Goal: Task Accomplishment & Management: Manage account settings

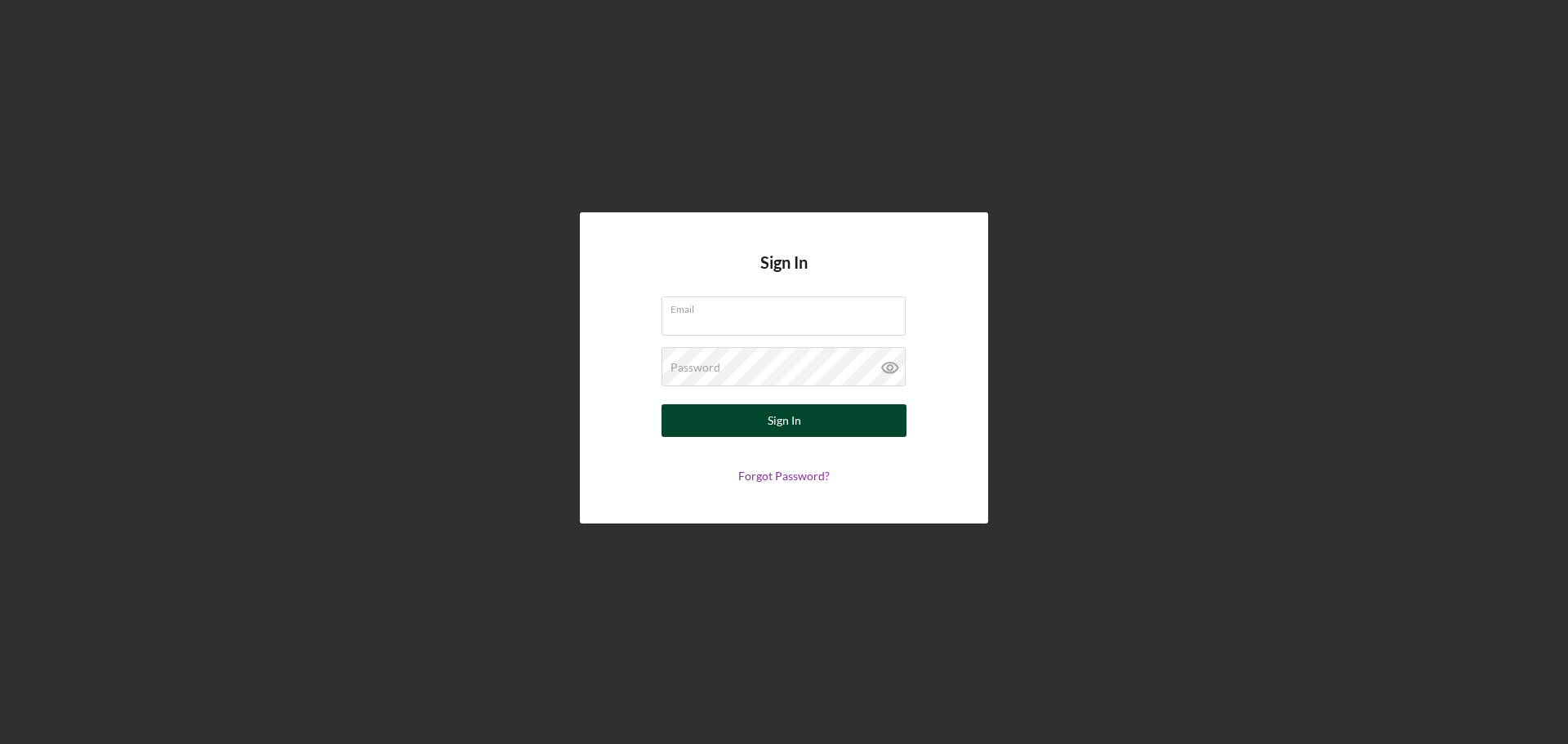
type input "[EMAIL_ADDRESS][DOMAIN_NAME]"
click at [712, 416] on button "Sign In" at bounding box center [784, 420] width 245 height 32
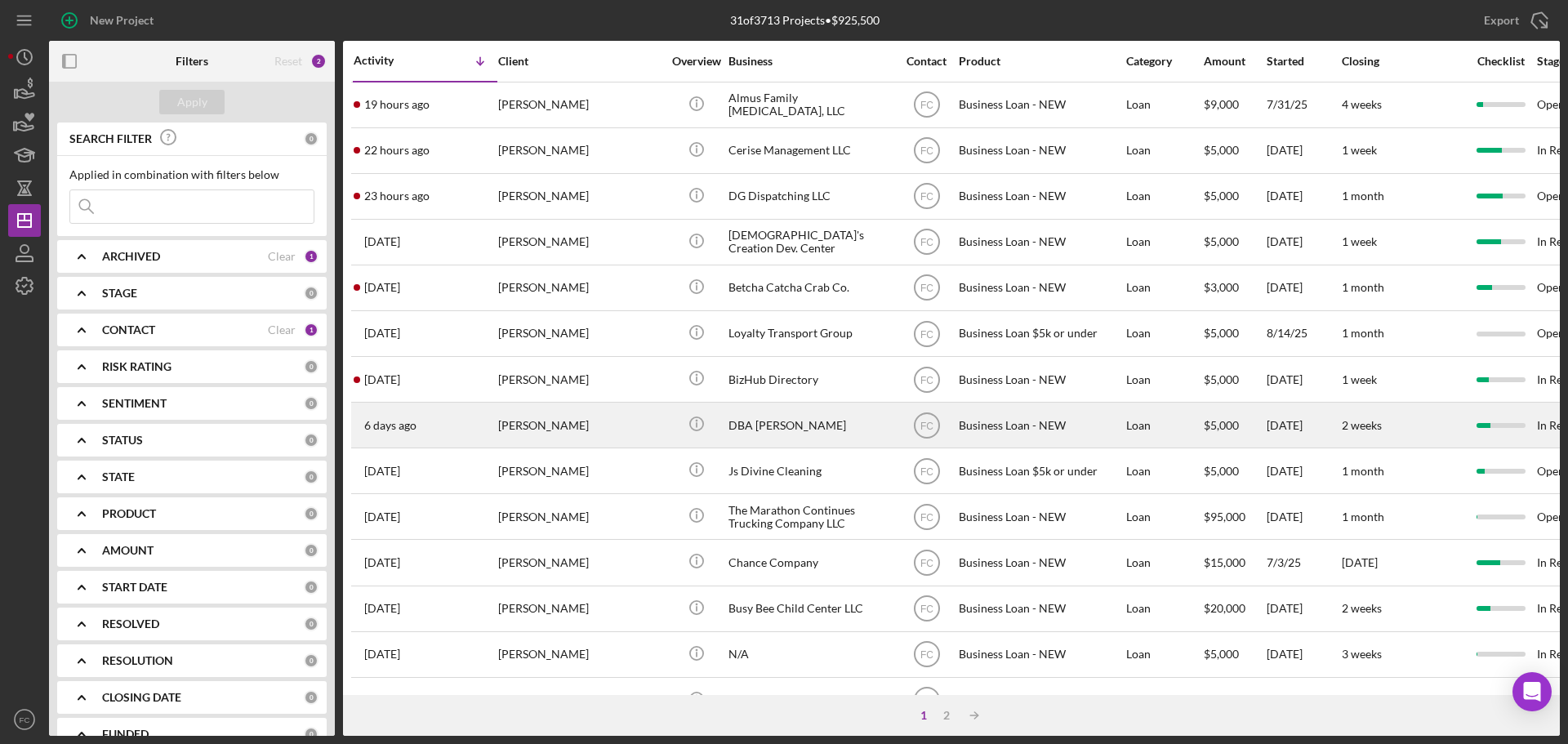
click at [444, 430] on div "6 days ago Kyshun Clark-Templeton" at bounding box center [425, 424] width 143 height 44
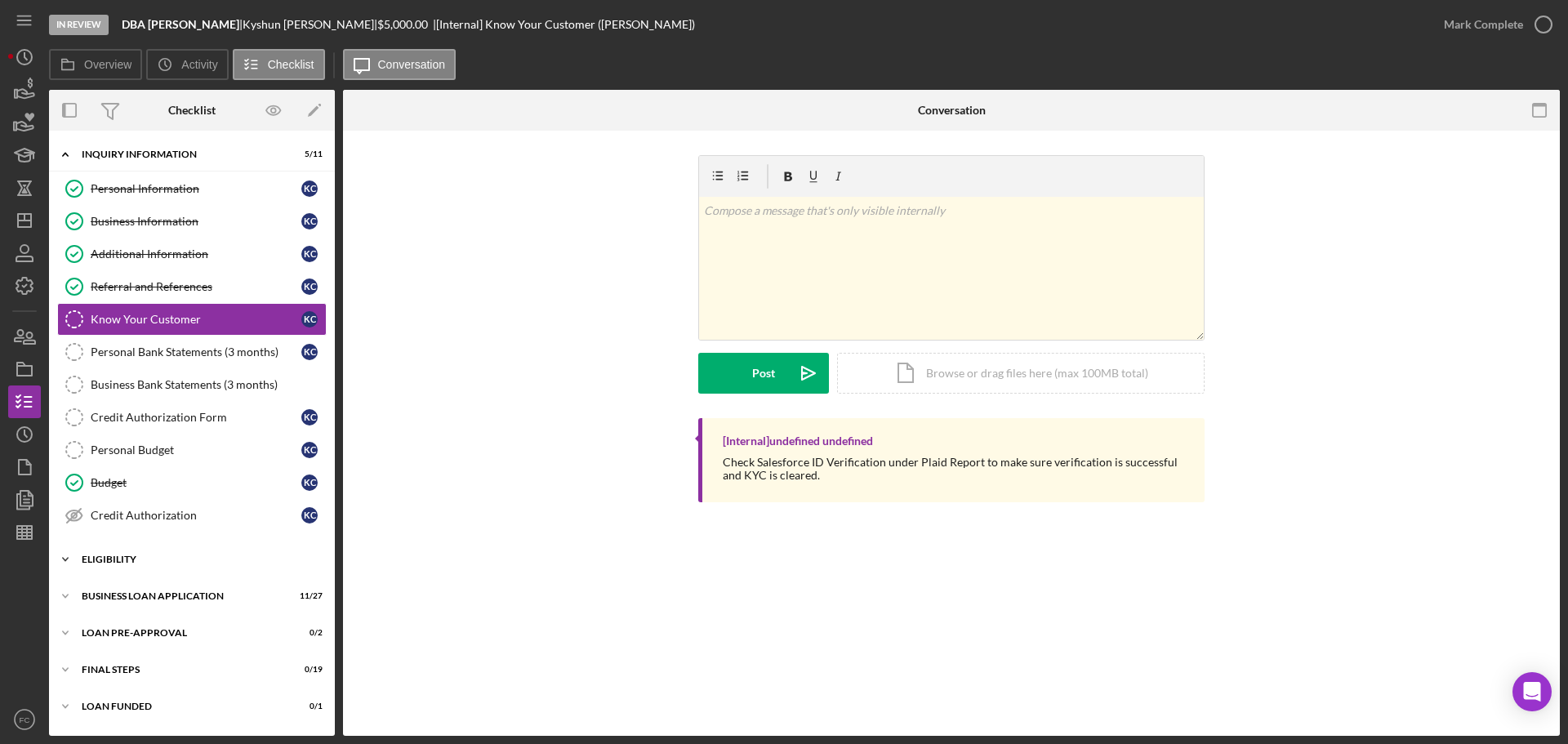
click at [150, 551] on div "Icon/Expander ELIGIBILITY 3 / 4" at bounding box center [192, 559] width 285 height 32
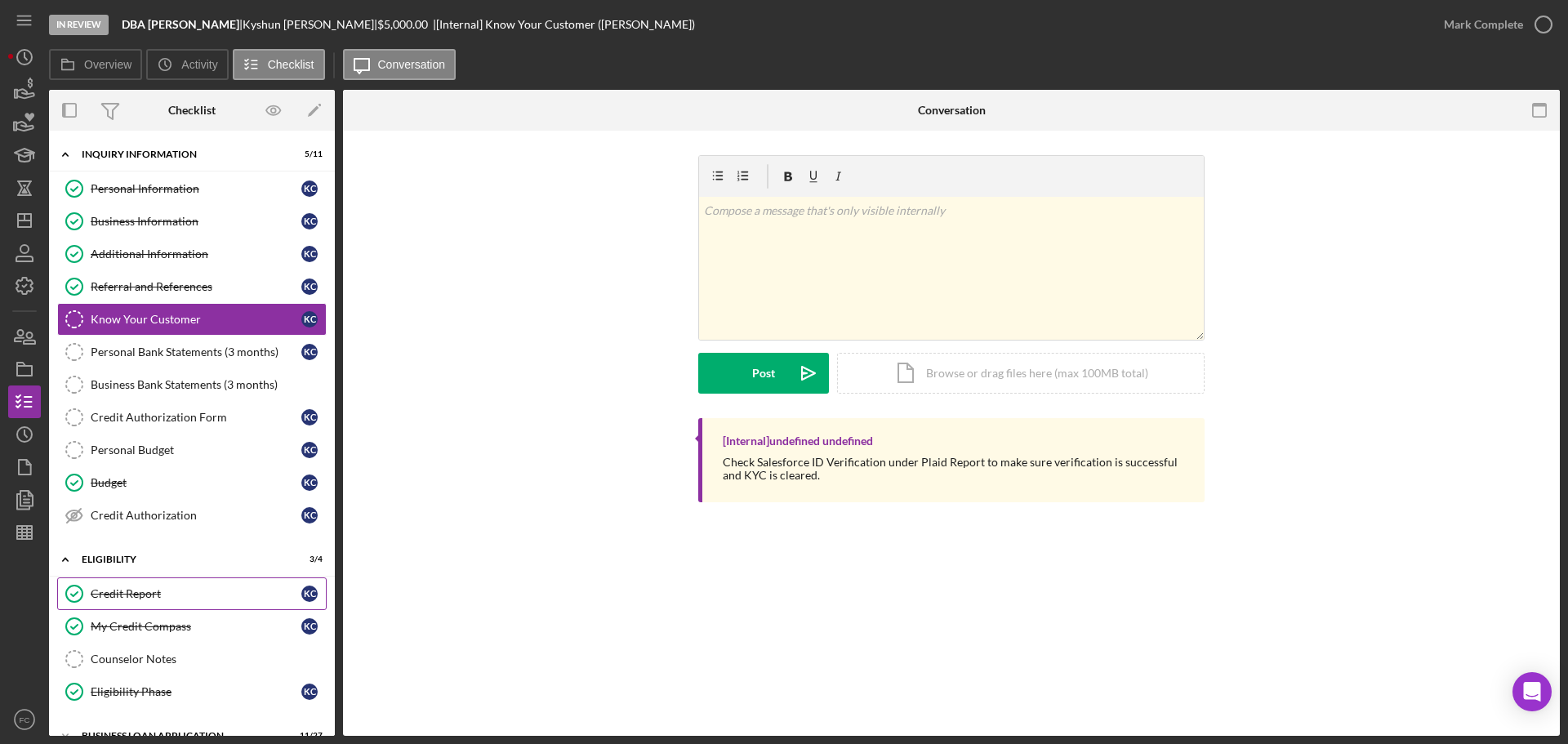
click at [134, 588] on div "Credit Report" at bounding box center [196, 594] width 210 height 13
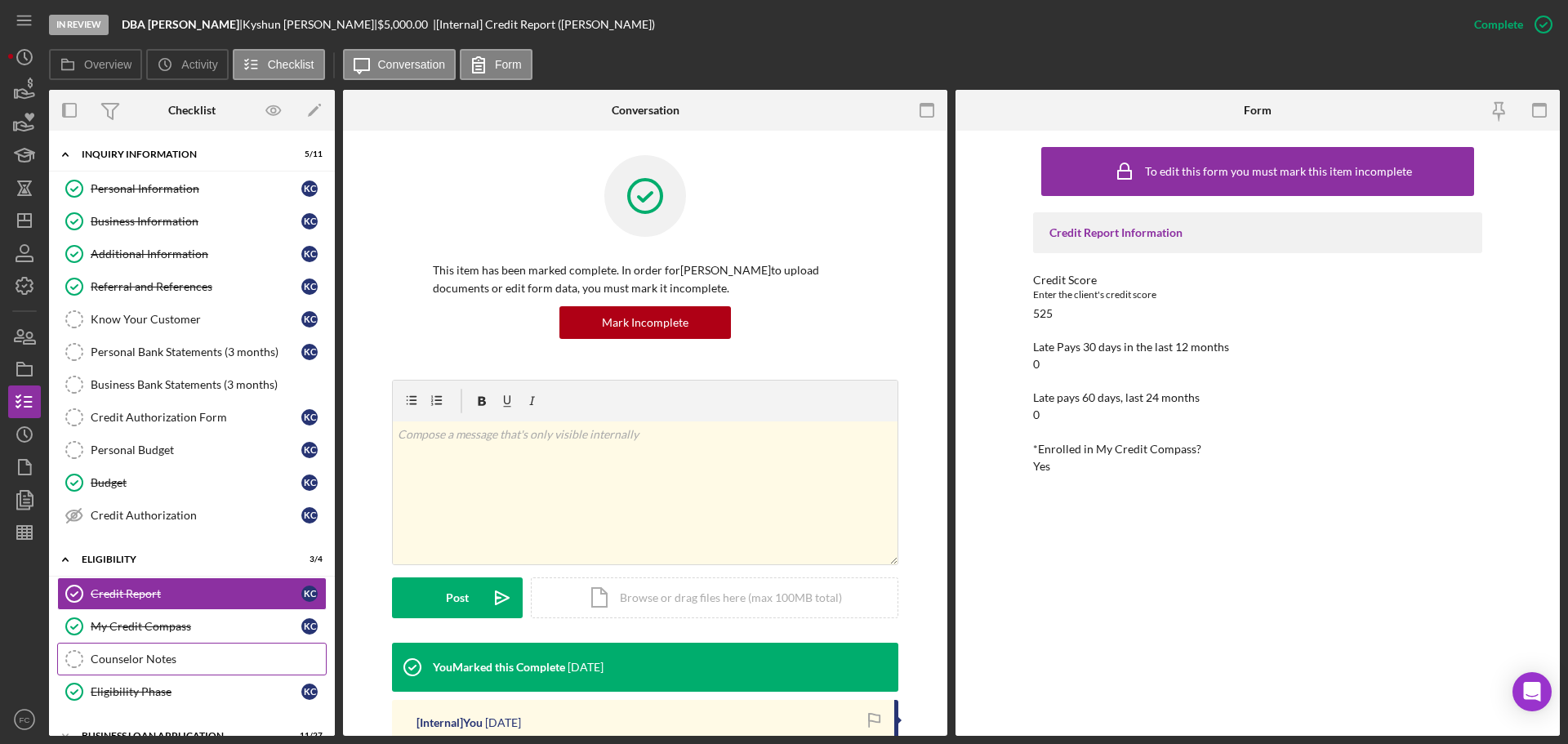
scroll to position [82, 0]
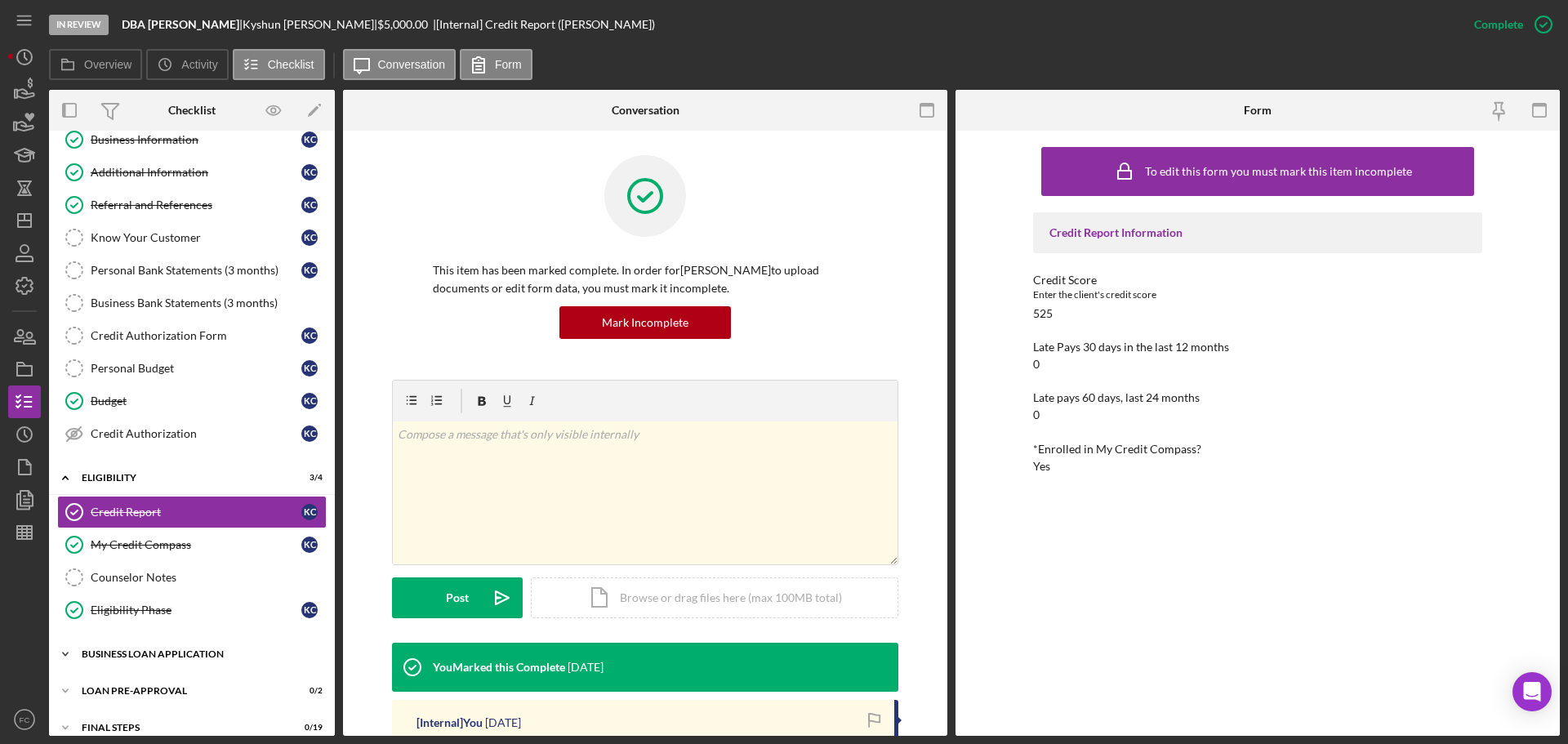
click at [154, 655] on div "BUSINESS LOAN APPLICATION" at bounding box center [197, 654] width 233 height 10
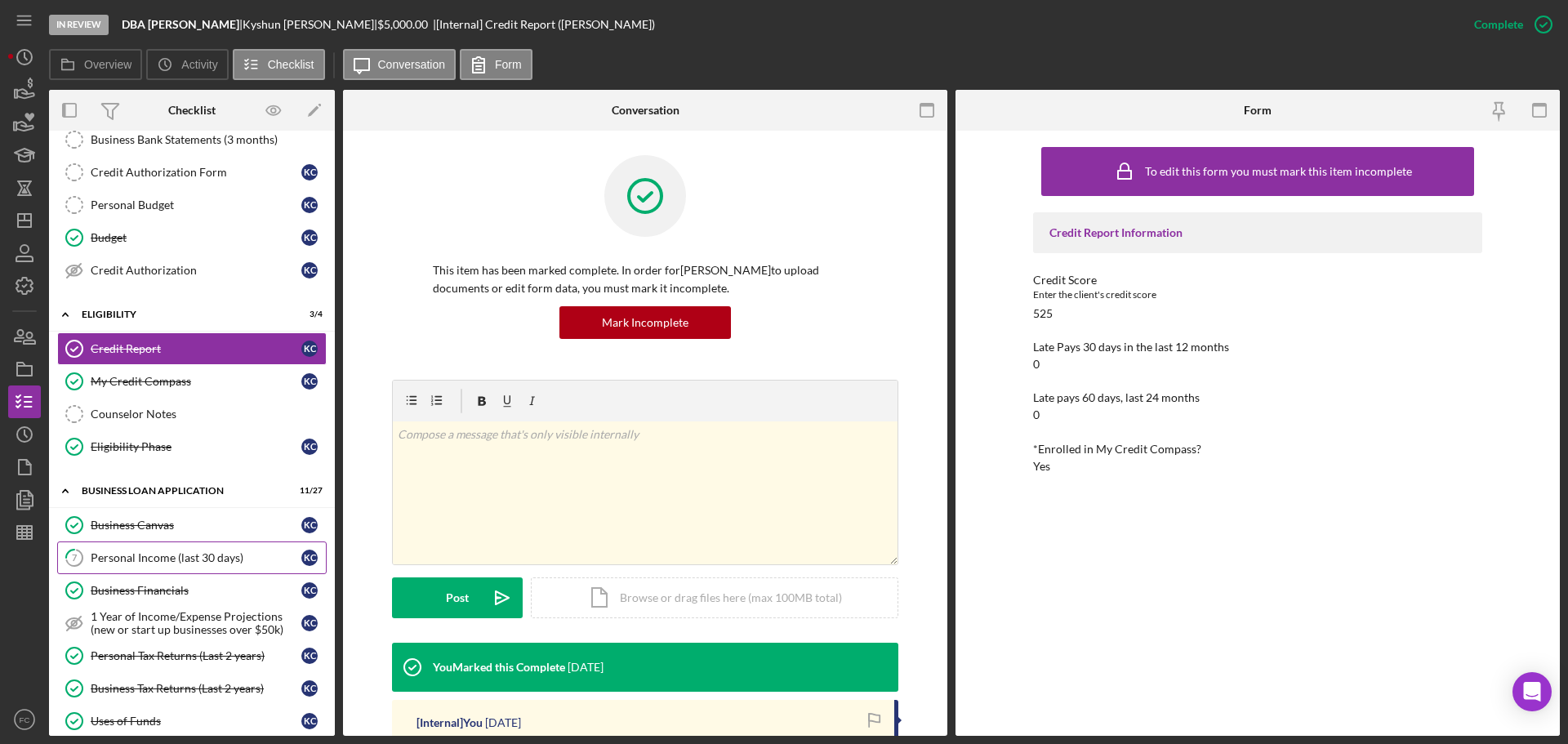
click at [126, 559] on div "Personal Income (last 30 days)" at bounding box center [196, 558] width 210 height 13
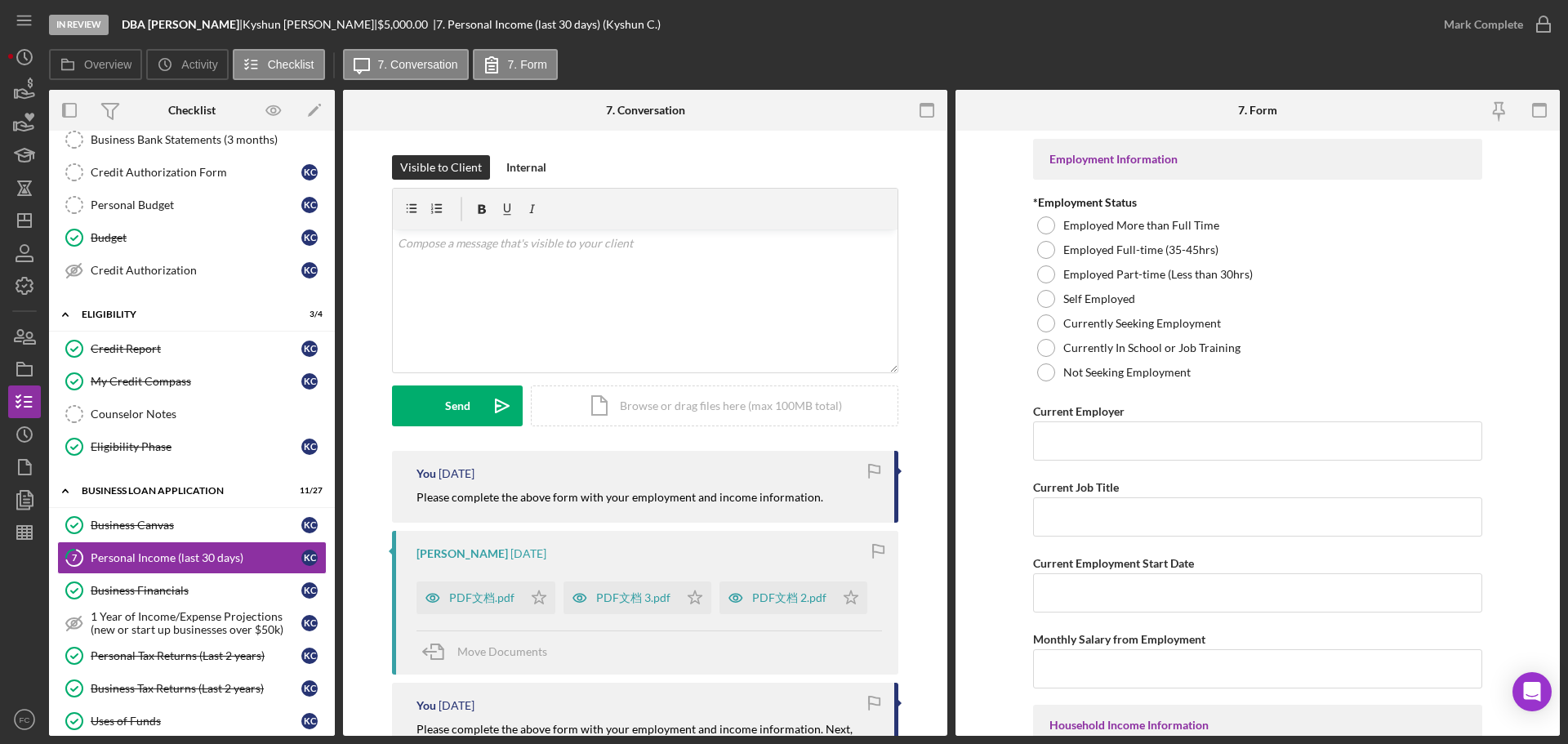
scroll to position [82, 0]
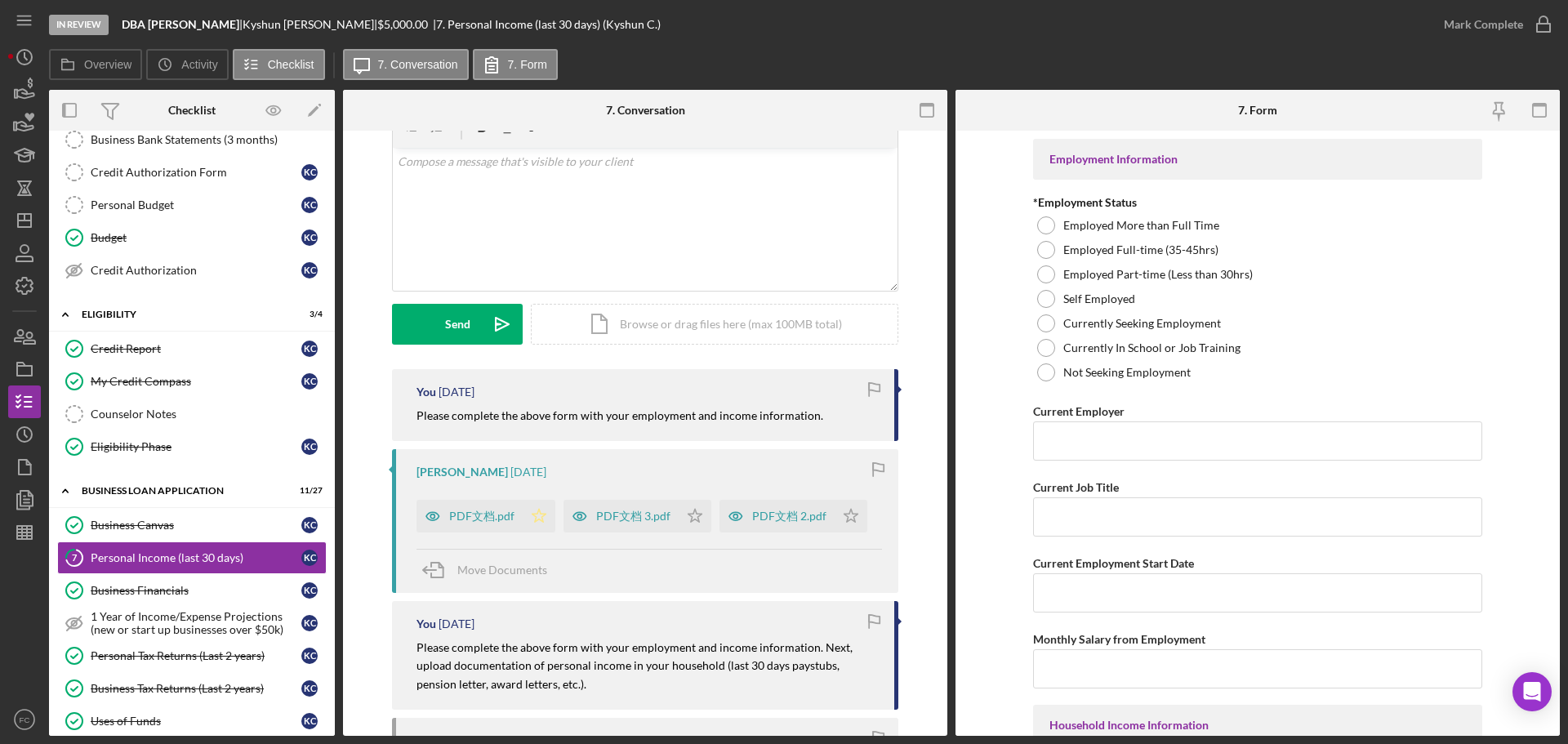
click at [537, 516] on icon "Icon/Star" at bounding box center [538, 515] width 32 height 32
click at [698, 525] on icon "Icon/Star" at bounding box center [694, 515] width 32 height 32
click at [845, 522] on icon "Icon/Star" at bounding box center [851, 515] width 32 height 32
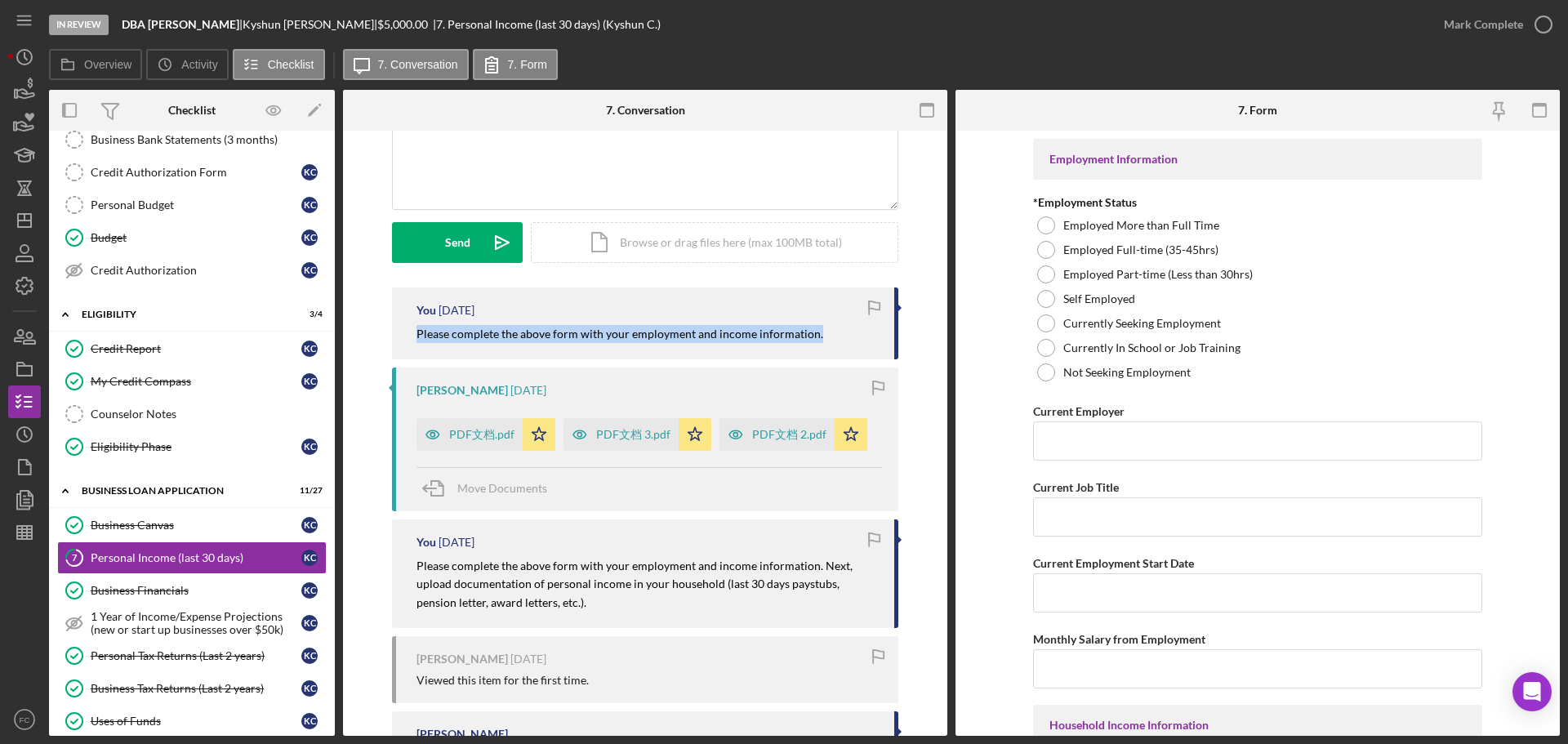
drag, startPoint x: 402, startPoint y: 336, endPoint x: 816, endPoint y: 334, distance: 414.0
click at [816, 334] on div "You 2 weeks ago Please complete the above form with your employment and income …" at bounding box center [645, 323] width 506 height 72
copy mark "Please complete the above form with your employment and income information."
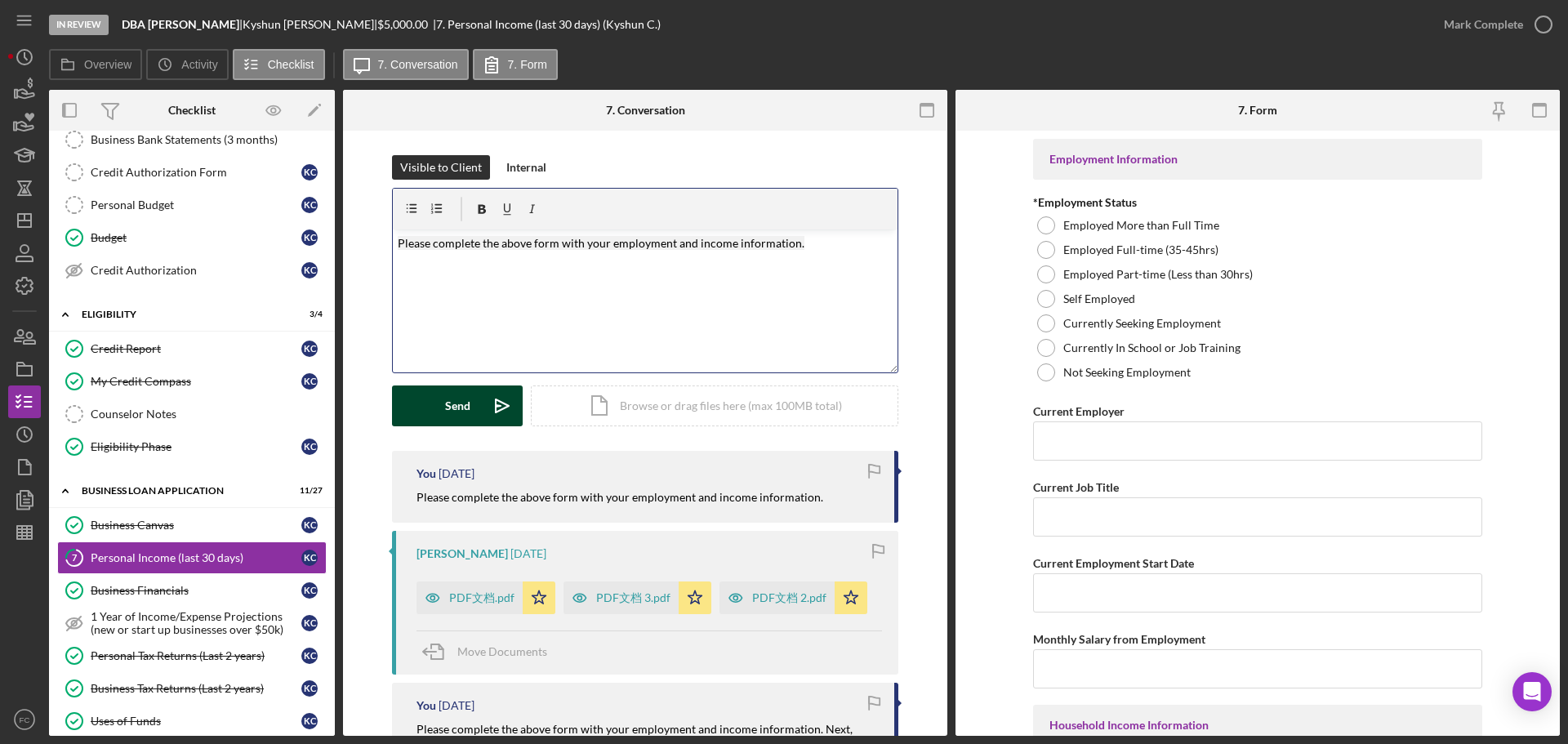
click at [437, 390] on button "Send Icon/icon-invite-send" at bounding box center [457, 406] width 131 height 41
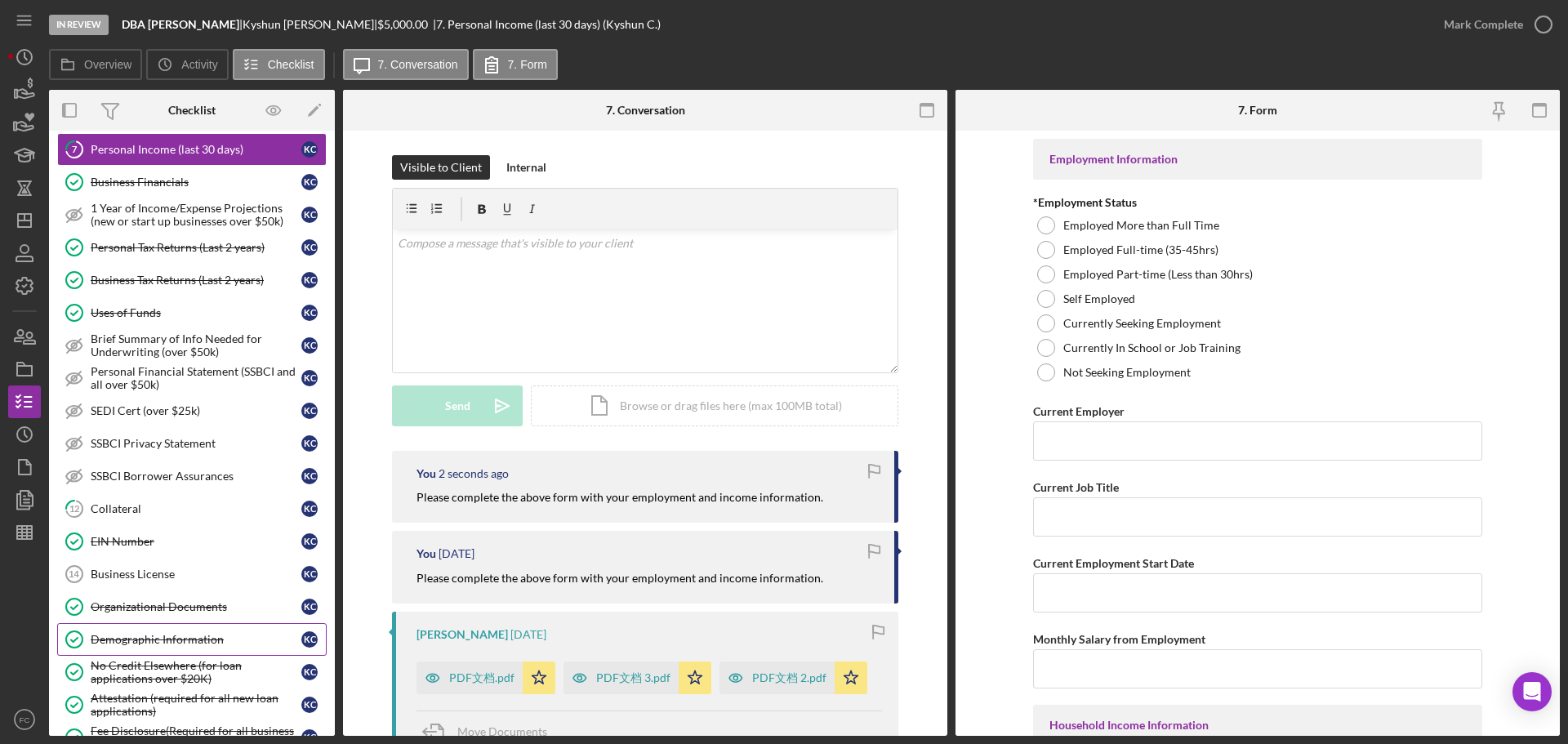
scroll to position [735, 0]
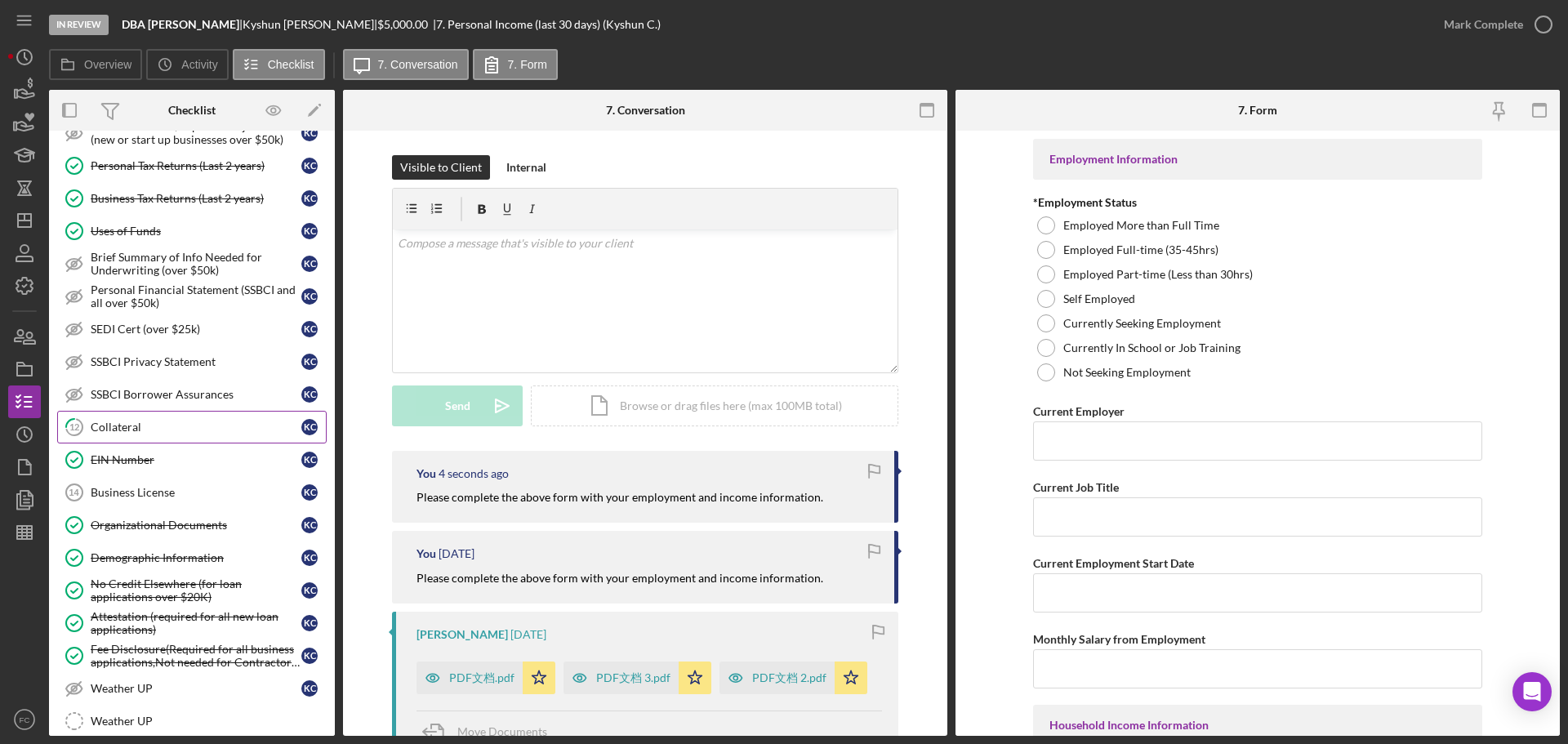
click at [167, 433] on div "Collateral" at bounding box center [196, 427] width 210 height 13
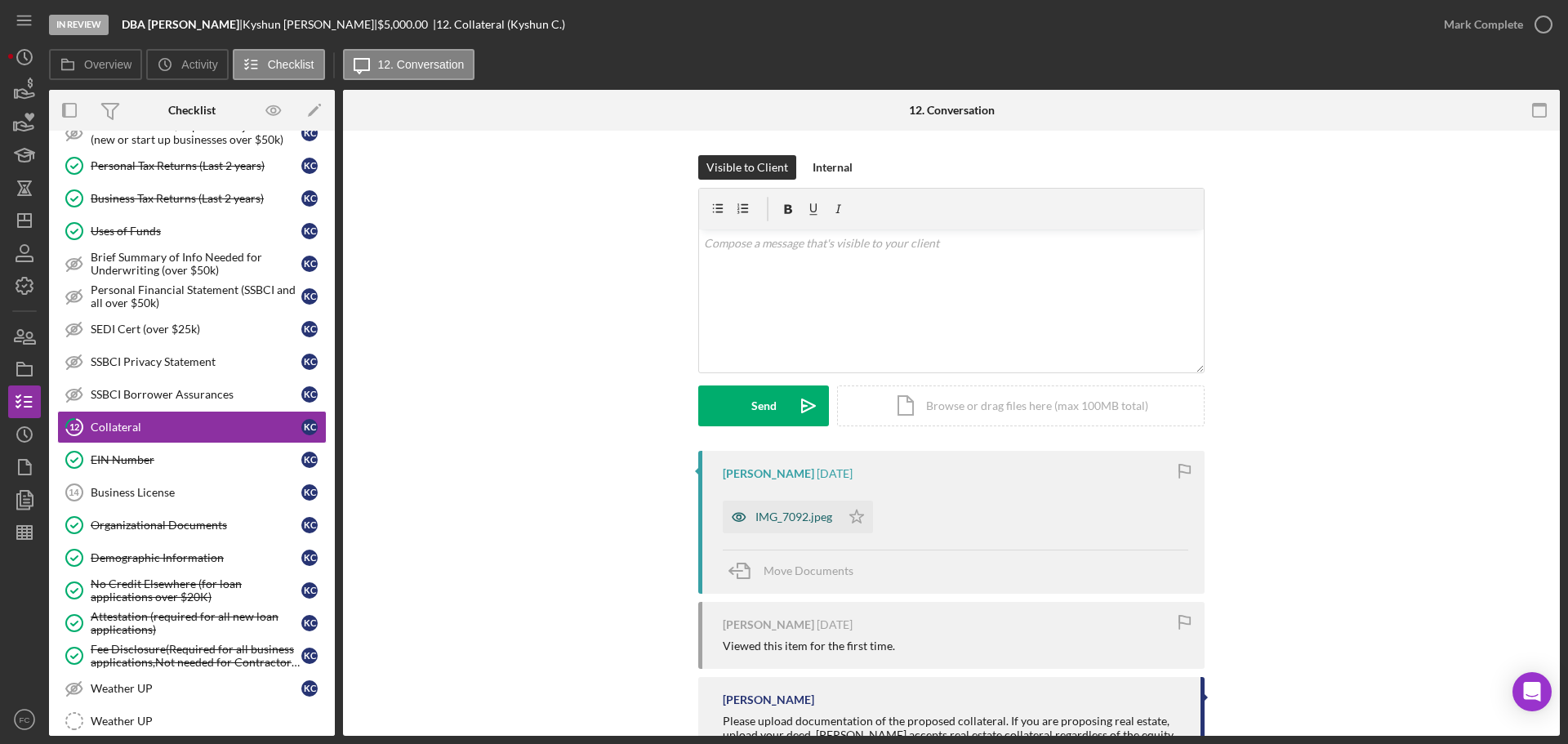
click at [789, 527] on div "IMG_7092.jpeg" at bounding box center [781, 516] width 118 height 32
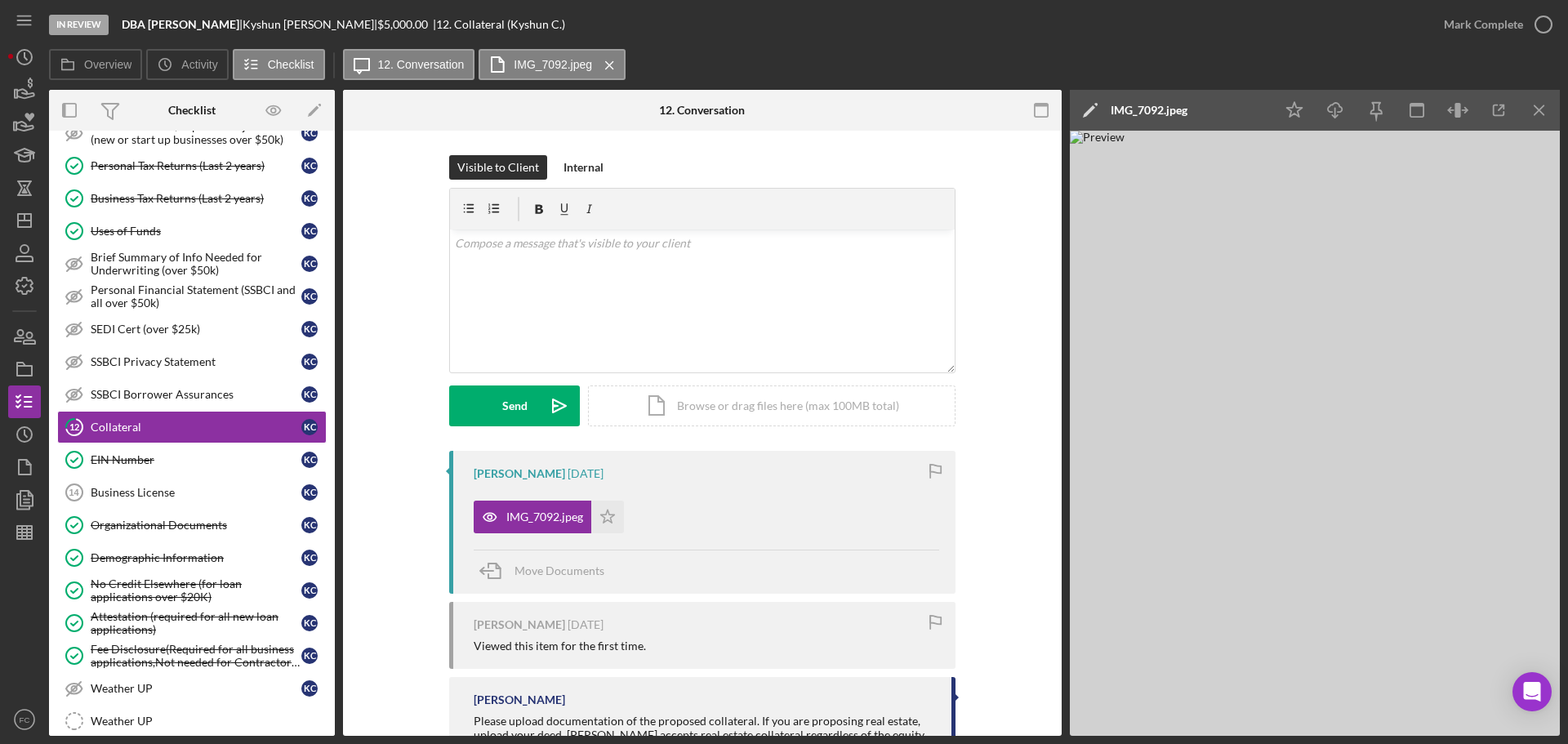
drag, startPoint x: 1541, startPoint y: 19, endPoint x: 1448, endPoint y: 53, distance: 99.0
click at [0, 0] on icon "button" at bounding box center [0, 0] width 0 height 0
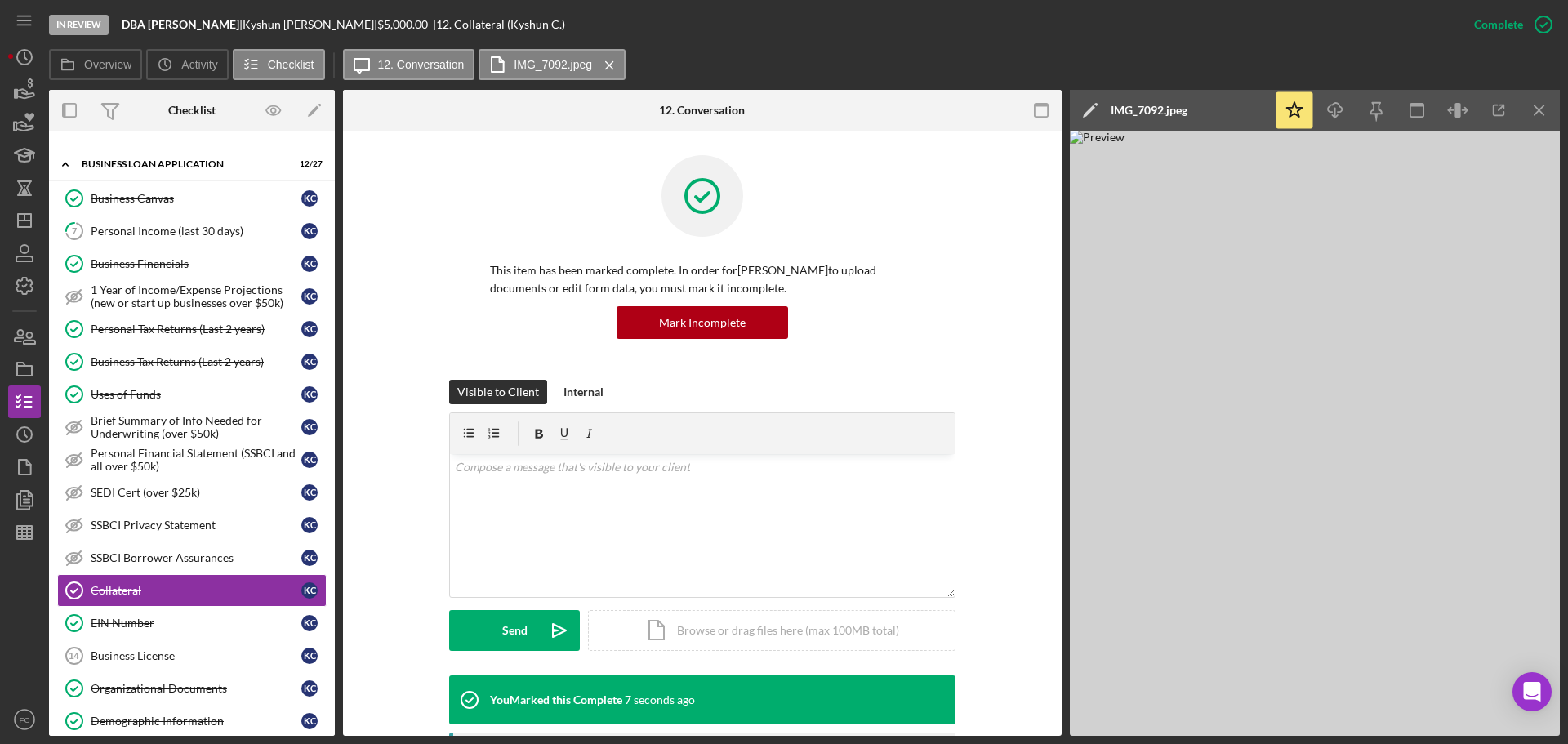
scroll to position [245, 0]
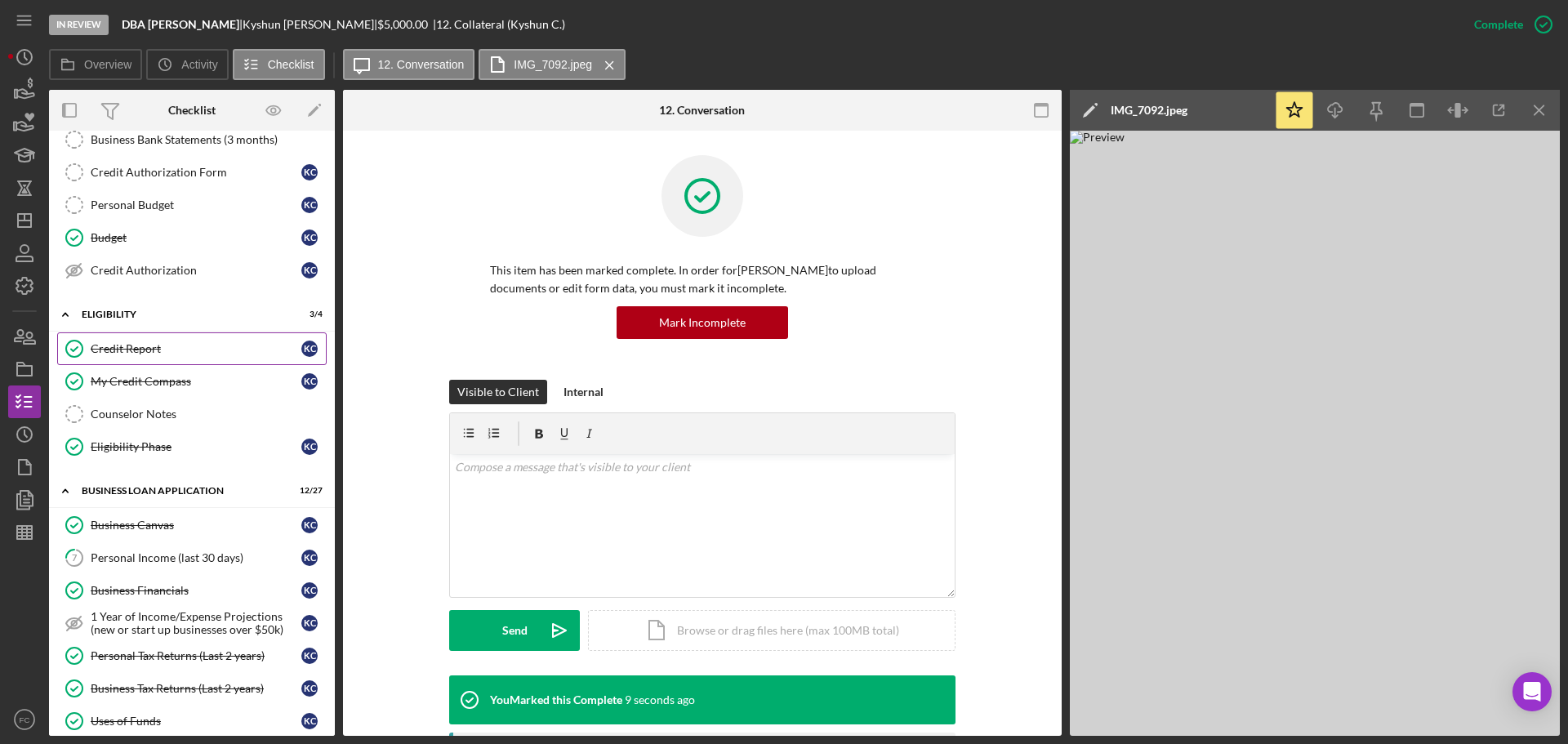
click at [165, 340] on link "Credit Report Credit Report K C" at bounding box center [192, 348] width 270 height 32
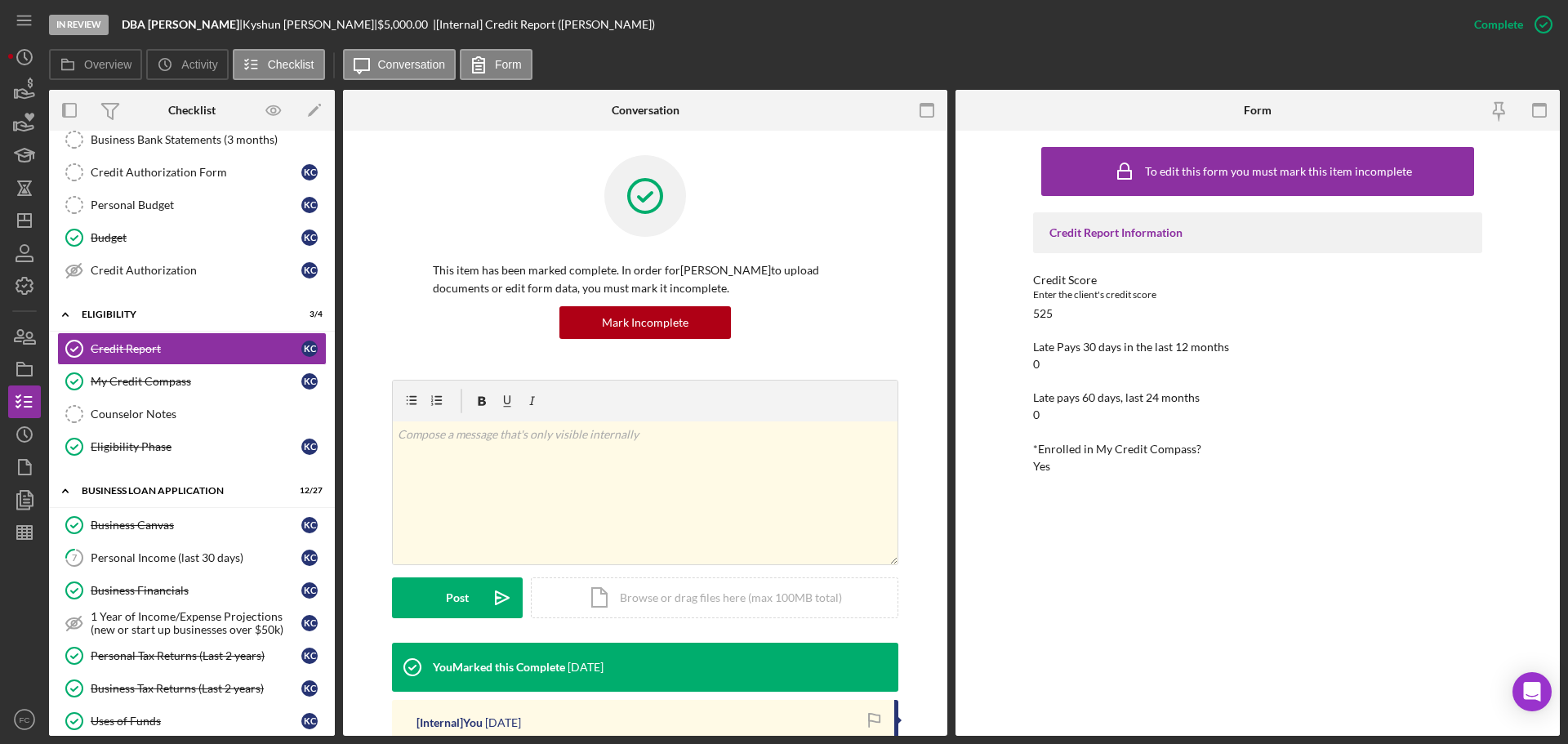
scroll to position [245, 0]
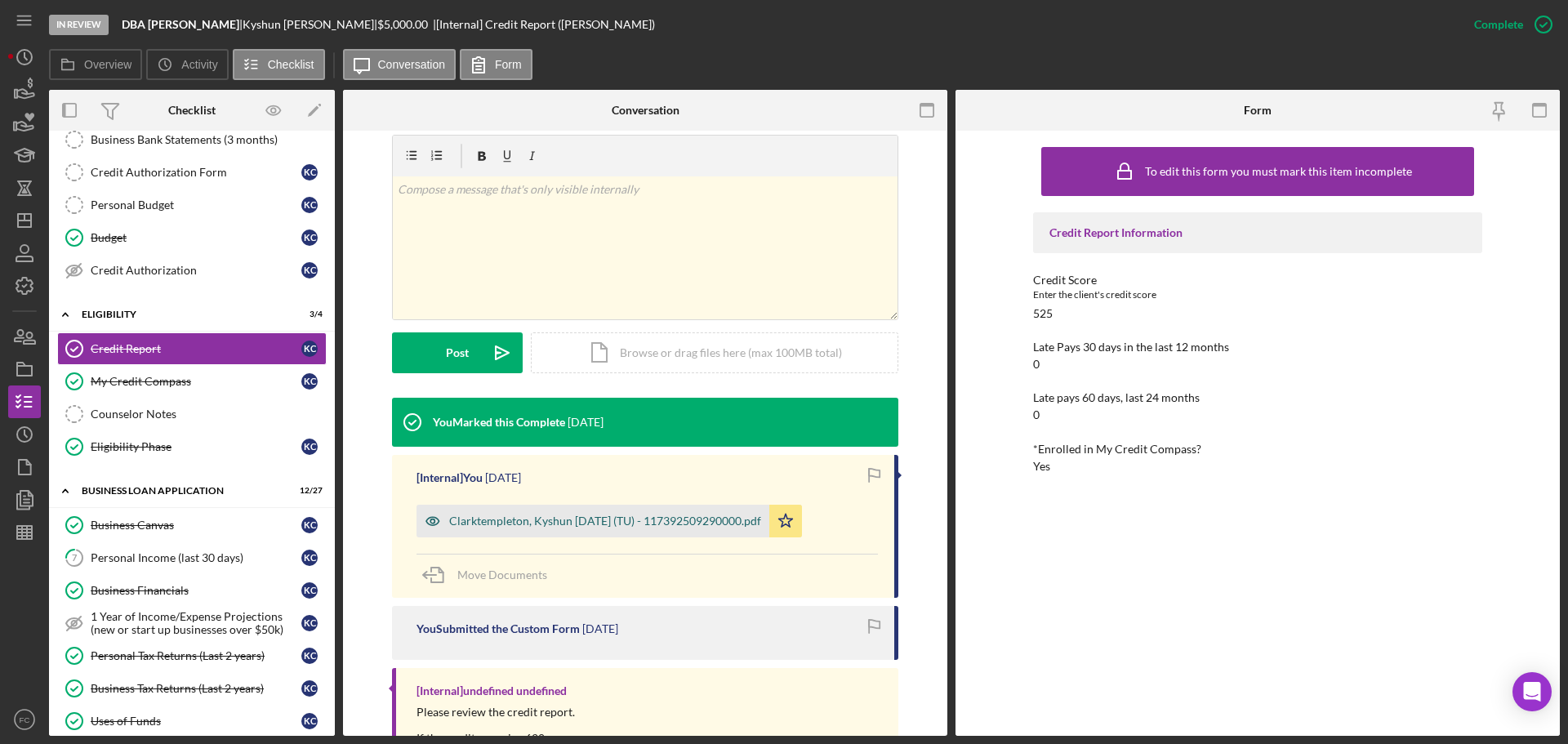
click at [525, 517] on div "Clarktempleton, Kyshun 2025-08-06 (TU) - 117392509290000.pdf" at bounding box center [605, 521] width 312 height 13
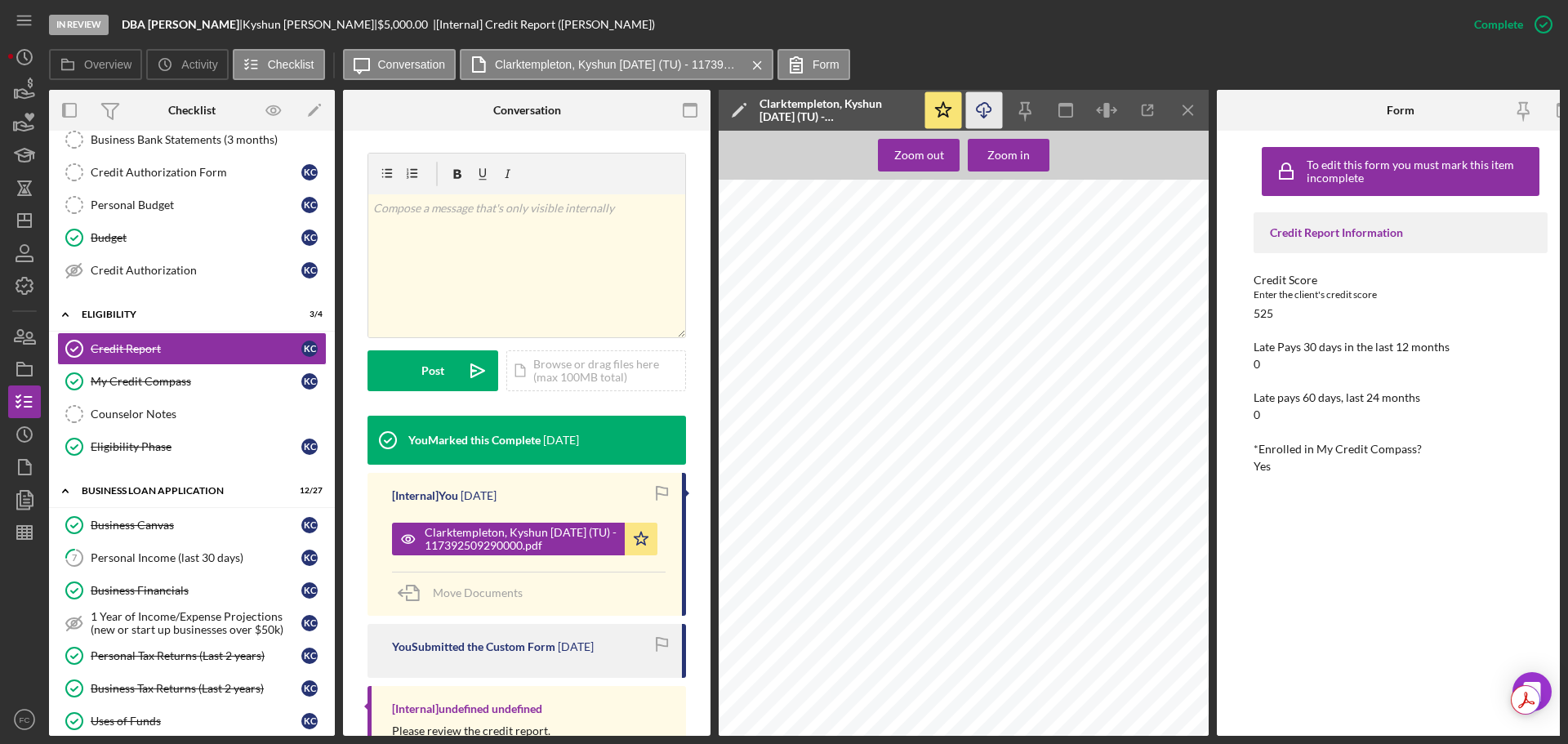
click at [981, 114] on icon "Icon/Download" at bounding box center [985, 111] width 37 height 37
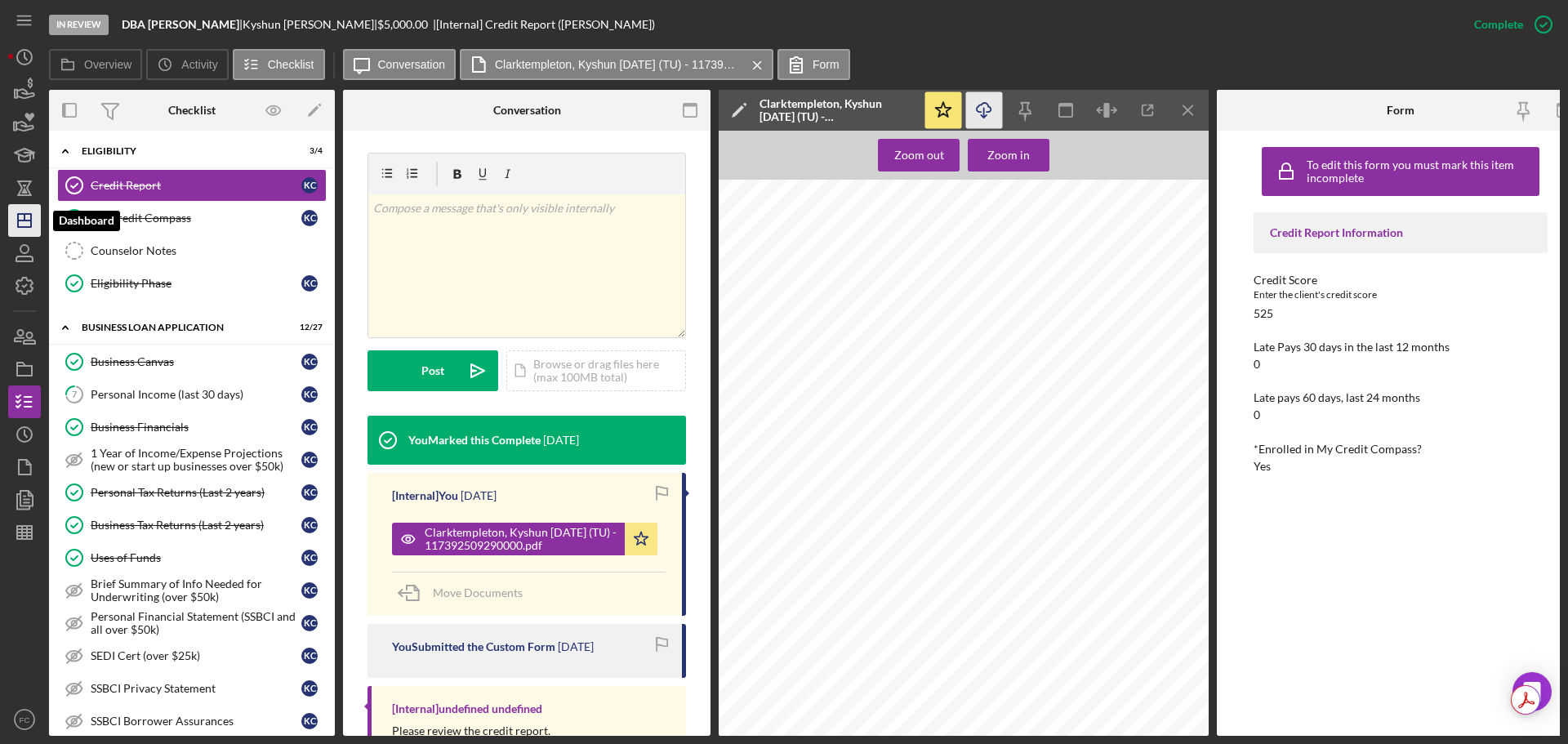
click at [27, 207] on icon "Icon/Dashboard" at bounding box center [24, 221] width 41 height 41
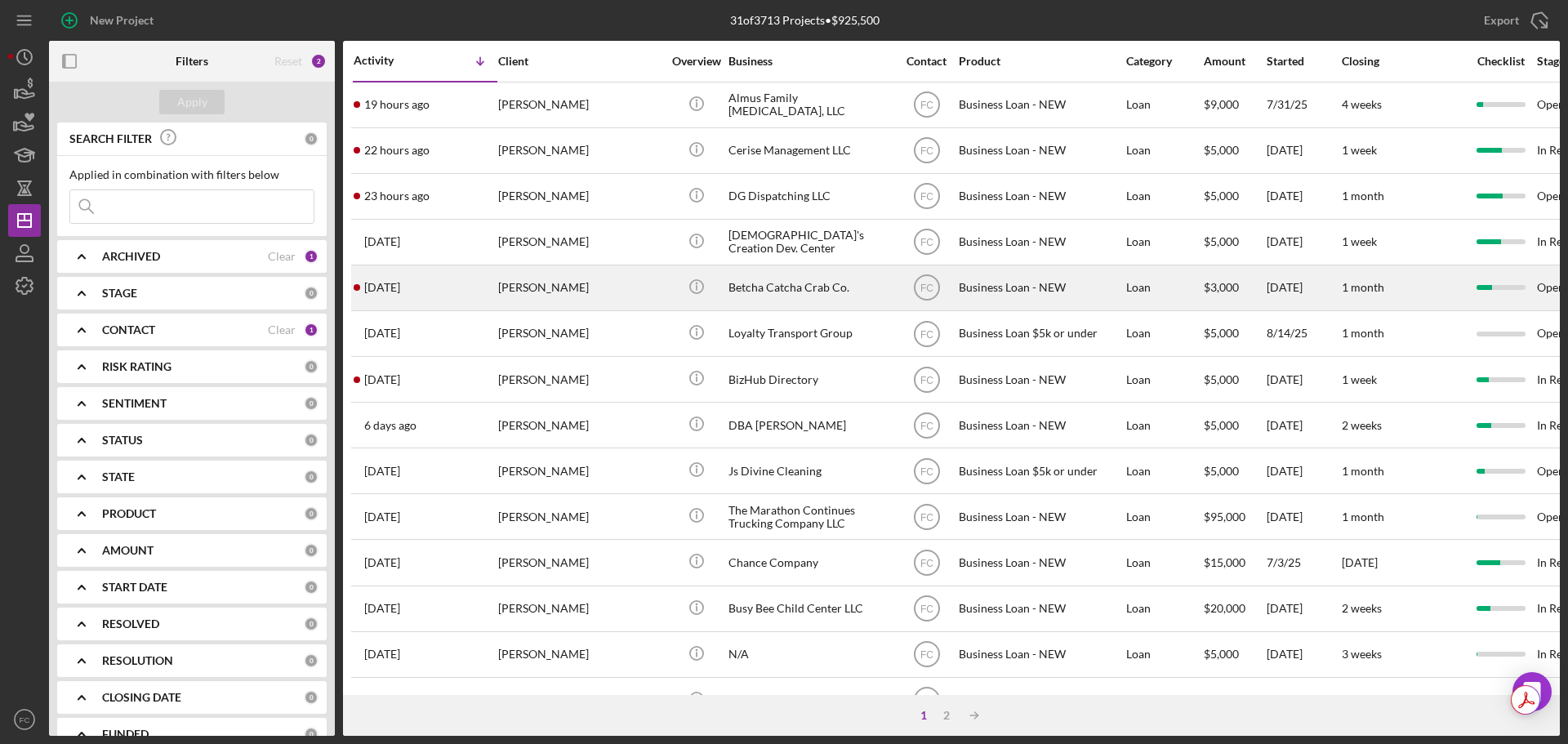
click at [622, 293] on div "[PERSON_NAME]" at bounding box center [580, 287] width 163 height 44
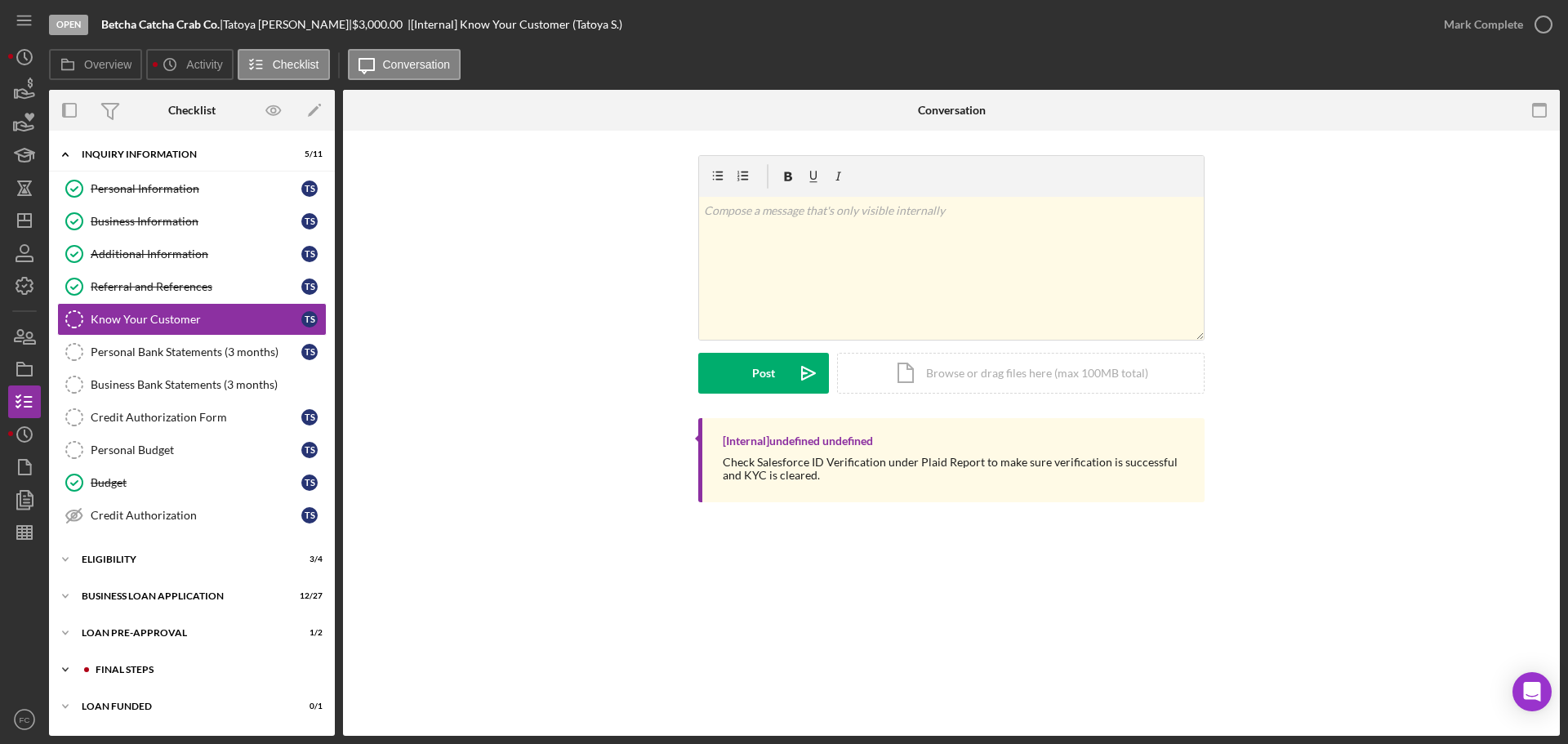
click at [120, 661] on div "Icon/Expander FINAL STEPS 0 / 19" at bounding box center [192, 669] width 285 height 32
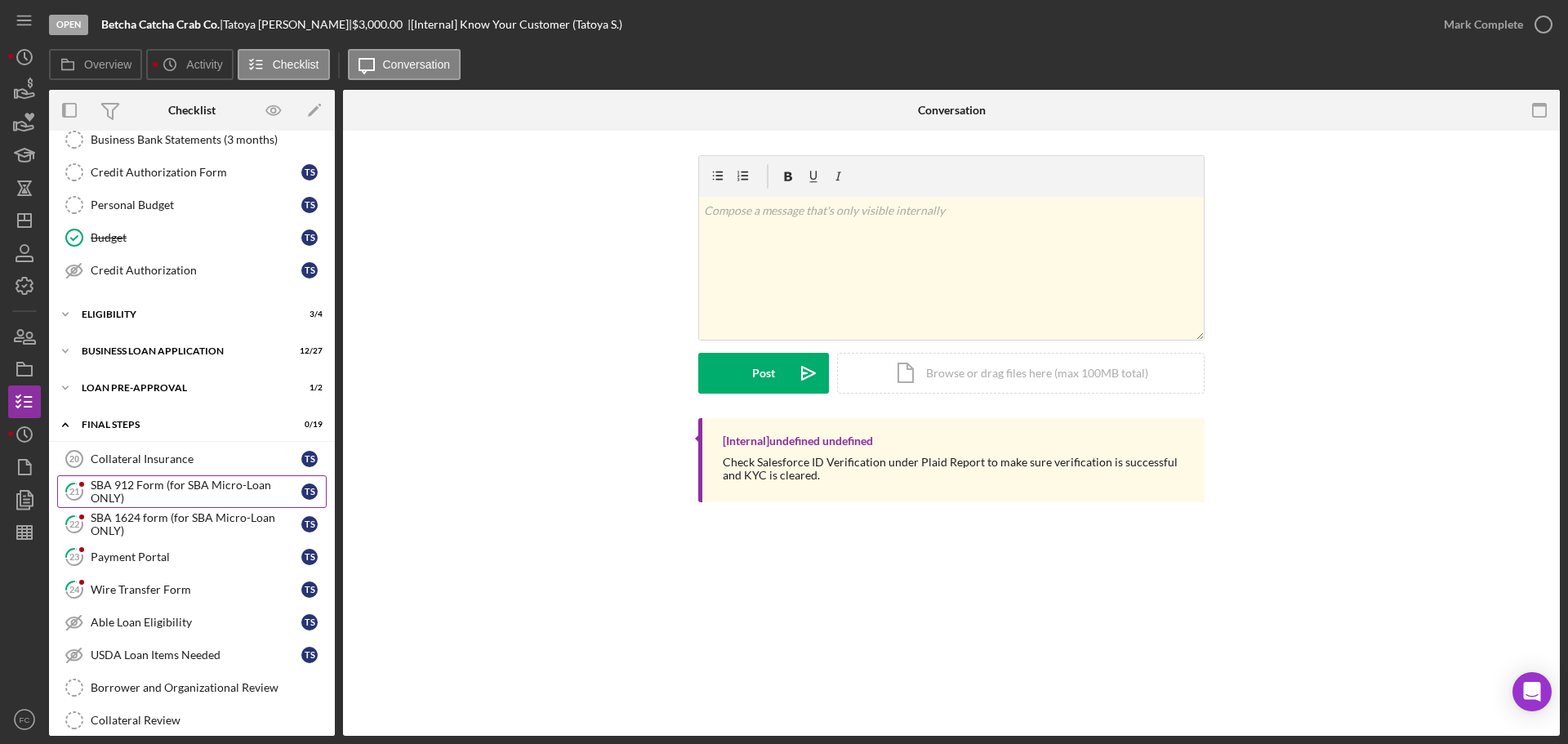
click at [149, 492] on div "SBA 912 Form (for SBA Micro-Loan ONLY)" at bounding box center [196, 491] width 210 height 26
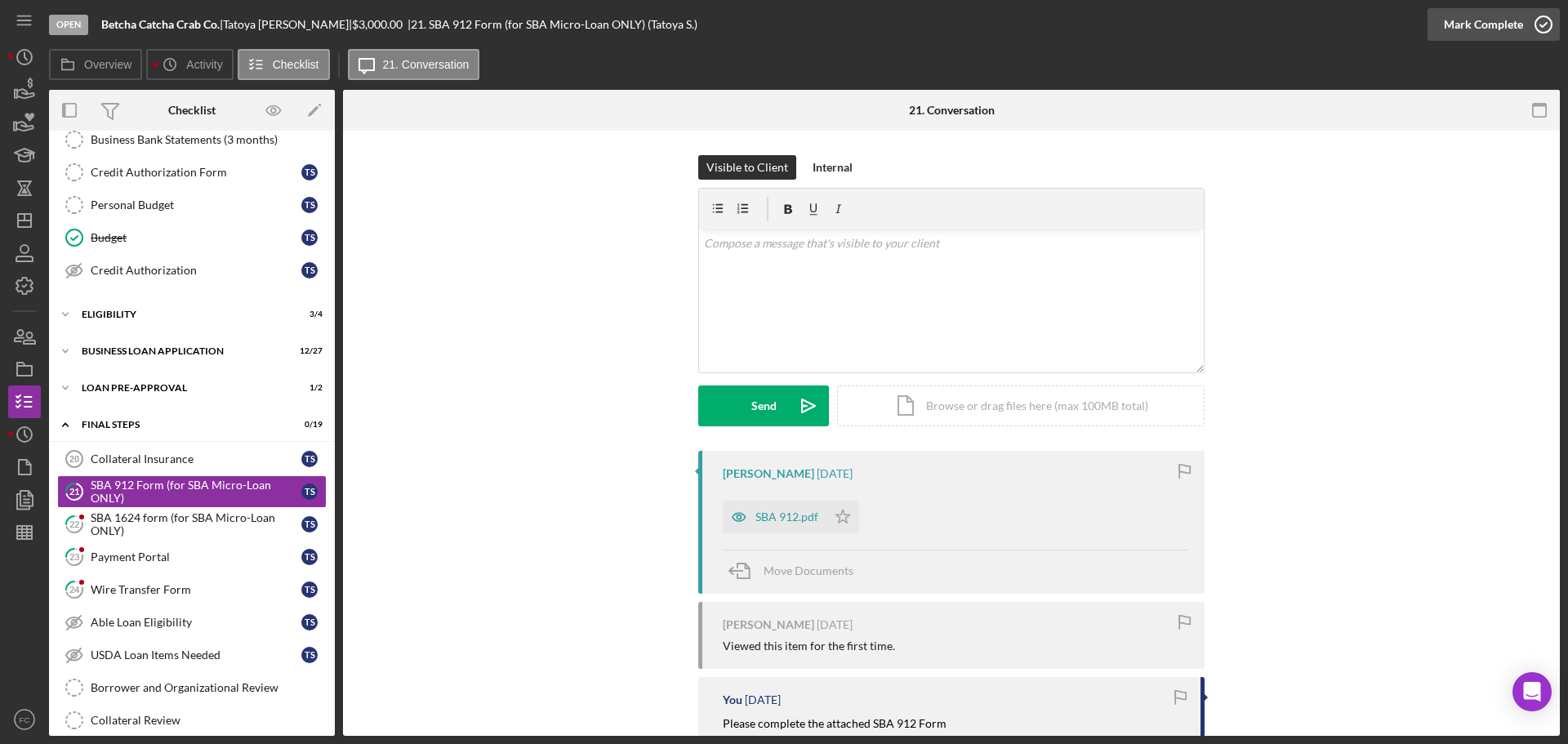
click at [1543, 26] on icon "button" at bounding box center [1544, 24] width 41 height 41
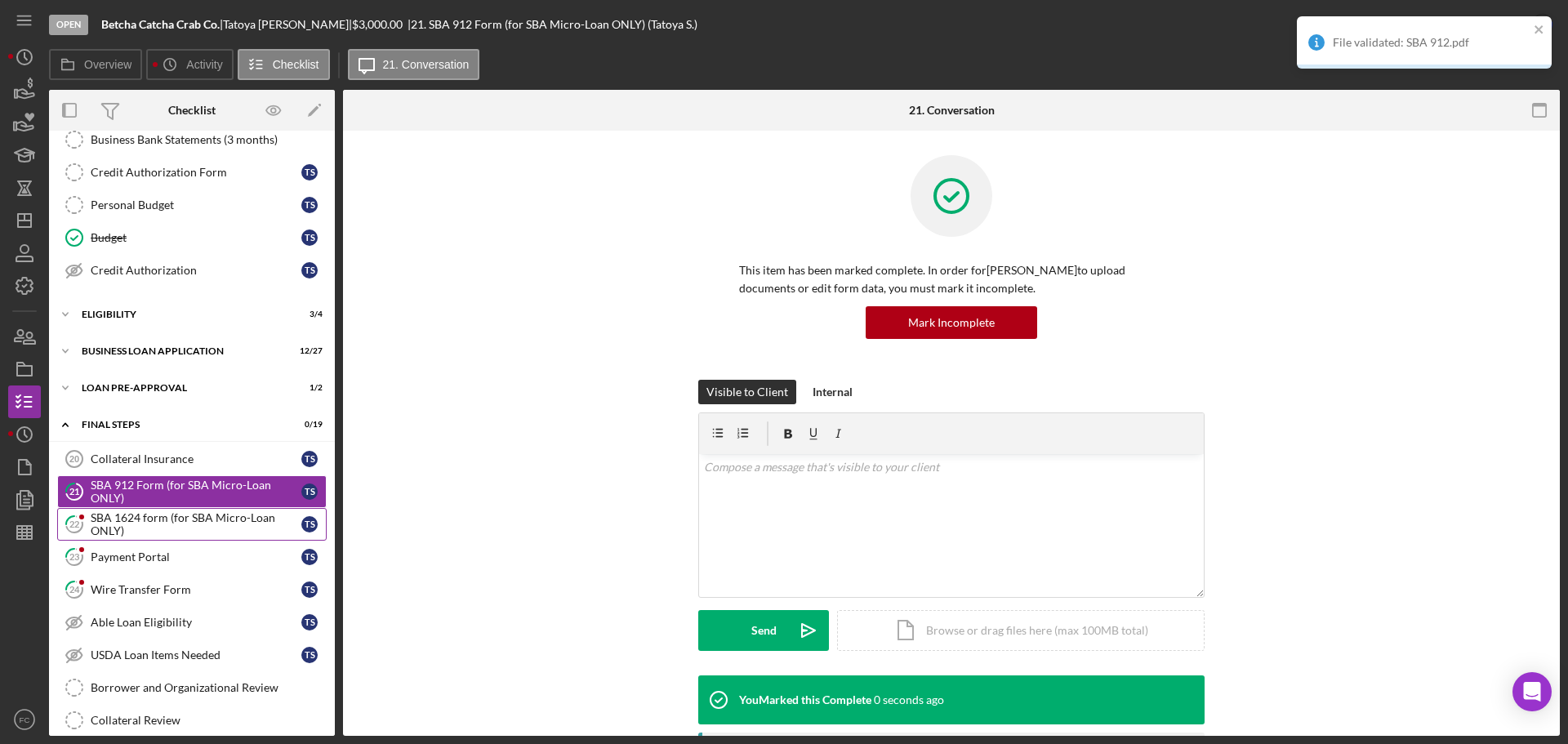
click at [100, 523] on div "SBA 1624 form (for SBA Micro-Loan ONLY)" at bounding box center [196, 524] width 210 height 26
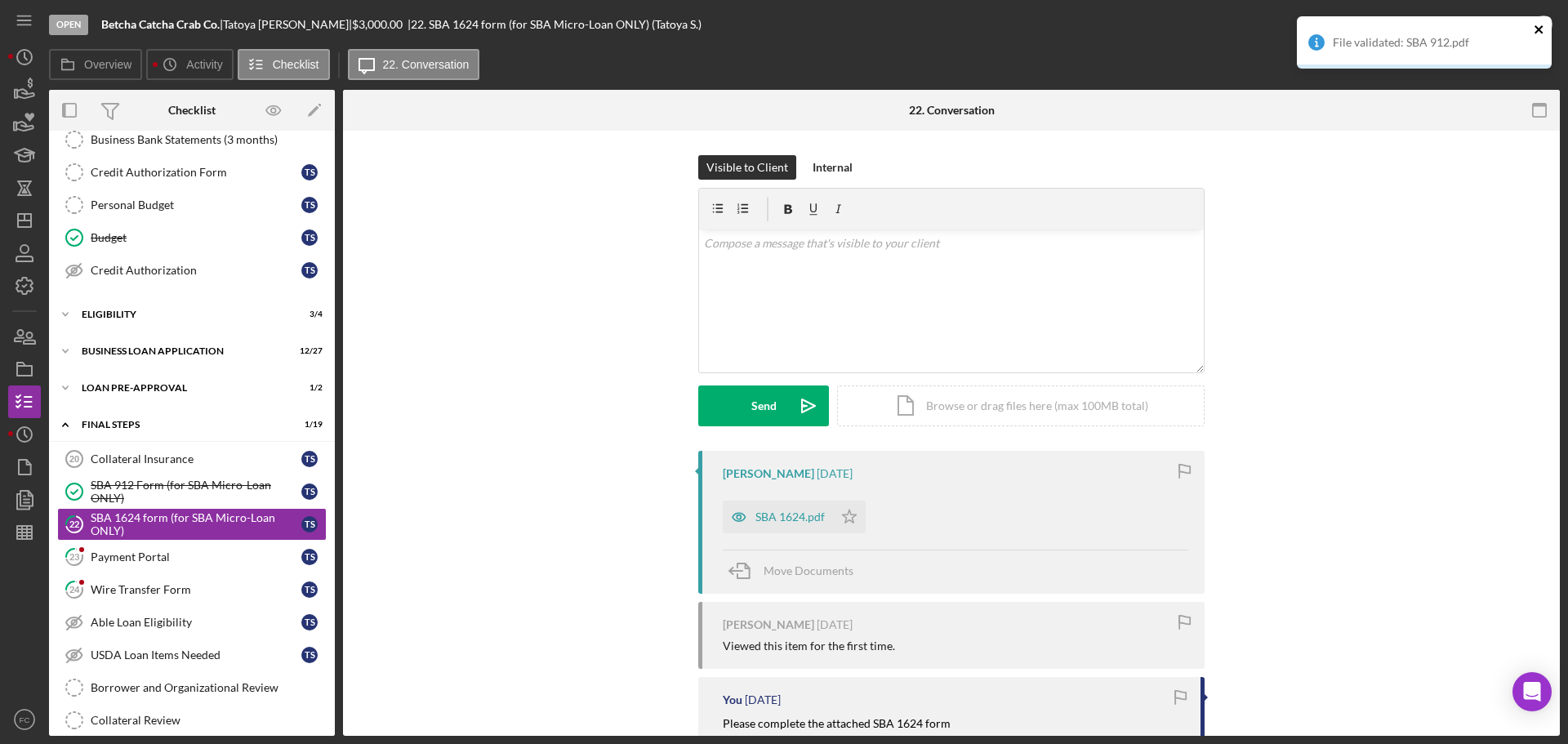
click at [1539, 30] on icon "close" at bounding box center [1538, 29] width 8 height 8
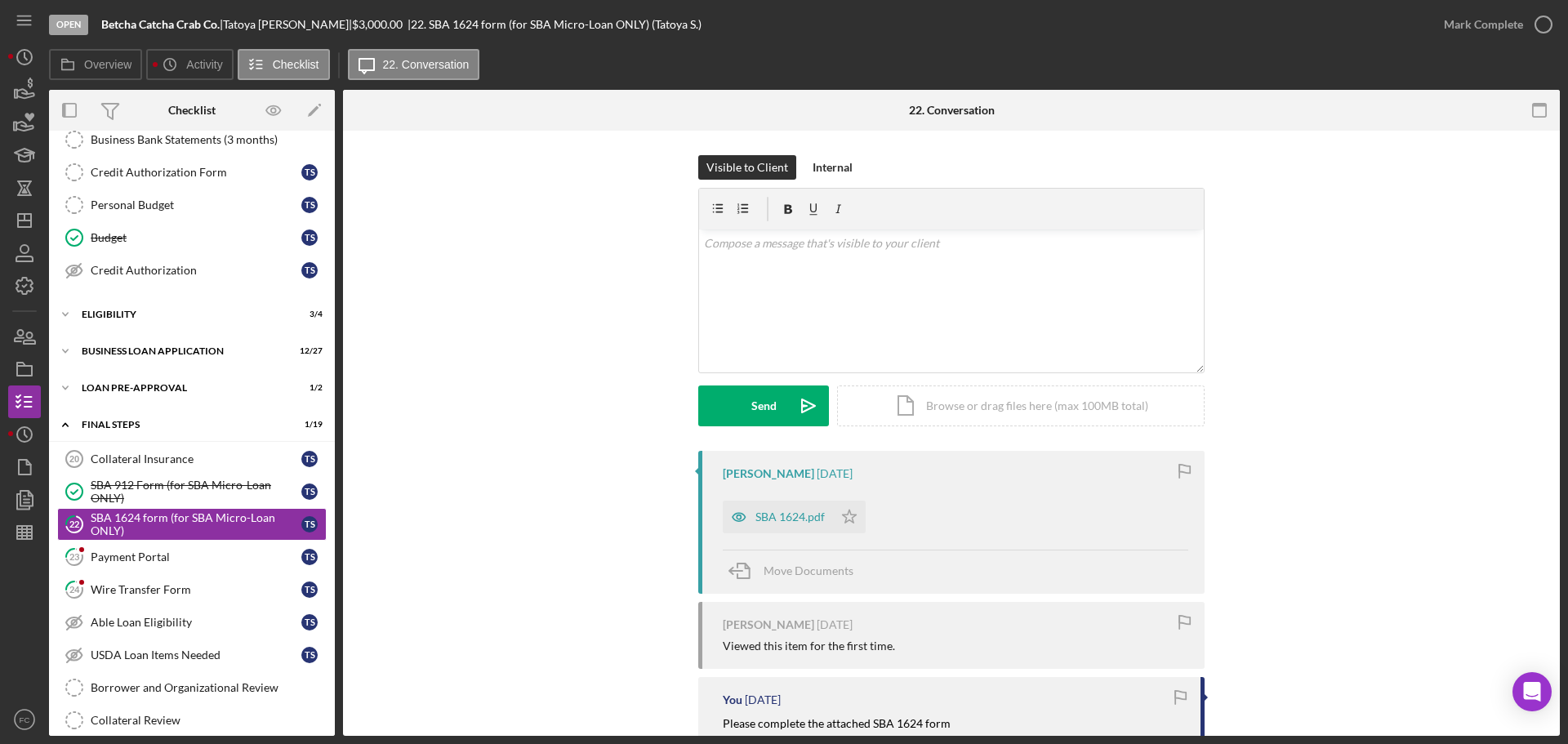
click at [1543, 28] on div "Open Betcha Catcha Crab Co. | Tatoya Steward | $3,000.00 | 22. SBA 1624 form (f…" at bounding box center [784, 372] width 1568 height 744
click at [178, 557] on div "Payment Portal" at bounding box center [196, 557] width 210 height 13
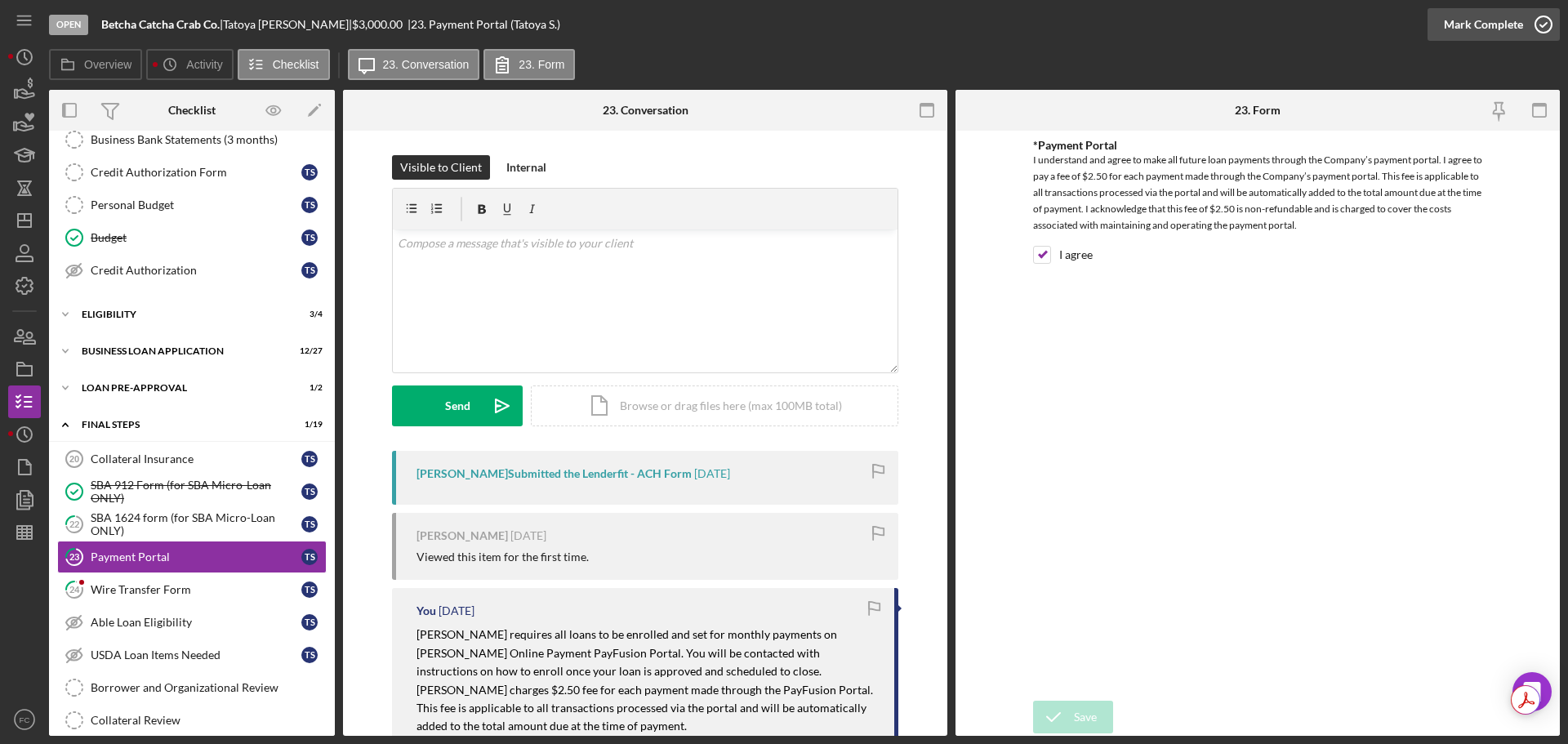
click at [1545, 19] on icon "button" at bounding box center [1544, 24] width 41 height 41
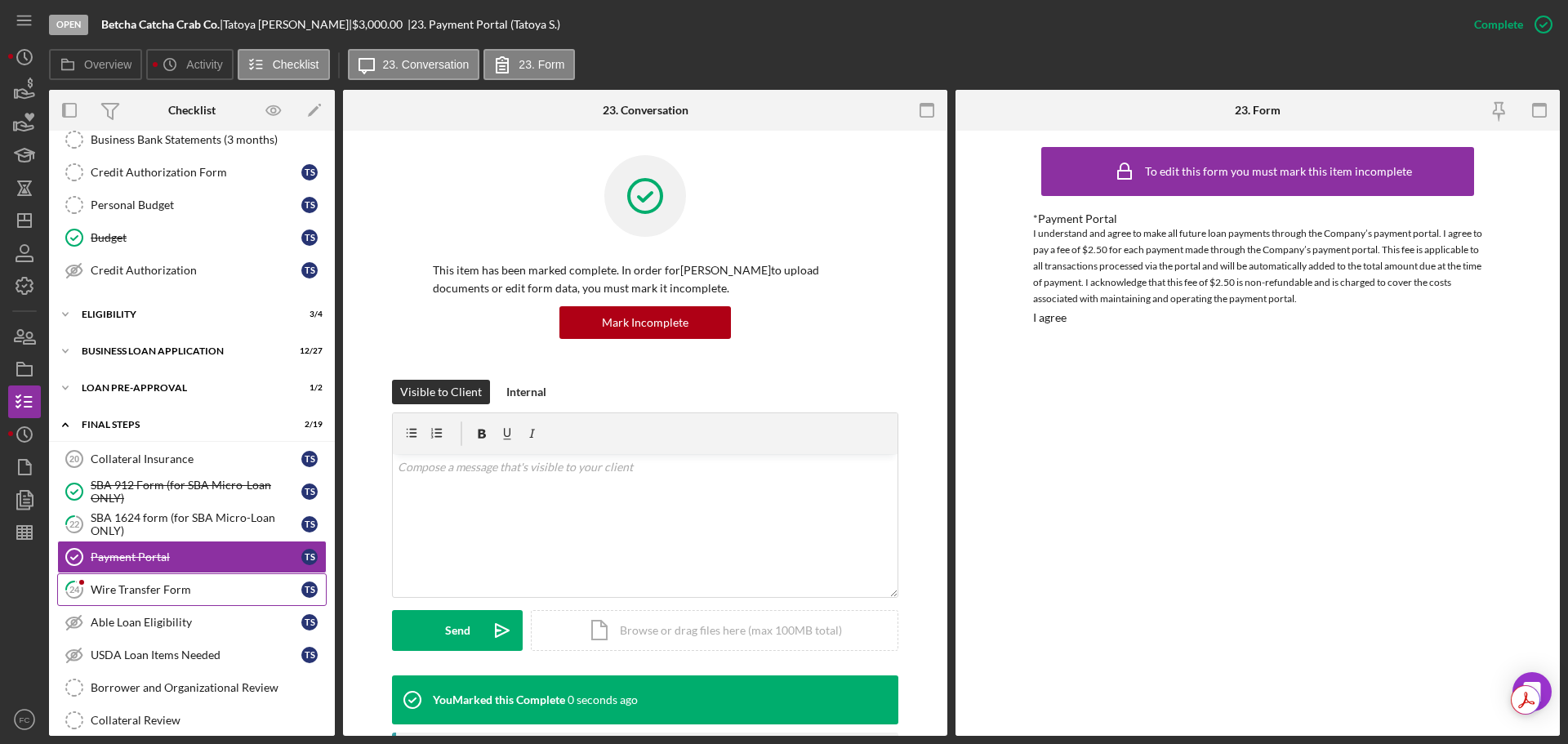
click at [128, 583] on div "Wire Transfer Form" at bounding box center [196, 589] width 210 height 13
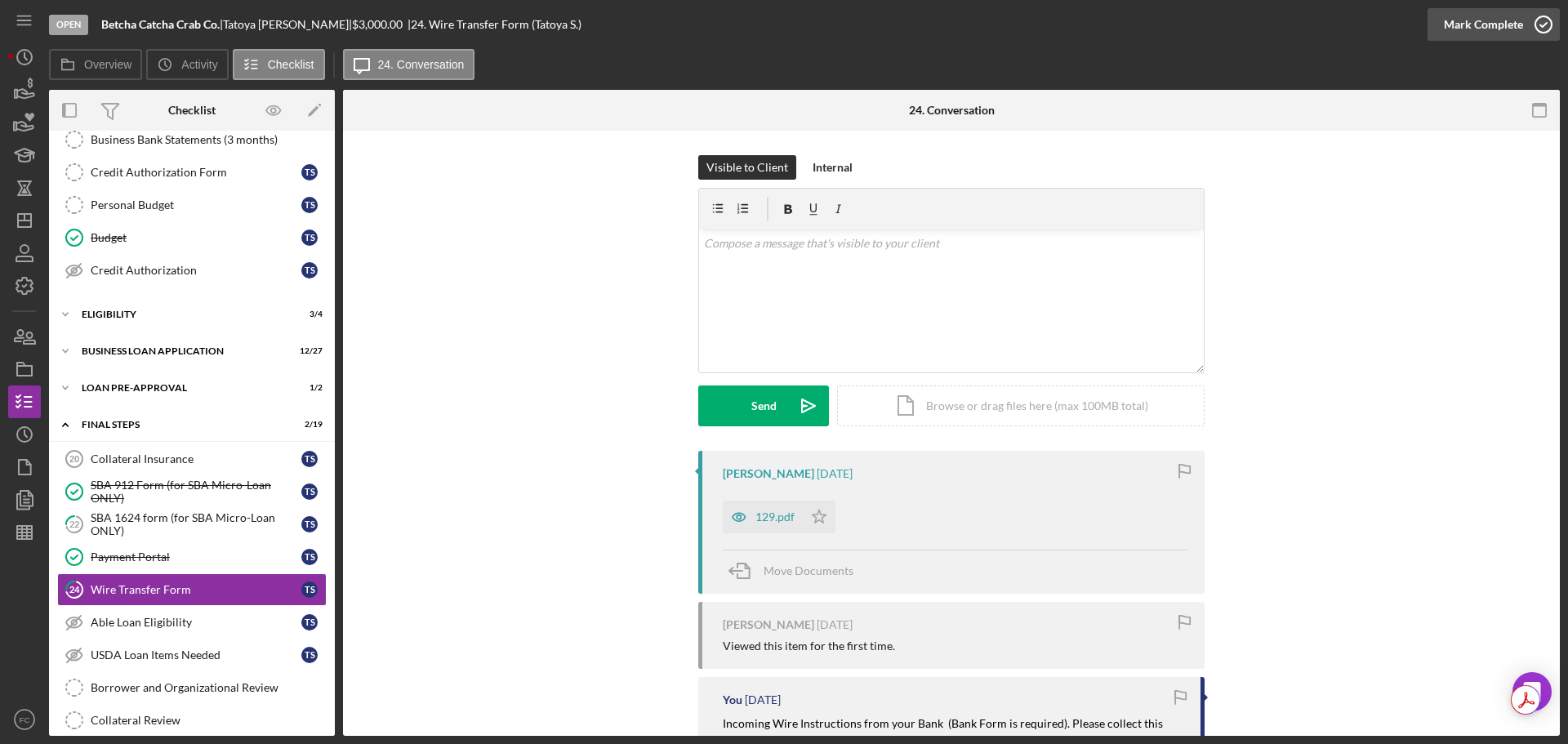
click at [1546, 18] on icon "button" at bounding box center [1544, 24] width 41 height 41
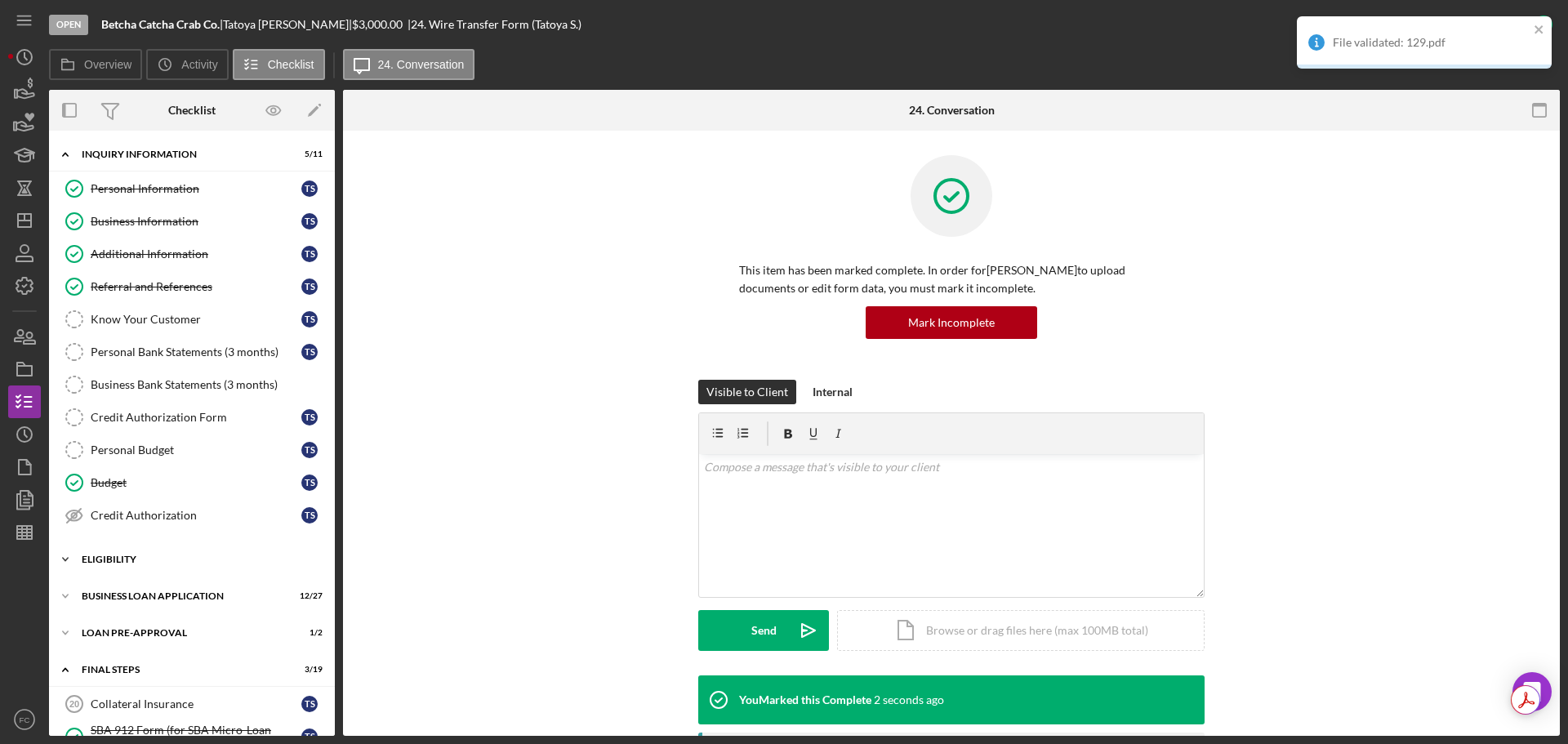
click at [114, 562] on div "ELIGIBILITY" at bounding box center [197, 559] width 233 height 10
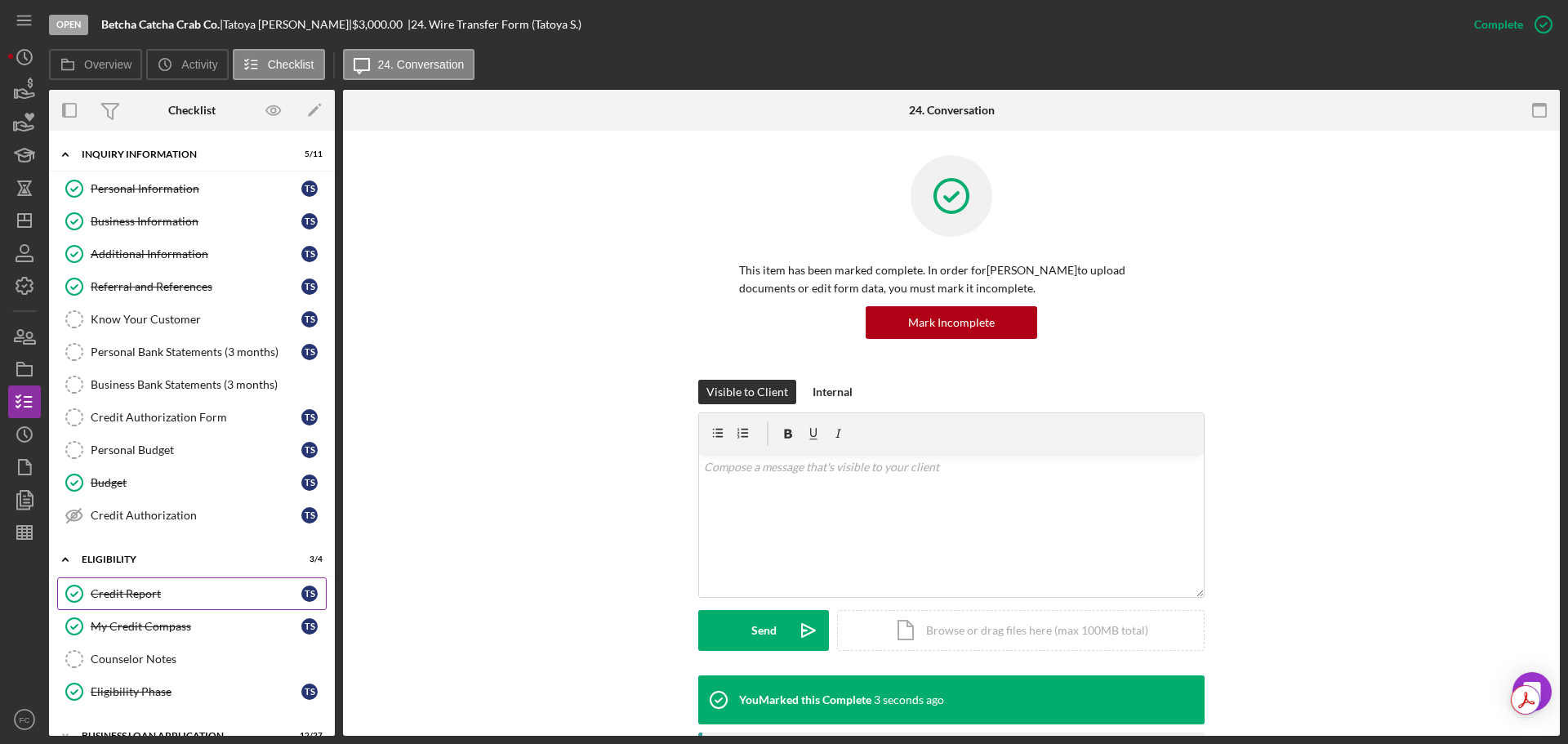
click at [155, 598] on div "Credit Report" at bounding box center [196, 594] width 210 height 13
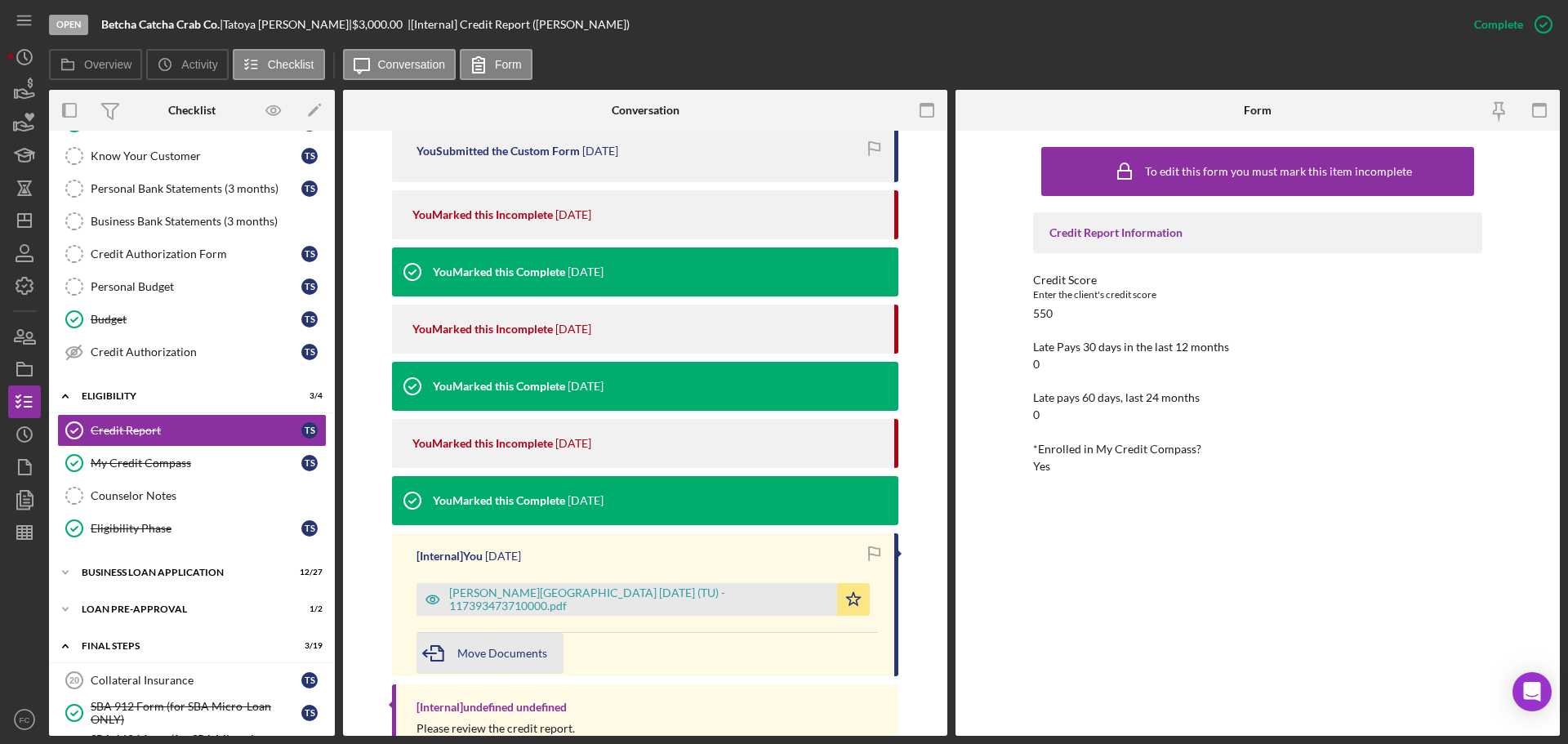
scroll to position [653, 0]
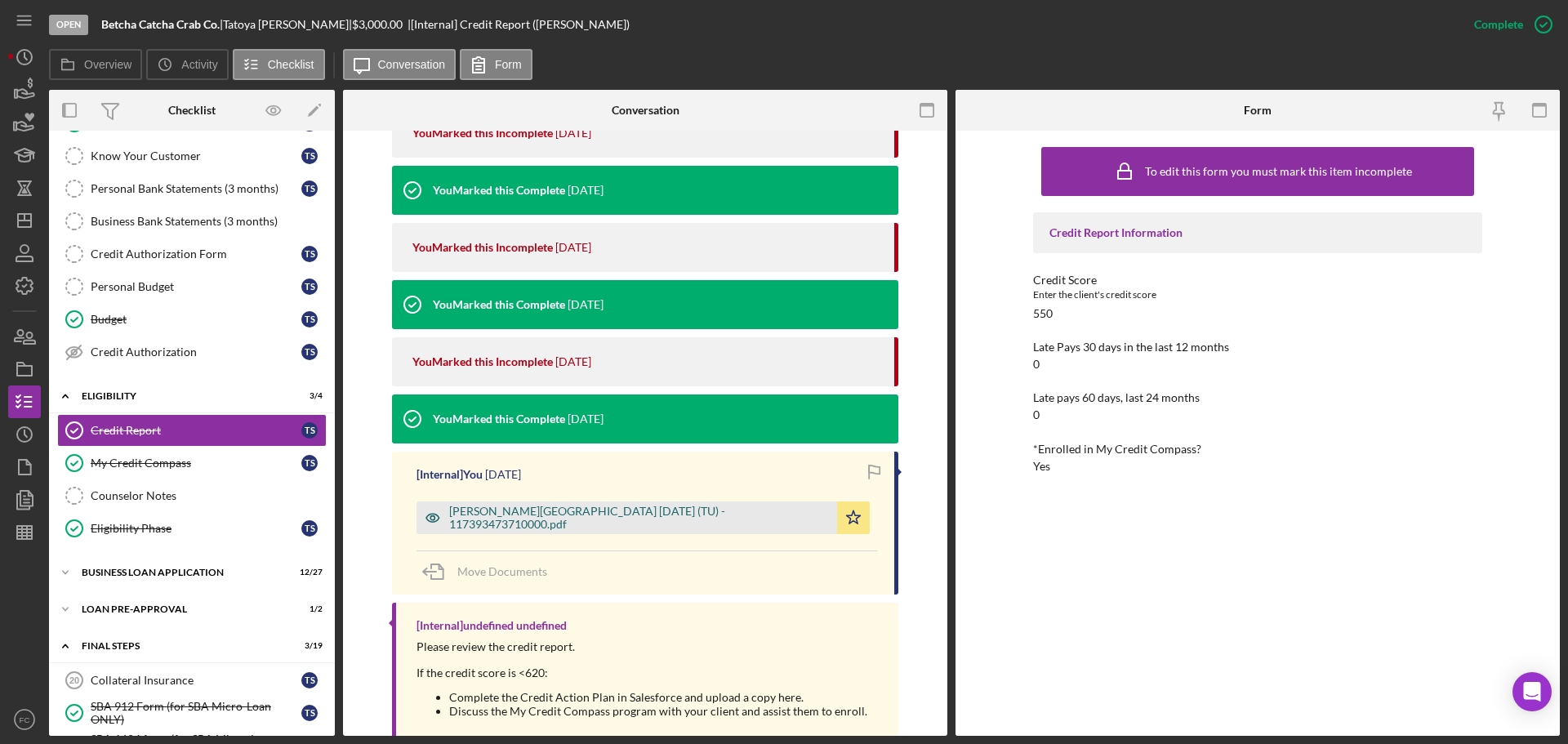
click at [513, 521] on div "Steward, Tatoya 2025-08-07 (TU) - 117393473710000.pdf" at bounding box center [639, 518] width 380 height 26
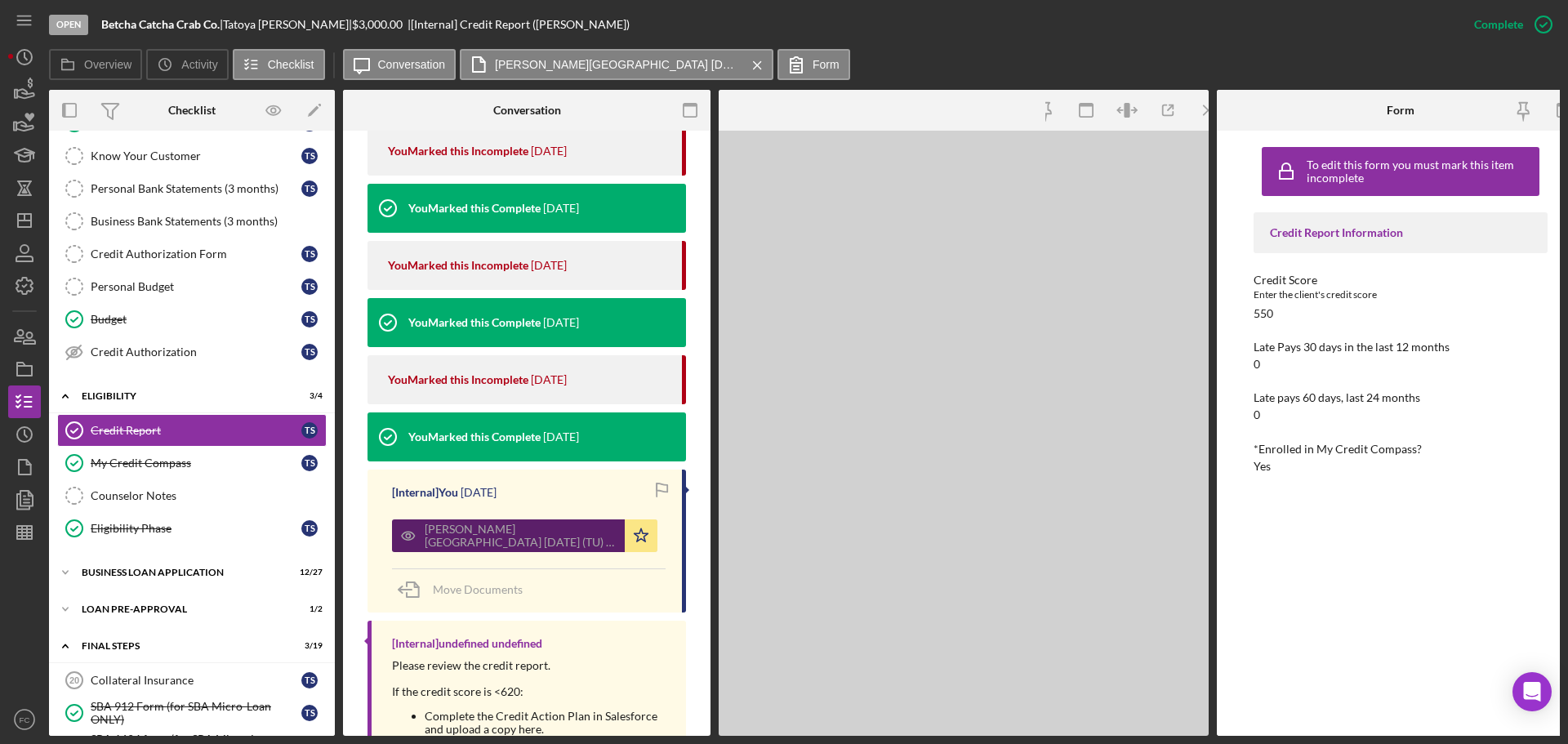
scroll to position [671, 0]
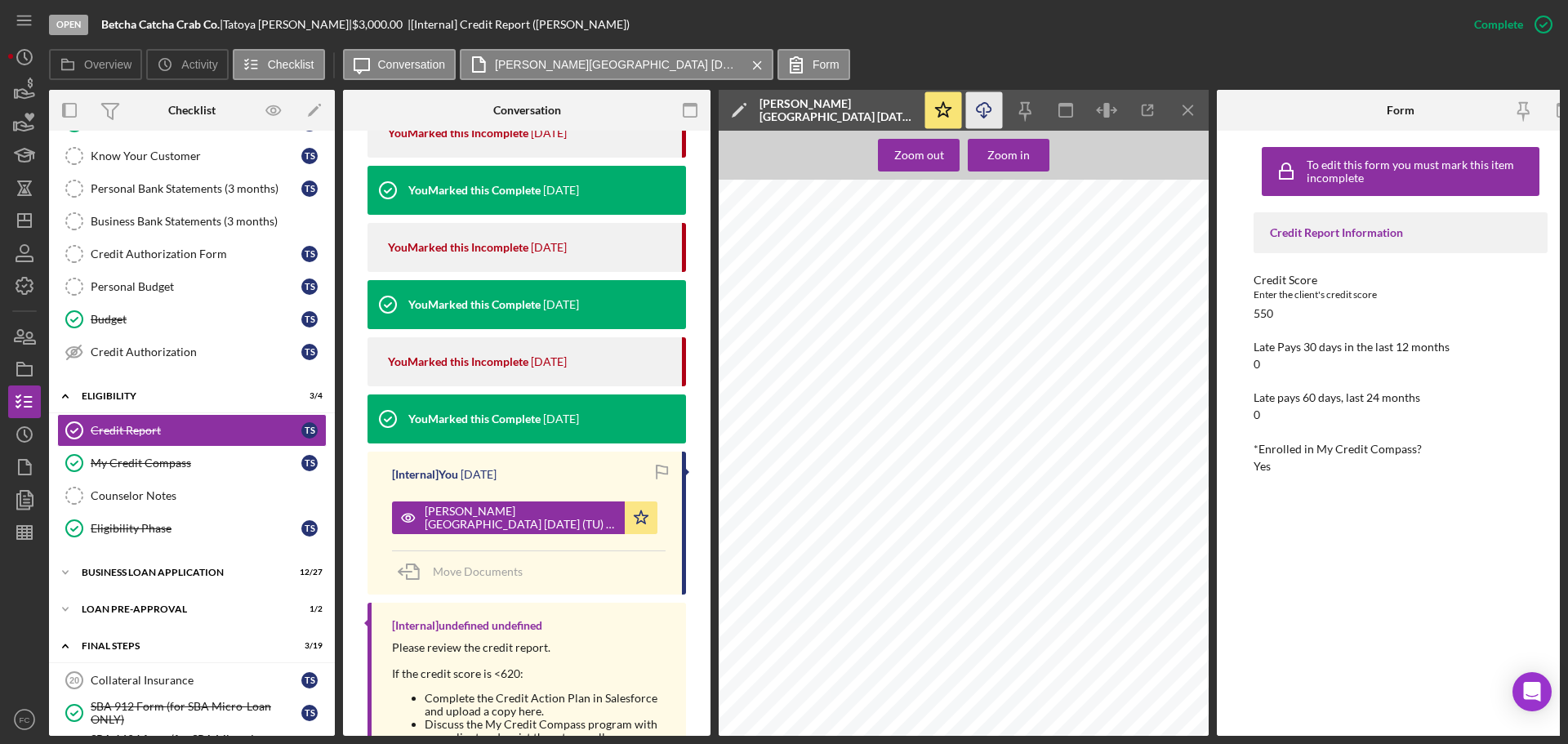
click at [981, 110] on icon "Icon/Download" at bounding box center [985, 111] width 37 height 37
click at [1387, 554] on div "To edit this form you must mark this item incomplete Credit Report Information …" at bounding box center [1400, 433] width 294 height 588
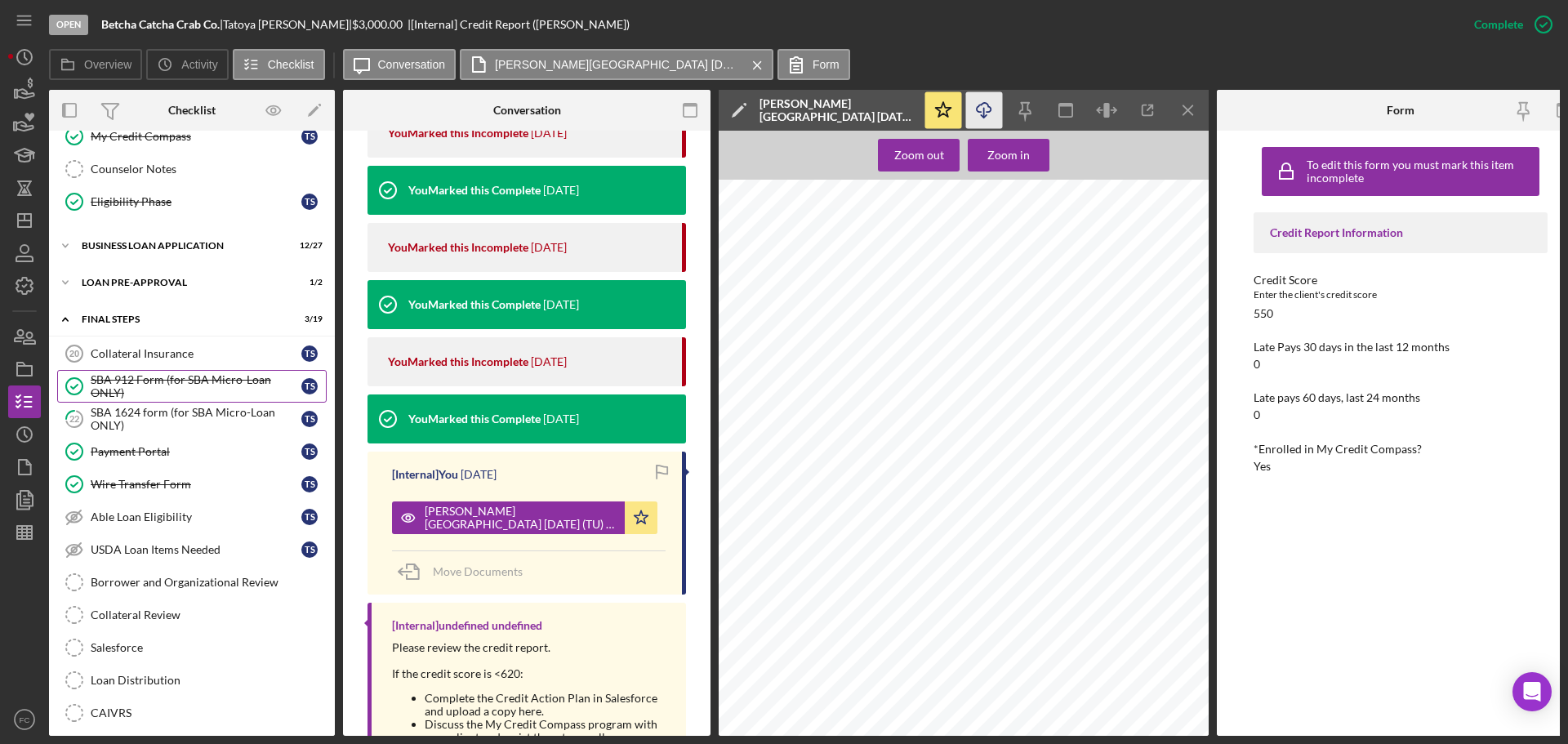
scroll to position [409, 0]
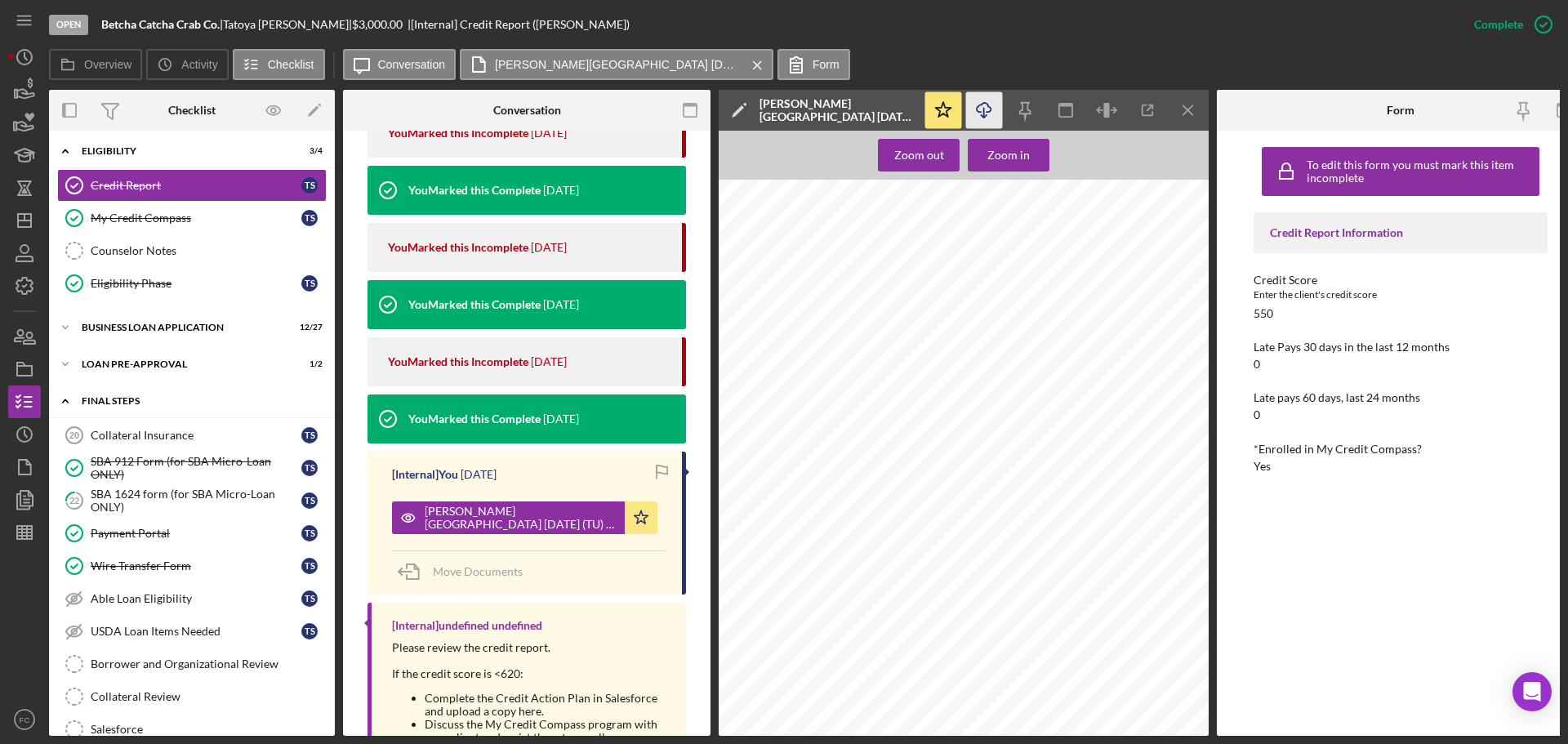
click at [168, 403] on div "FINAL STEPS" at bounding box center [197, 400] width 233 height 10
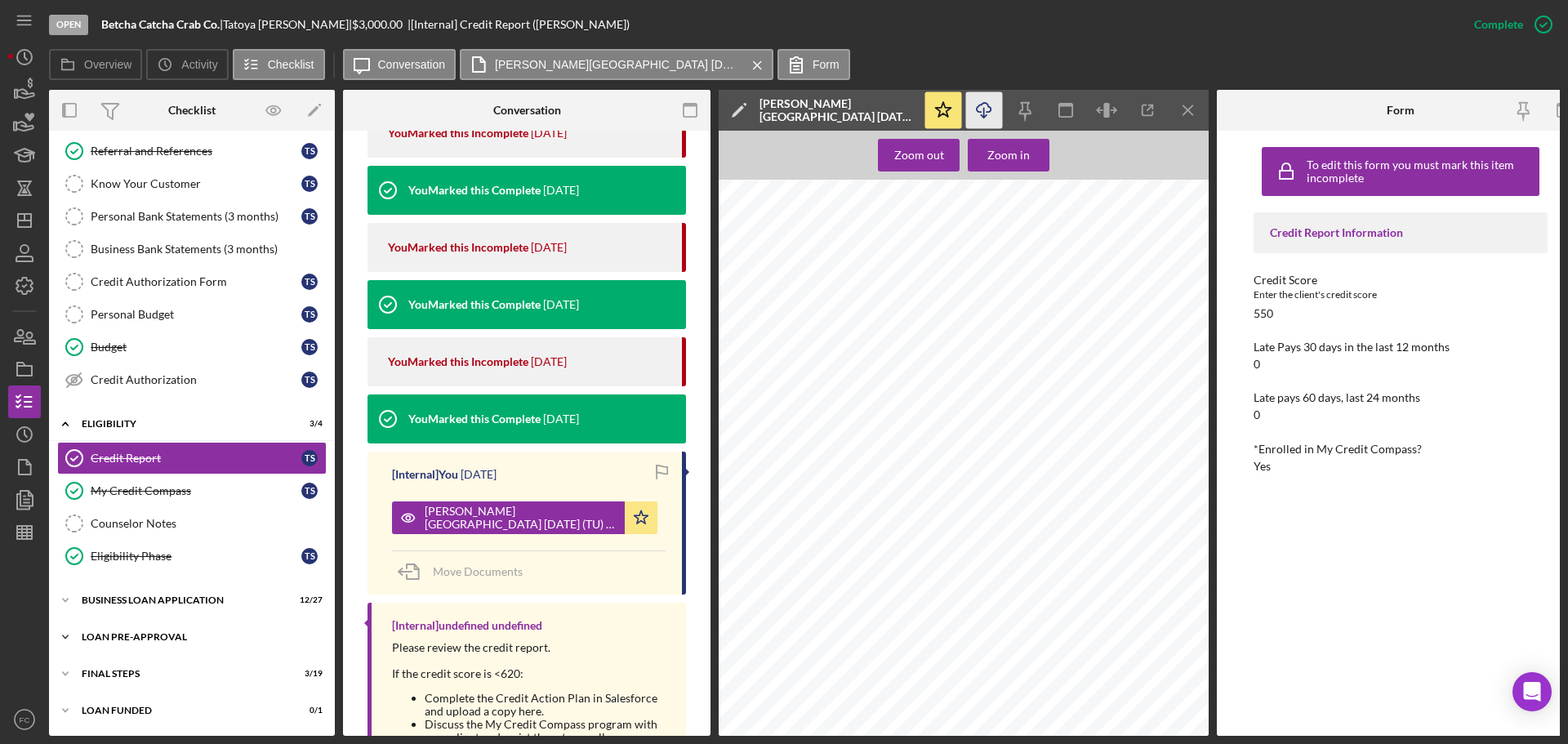
click at [127, 624] on div "Icon/Expander LOAN PRE-APPROVAL 1 / 2" at bounding box center [192, 637] width 285 height 32
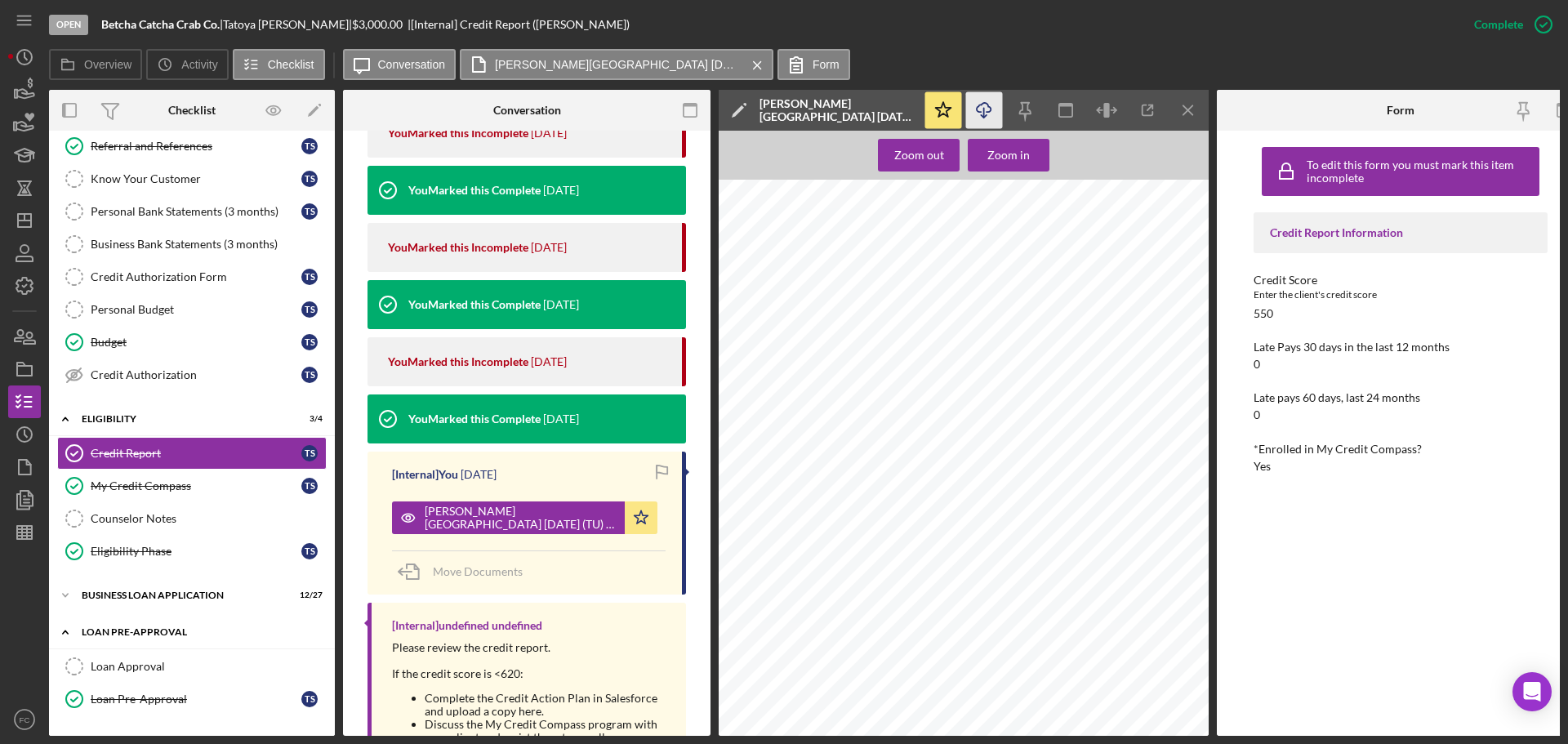
scroll to position [215, 0]
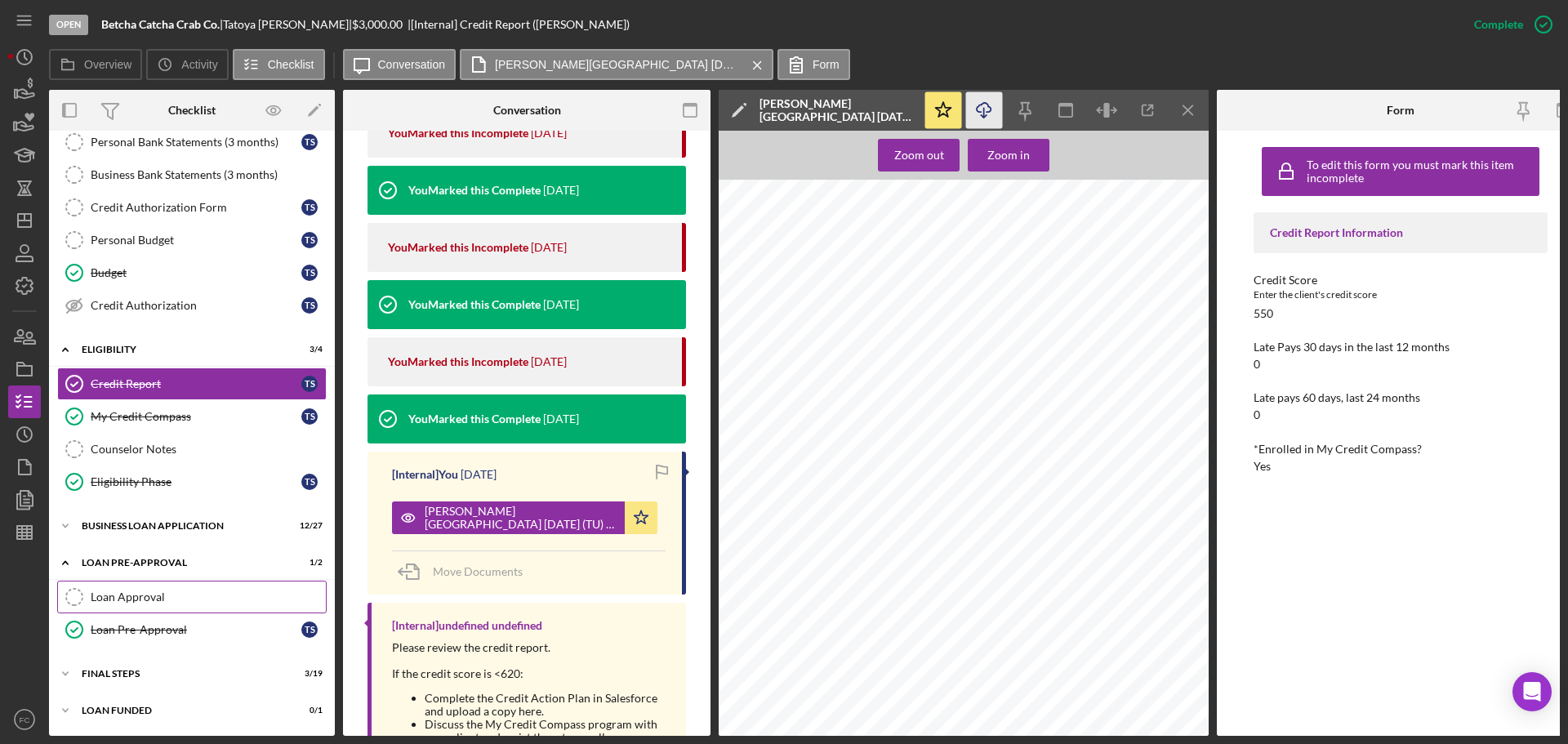
click at [148, 590] on div "Loan Approval" at bounding box center [209, 597] width 235 height 13
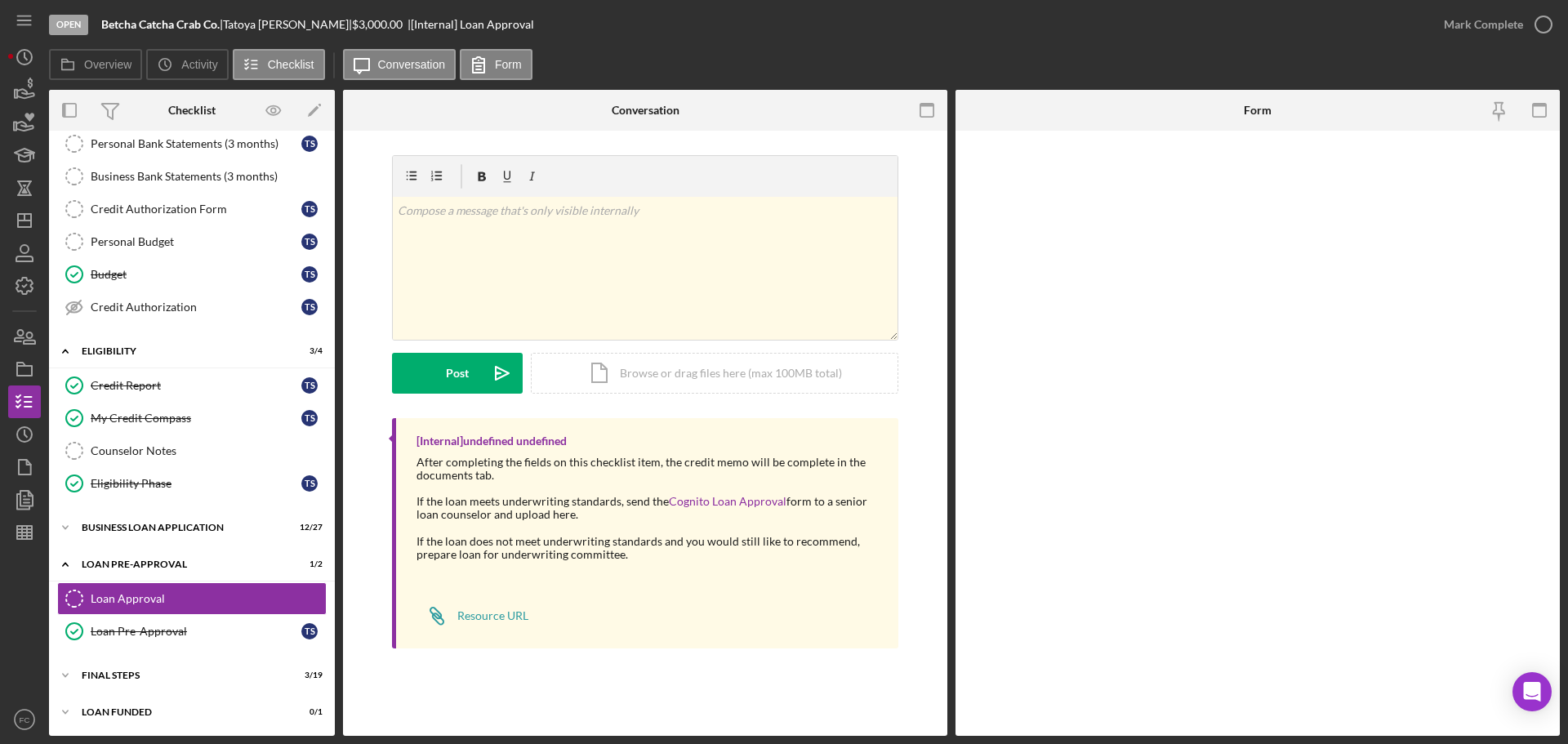
scroll to position [210, 0]
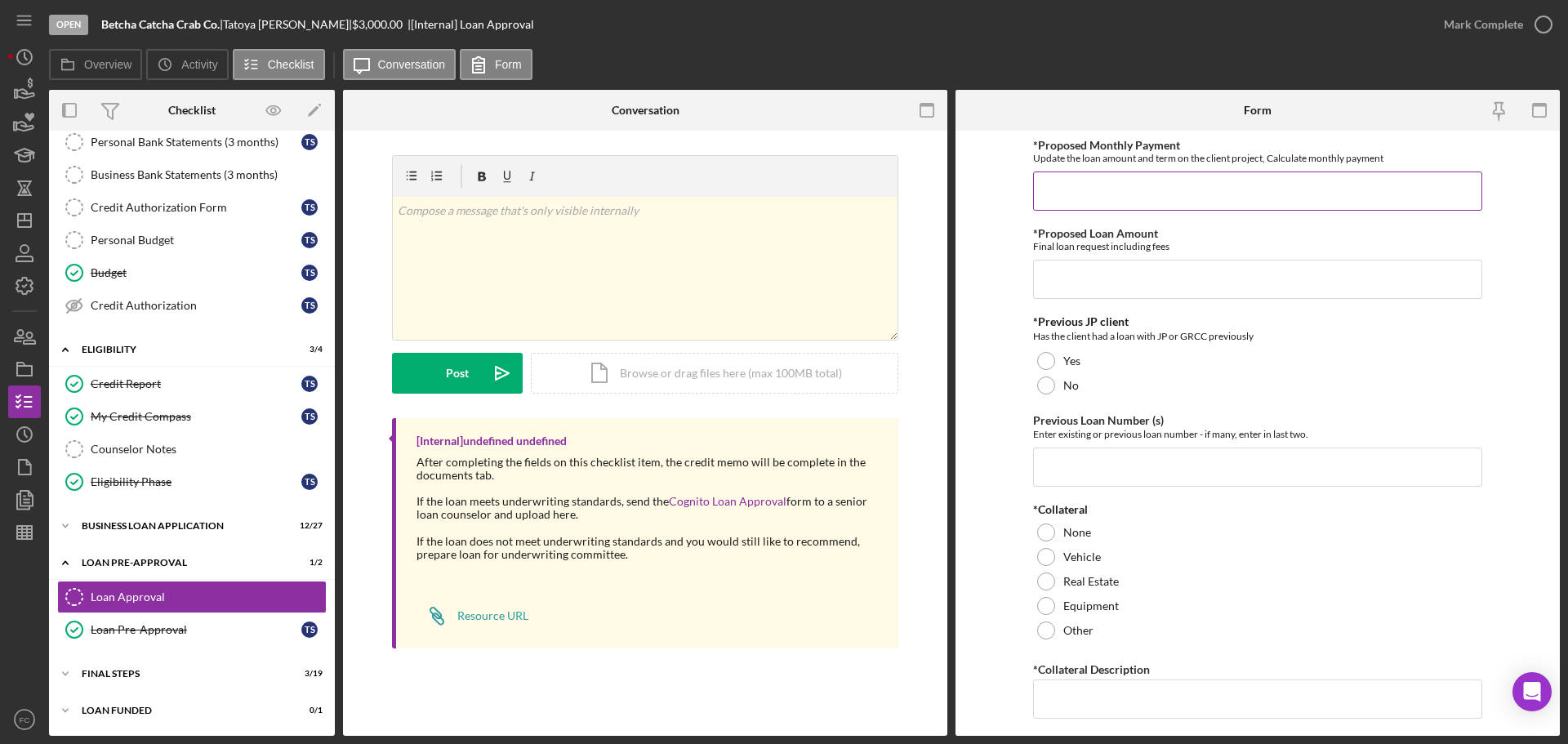
click at [1069, 195] on input "*Proposed Monthly Payment" at bounding box center [1258, 191] width 449 height 39
type input "$150"
click at [1069, 283] on input "*Proposed Loan Amount" at bounding box center [1258, 279] width 449 height 39
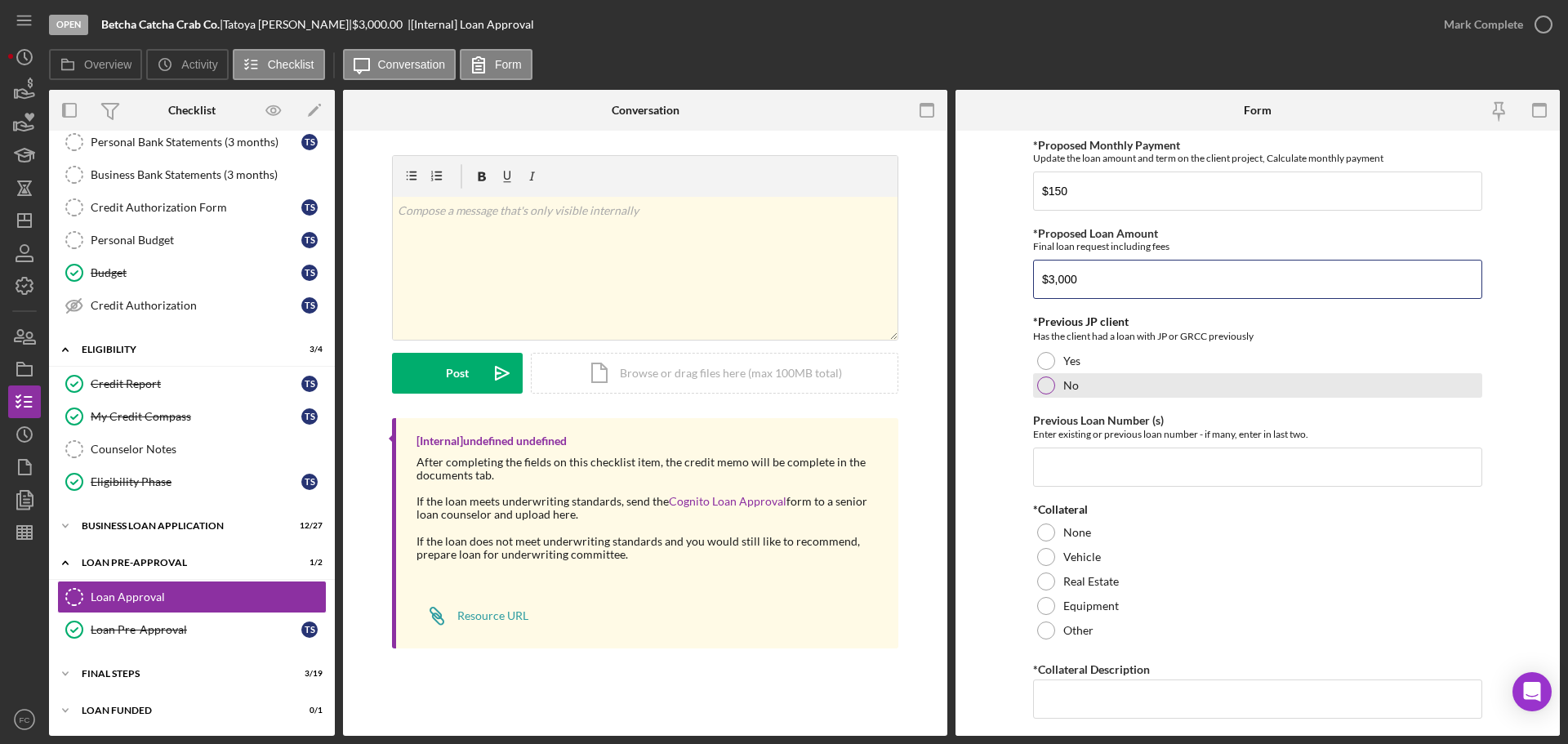
type input "$3,000"
click at [1040, 384] on div at bounding box center [1045, 385] width 18 height 18
click at [1055, 474] on input "Previous Loan Number (s)" at bounding box center [1258, 467] width 449 height 39
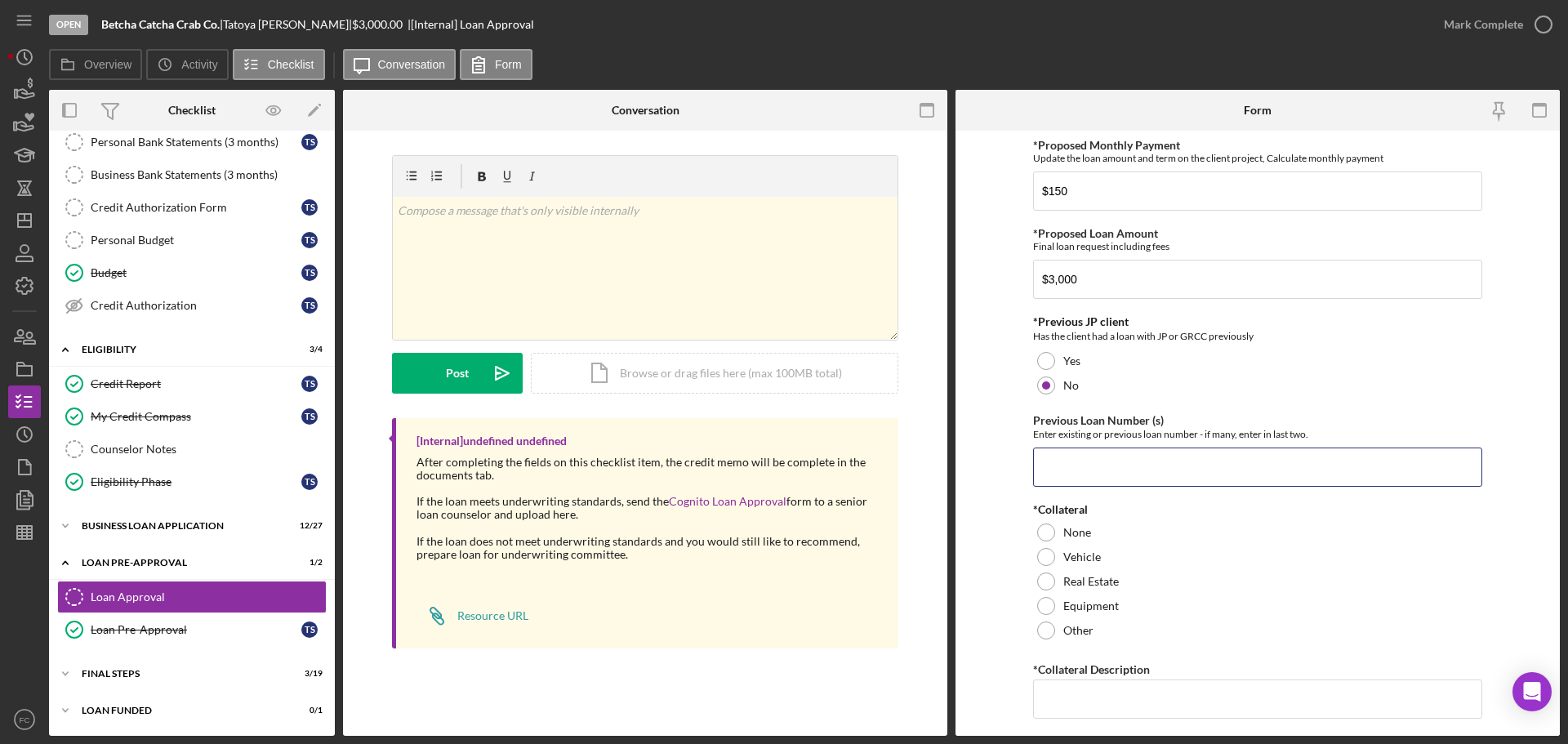
type input "N/A"
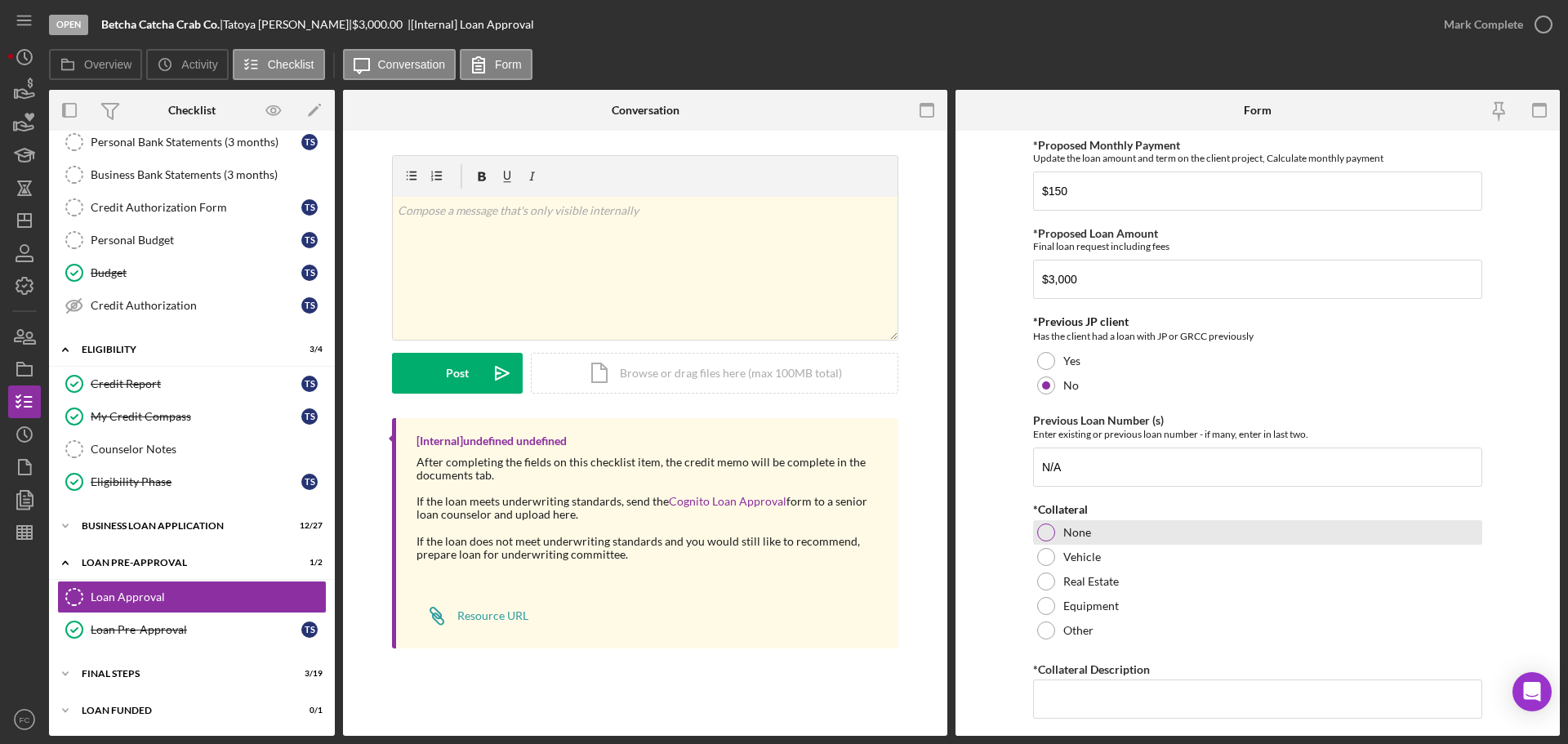
click at [1033, 526] on div "None" at bounding box center [1258, 532] width 449 height 24
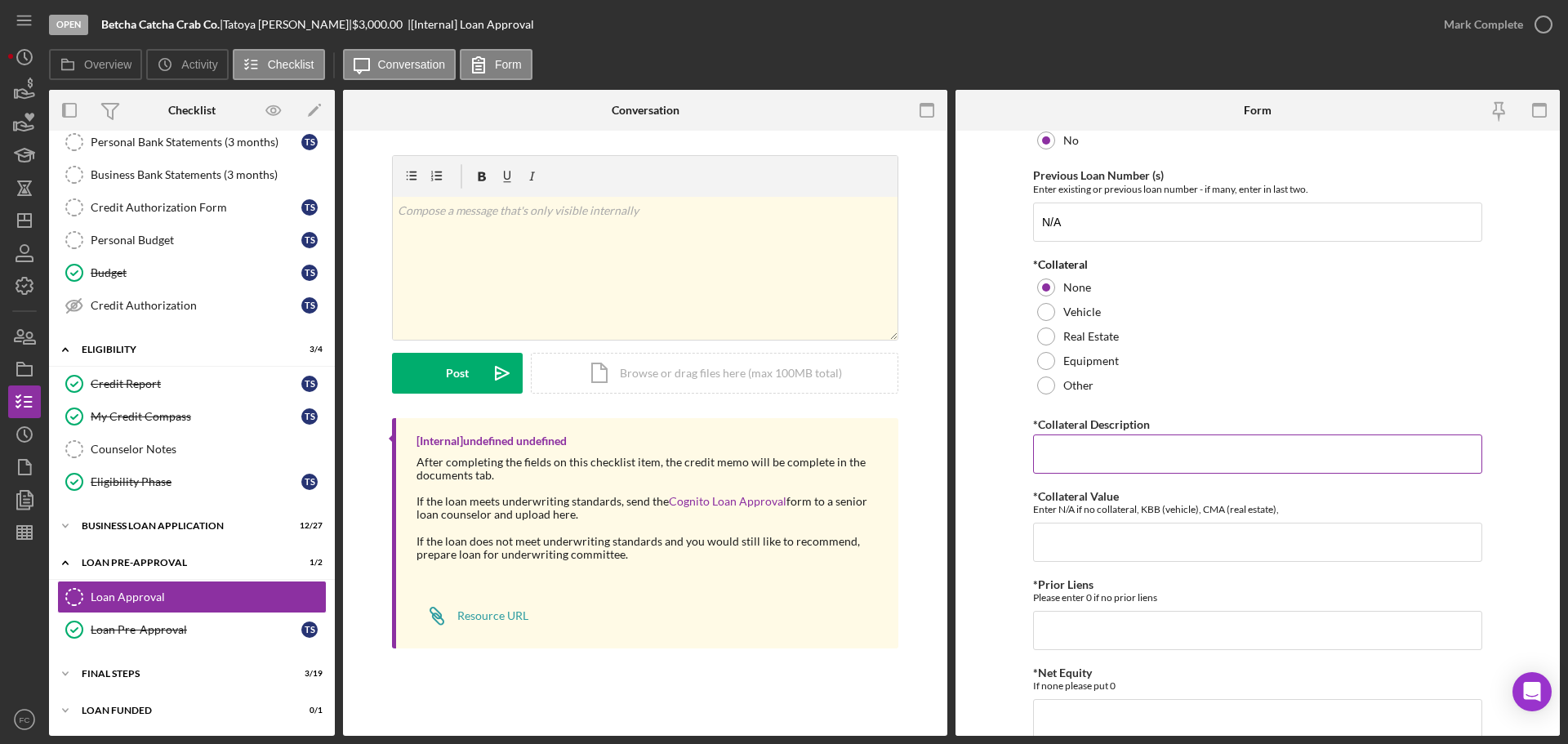
click at [1062, 465] on input "*Collateral Description" at bounding box center [1258, 454] width 449 height 39
type input "N/A"
click at [1088, 533] on input "*Collateral Value" at bounding box center [1258, 542] width 449 height 39
type input "N/A"
click at [1079, 627] on input "*Prior Liens" at bounding box center [1258, 630] width 449 height 39
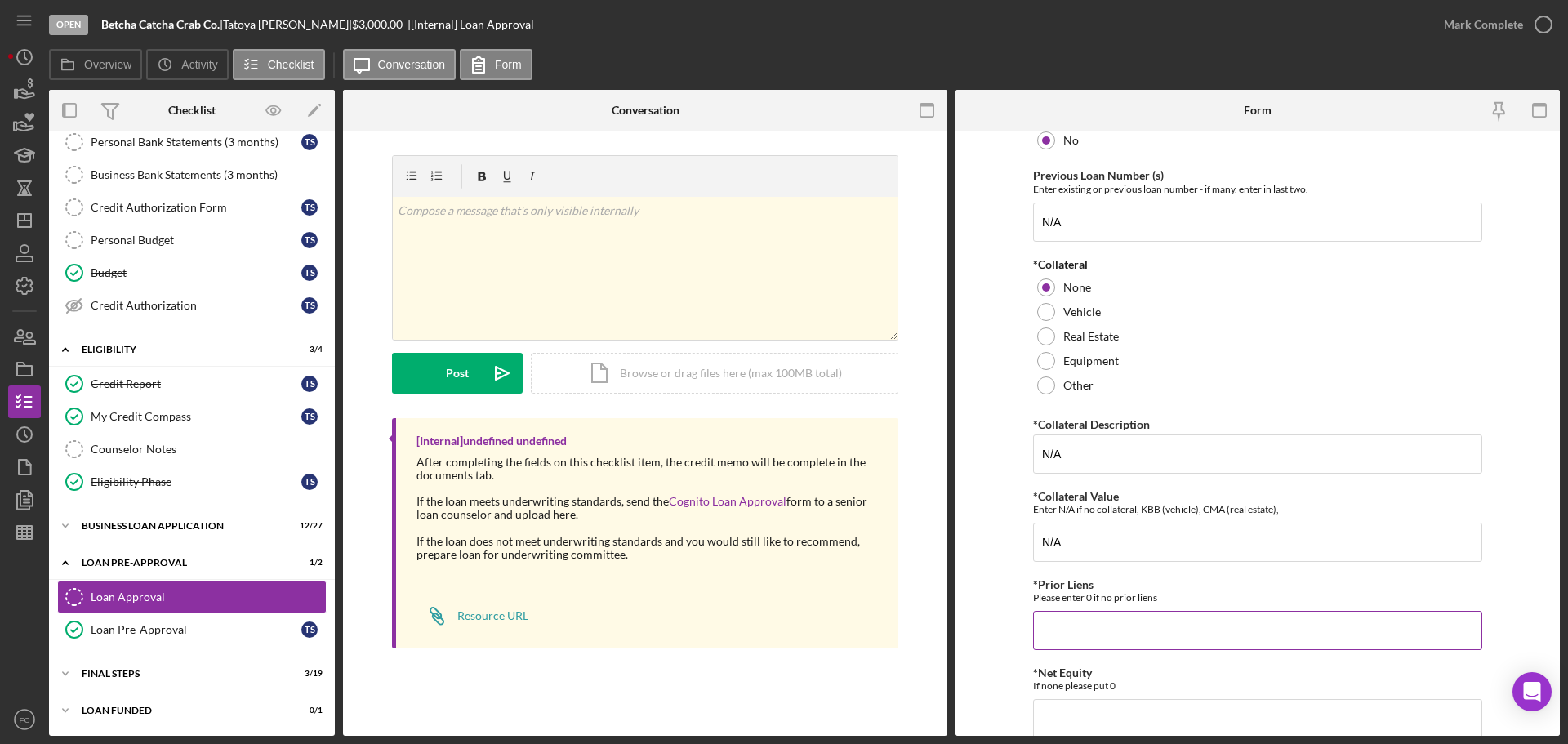
type input "0"
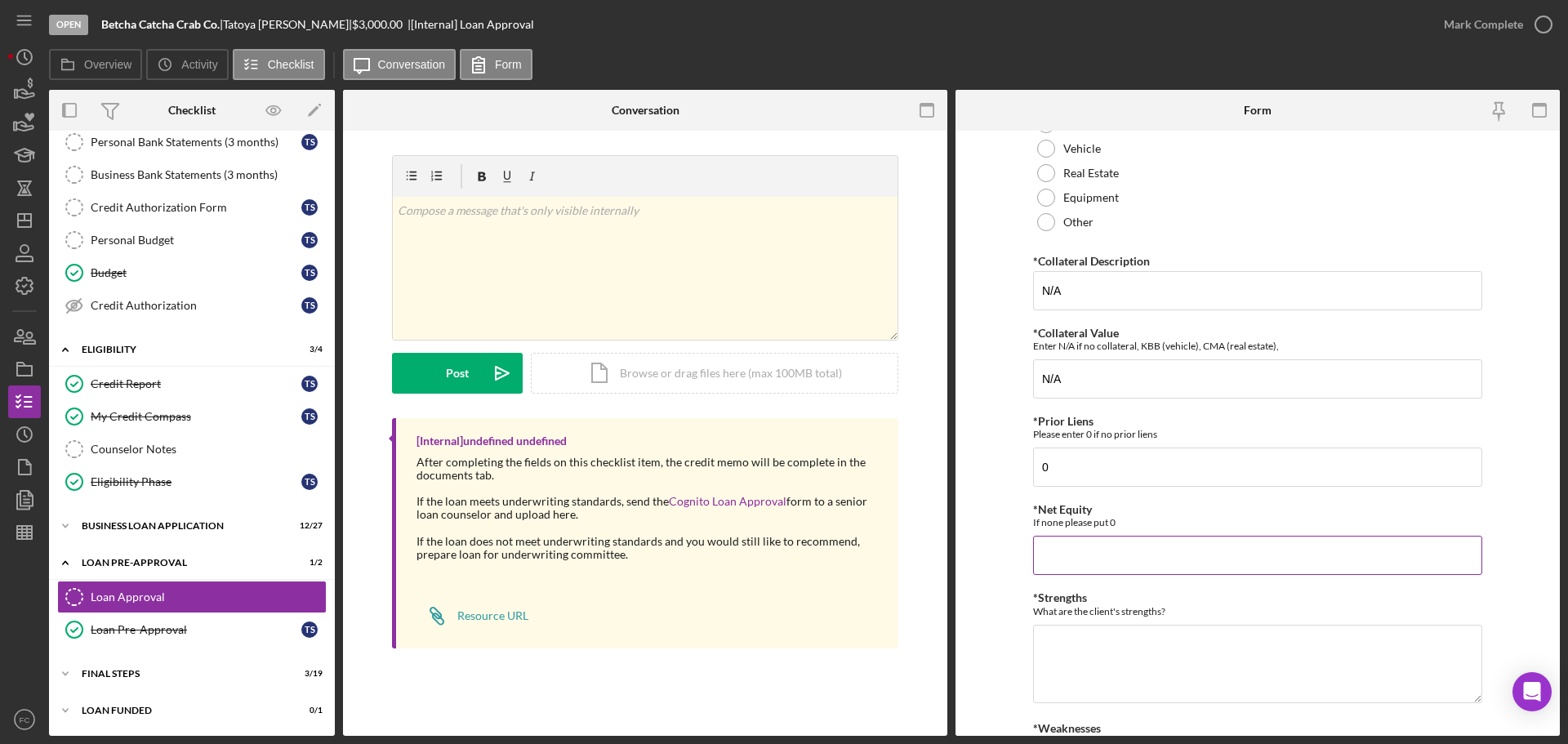
click at [1078, 549] on input "*Net Equity" at bounding box center [1258, 555] width 449 height 39
type input "0"
click at [1096, 651] on textarea "*Strengths" at bounding box center [1258, 663] width 449 height 79
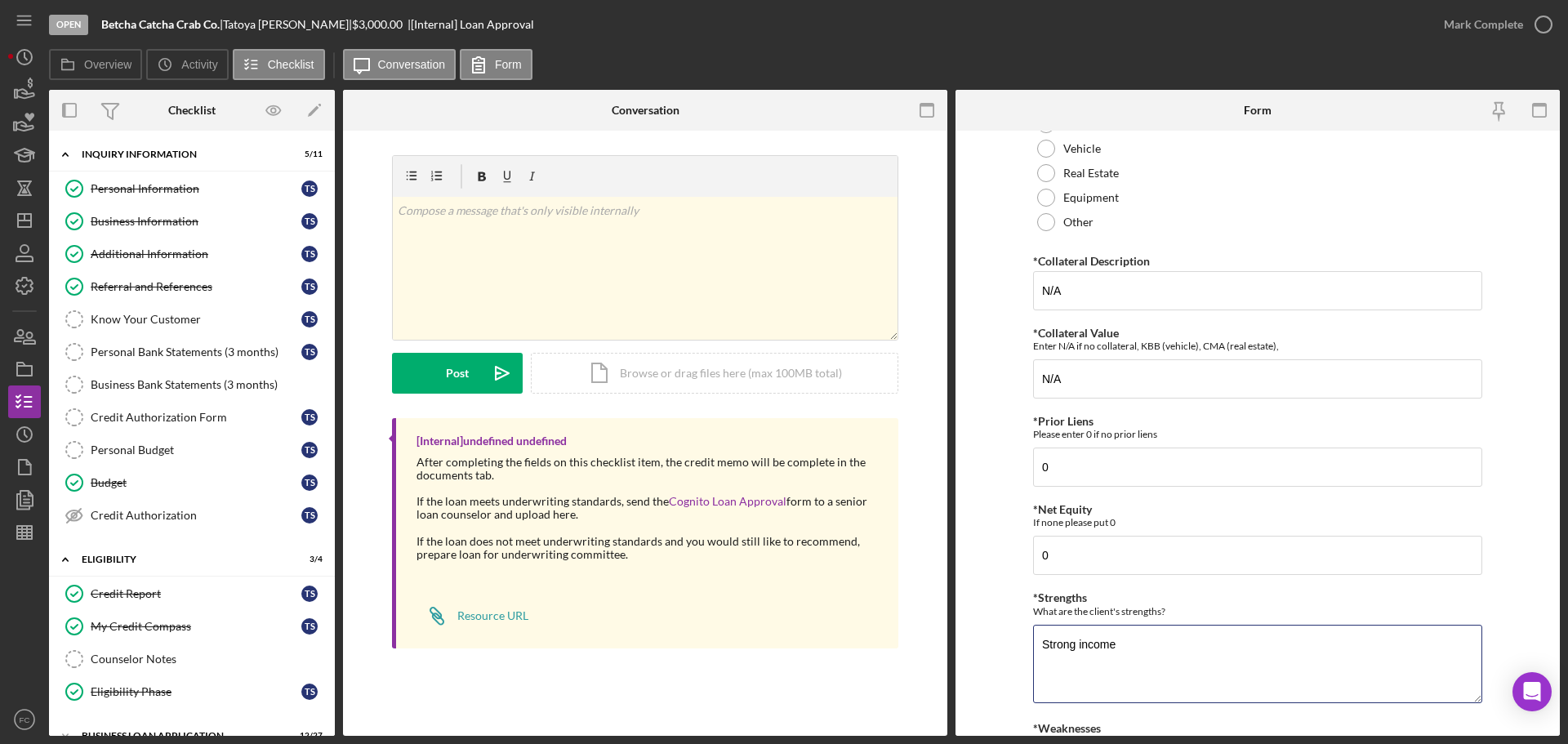
scroll to position [572, 0]
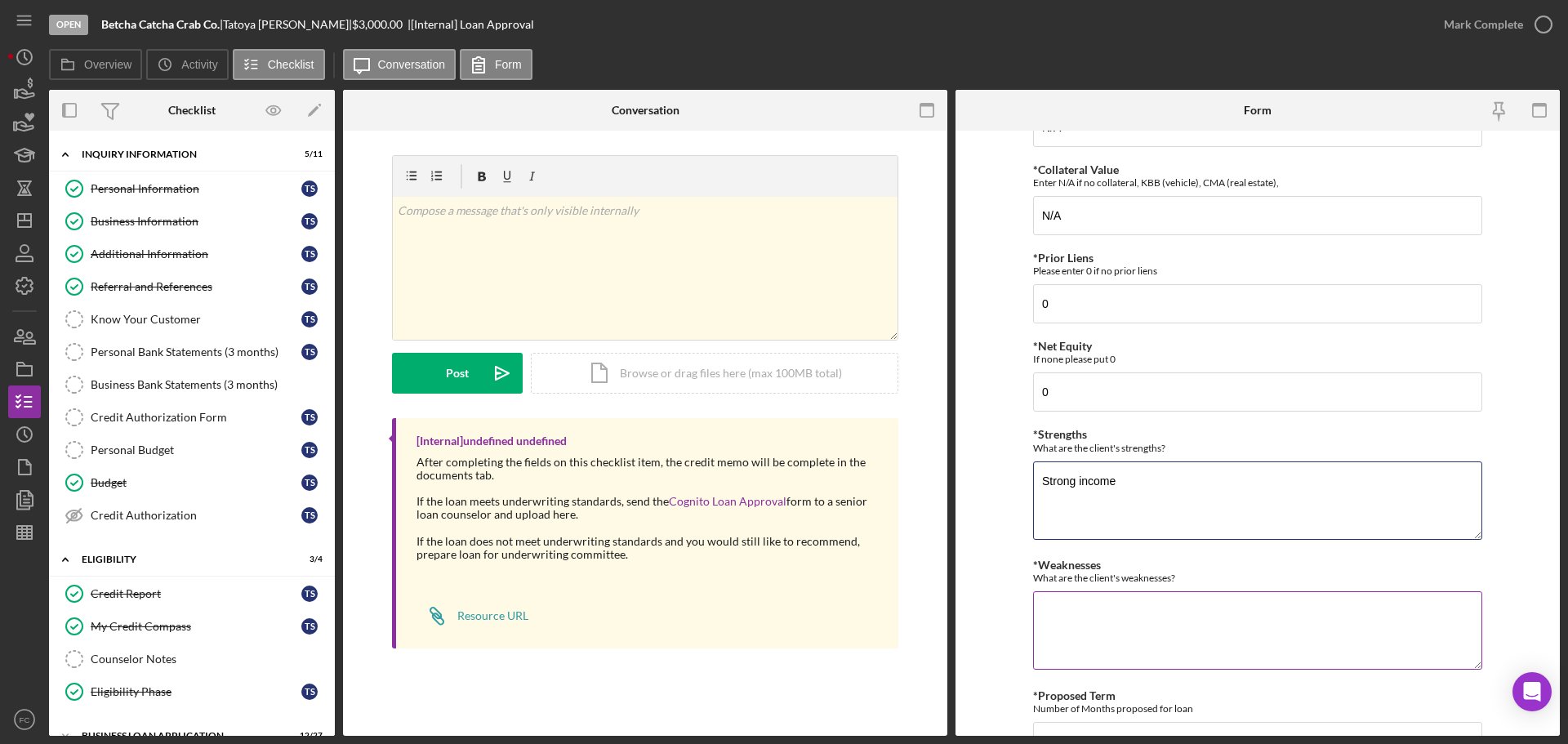
type textarea "Strong income"
click at [1074, 614] on textarea "*Weaknesses" at bounding box center [1258, 630] width 449 height 79
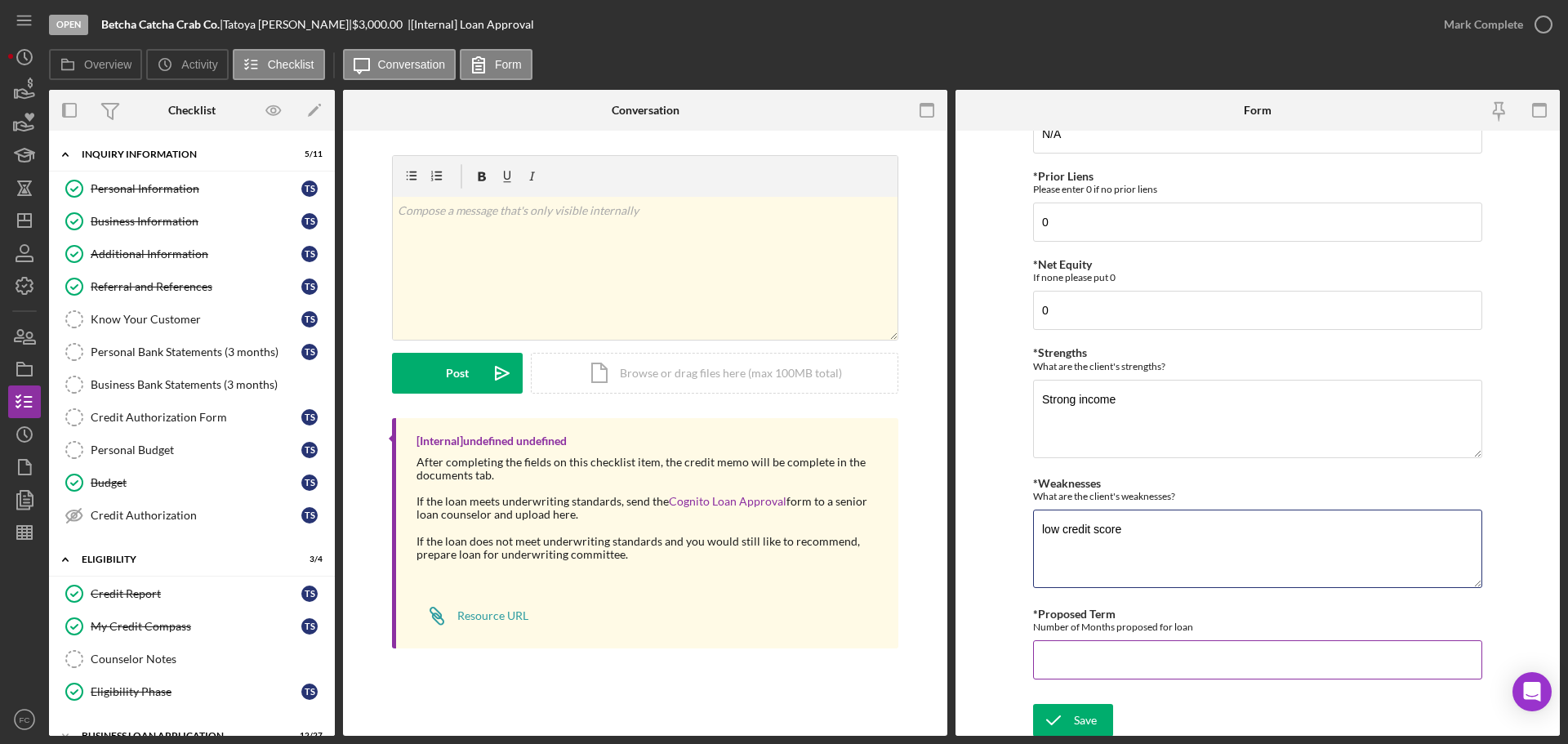
type textarea "low credit score"
click at [1053, 648] on input "*Proposed Term" at bounding box center [1258, 660] width 449 height 39
type input "24"
click at [1069, 715] on icon "submit" at bounding box center [1054, 717] width 41 height 41
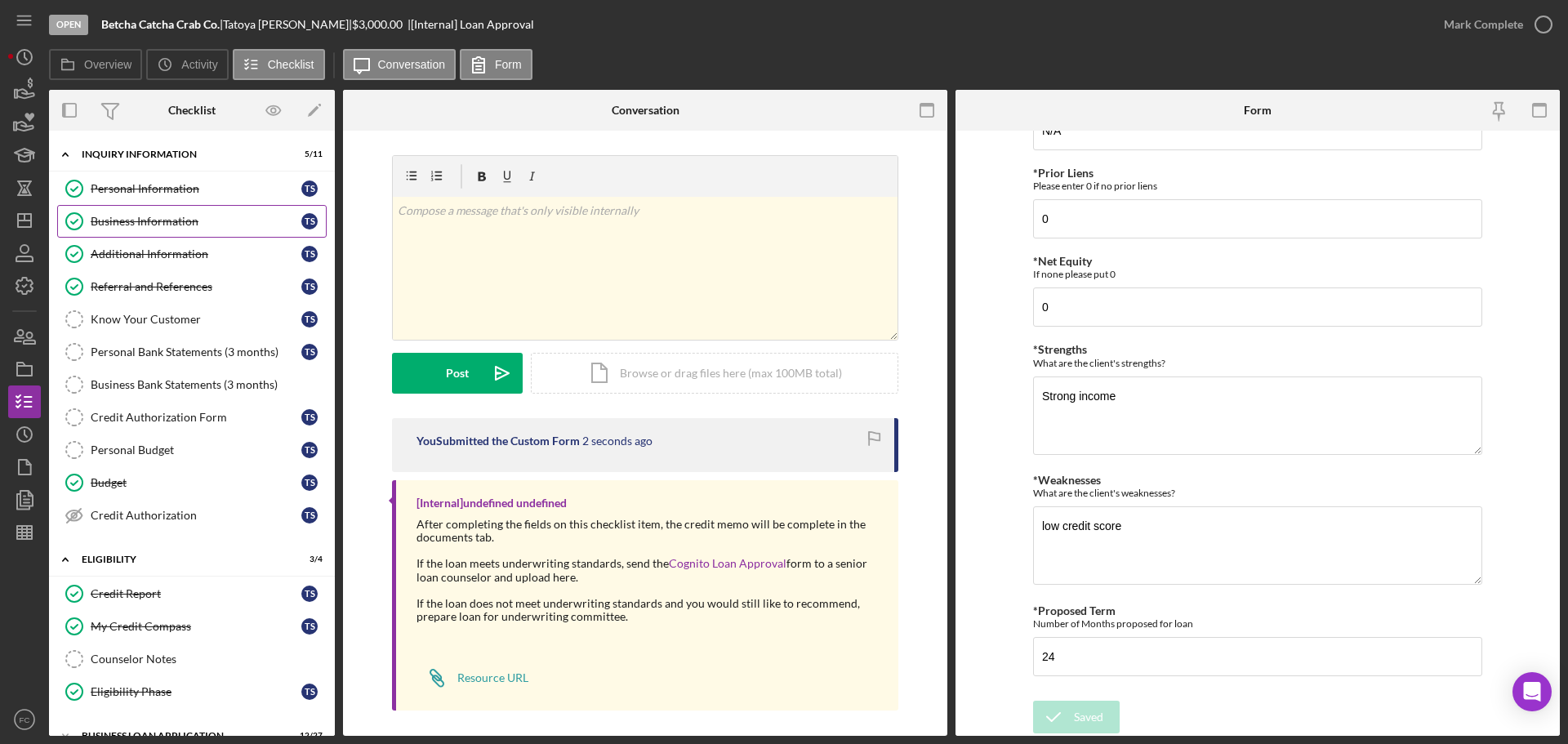
click at [127, 224] on div "Business Information" at bounding box center [196, 221] width 210 height 13
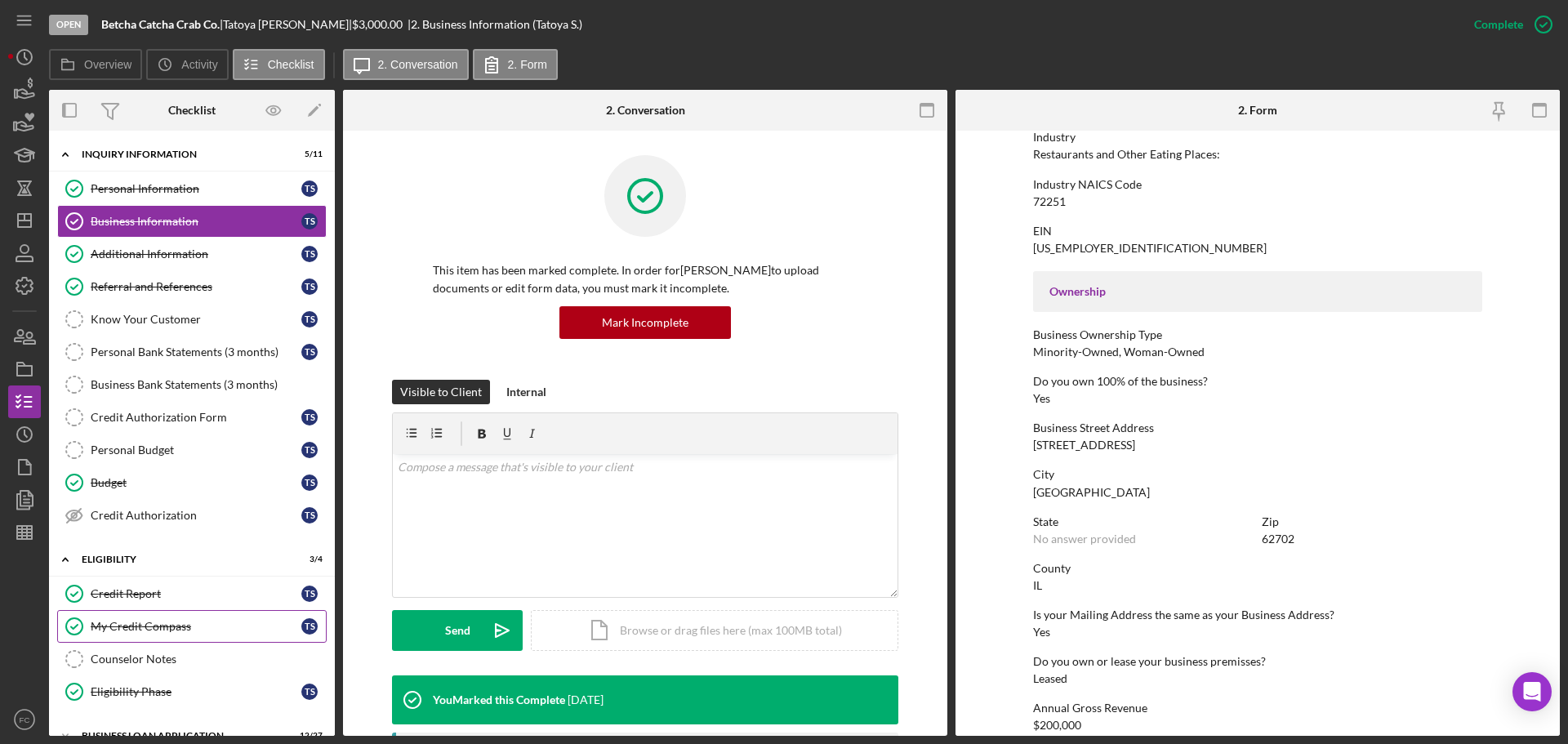
scroll to position [210, 0]
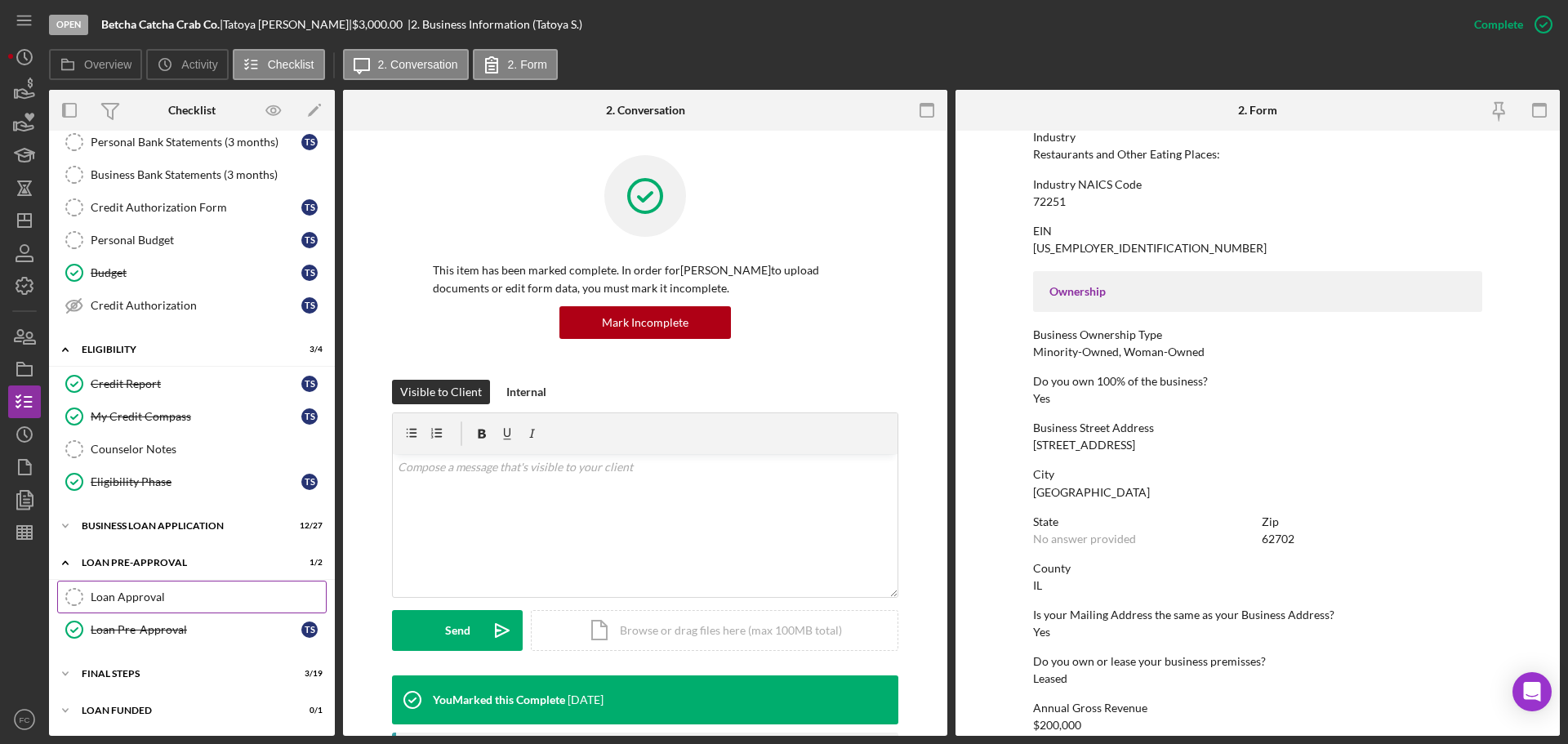
click at [155, 596] on div "Loan Approval" at bounding box center [209, 597] width 235 height 13
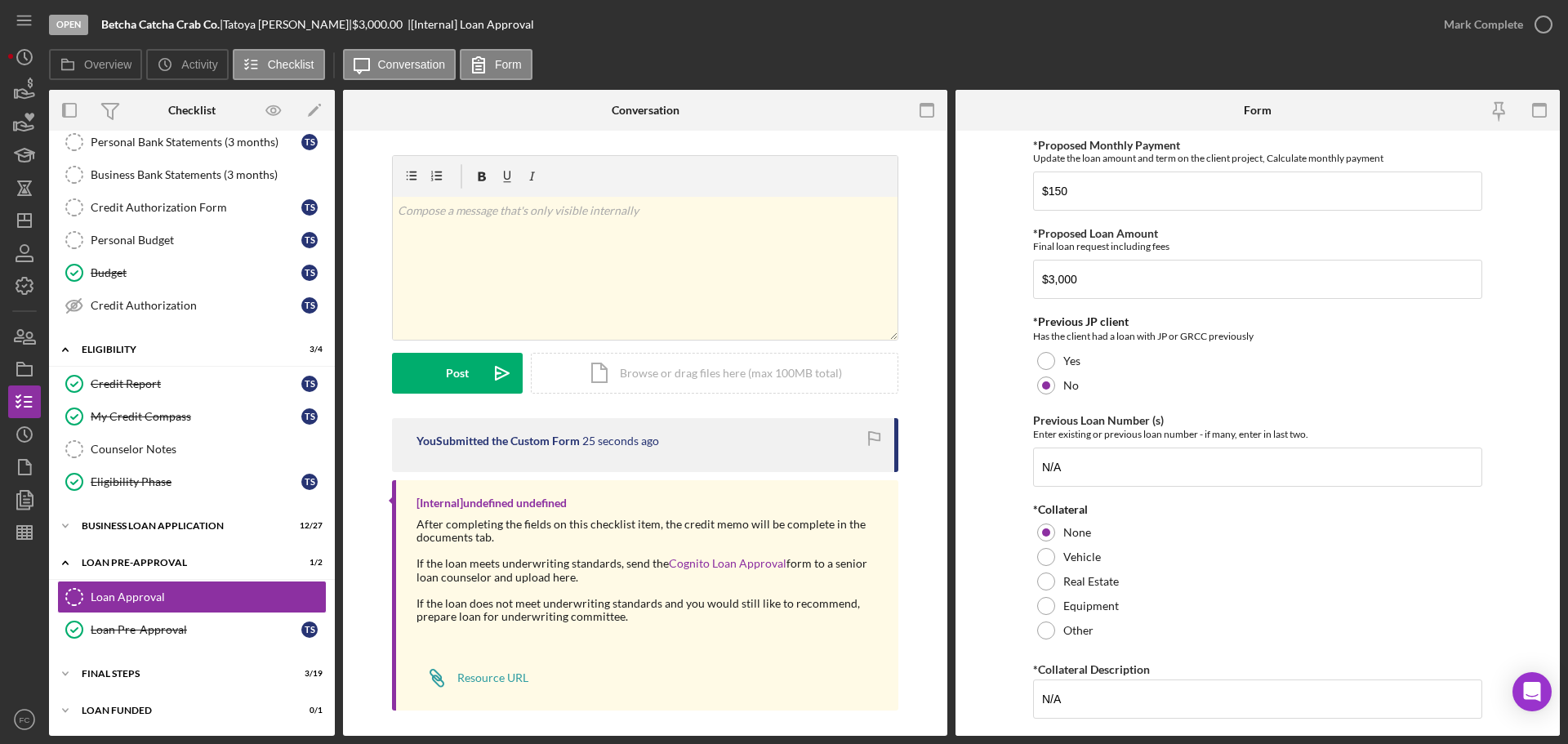
scroll to position [7, 0]
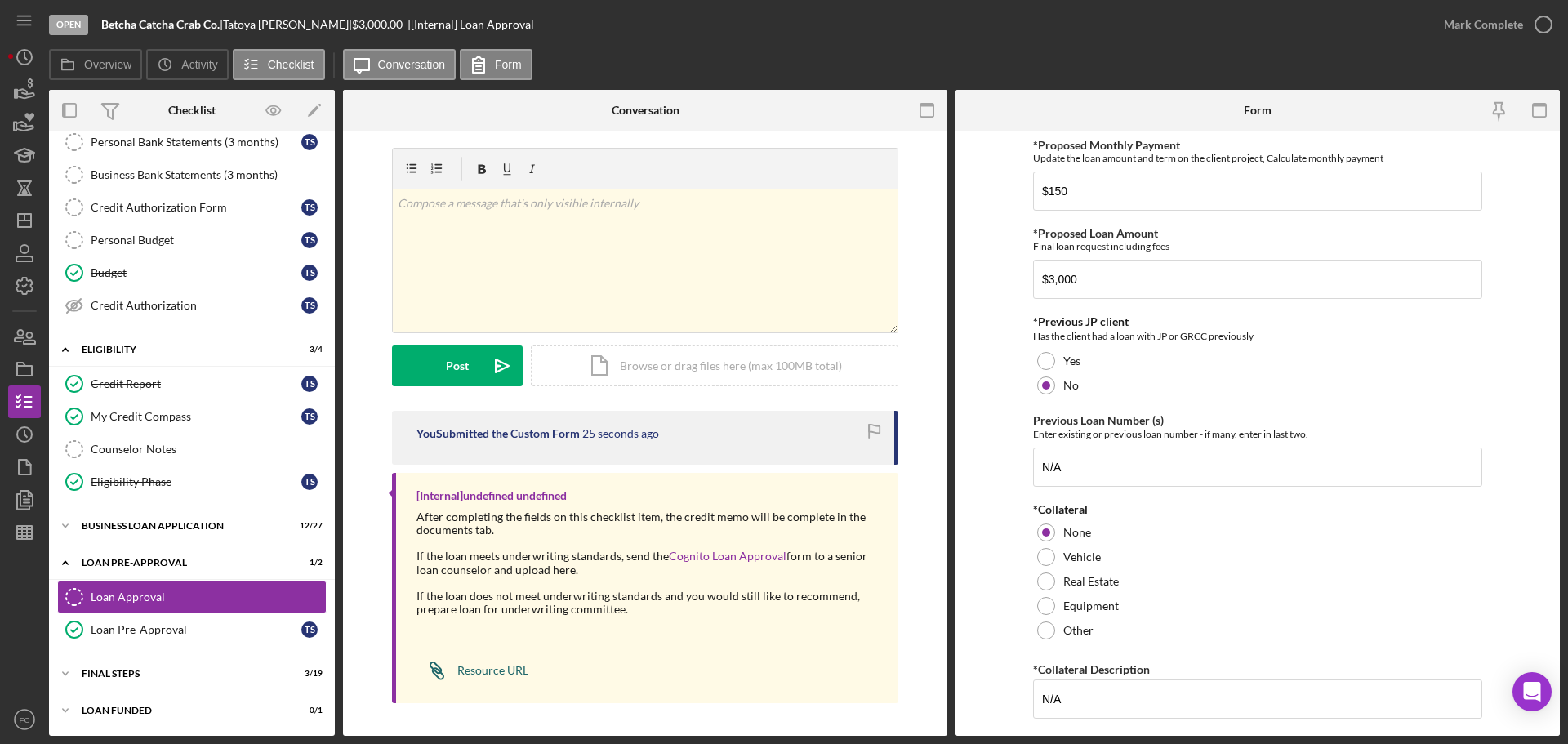
click at [471, 675] on div "Resource URL" at bounding box center [493, 671] width 71 height 13
drag, startPoint x: 230, startPoint y: 24, endPoint x: 316, endPoint y: 27, distance: 86.1
click at [316, 27] on div "Betcha Catcha Crab Co. | Tatoya Steward | $3,000.00 | [Internal] Loan Approval" at bounding box center [317, 24] width 433 height 13
copy div "Tatoya Steward"
click at [1369, 559] on div "Vehicle" at bounding box center [1258, 557] width 449 height 24
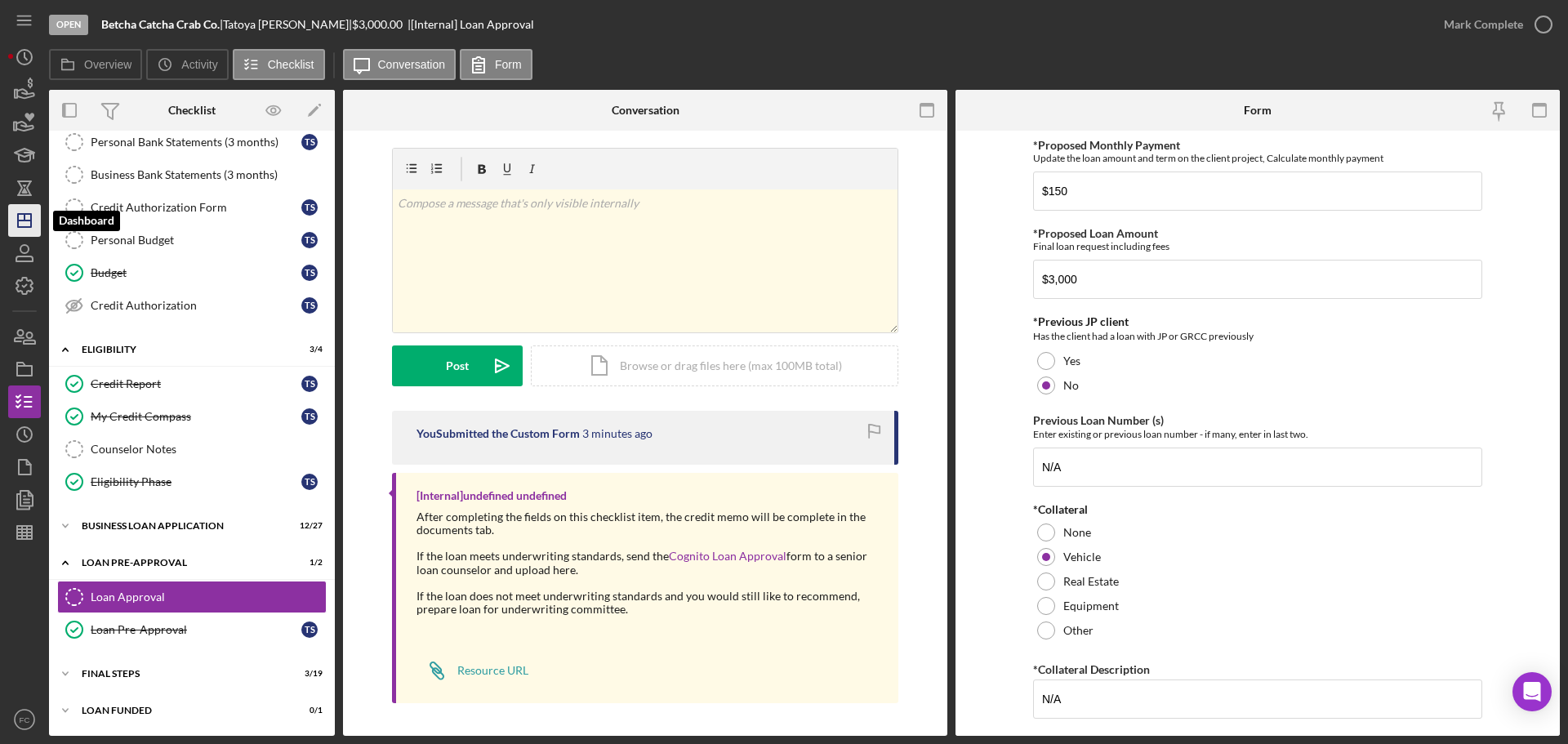
click at [22, 218] on icon "Icon/Dashboard" at bounding box center [24, 221] width 41 height 41
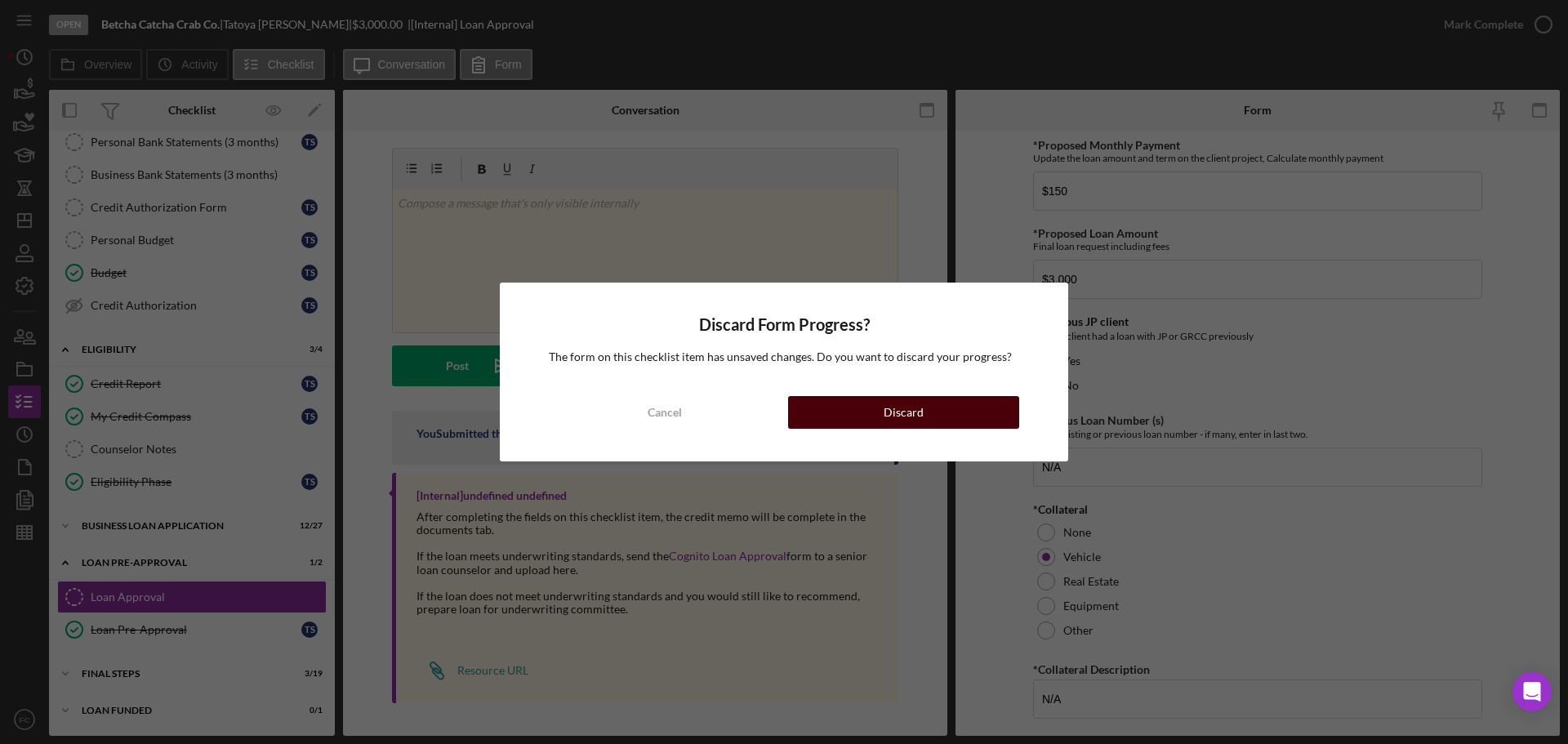
click at [823, 416] on button "Discard" at bounding box center [904, 411] width 231 height 32
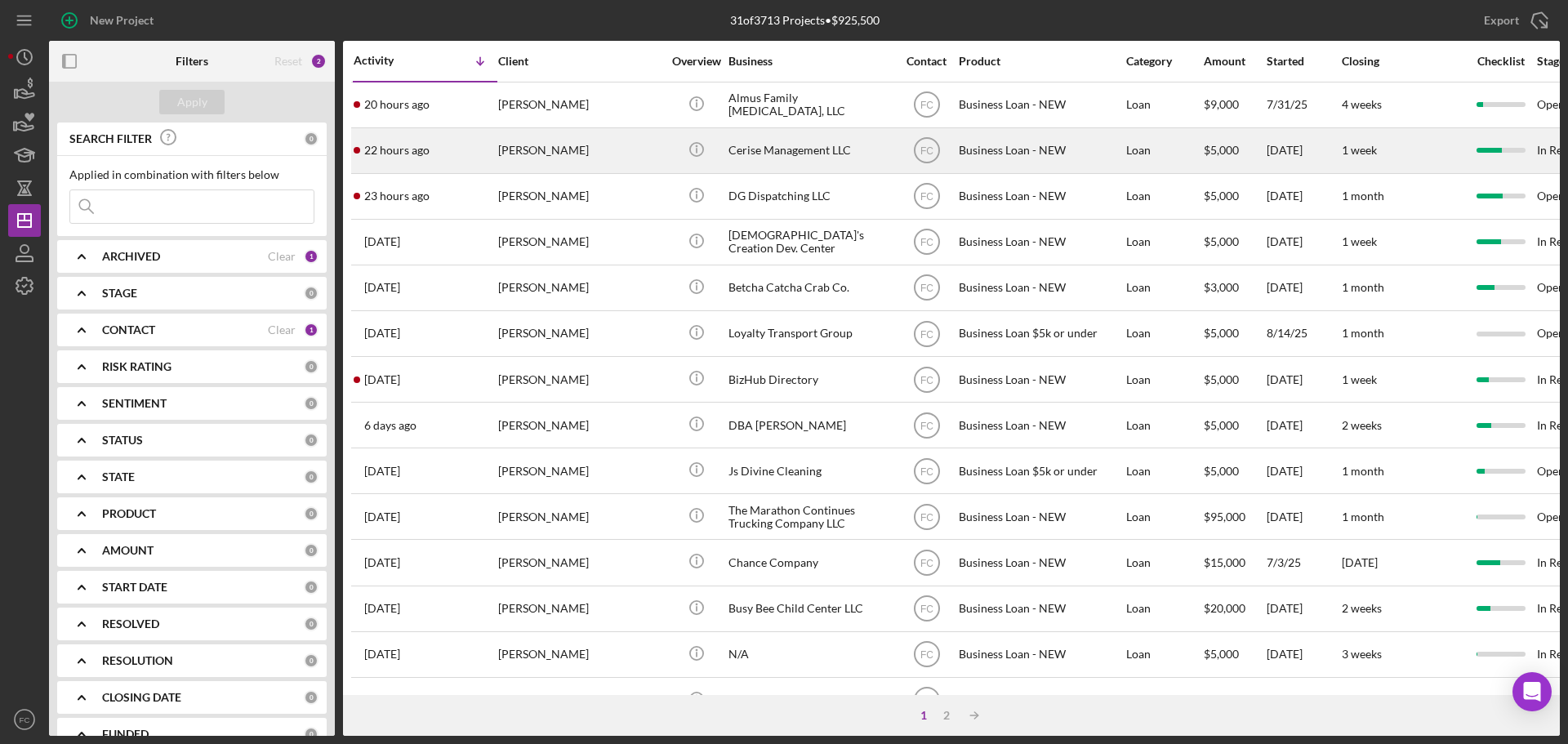
click at [588, 146] on div "[PERSON_NAME]" at bounding box center [580, 150] width 163 height 44
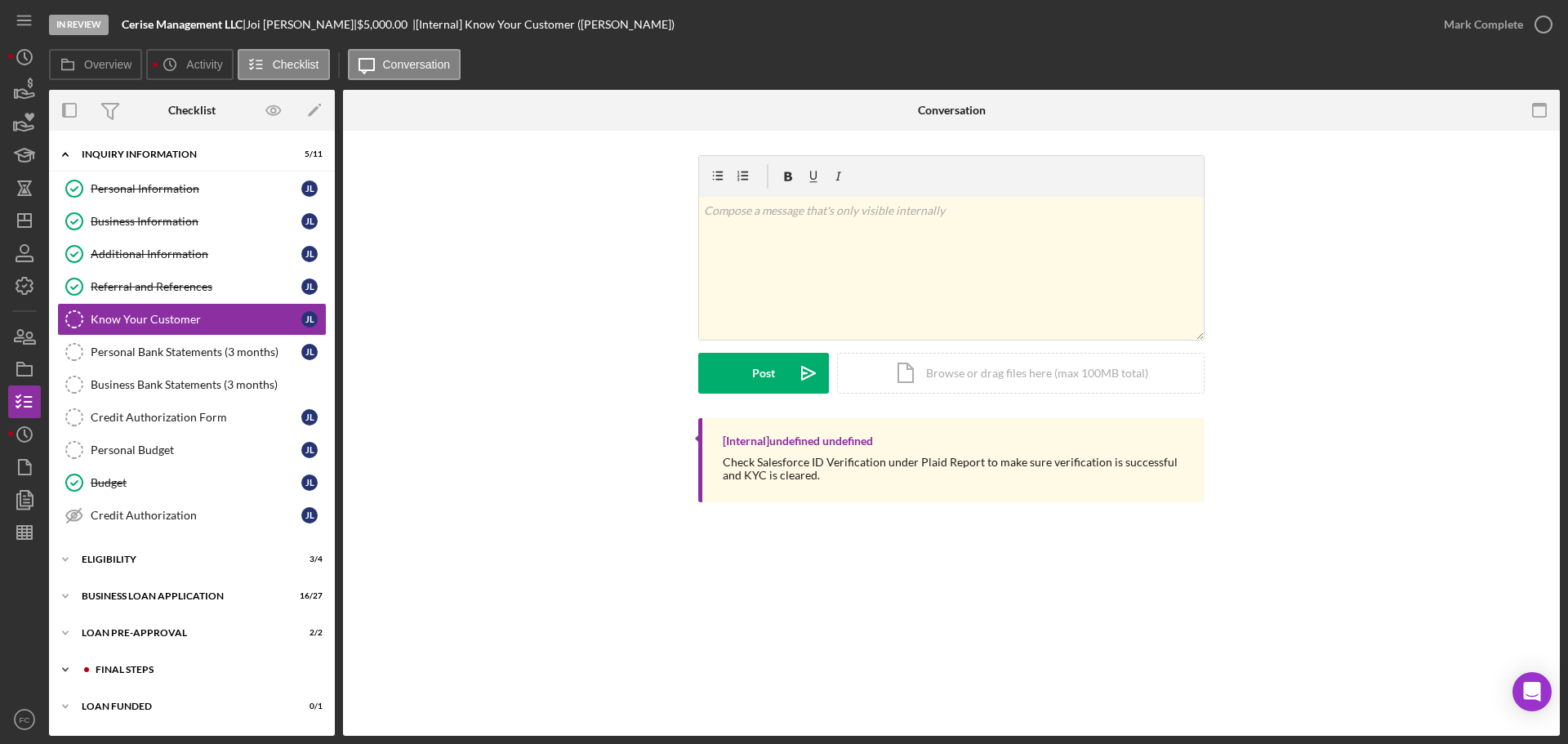
click at [127, 660] on div "Icon/Expander FINAL STEPS 8 / 19" at bounding box center [192, 669] width 285 height 32
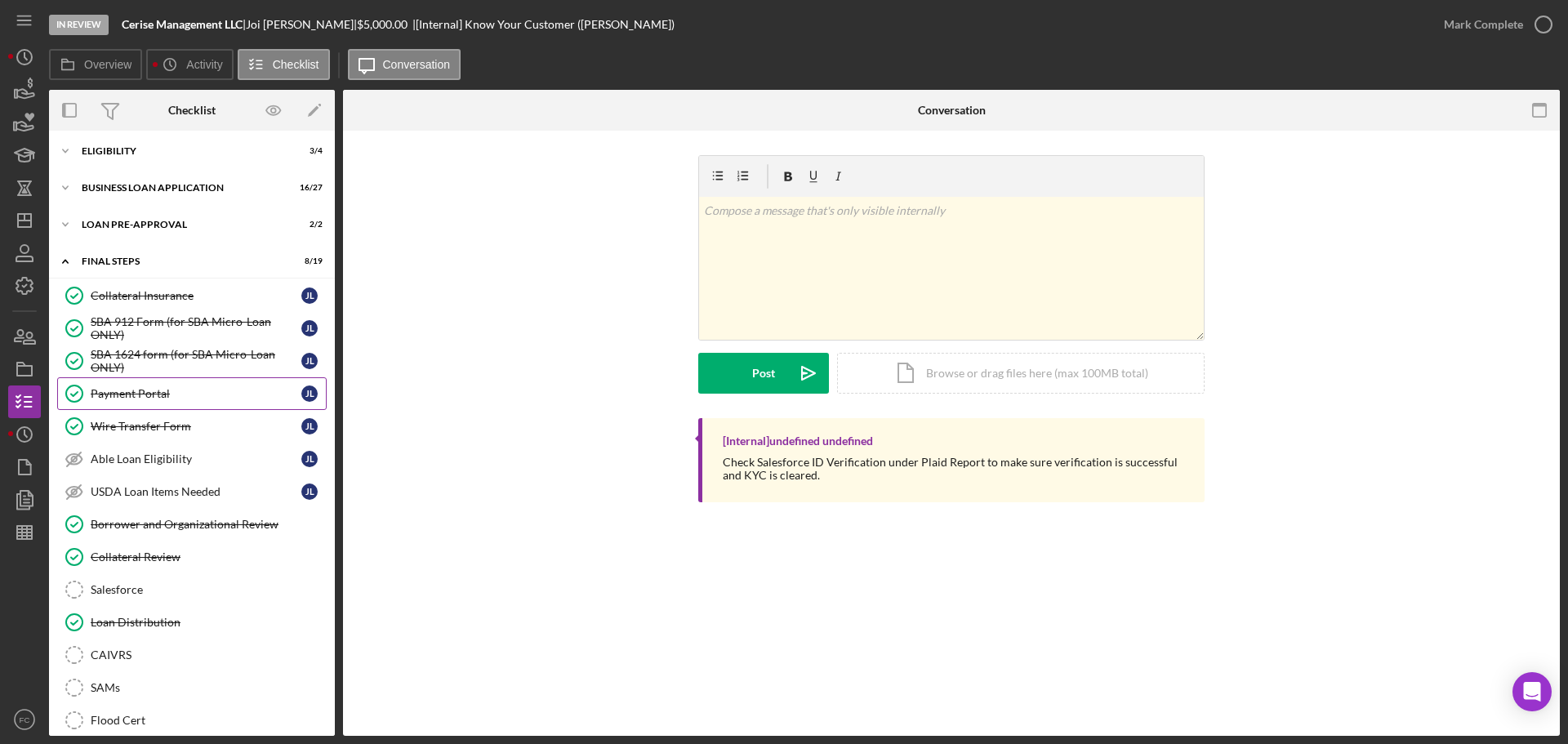
scroll to position [572, 0]
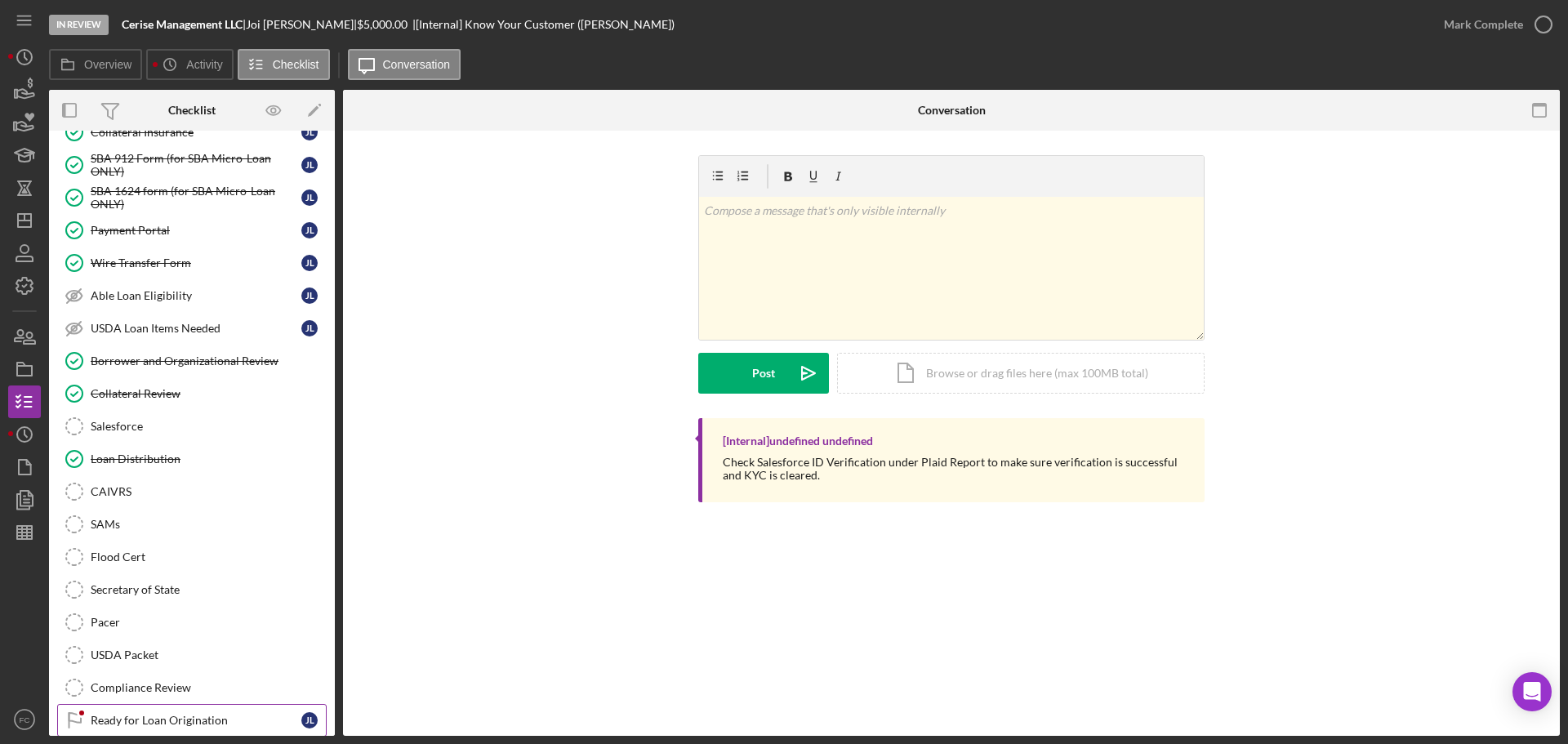
click at [112, 712] on link "Ready for Loan Origination Ready for Loan Origination J L" at bounding box center [192, 720] width 270 height 32
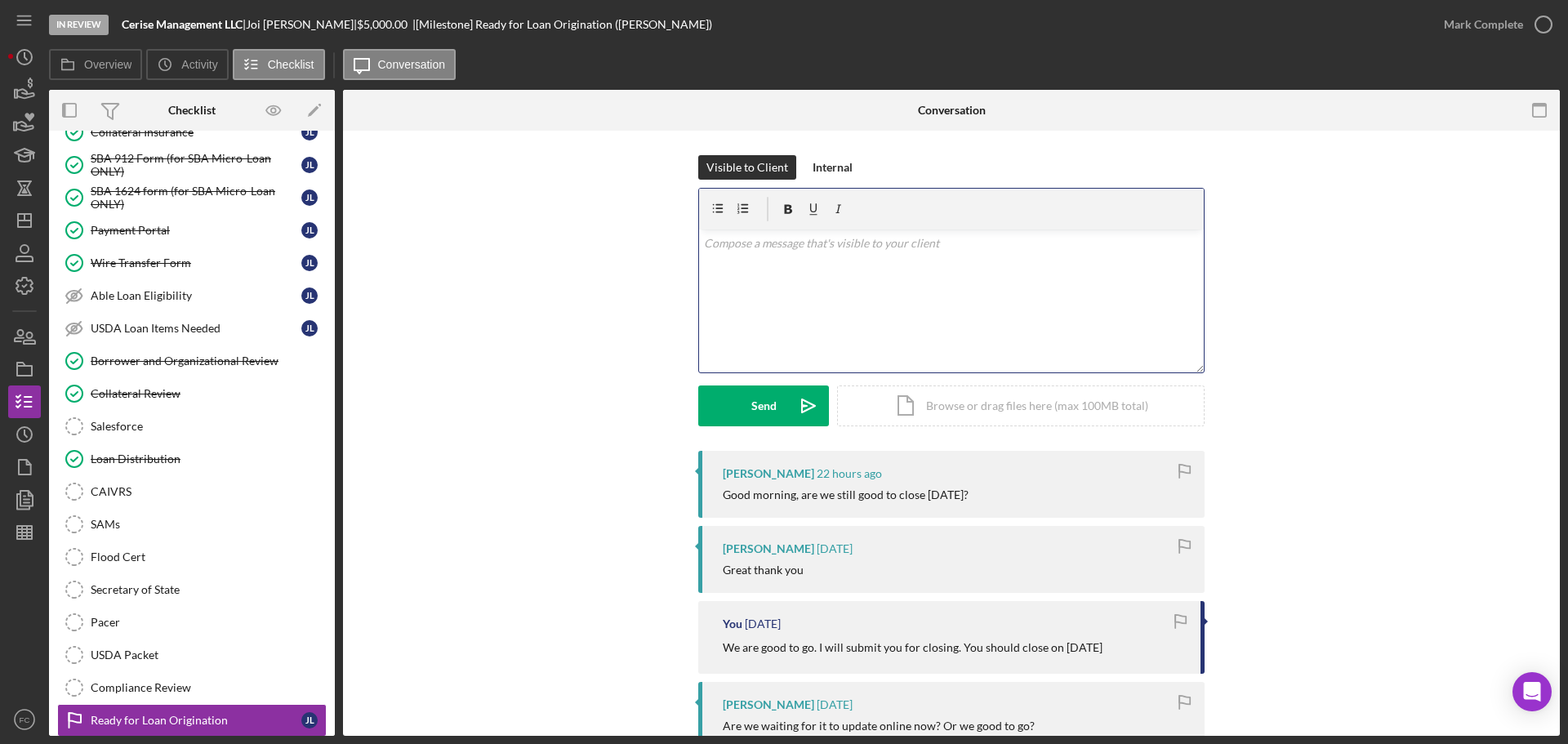
click at [789, 277] on div "v Color teal Color pink Remove color Add row above Add row below Add column bef…" at bounding box center [951, 301] width 505 height 143
click at [752, 412] on div "Send" at bounding box center [764, 406] width 25 height 41
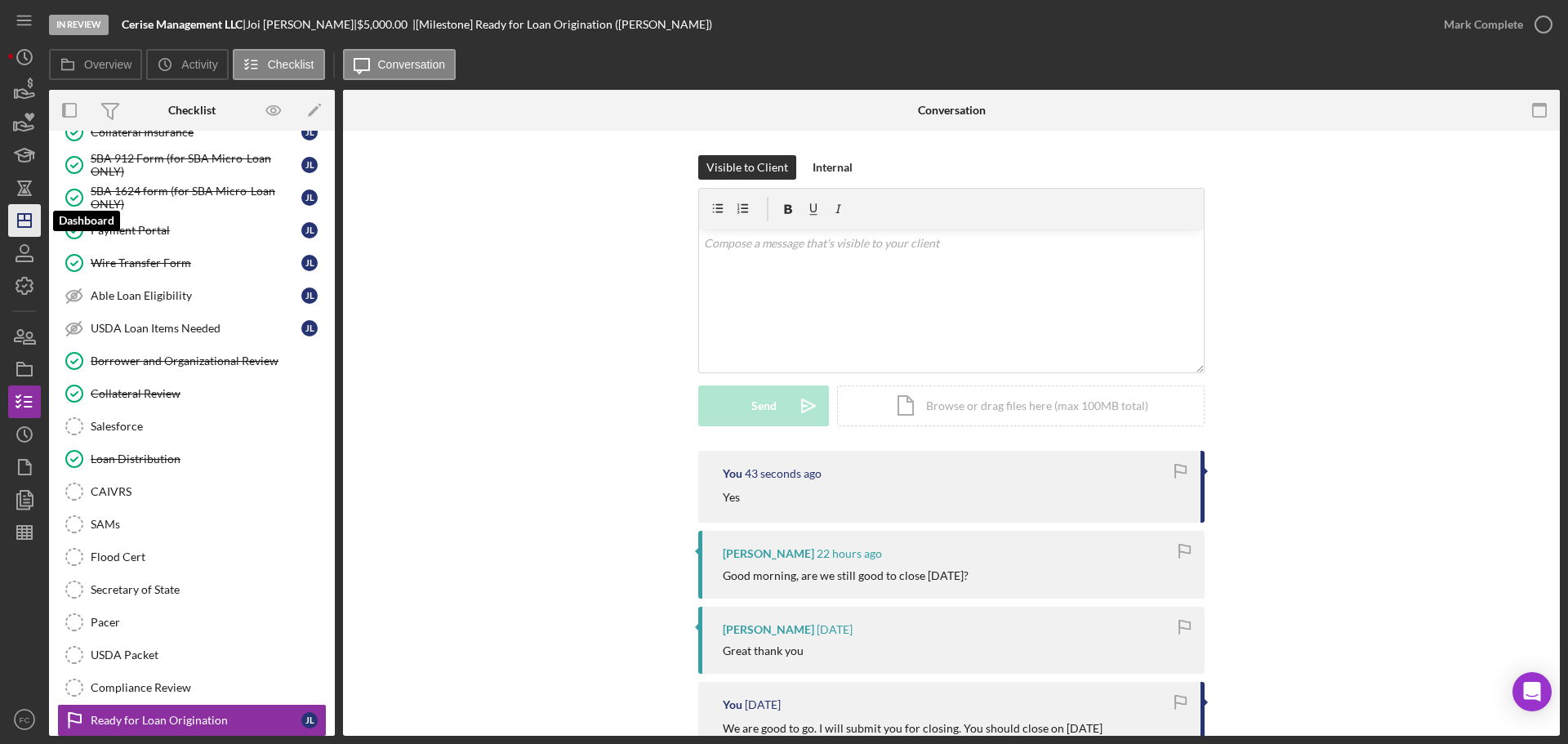
click at [21, 226] on icon "Icon/Dashboard" at bounding box center [24, 221] width 41 height 41
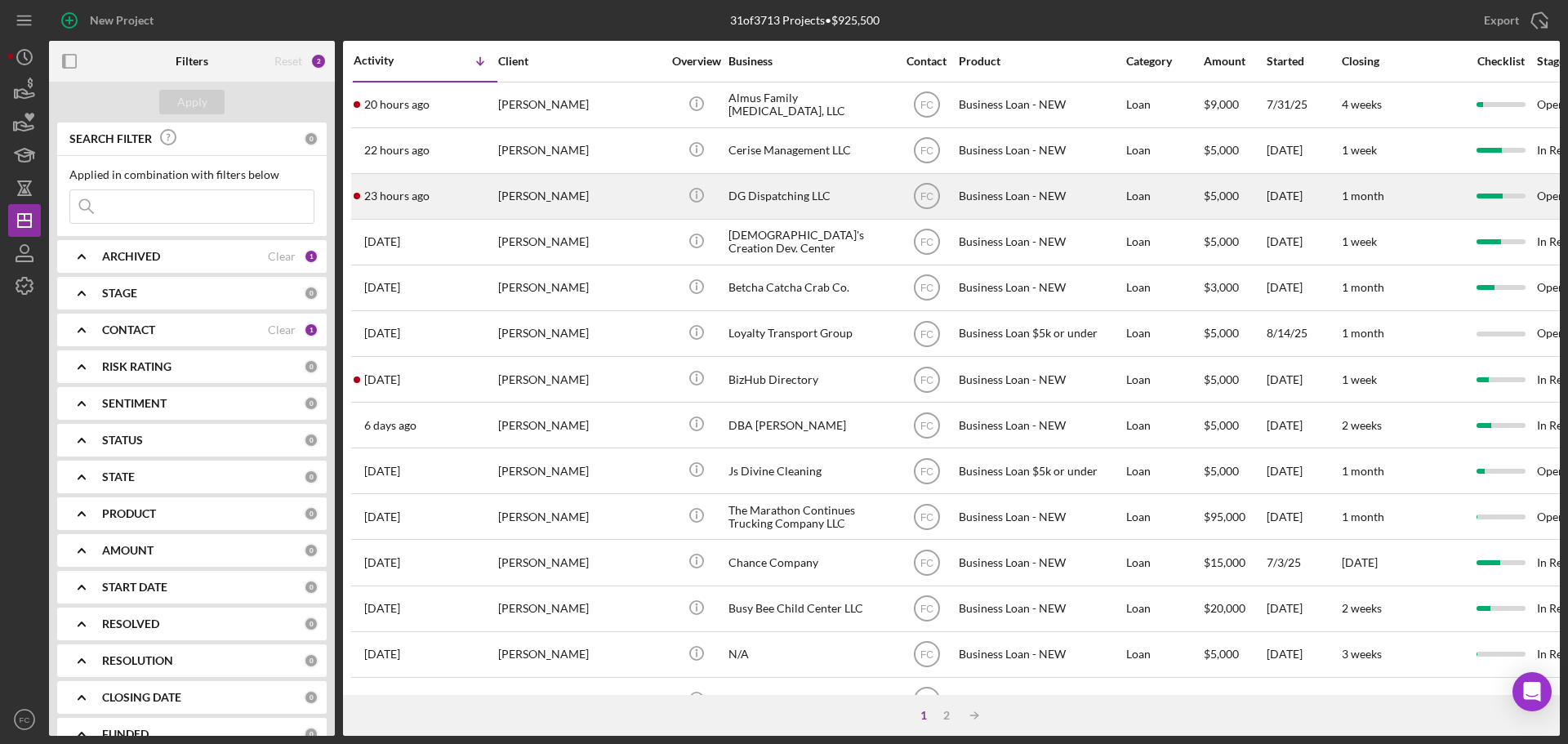
click at [612, 187] on div "[PERSON_NAME]" at bounding box center [580, 196] width 163 height 44
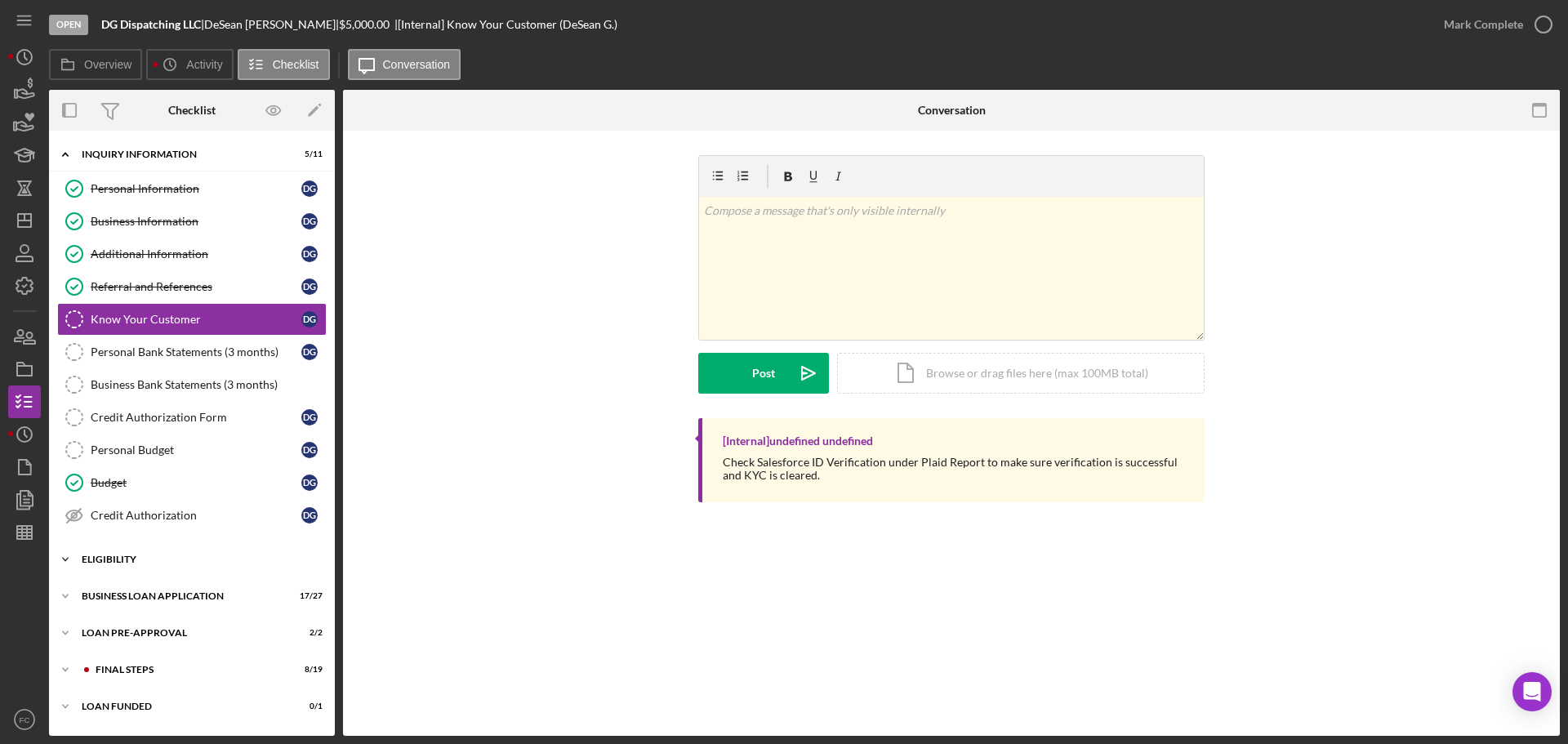
click at [138, 568] on div "Icon/Expander ELIGIBILITY 3 / 4" at bounding box center [192, 559] width 285 height 32
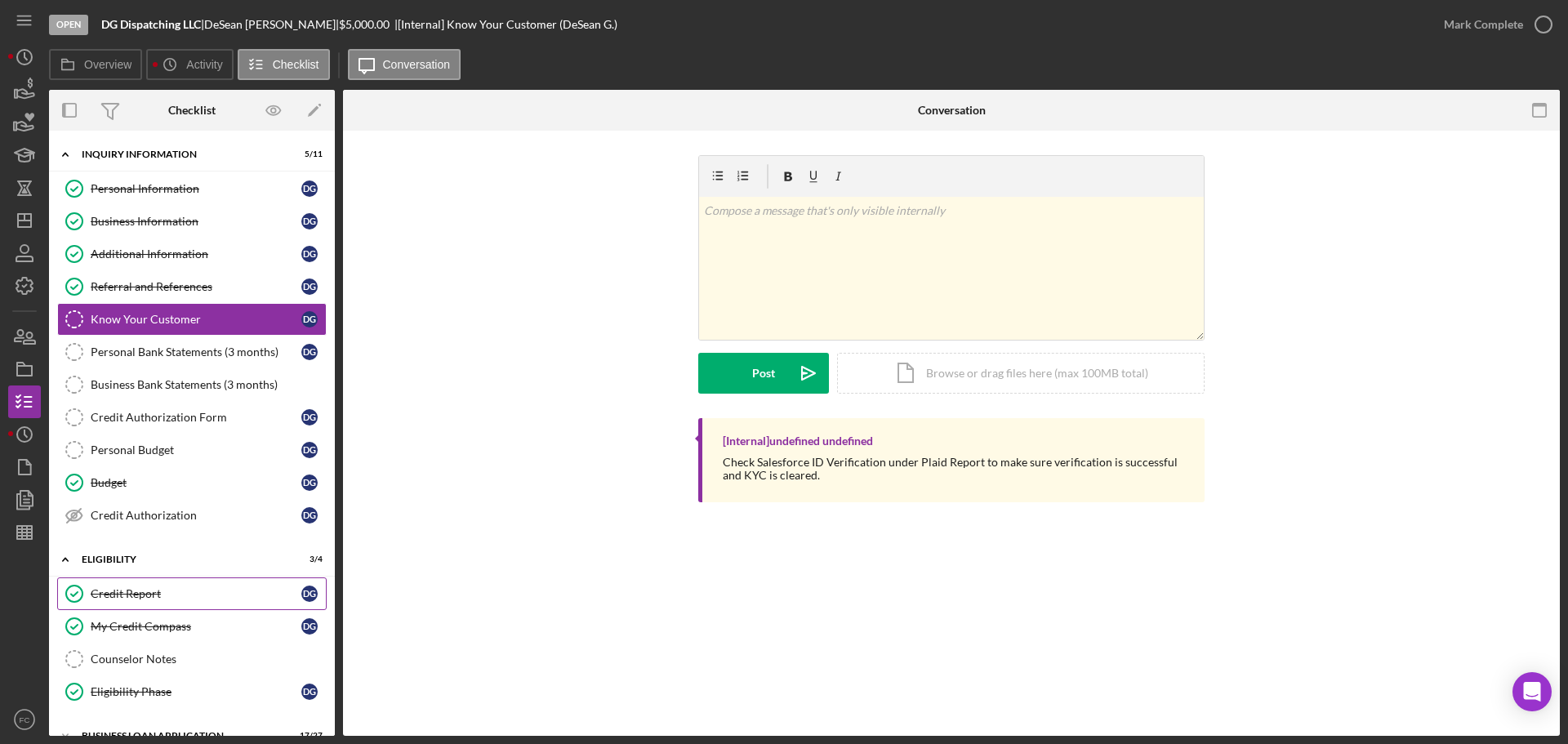
click at [135, 587] on div "Credit Report" at bounding box center [196, 594] width 210 height 13
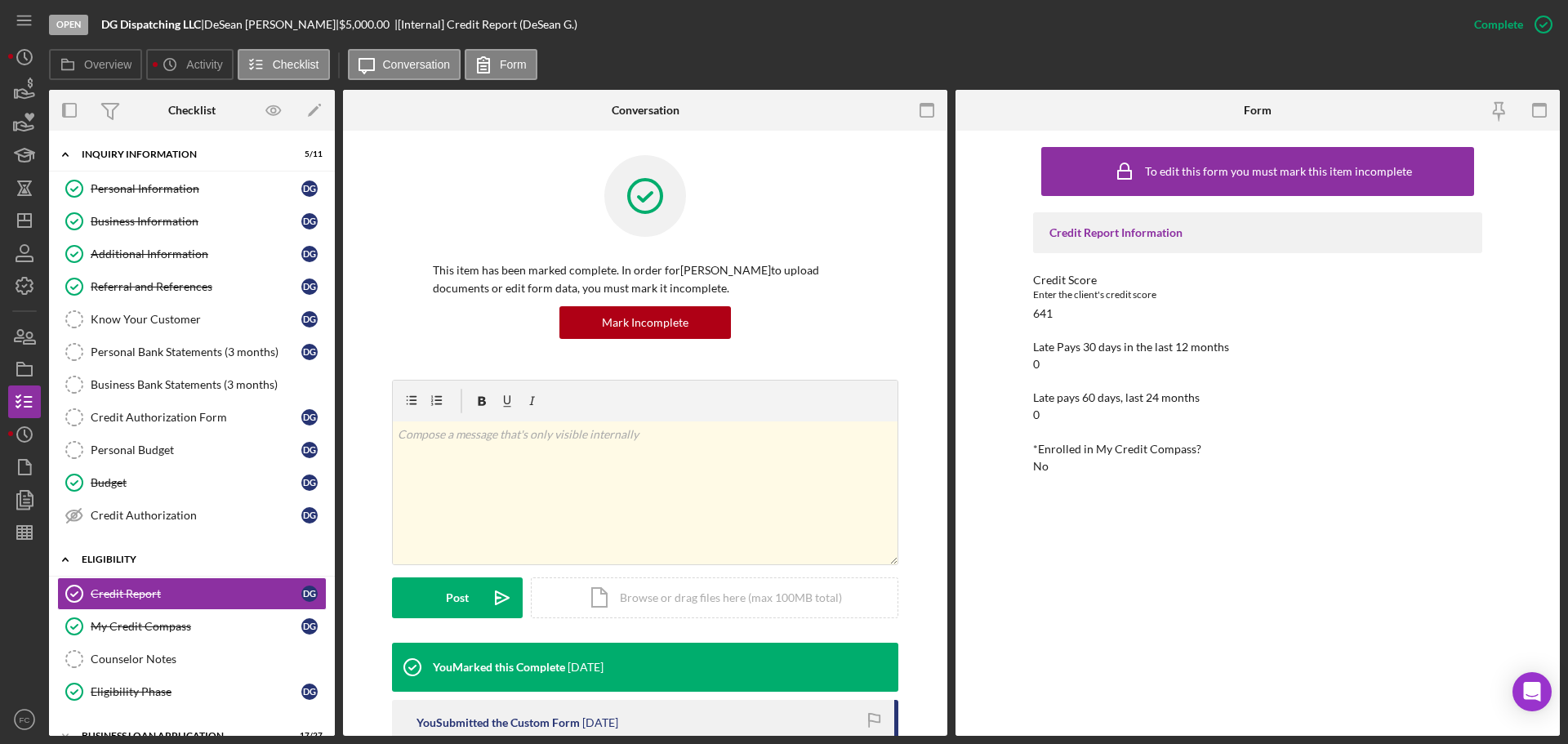
scroll to position [135, 0]
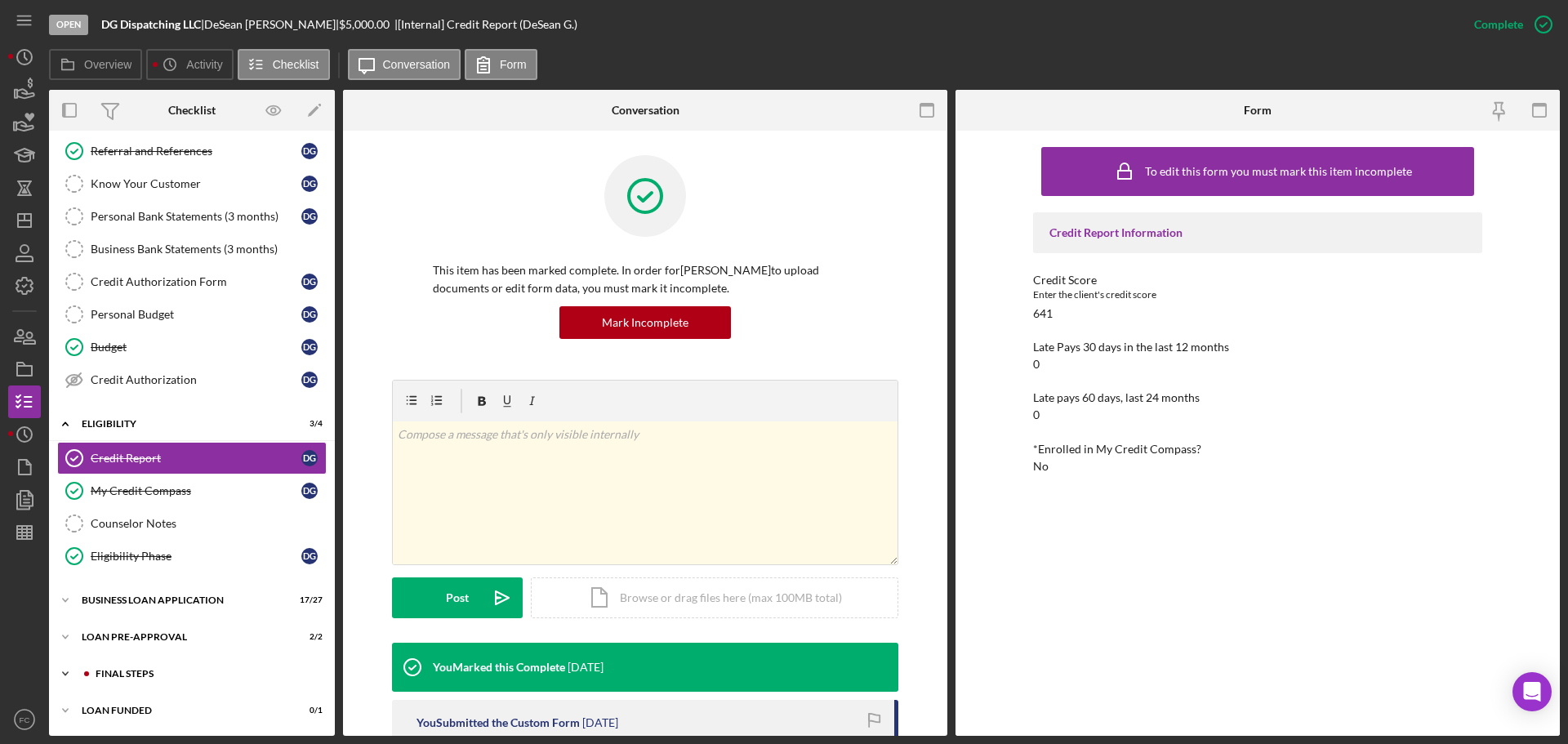
click at [129, 670] on div "FINAL STEPS" at bounding box center [205, 674] width 219 height 10
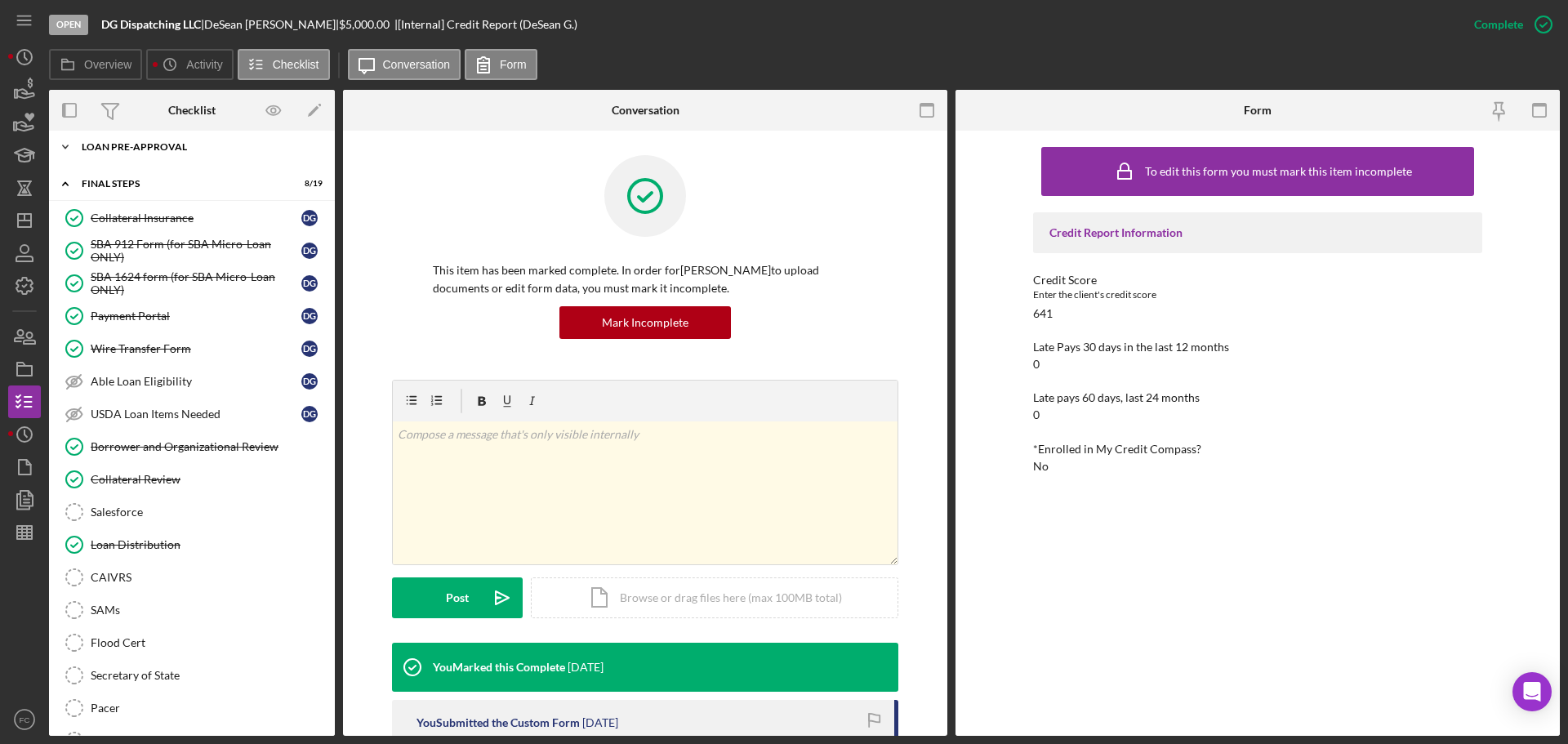
scroll to position [765, 0]
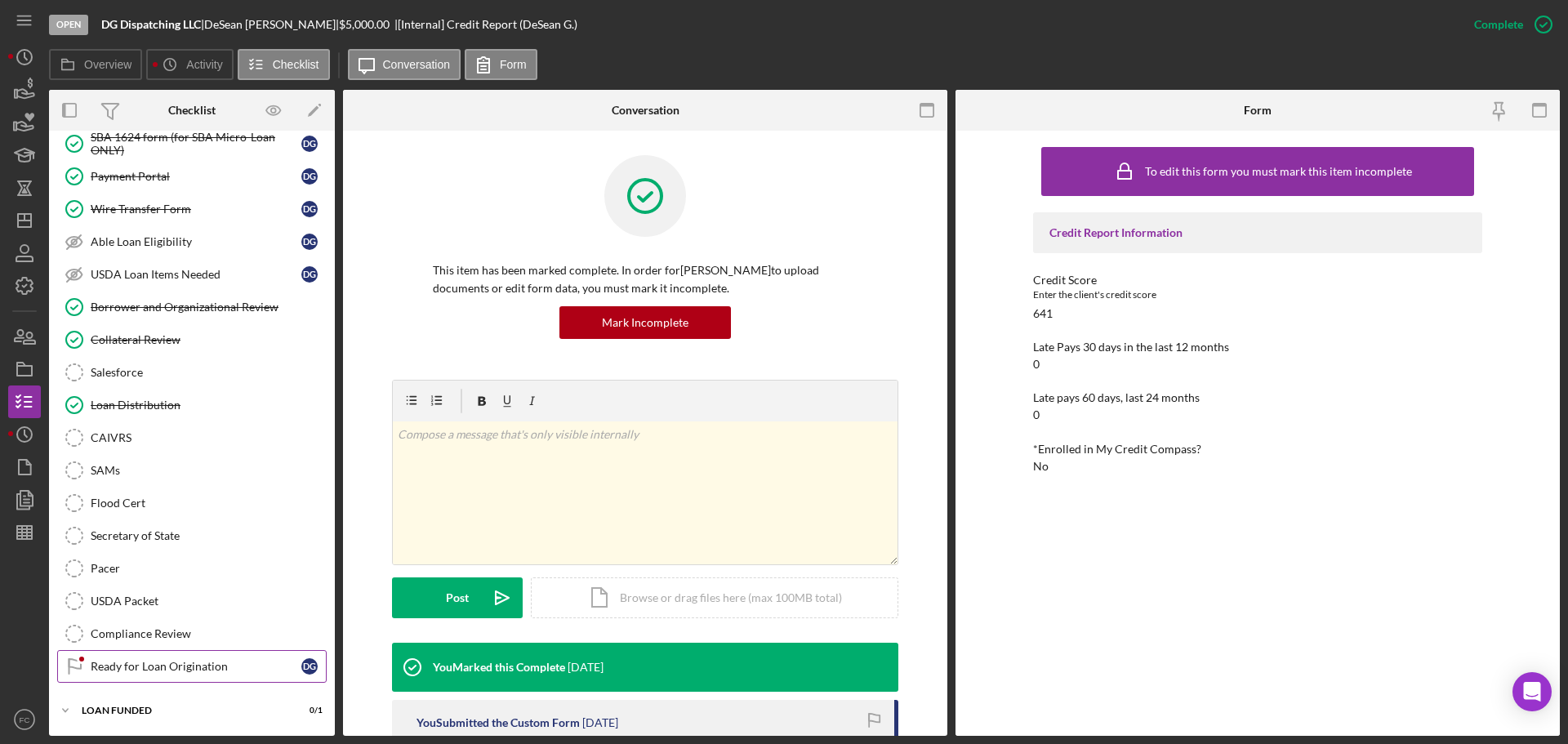
drag, startPoint x: 114, startPoint y: 663, endPoint x: 128, endPoint y: 658, distance: 14.9
click at [118, 663] on div "Ready for Loan Origination" at bounding box center [196, 666] width 210 height 13
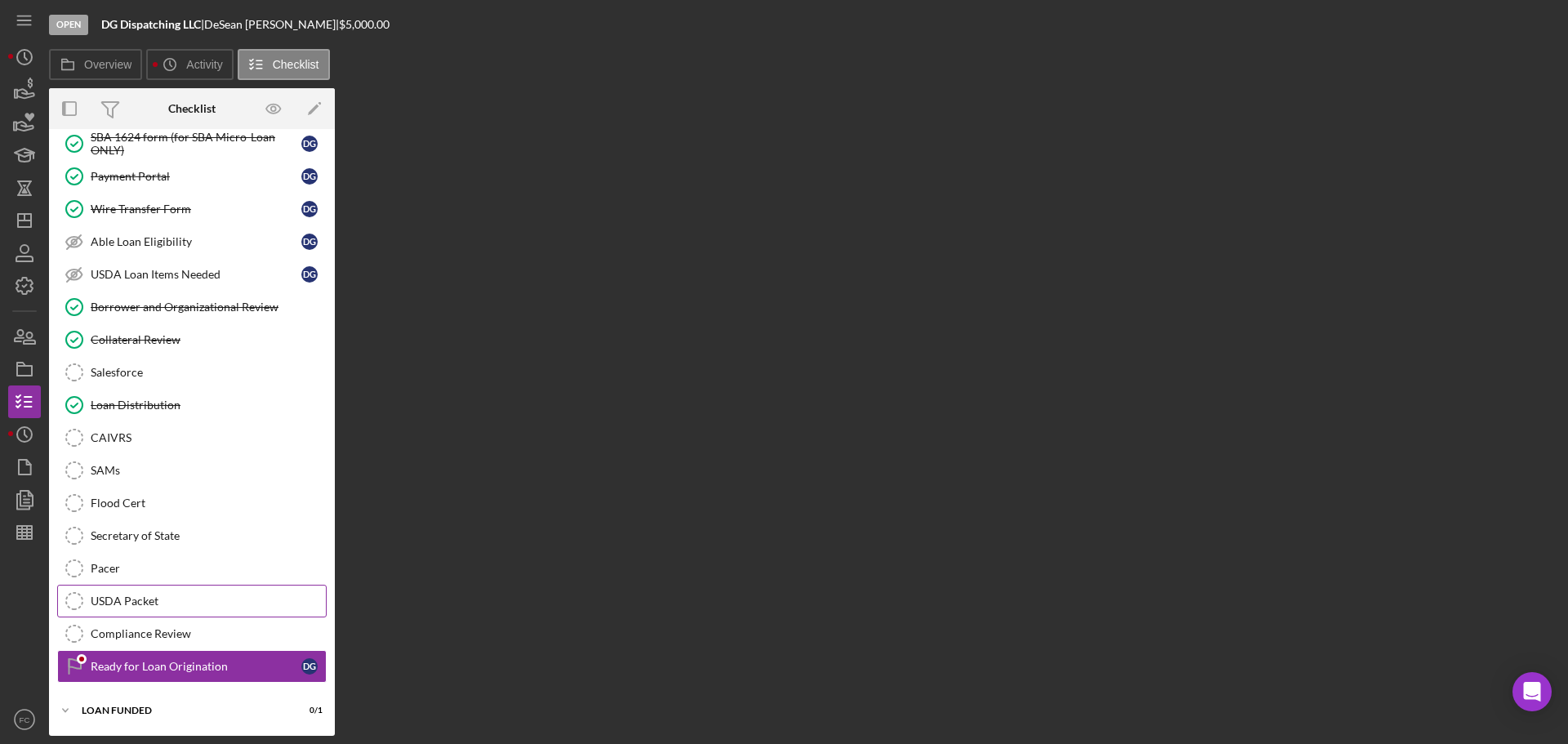
scroll to position [765, 0]
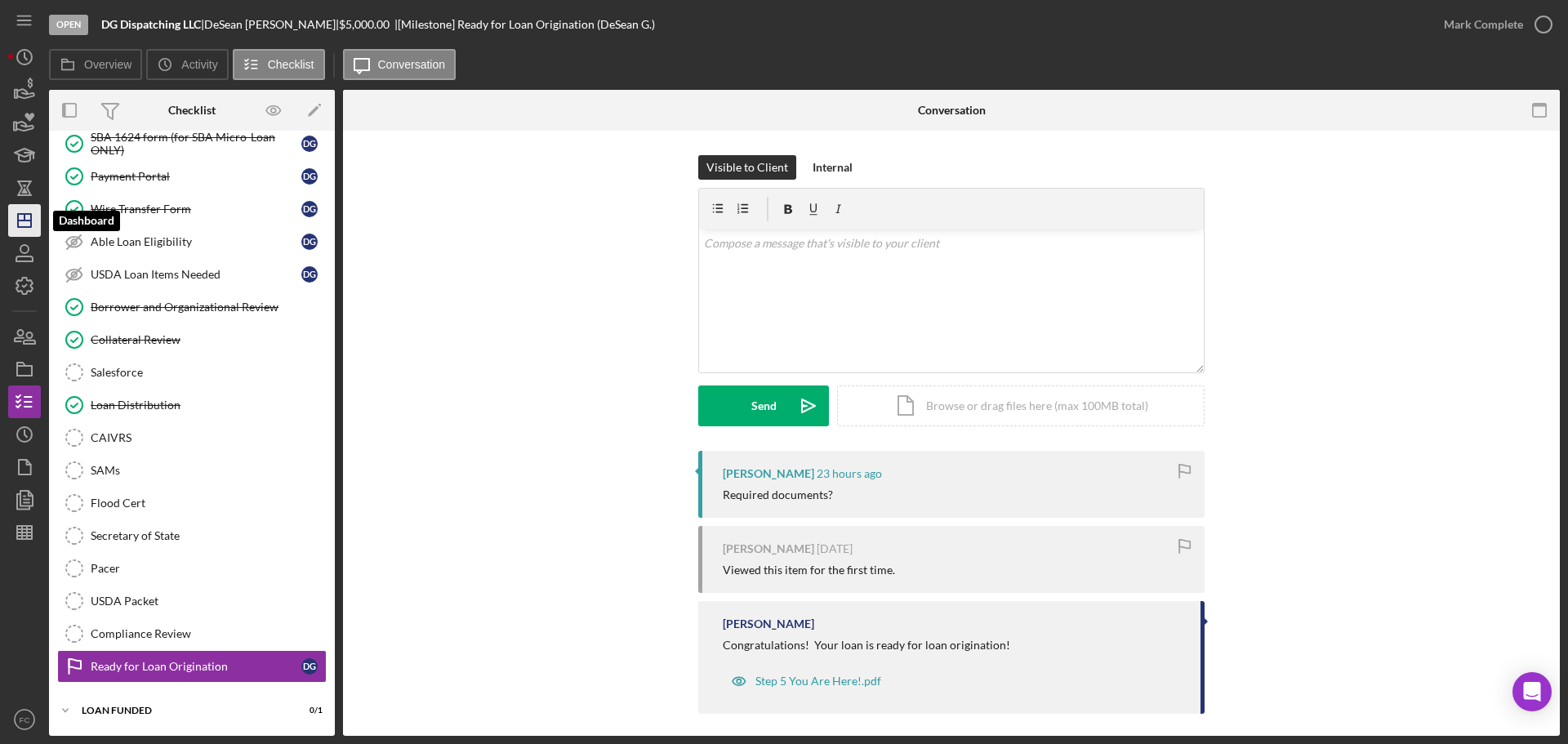
click at [21, 221] on line "button" at bounding box center [24, 221] width 13 height 0
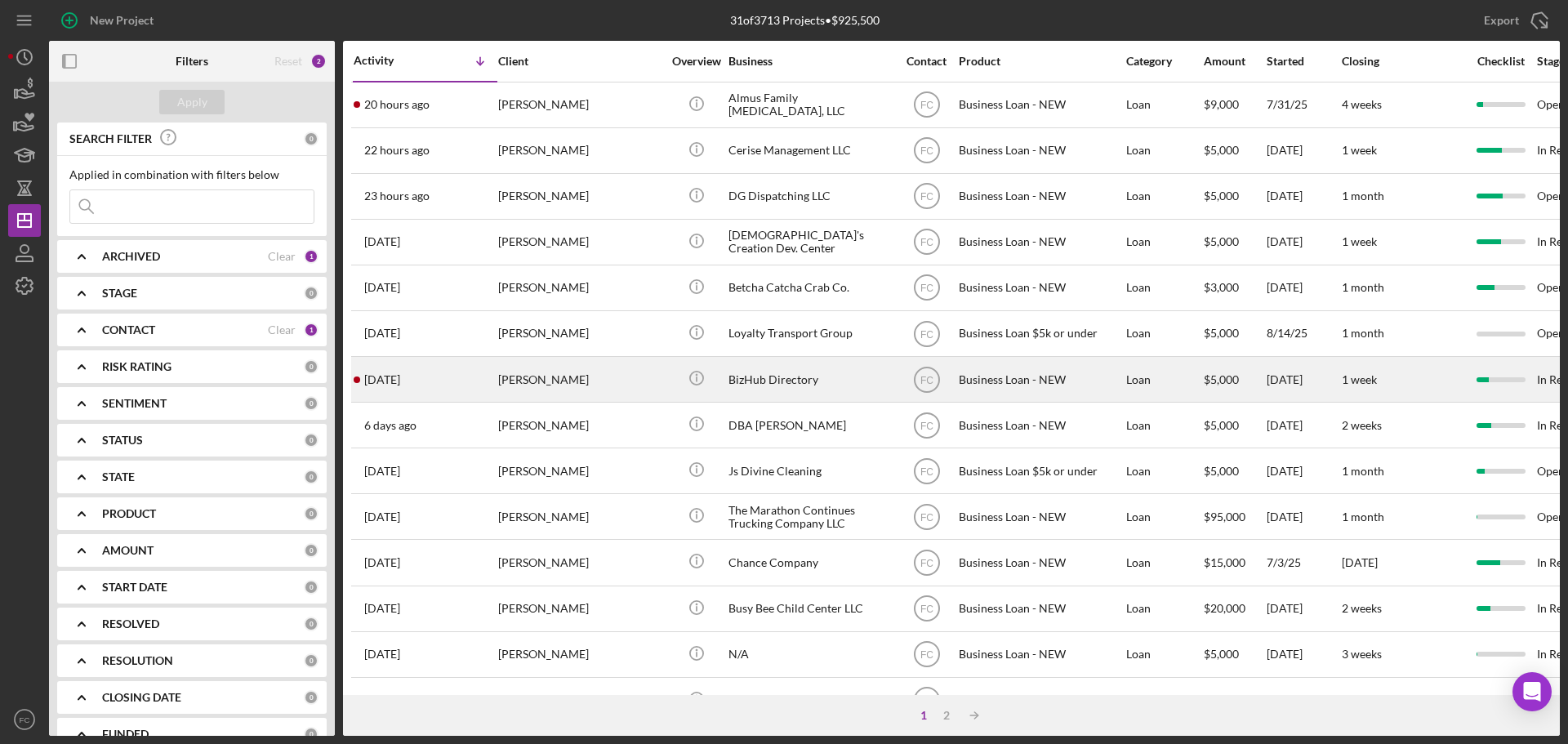
click at [627, 379] on div "[PERSON_NAME]" at bounding box center [580, 379] width 163 height 44
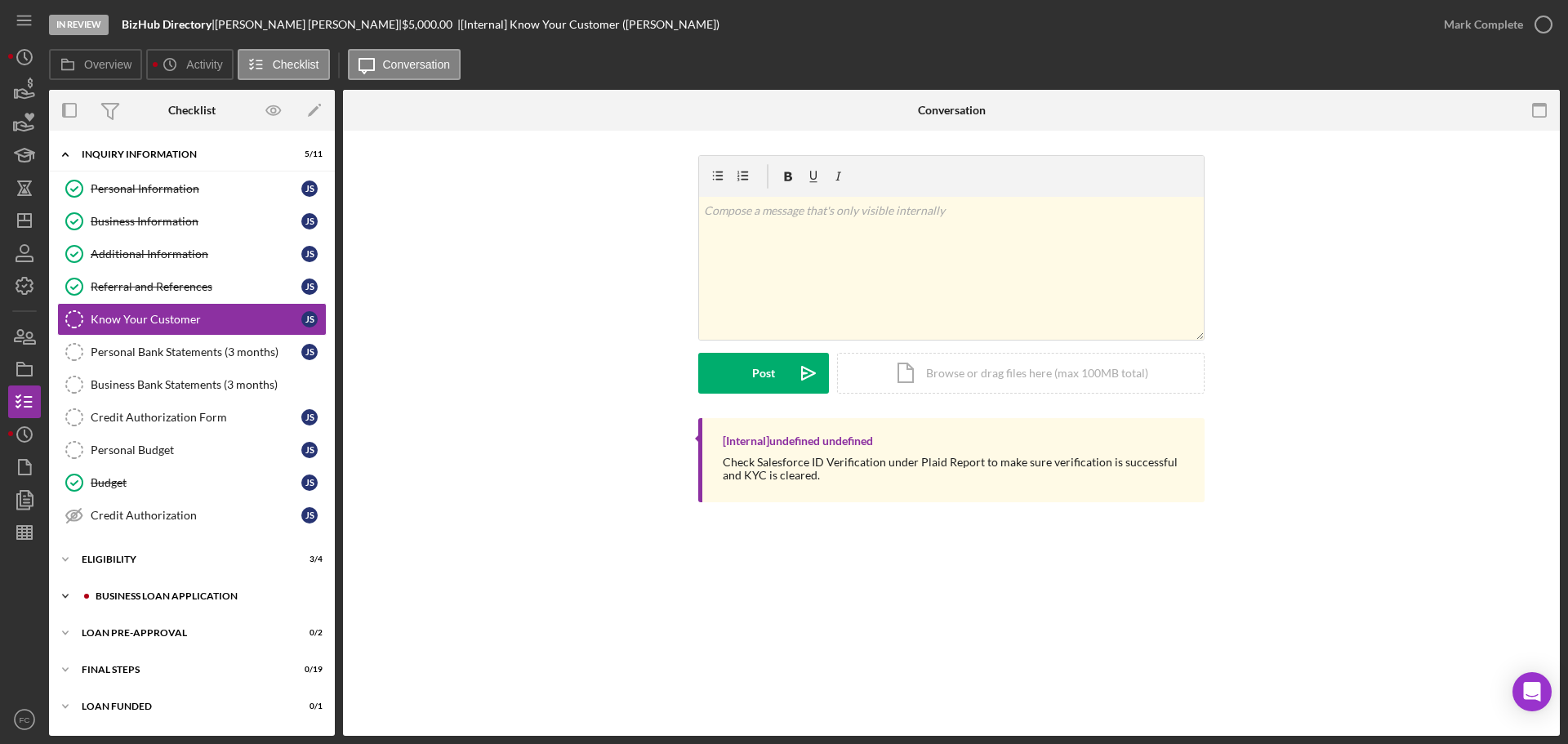
click at [130, 594] on div "BUSINESS LOAN APPLICATION" at bounding box center [205, 596] width 219 height 10
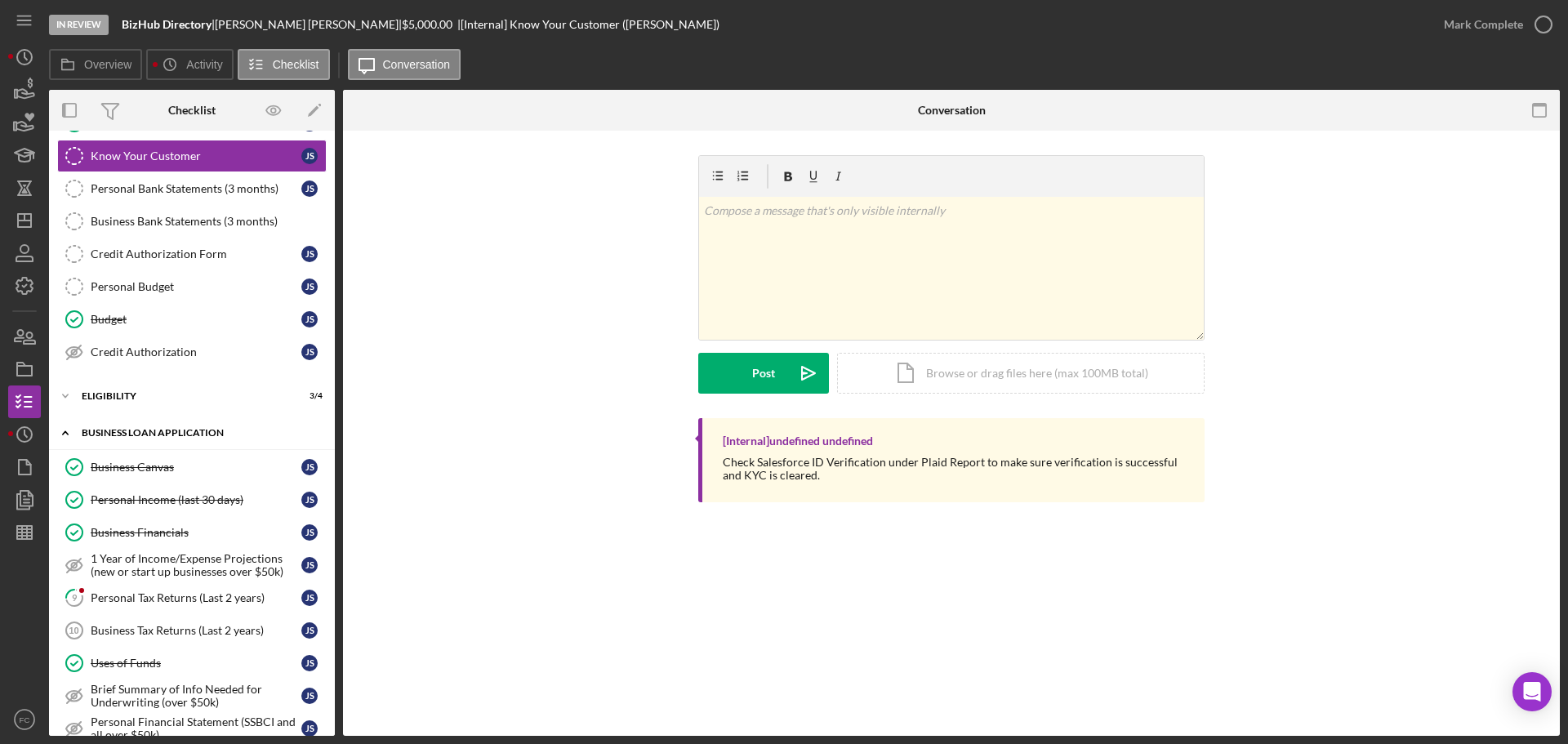
scroll to position [245, 0]
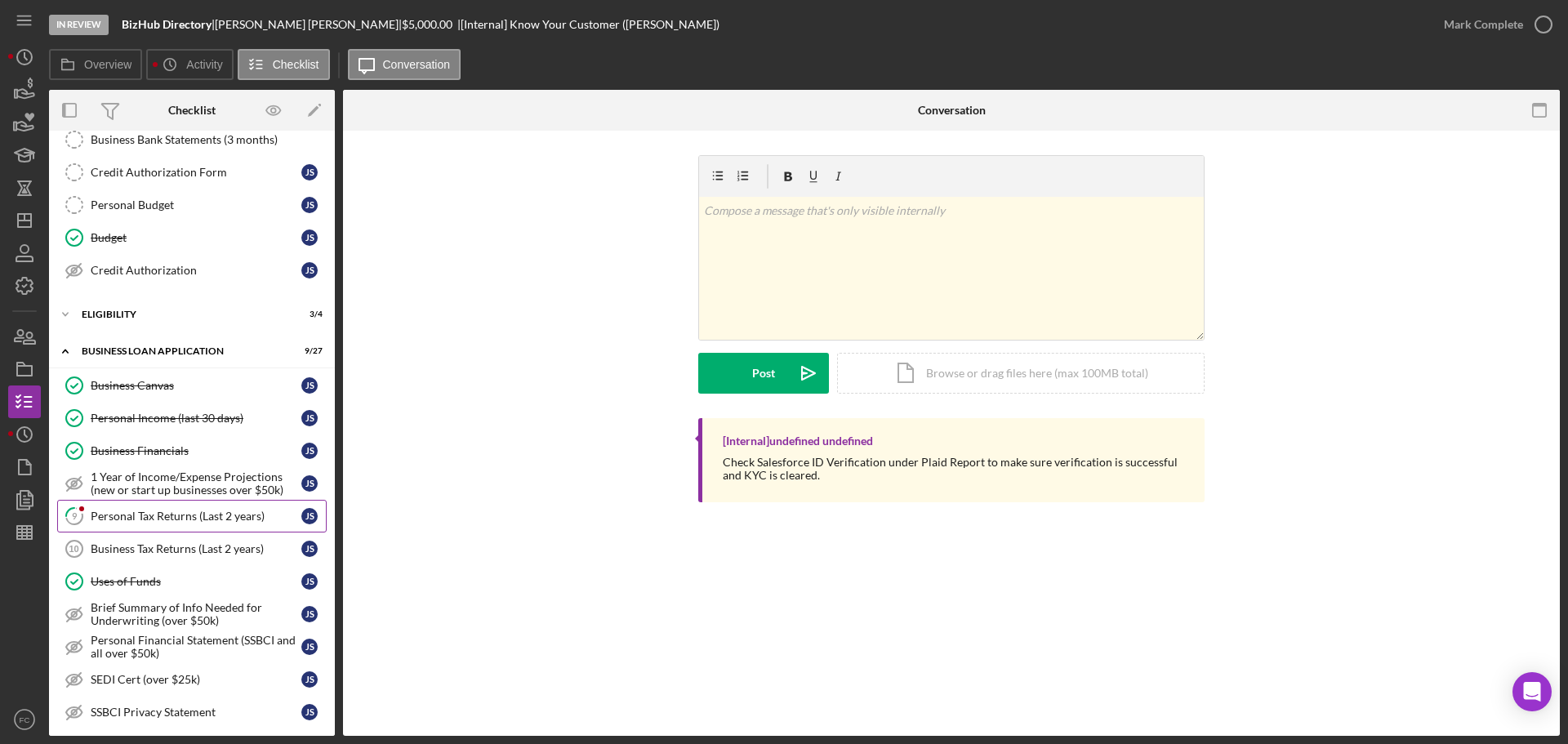
click at [138, 504] on link "9 Personal Tax Returns (Last 2 years) j s" at bounding box center [192, 515] width 270 height 32
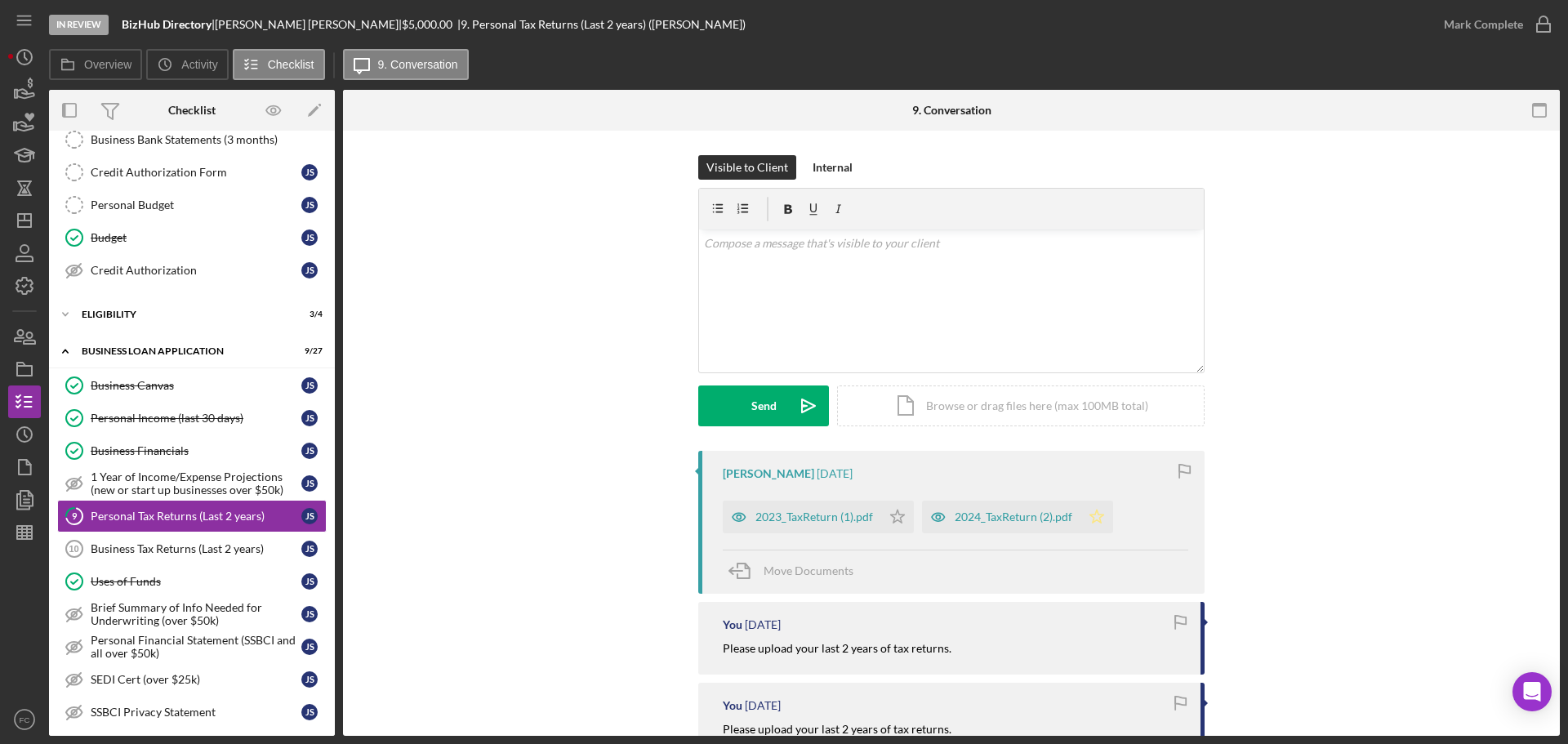
click at [1096, 519] on icon "Icon/Star" at bounding box center [1096, 516] width 32 height 32
click at [897, 512] on icon "Icon/Star" at bounding box center [897, 516] width 32 height 32
click at [1547, 21] on icon "button" at bounding box center [1544, 24] width 41 height 41
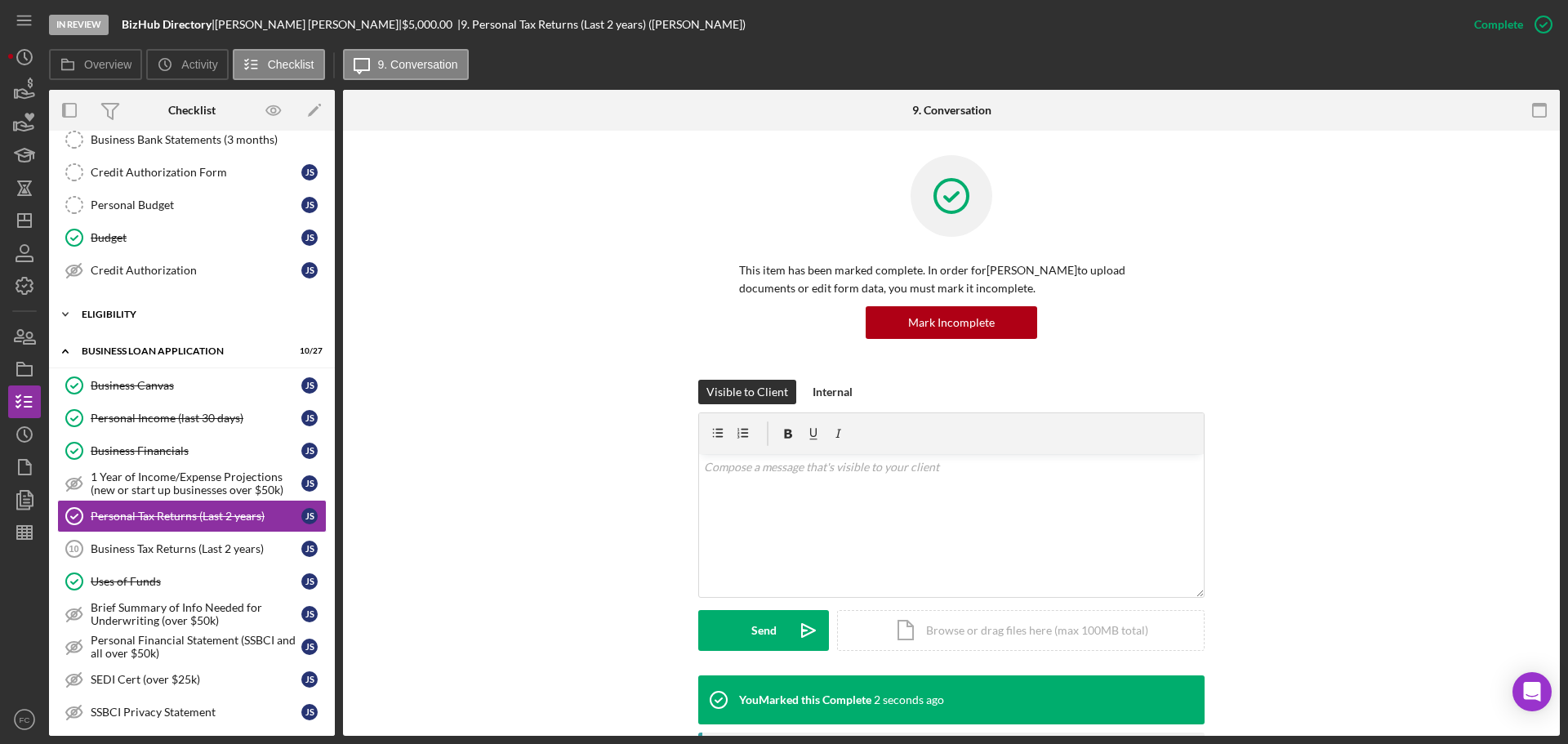
click at [129, 310] on div "ELIGIBILITY" at bounding box center [197, 314] width 233 height 10
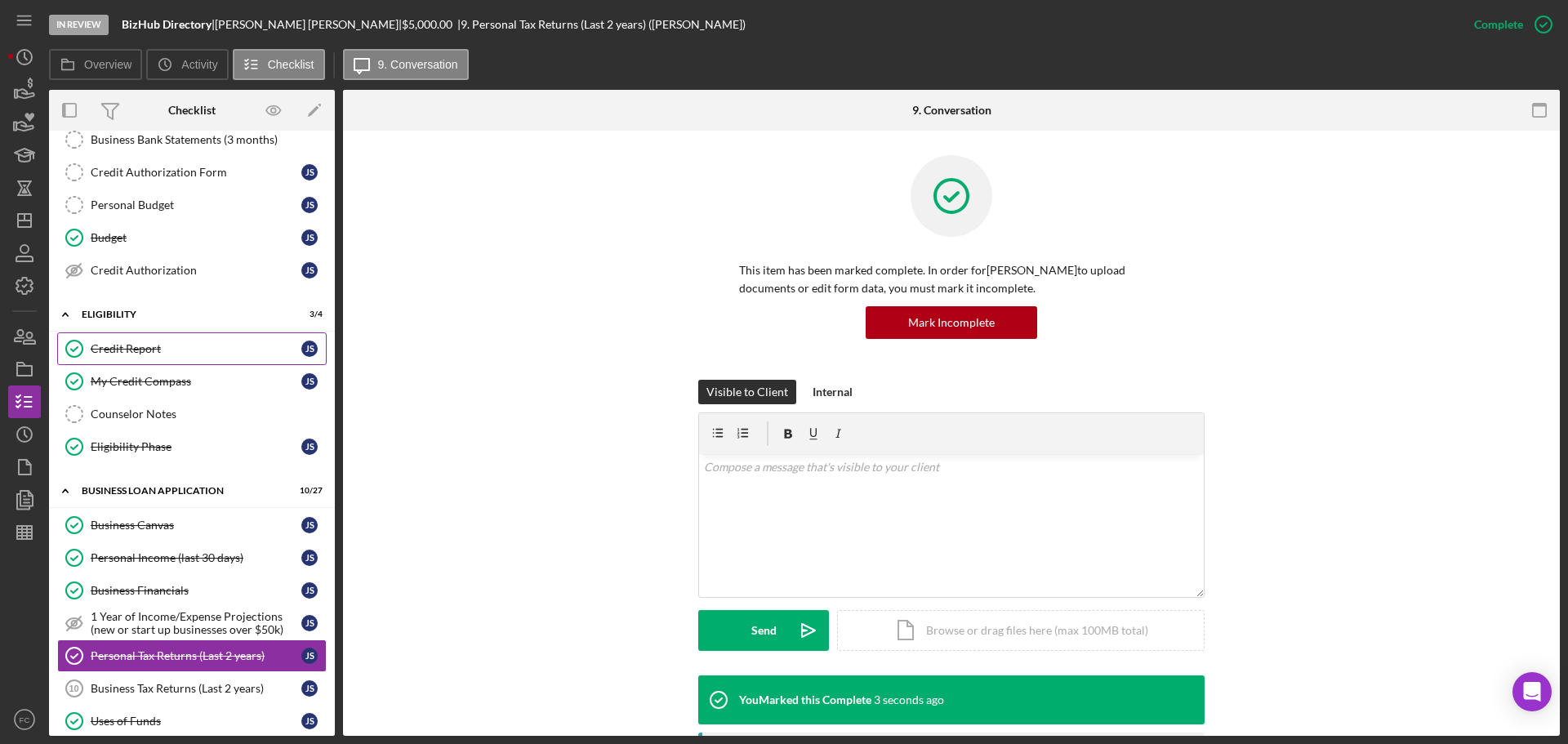
click at [133, 357] on link "Credit Report Credit Report j s" at bounding box center [192, 348] width 270 height 32
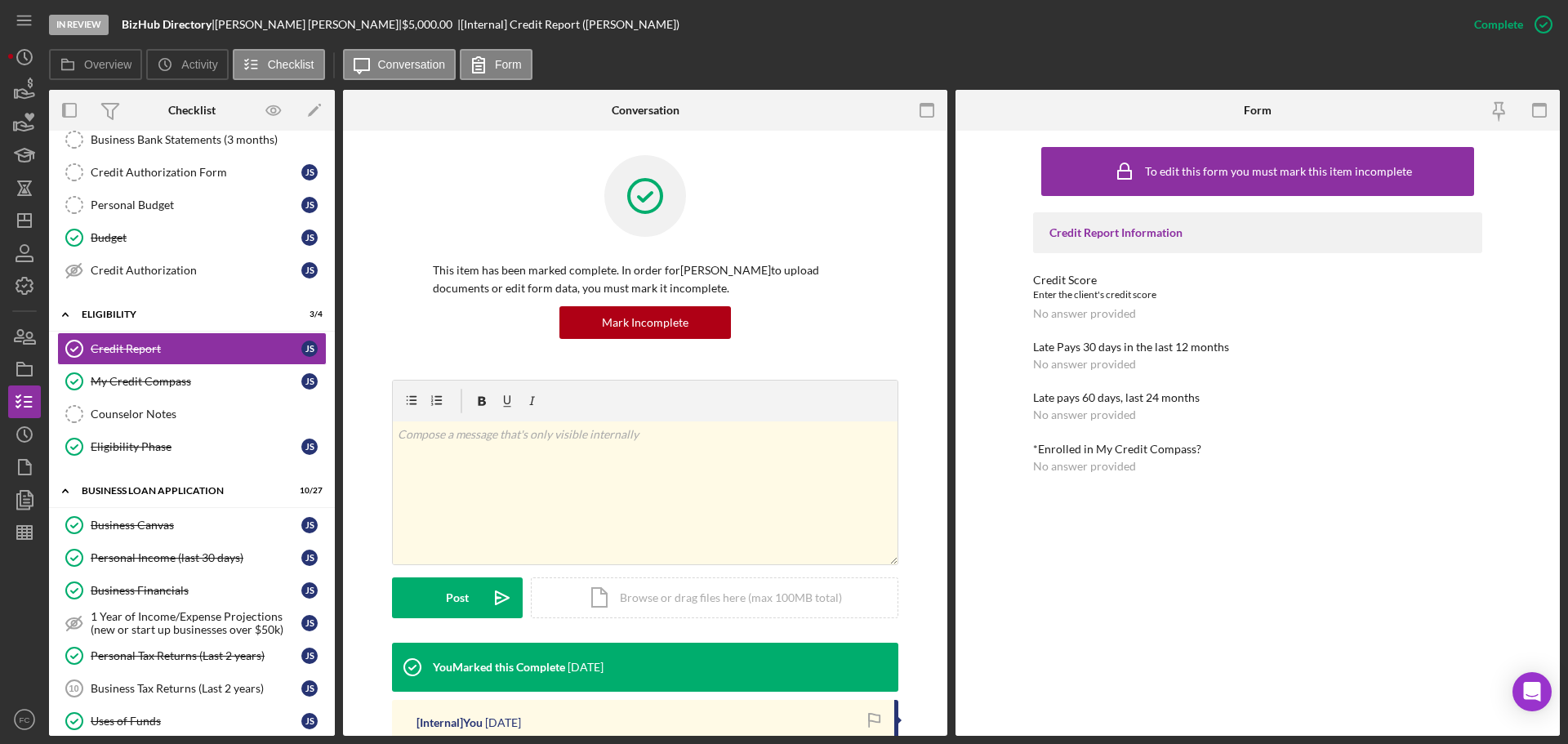
scroll to position [245, 0]
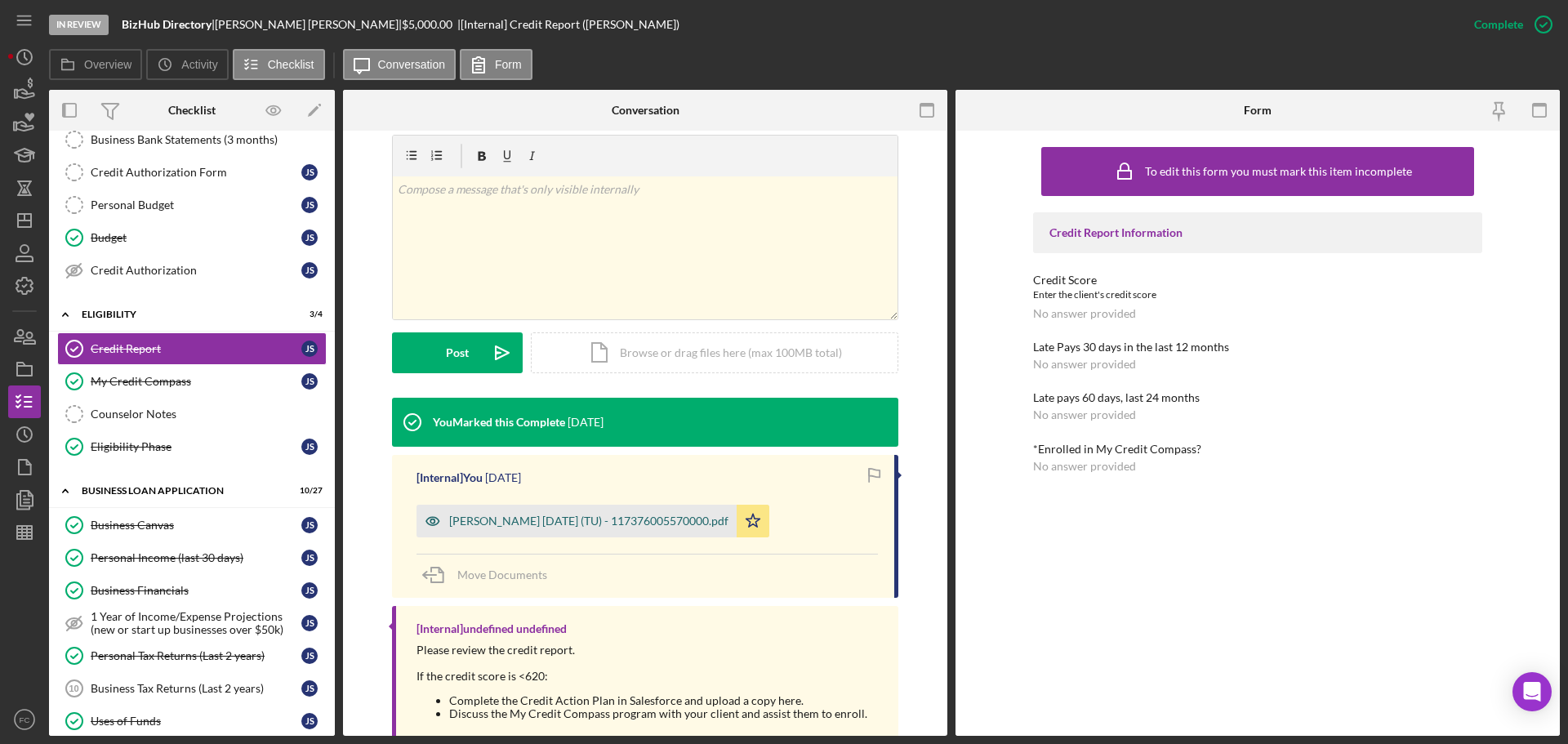
click at [524, 520] on div "[PERSON_NAME] [DATE] (TU) - 117376005570000.pdf" at bounding box center [588, 521] width 279 height 13
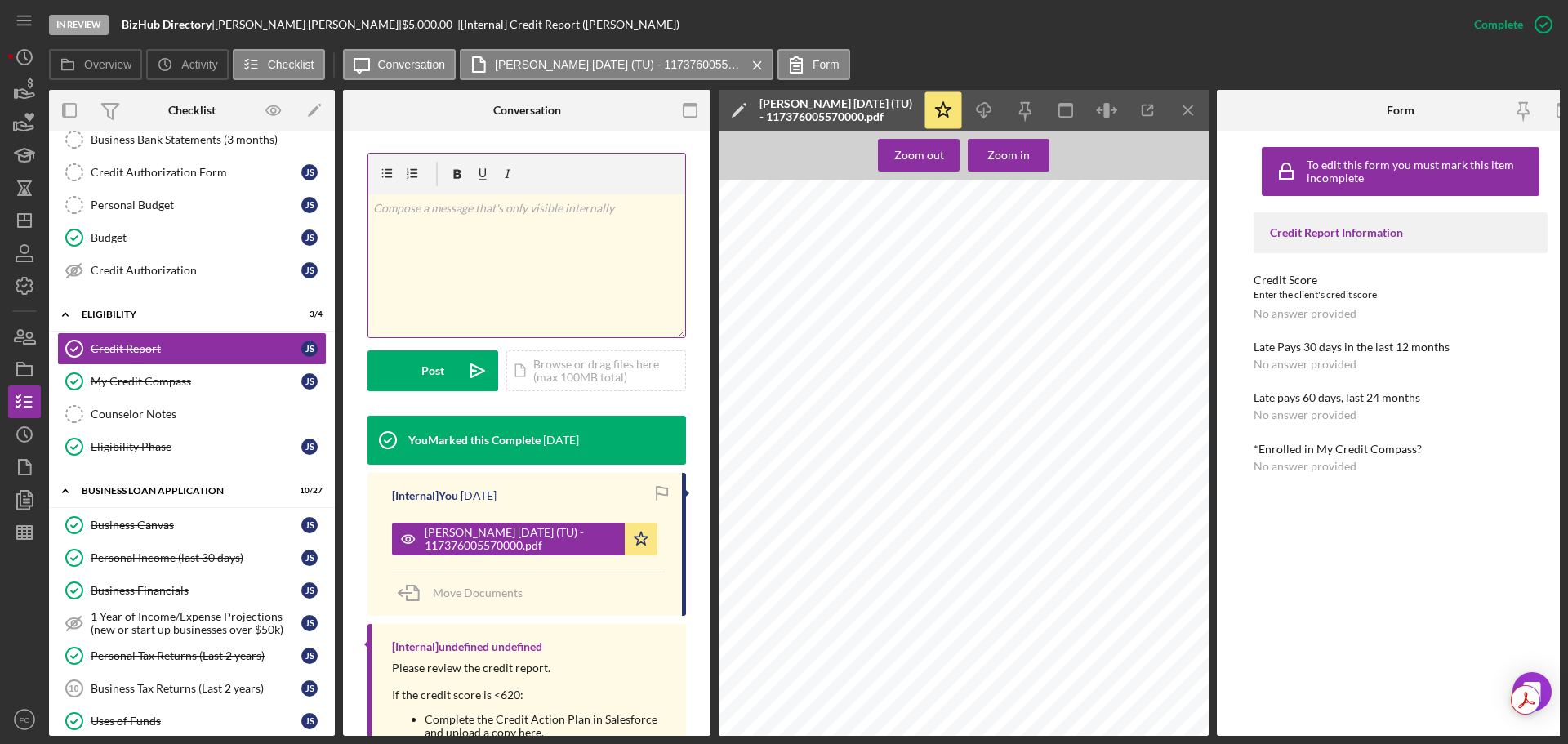
scroll to position [0, 0]
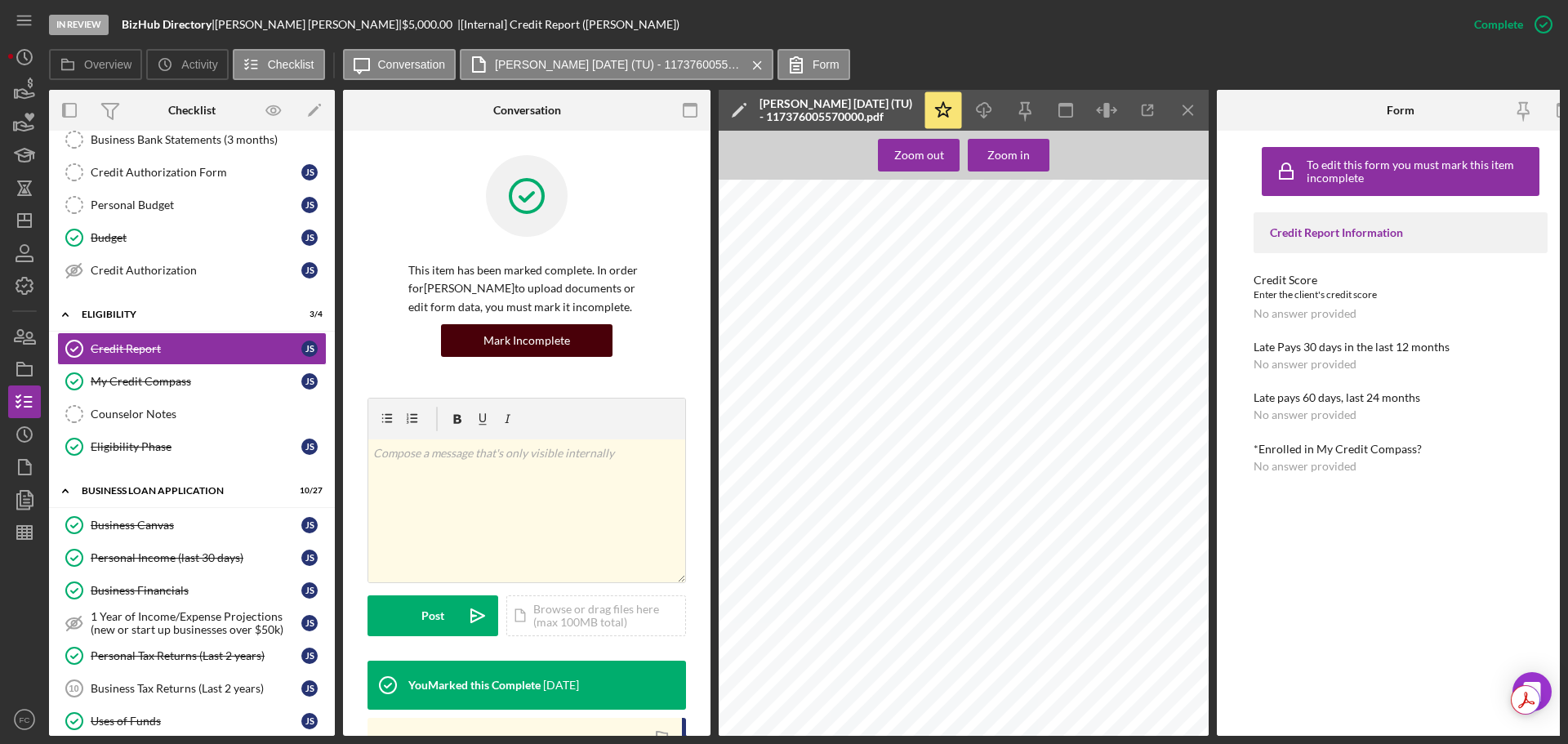
click at [526, 339] on div "Mark Incomplete" at bounding box center [526, 340] width 86 height 32
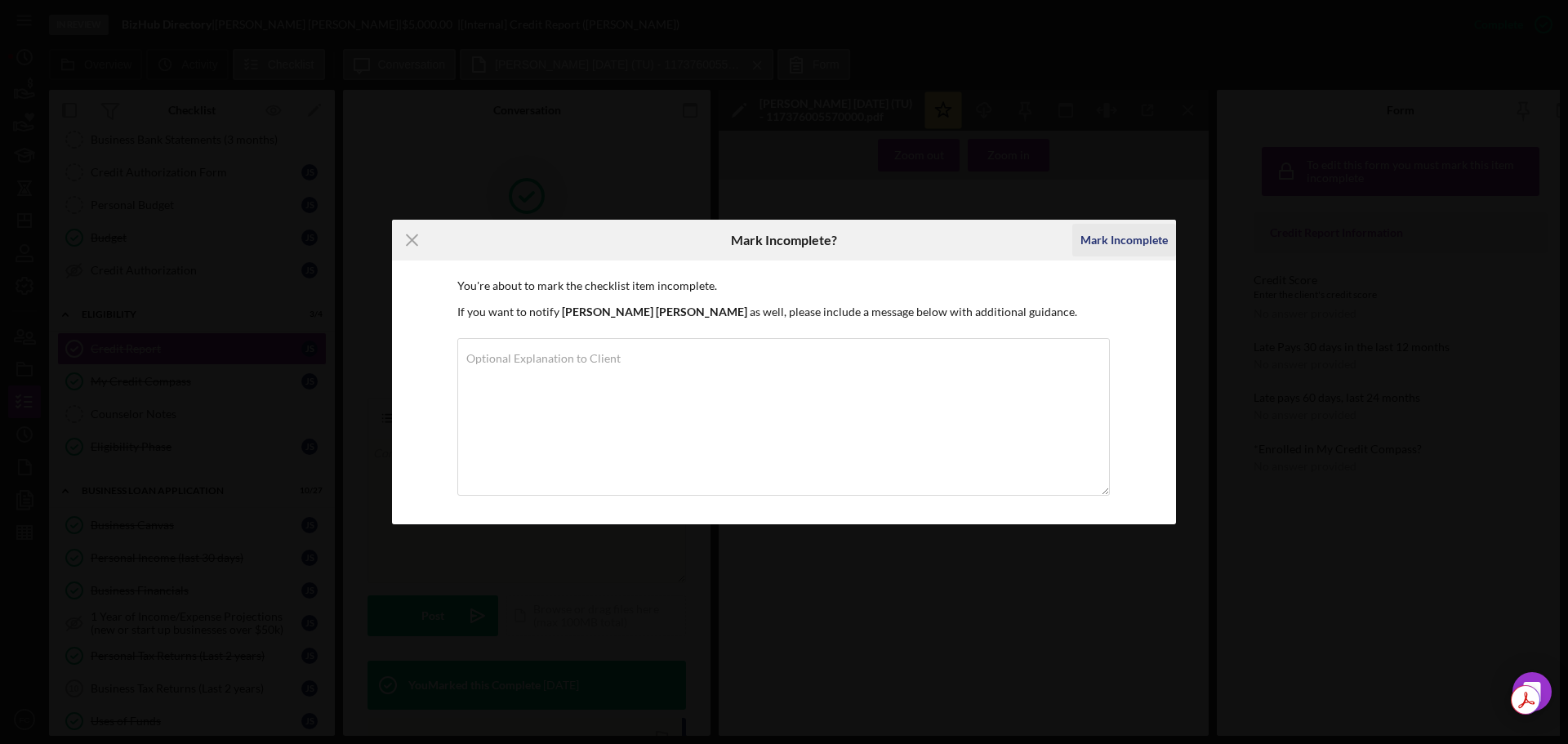
click at [1124, 238] on div "Mark Incomplete" at bounding box center [1124, 239] width 87 height 32
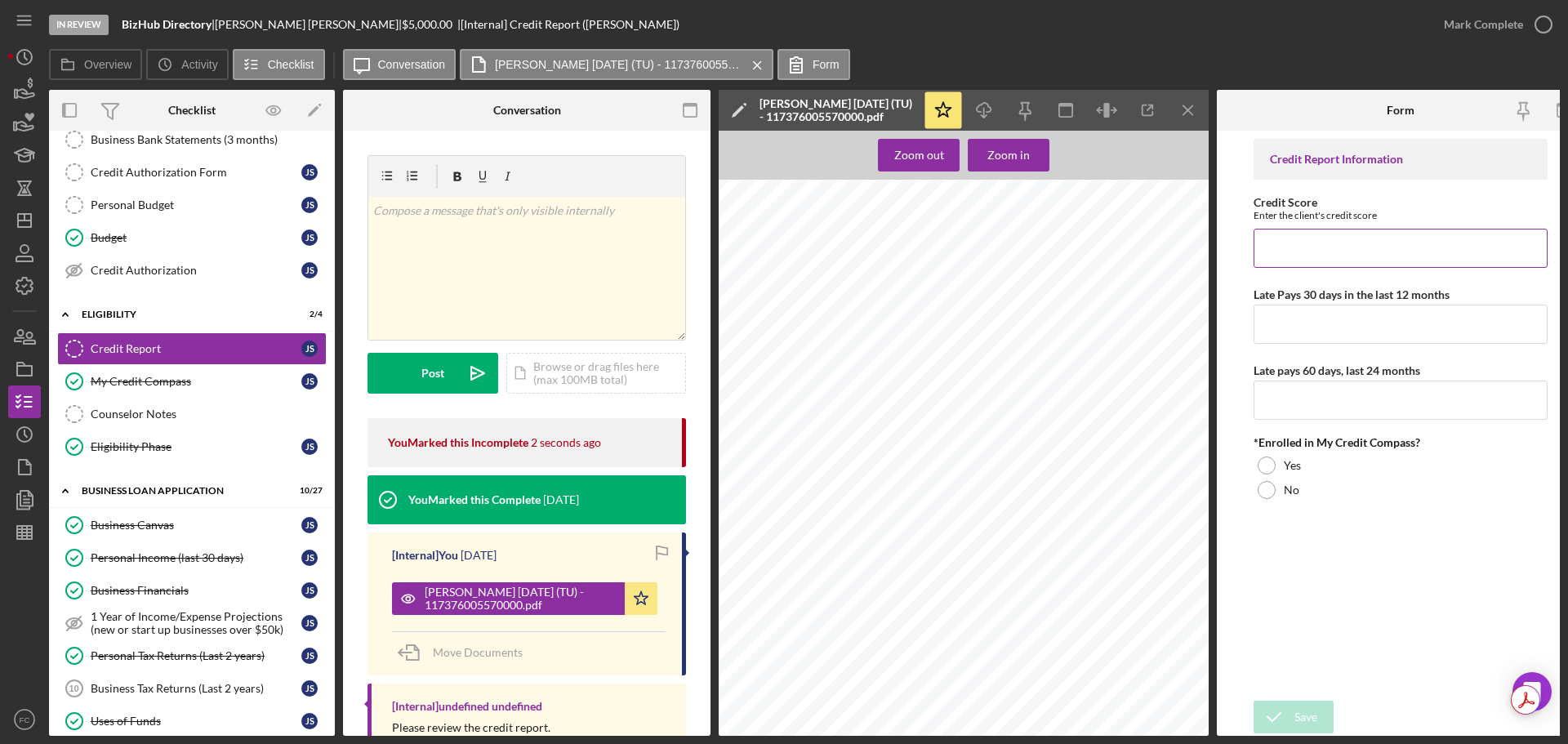
click at [1290, 250] on input "Credit Score" at bounding box center [1400, 248] width 294 height 39
type input "539"
click at [1291, 327] on input "Late Pays 30 days in the last 12 months" at bounding box center [1400, 324] width 294 height 39
type input "0"
click at [1304, 398] on input "Late pays 60 days, last 24 months" at bounding box center [1400, 400] width 294 height 39
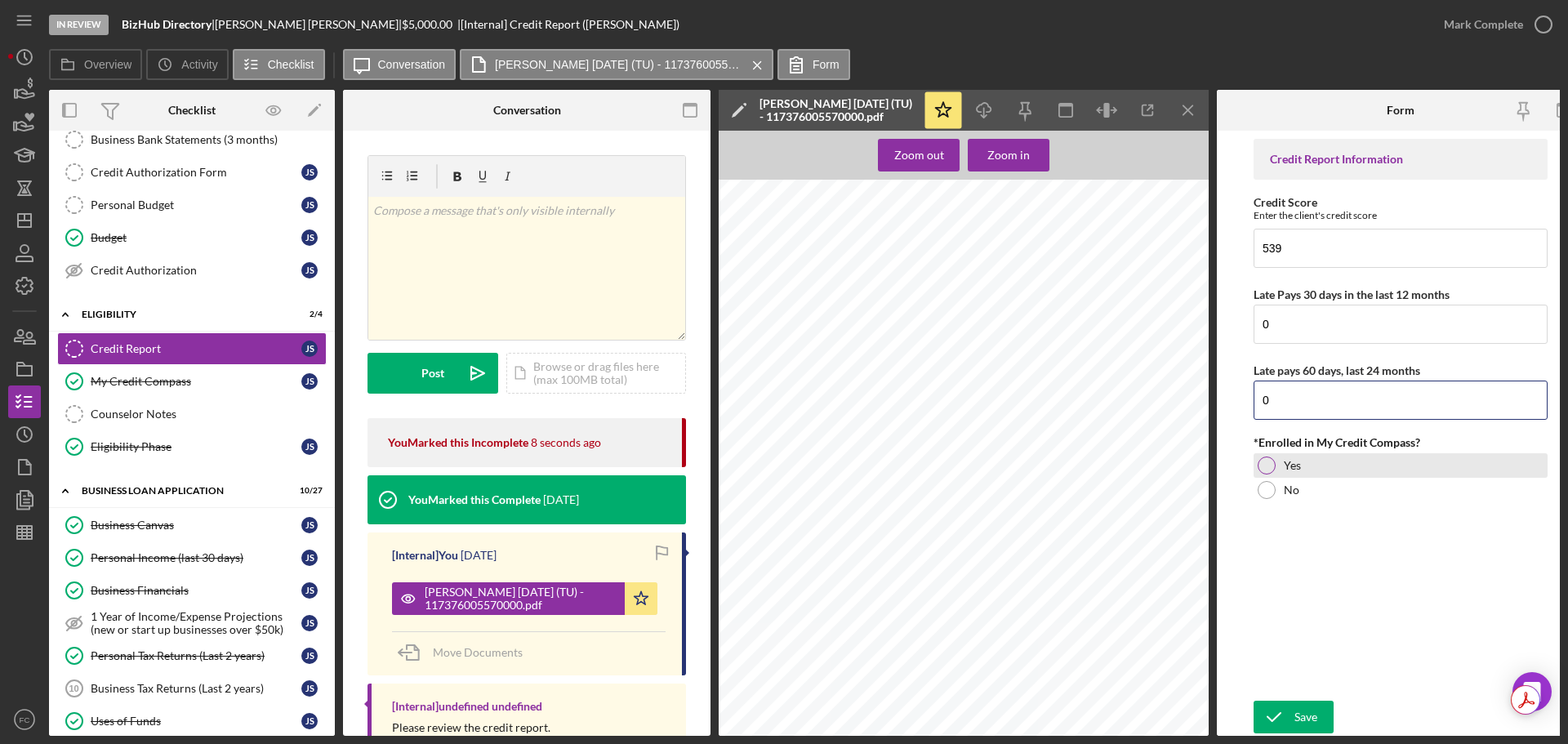
type input "0"
drag, startPoint x: 1264, startPoint y: 457, endPoint x: 1282, endPoint y: 494, distance: 41.1
click at [1269, 467] on div at bounding box center [1266, 465] width 18 height 18
click at [1301, 705] on div "Save" at bounding box center [1306, 716] width 23 height 32
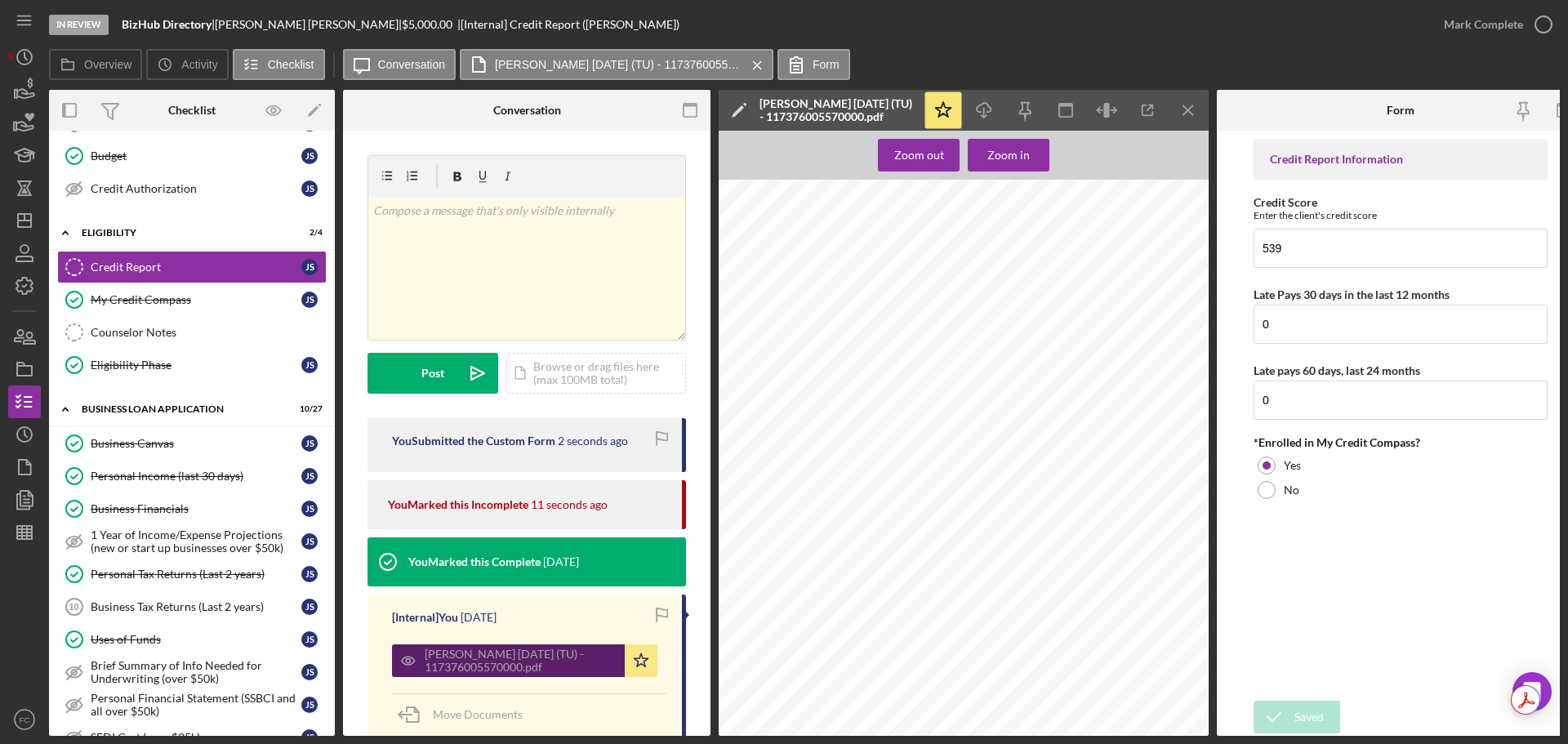
scroll to position [221, 0]
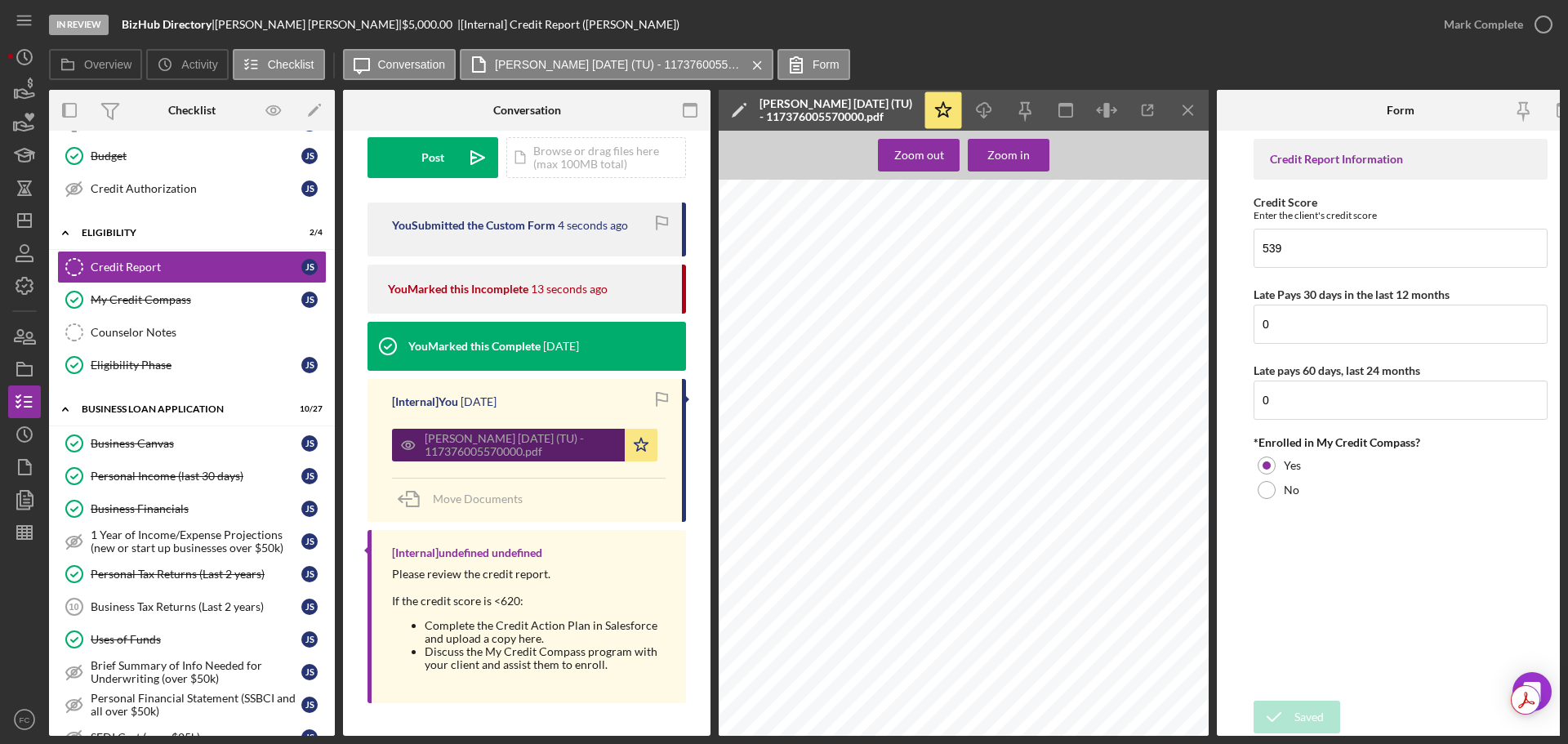
click at [480, 445] on div "[PERSON_NAME] [DATE] (TU) - 117376005570000.pdf" at bounding box center [520, 445] width 192 height 26
click at [987, 109] on icon "Icon/Download" at bounding box center [985, 111] width 37 height 37
click at [1299, 591] on div "Credit Report Information Credit Score Enter the client's credit score 539 Late…" at bounding box center [1400, 416] width 294 height 554
drag, startPoint x: 221, startPoint y: 23, endPoint x: 293, endPoint y: 24, distance: 72.0
click at [293, 24] on div "BizHub Directory | johnella smith | $5,000.00 | [Internal] Credit Report (johne…" at bounding box center [400, 24] width 558 height 13
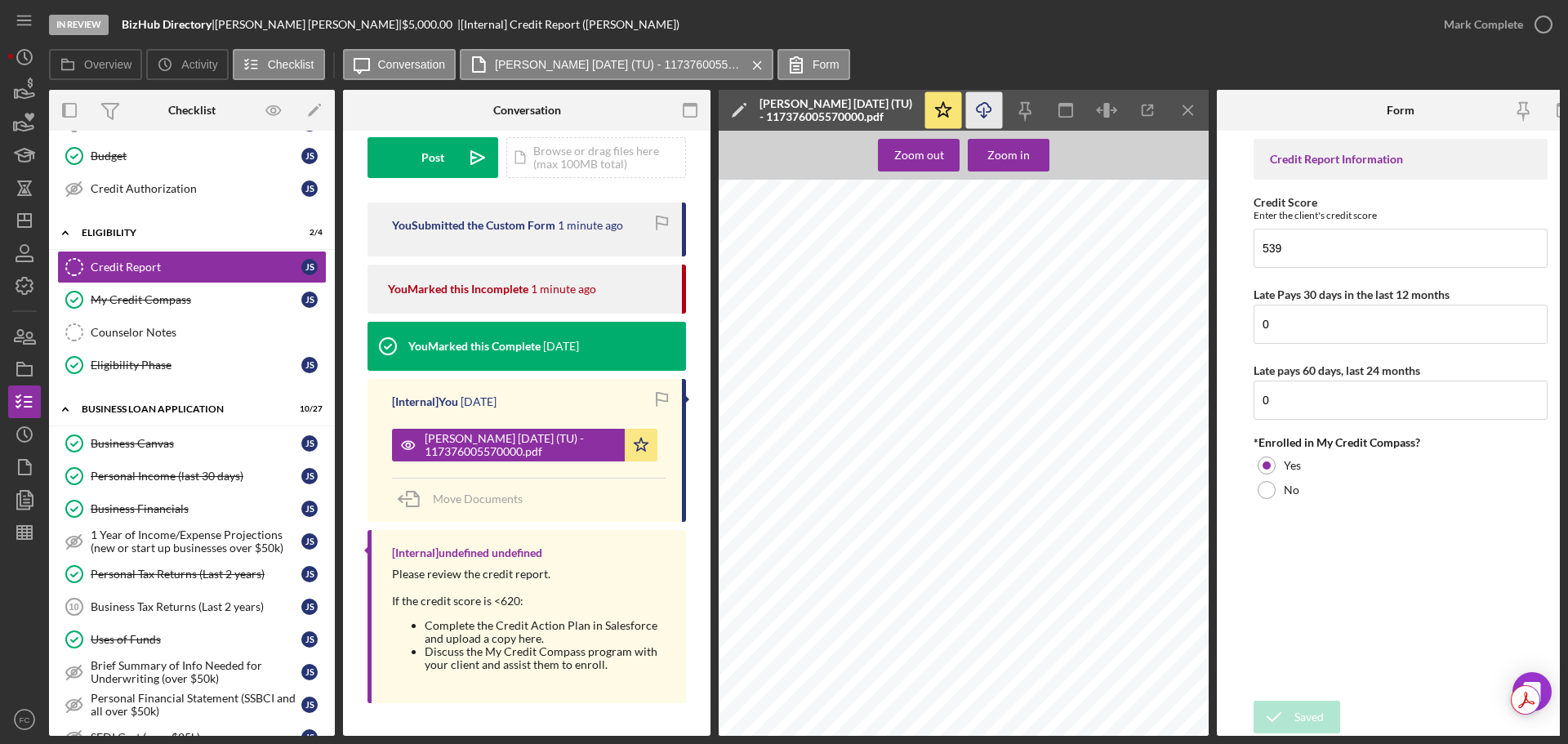
copy div "[PERSON_NAME]"
click at [142, 473] on div "Personal Income (last 30 days)" at bounding box center [196, 476] width 210 height 13
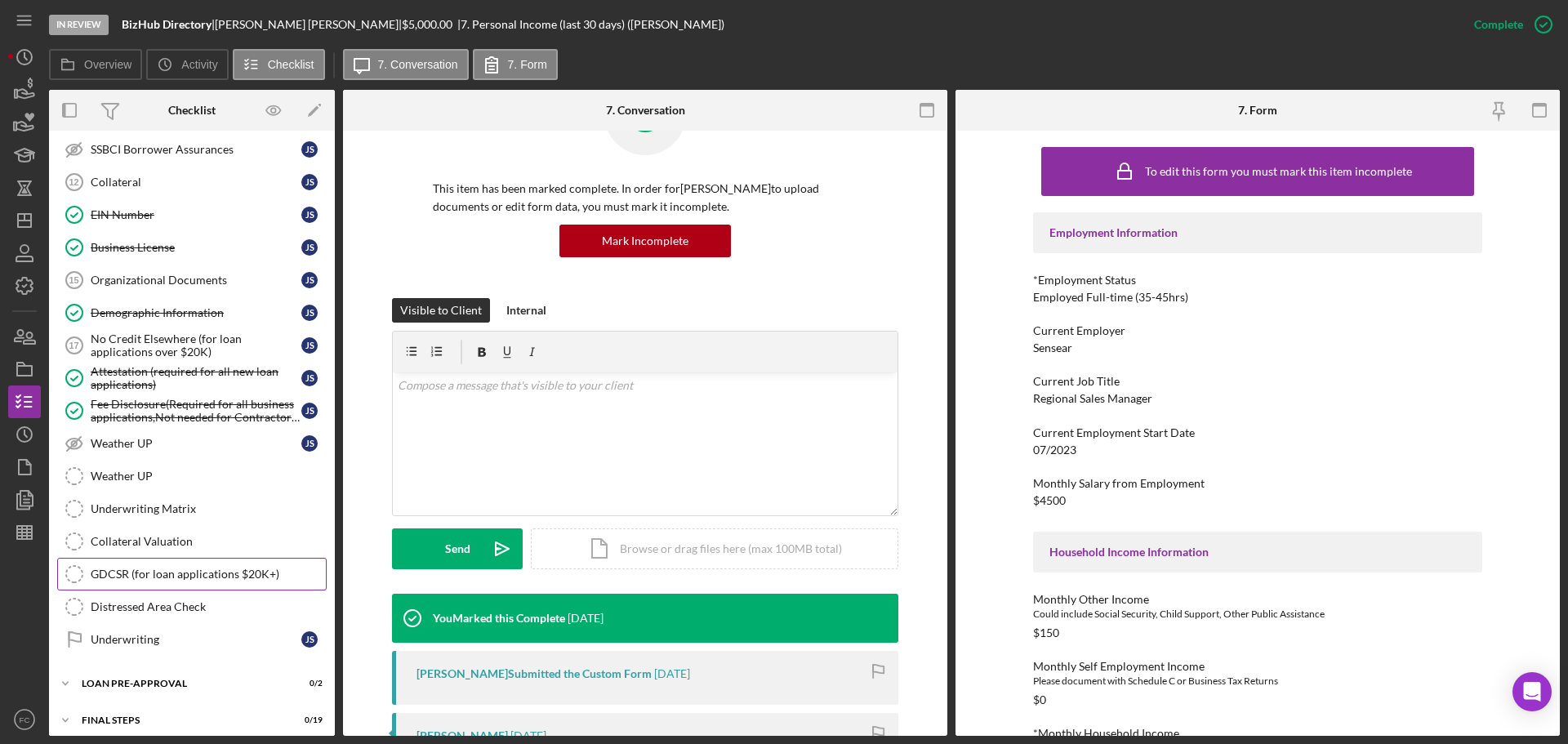
scroll to position [1027, 0]
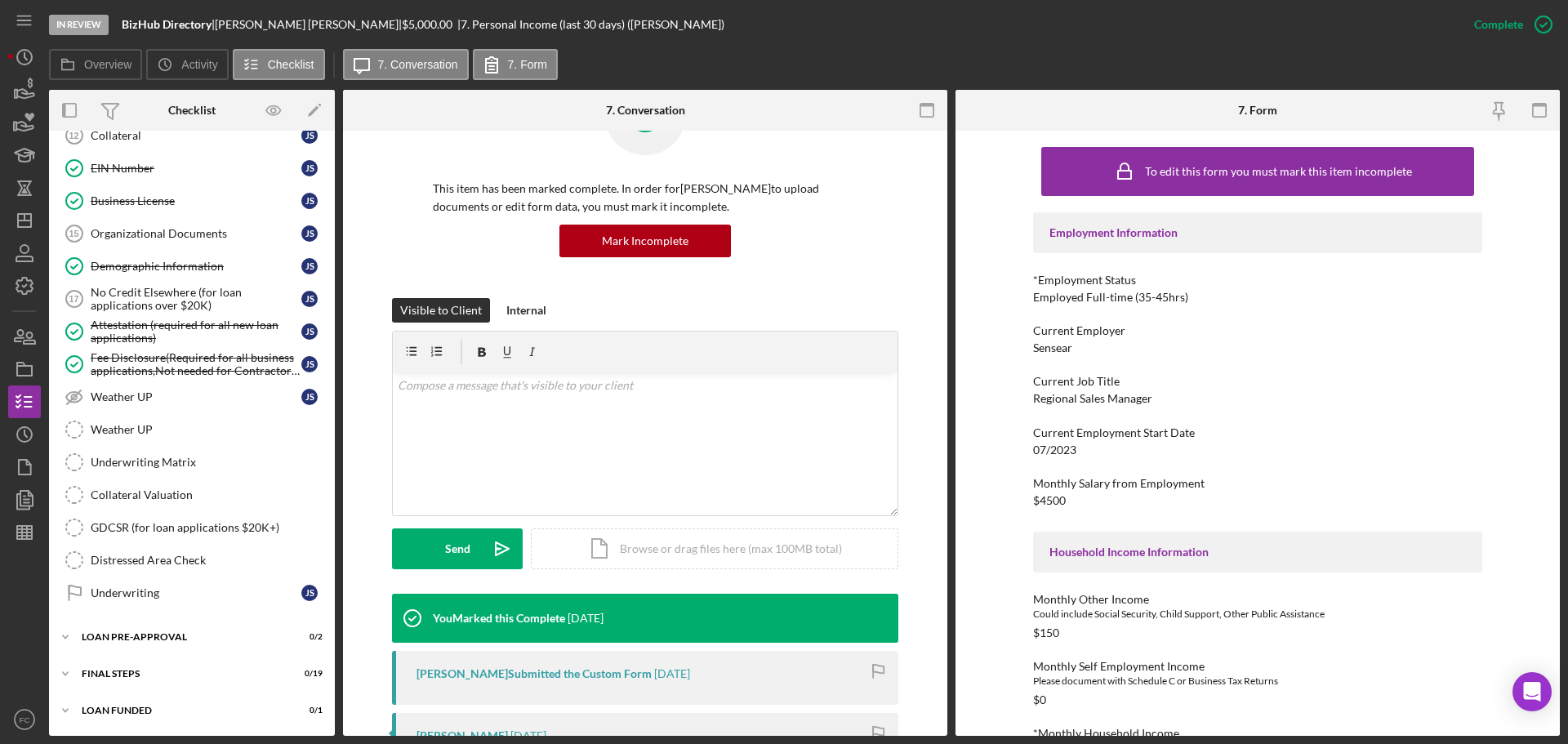
drag, startPoint x: 188, startPoint y: 466, endPoint x: 499, endPoint y: 465, distance: 311.0
click at [188, 466] on div "Underwriting Matrix" at bounding box center [209, 462] width 235 height 13
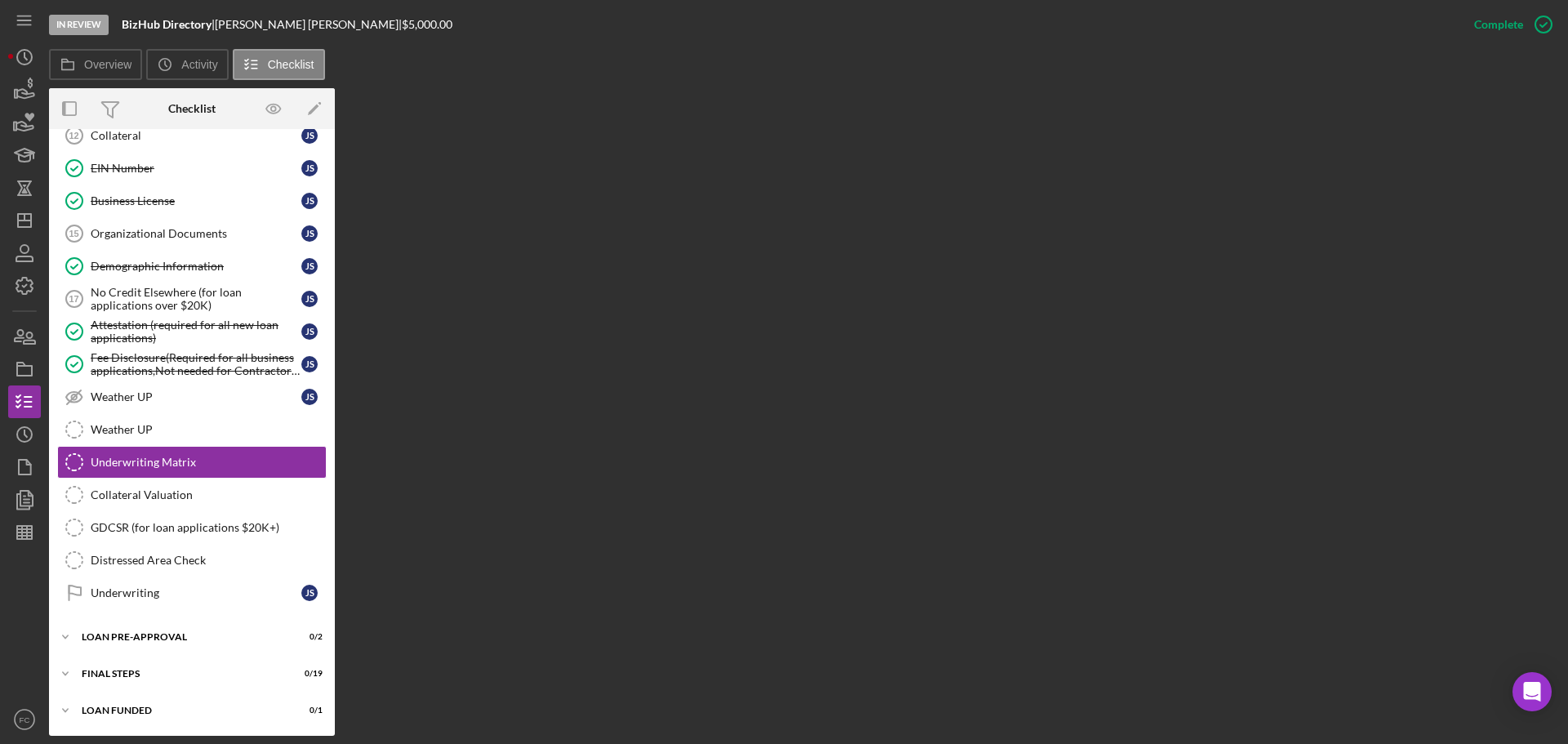
scroll to position [1027, 0]
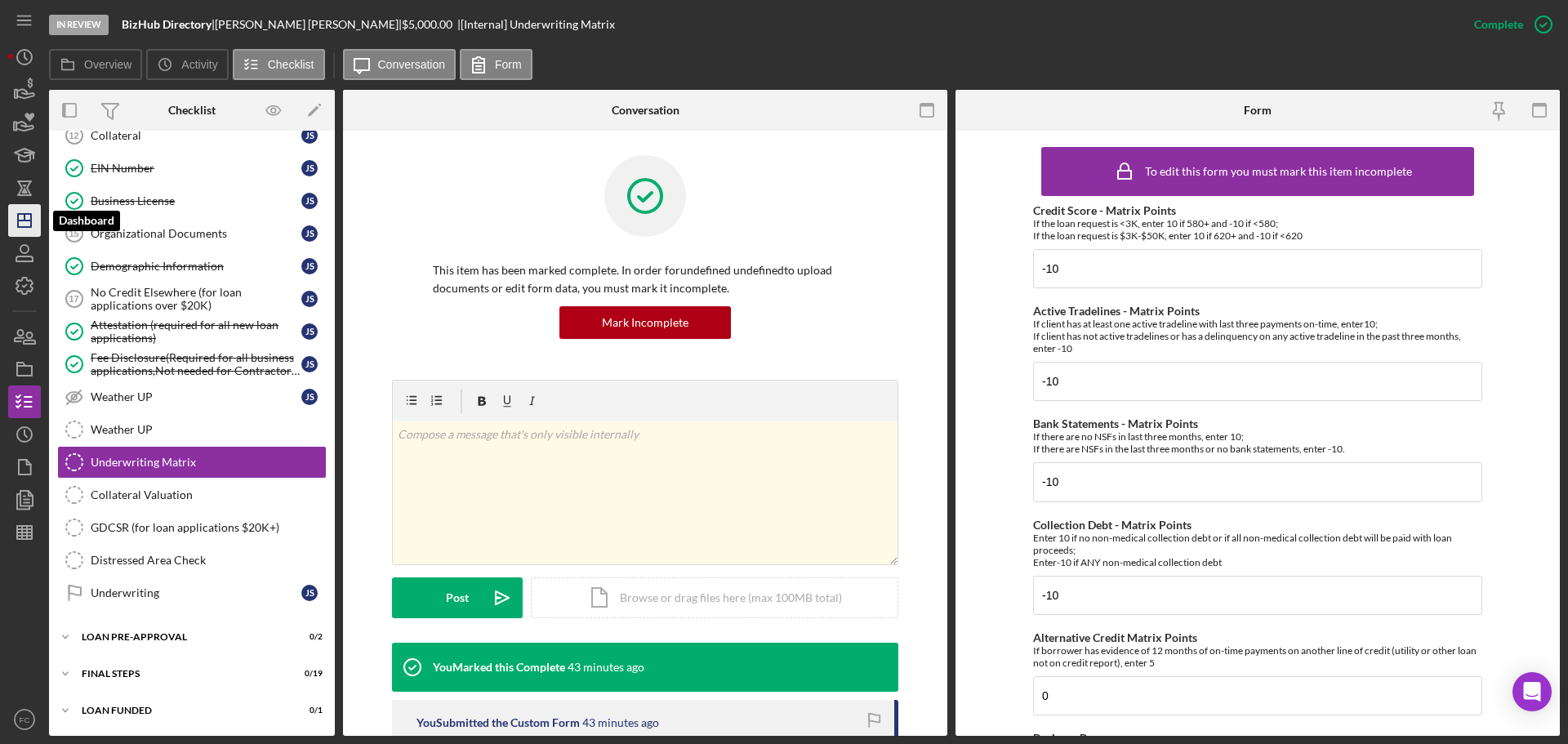
click at [27, 232] on icon "Icon/Dashboard" at bounding box center [24, 221] width 41 height 41
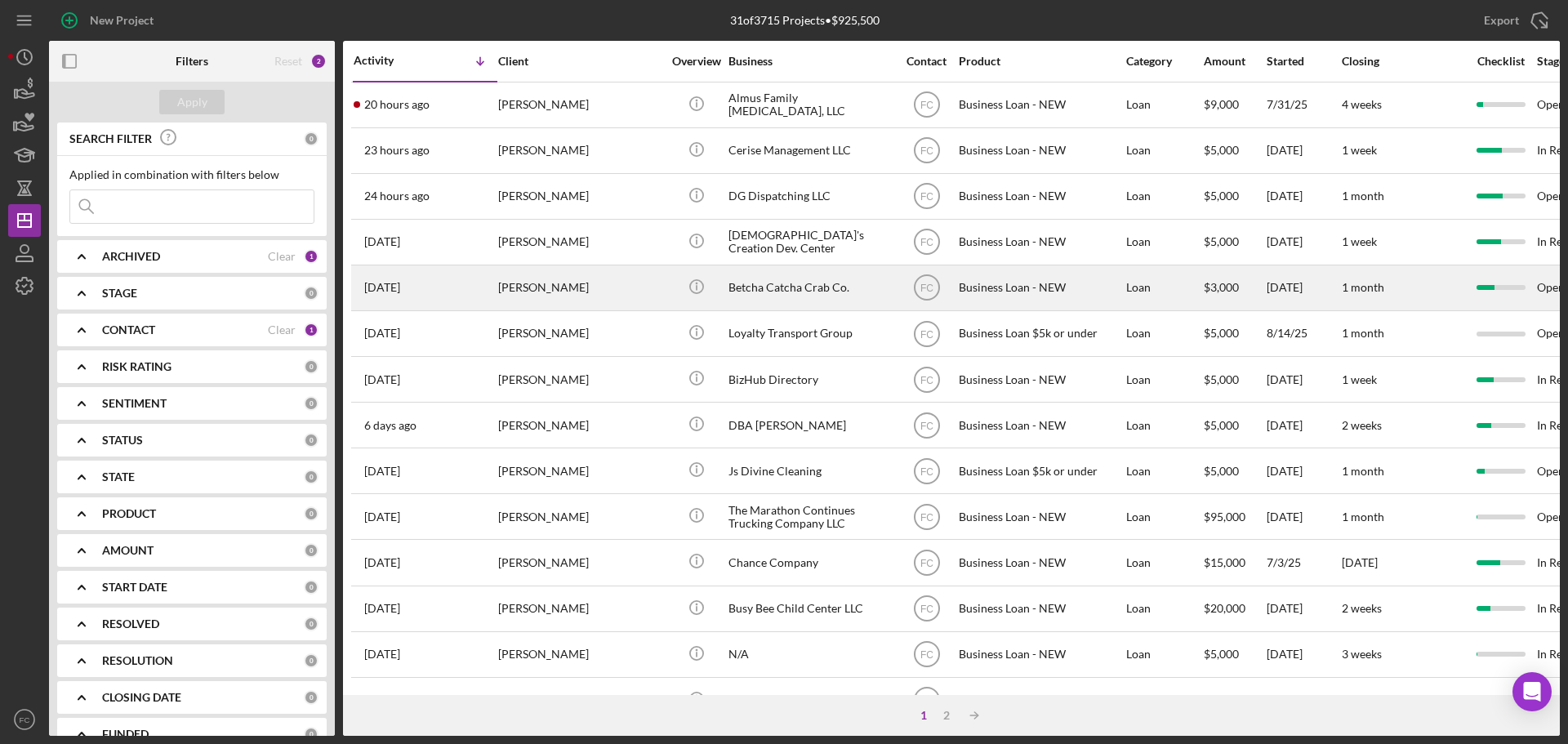
click at [586, 296] on div "[PERSON_NAME]" at bounding box center [580, 287] width 163 height 44
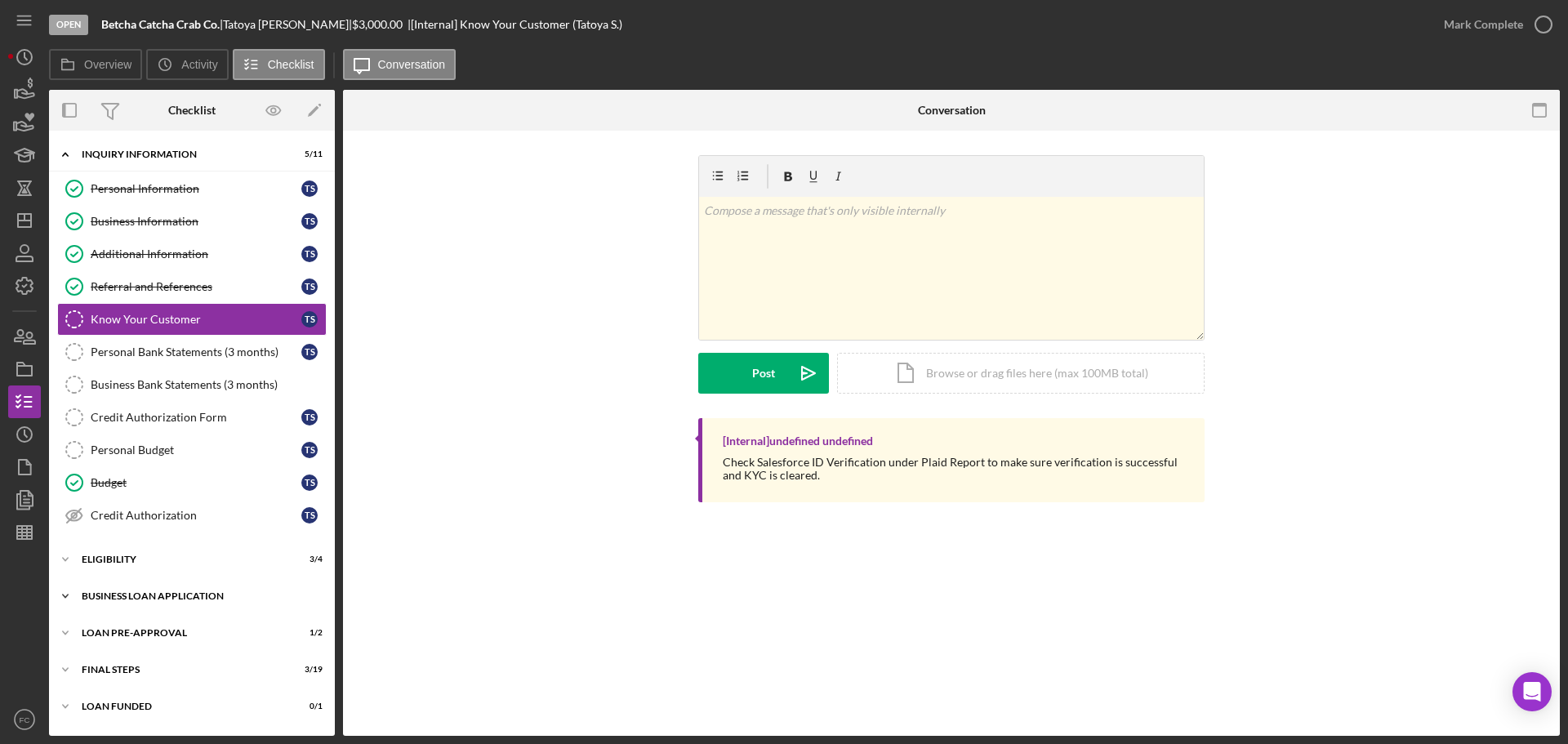
click at [198, 586] on div "Icon/Expander BUSINESS LOAN APPLICATION 12 / 27" at bounding box center [192, 596] width 285 height 32
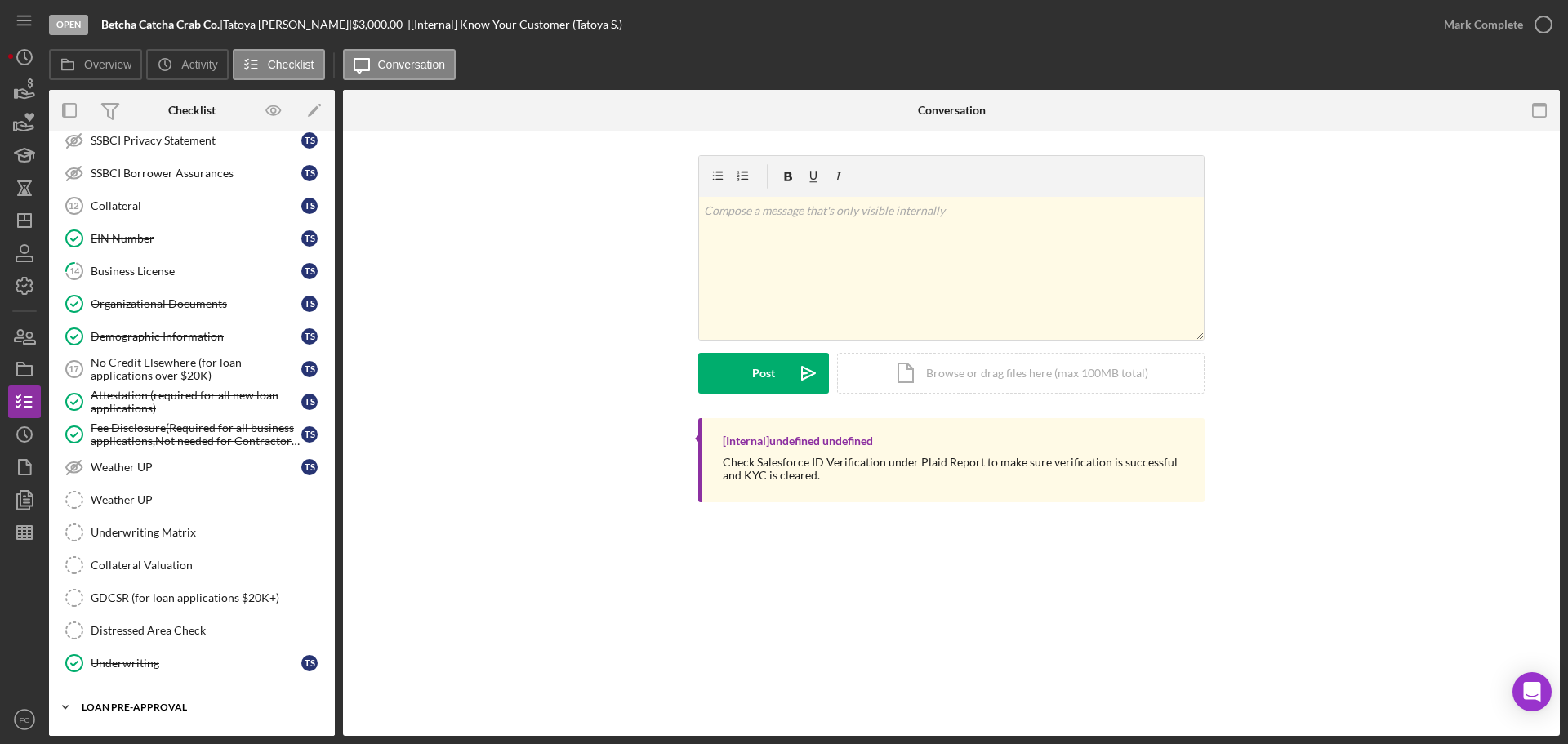
scroll to position [887, 0]
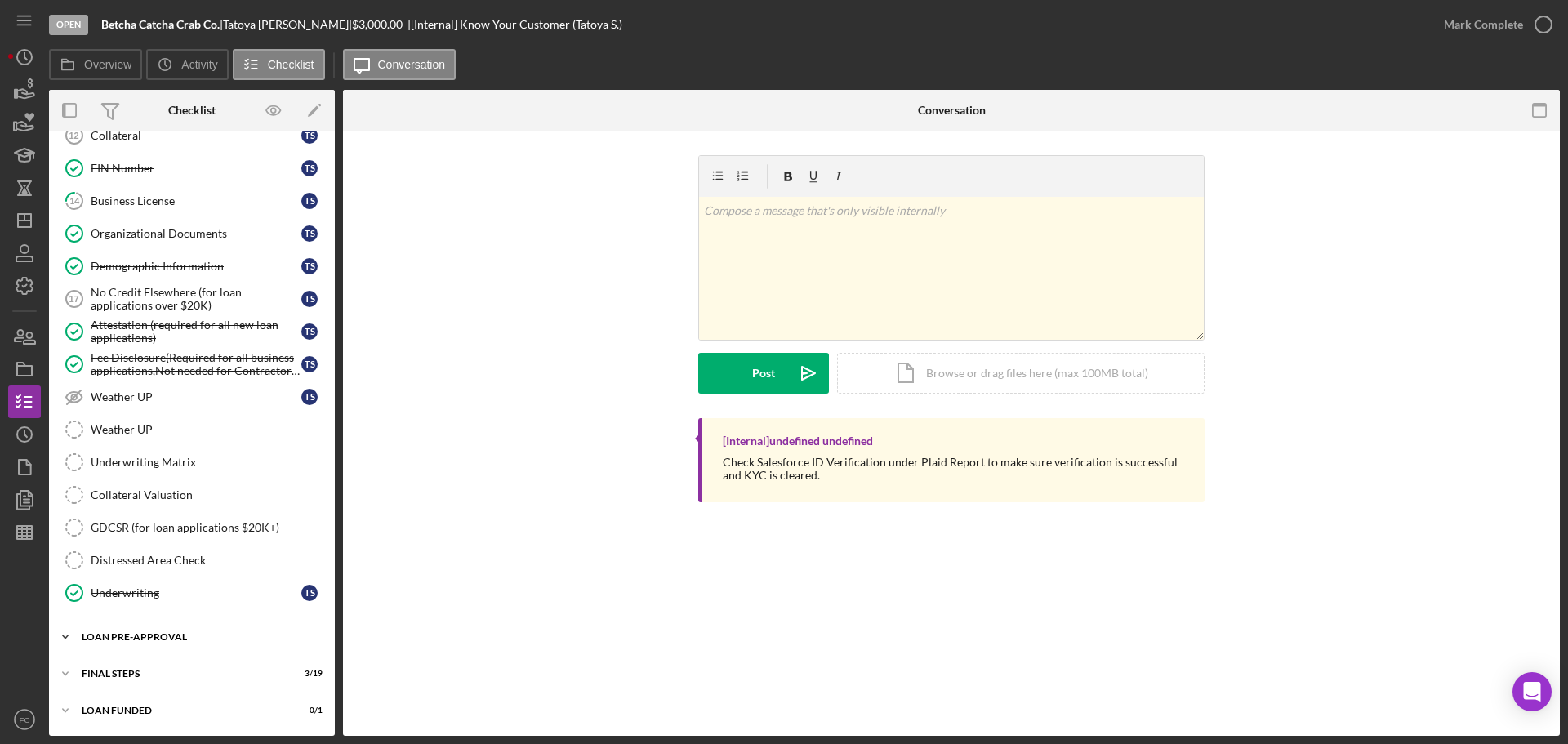
click at [154, 641] on div "LOAN PRE-APPROVAL" at bounding box center [197, 637] width 233 height 10
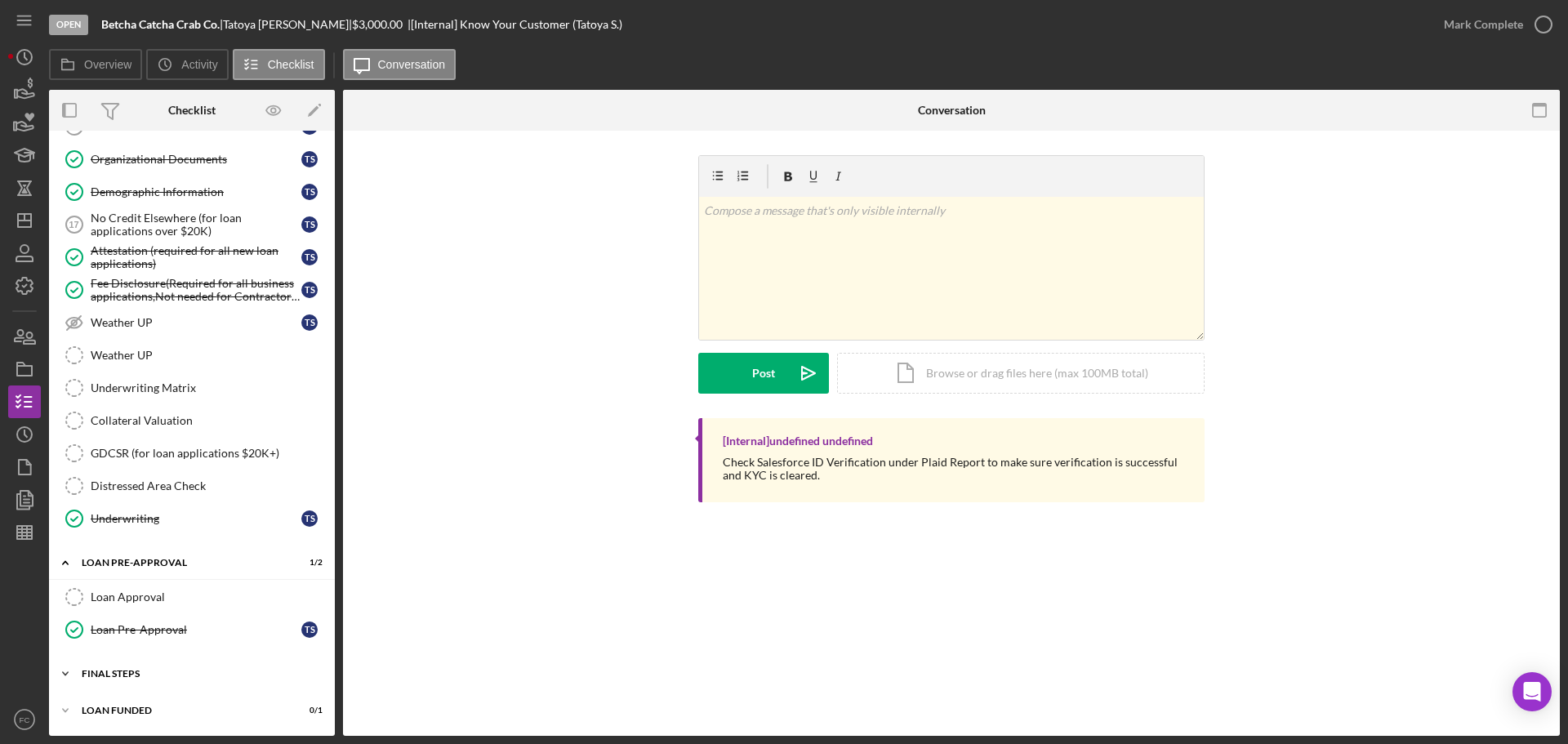
click at [136, 672] on div "FINAL STEPS" at bounding box center [197, 674] width 233 height 10
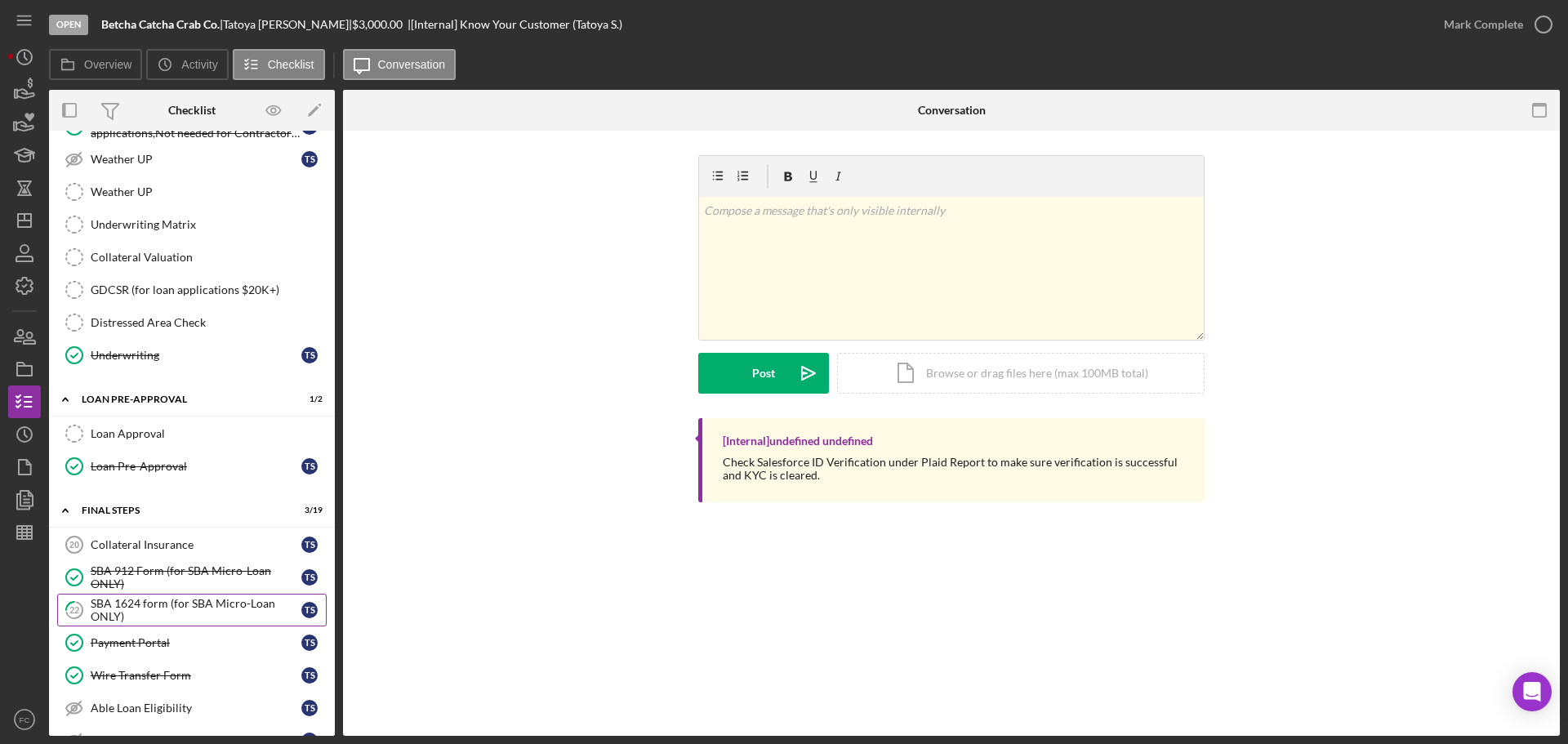
click at [128, 601] on div "SBA 1624 form (for SBA Micro-Loan ONLY)" at bounding box center [196, 610] width 210 height 26
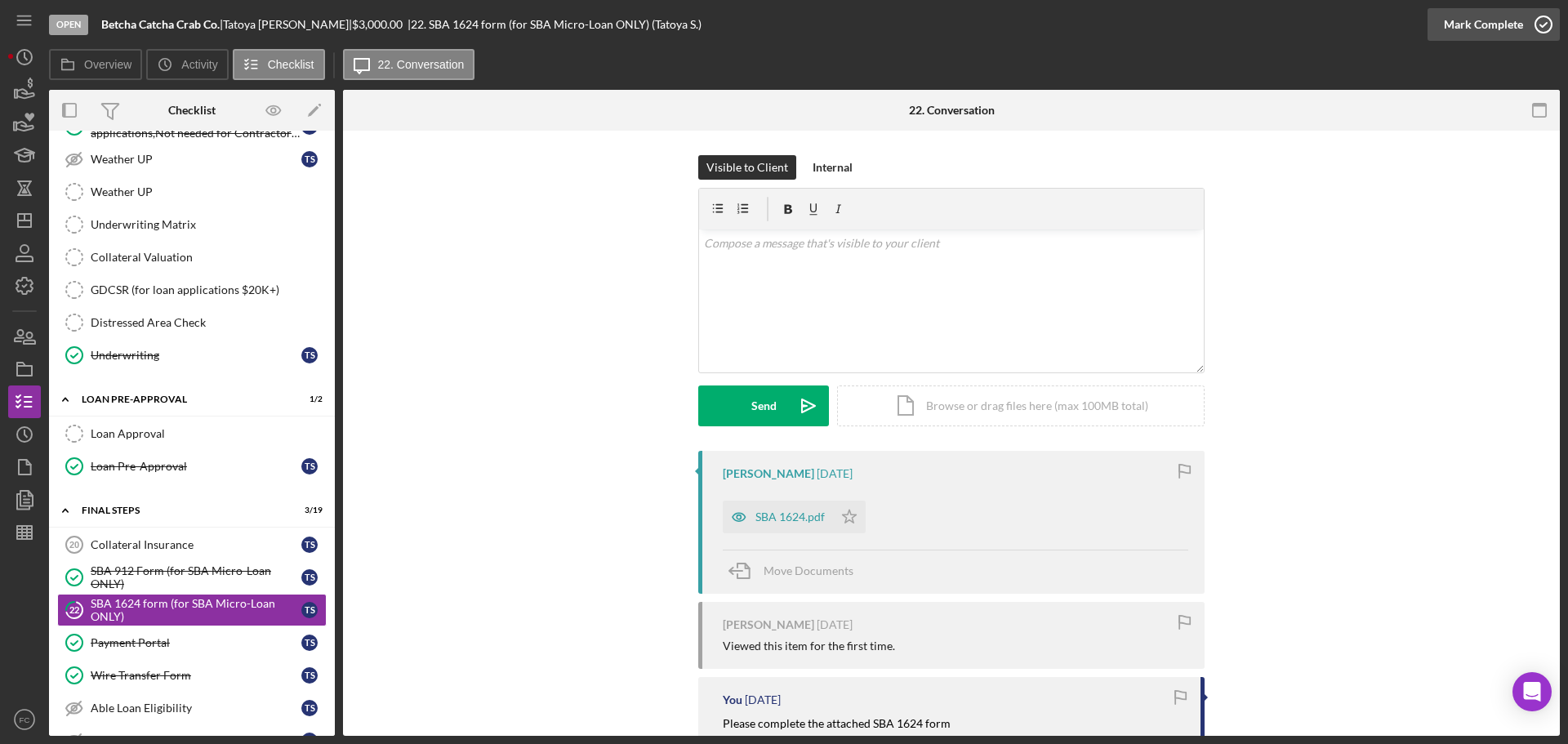
click at [1539, 19] on icon "button" at bounding box center [1544, 24] width 41 height 41
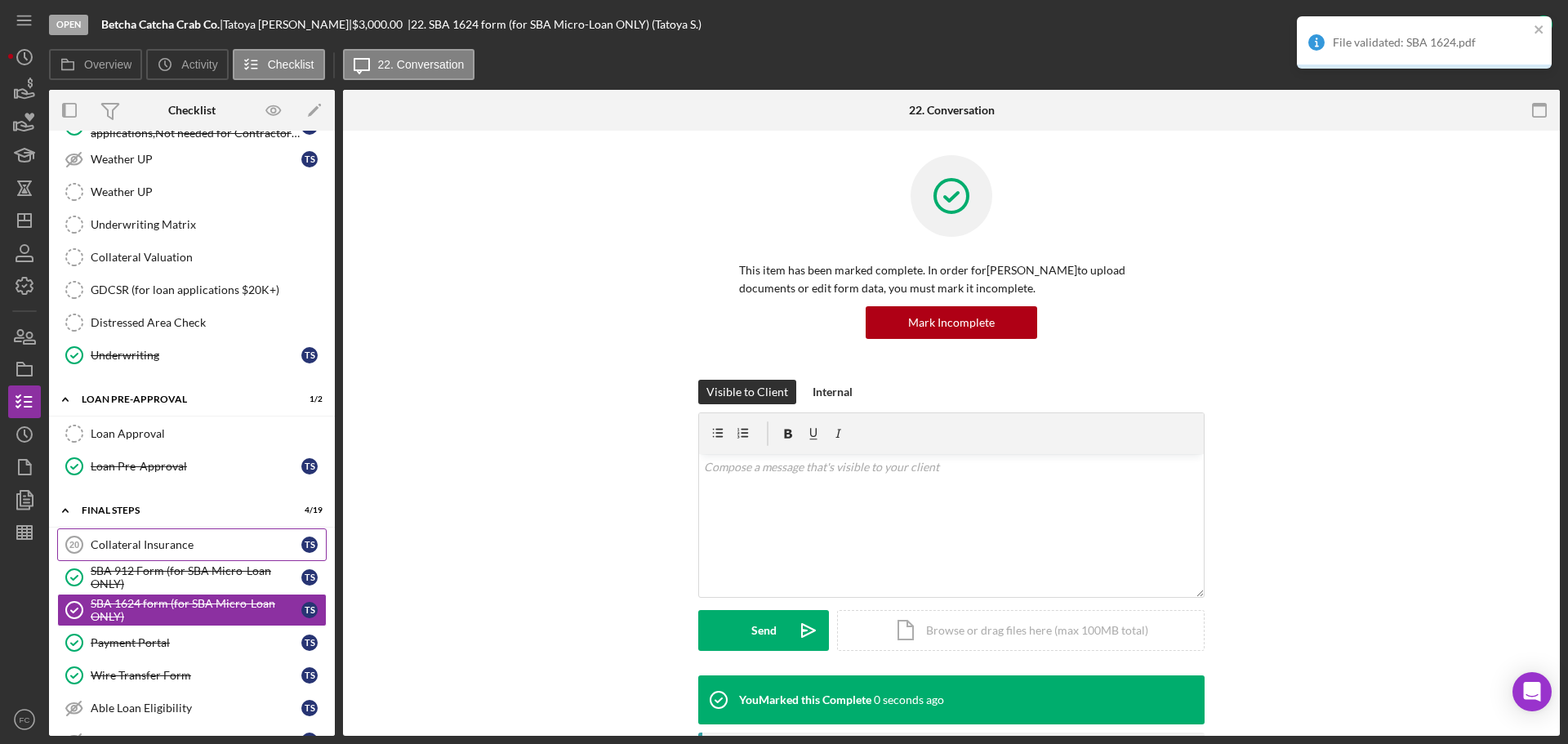
scroll to position [1288, 0]
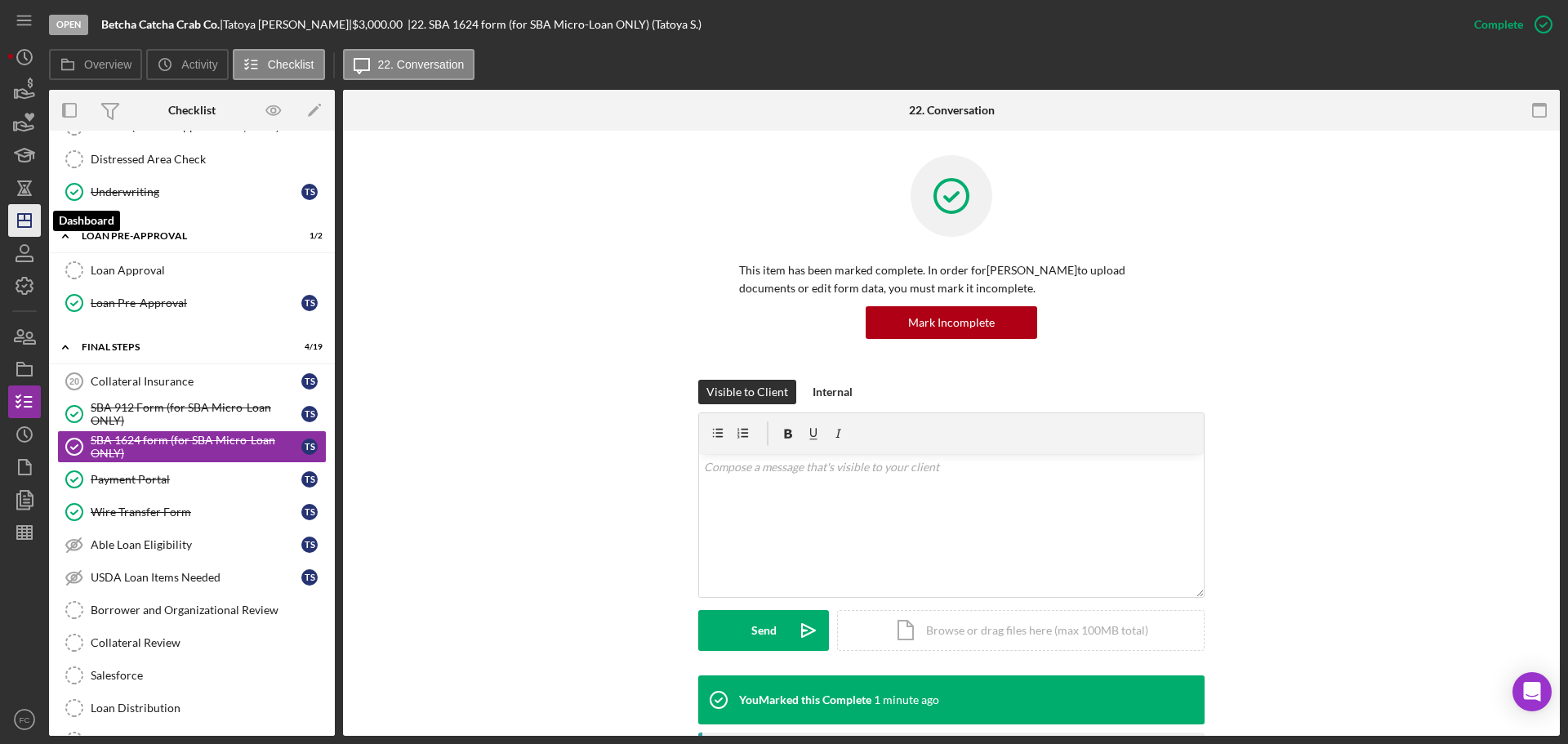
click at [33, 217] on icon "Icon/Dashboard" at bounding box center [24, 221] width 41 height 41
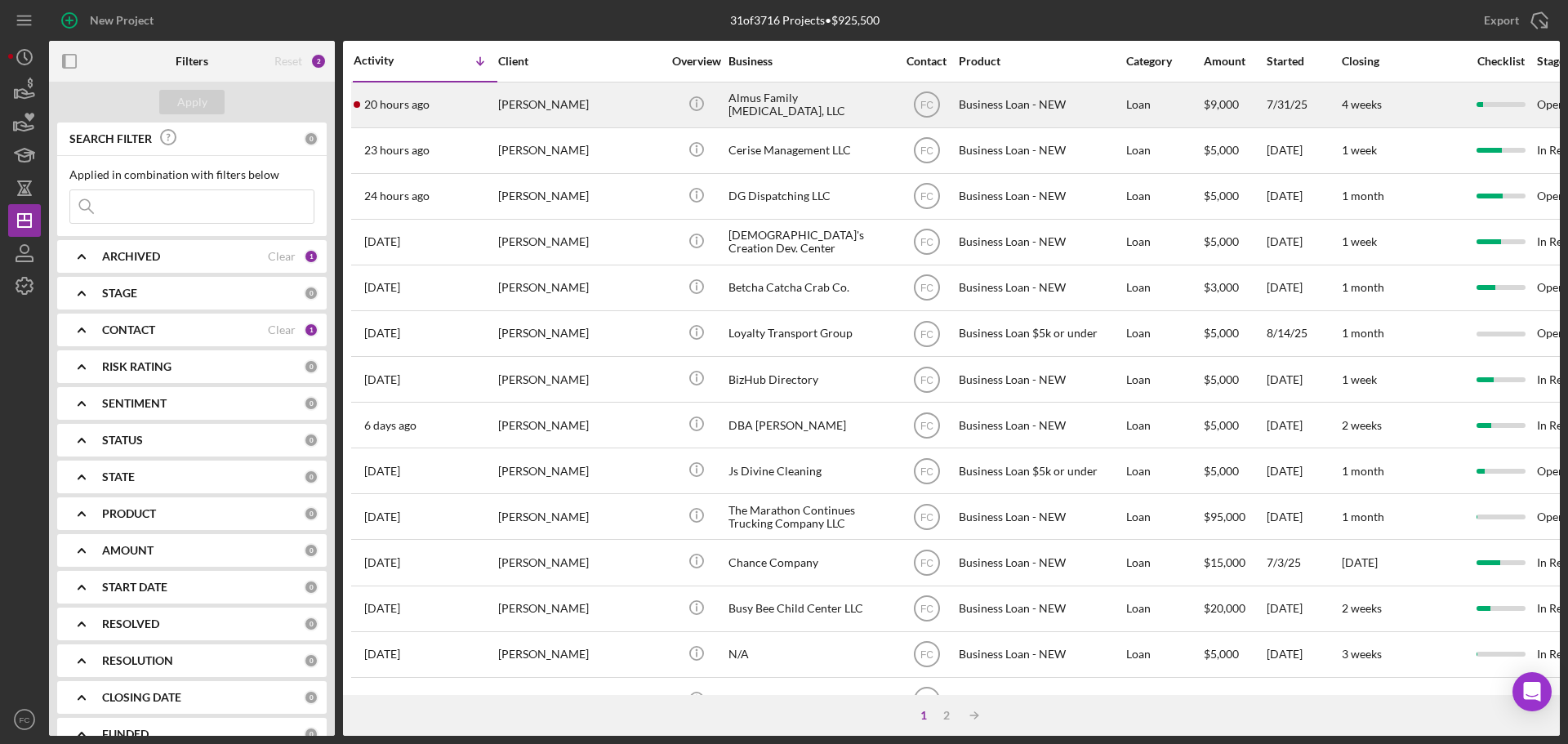
click at [604, 118] on div "[PERSON_NAME]" at bounding box center [580, 105] width 163 height 44
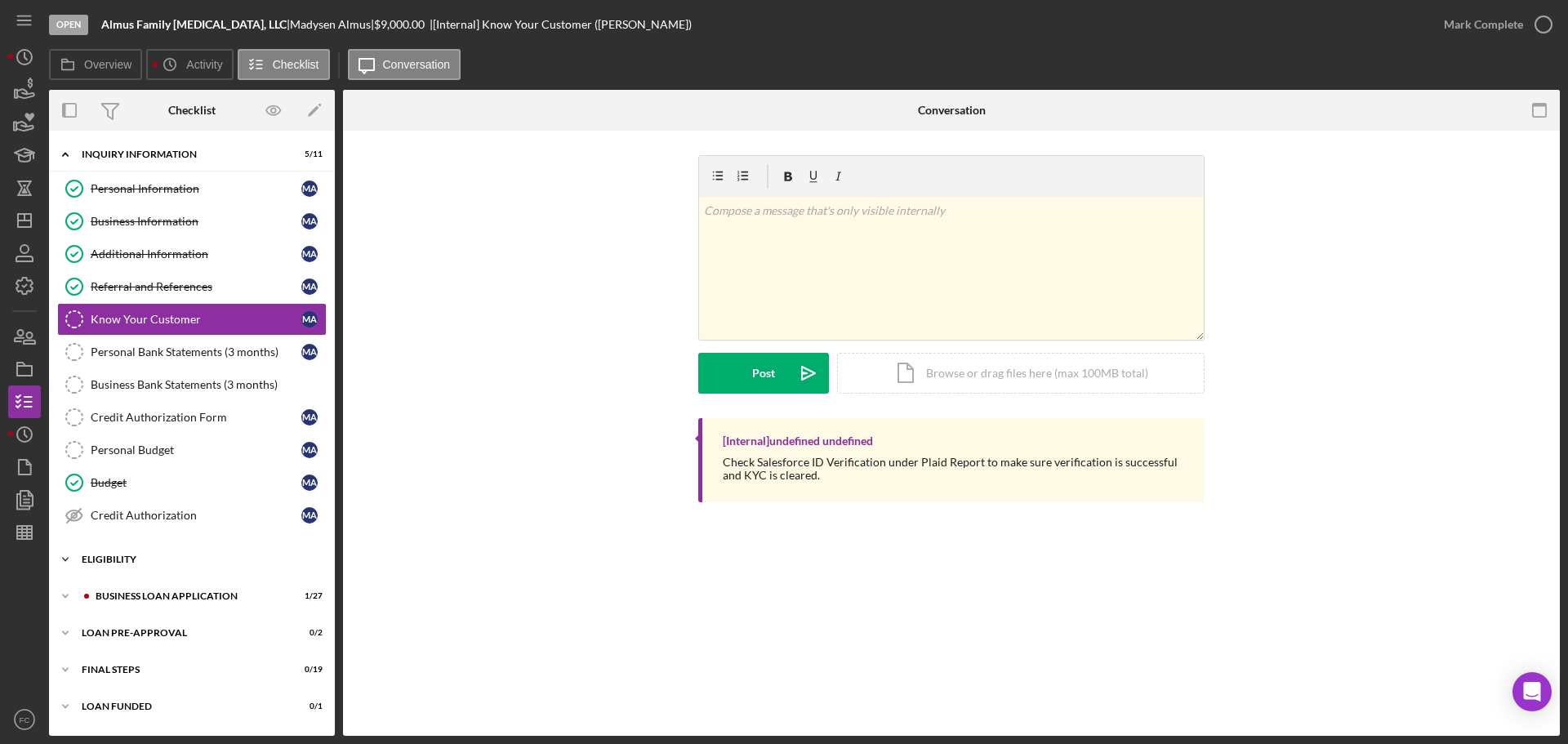
click at [137, 550] on div "Icon/Expander ELIGIBILITY 3 / 4" at bounding box center [192, 559] width 285 height 32
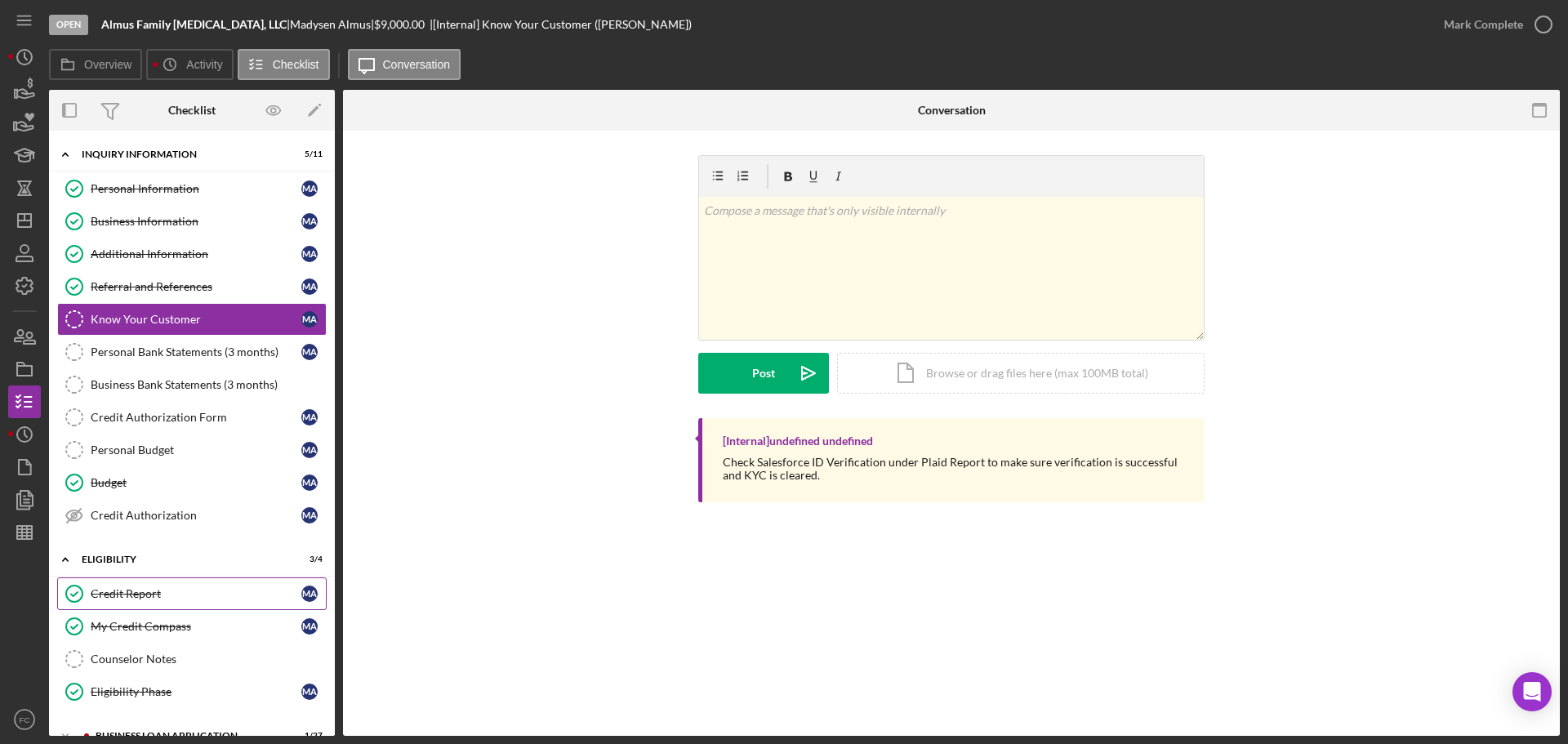
click at [146, 594] on div "Credit Report" at bounding box center [196, 594] width 210 height 13
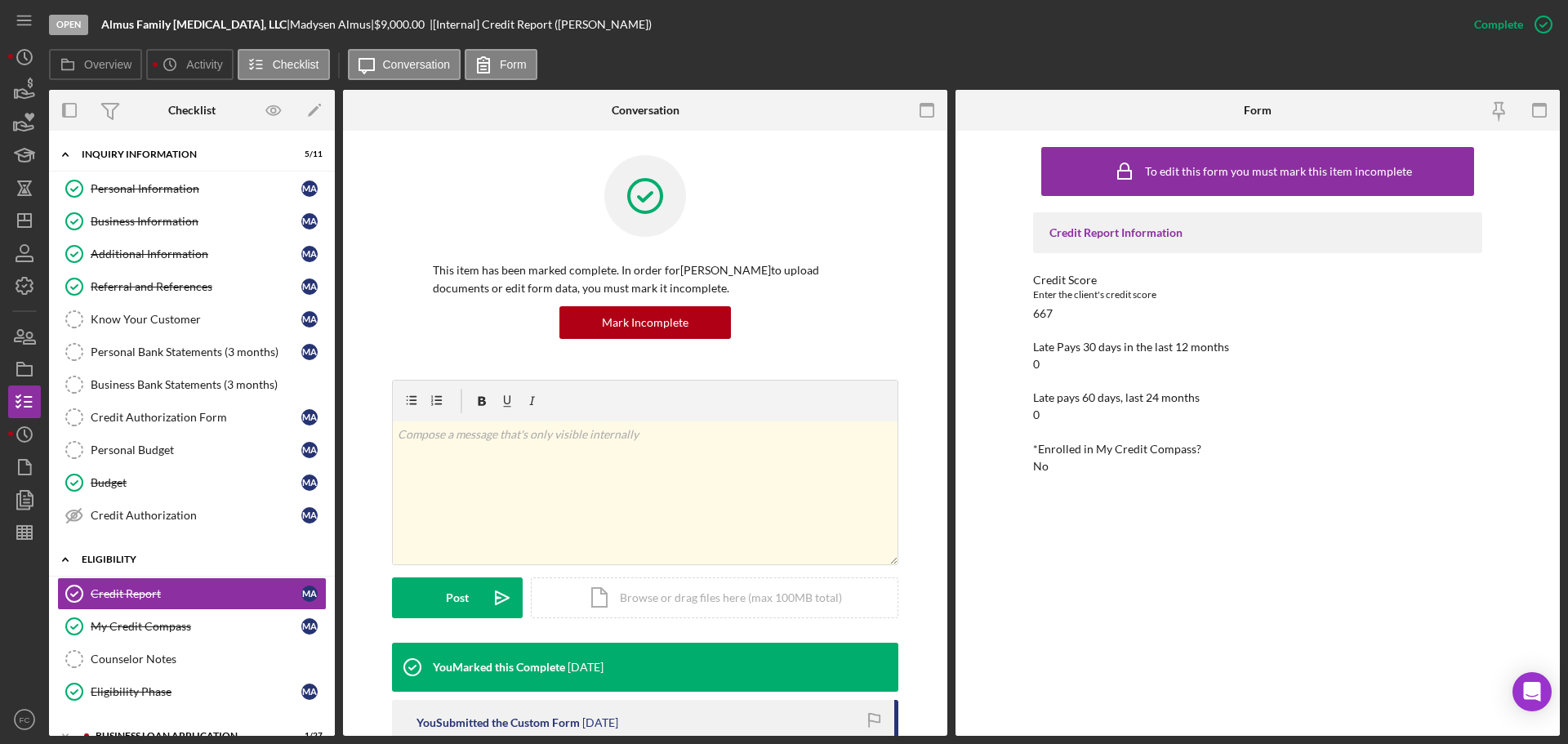
scroll to position [135, 0]
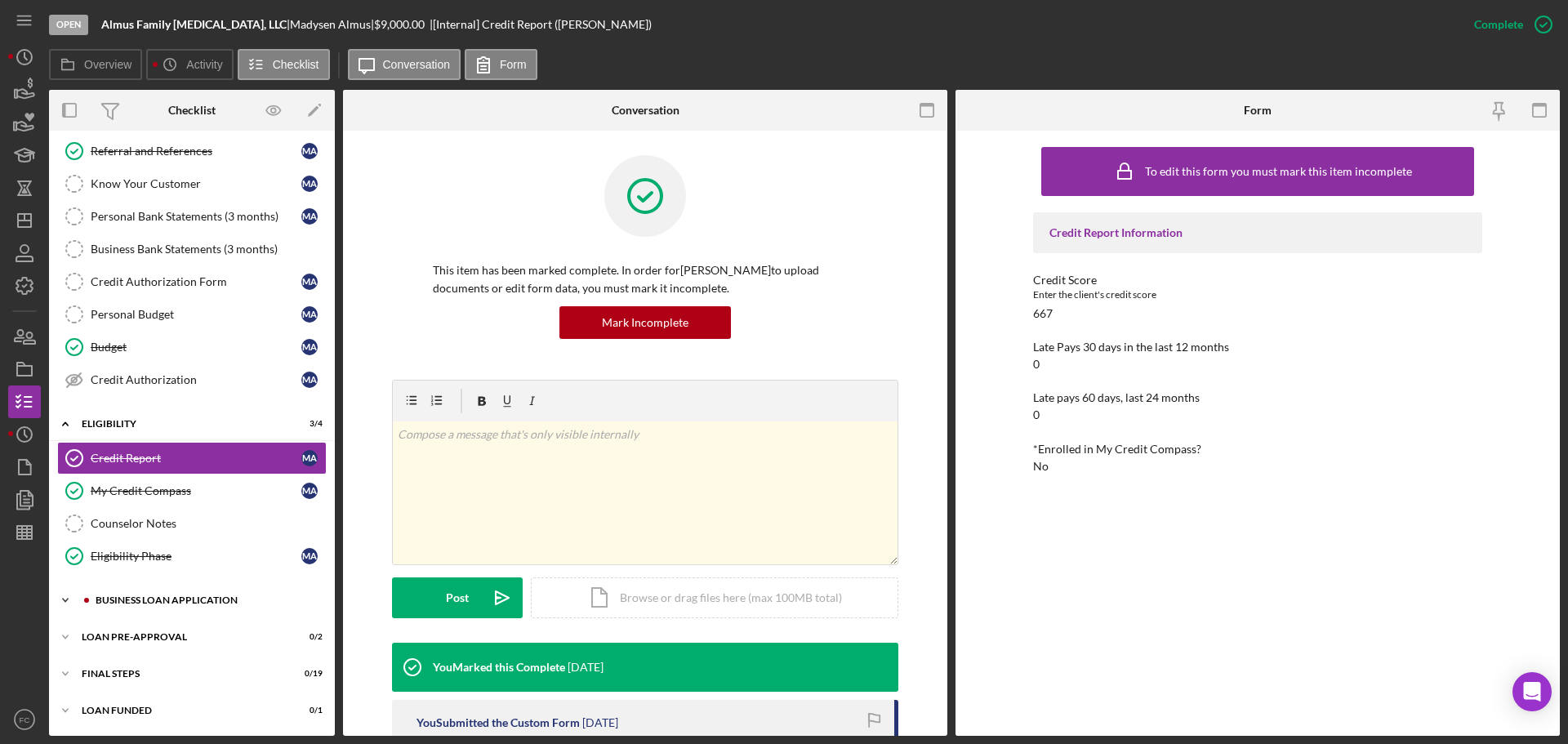
click at [132, 602] on div "BUSINESS LOAN APPLICATION" at bounding box center [205, 600] width 219 height 10
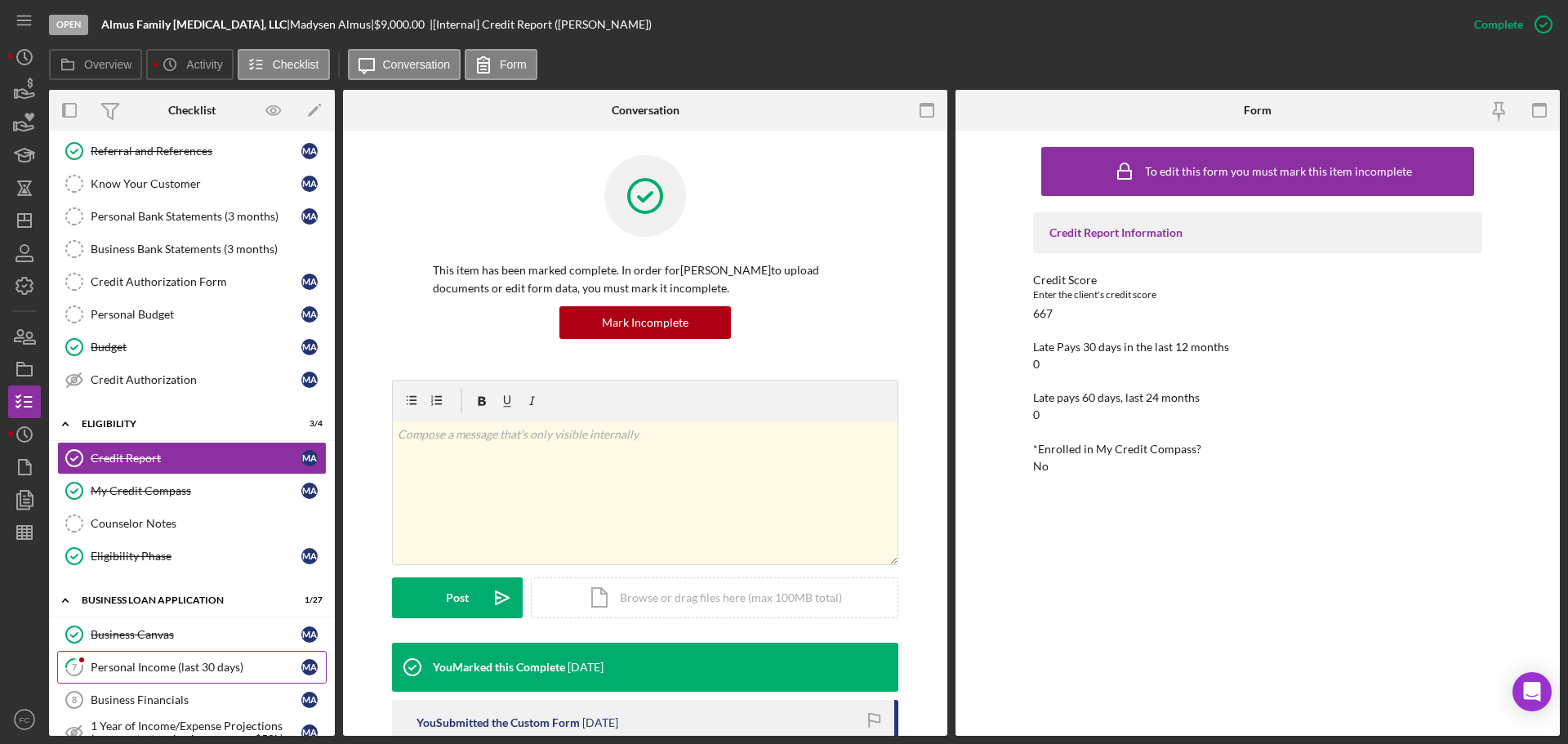
click at [132, 661] on div "Personal Income (last 30 days)" at bounding box center [196, 667] width 210 height 13
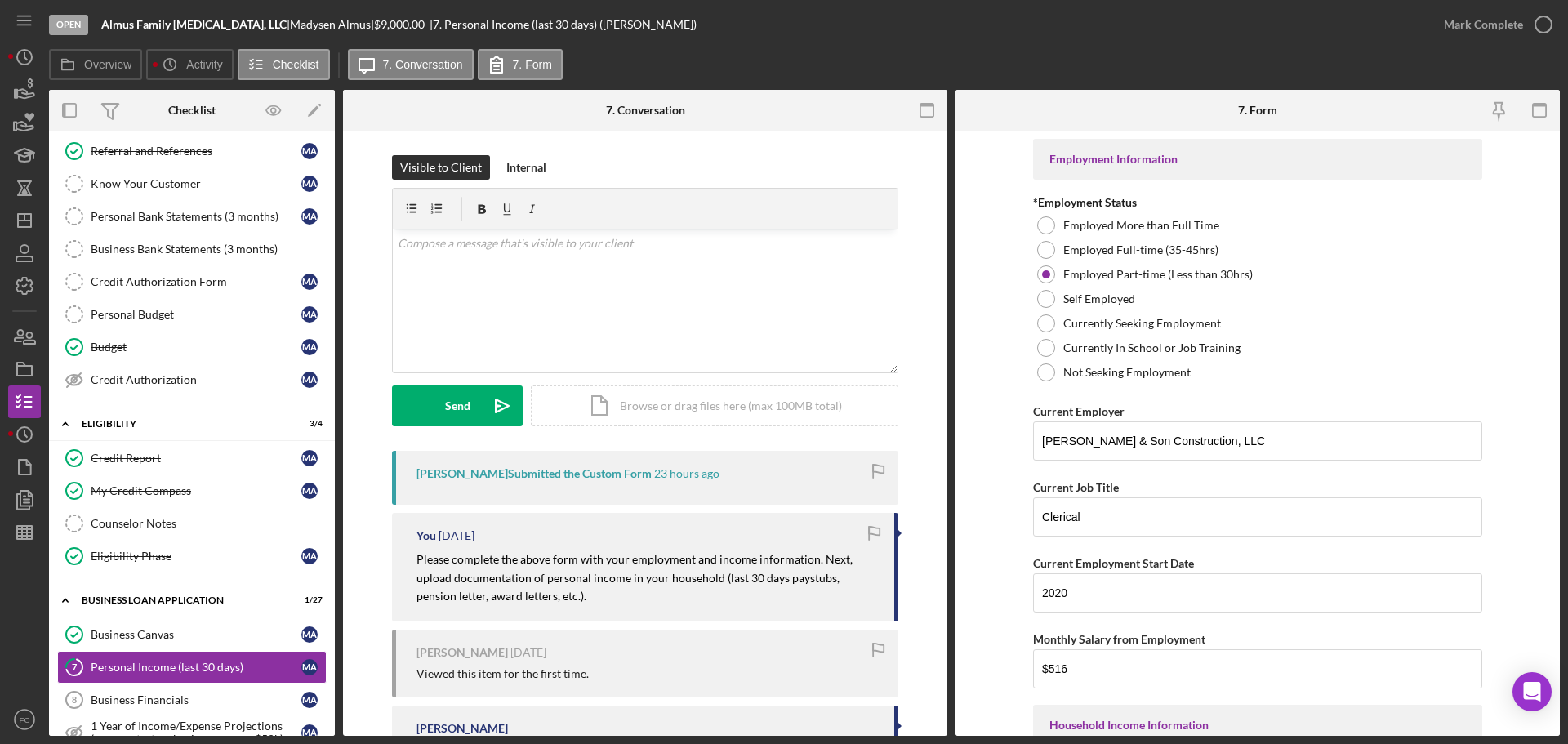
scroll to position [163, 0]
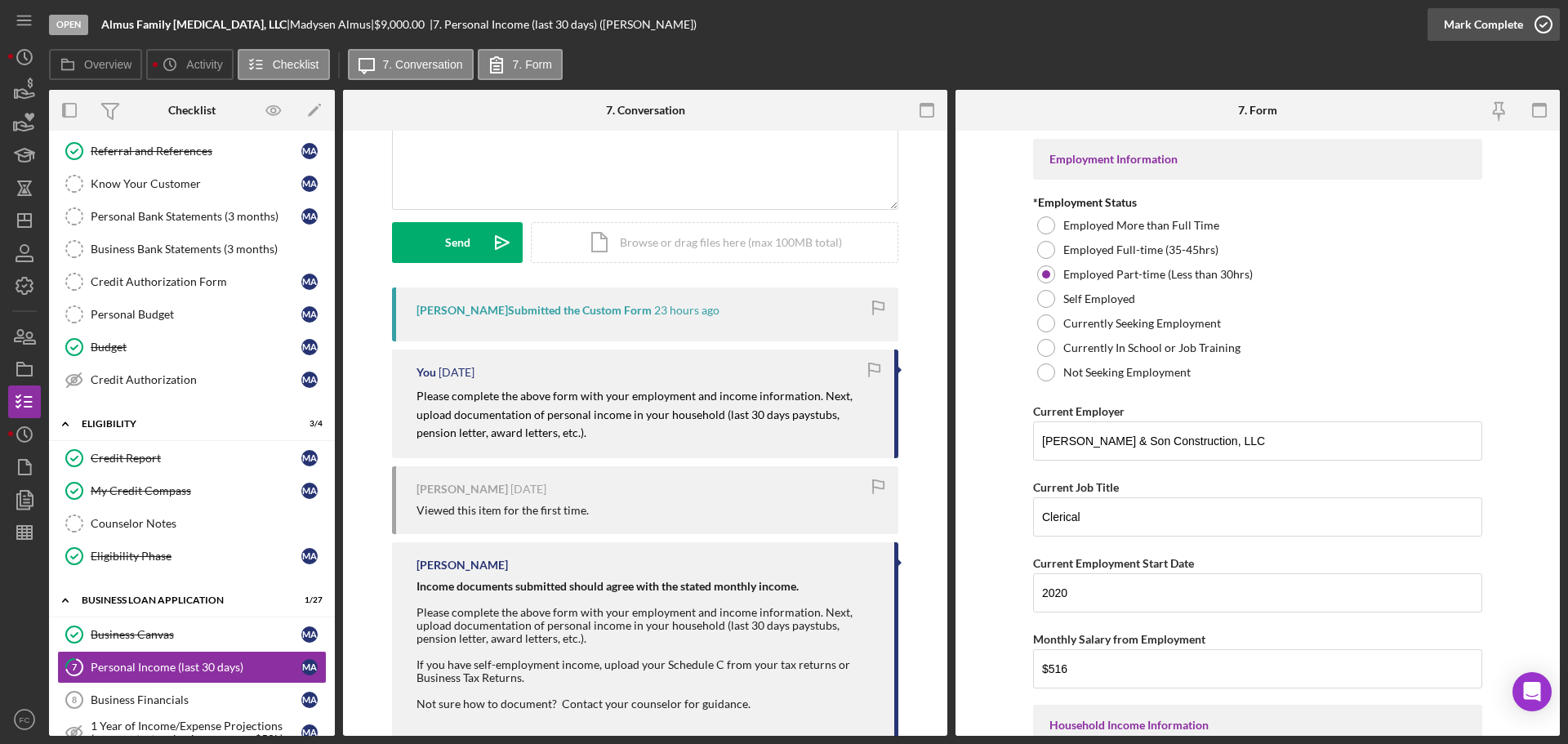
click at [1545, 23] on icon "button" at bounding box center [1544, 24] width 41 height 41
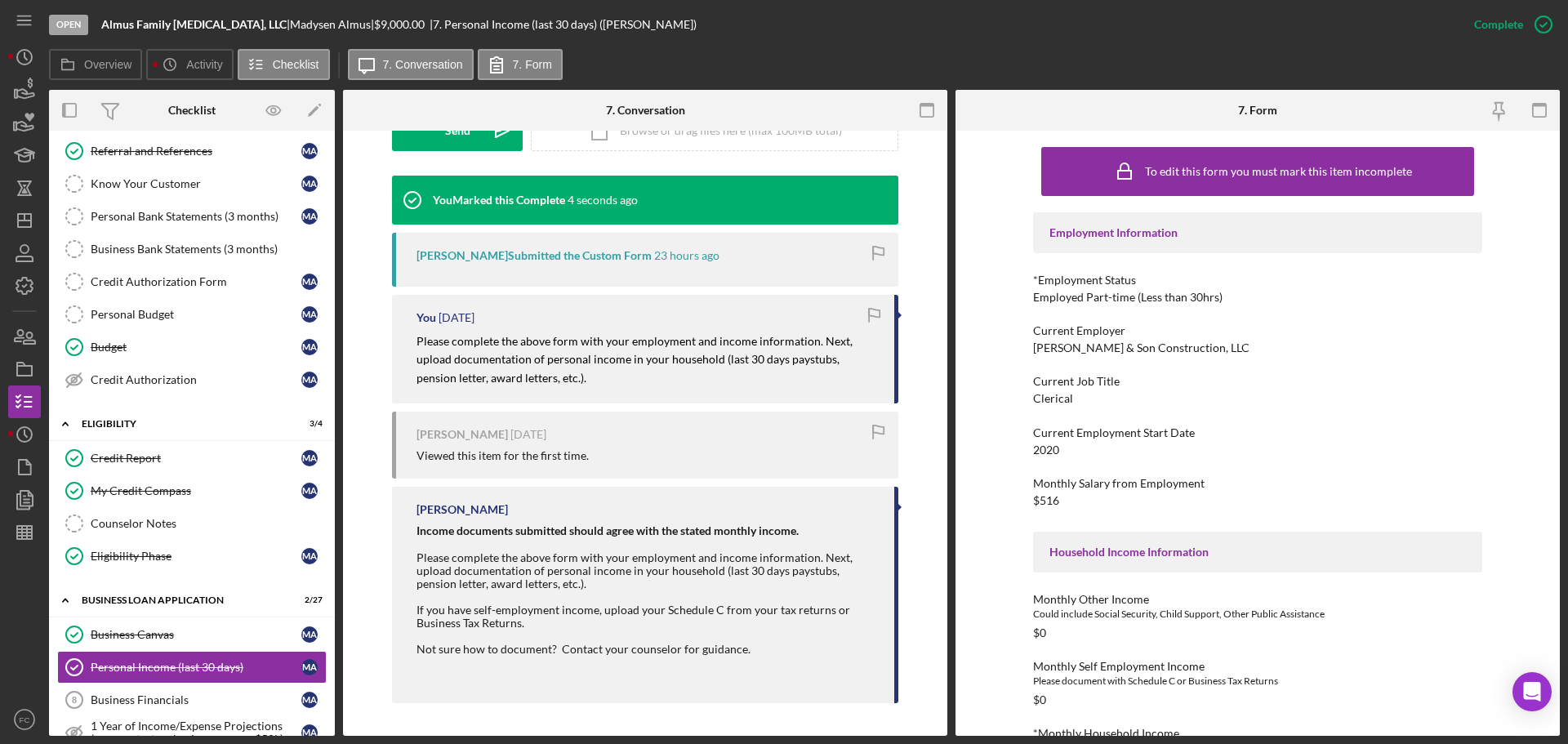
scroll to position [336, 0]
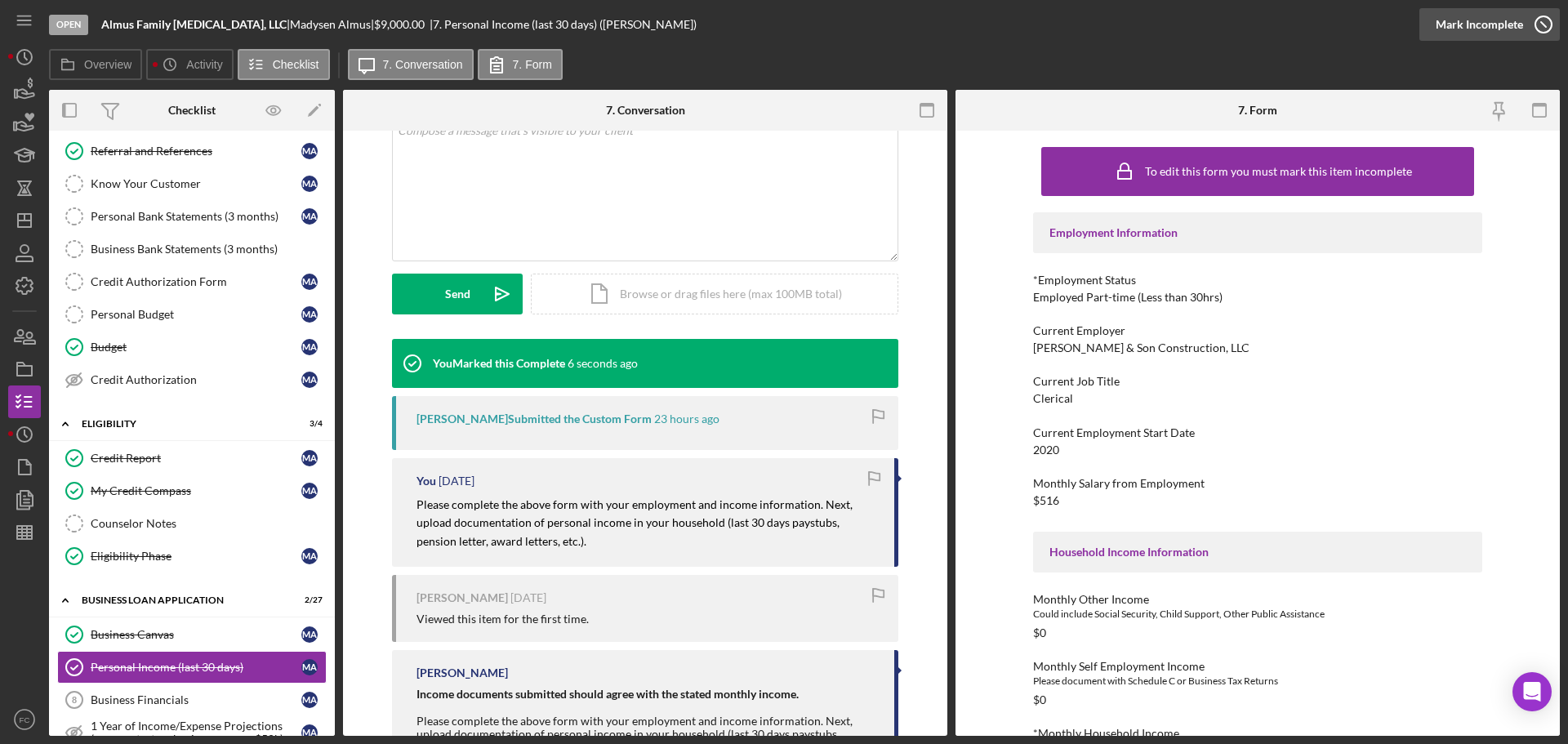
click at [1544, 22] on icon "button" at bounding box center [1544, 24] width 41 height 41
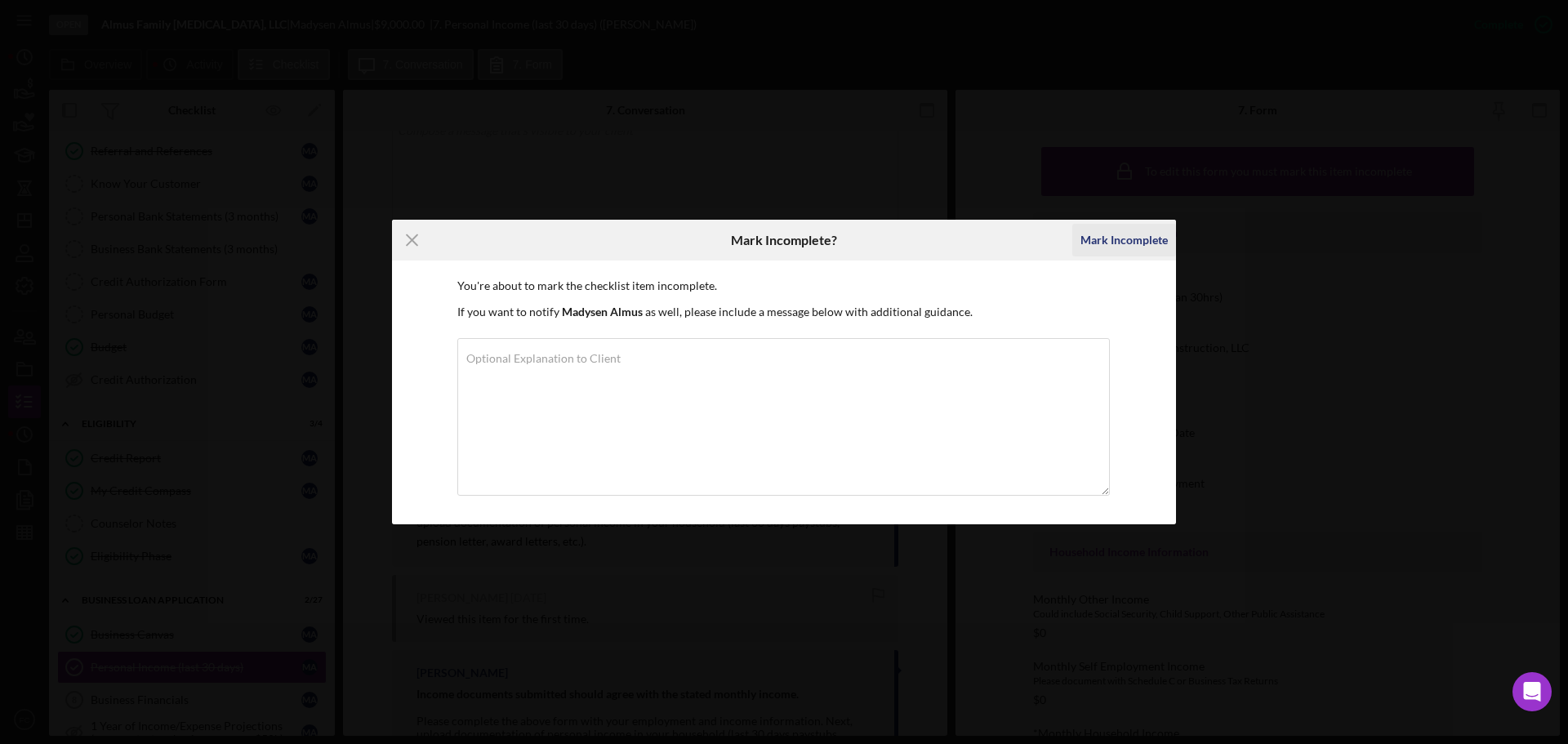
click at [1120, 231] on div "Mark Incomplete" at bounding box center [1124, 239] width 87 height 32
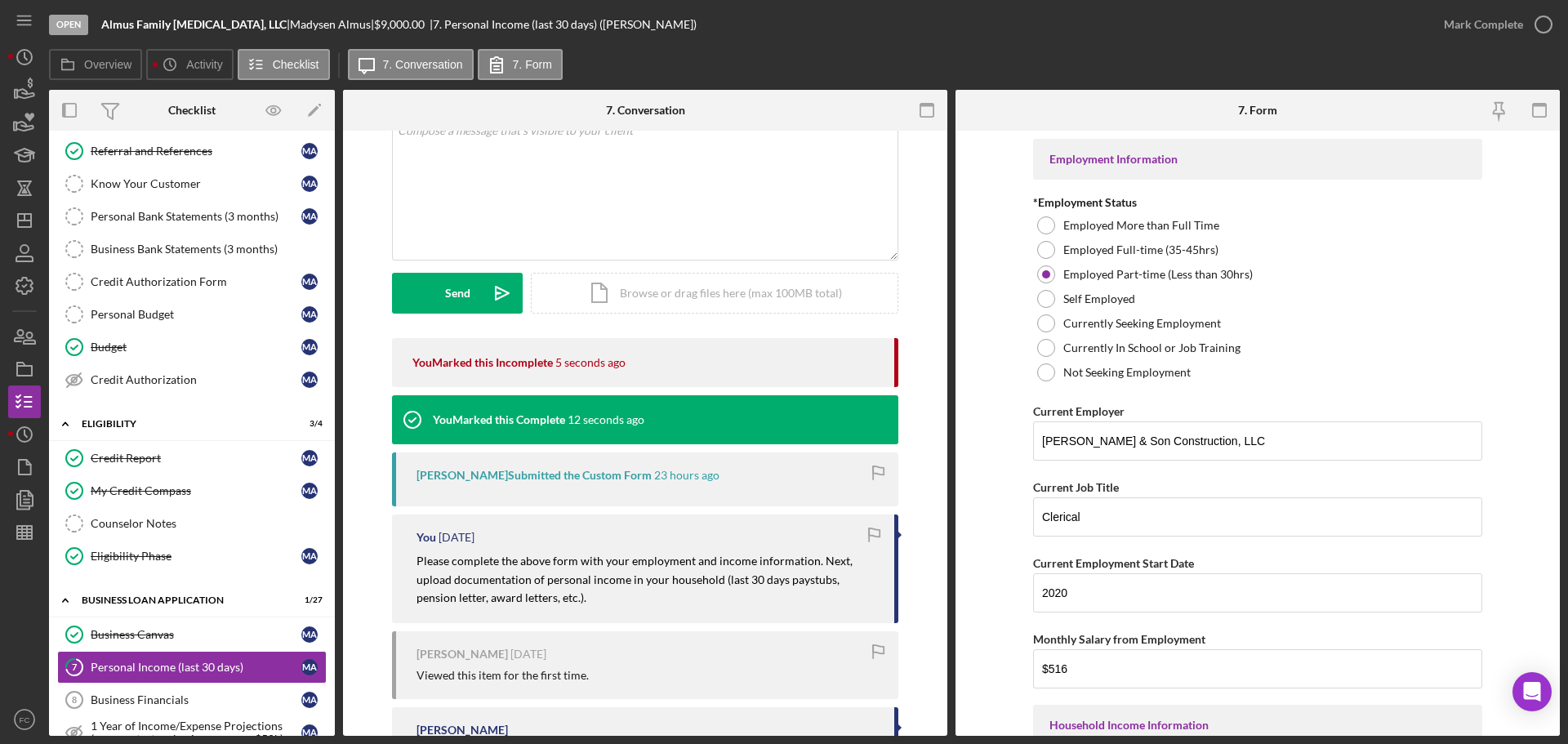
drag, startPoint x: 818, startPoint y: 561, endPoint x: 838, endPoint y: 600, distance: 43.8
click at [838, 600] on p "Please complete the above form with your employment and income information. Nex…" at bounding box center [647, 579] width 462 height 55
click at [832, 604] on p "Please complete the above form with your employment and income information. Nex…" at bounding box center [647, 579] width 462 height 55
click at [813, 561] on mark "Please complete the above form with your employment and income information. Nex…" at bounding box center [635, 579] width 438 height 51
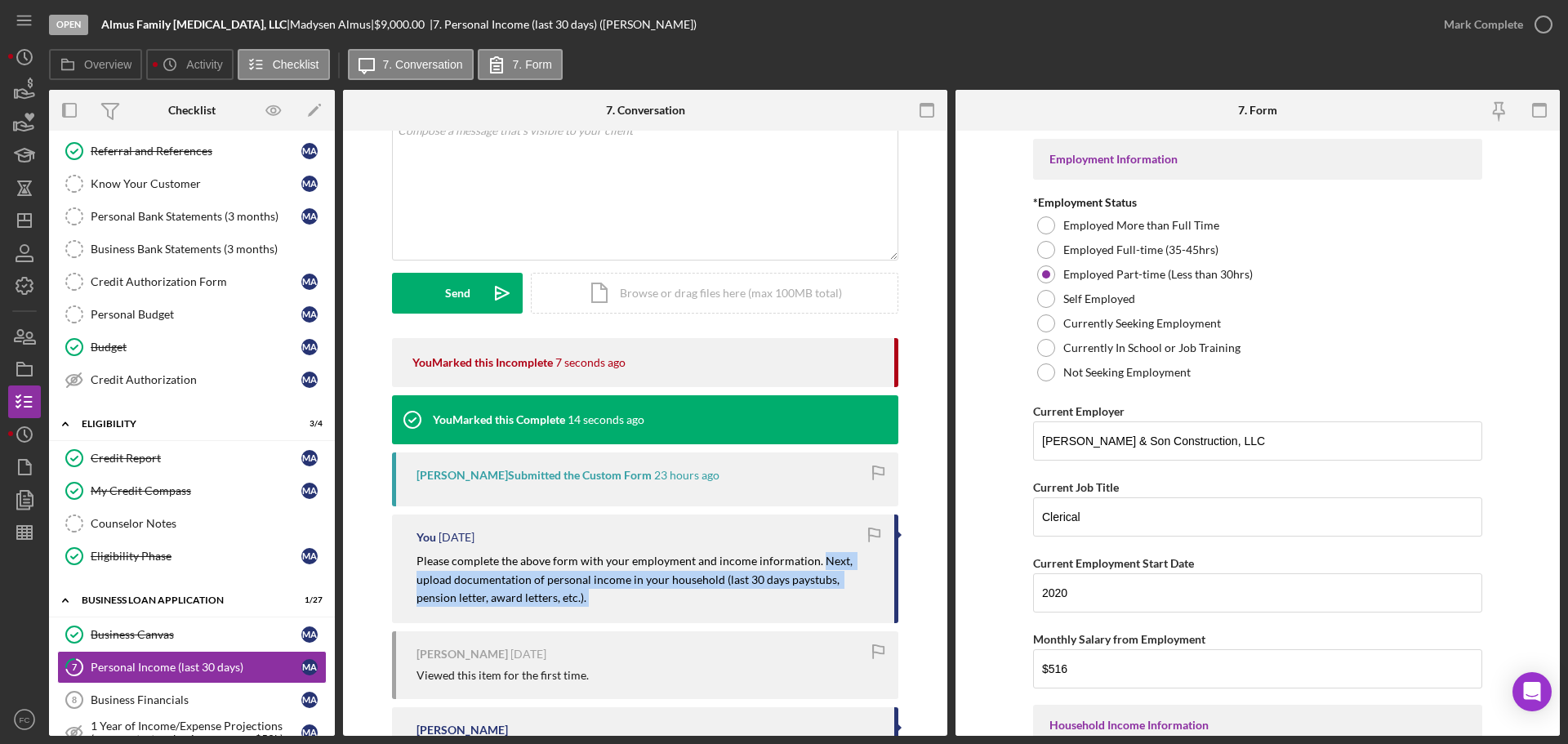
drag, startPoint x: 813, startPoint y: 561, endPoint x: 851, endPoint y: 596, distance: 51.7
click at [851, 597] on p "Please complete the above form with your employment and income information. Nex…" at bounding box center [647, 579] width 462 height 55
copy div "Next, upload documentation of personal income in your household (last 30 days p…"
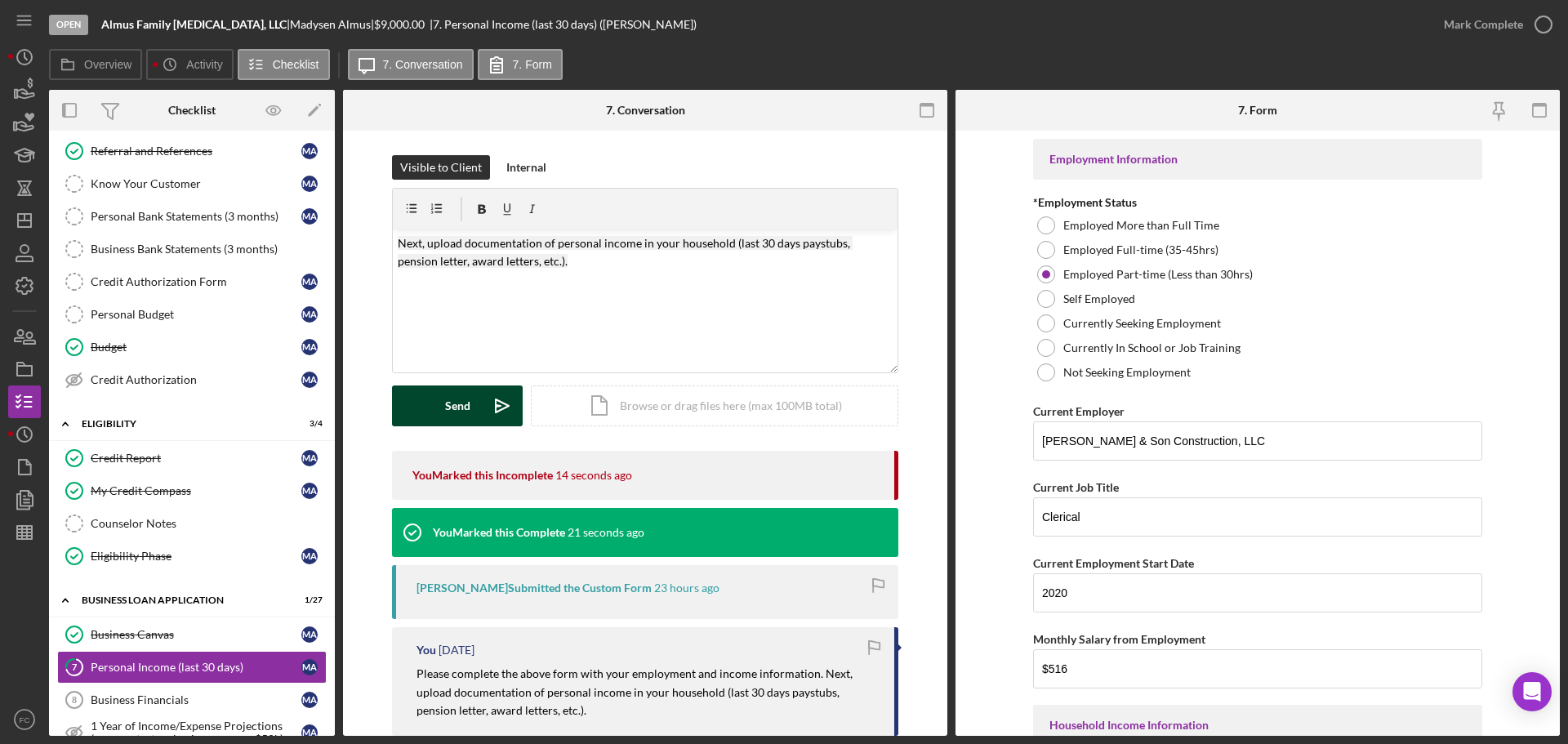
click at [430, 415] on button "Send Icon/icon-invite-send" at bounding box center [457, 406] width 131 height 41
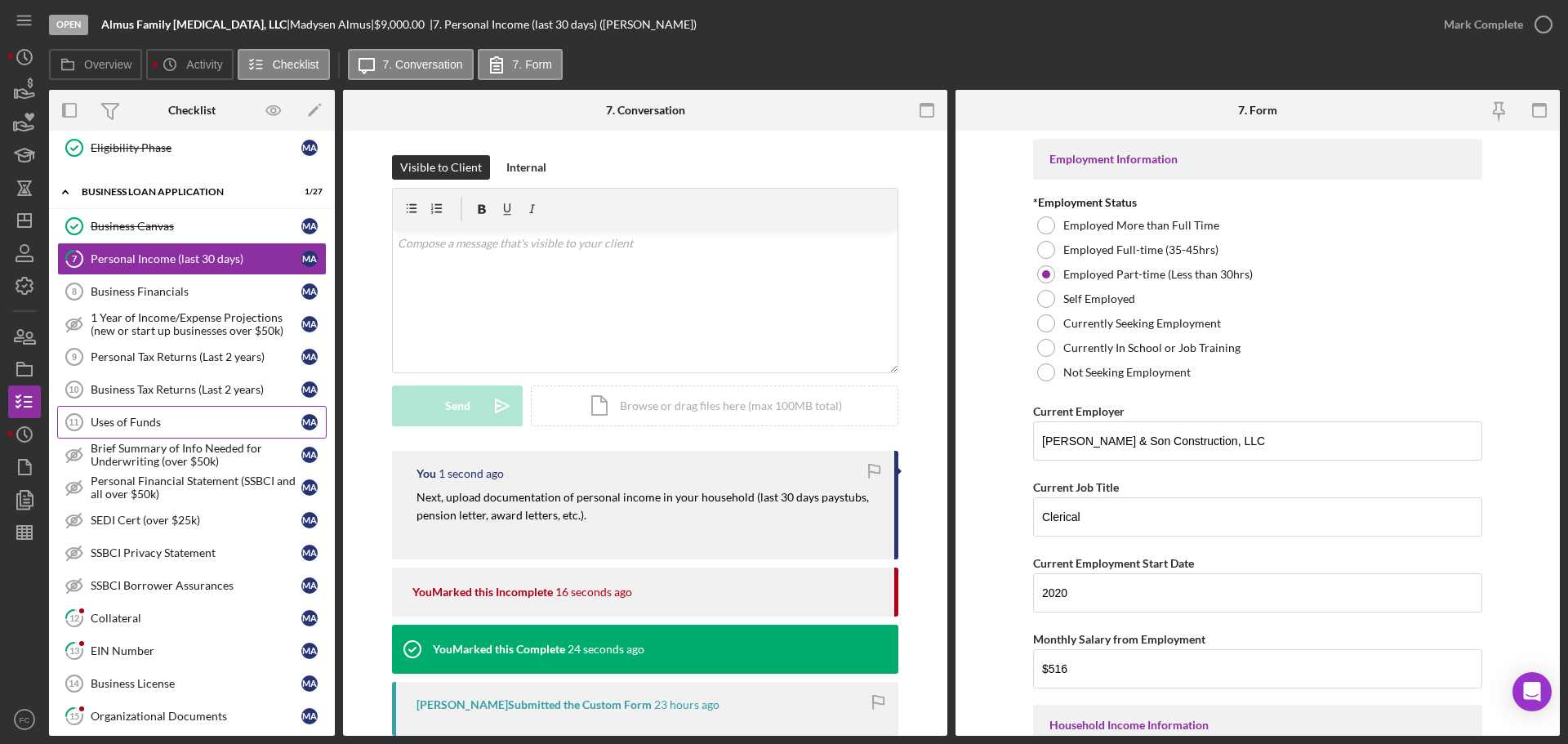
scroll to position [707, 0]
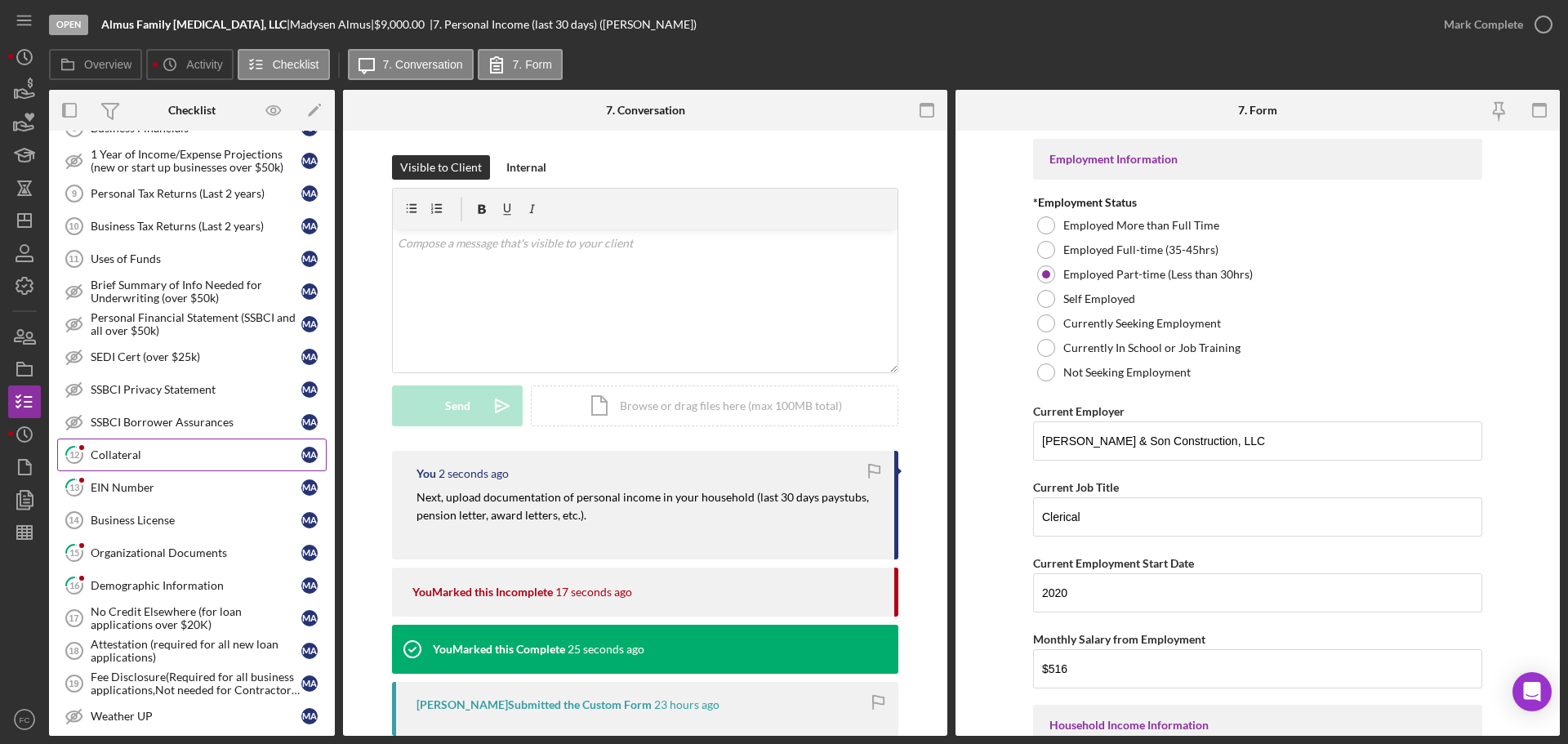
click at [142, 454] on div "Collateral" at bounding box center [196, 455] width 210 height 13
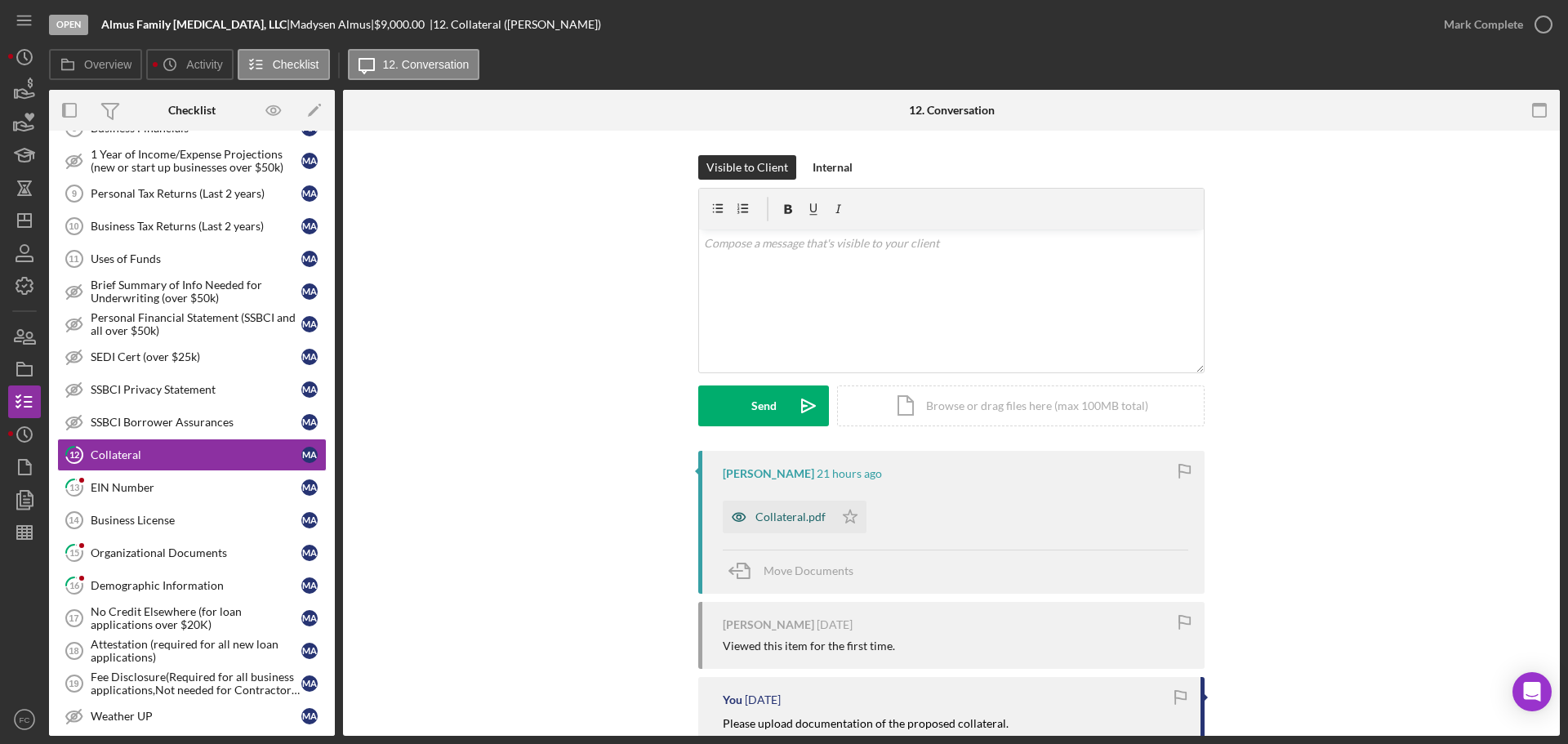
click at [767, 517] on div "Collateral.pdf" at bounding box center [790, 517] width 70 height 13
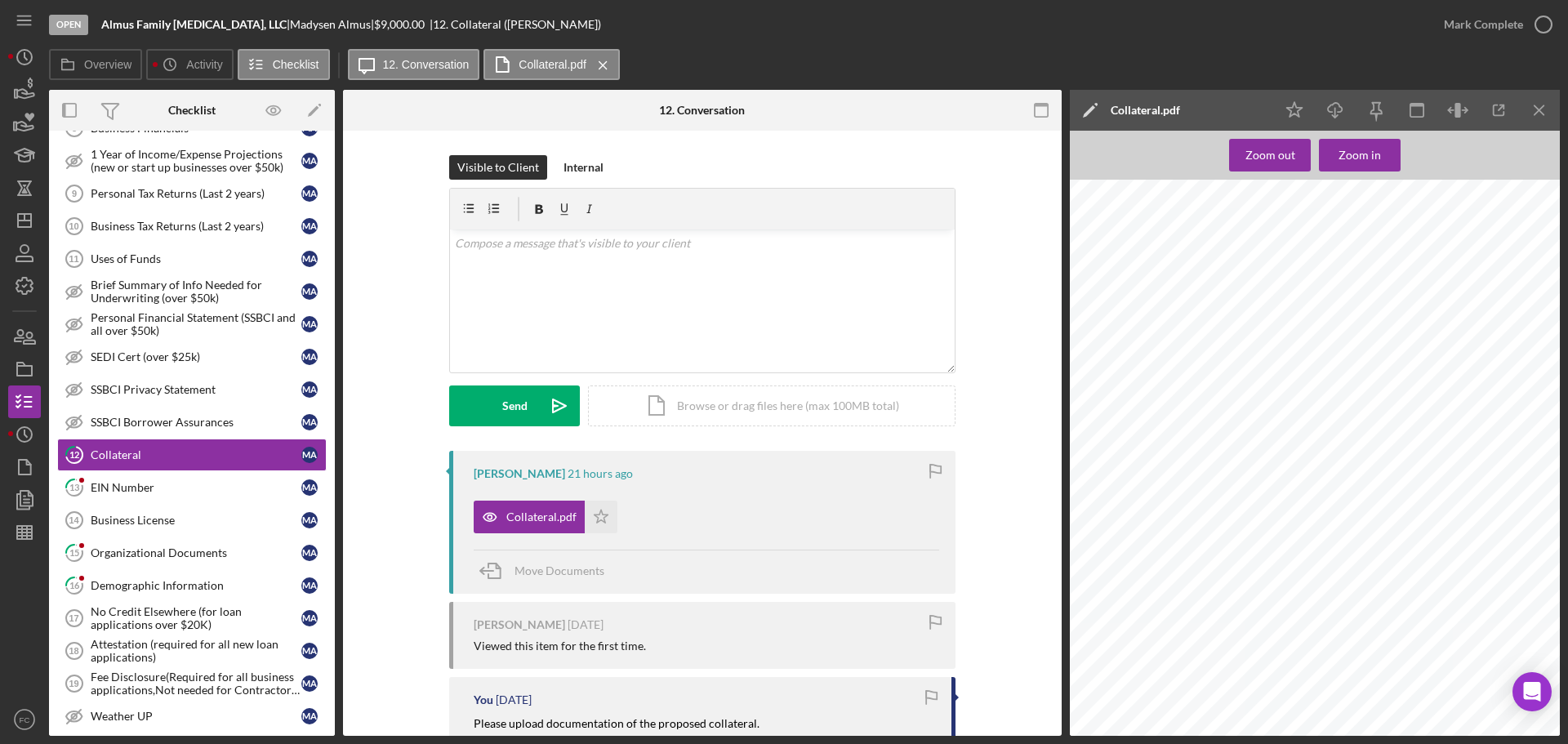
scroll to position [735, 0]
click at [165, 479] on link "13 EIN Number M A" at bounding box center [192, 487] width 270 height 32
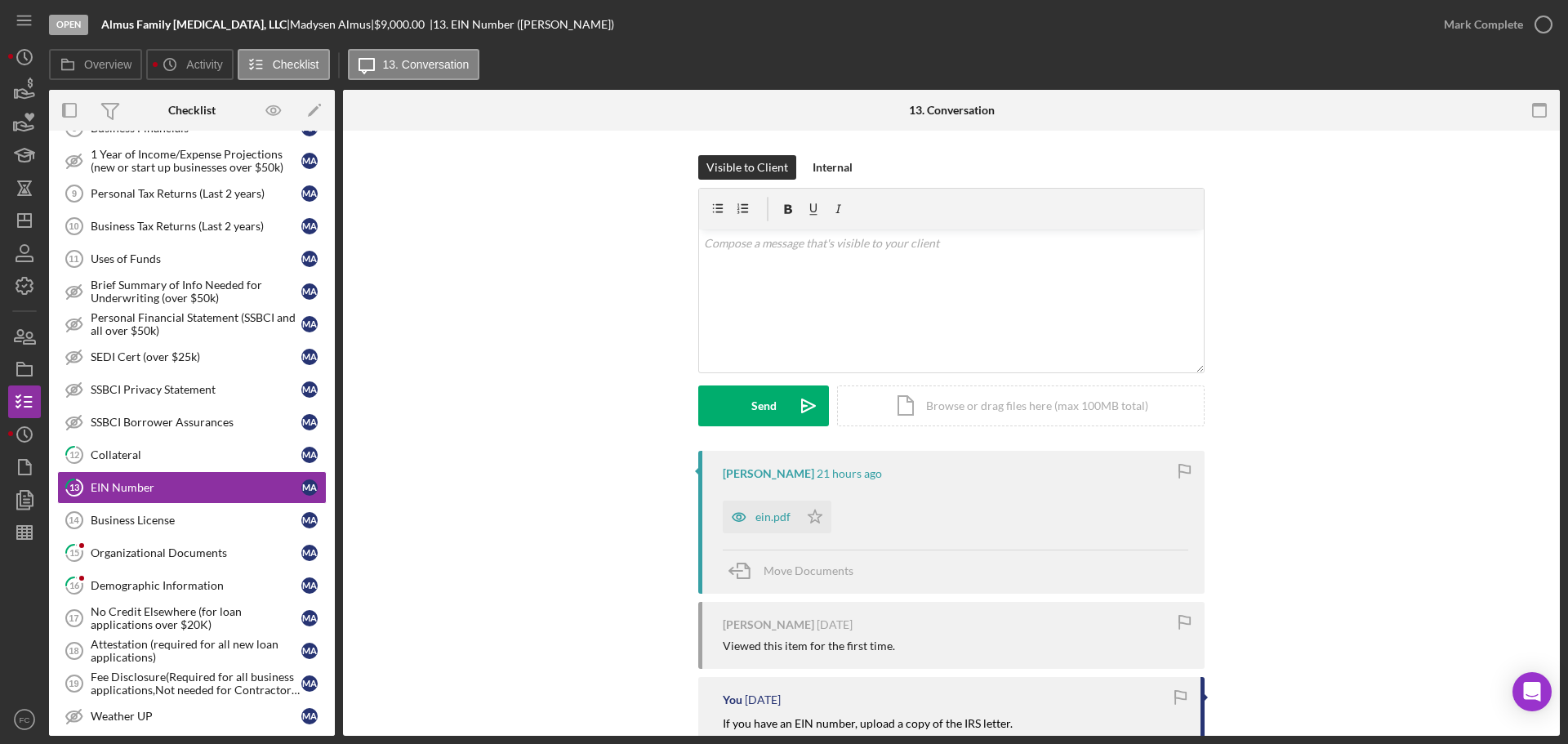
drag, startPoint x: 771, startPoint y: 516, endPoint x: 781, endPoint y: 519, distance: 10.4
click at [771, 518] on div "ein.pdf" at bounding box center [773, 517] width 35 height 13
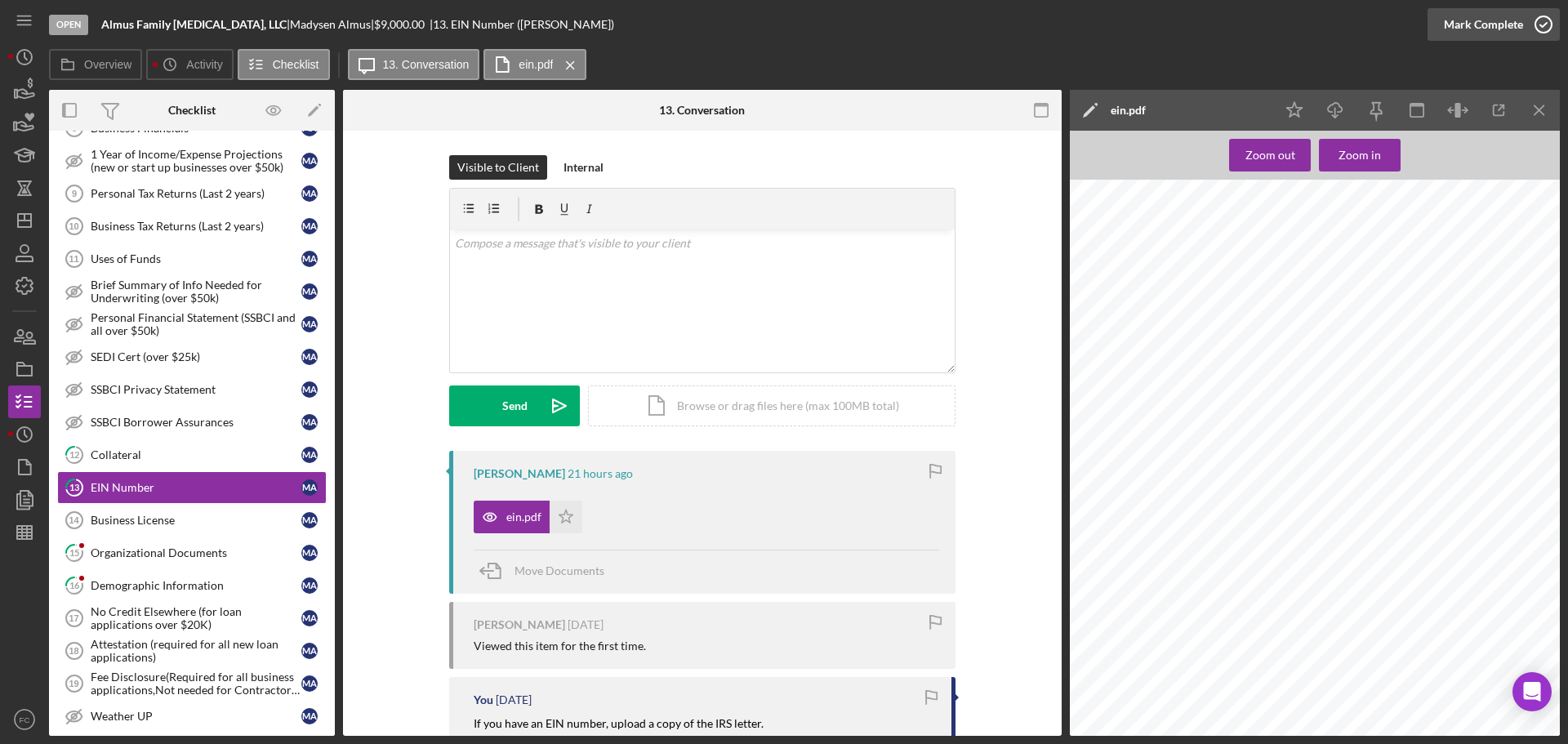
click at [1546, 22] on icon "button" at bounding box center [1544, 24] width 41 height 41
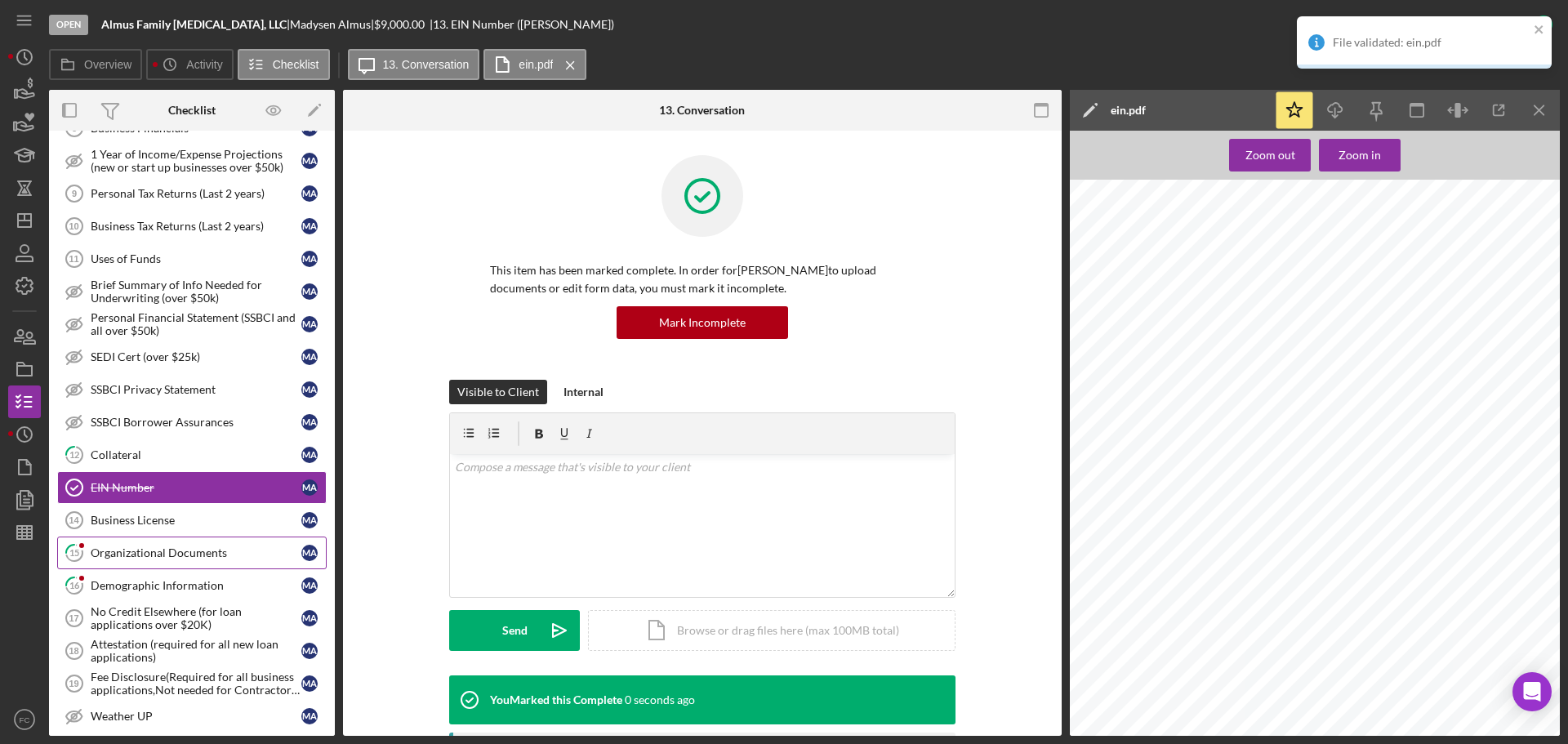
click at [122, 561] on link "15 Organizational Documents M A" at bounding box center [192, 552] width 270 height 32
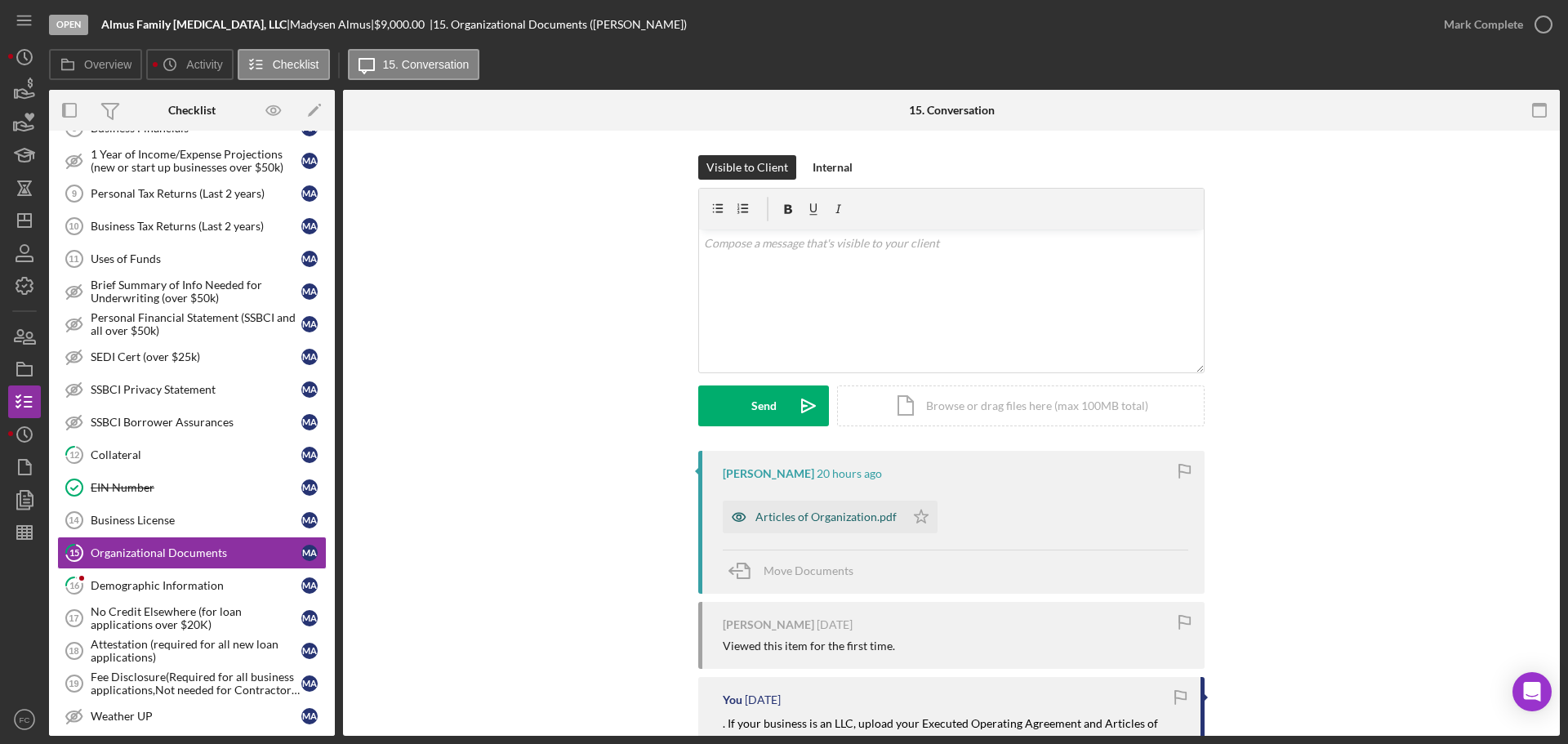
click at [803, 511] on div "Articles of Organization.pdf" at bounding box center [826, 517] width 141 height 13
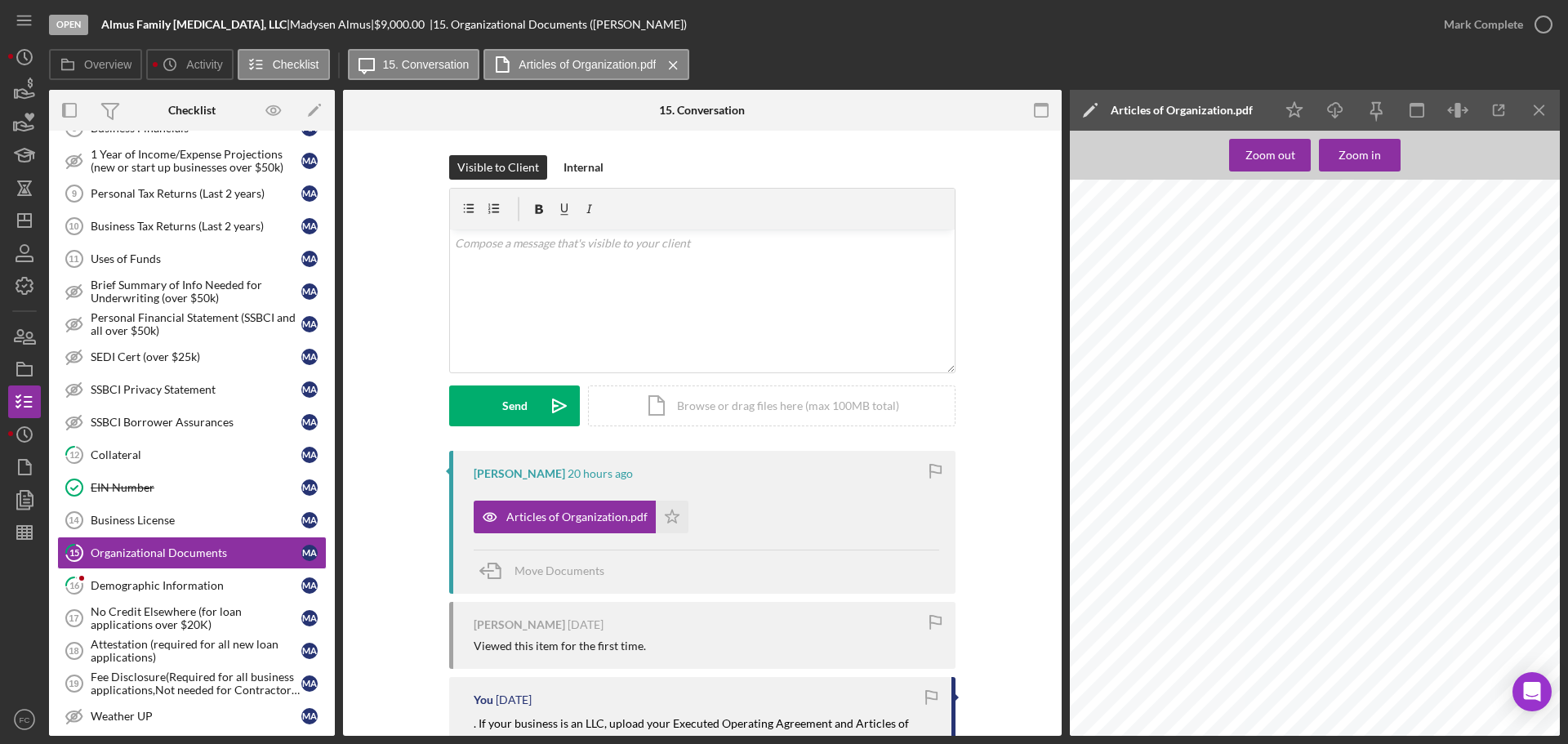
scroll to position [1396, 0]
click at [133, 585] on div "Demographic Information" at bounding box center [196, 586] width 210 height 13
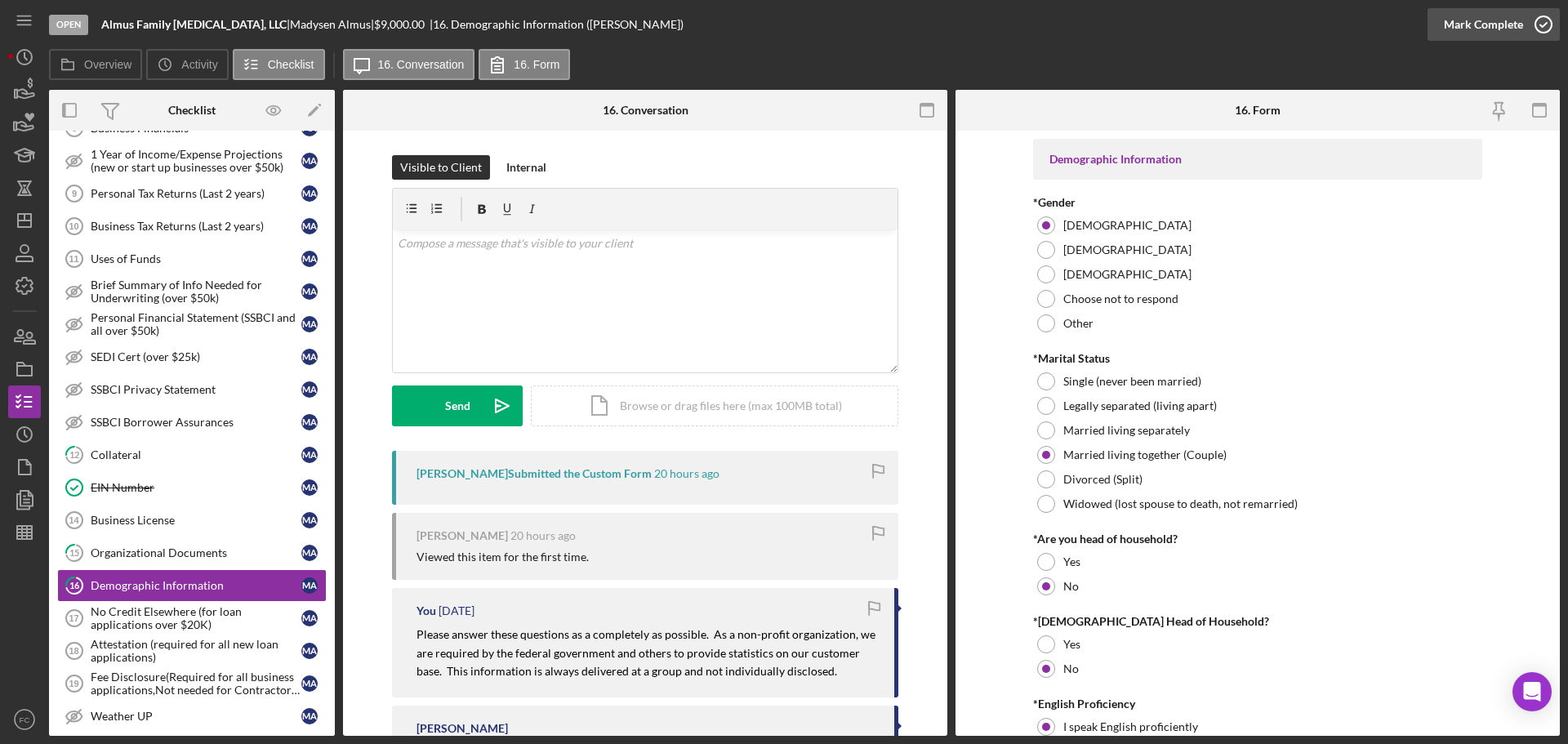
click at [1540, 20] on icon "button" at bounding box center [1544, 24] width 41 height 41
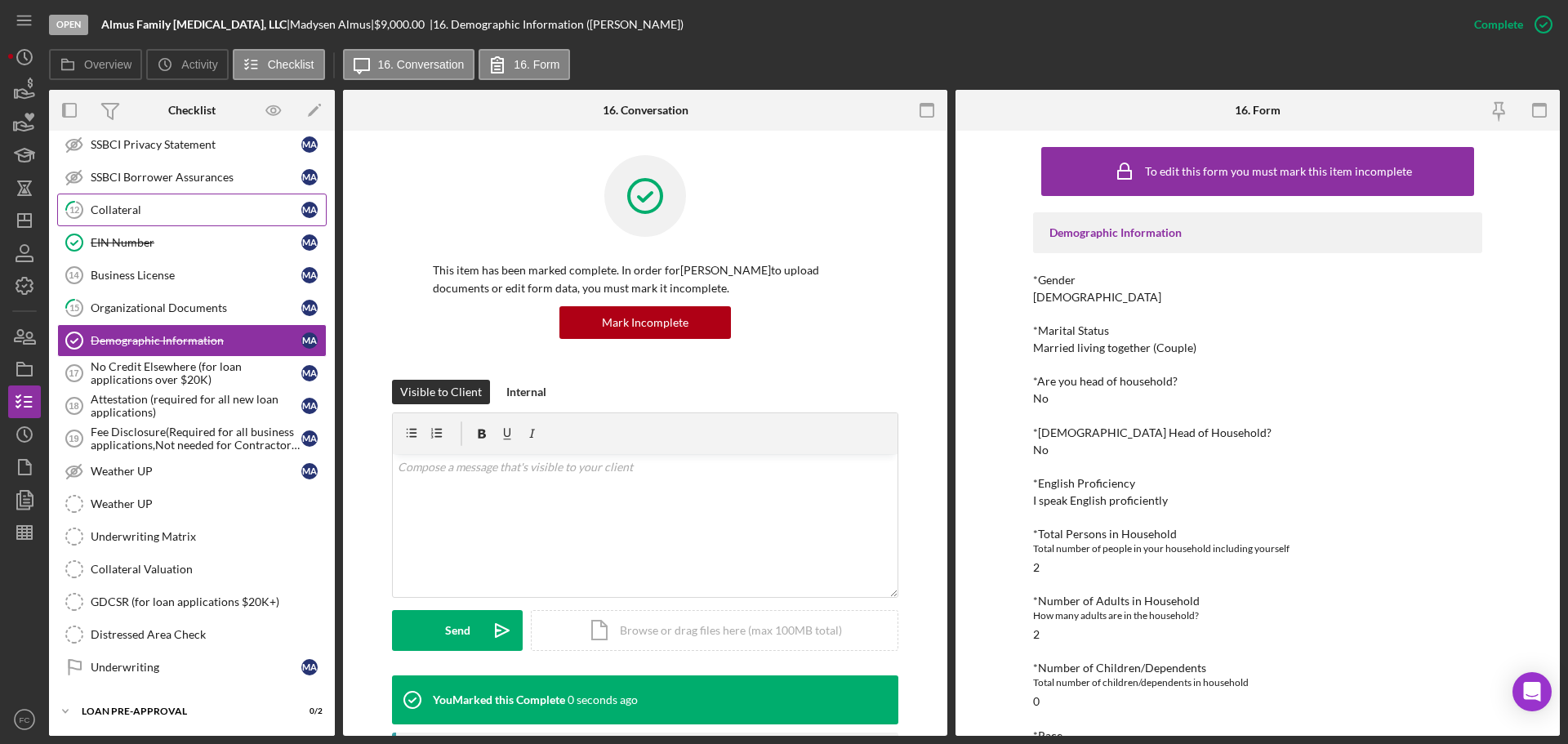
scroll to position [1027, 0]
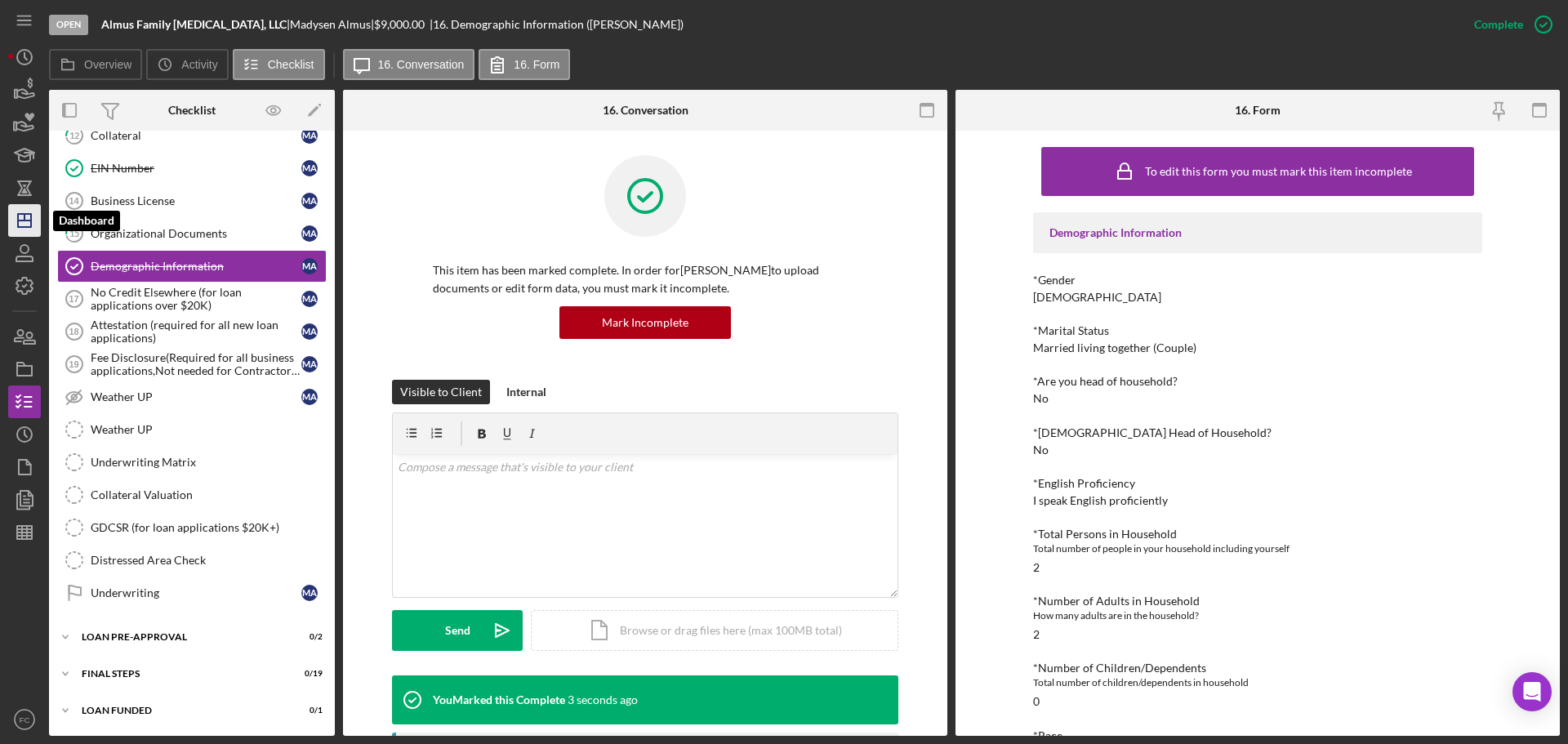
click at [21, 225] on icon "Icon/Dashboard" at bounding box center [24, 221] width 41 height 41
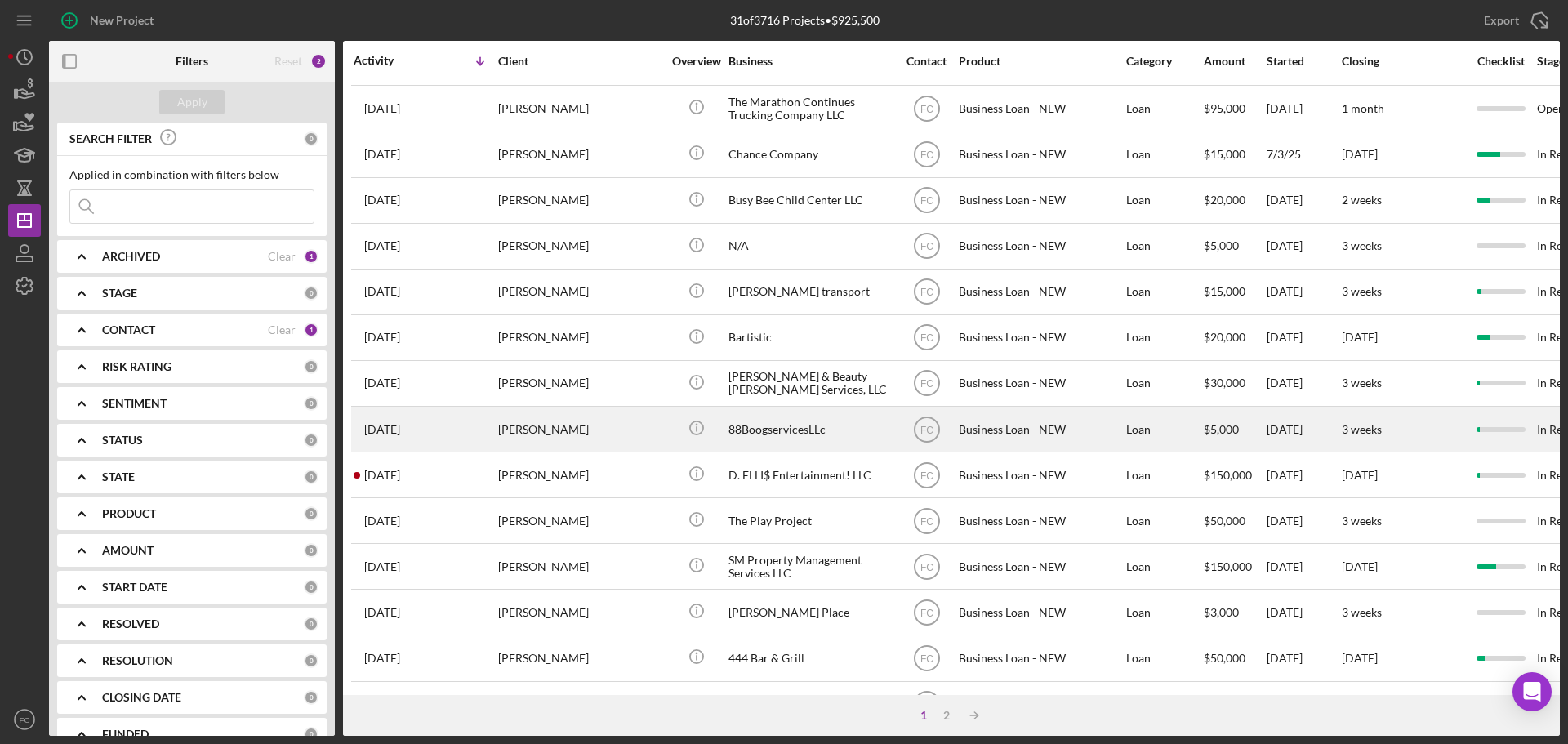
scroll to position [553, 0]
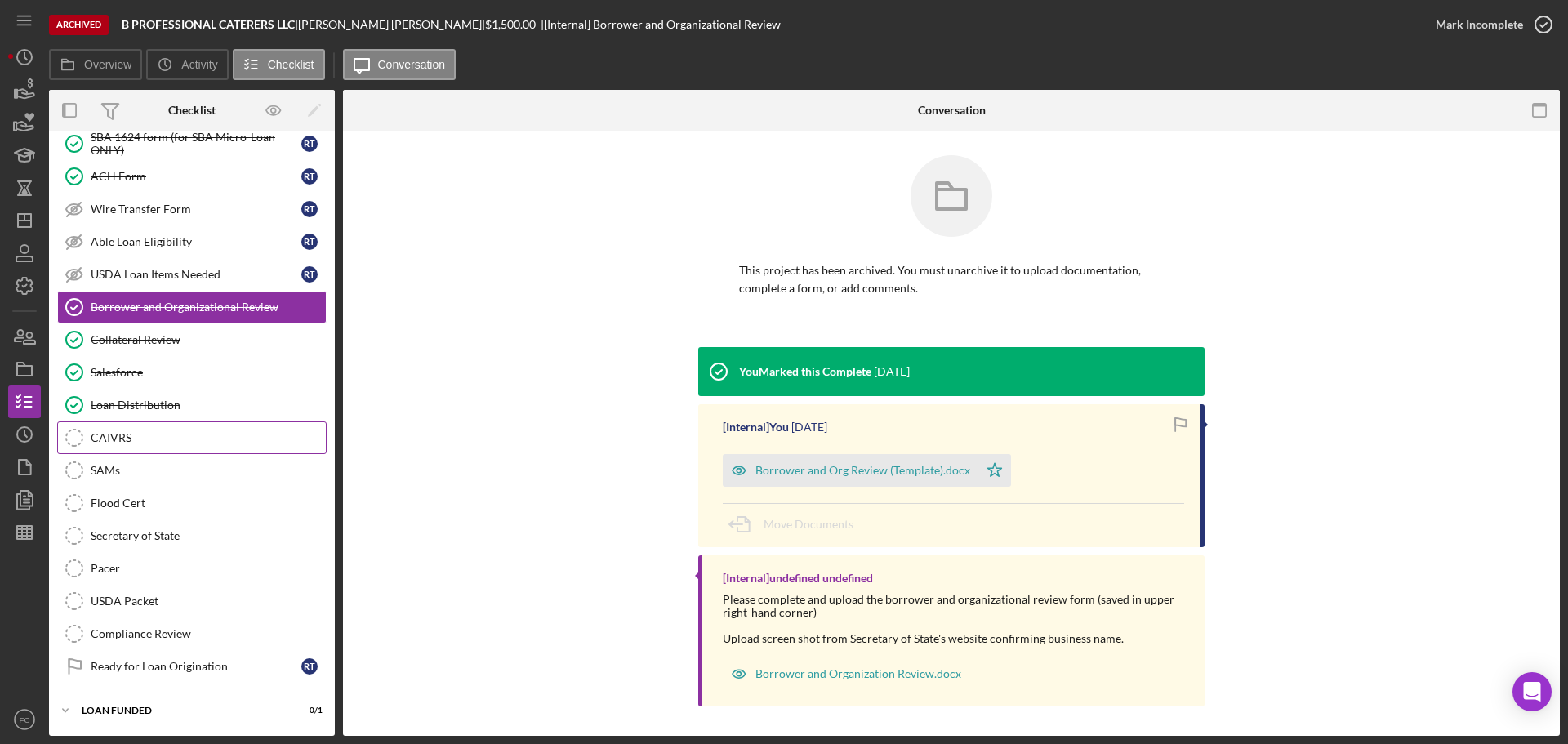
scroll to position [94, 0]
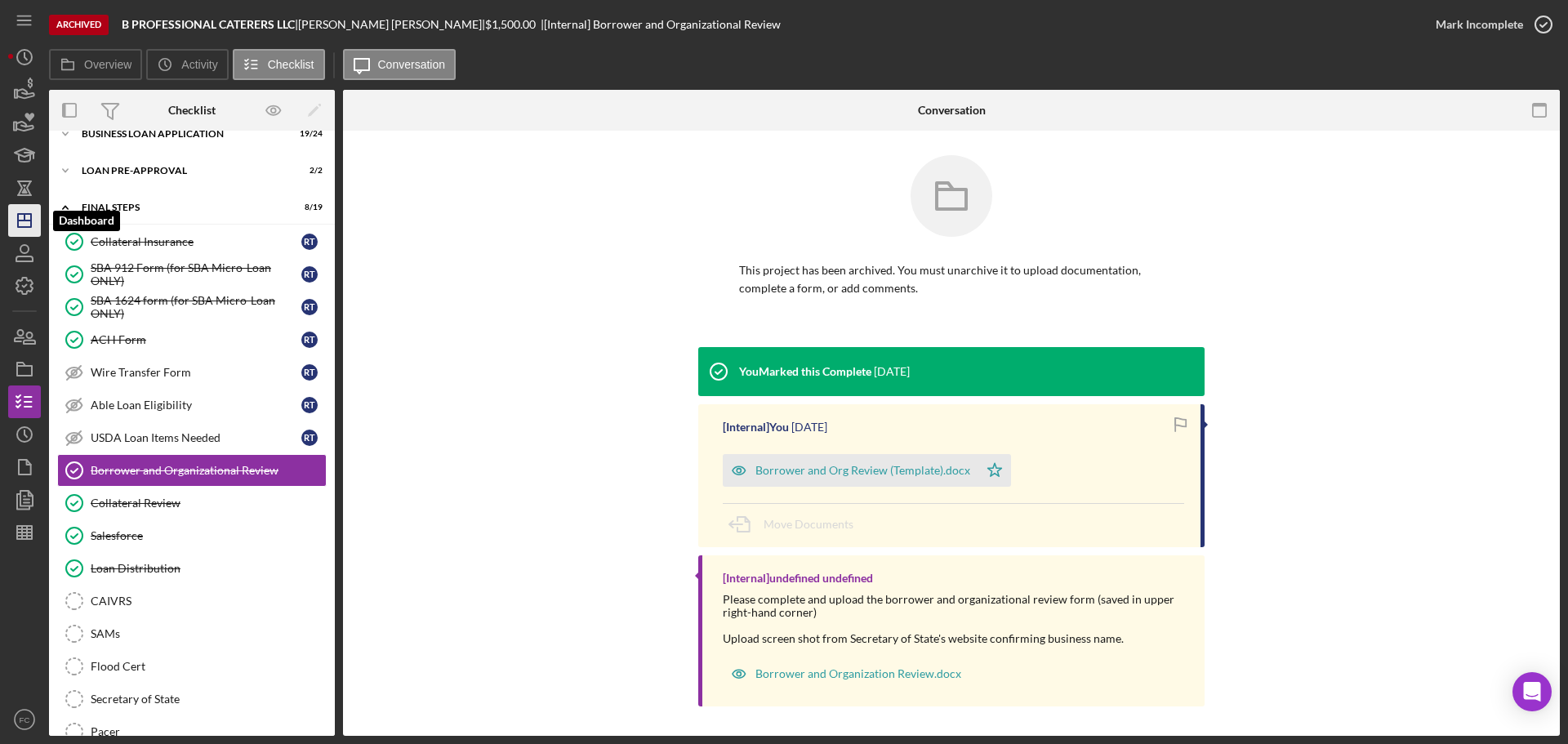
click at [31, 223] on polygon "button" at bounding box center [24, 221] width 13 height 13
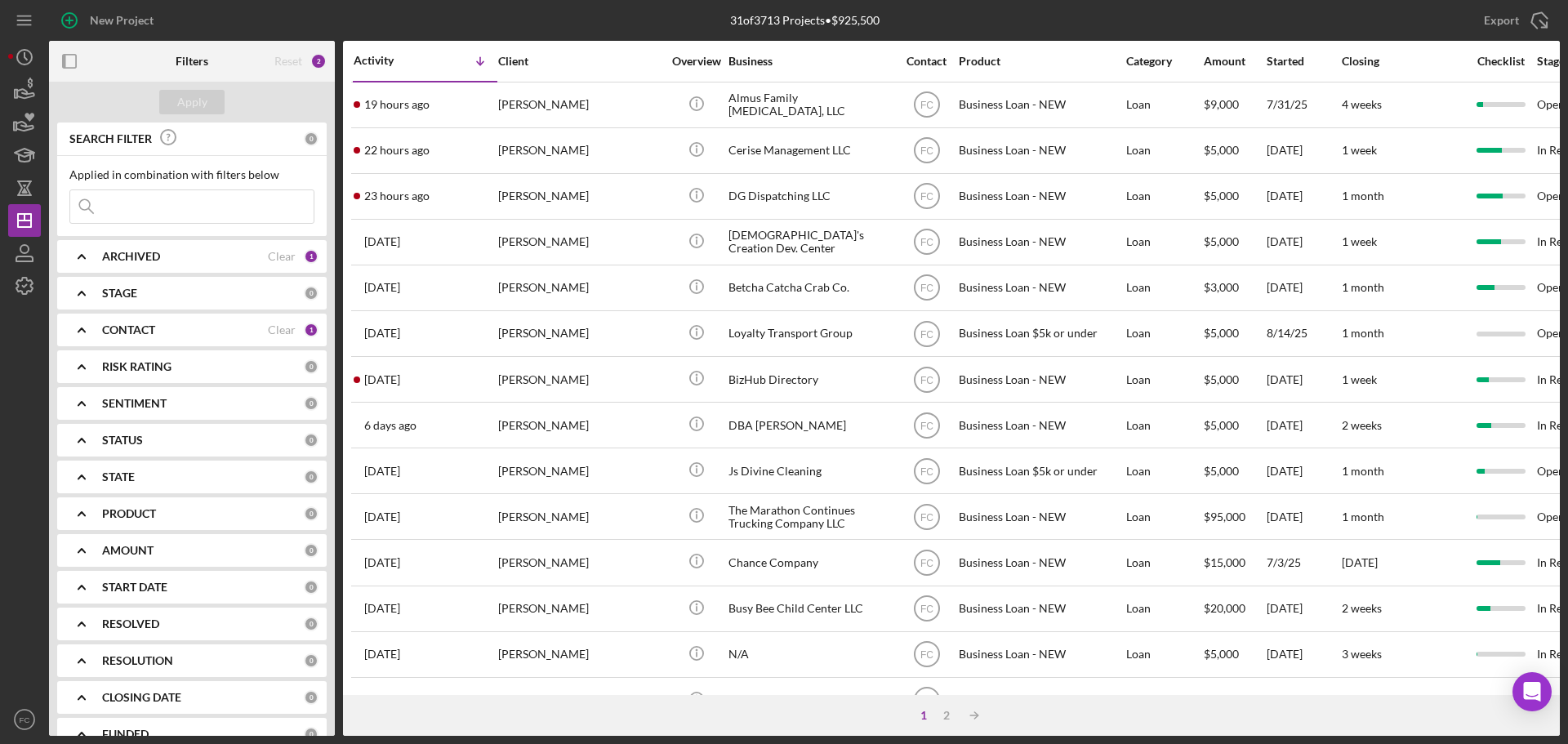
click at [627, 285] on div "[PERSON_NAME]" at bounding box center [580, 287] width 163 height 44
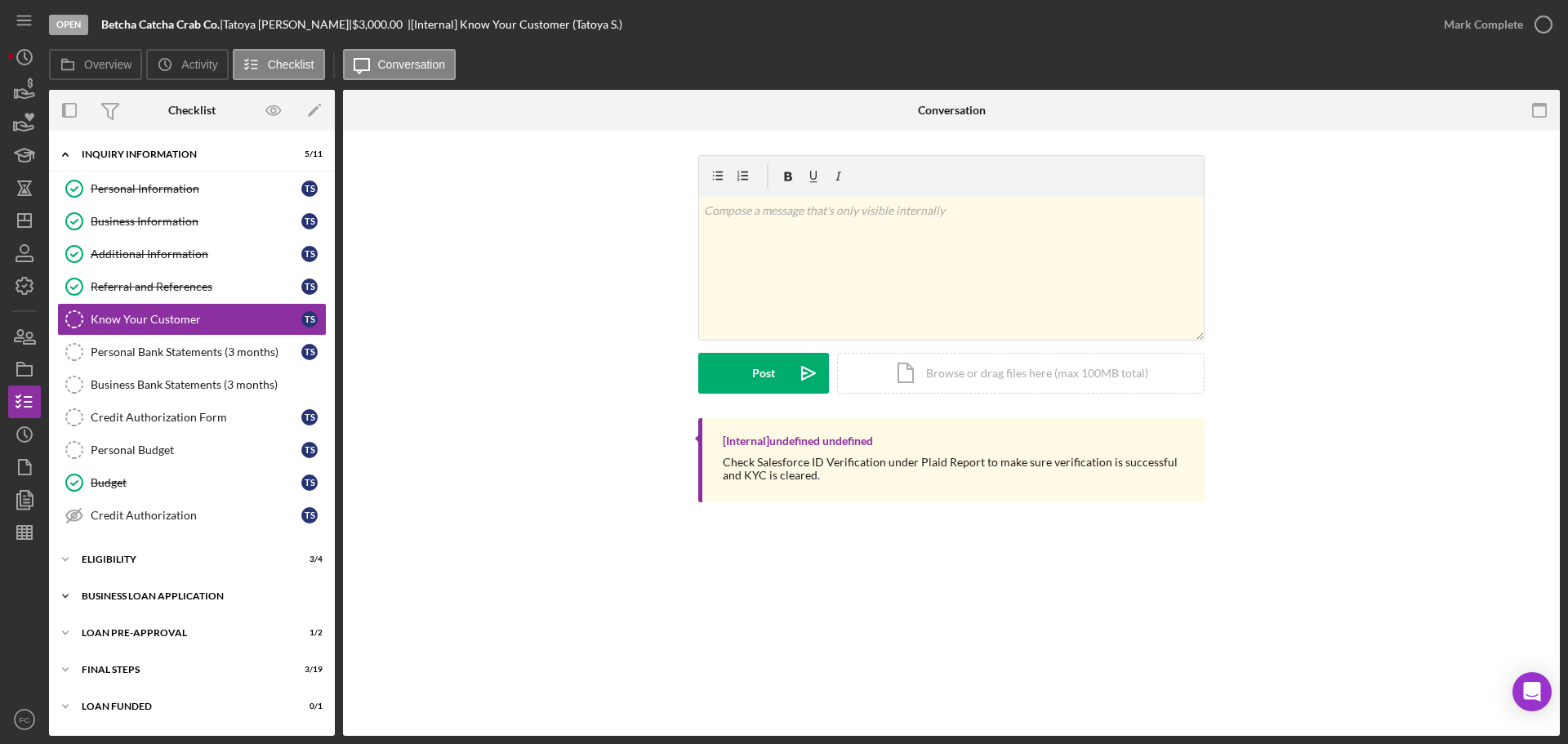
click at [126, 602] on div "Icon/Expander BUSINESS LOAN APPLICATION 12 / 27" at bounding box center [192, 596] width 285 height 32
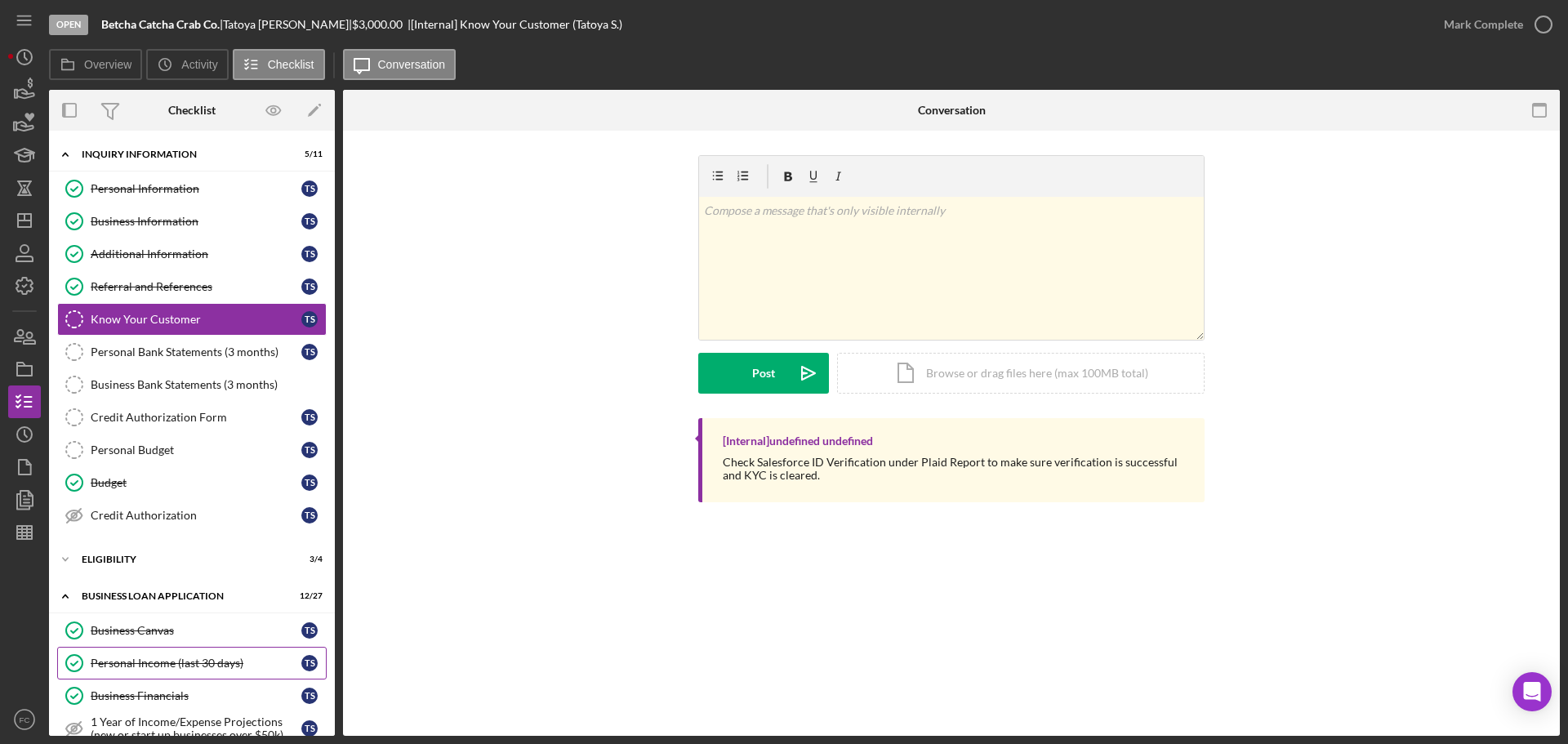
click at [107, 658] on div "Personal Income (last 30 days)" at bounding box center [196, 663] width 210 height 13
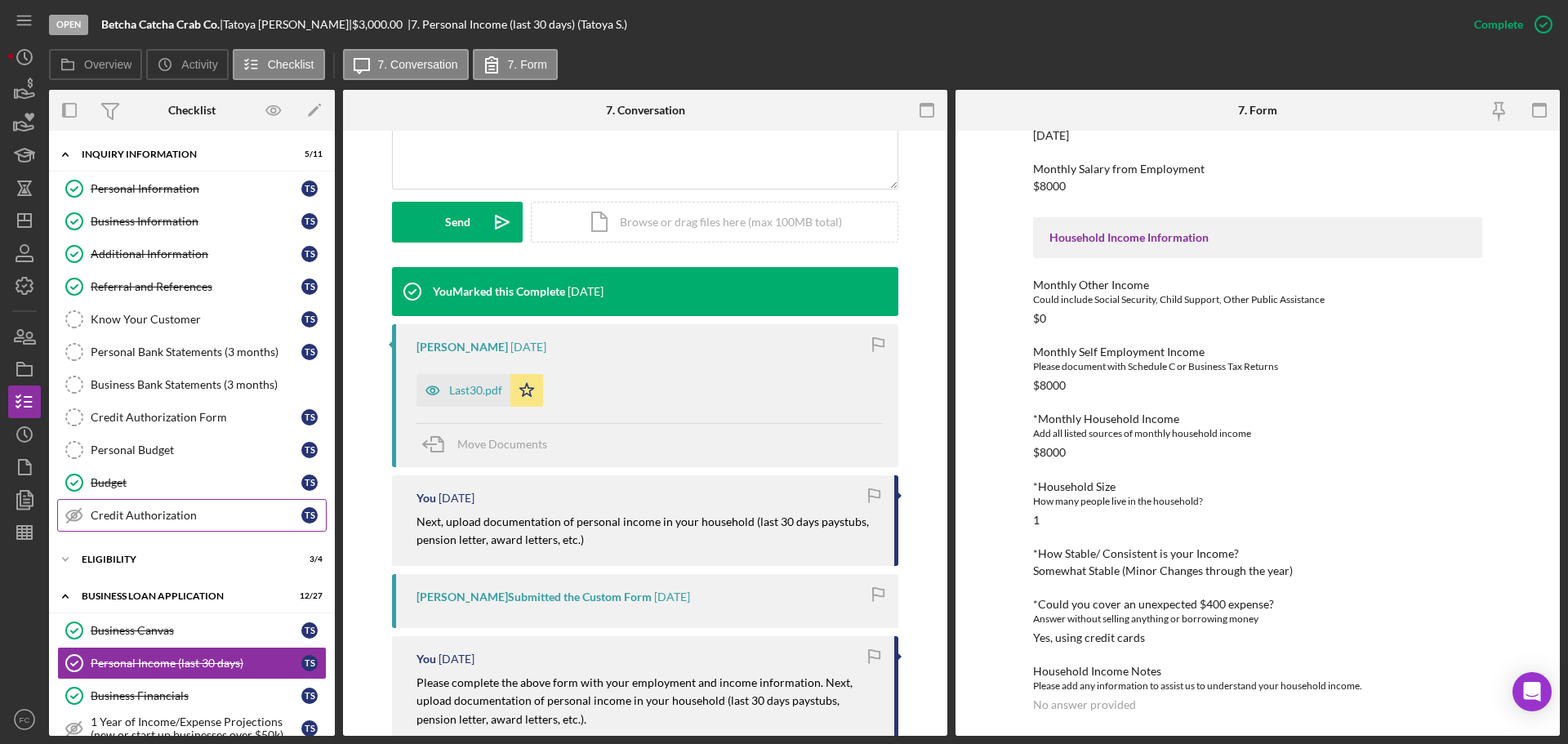
scroll to position [82, 0]
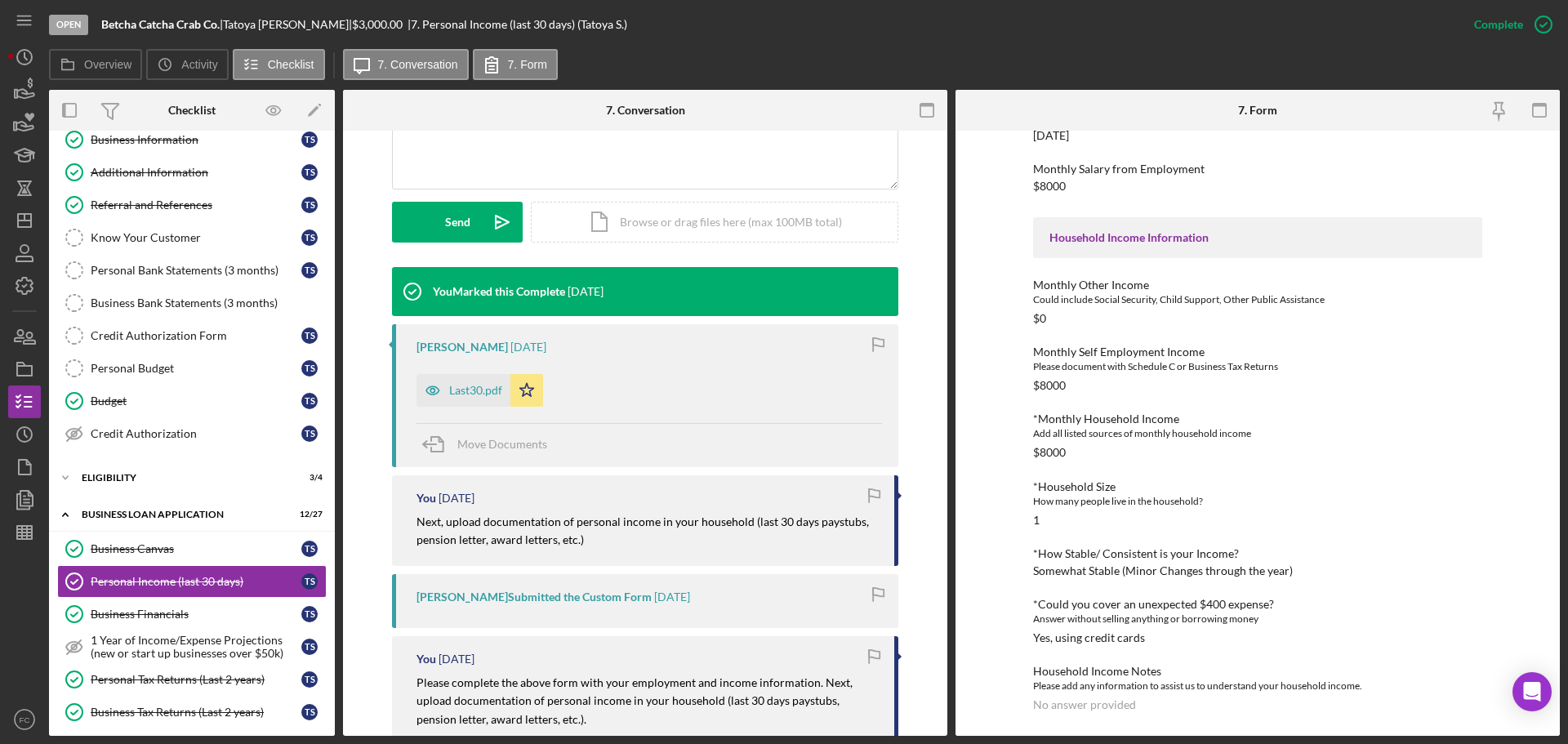
drag, startPoint x: 233, startPoint y: 18, endPoint x: 305, endPoint y: 22, distance: 72.1
click at [309, 22] on div "Betcha Catcha Crab Co. | [PERSON_NAME] | $3,000.00 | 7. Personal Income (last 3…" at bounding box center [364, 24] width 526 height 13
click at [23, 217] on icon "Icon/Dashboard" at bounding box center [24, 221] width 41 height 41
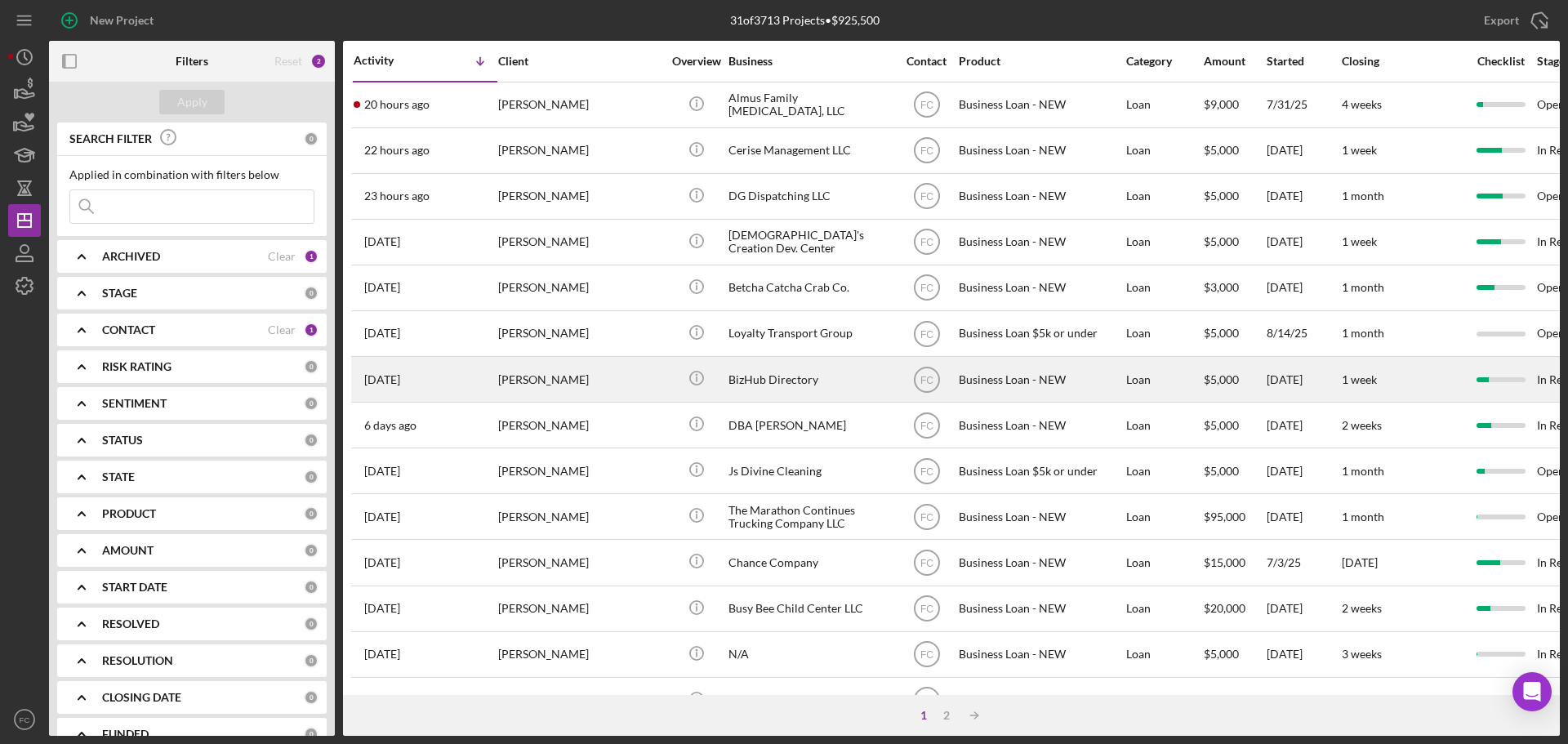
click at [580, 373] on div "[PERSON_NAME]" at bounding box center [580, 379] width 163 height 44
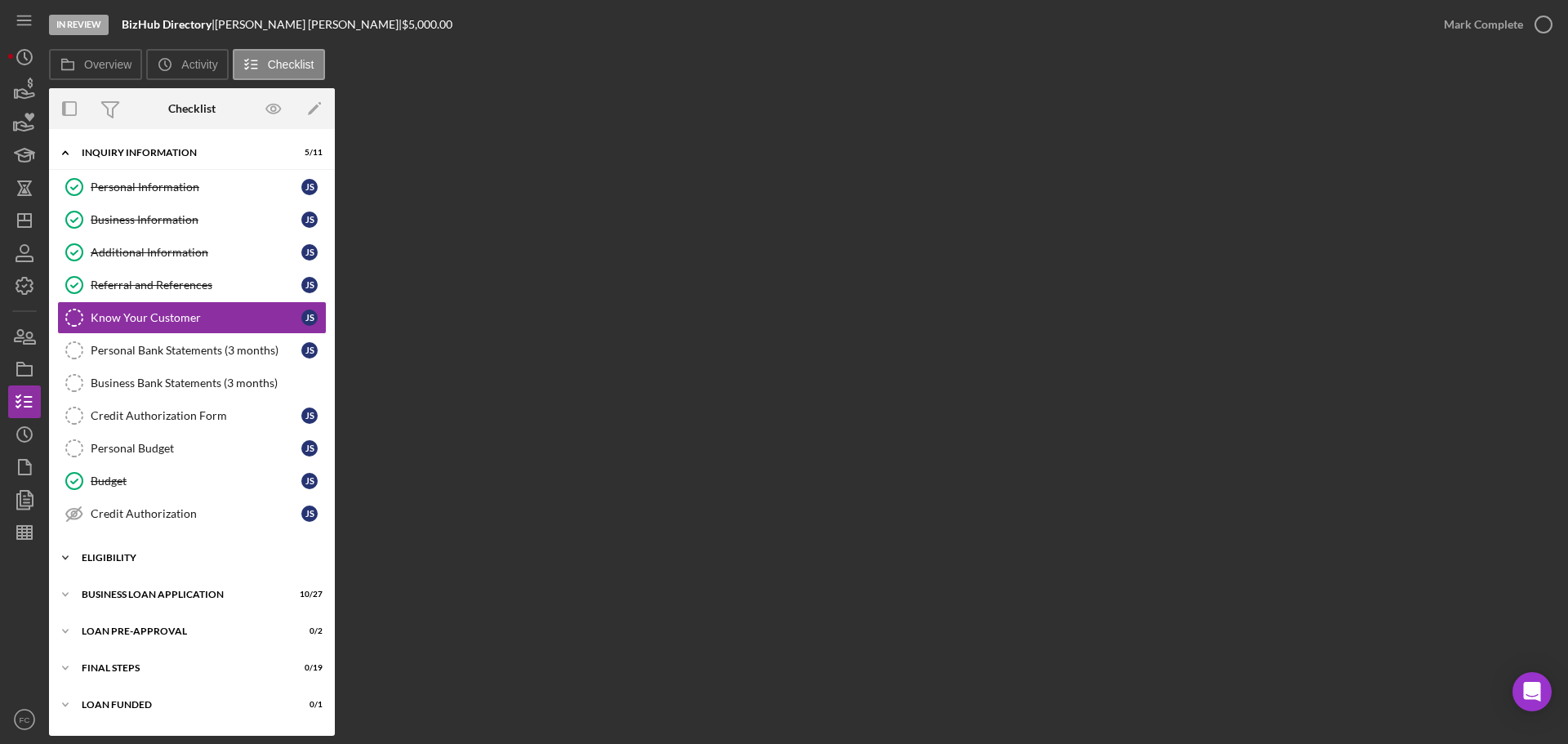
click at [126, 554] on div "ELIGIBILITY" at bounding box center [197, 558] width 233 height 10
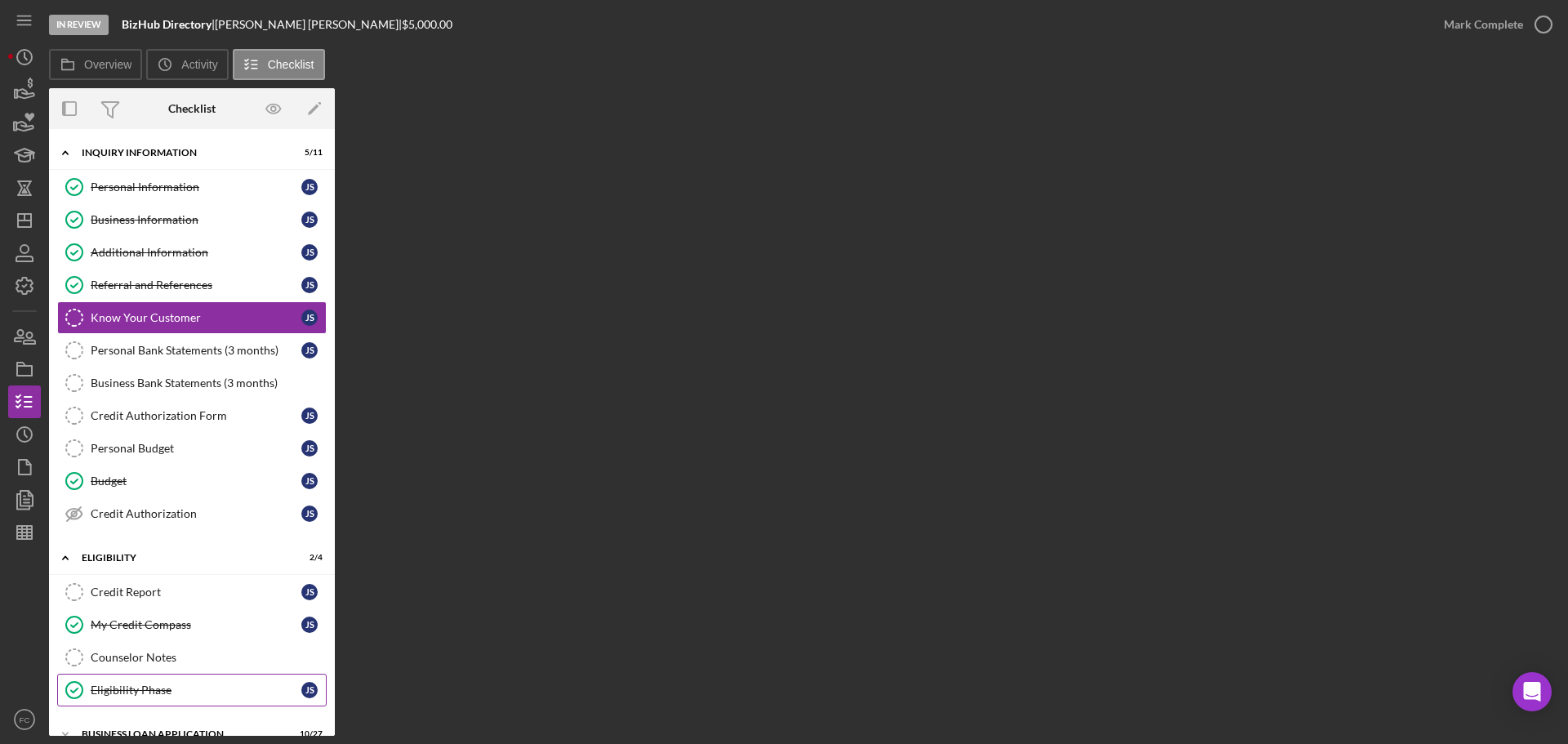
scroll to position [134, 0]
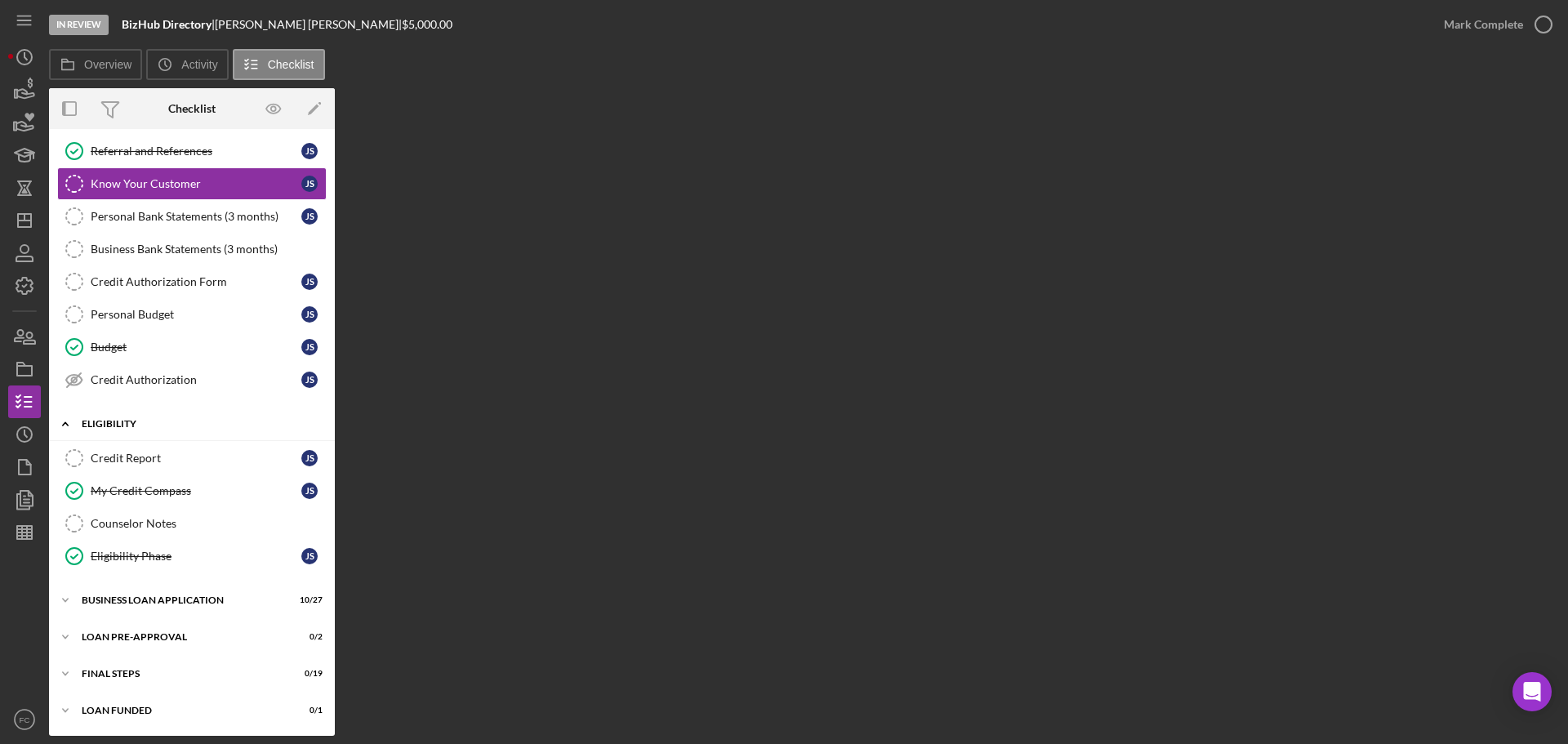
drag, startPoint x: 134, startPoint y: 447, endPoint x: 171, endPoint y: 439, distance: 37.9
click at [134, 446] on link "Credit Report Credit Report j s" at bounding box center [192, 458] width 270 height 32
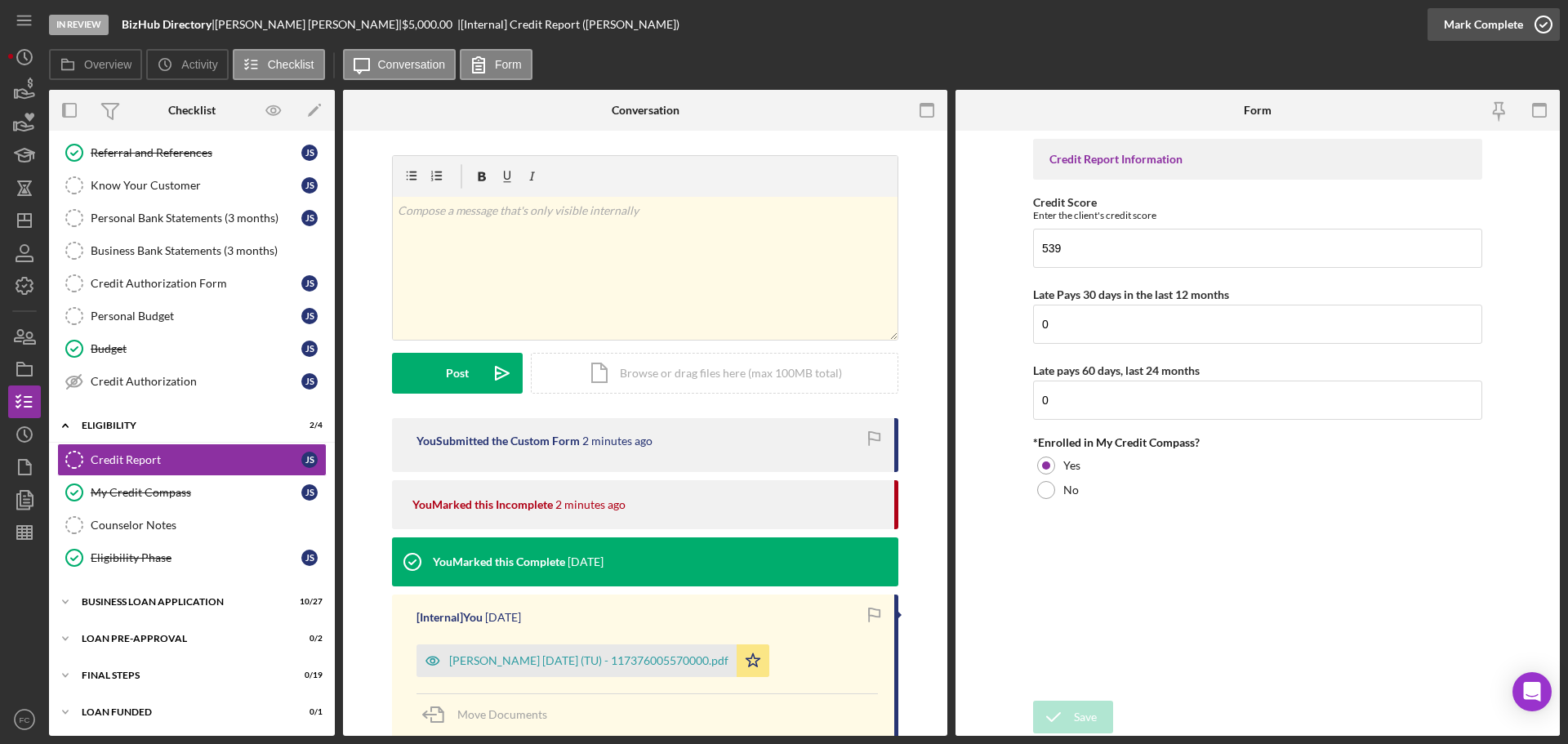
click at [1545, 19] on icon "button" at bounding box center [1544, 24] width 41 height 41
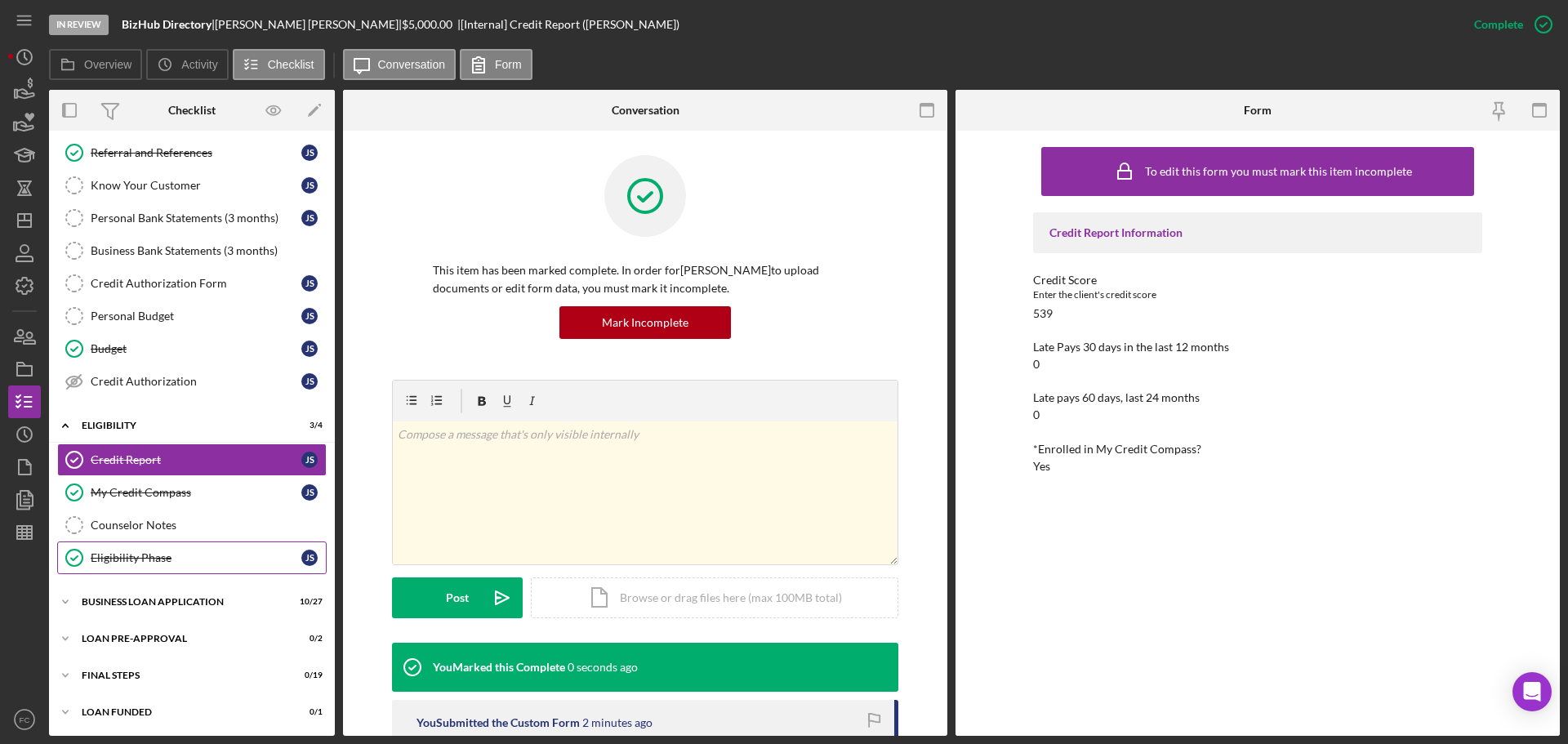
scroll to position [135, 0]
click at [120, 591] on div "Icon/Expander BUSINESS LOAN APPLICATION 10 / 27" at bounding box center [192, 599] width 285 height 32
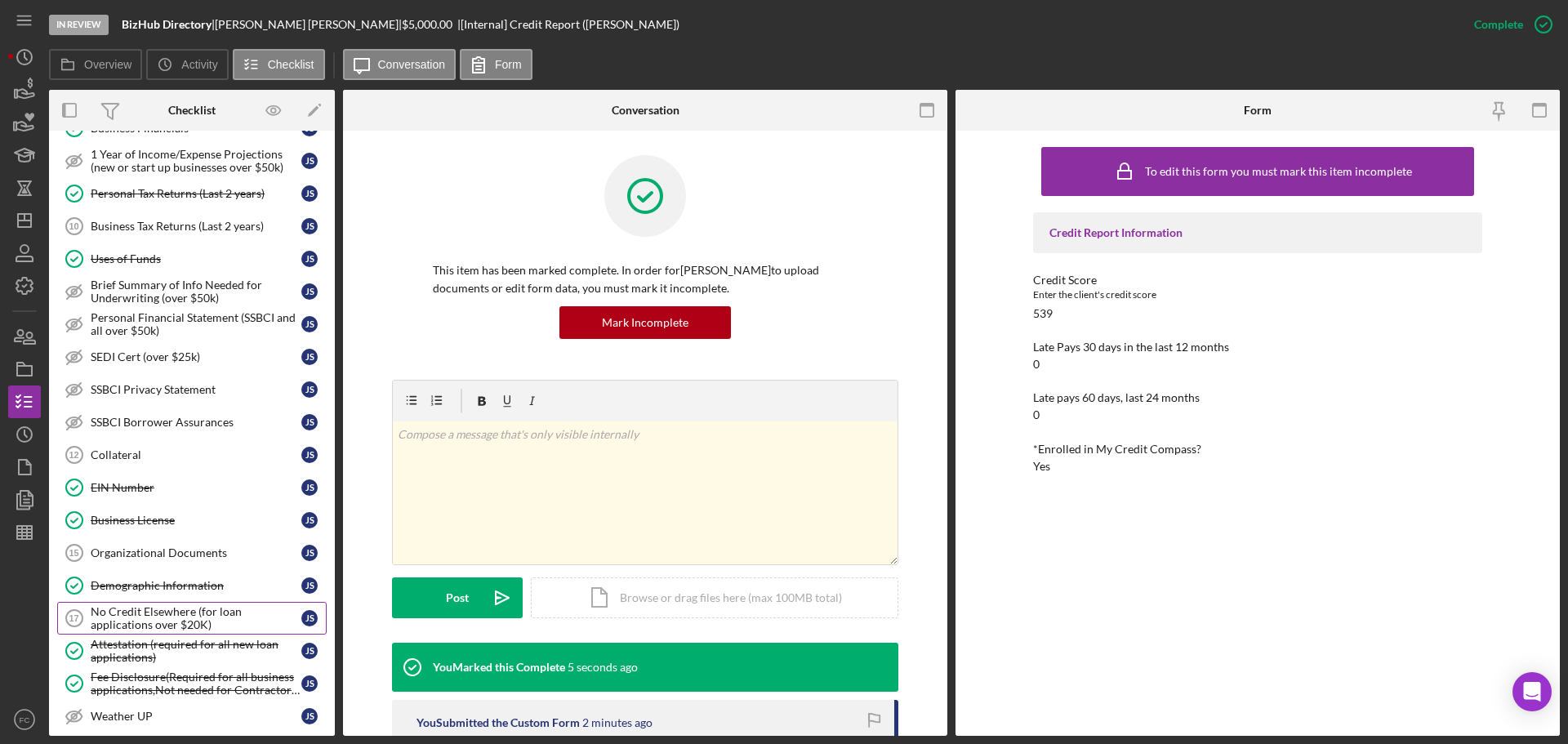
scroll to position [871, 0]
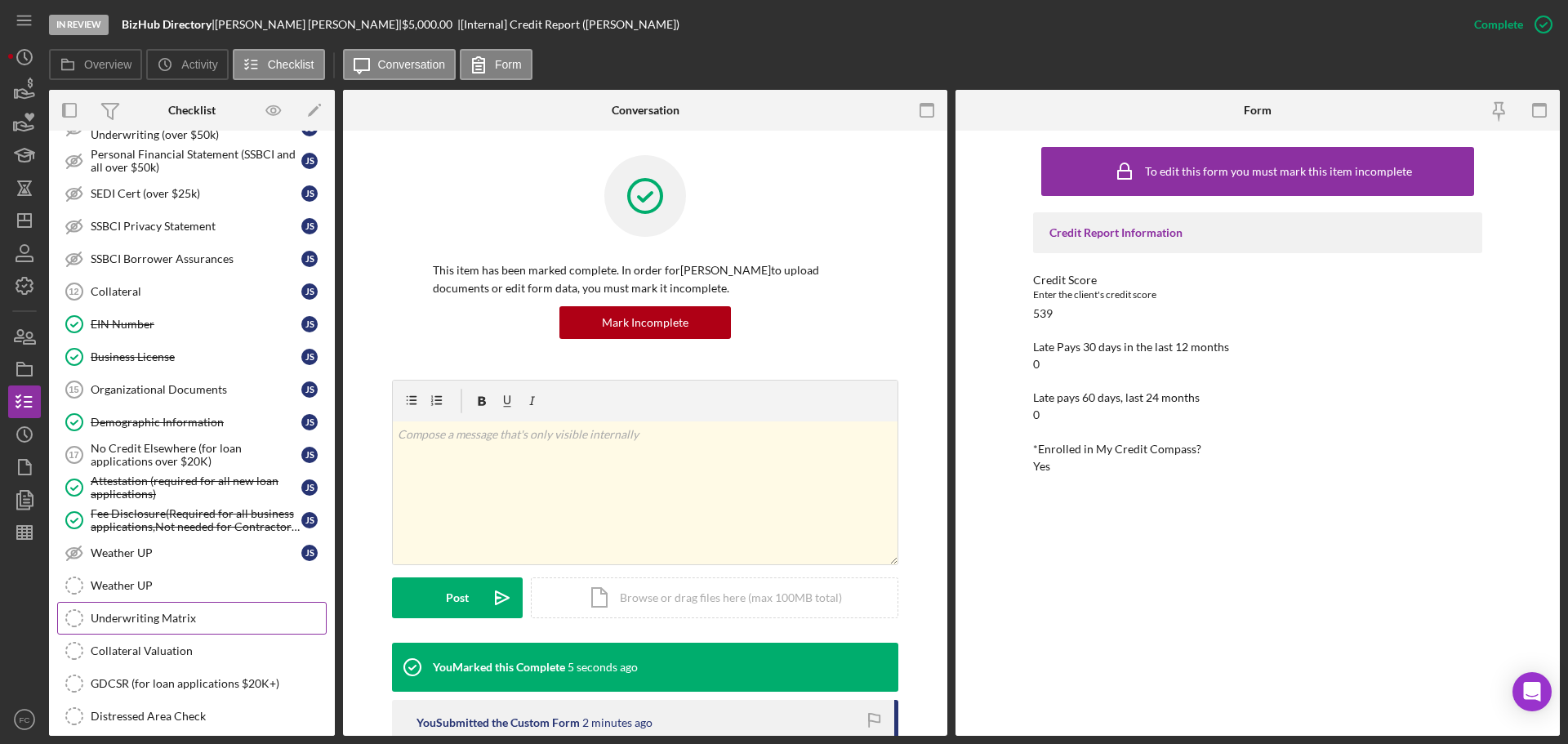
click at [146, 614] on div "Underwriting Matrix" at bounding box center [209, 618] width 235 height 13
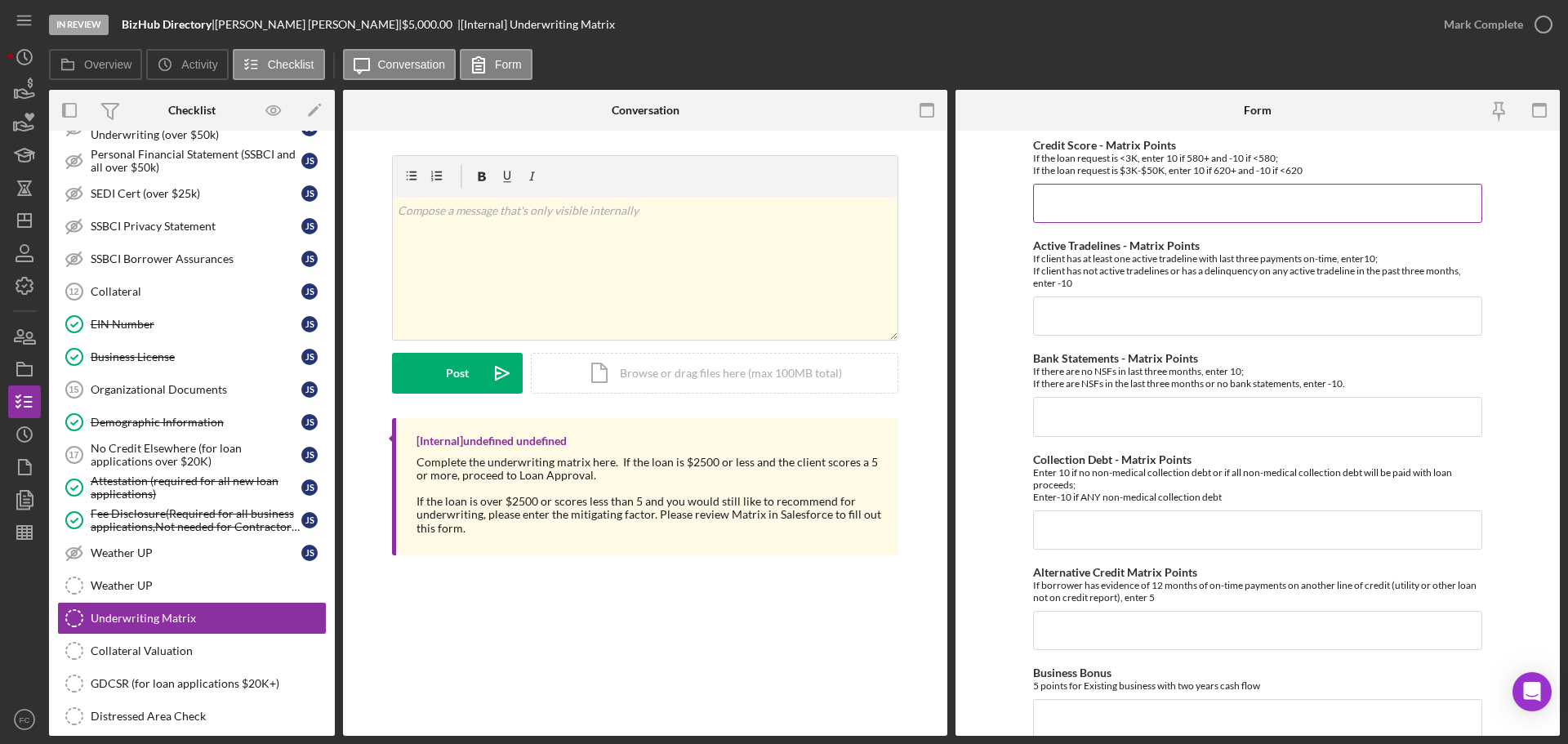
click at [1075, 203] on input "Credit Score - Matrix Points" at bounding box center [1258, 203] width 449 height 39
type input "-10"
click at [1063, 309] on input "Active Tradelines - Matrix Points" at bounding box center [1258, 316] width 449 height 39
type input "-10"
click at [1052, 538] on input "Collection Debt - Matrix Points" at bounding box center [1258, 530] width 449 height 39
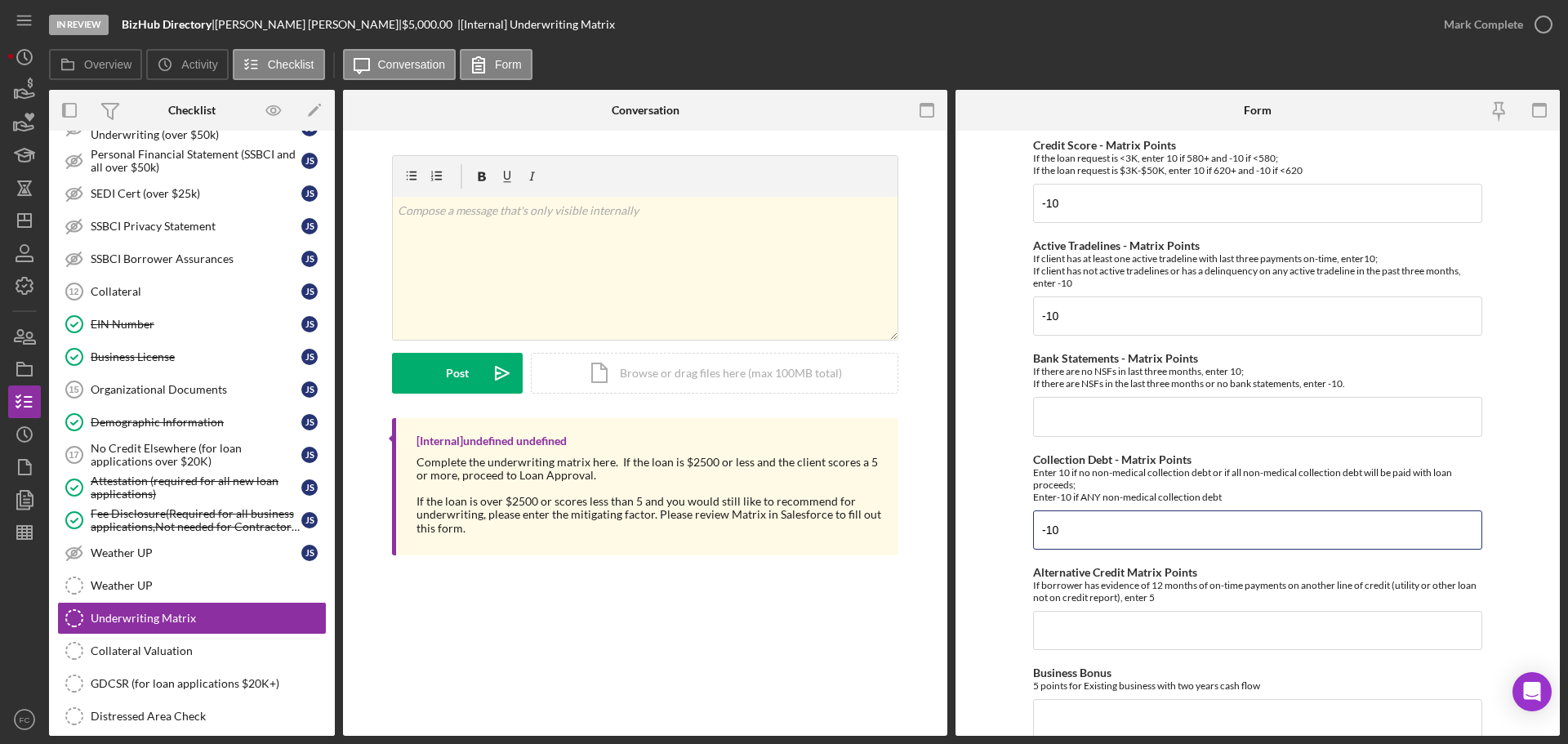
type input "-10"
drag, startPoint x: 1081, startPoint y: 397, endPoint x: 1082, endPoint y: 410, distance: 13.0
click at [1082, 404] on input "Bank Statements - Matrix Points" at bounding box center [1258, 416] width 449 height 39
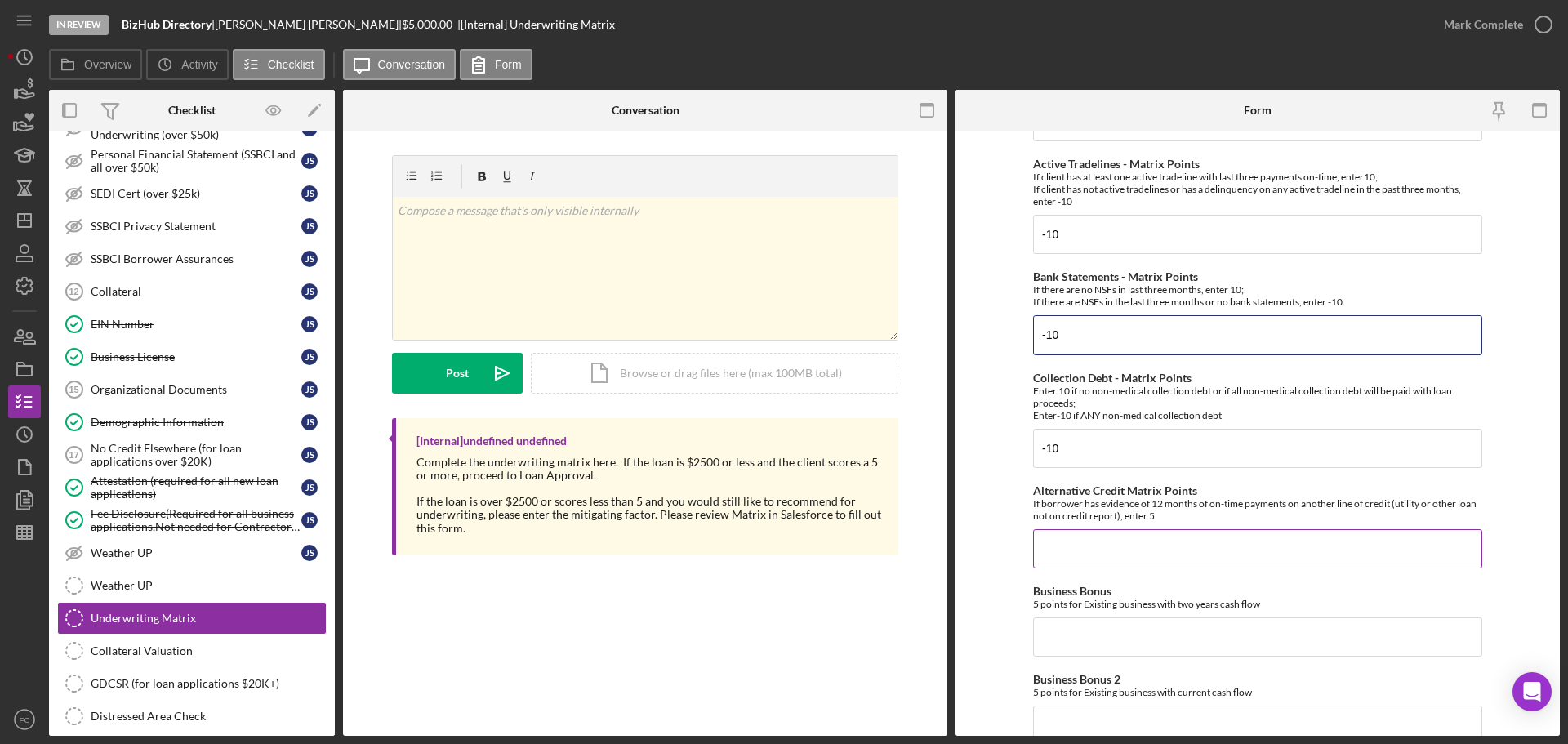
type input "-10"
click at [1063, 549] on input "Alternative Credit Matrix Points" at bounding box center [1258, 549] width 449 height 39
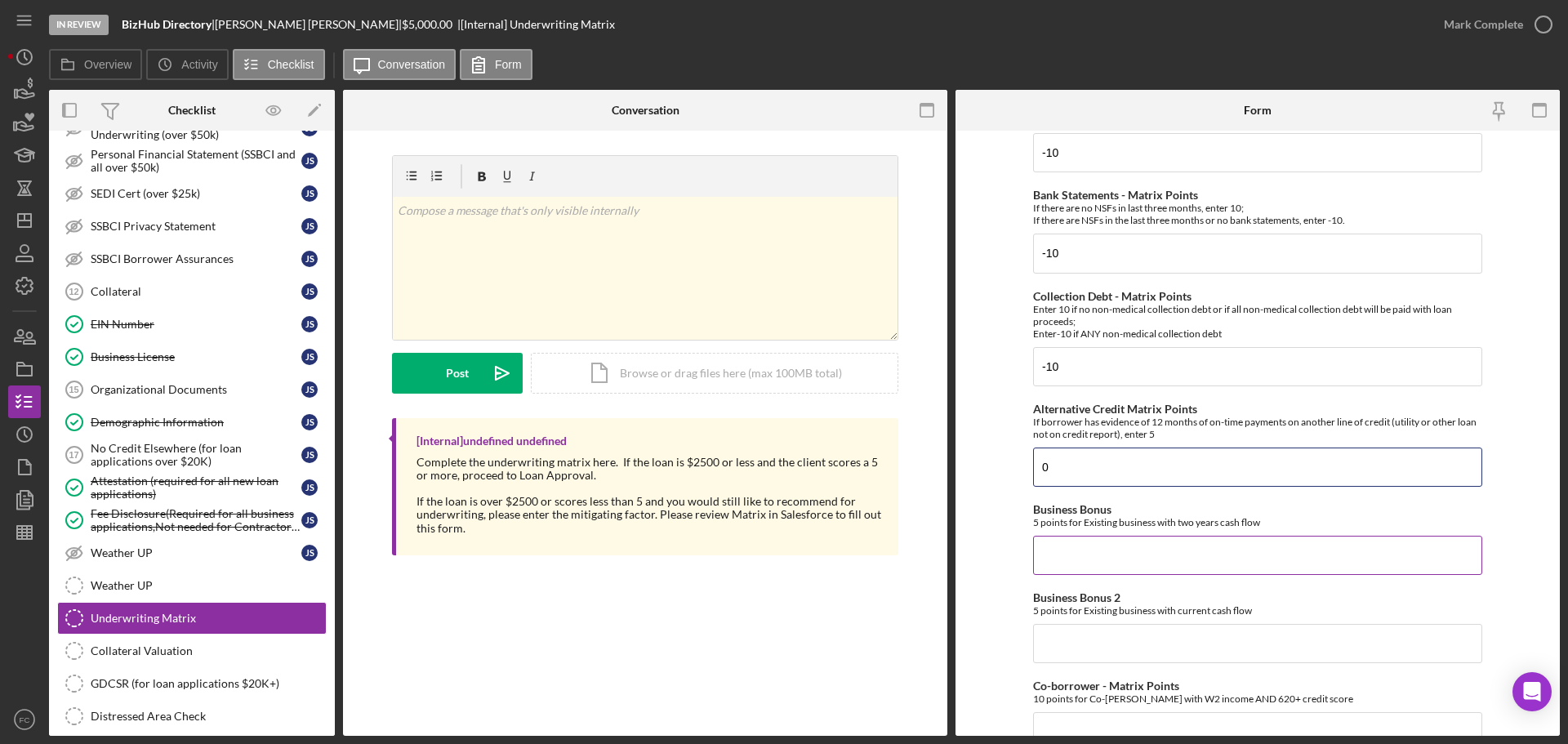
type input "0"
click at [1070, 574] on input "Business Bonus" at bounding box center [1258, 555] width 449 height 39
type input "0"
click at [1056, 642] on input "Business Bonus 2" at bounding box center [1258, 643] width 449 height 39
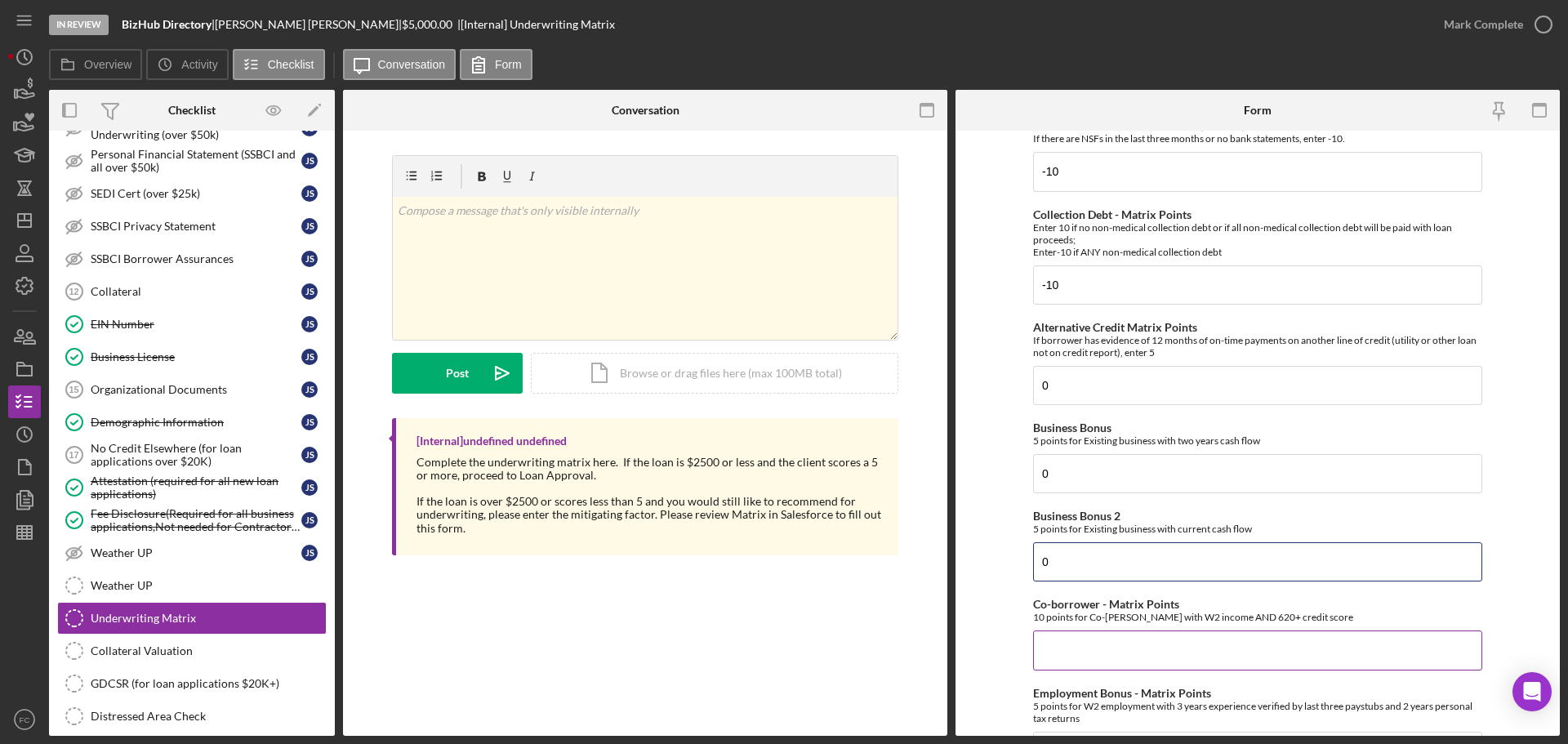
type input "0"
click at [1059, 641] on input "Co-borrower - Matrix Points" at bounding box center [1258, 649] width 449 height 39
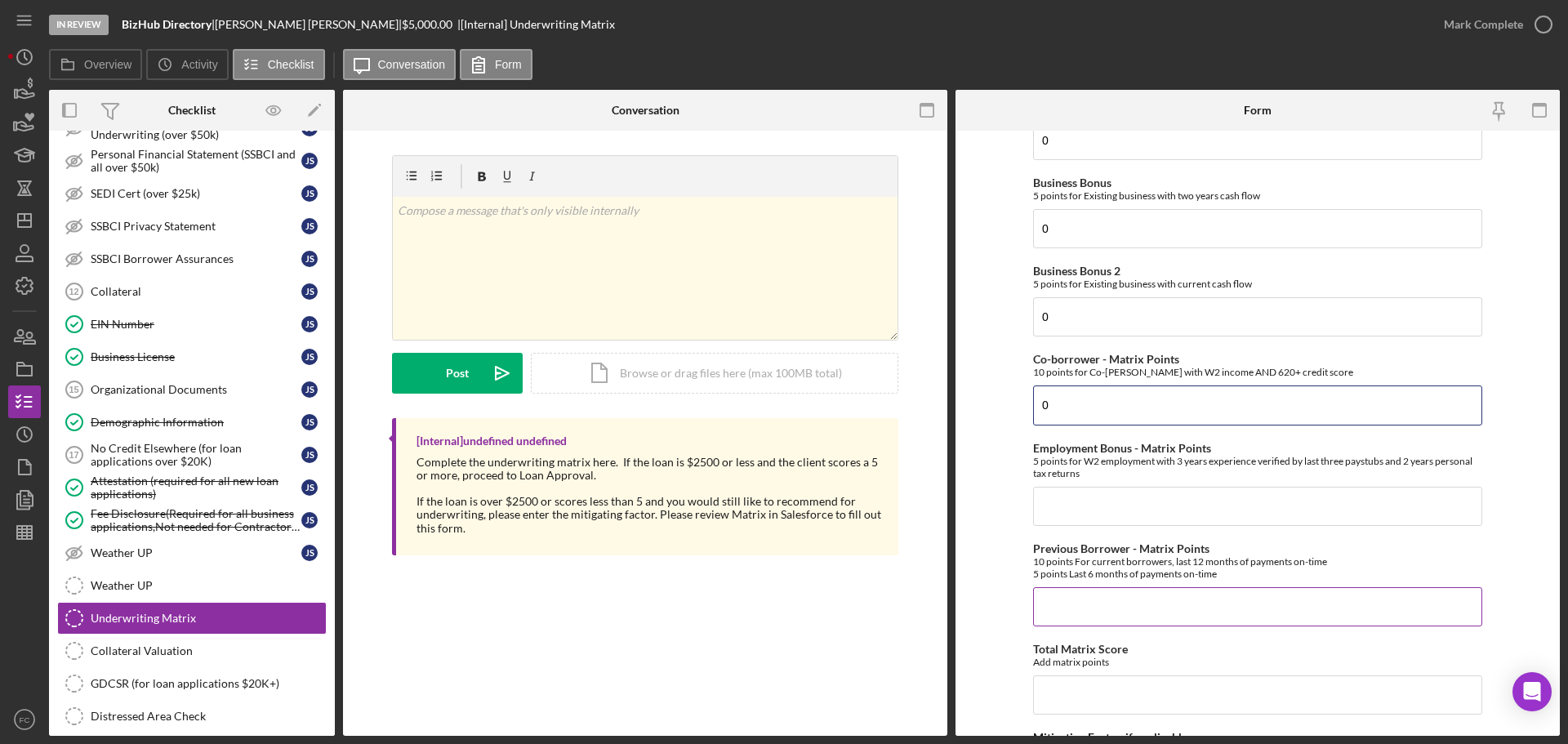
type input "0"
click at [1062, 609] on input "Previous Borrower - Matrix Points" at bounding box center [1258, 607] width 449 height 39
type input "0"
click at [1077, 510] on input "Employment Bonus - Matrix Points" at bounding box center [1258, 506] width 449 height 39
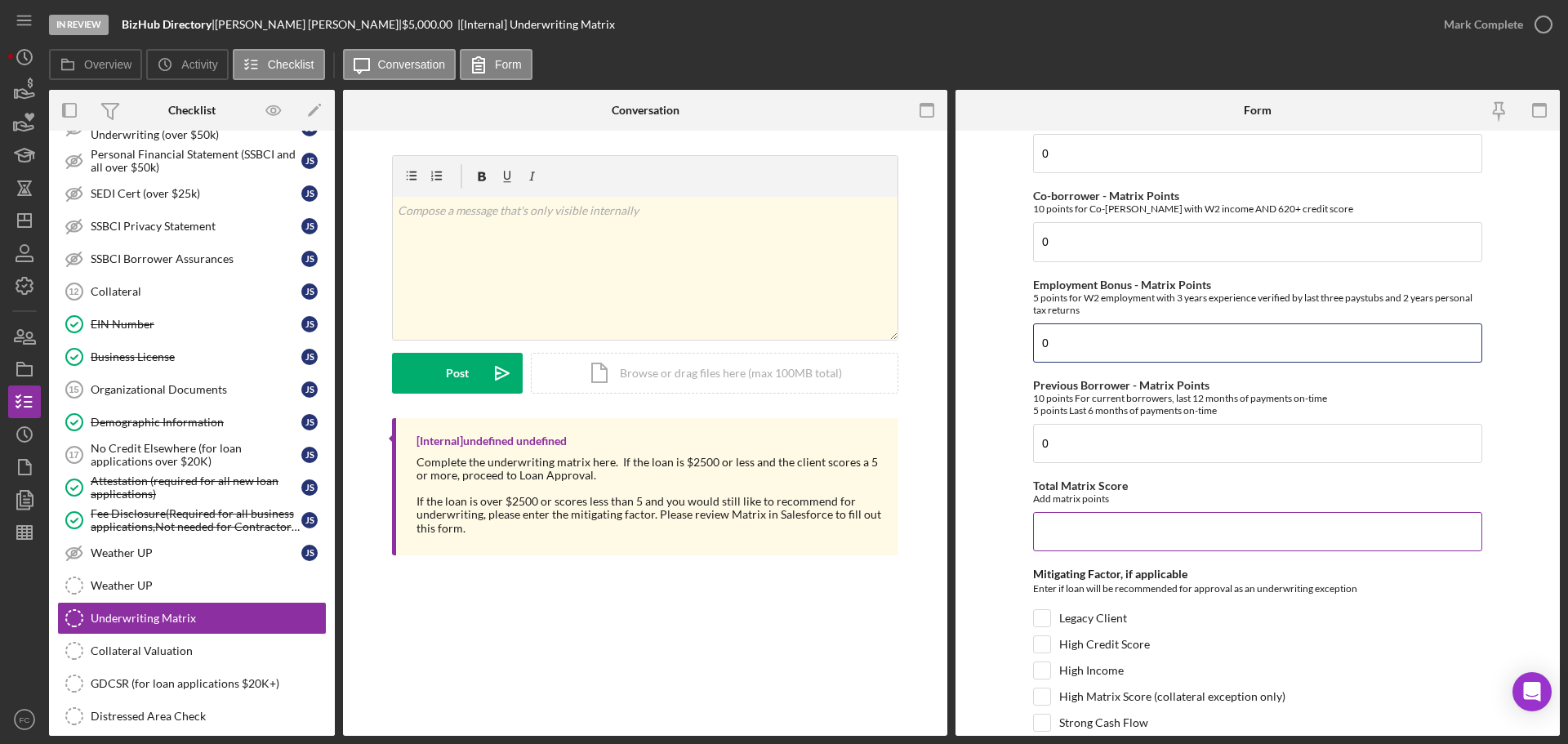
type input "0"
click at [1064, 515] on input "Total Matrix Score" at bounding box center [1258, 532] width 449 height 39
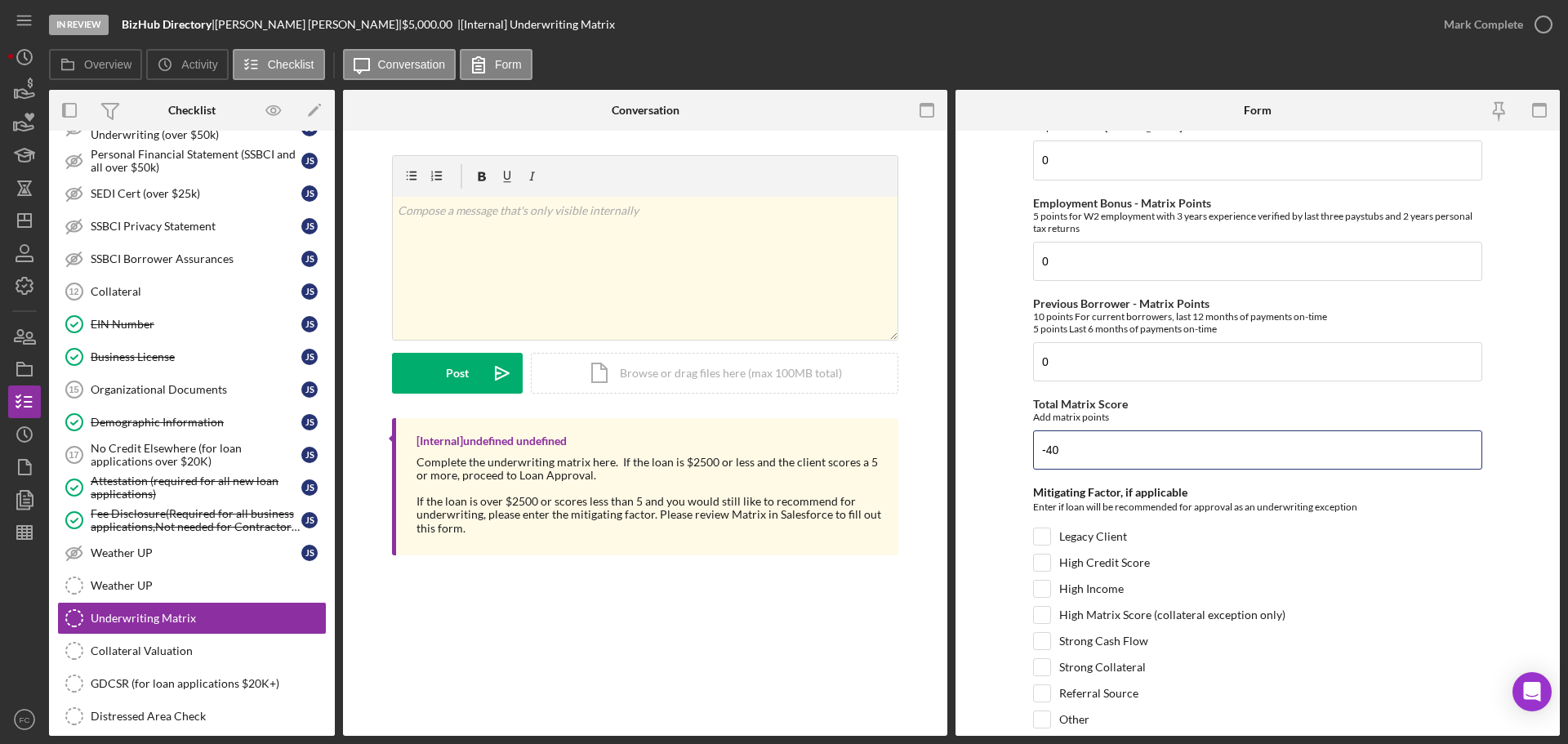
type input "-40"
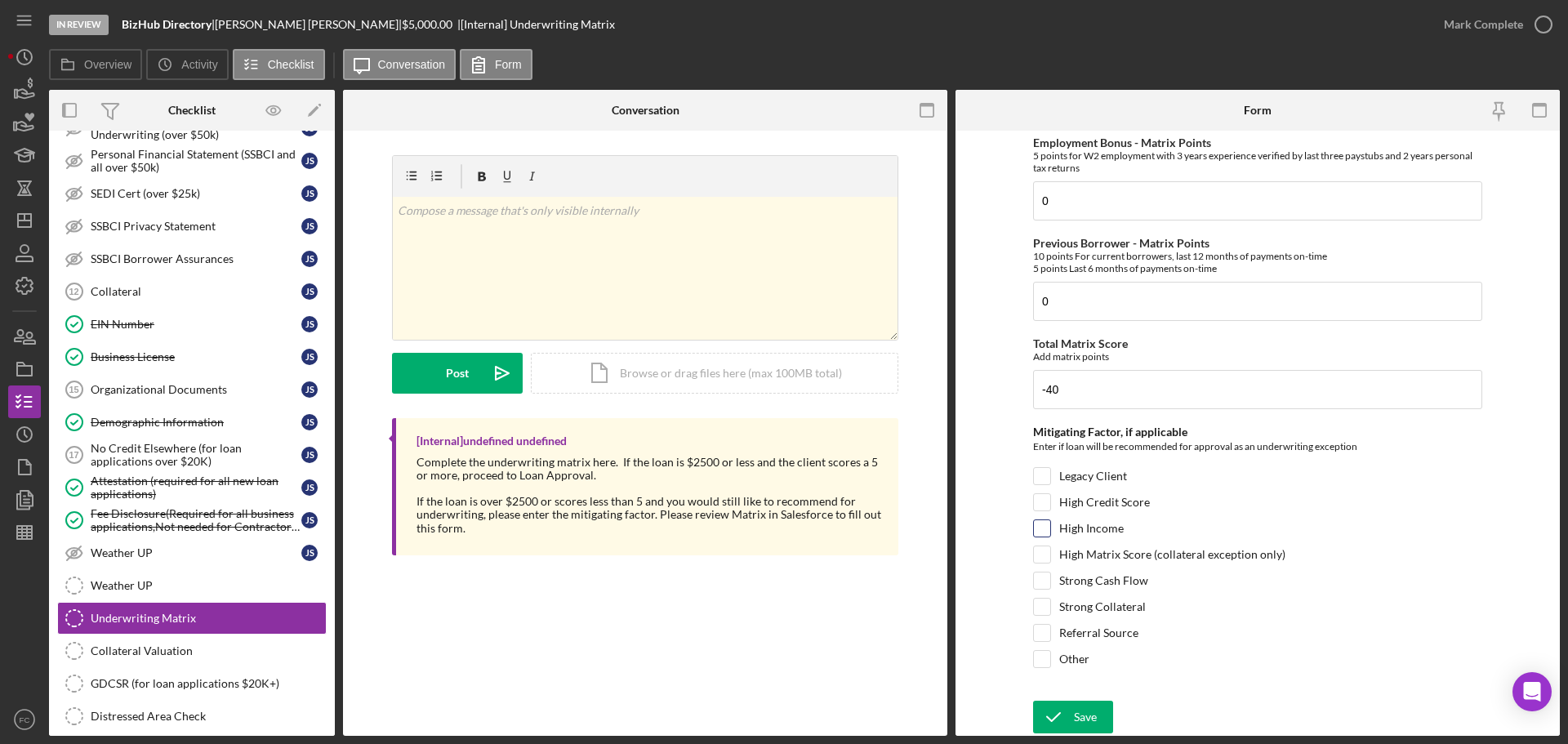
click at [1034, 528] on input "High Income" at bounding box center [1043, 528] width 17 height 17
checkbox input "true"
click at [1054, 712] on icon "submit" at bounding box center [1054, 717] width 41 height 41
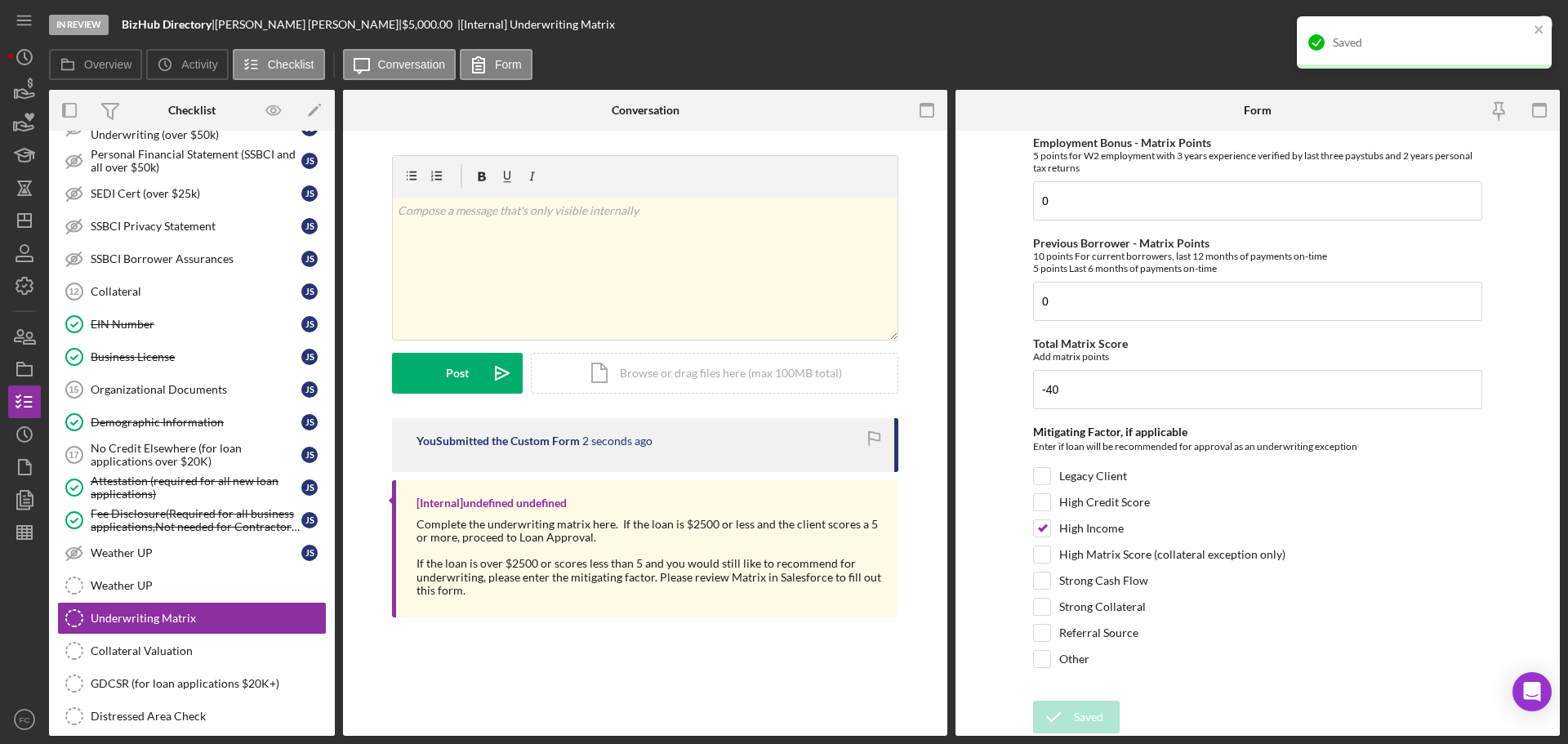
scroll to position [1027, 0]
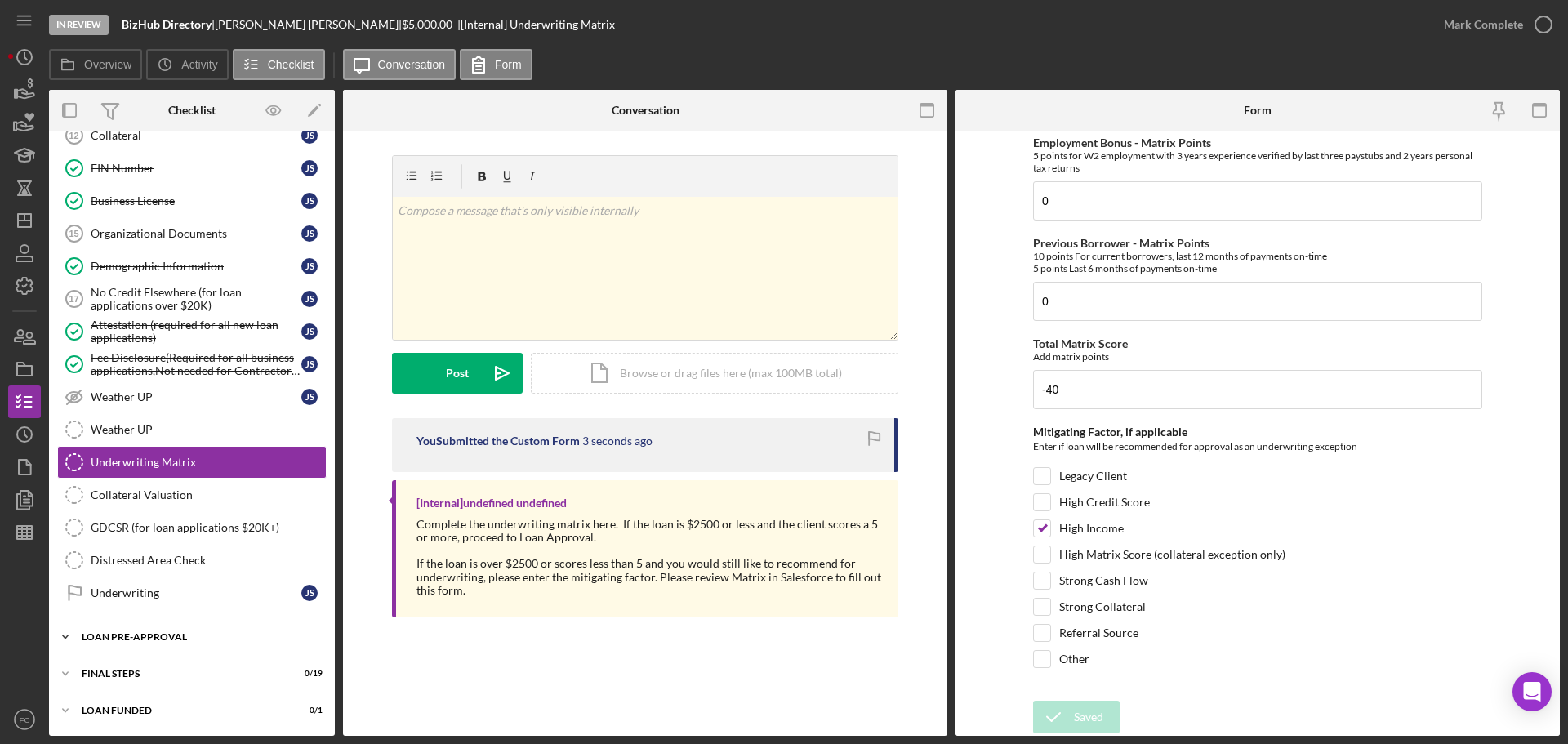
click at [181, 639] on div "LOAN PRE-APPROVAL" at bounding box center [197, 637] width 233 height 10
click at [169, 668] on div "Loan Approval" at bounding box center [209, 671] width 235 height 13
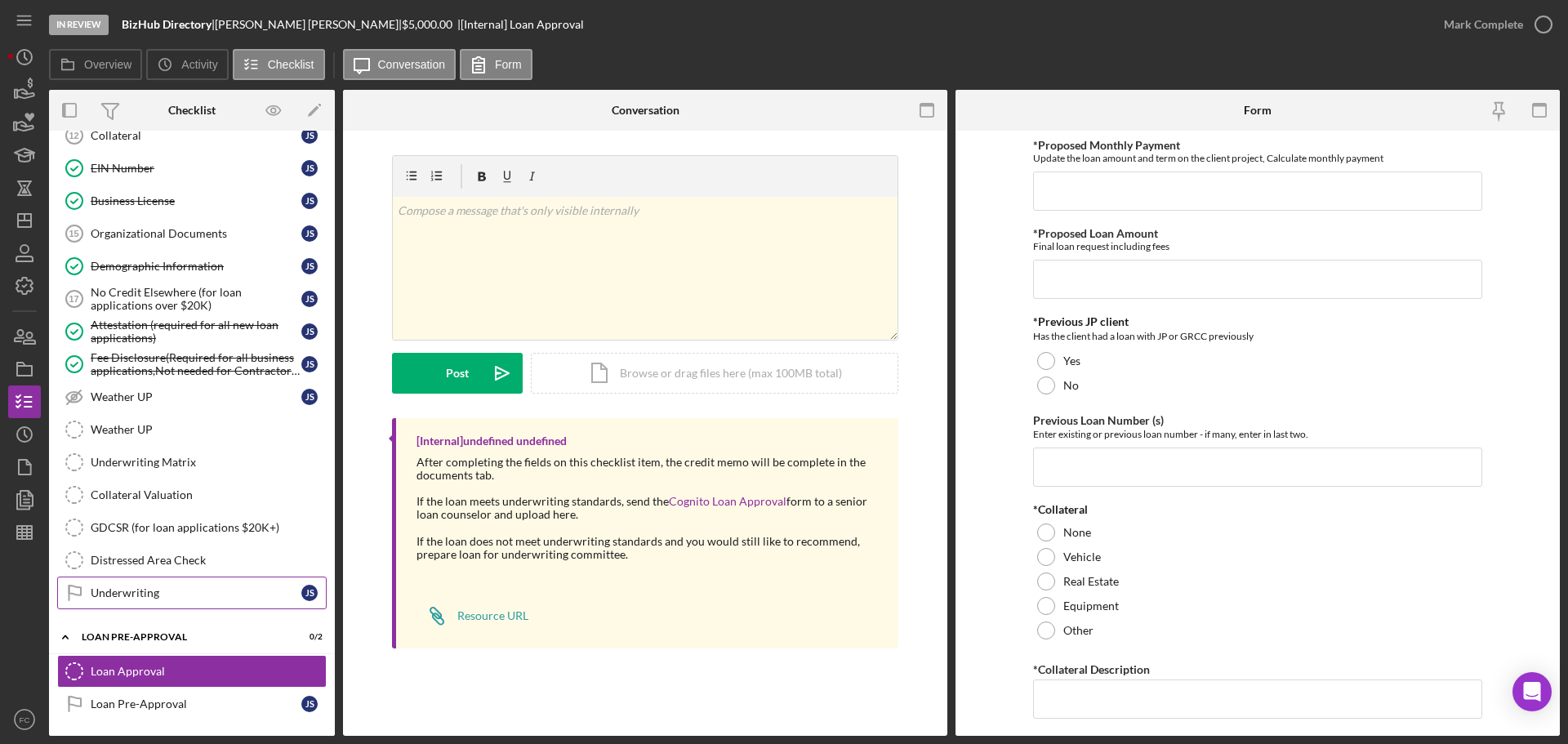
click at [196, 602] on link "Underwriting Underwriting j s" at bounding box center [192, 592] width 270 height 32
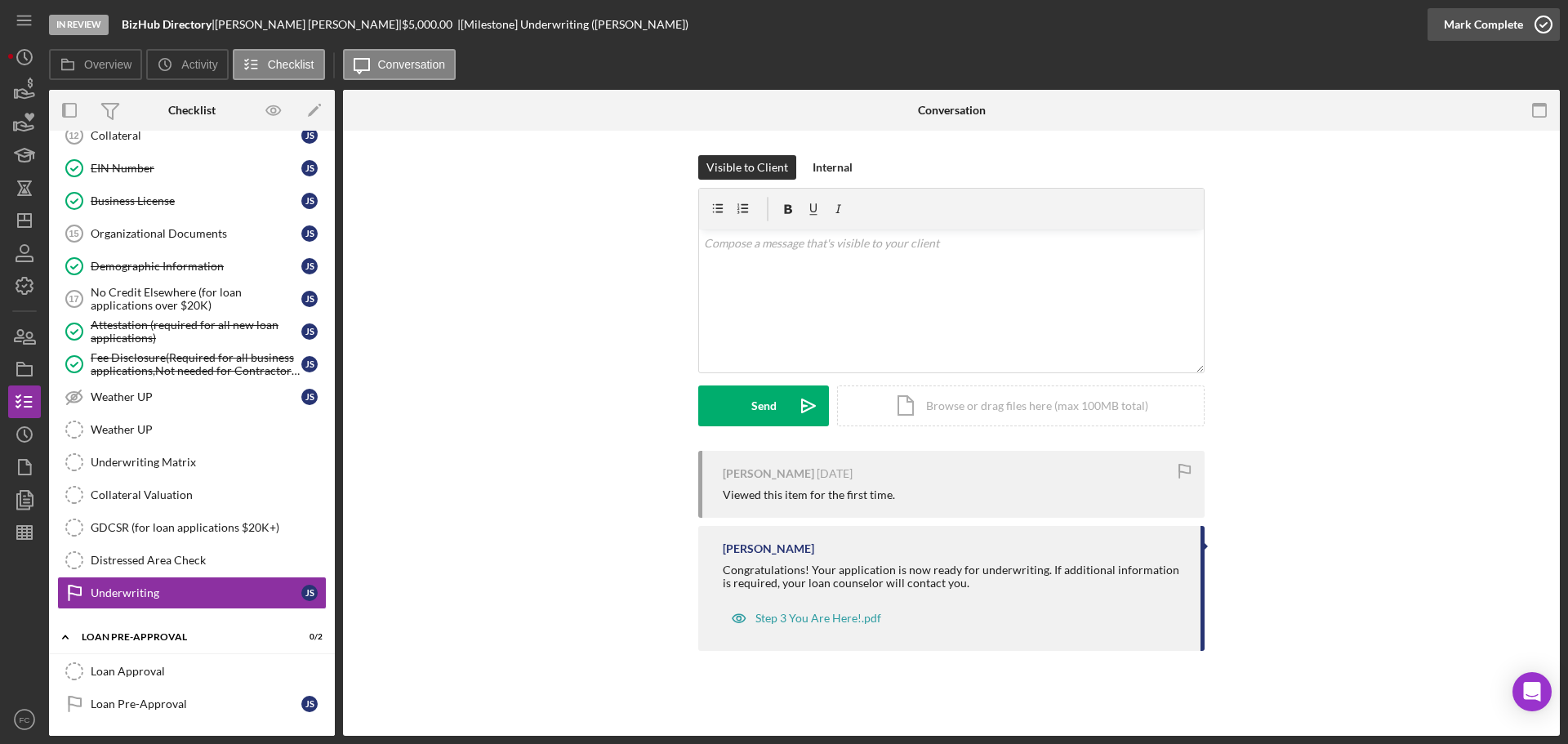
click at [1542, 21] on icon "button" at bounding box center [1544, 24] width 41 height 41
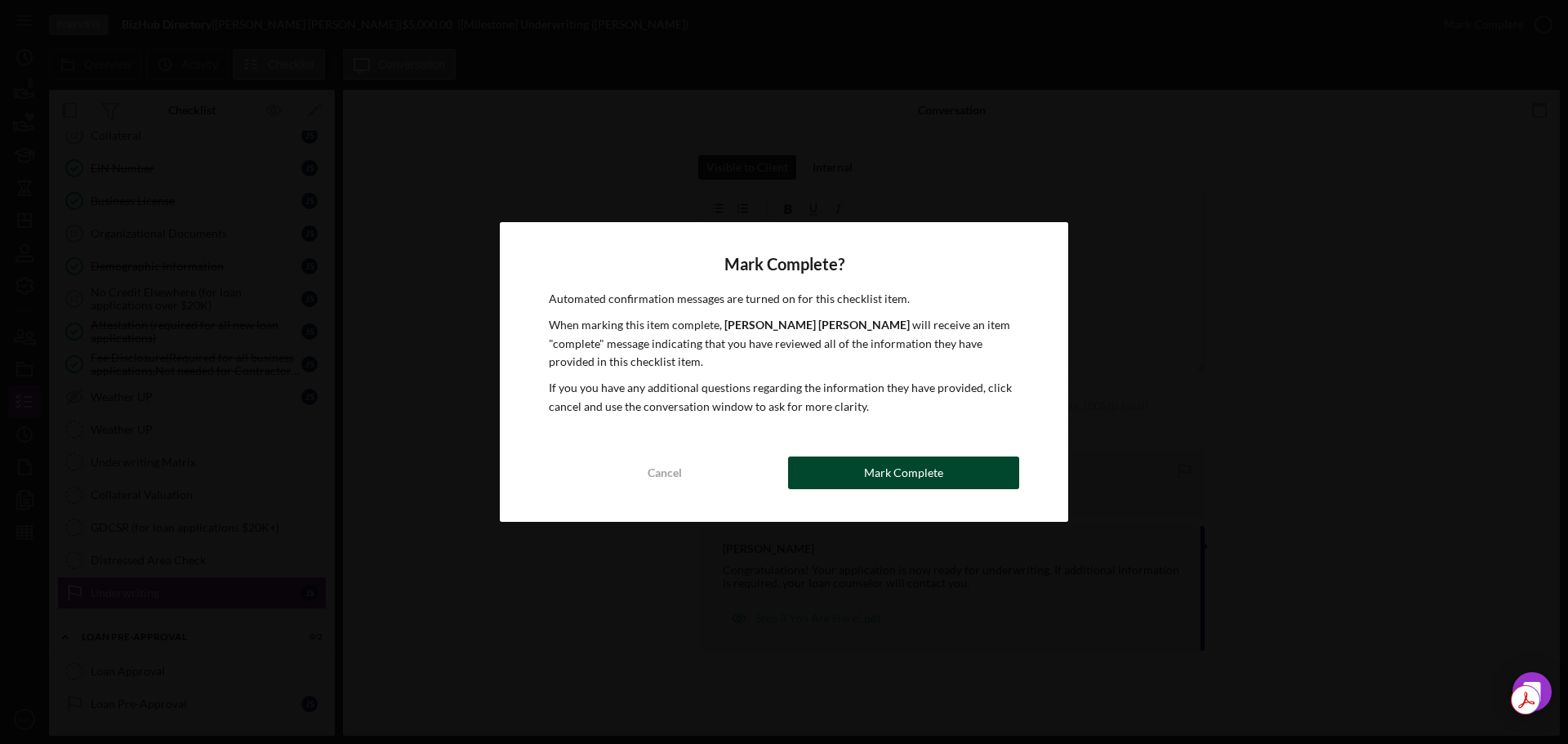
click at [917, 469] on div "Mark Complete" at bounding box center [903, 473] width 79 height 32
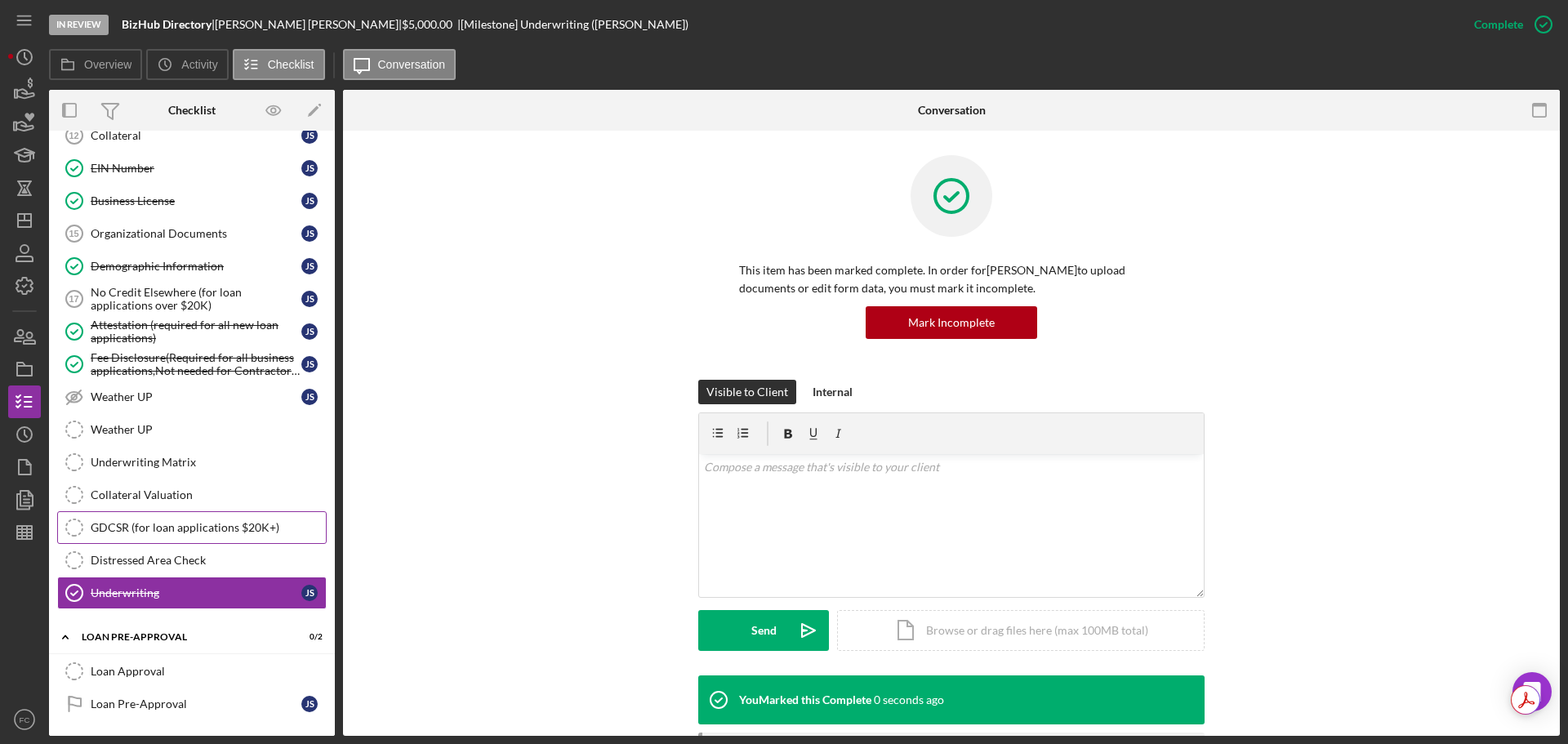
scroll to position [1101, 0]
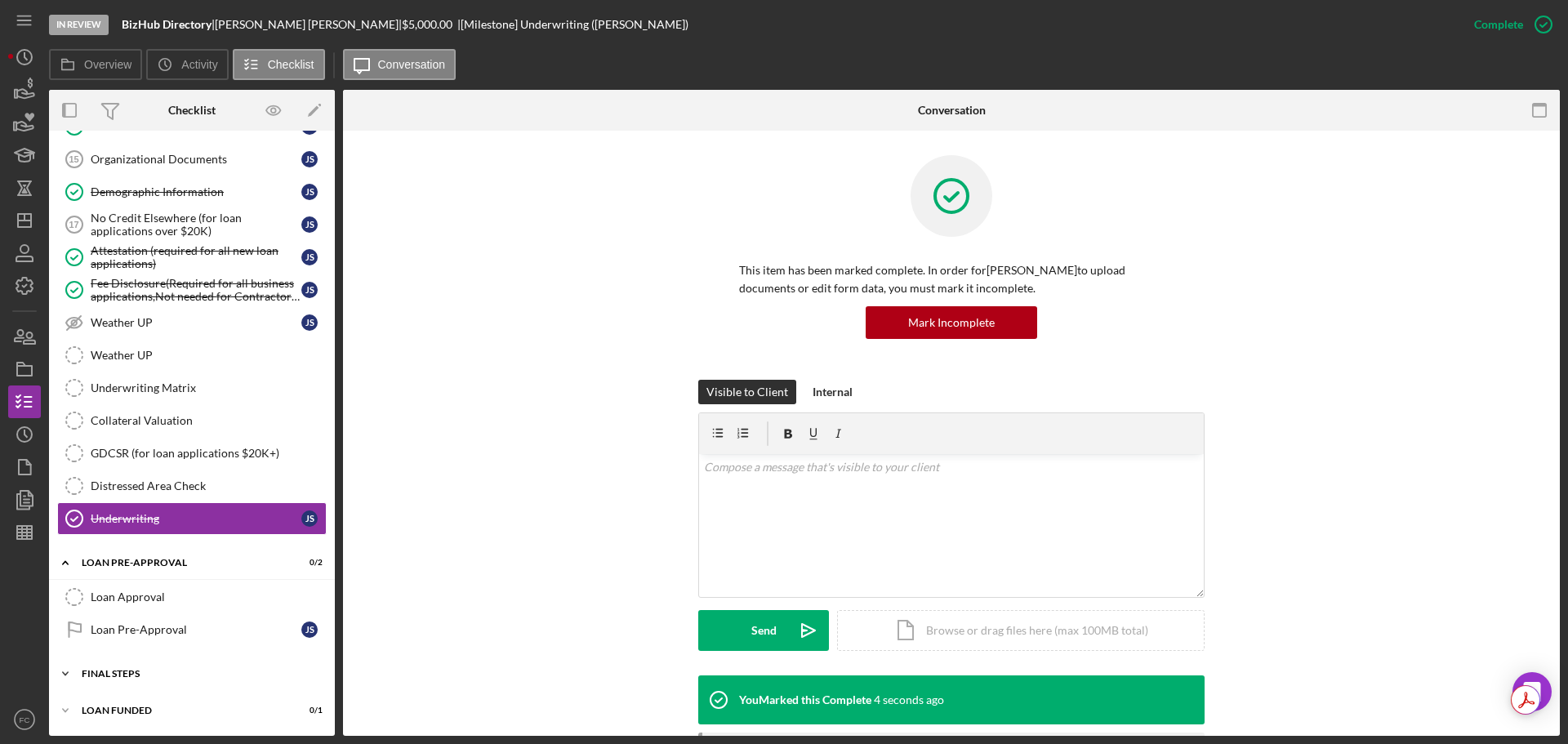
drag, startPoint x: 107, startPoint y: 663, endPoint x: 114, endPoint y: 657, distance: 9.2
click at [109, 664] on div "Icon/Expander FINAL STEPS 0 / 19" at bounding box center [192, 674] width 285 height 32
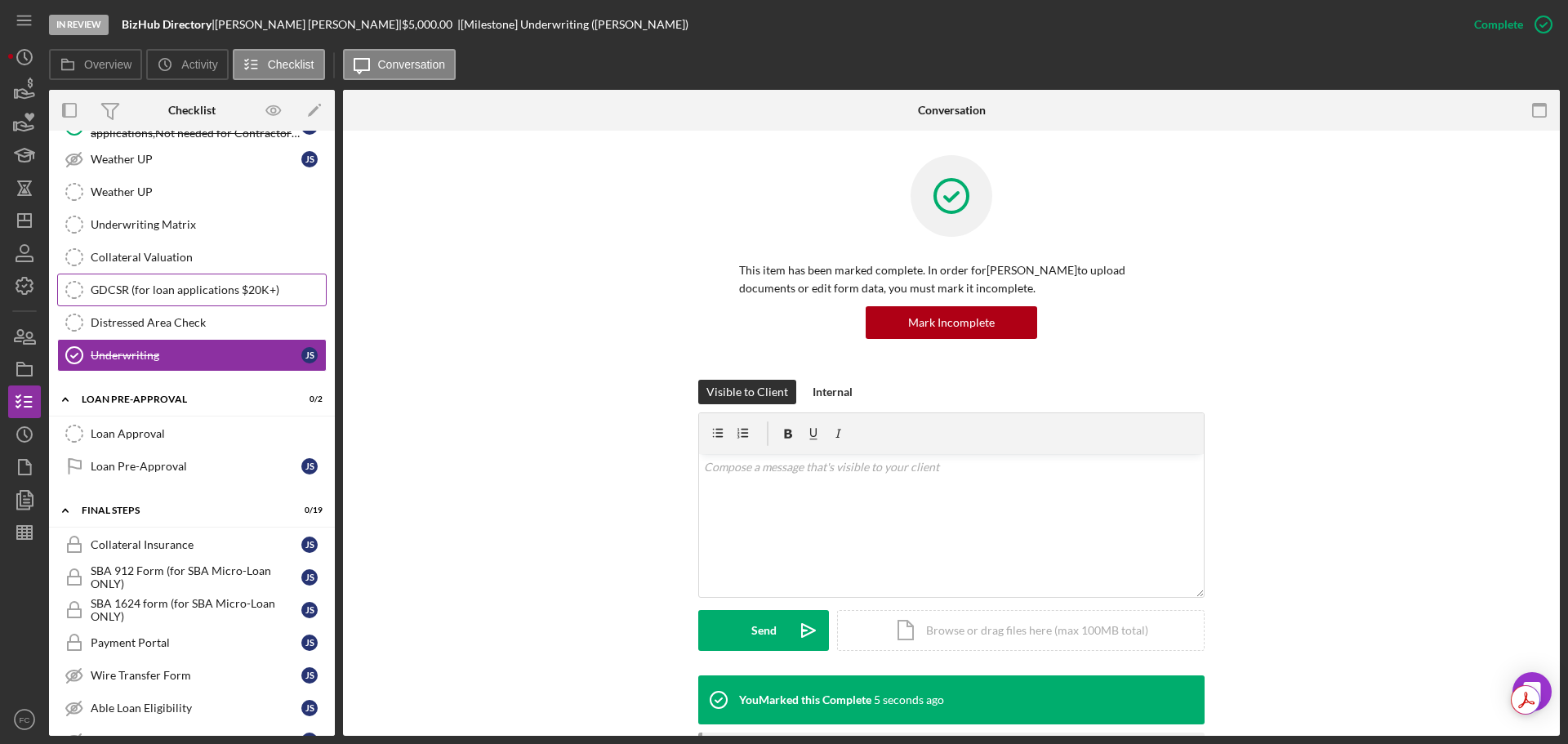
scroll to position [1019, 0]
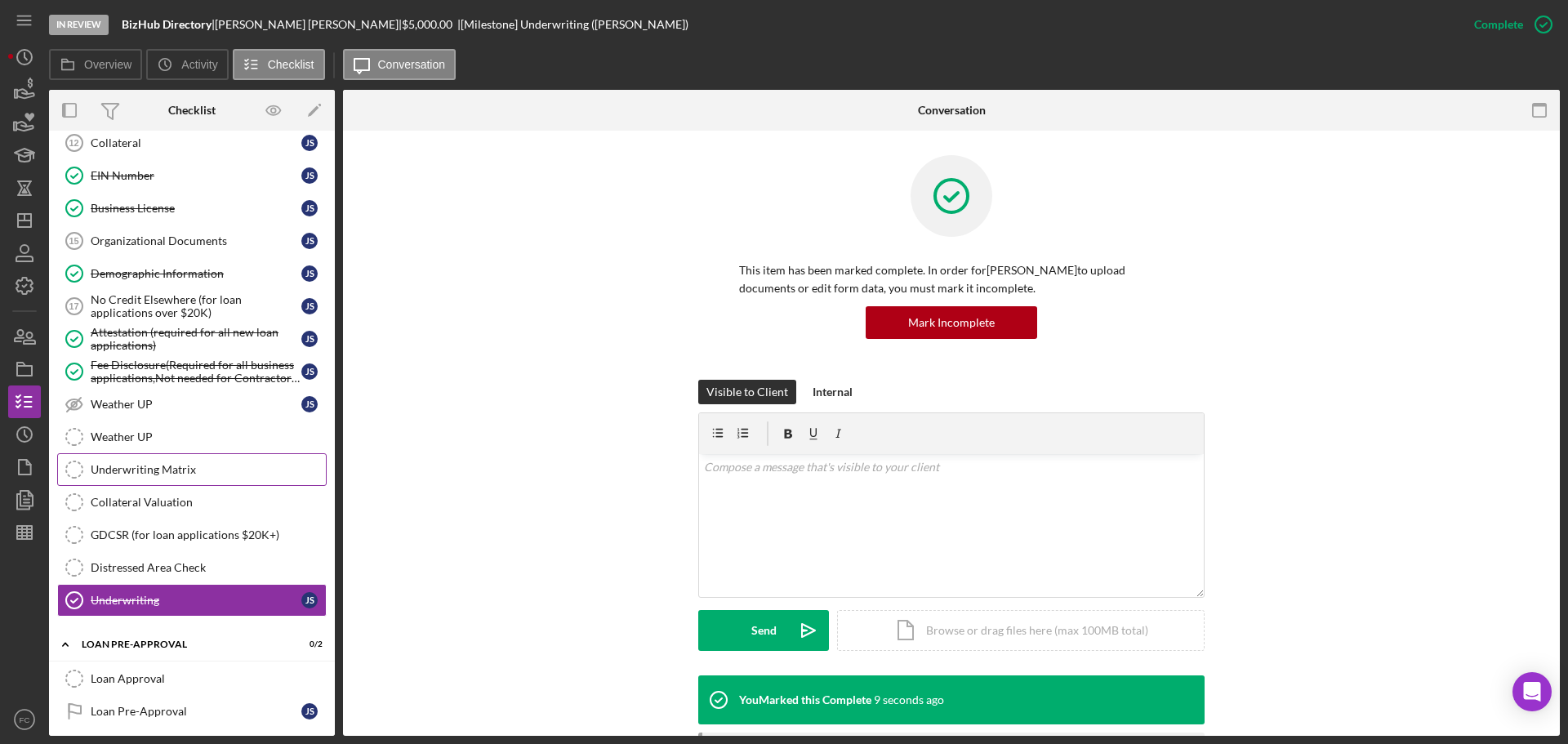
click at [177, 471] on div "Underwriting Matrix" at bounding box center [209, 470] width 235 height 13
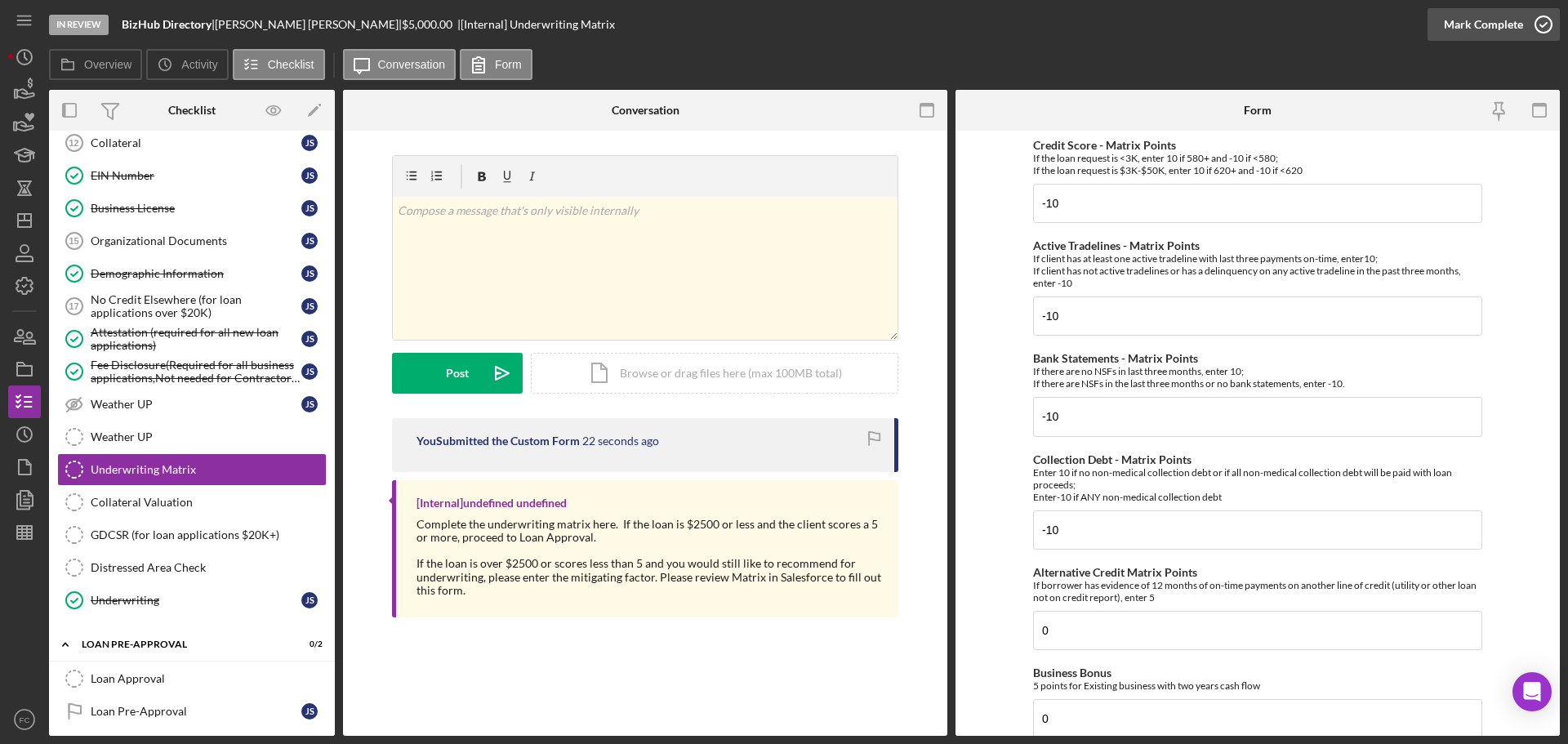
click at [1540, 28] on icon "button" at bounding box center [1544, 24] width 41 height 41
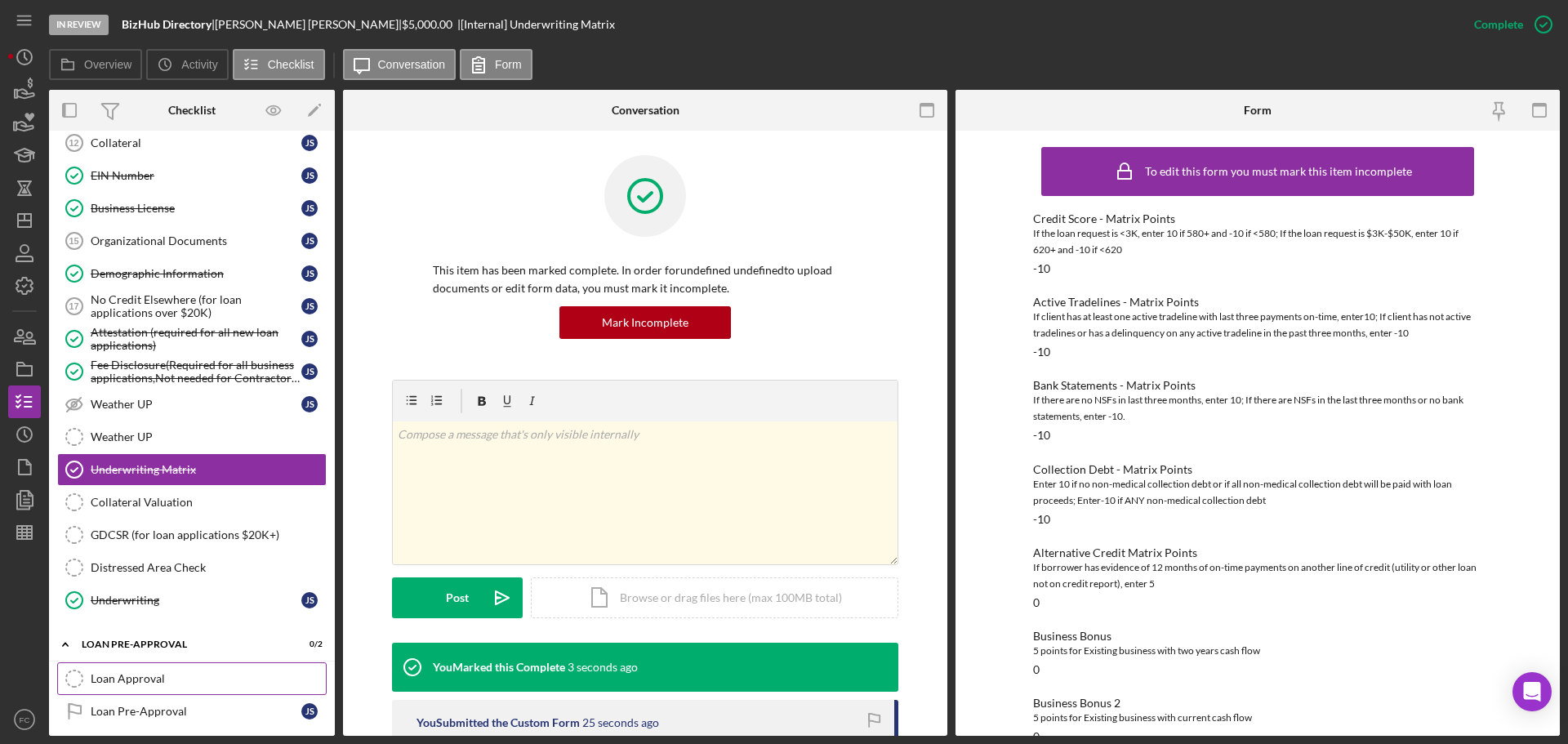
scroll to position [1101, 0]
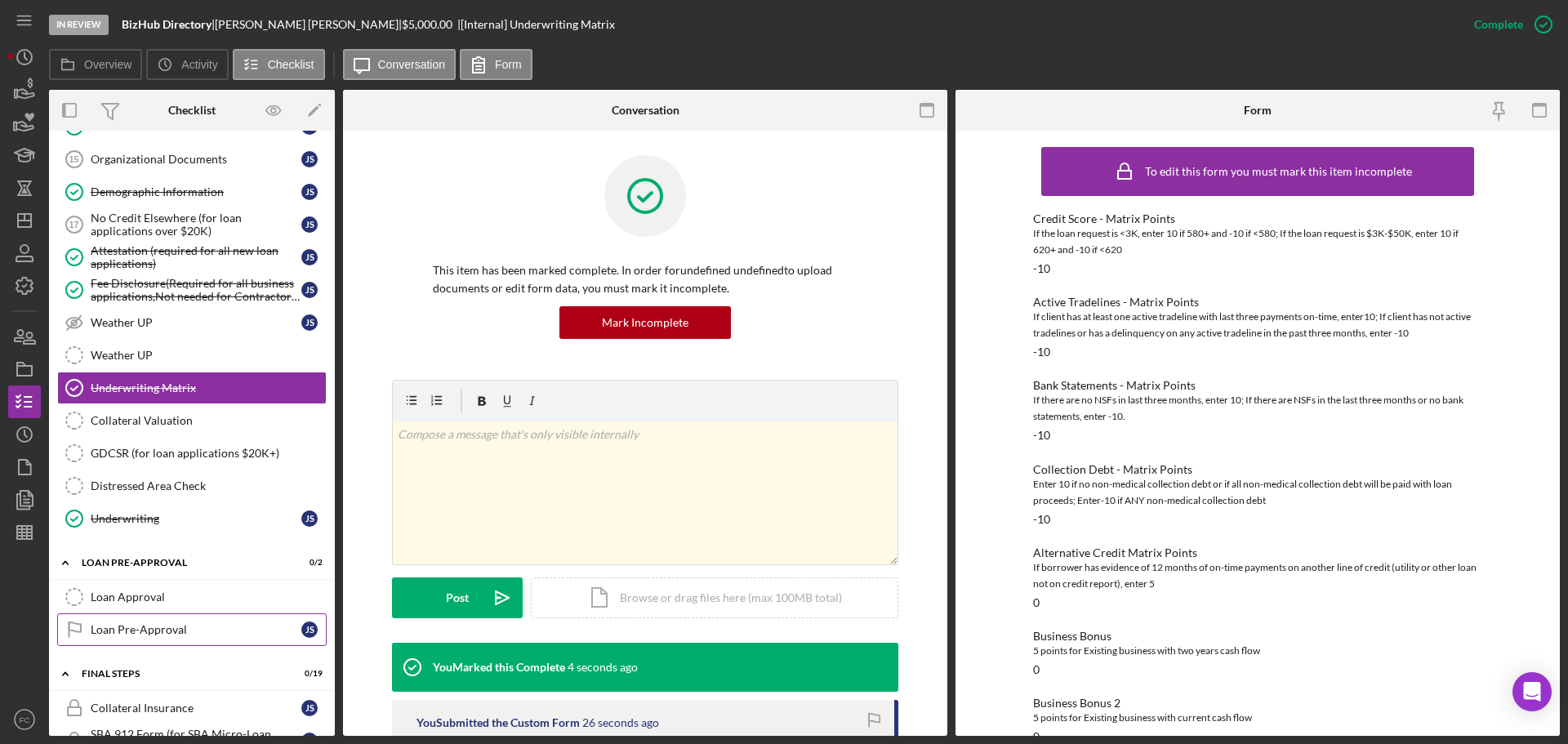
click at [150, 627] on div "Loan Pre-Approval" at bounding box center [196, 629] width 210 height 13
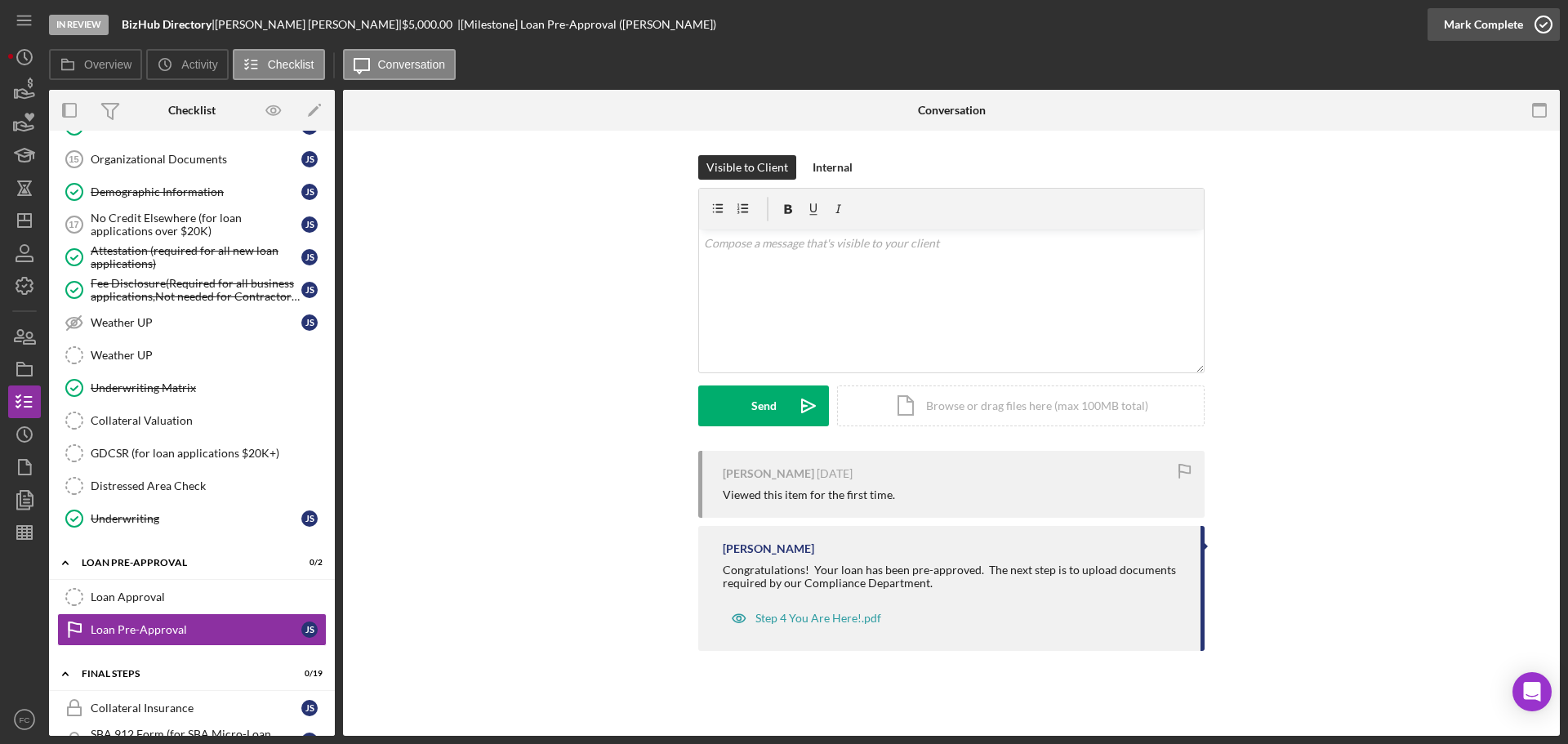
click at [1545, 28] on icon "button" at bounding box center [1544, 24] width 41 height 41
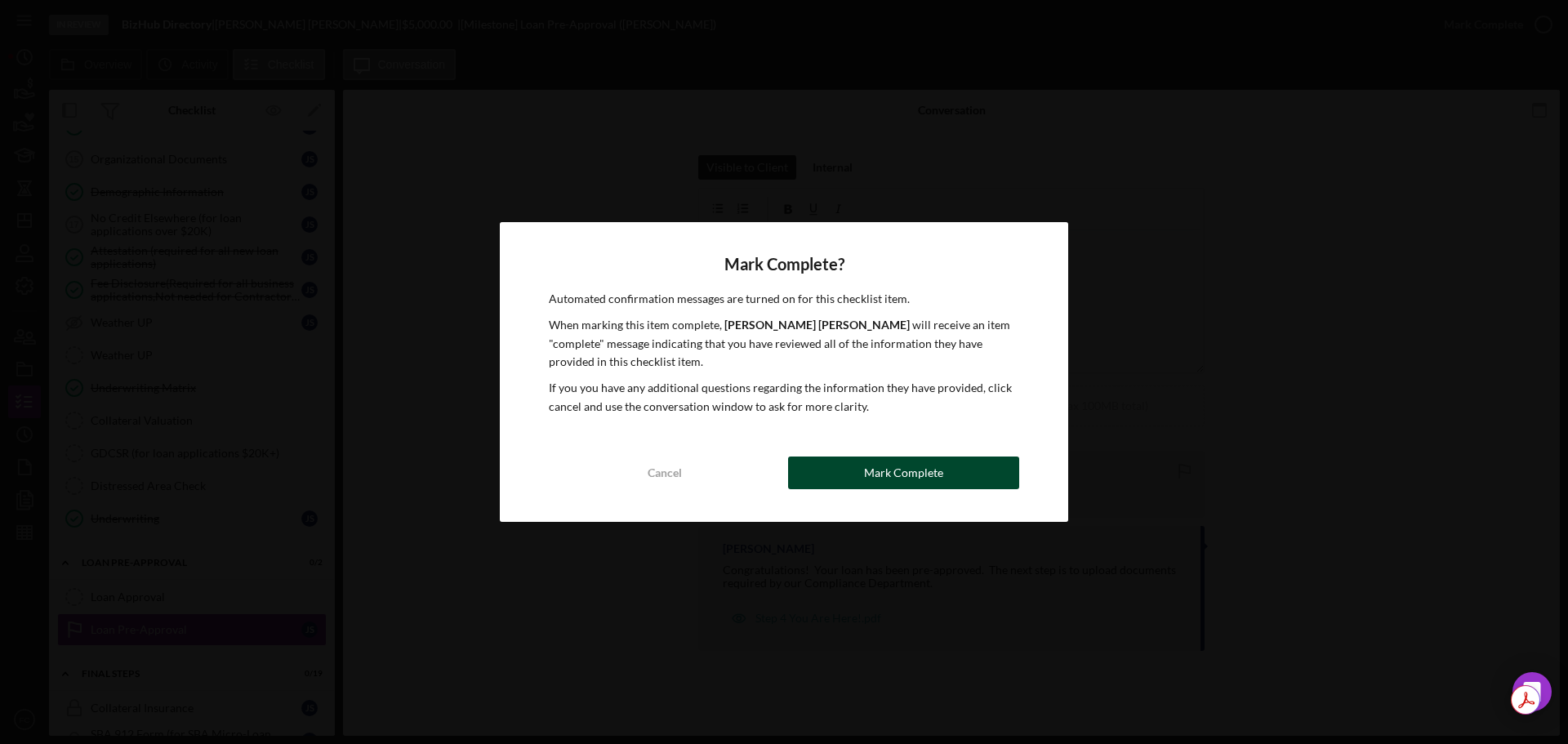
click at [879, 470] on div "Mark Complete" at bounding box center [903, 473] width 79 height 32
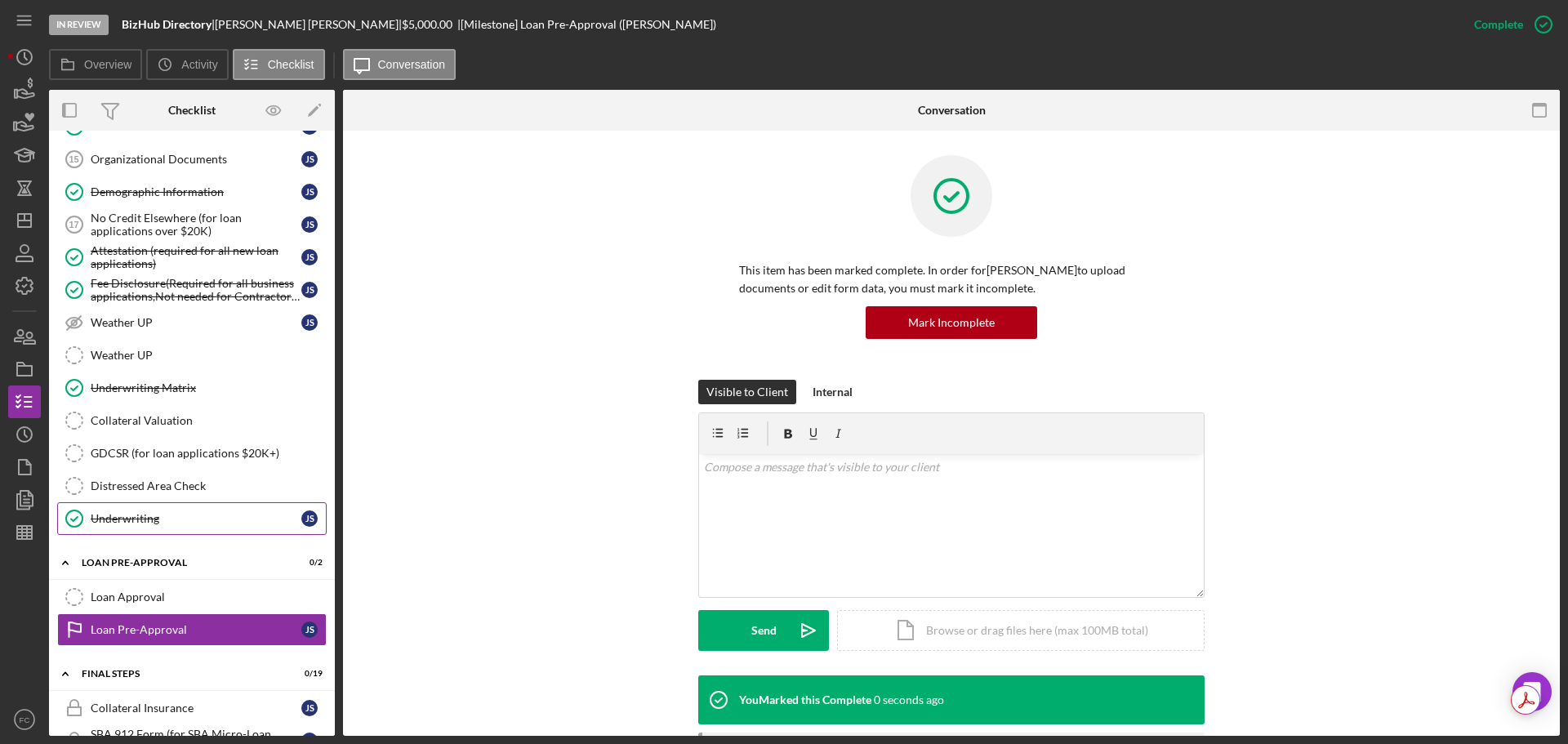
scroll to position [1264, 0]
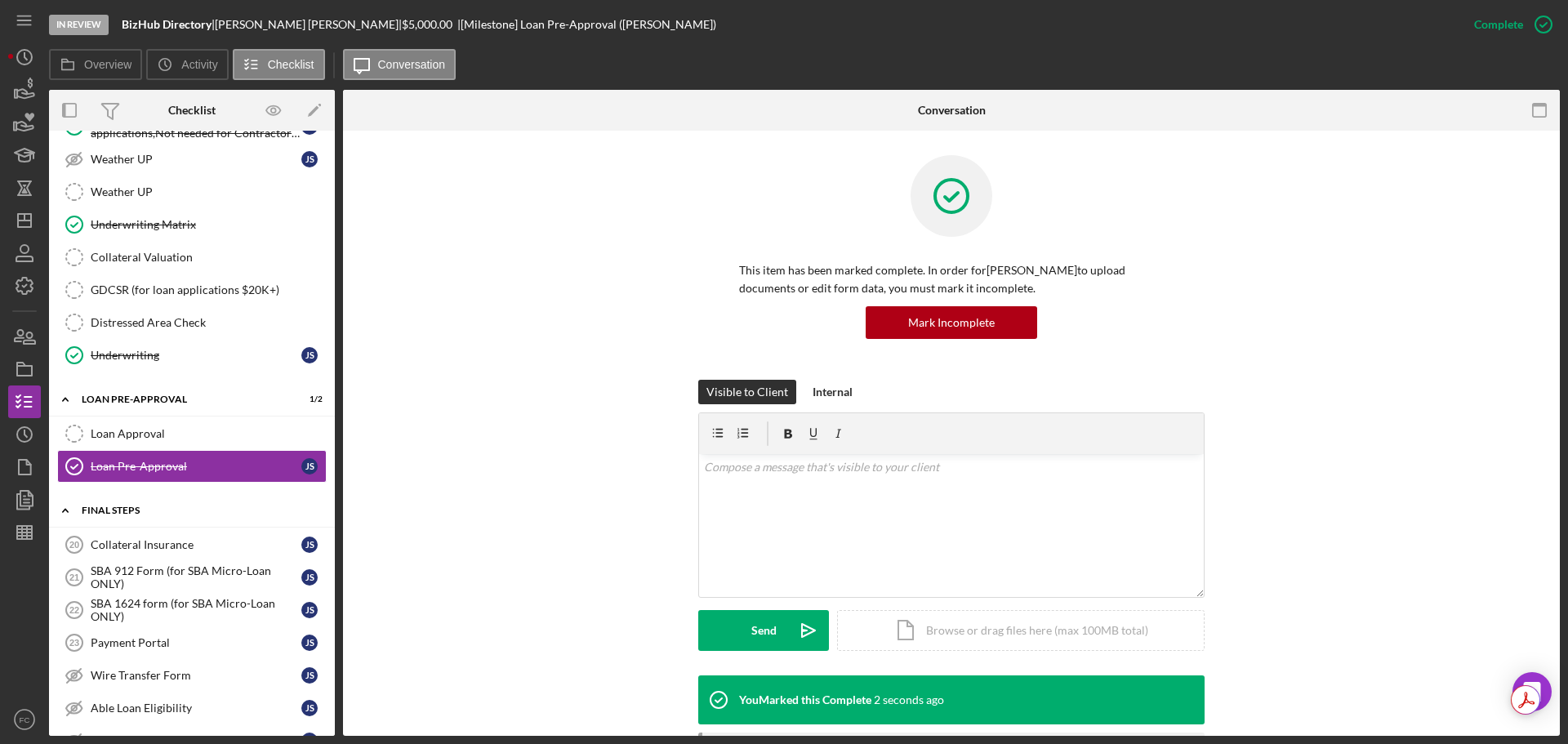
drag, startPoint x: 148, startPoint y: 550, endPoint x: 265, endPoint y: 502, distance: 126.5
click at [158, 543] on div "Collateral Insurance" at bounding box center [196, 545] width 210 height 13
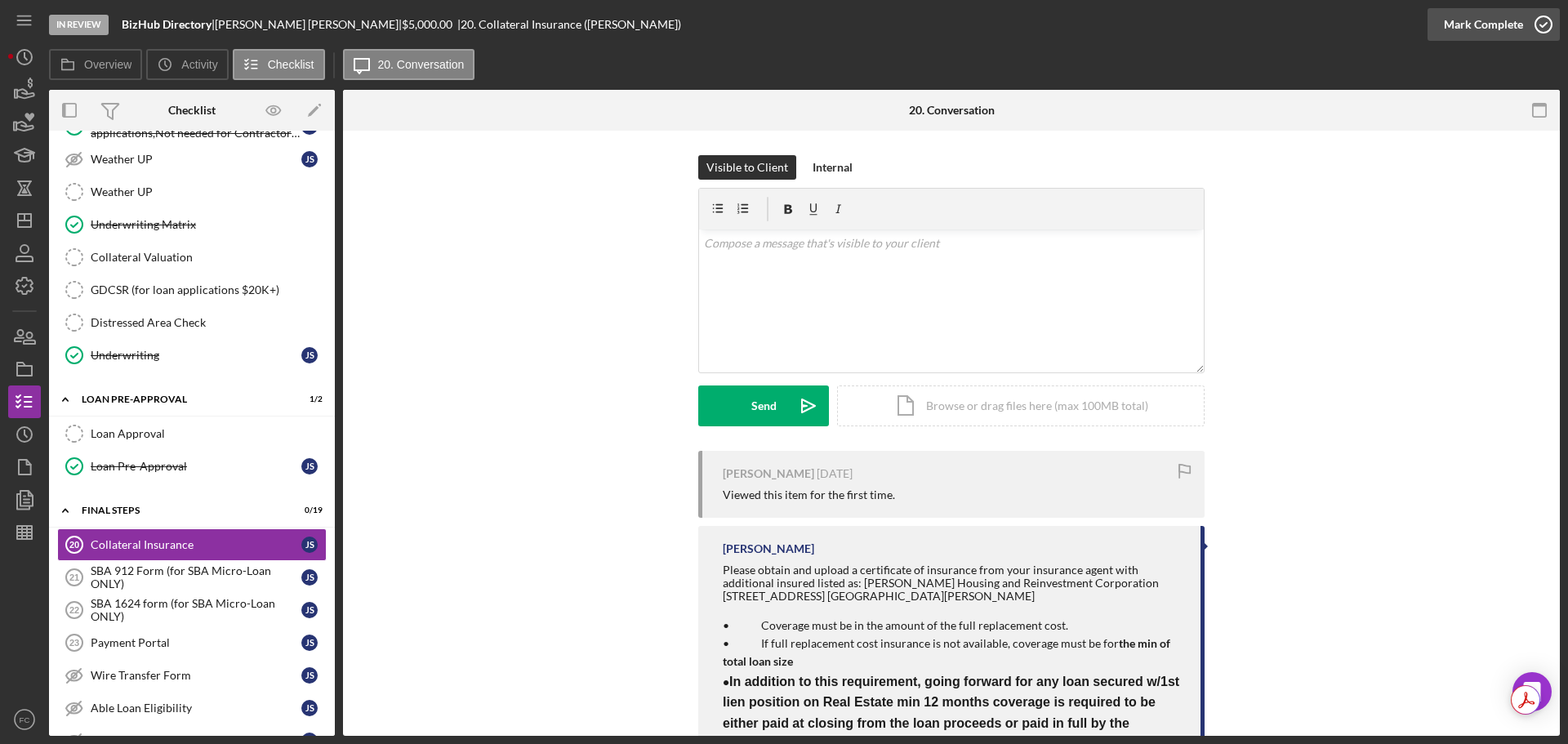
click at [1545, 24] on icon "button" at bounding box center [1544, 24] width 41 height 41
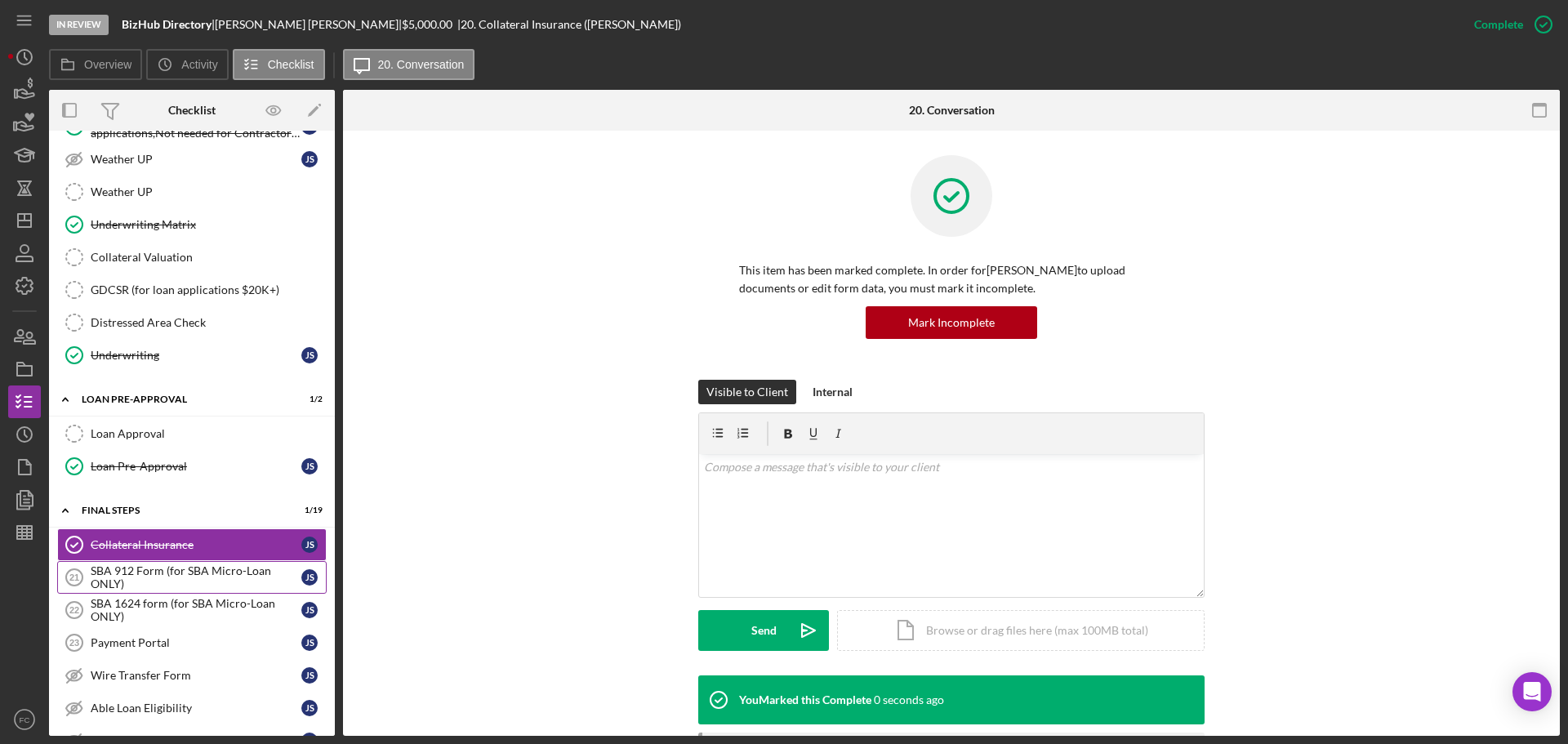
click at [137, 580] on div "SBA 912 Form (for SBA Micro-Loan ONLY)" at bounding box center [196, 577] width 210 height 26
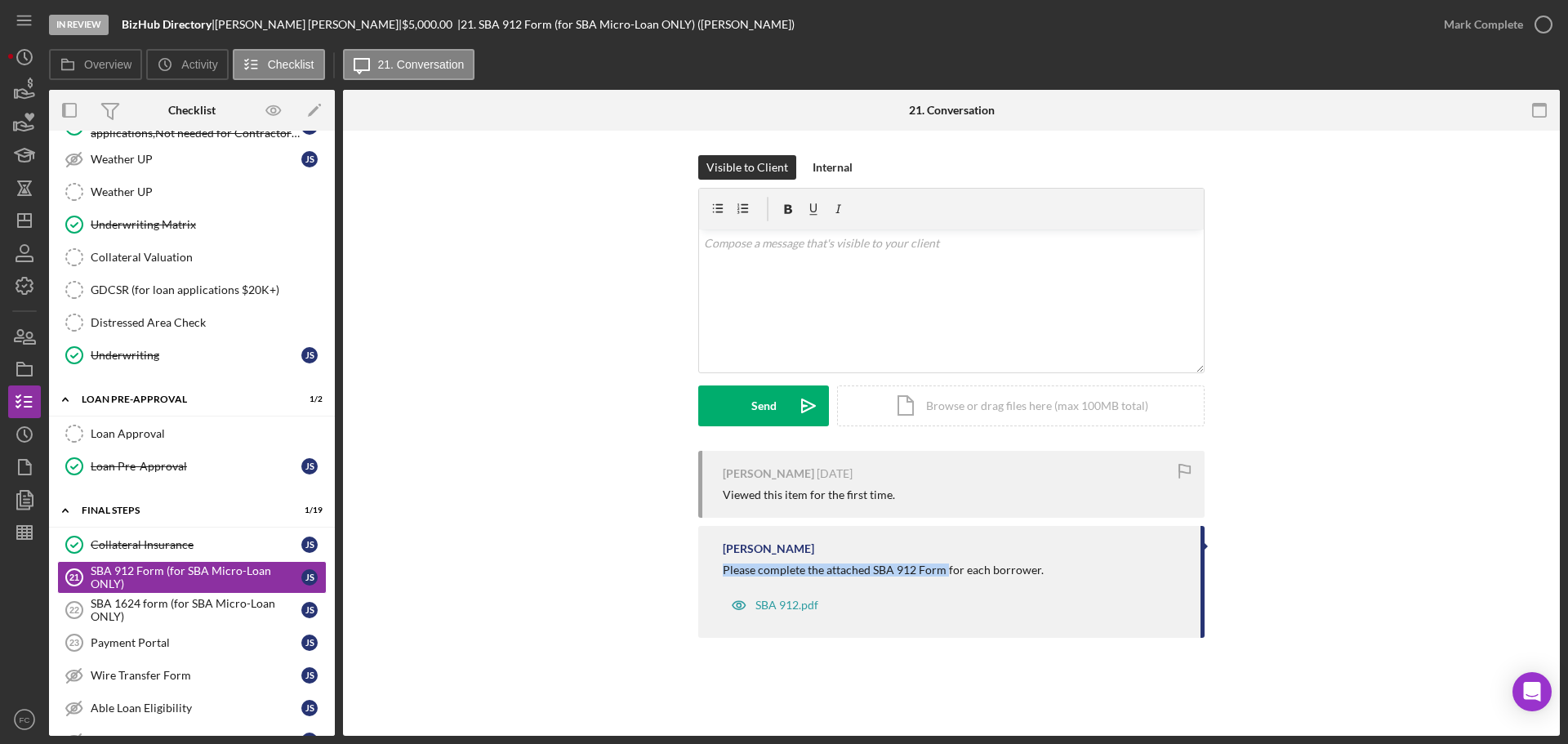
drag, startPoint x: 720, startPoint y: 572, endPoint x: 946, endPoint y: 571, distance: 226.0
click at [946, 571] on div "[PERSON_NAME] Please complete the attached SBA 912 Form for each borrower. SBA …" at bounding box center [952, 582] width 506 height 112
copy div "Please complete the attached SBA 912 Form"
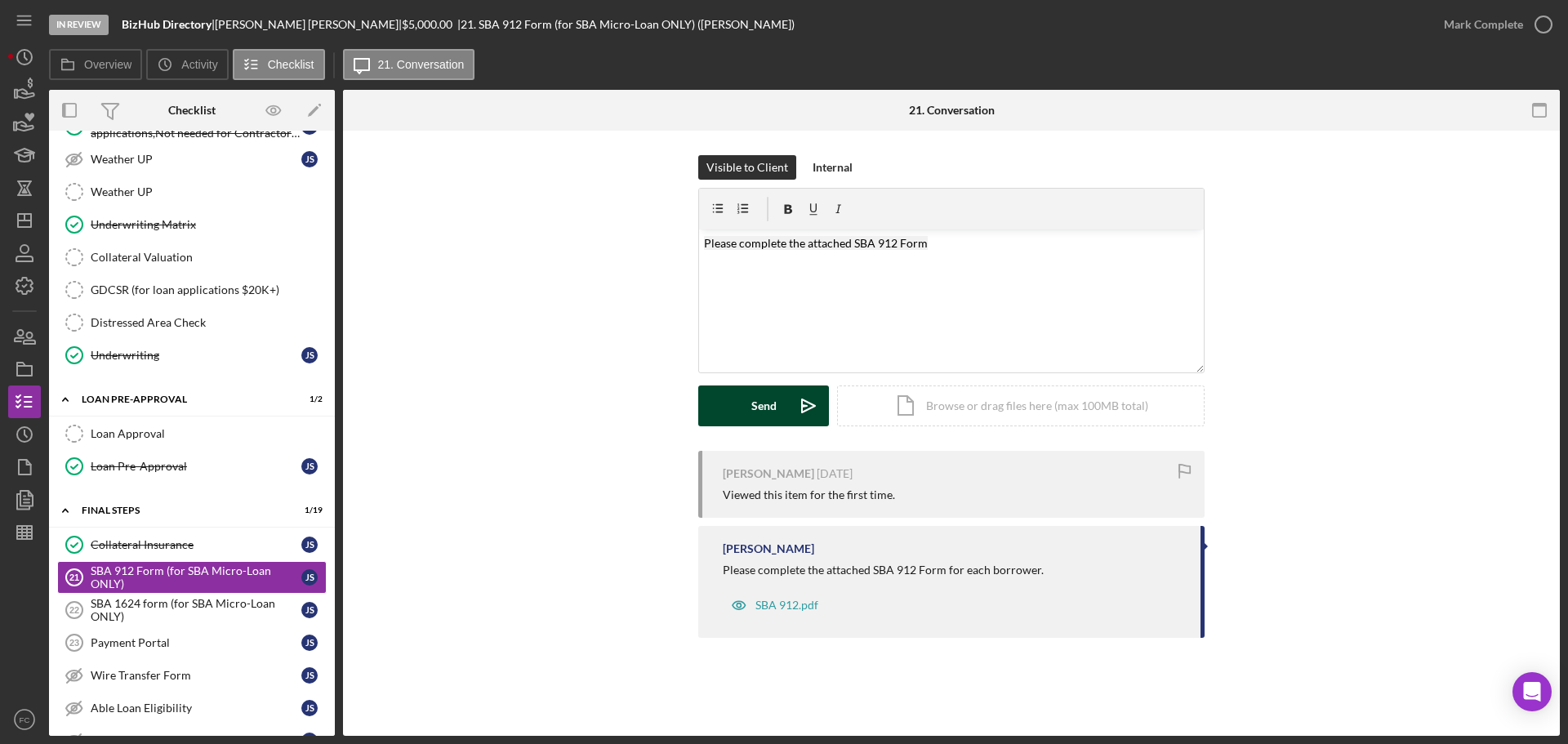
drag, startPoint x: 760, startPoint y: 410, endPoint x: 590, endPoint y: 450, distance: 174.6
click at [760, 409] on div "Send" at bounding box center [764, 406] width 25 height 41
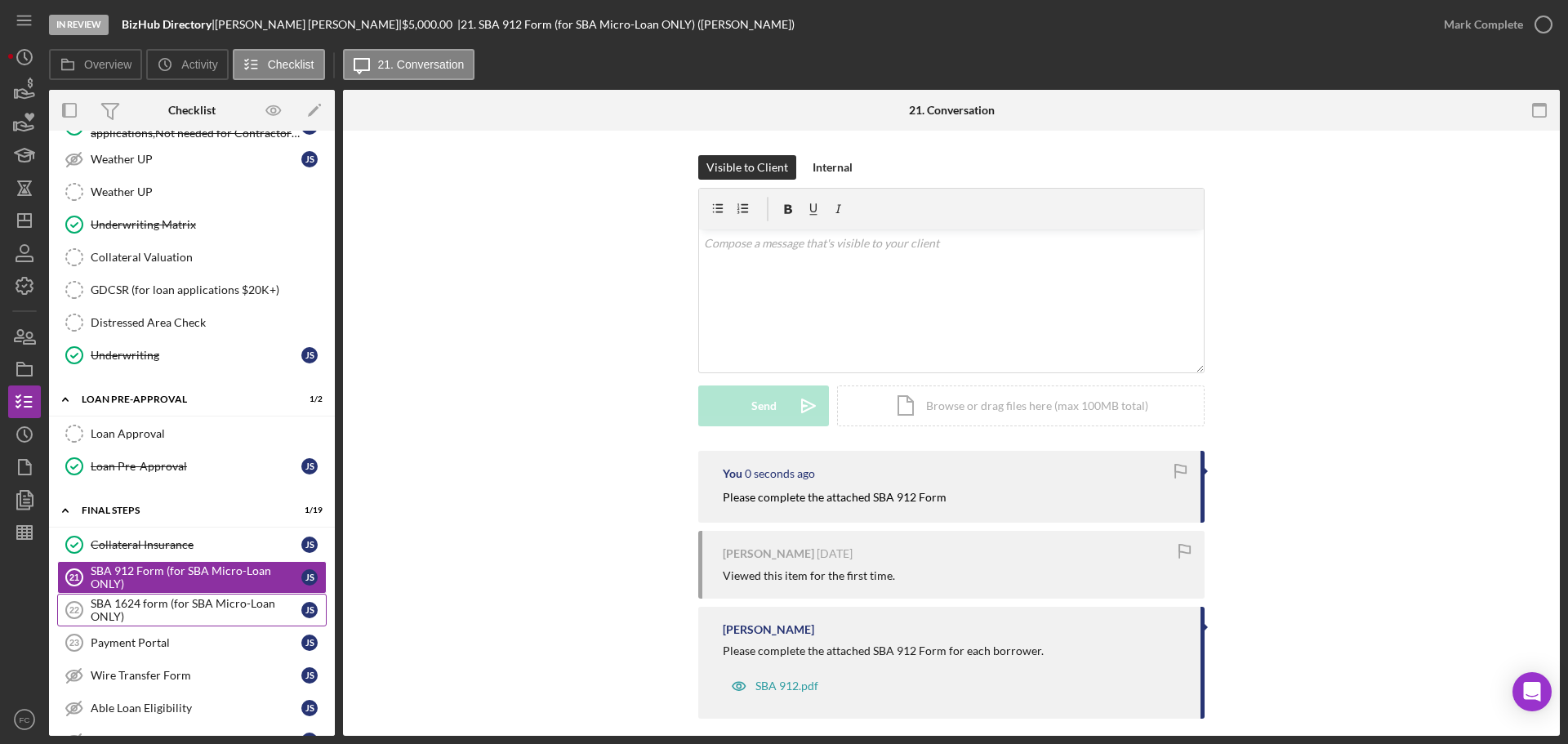
drag, startPoint x: 169, startPoint y: 604, endPoint x: 221, endPoint y: 596, distance: 52.6
click at [169, 603] on div "SBA 1624 form (for SBA Micro-Loan ONLY)" at bounding box center [196, 610] width 210 height 26
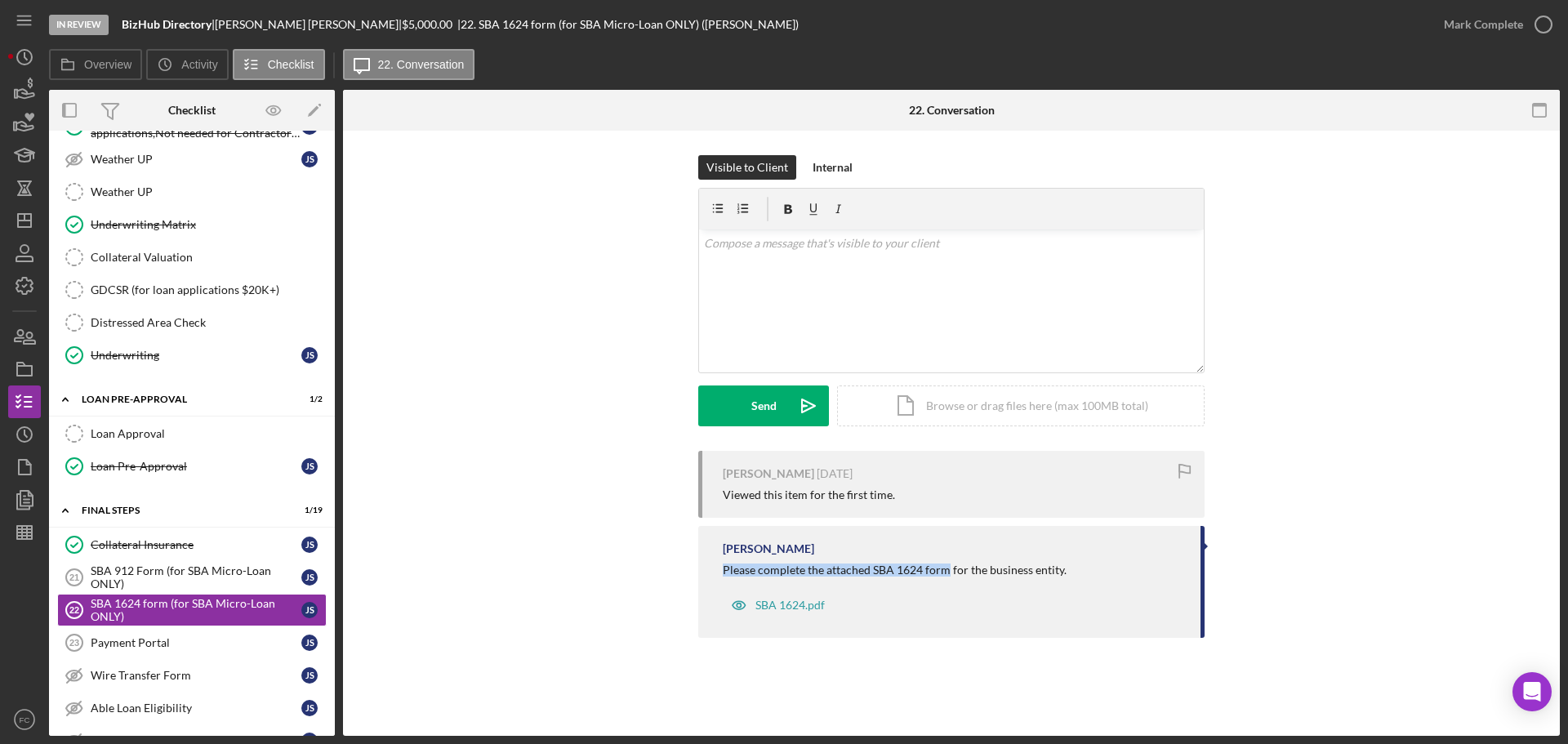
drag, startPoint x: 718, startPoint y: 570, endPoint x: 940, endPoint y: 574, distance: 222.0
click at [944, 574] on div "[PERSON_NAME] Please complete the attached SBA 1624 form for the business entit…" at bounding box center [952, 582] width 506 height 112
copy div "Please complete the attached SBA 1624 form"
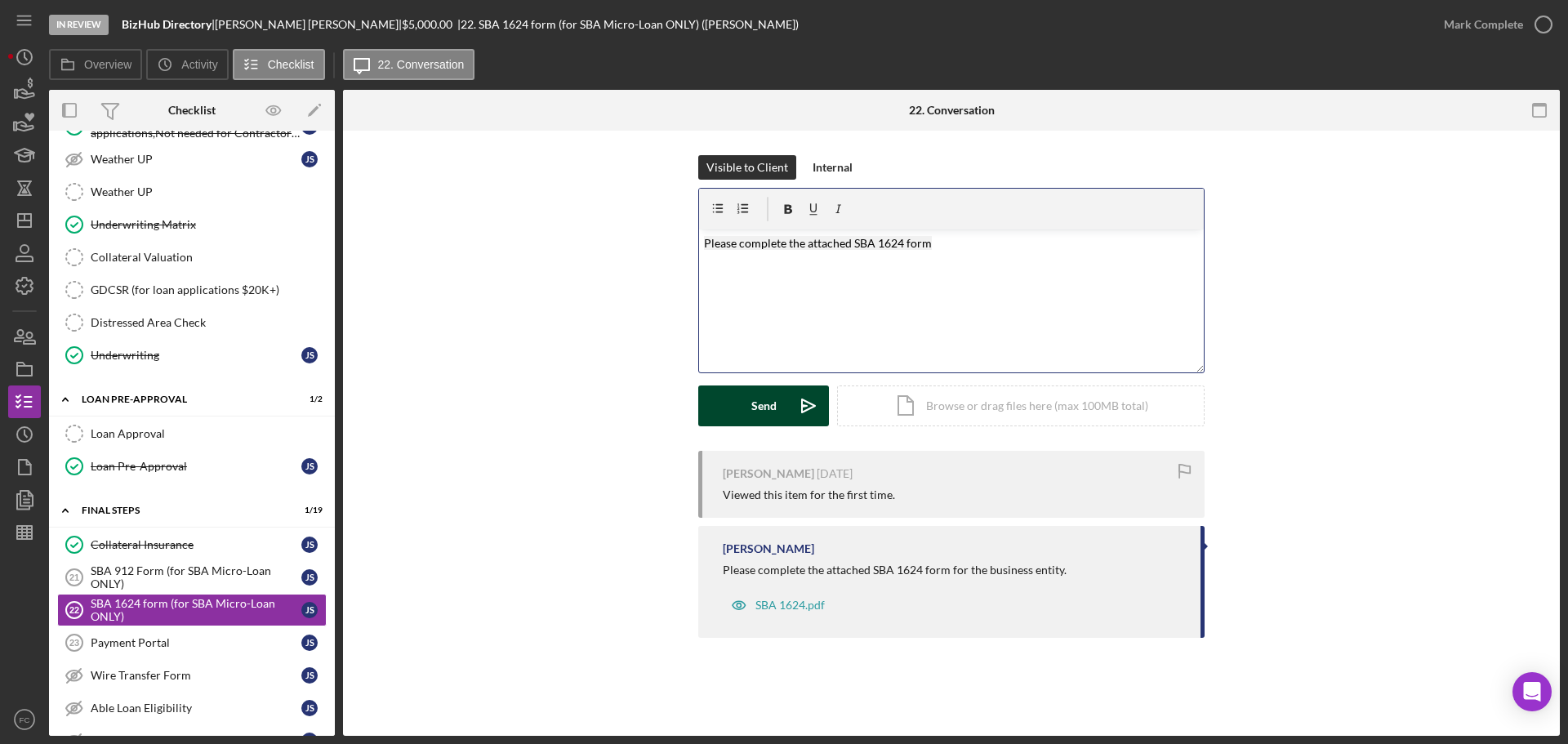
click at [770, 408] on div "Send" at bounding box center [764, 406] width 25 height 41
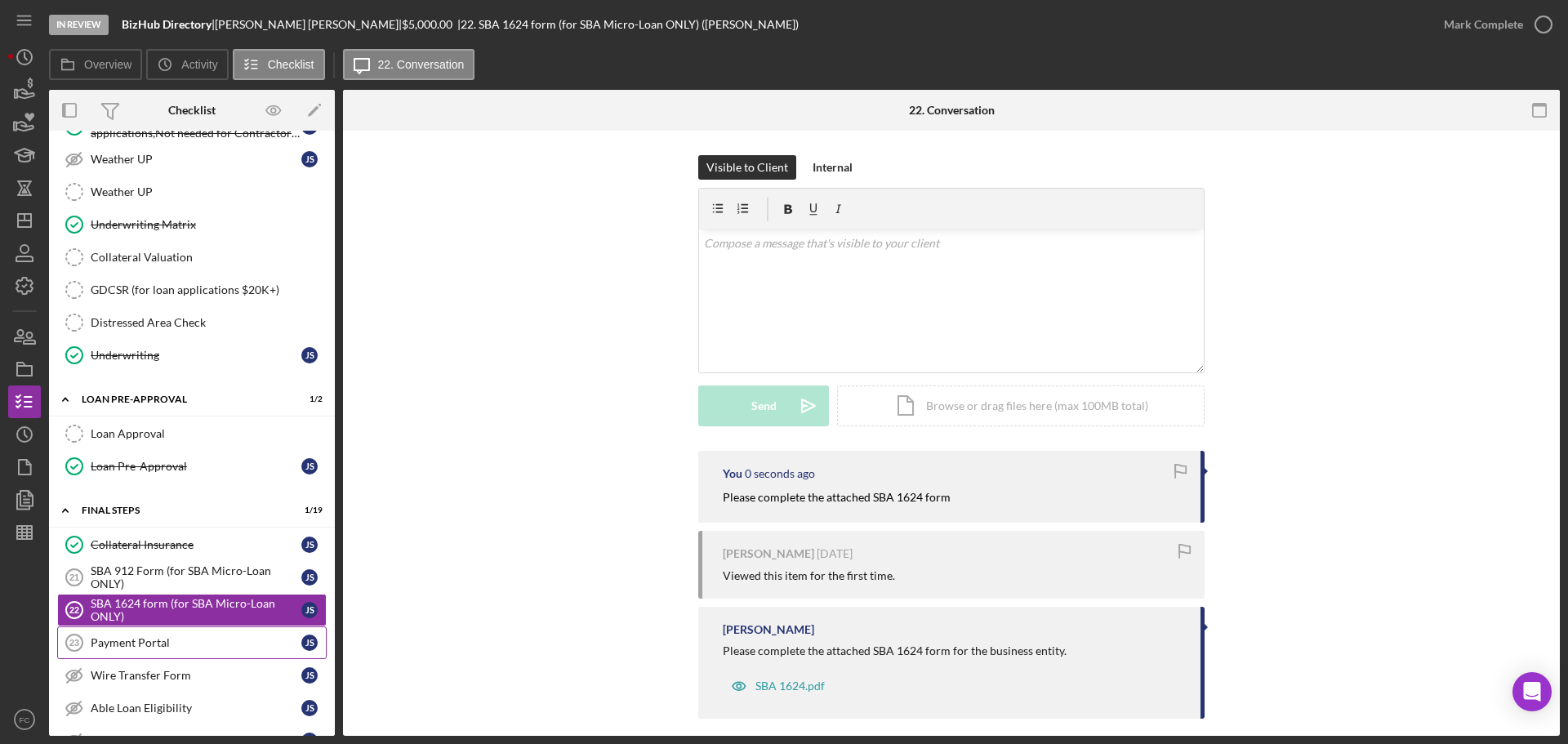
click at [171, 644] on div "Payment Portal" at bounding box center [196, 643] width 210 height 13
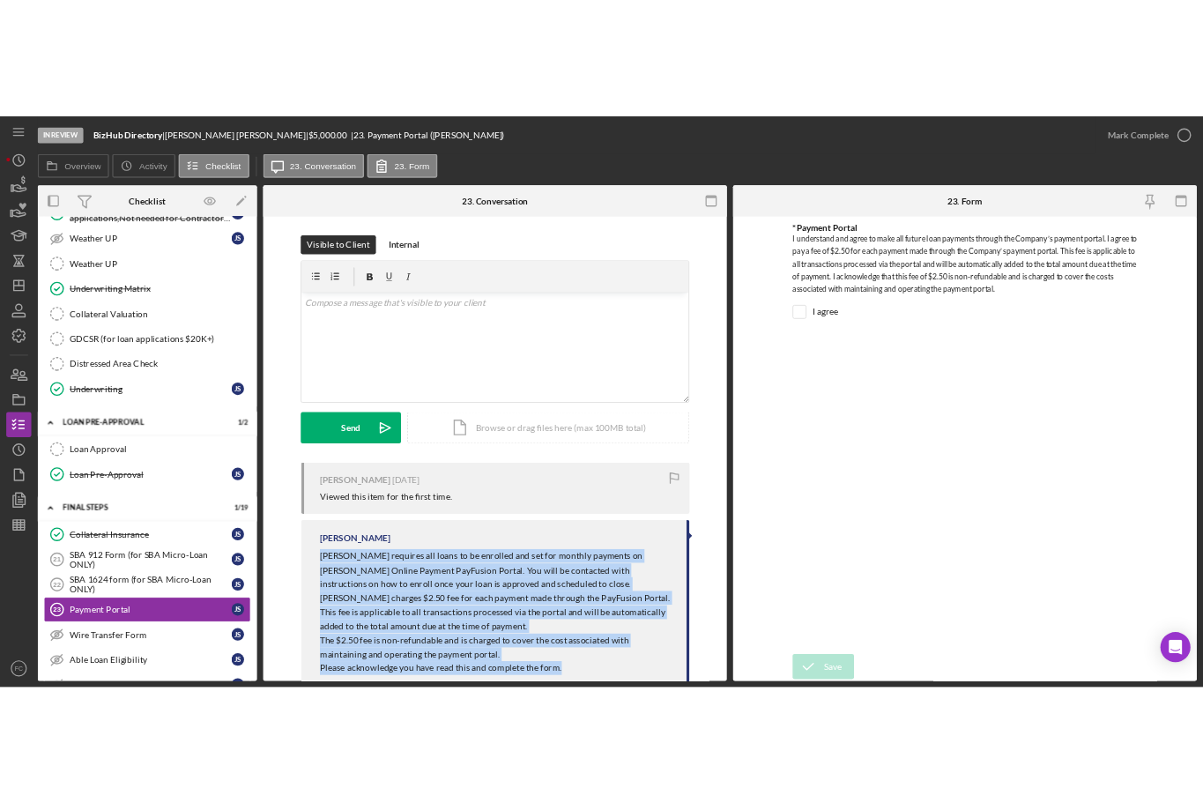
scroll to position [10, 0]
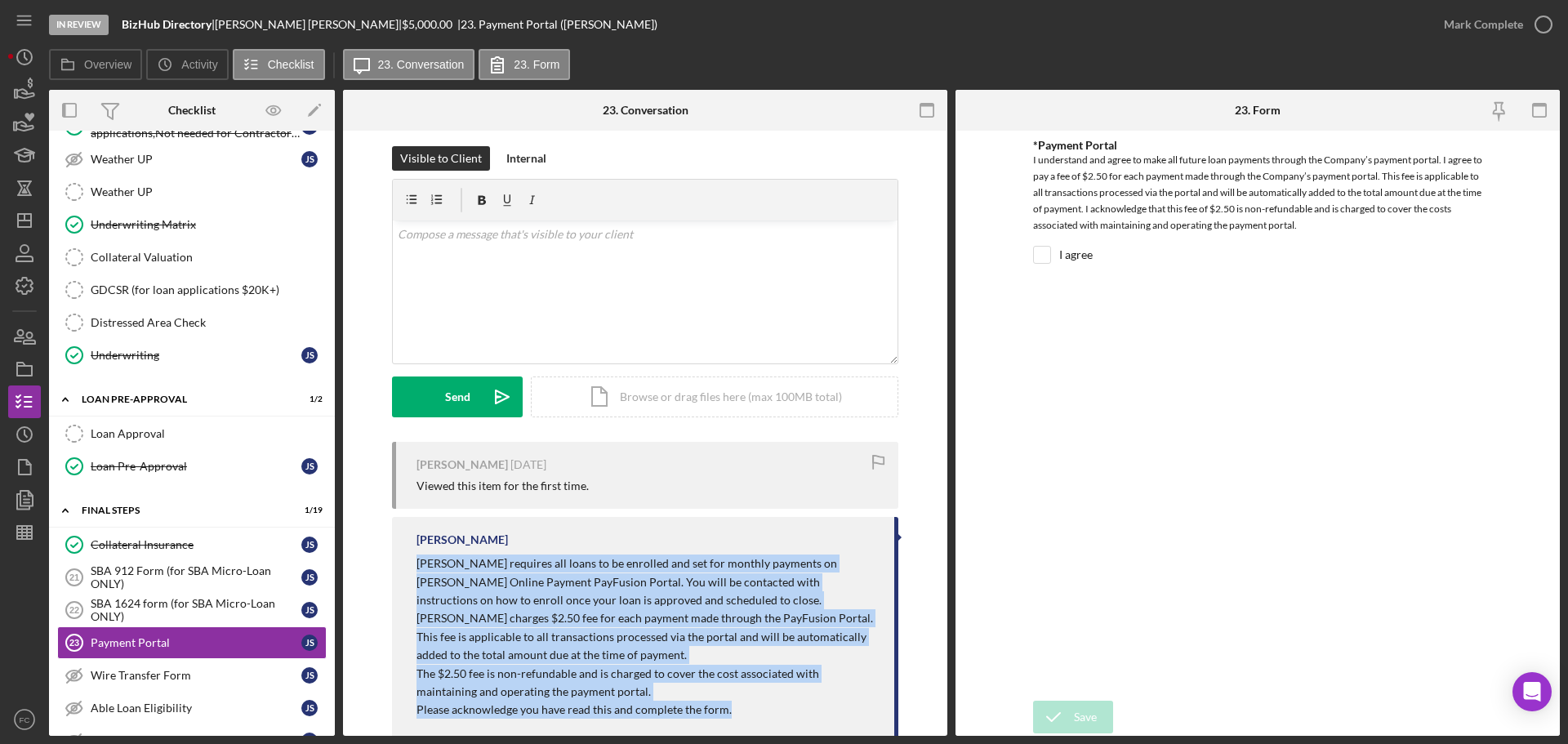
drag, startPoint x: 411, startPoint y: 574, endPoint x: 681, endPoint y: 684, distance: 291.5
click at [756, 714] on div "[PERSON_NAME] [PERSON_NAME] requires all loans to be enrolled and set for month…" at bounding box center [645, 628] width 506 height 223
drag, startPoint x: 601, startPoint y: 583, endPoint x: 592, endPoint y: 579, distance: 9.8
drag, startPoint x: 589, startPoint y: 576, endPoint x: 617, endPoint y: 596, distance: 34.4
drag, startPoint x: 616, startPoint y: 595, endPoint x: 588, endPoint y: 605, distance: 29.7
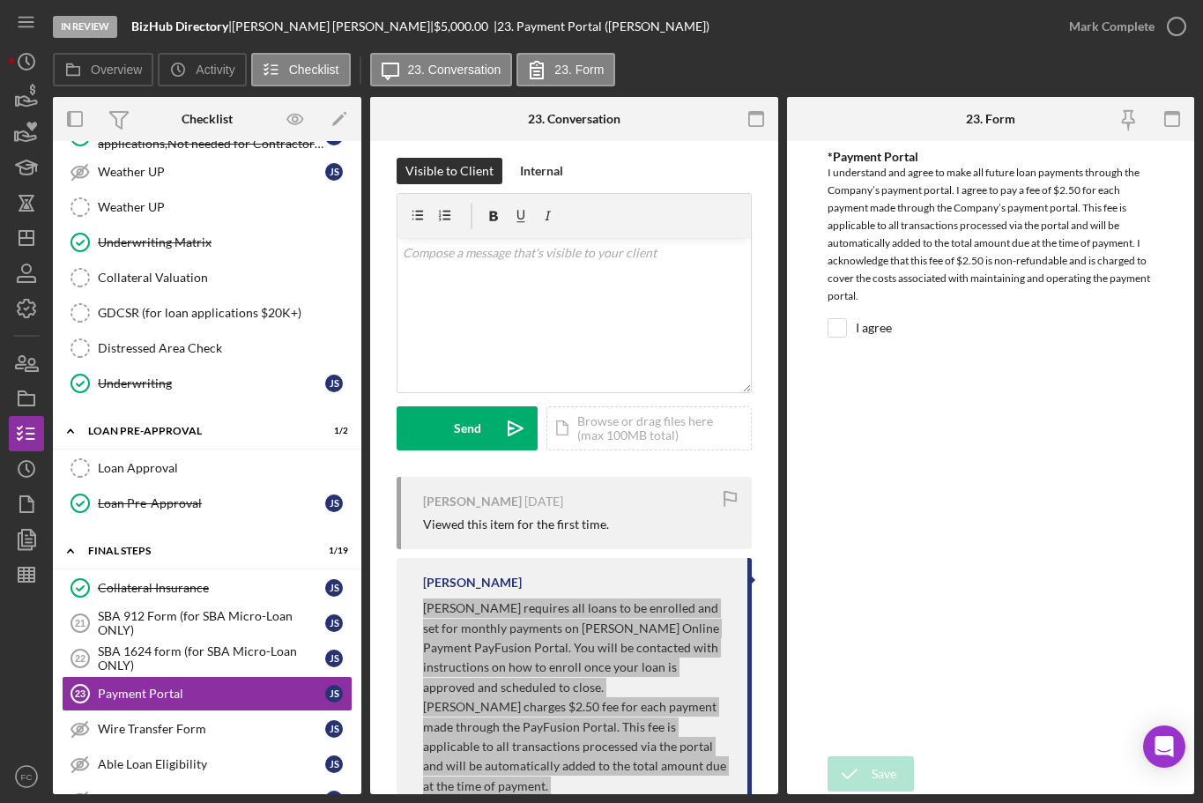
copy div "[PERSON_NAME] requires all loans to be enrolled and set for monthly payments on…"
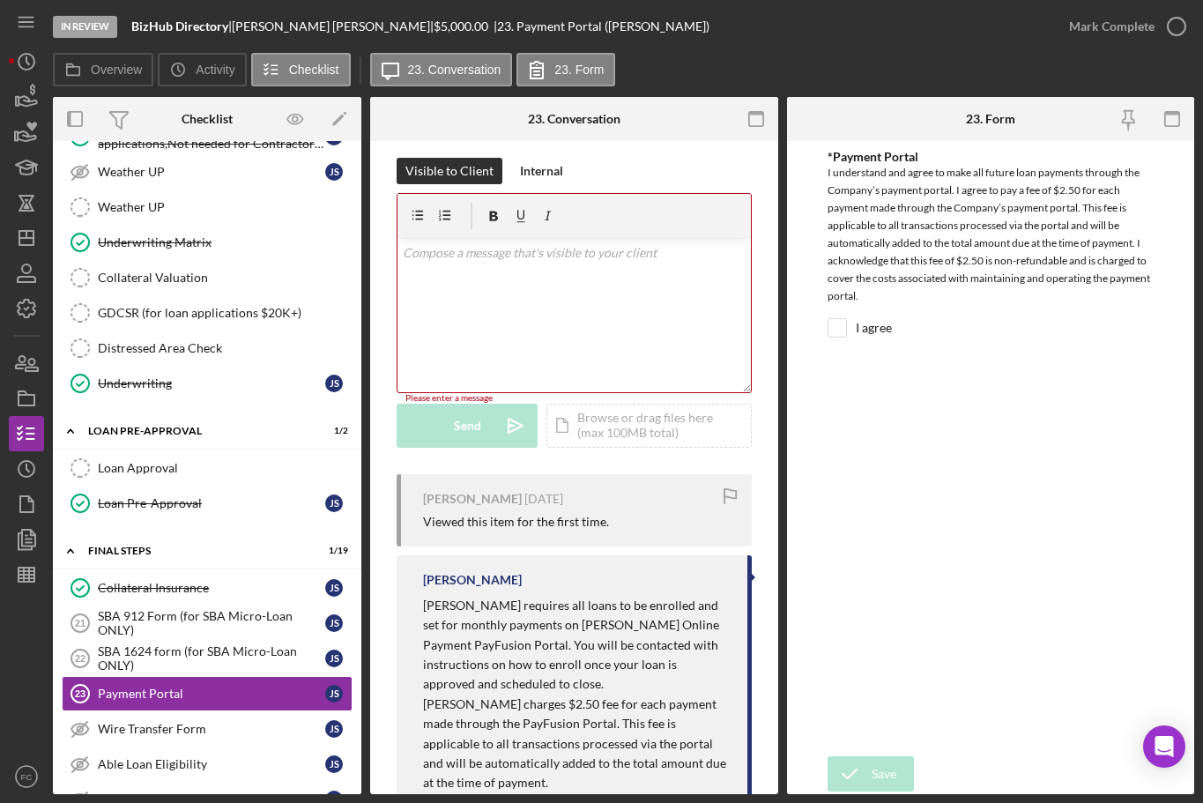
scroll to position [163, 0]
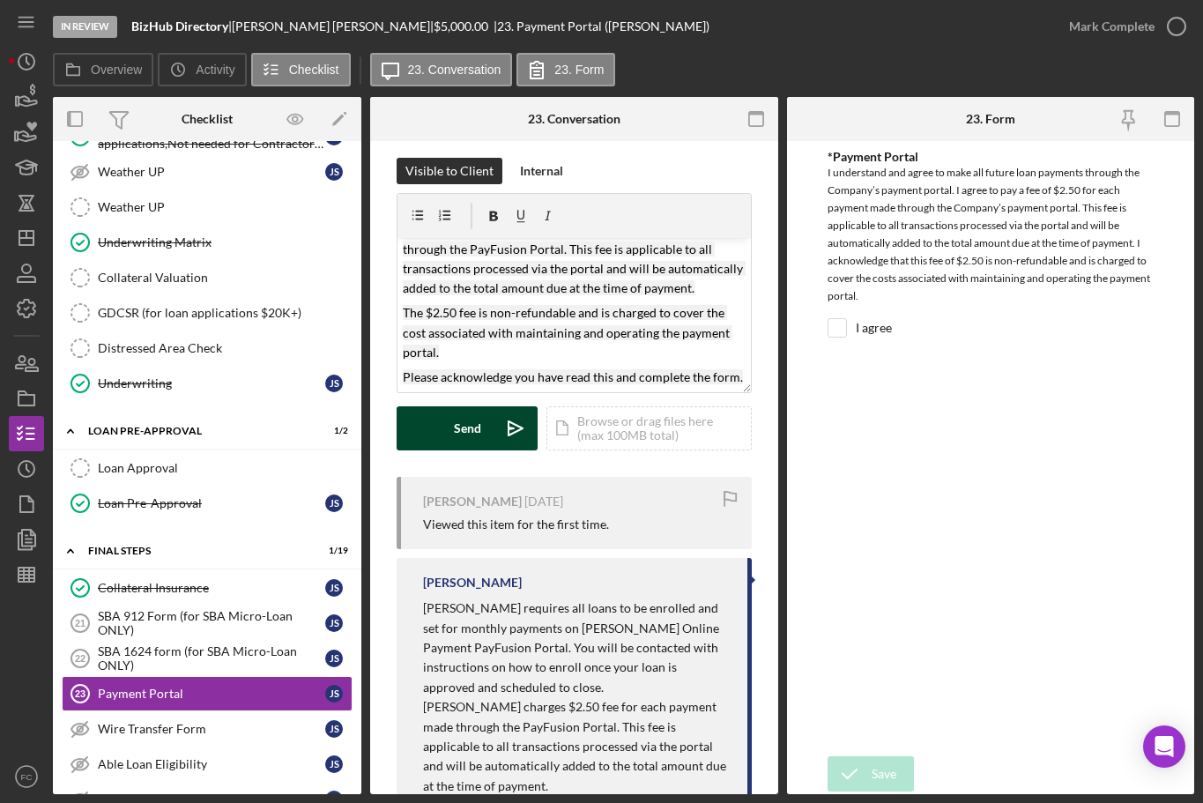
click at [482, 433] on button "Send Icon/icon-invite-send" at bounding box center [467, 428] width 141 height 44
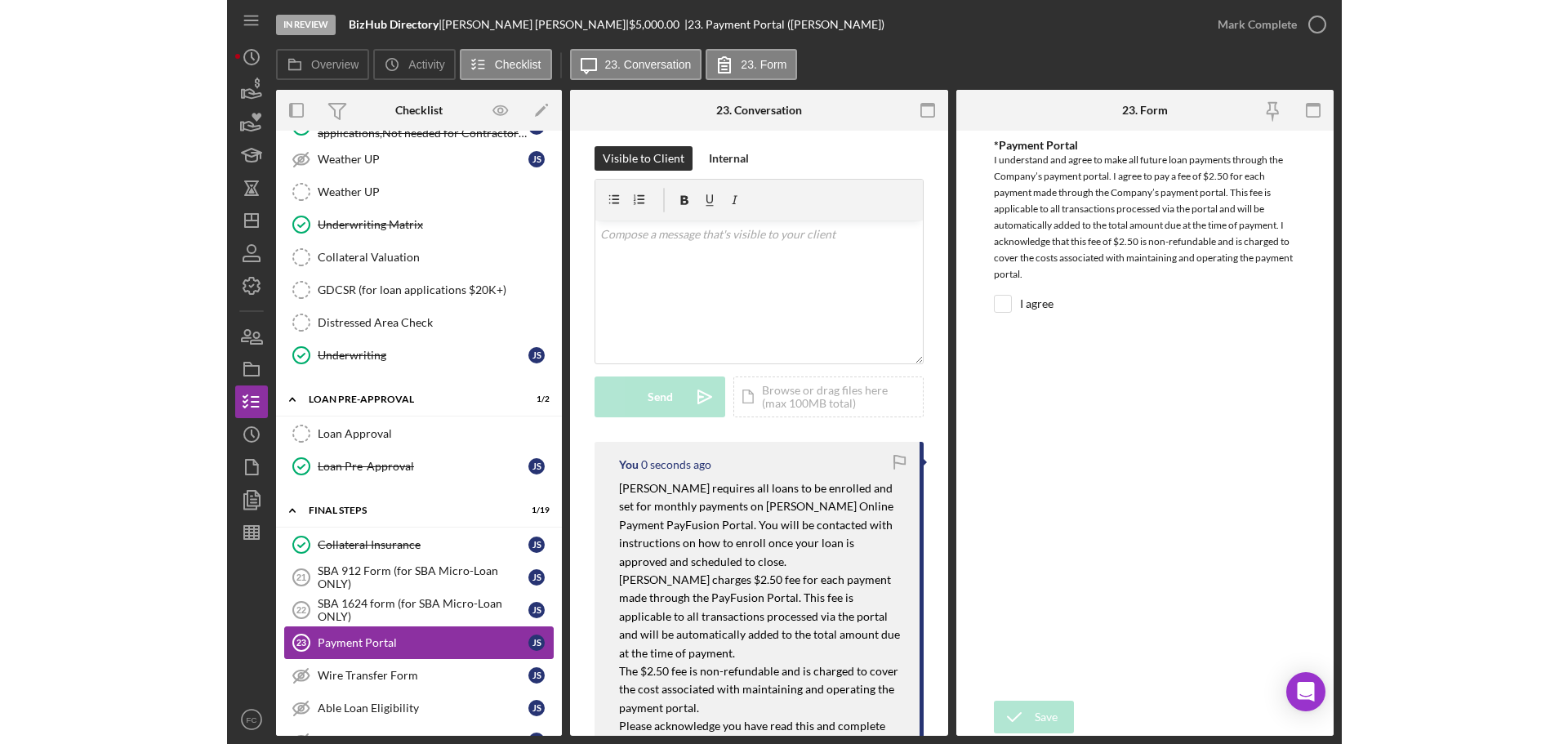
scroll to position [0, 0]
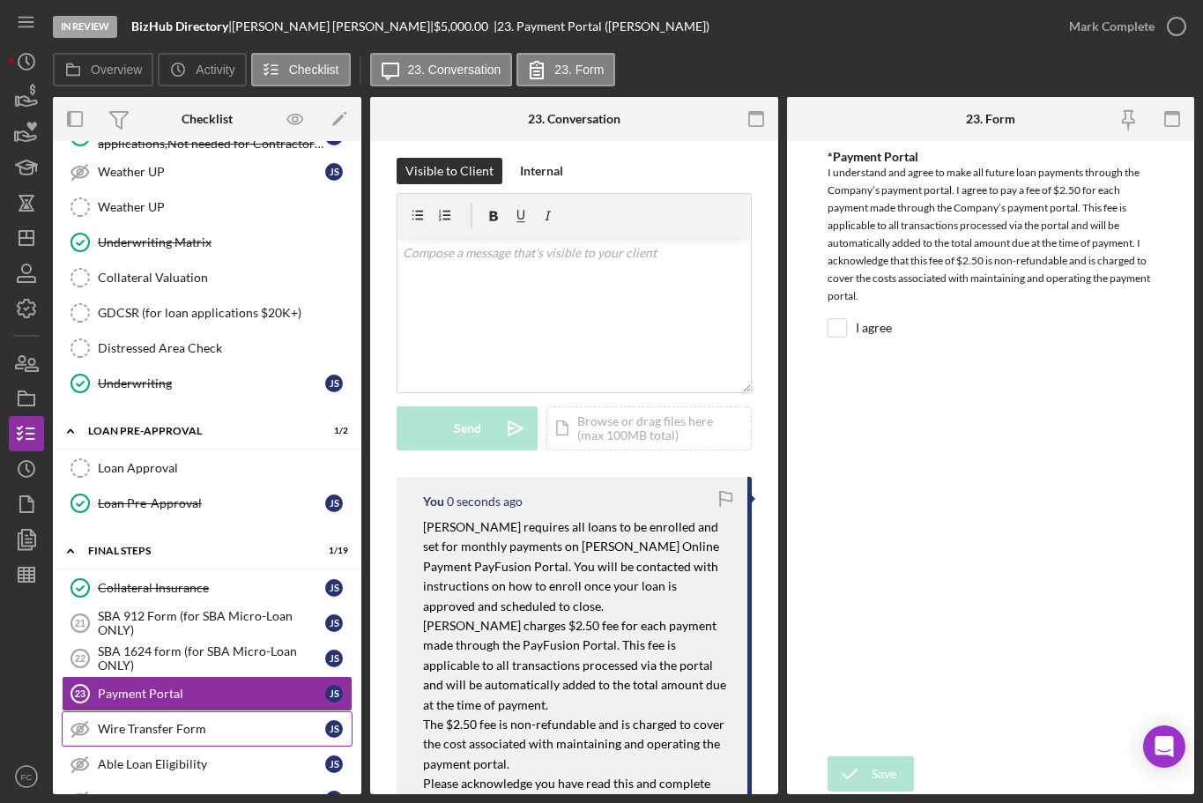
click at [157, 728] on div "Wire Transfer Form" at bounding box center [211, 729] width 227 height 14
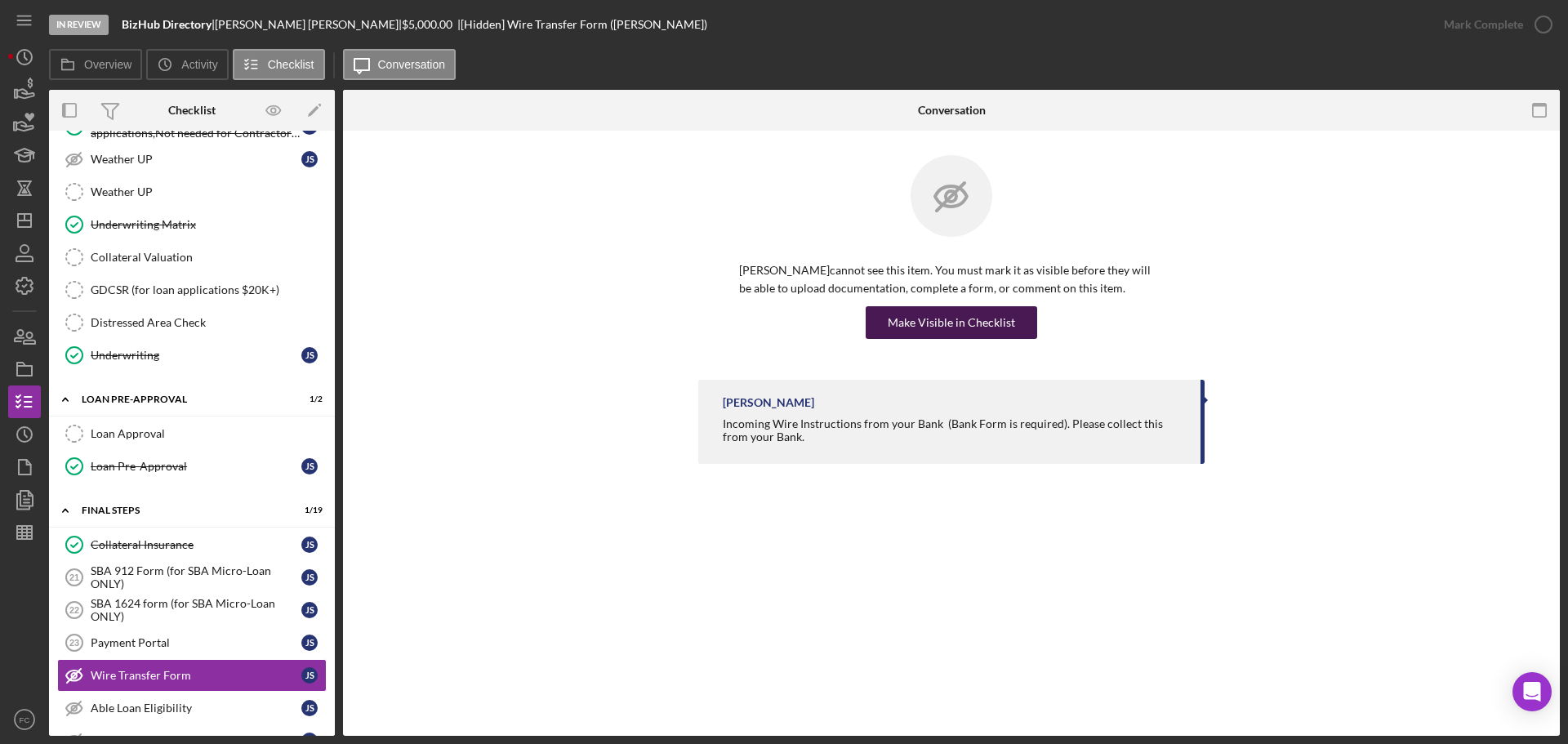
click at [944, 327] on div "Make Visible in Checklist" at bounding box center [951, 322] width 127 height 32
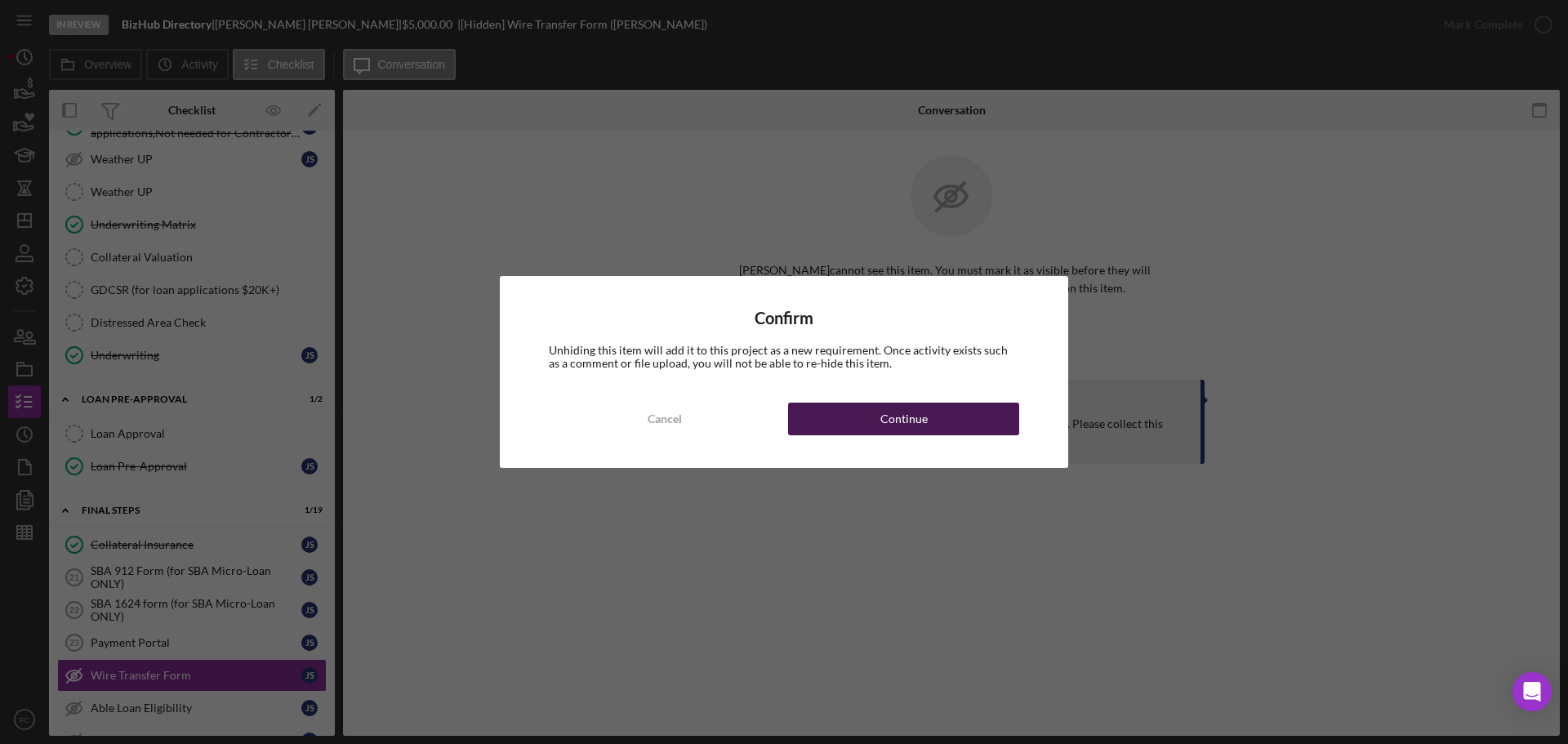
click at [878, 408] on button "Continue" at bounding box center [904, 419] width 231 height 32
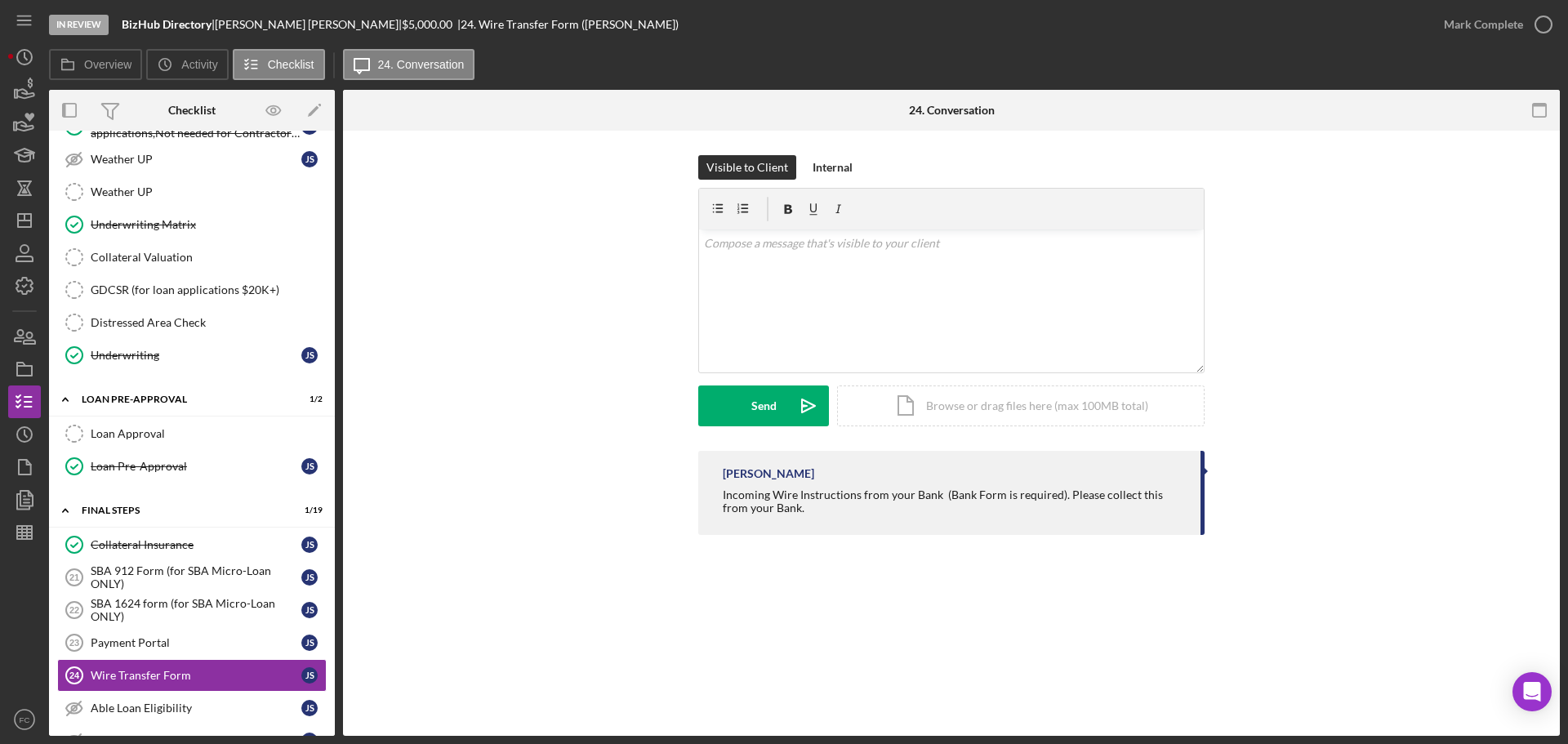
drag, startPoint x: 767, startPoint y: 494, endPoint x: 834, endPoint y: 524, distance: 73.4
click at [834, 524] on div "[PERSON_NAME] Incoming Wire Instructions from your Bank (Bank Form is required)…" at bounding box center [952, 493] width 506 height 84
copy div "Incoming Wire Instructions from your Bank (Bank Form is required). Please colle…"
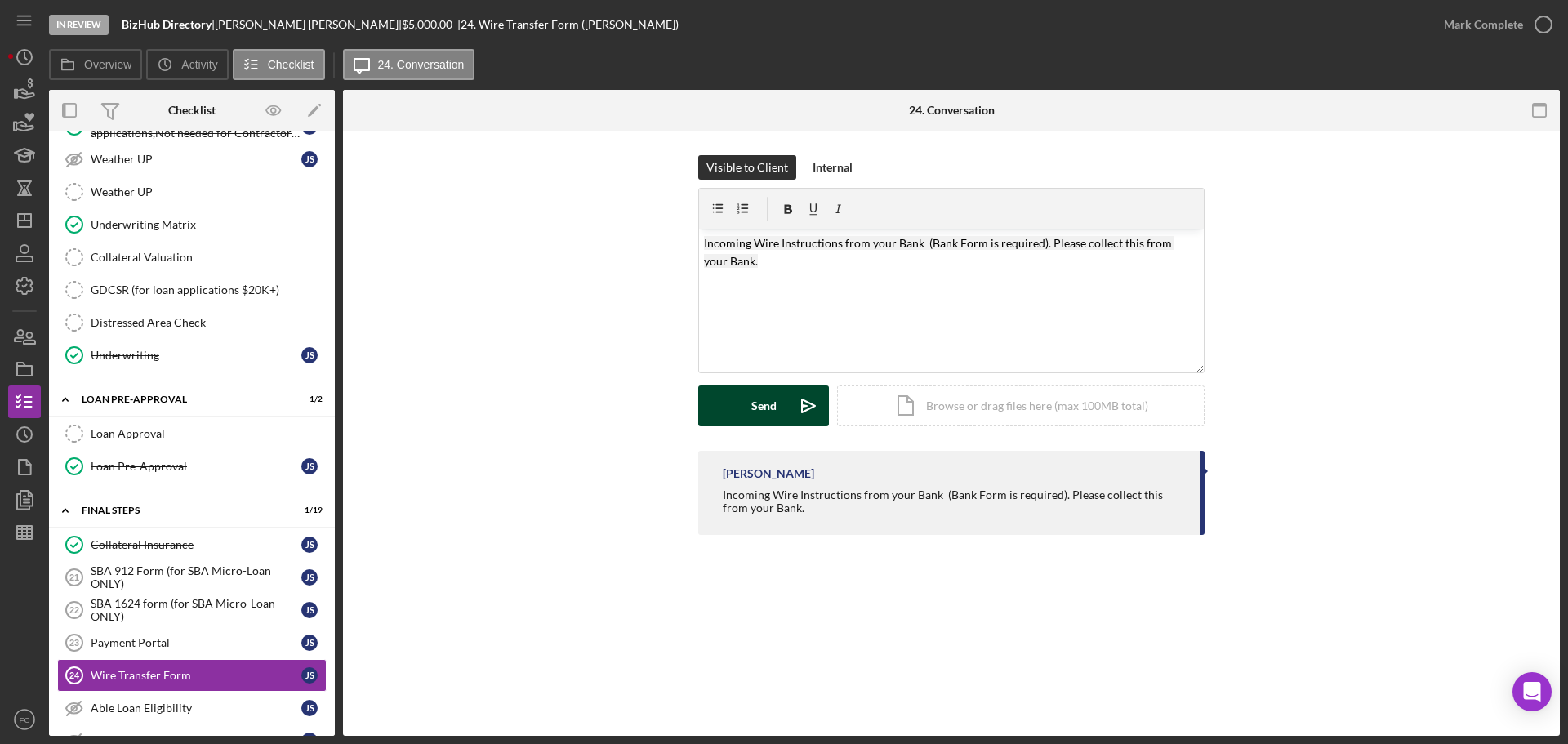
click at [750, 403] on button "Send Icon/icon-invite-send" at bounding box center [764, 406] width 131 height 41
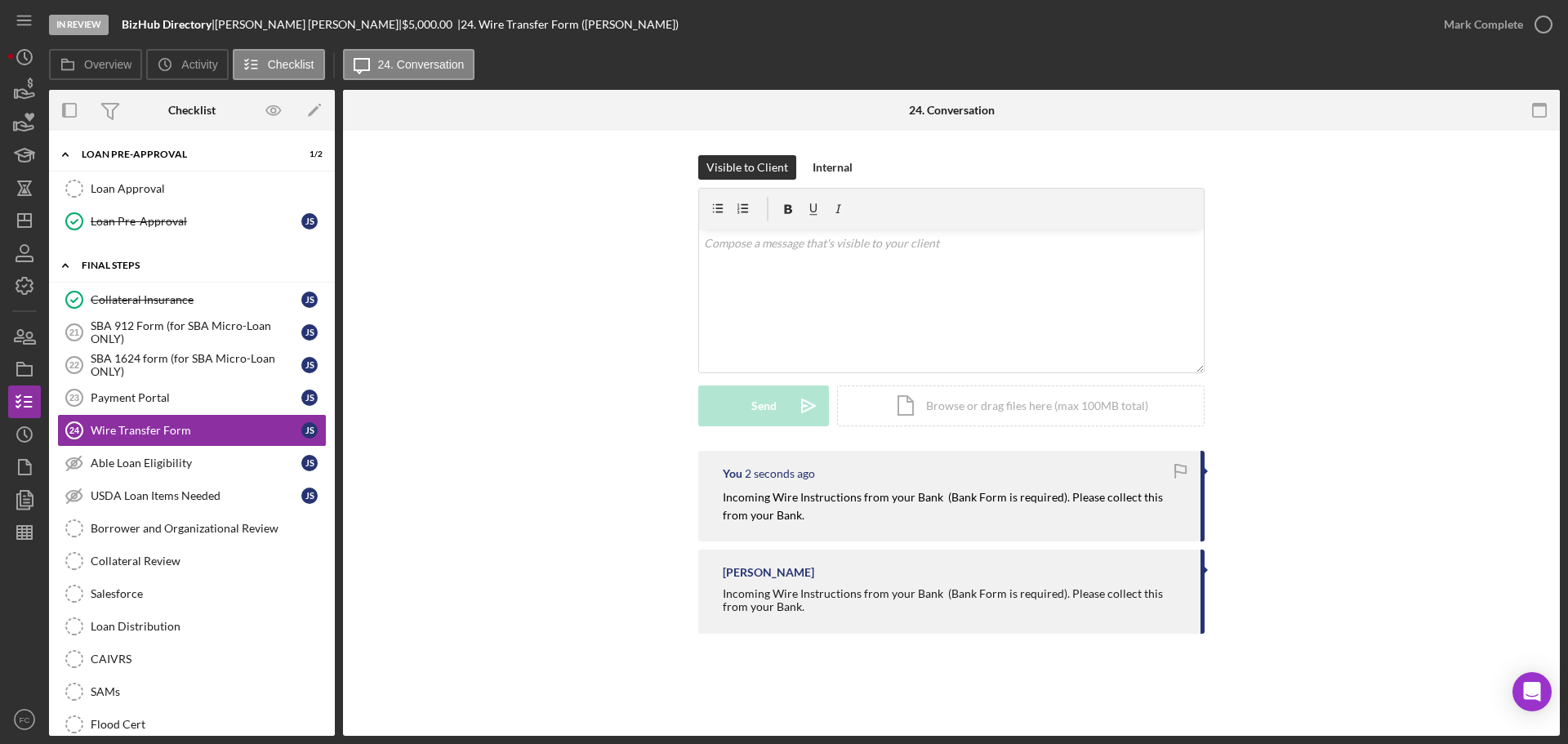
scroll to position [1345, 0]
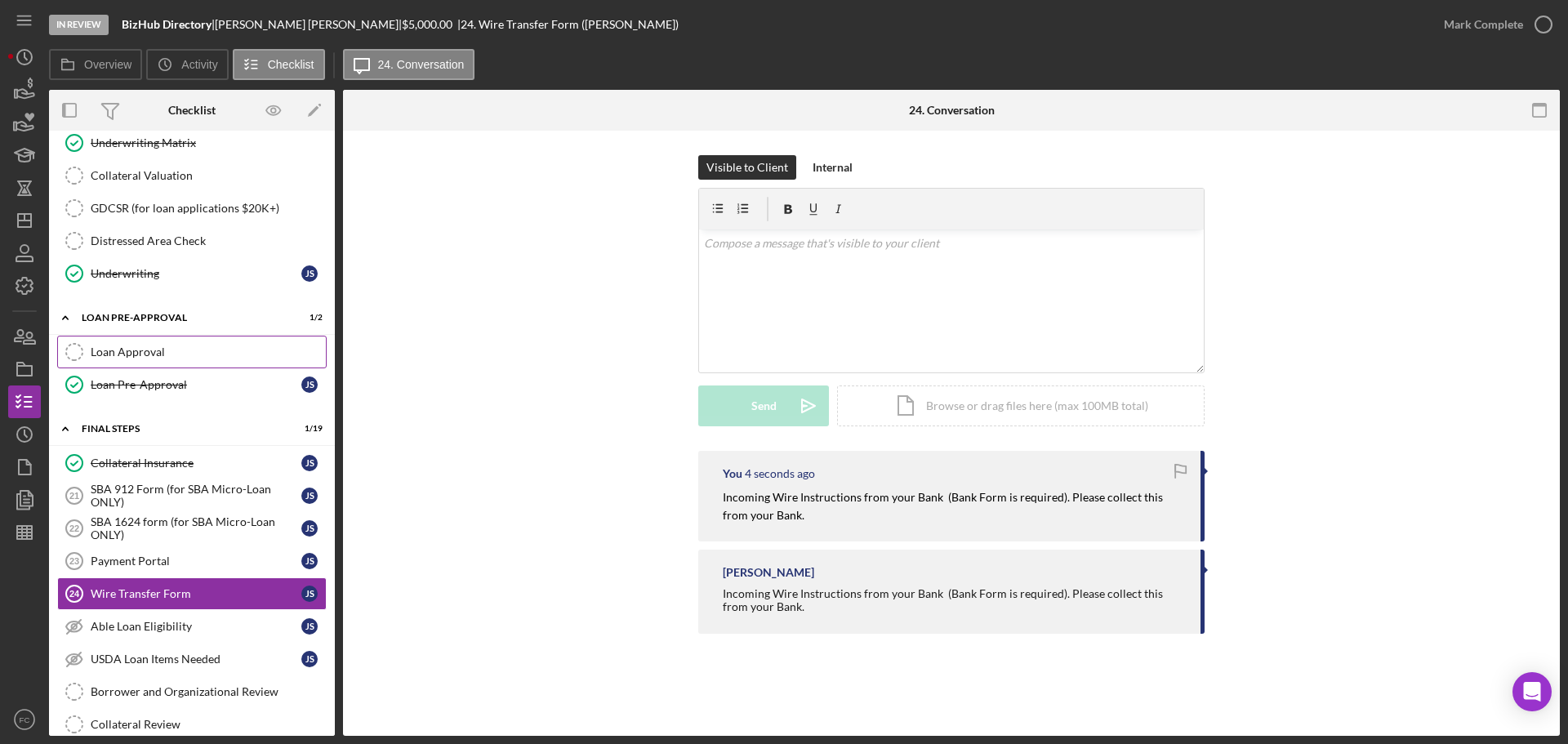
click at [169, 355] on div "Loan Approval" at bounding box center [209, 352] width 235 height 13
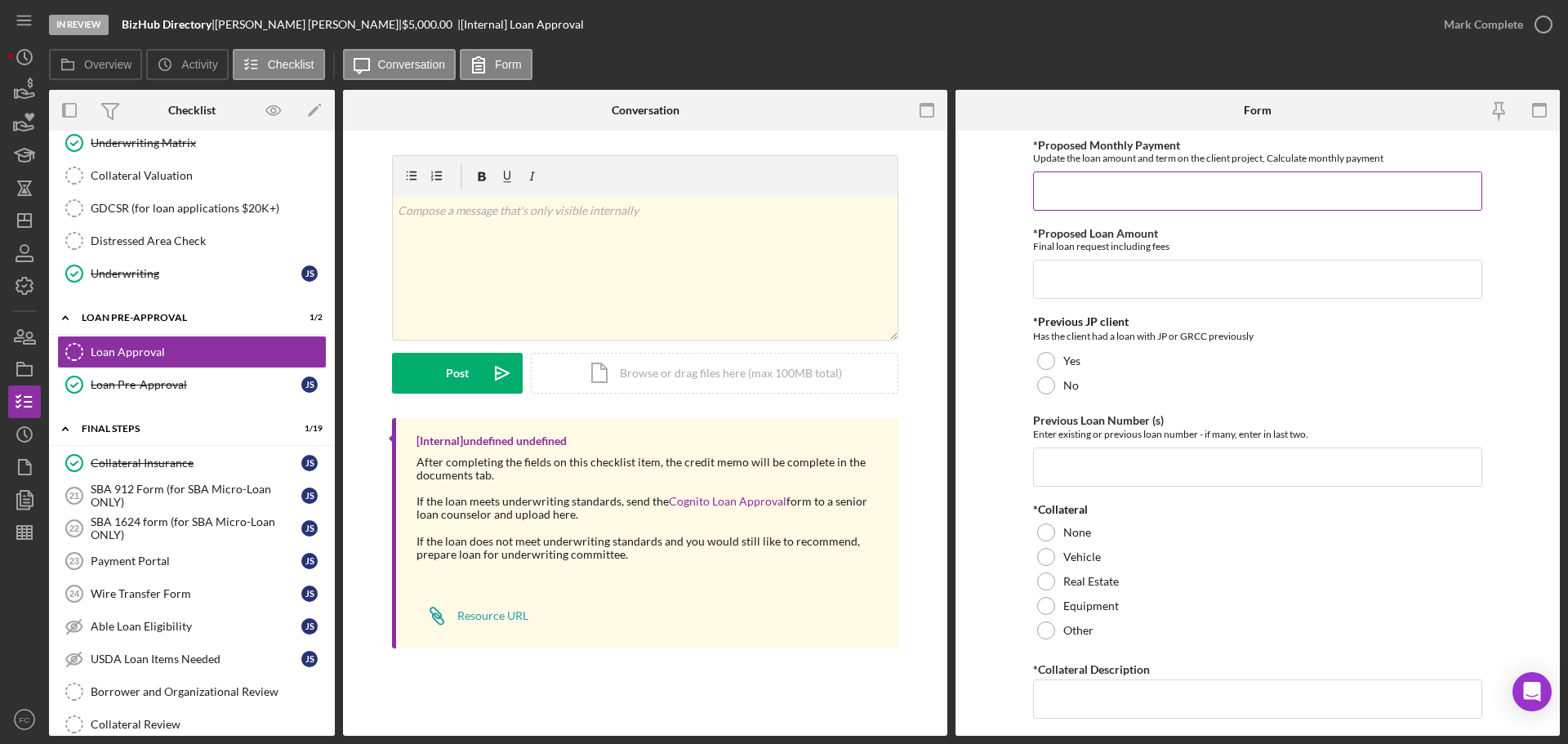
click at [1064, 199] on input "*Proposed Monthly Payment" at bounding box center [1258, 191] width 449 height 39
type input "$250"
click at [1065, 284] on input "*Proposed Loan Amount" at bounding box center [1258, 279] width 449 height 39
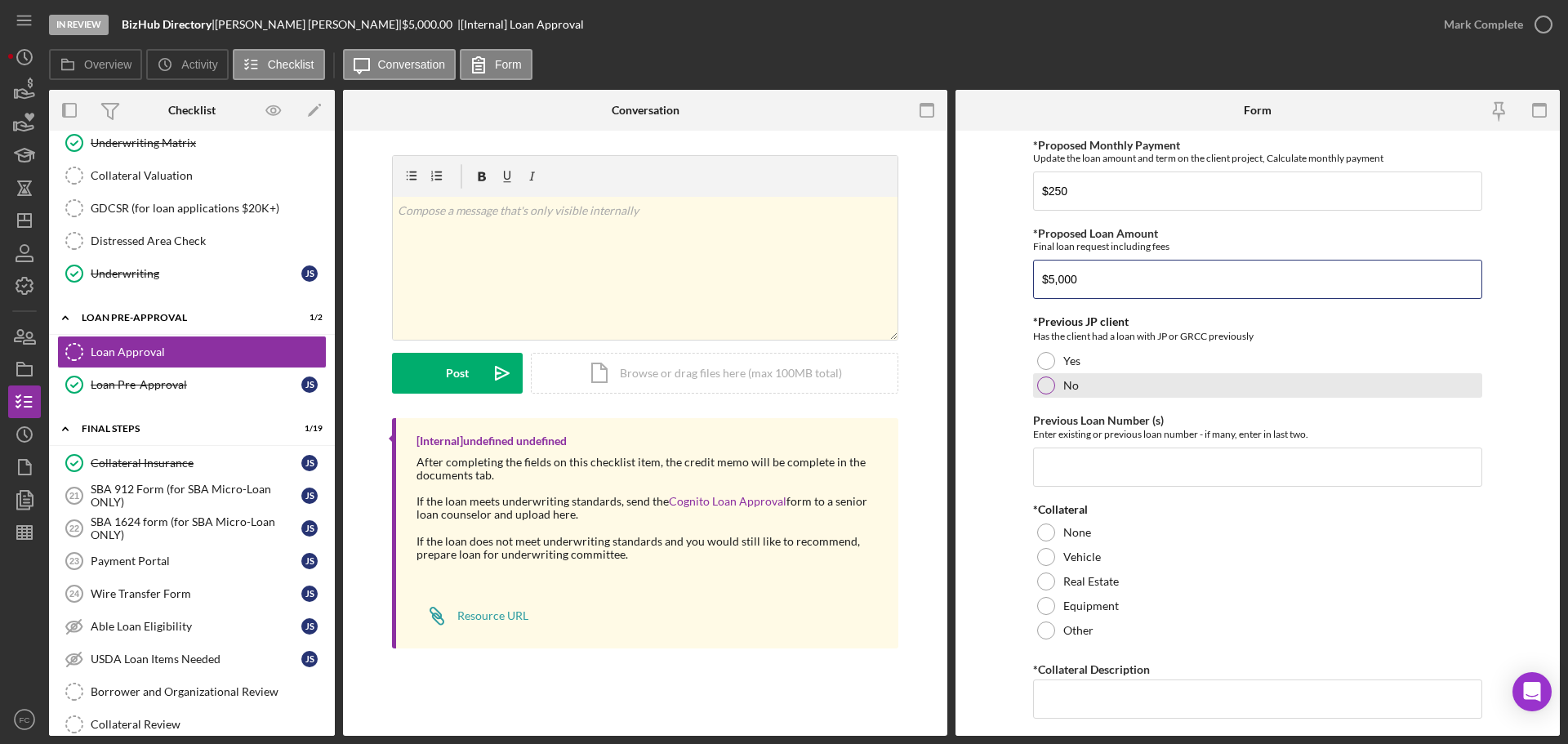
type input "$5,000"
click at [1045, 387] on div at bounding box center [1045, 385] width 18 height 18
click at [1063, 477] on input "Previous Loan Number (s)" at bounding box center [1258, 467] width 449 height 39
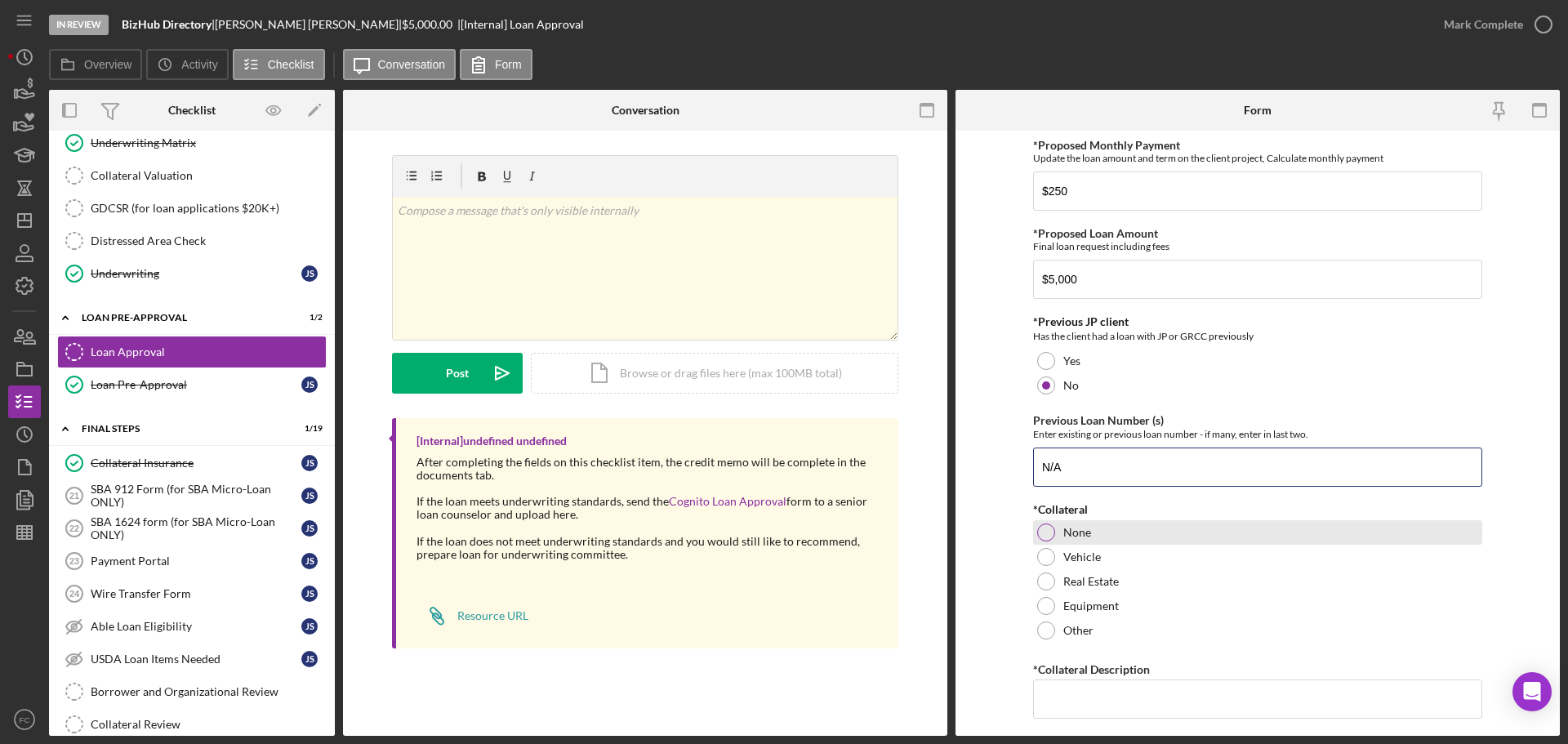
type input "N/A"
click at [1045, 534] on div at bounding box center [1045, 532] width 18 height 18
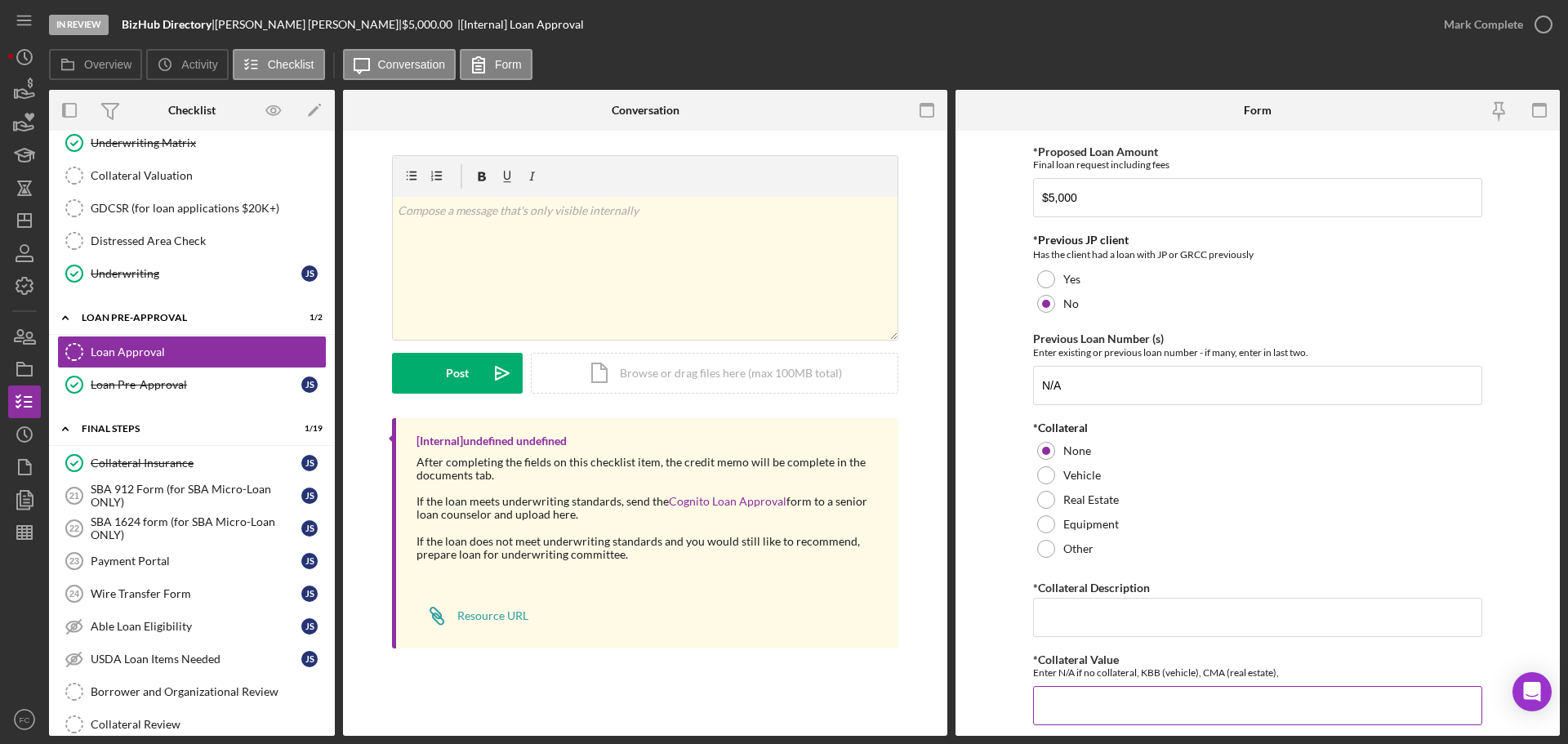
scroll to position [163, 0]
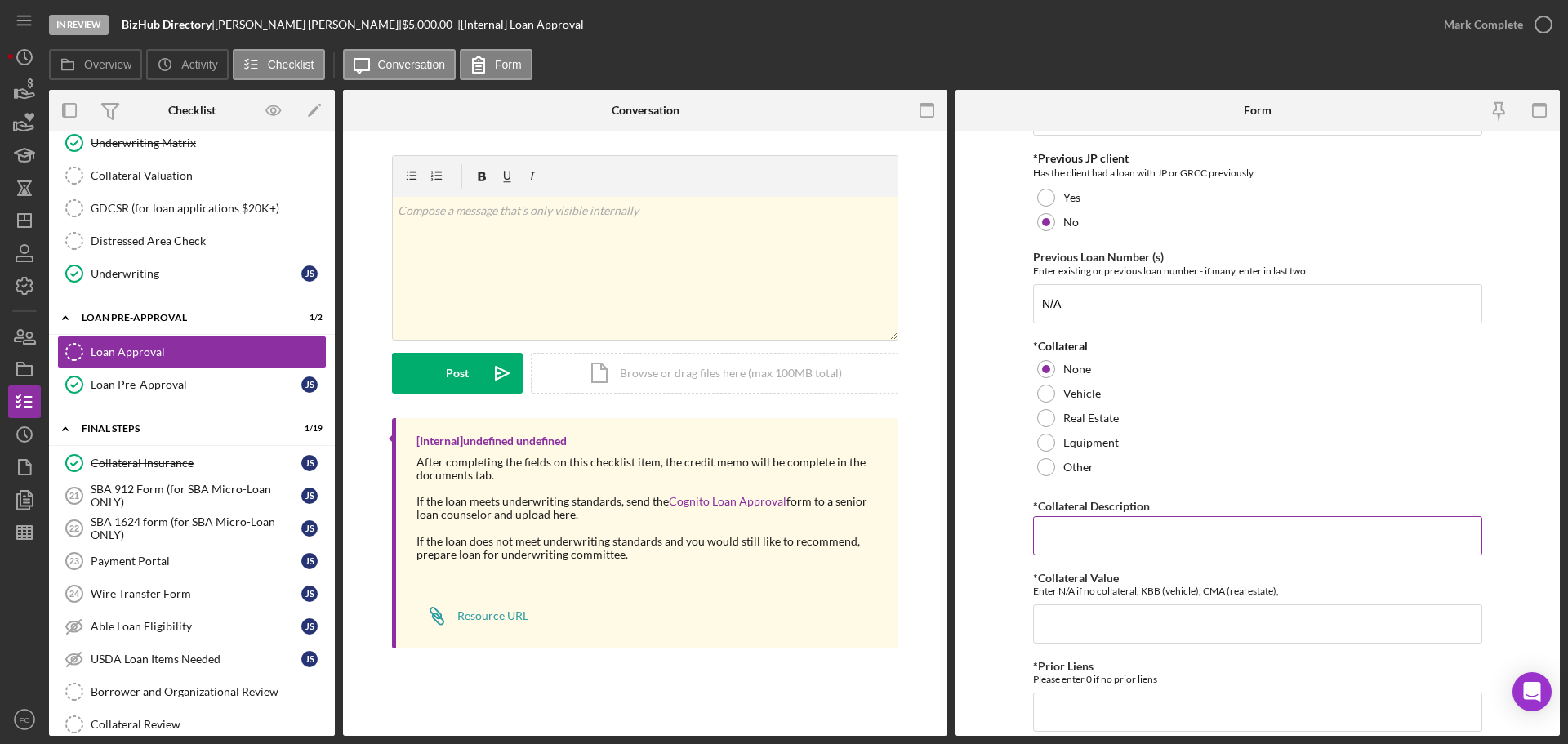
click at [1054, 537] on input "*Collateral Description" at bounding box center [1258, 536] width 449 height 39
type input "N/A"
click at [1052, 629] on input "*Collateral Value" at bounding box center [1258, 624] width 449 height 39
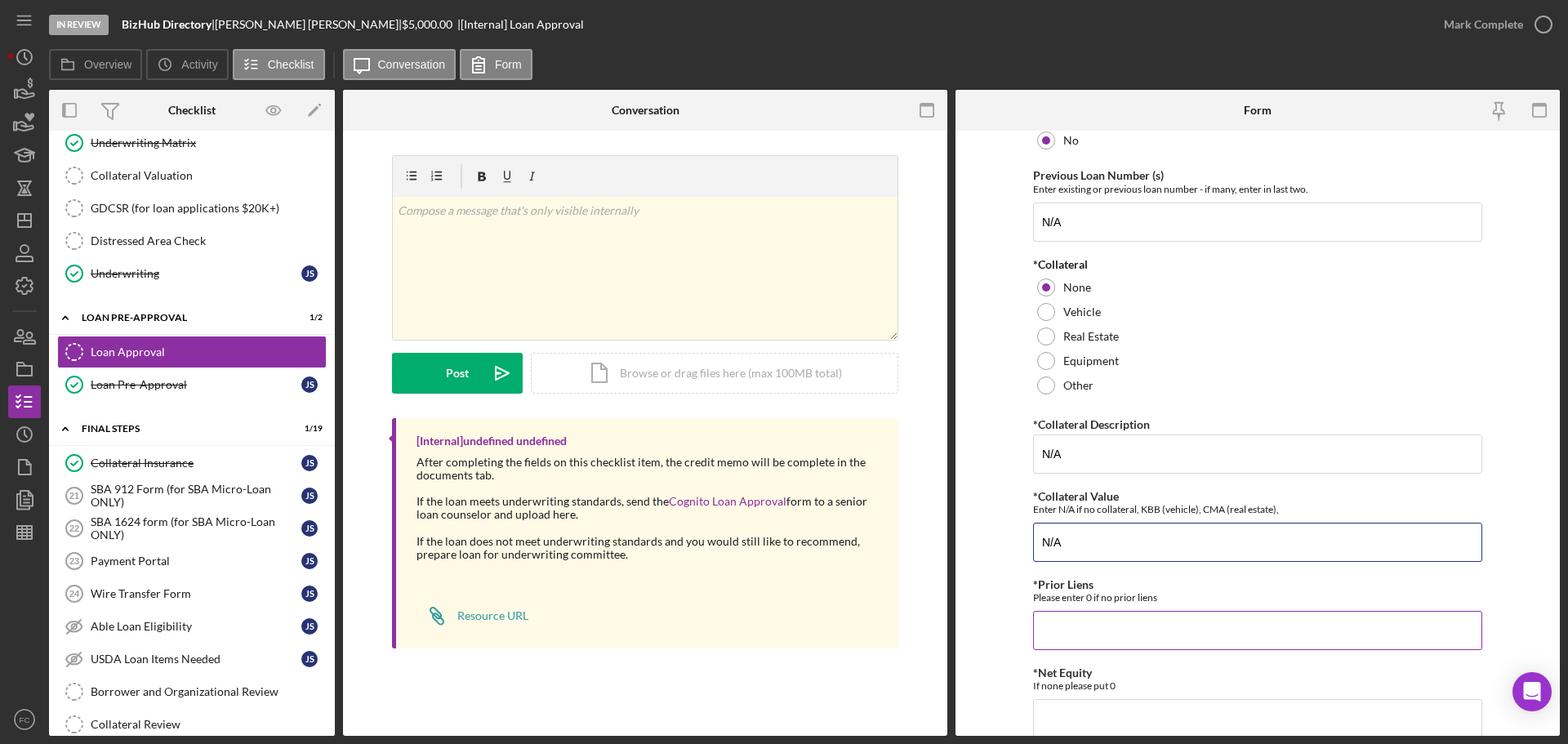
scroll to position [327, 0]
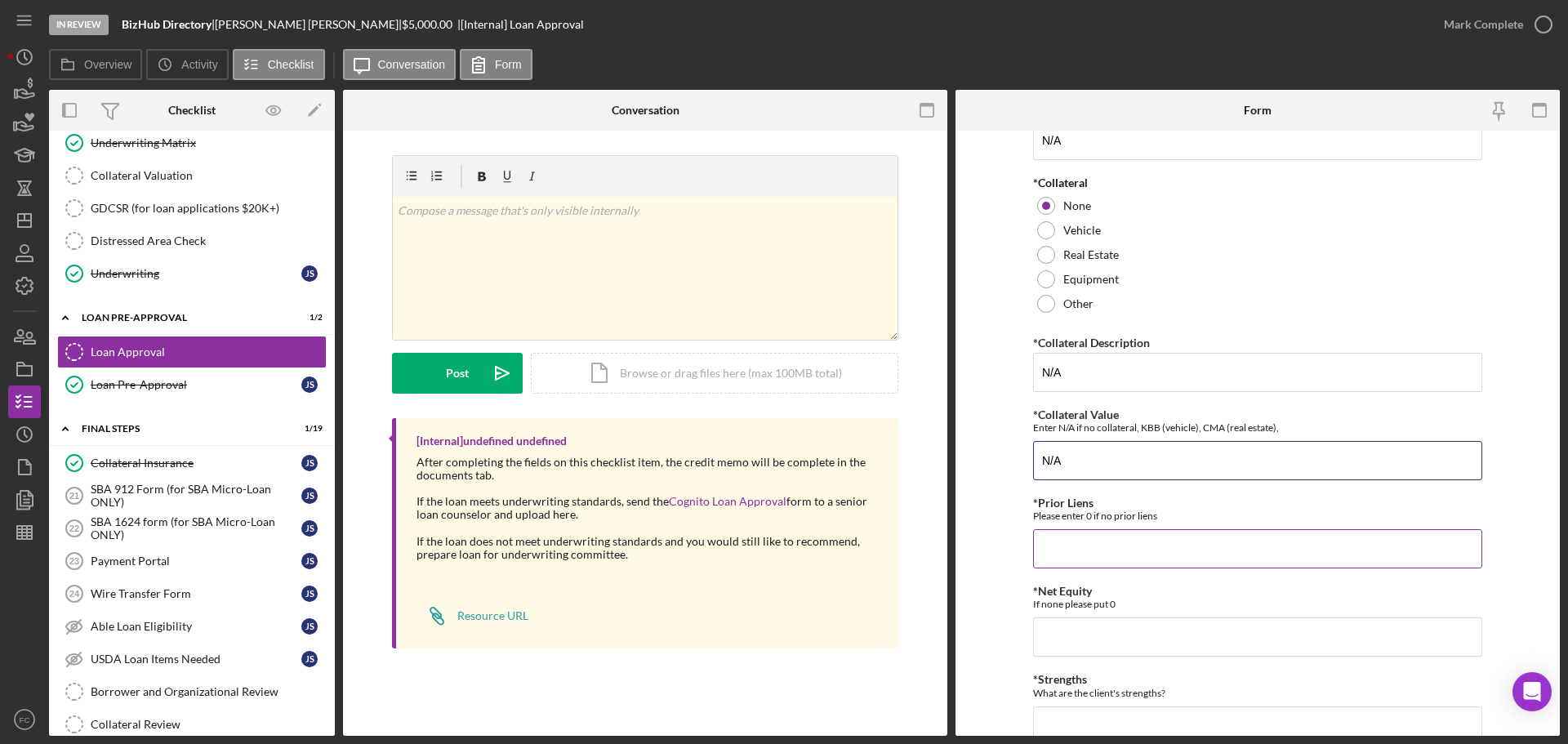
type input "N/A"
click at [1075, 543] on input "*Prior Liens" at bounding box center [1258, 549] width 449 height 39
click at [1074, 544] on input "*Prior Liens" at bounding box center [1258, 549] width 449 height 39
type input "0"
click at [1056, 630] on input "*Net Equity" at bounding box center [1258, 637] width 449 height 39
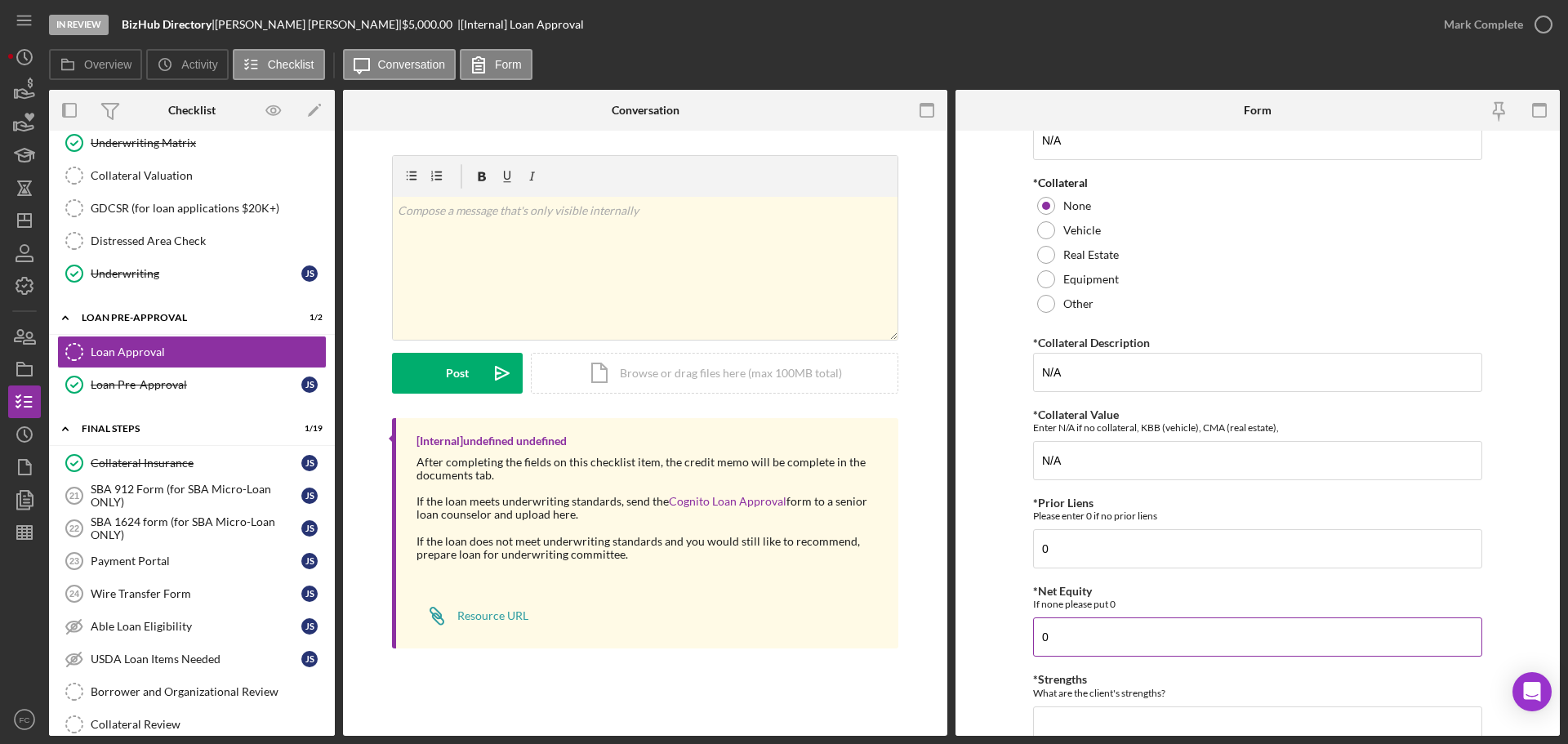
scroll to position [490, 0]
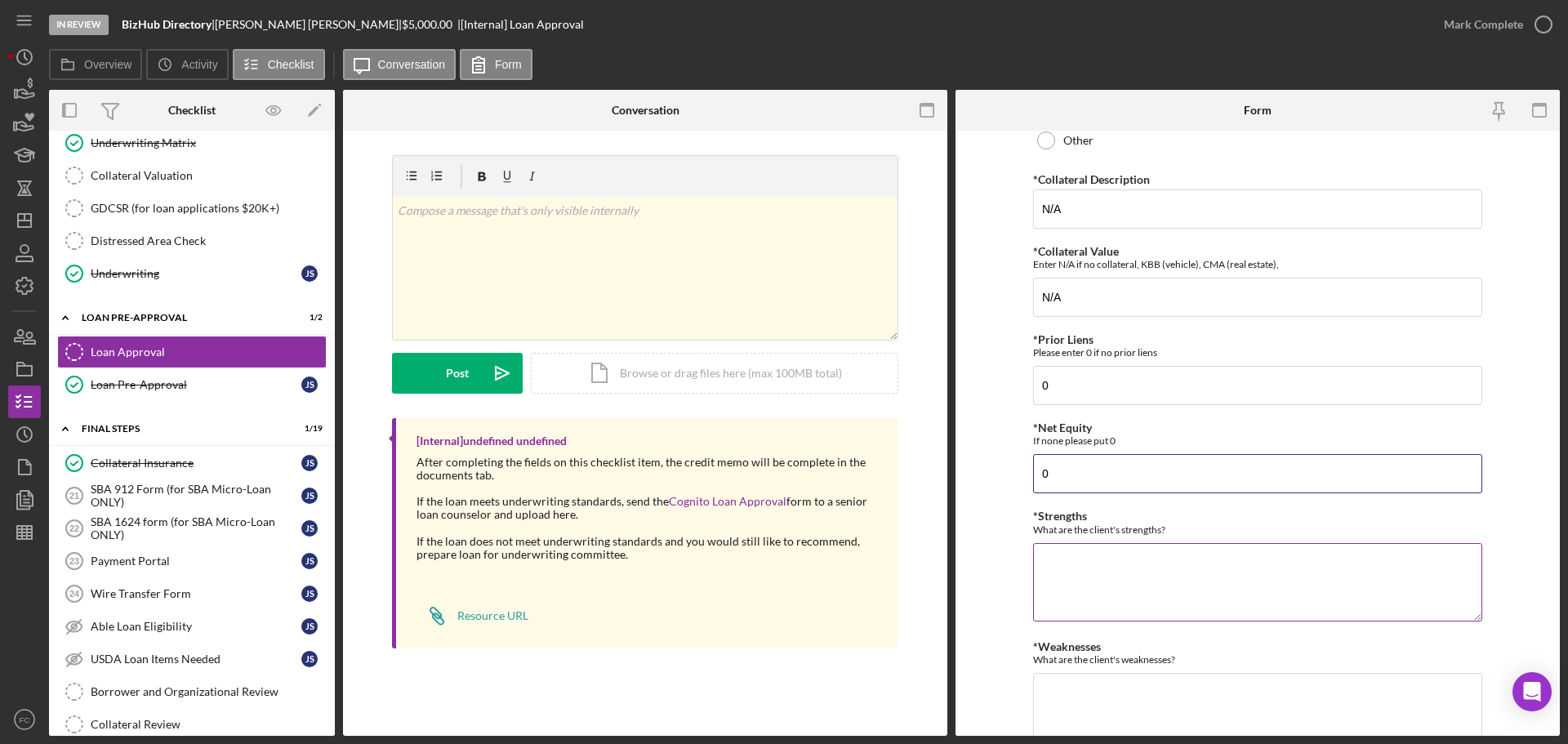
type input "0"
click at [1069, 583] on textarea "*Strengths" at bounding box center [1258, 582] width 449 height 79
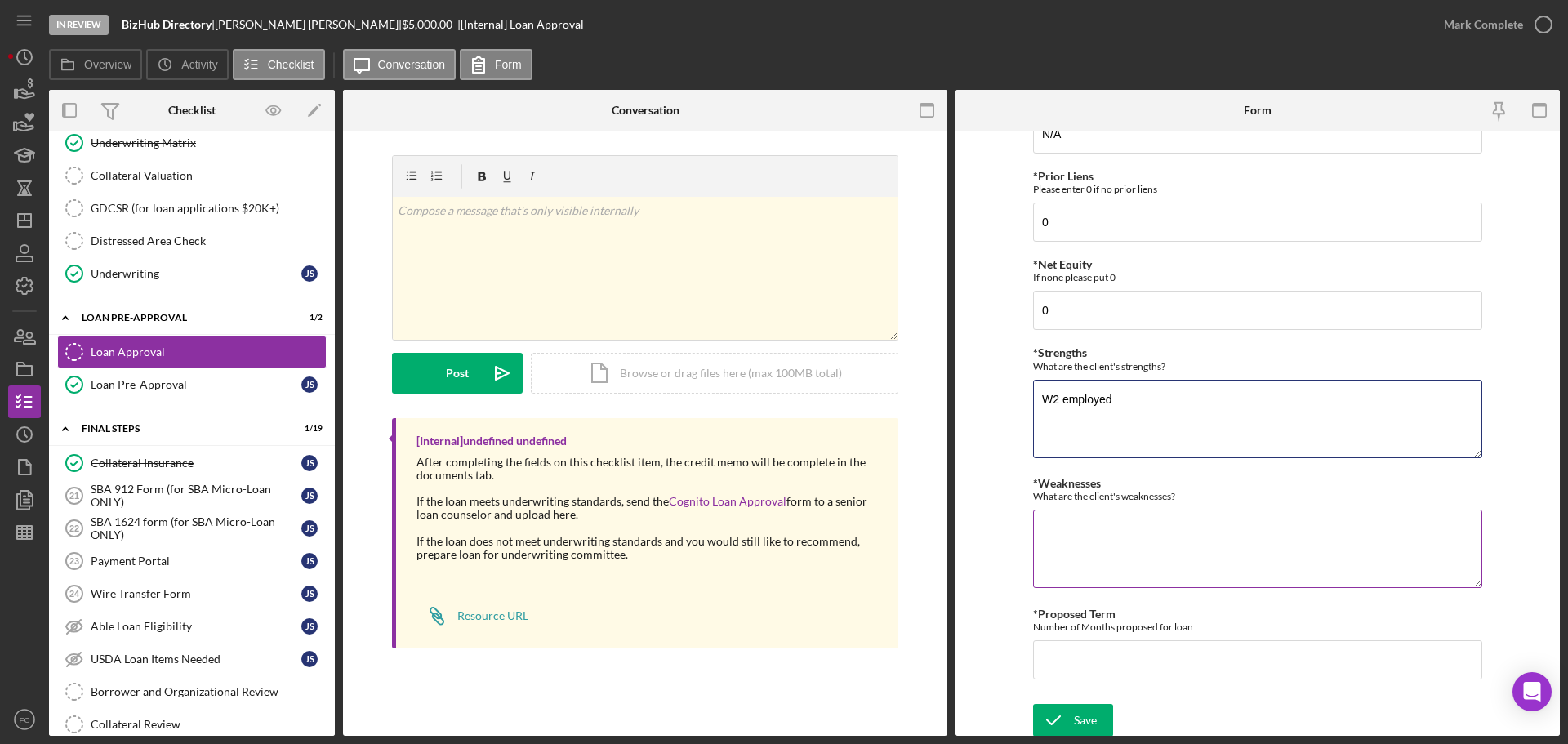
type textarea "W2 employed"
click at [1064, 547] on textarea "*Weaknesses" at bounding box center [1258, 549] width 449 height 79
type textarea "Low credit score"
click at [1064, 666] on input "*Proposed Term" at bounding box center [1258, 660] width 449 height 39
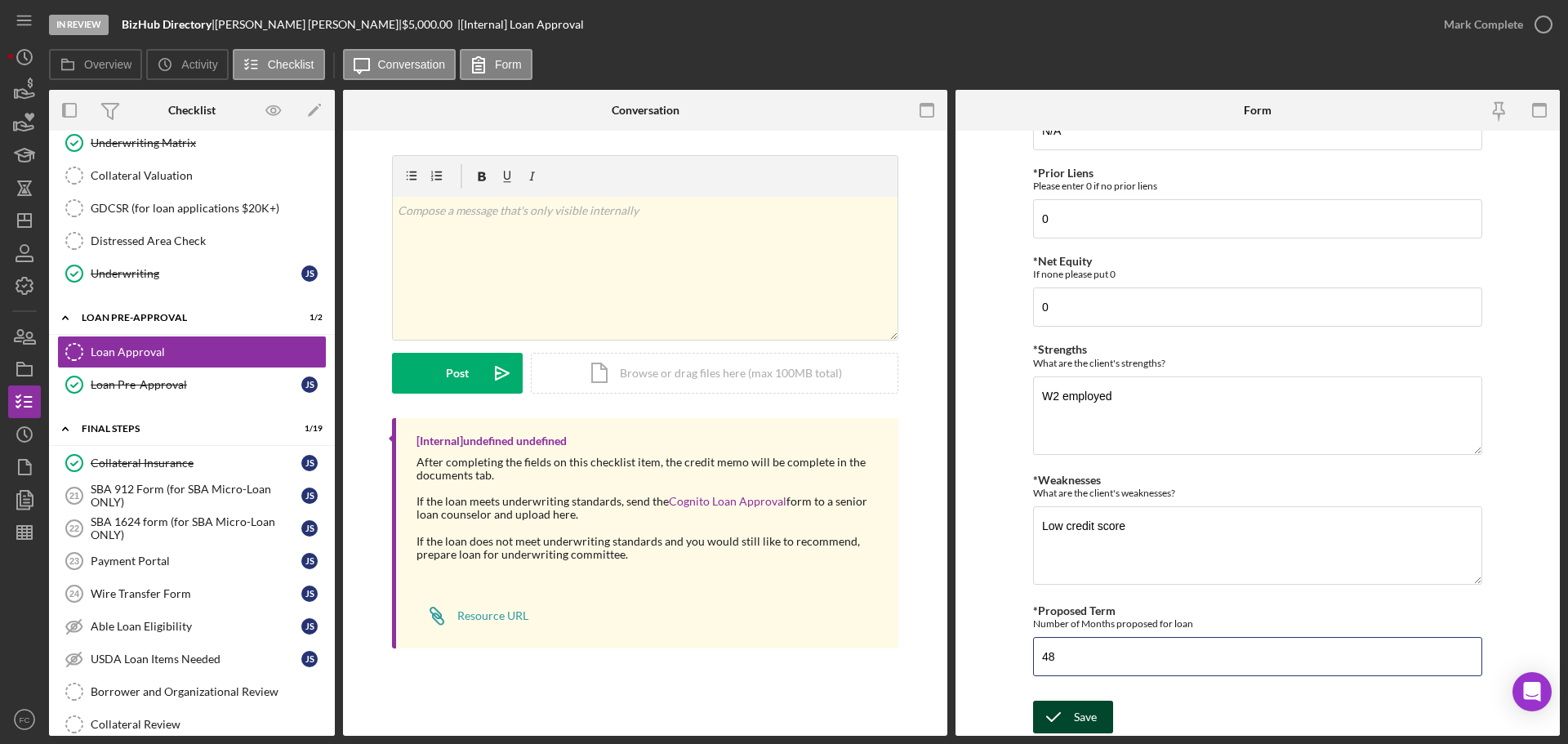
type input "48"
click at [1084, 719] on div "Save" at bounding box center [1085, 716] width 23 height 32
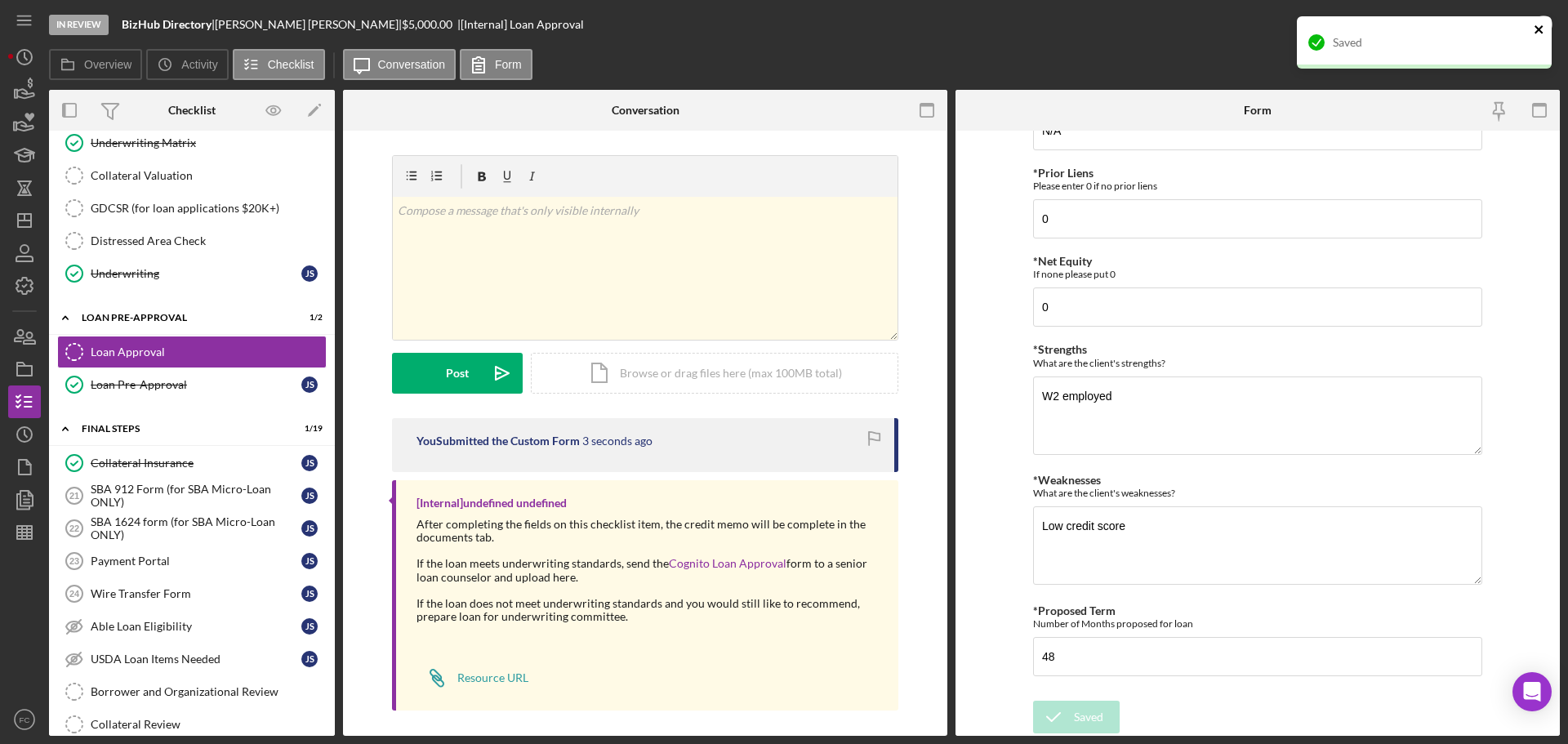
click at [1539, 28] on icon "close" at bounding box center [1539, 30] width 11 height 13
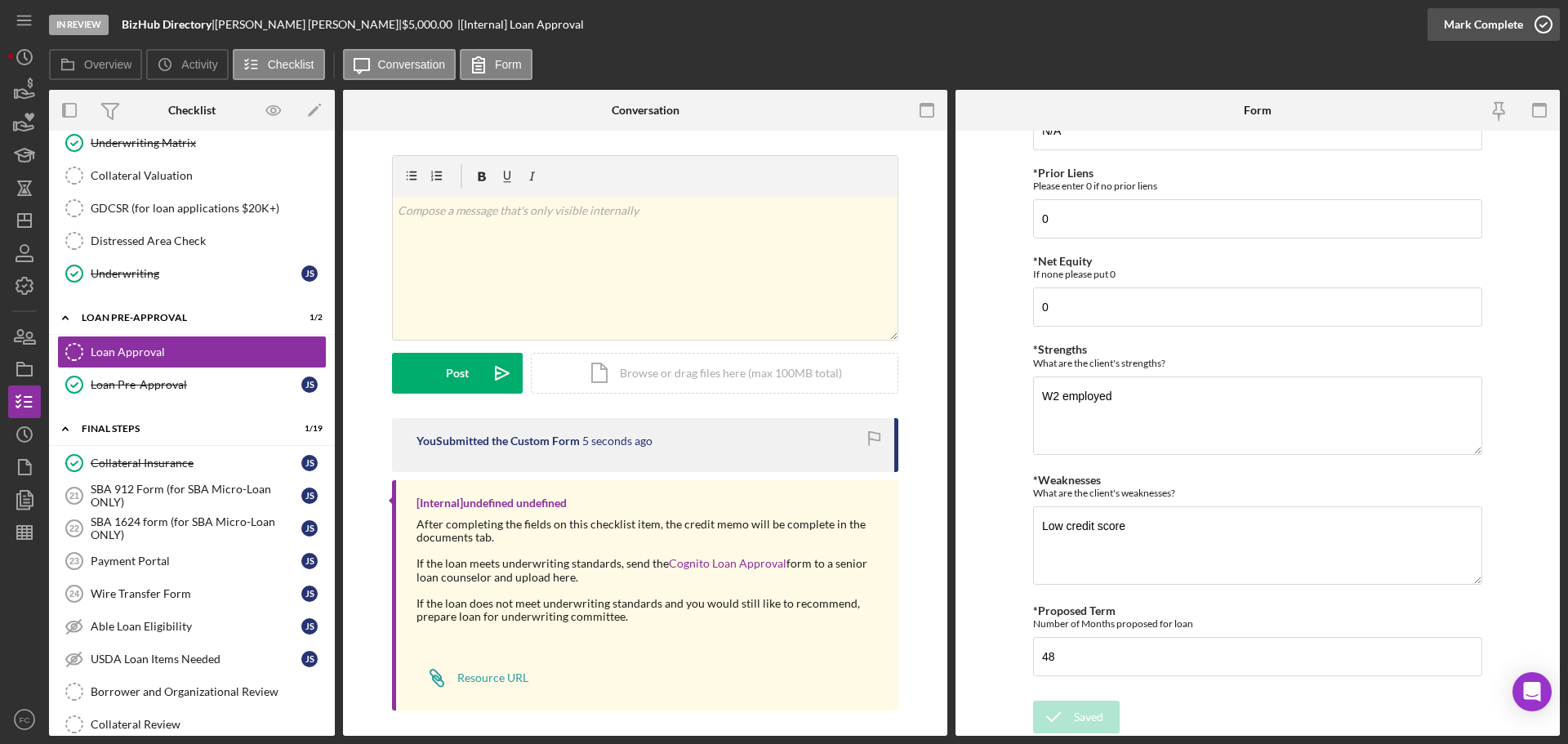
click at [1544, 21] on icon "button" at bounding box center [1544, 24] width 41 height 41
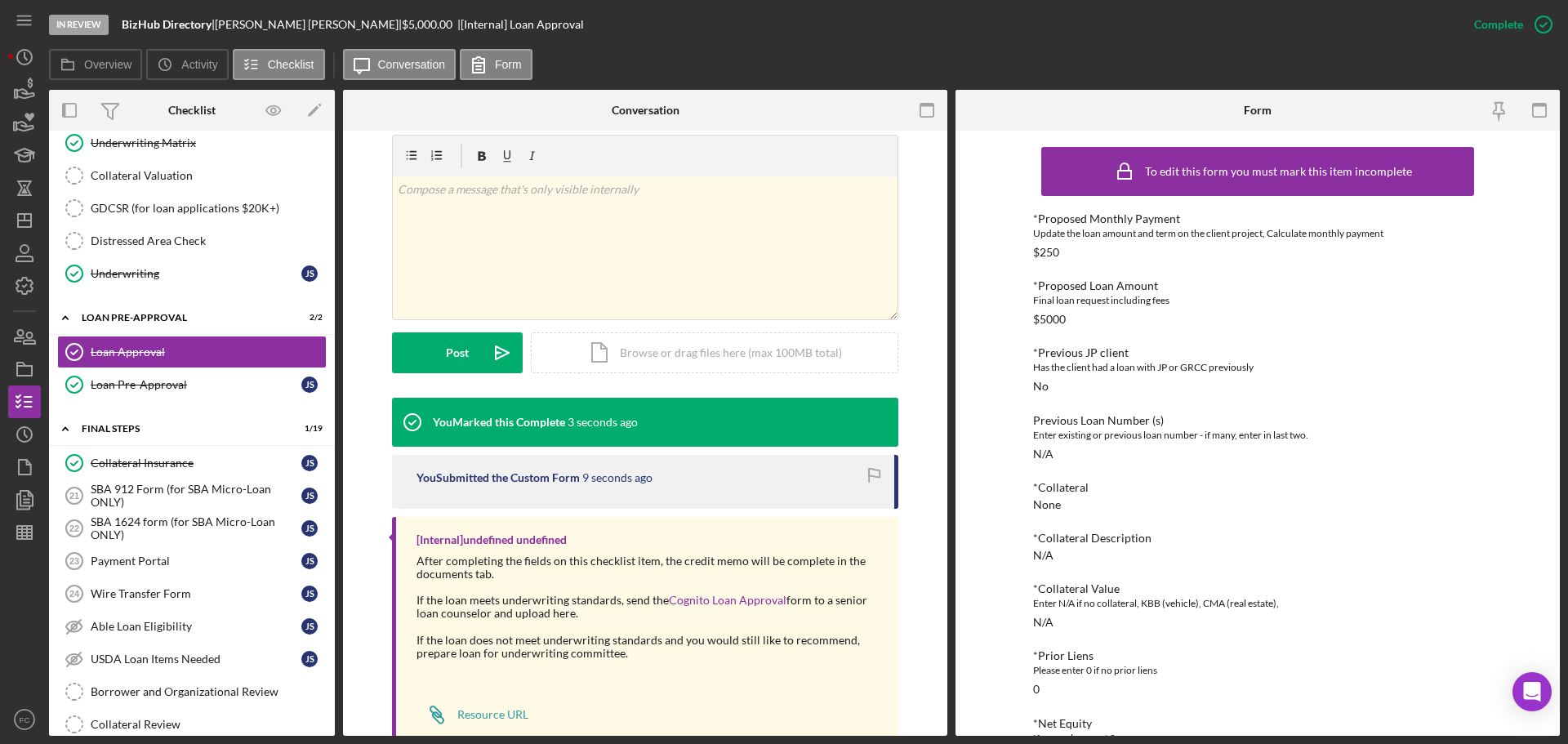
scroll to position [289, 0]
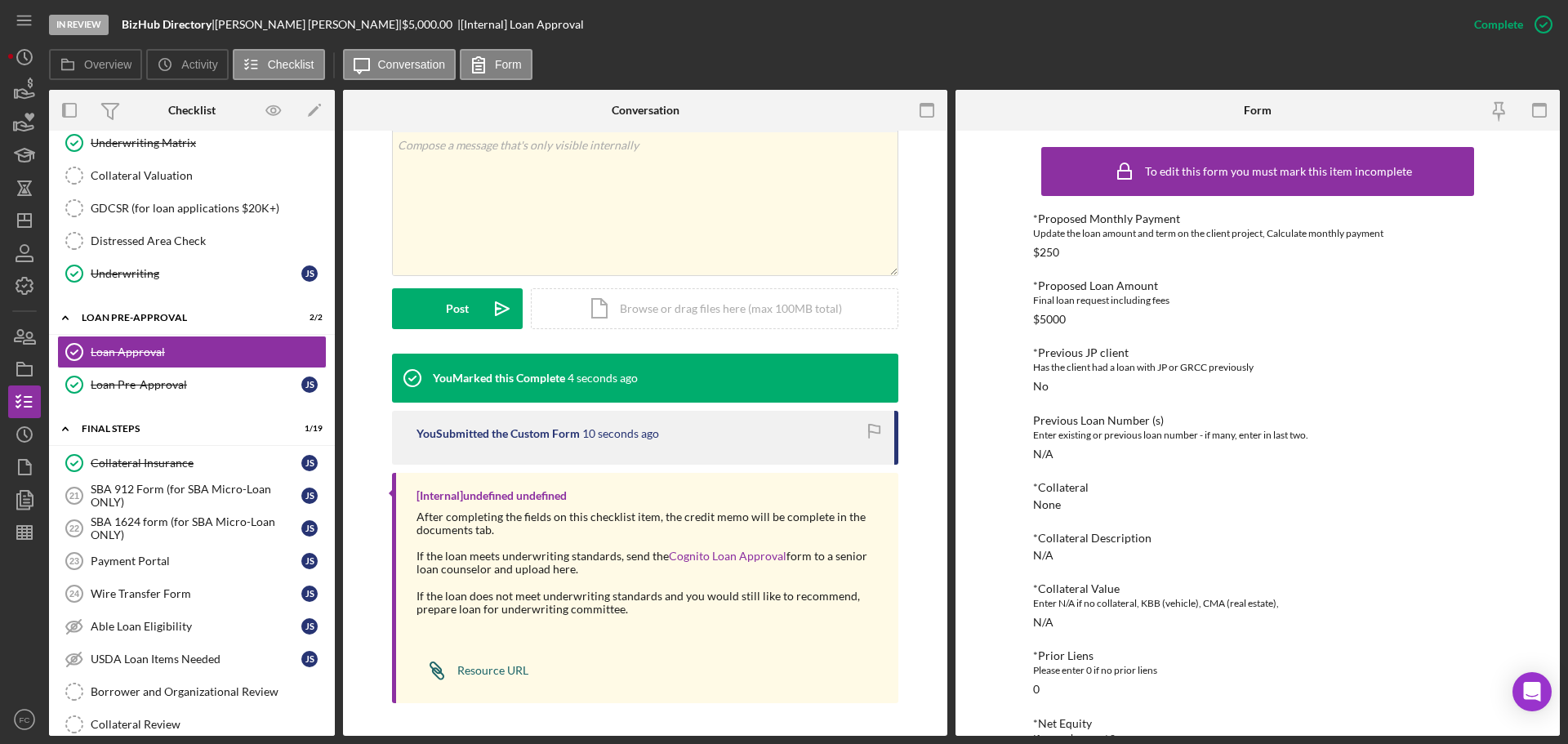
click at [473, 662] on link "Icon/Link Resource URL" at bounding box center [472, 670] width 112 height 32
drag, startPoint x: 223, startPoint y: 21, endPoint x: 293, endPoint y: 24, distance: 70.1
click at [293, 24] on div "[PERSON_NAME] |" at bounding box center [309, 24] width 187 height 13
copy div "[PERSON_NAME]"
click at [29, 221] on line "button" at bounding box center [24, 221] width 13 height 0
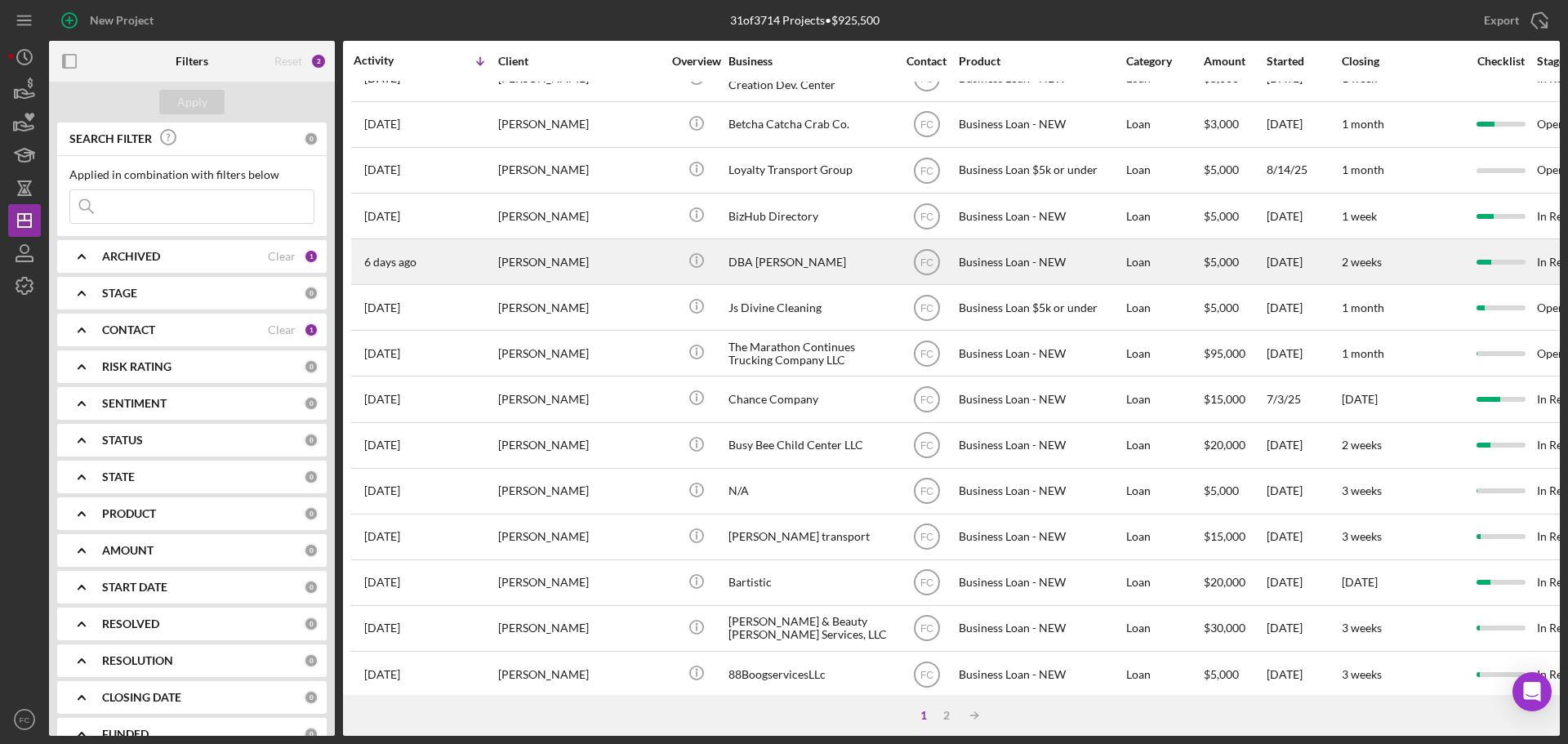
scroll to position [245, 0]
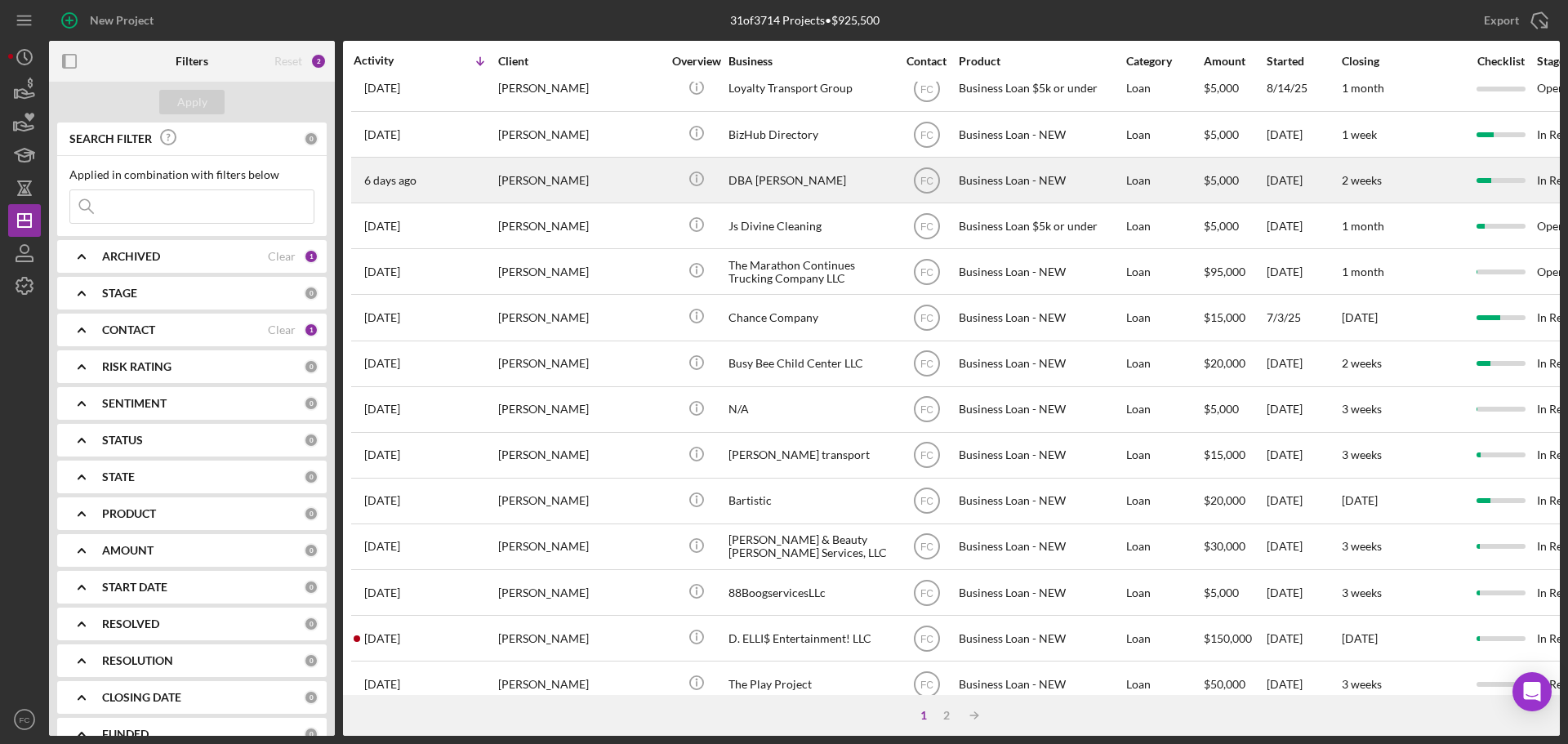
click at [594, 180] on div "[PERSON_NAME]" at bounding box center [580, 180] width 163 height 44
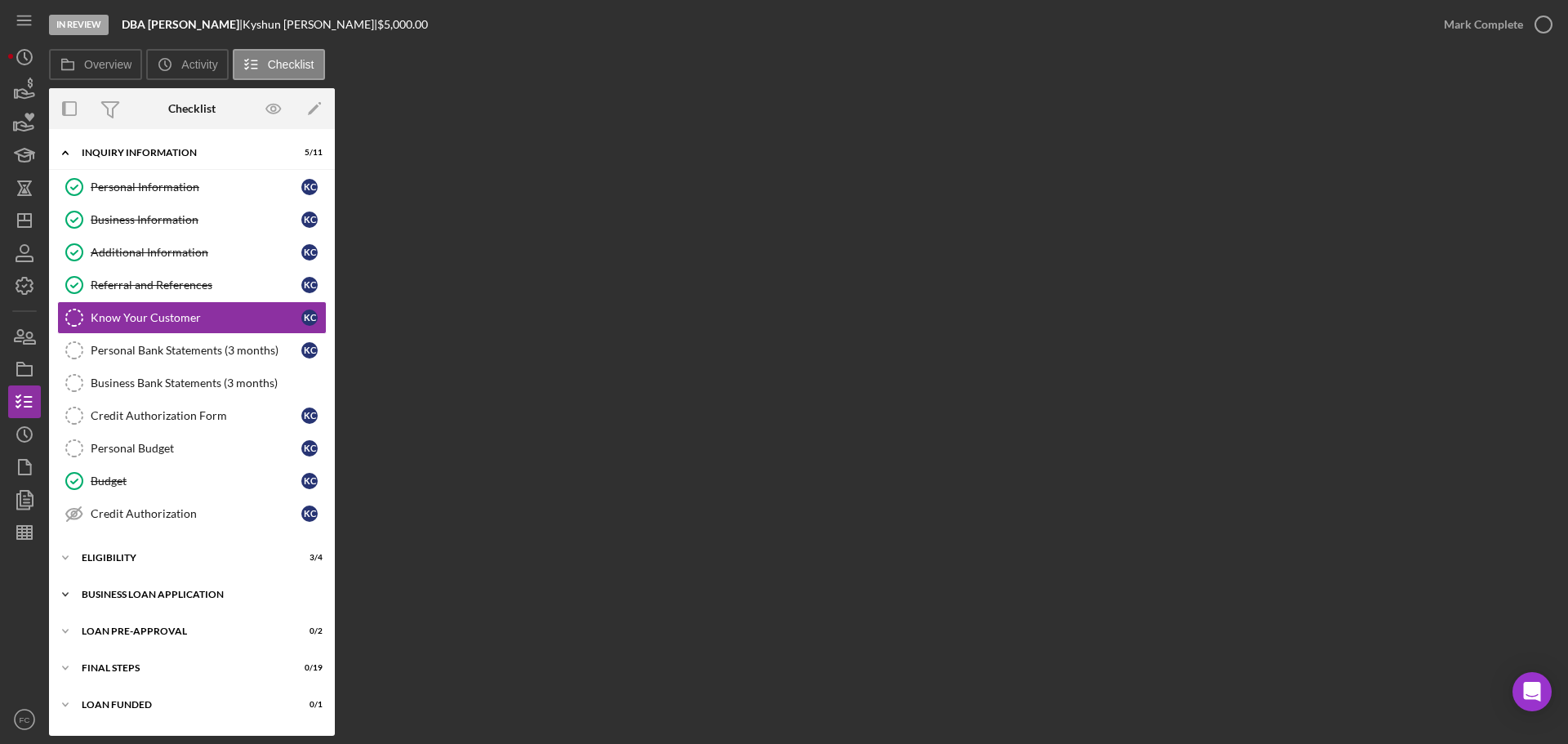
click at [149, 602] on div "Icon/Expander BUSINESS LOAN APPLICATION 12 / 27" at bounding box center [192, 594] width 285 height 32
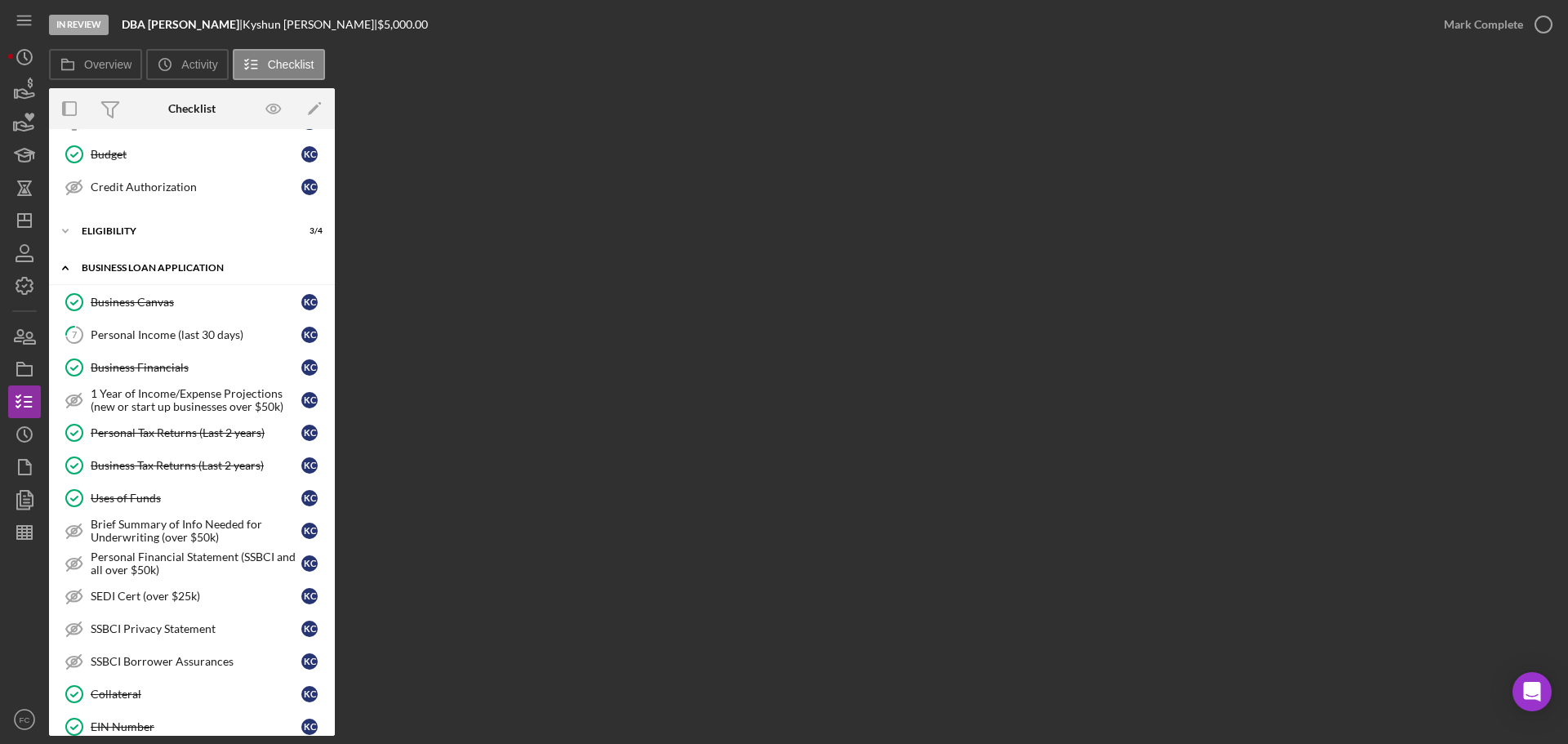
scroll to position [409, 0]
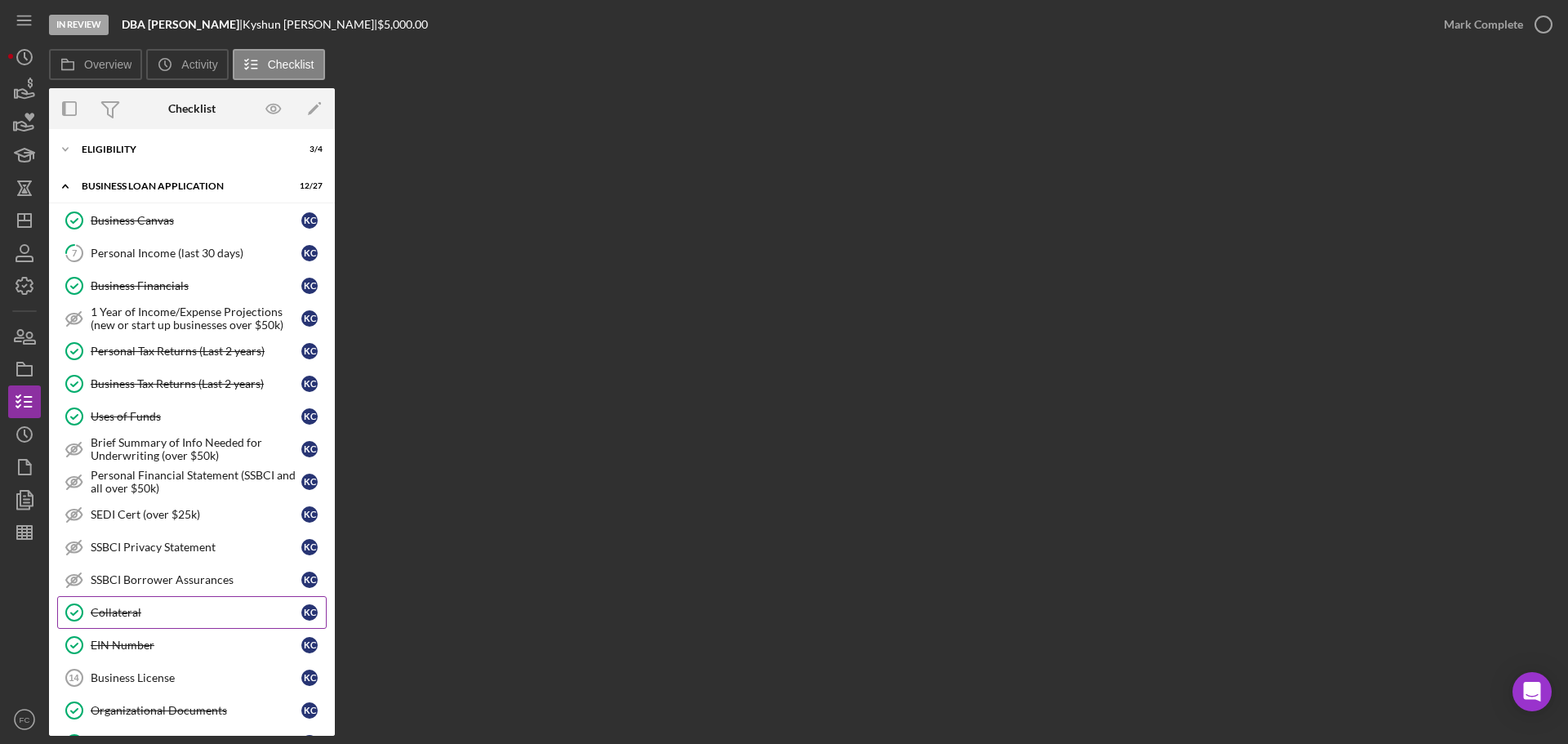
click at [147, 607] on div "Collateral" at bounding box center [196, 612] width 210 height 13
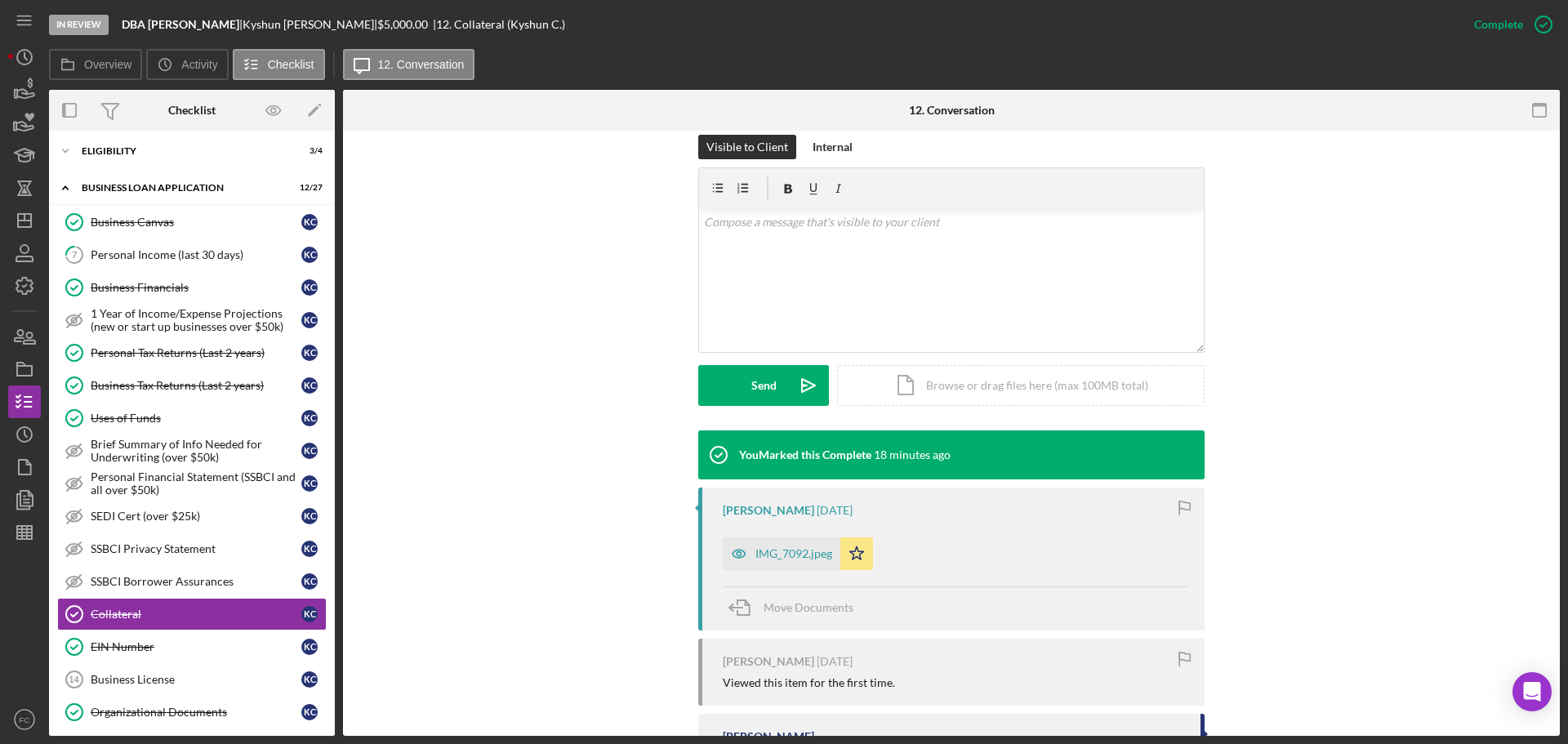
scroll to position [327, 0]
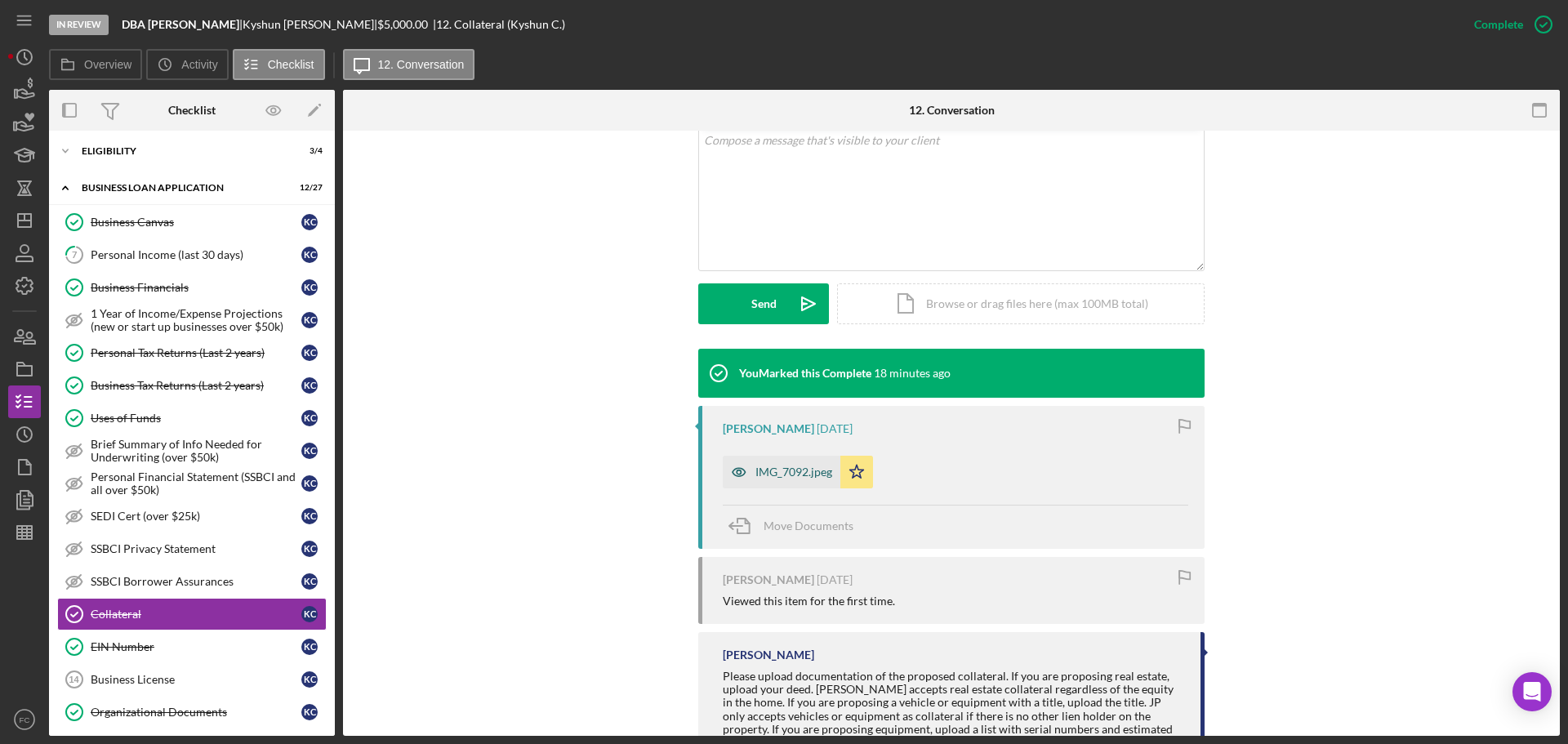
drag, startPoint x: 793, startPoint y: 474, endPoint x: 815, endPoint y: 473, distance: 22.0
click at [793, 473] on div "IMG_7092.jpeg" at bounding box center [793, 472] width 77 height 13
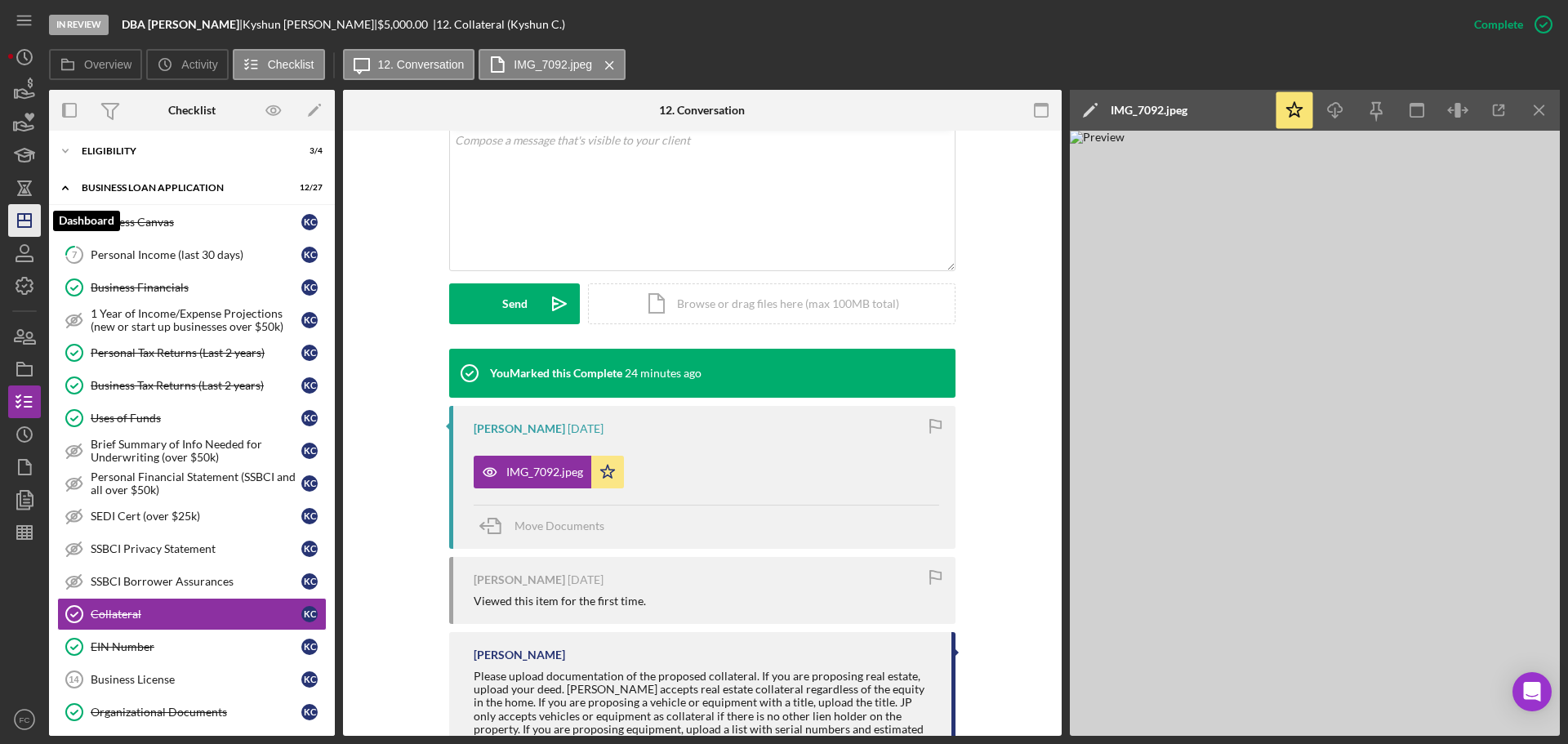
click at [16, 213] on icon "Icon/Dashboard" at bounding box center [24, 221] width 41 height 41
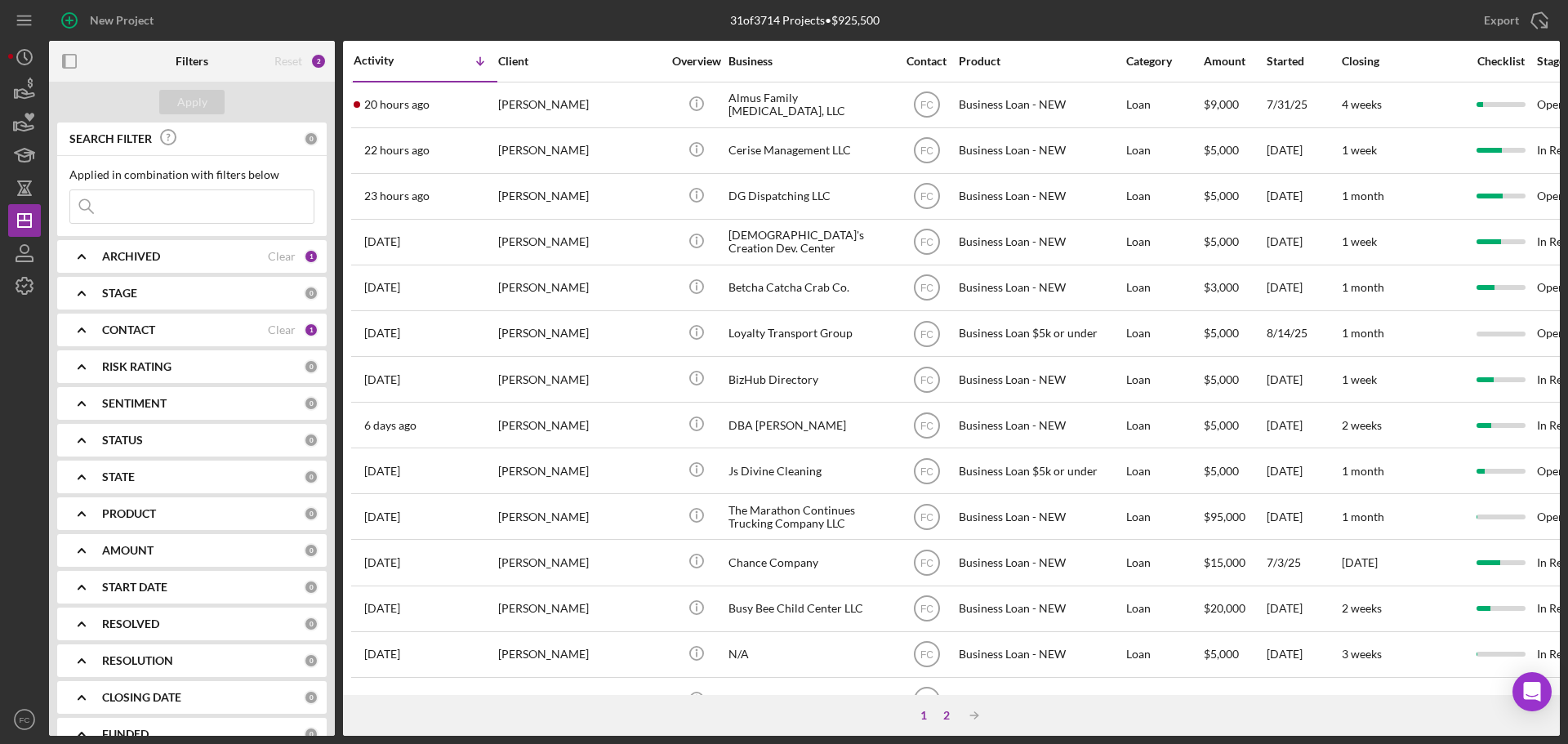
click at [950, 714] on div "2" at bounding box center [946, 715] width 23 height 13
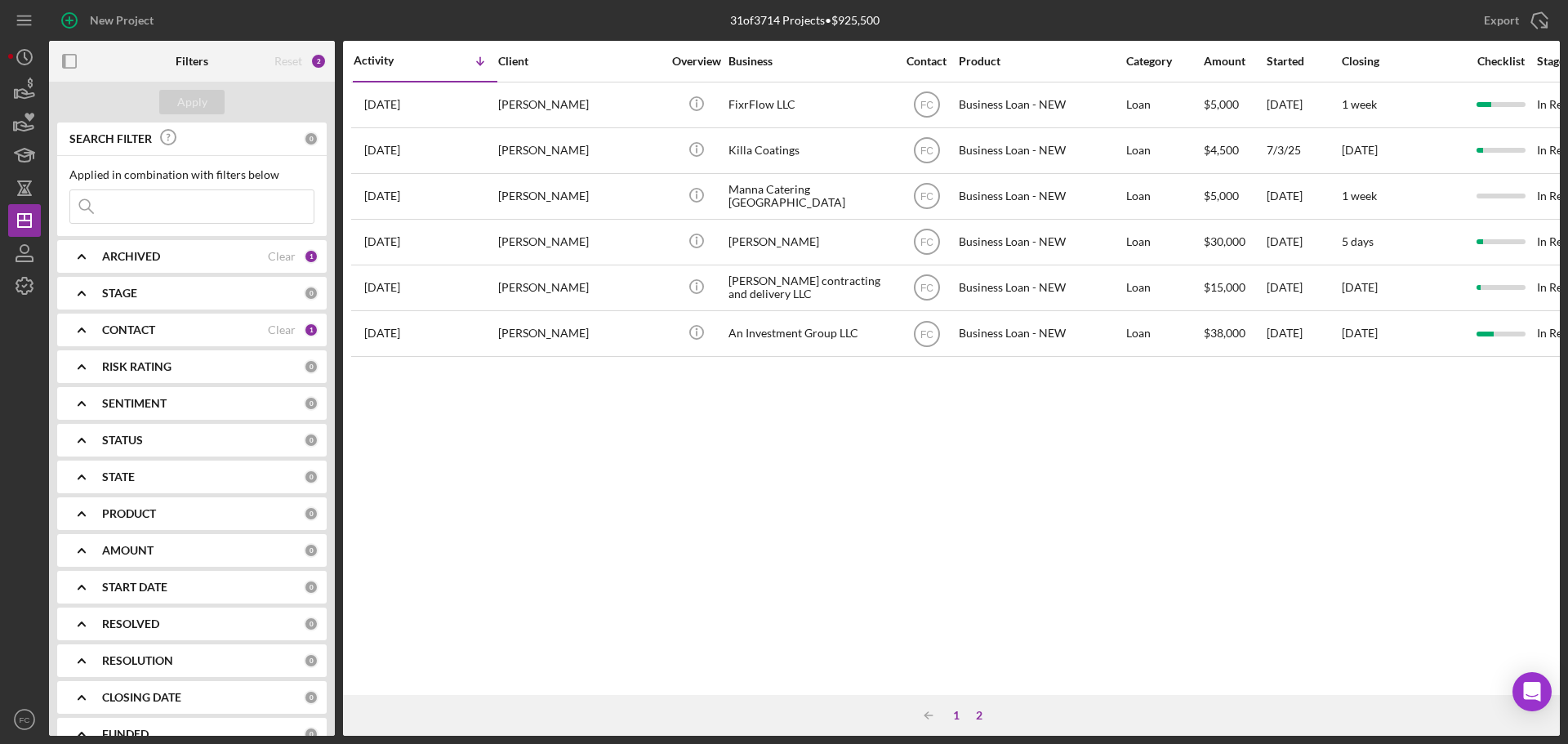
click at [950, 707] on div "Icon/Table Sort Arrow 1 2" at bounding box center [951, 715] width 1217 height 41
click at [951, 710] on div "1" at bounding box center [956, 715] width 23 height 13
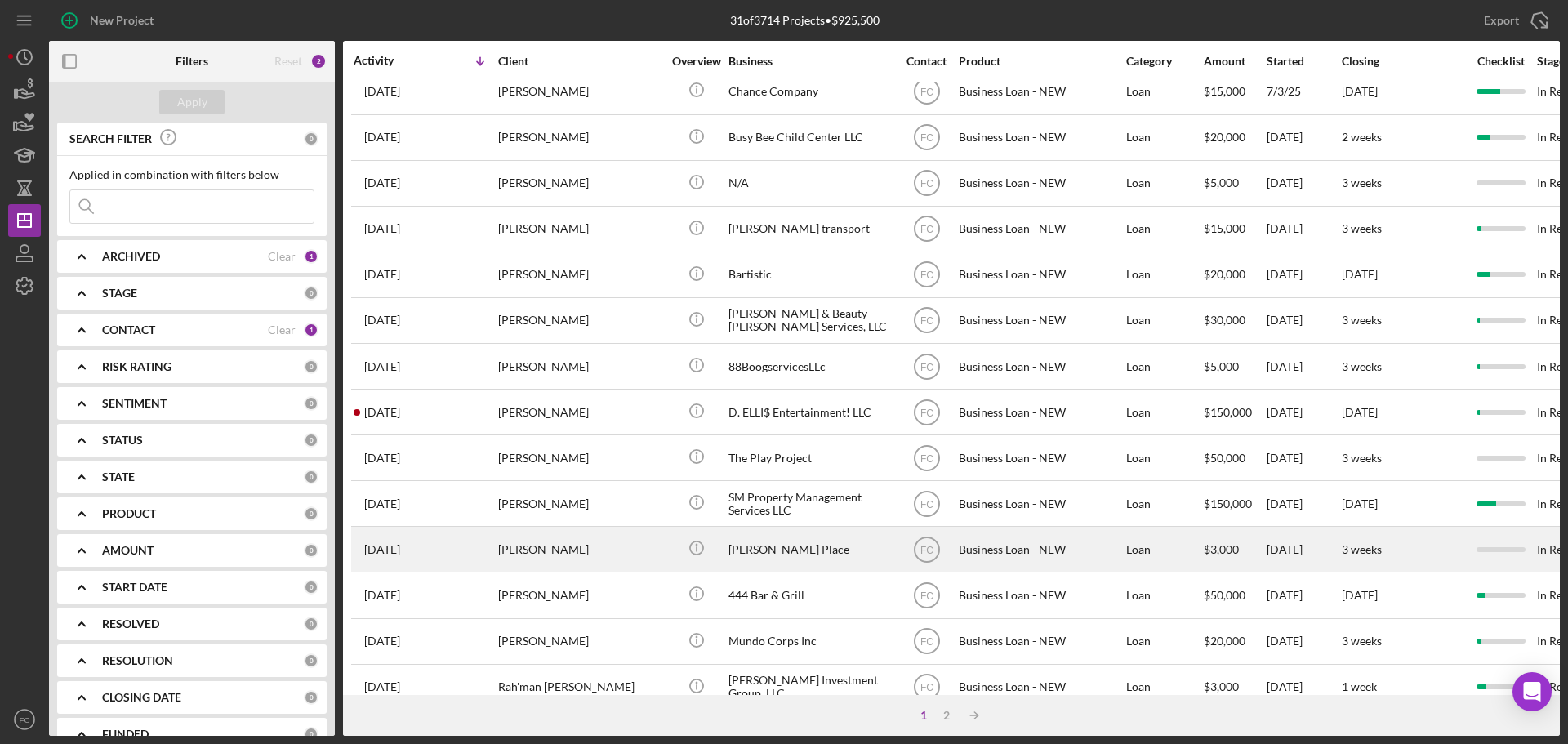
scroll to position [389, 0]
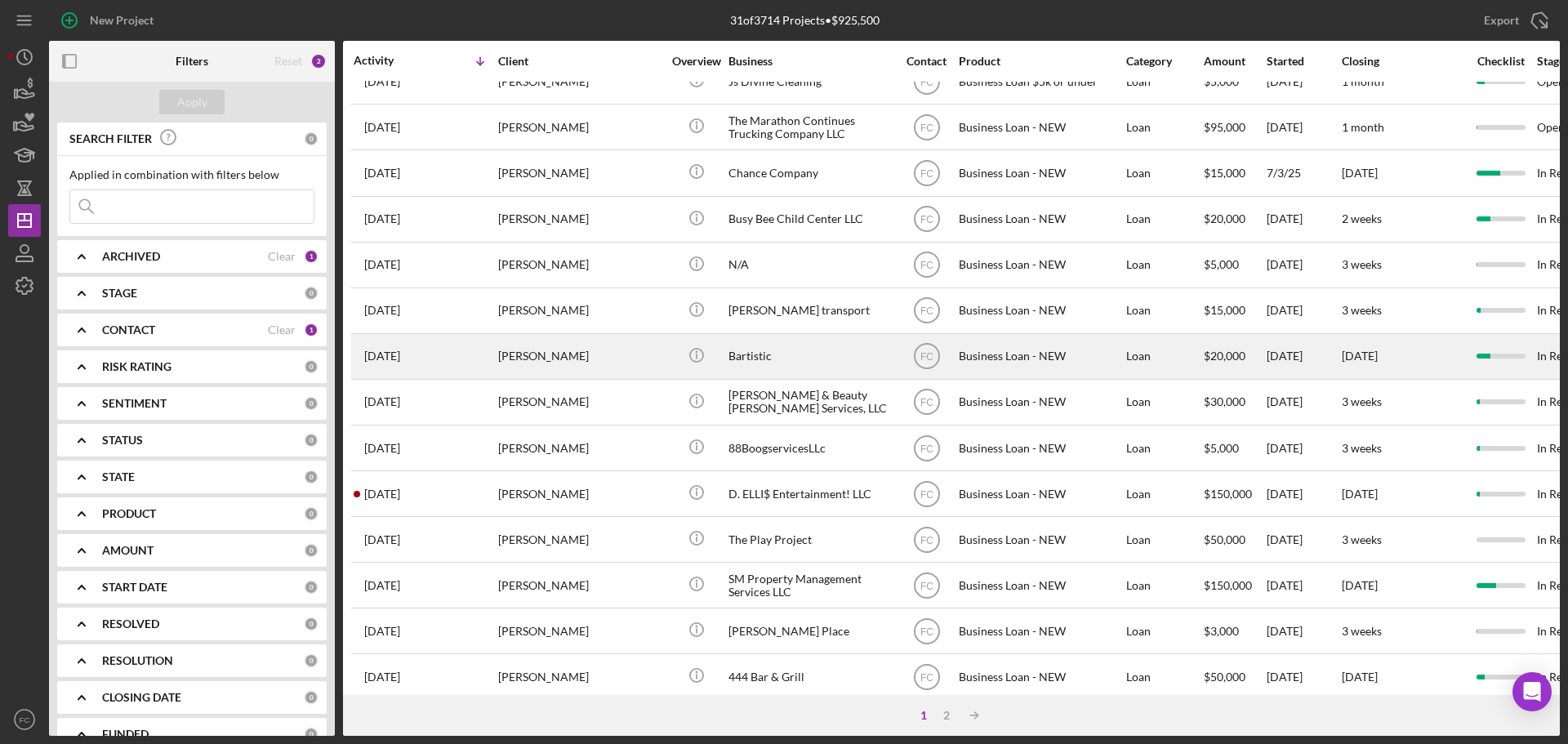
click at [633, 355] on div "[PERSON_NAME]" at bounding box center [580, 356] width 163 height 44
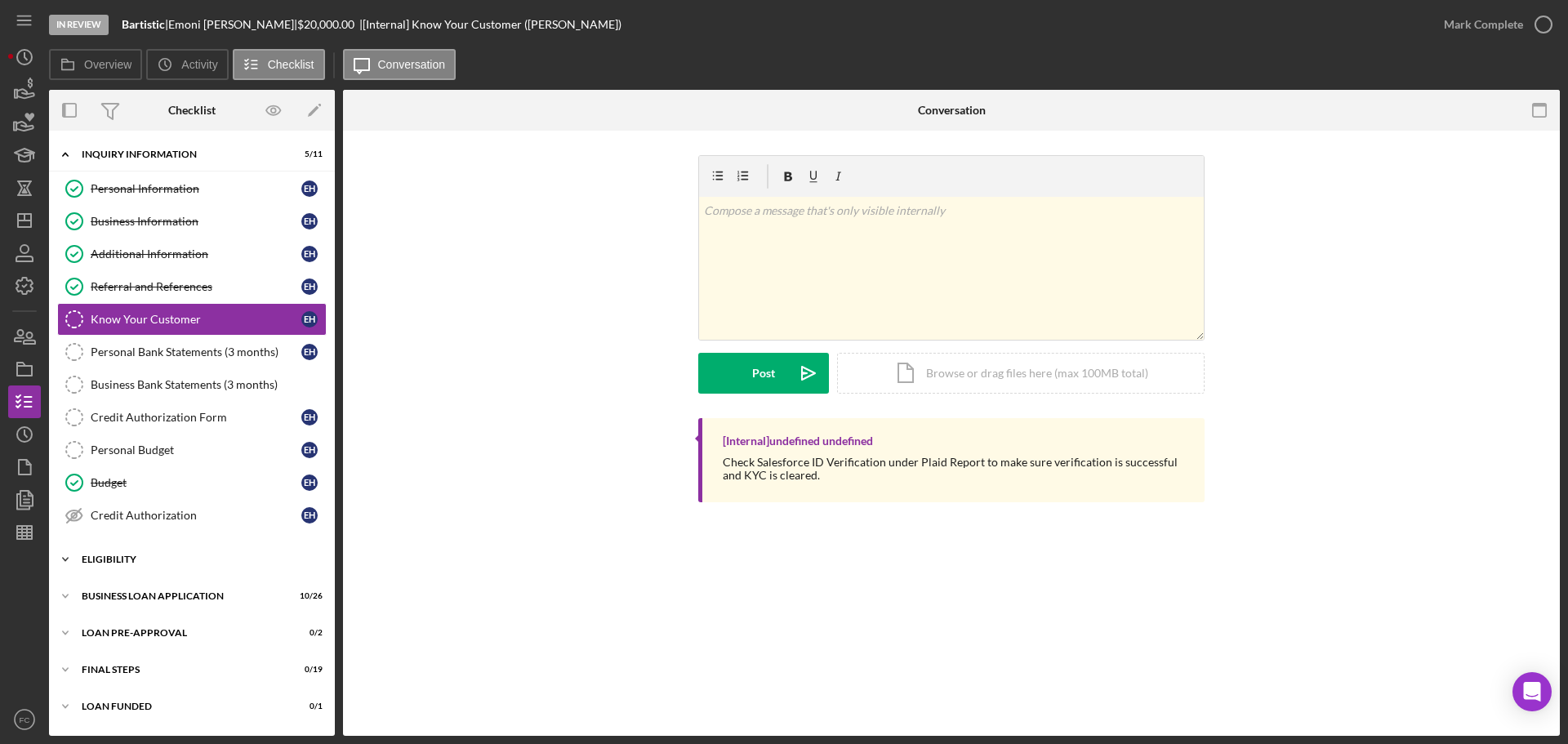
click at [135, 564] on div "Icon/Expander ELIGIBILITY 3 / 4" at bounding box center [192, 559] width 285 height 32
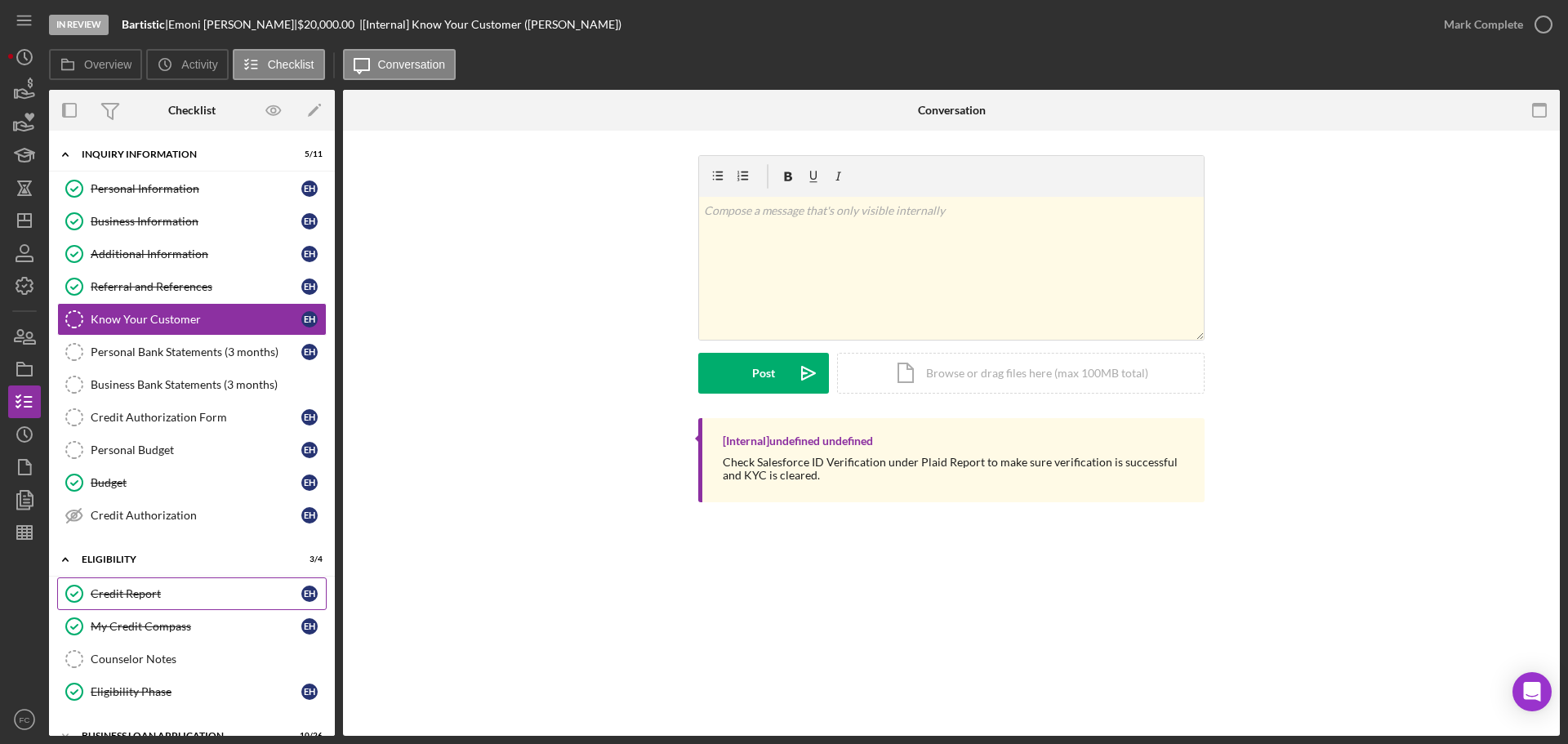
click at [136, 591] on div "Credit Report" at bounding box center [196, 594] width 210 height 13
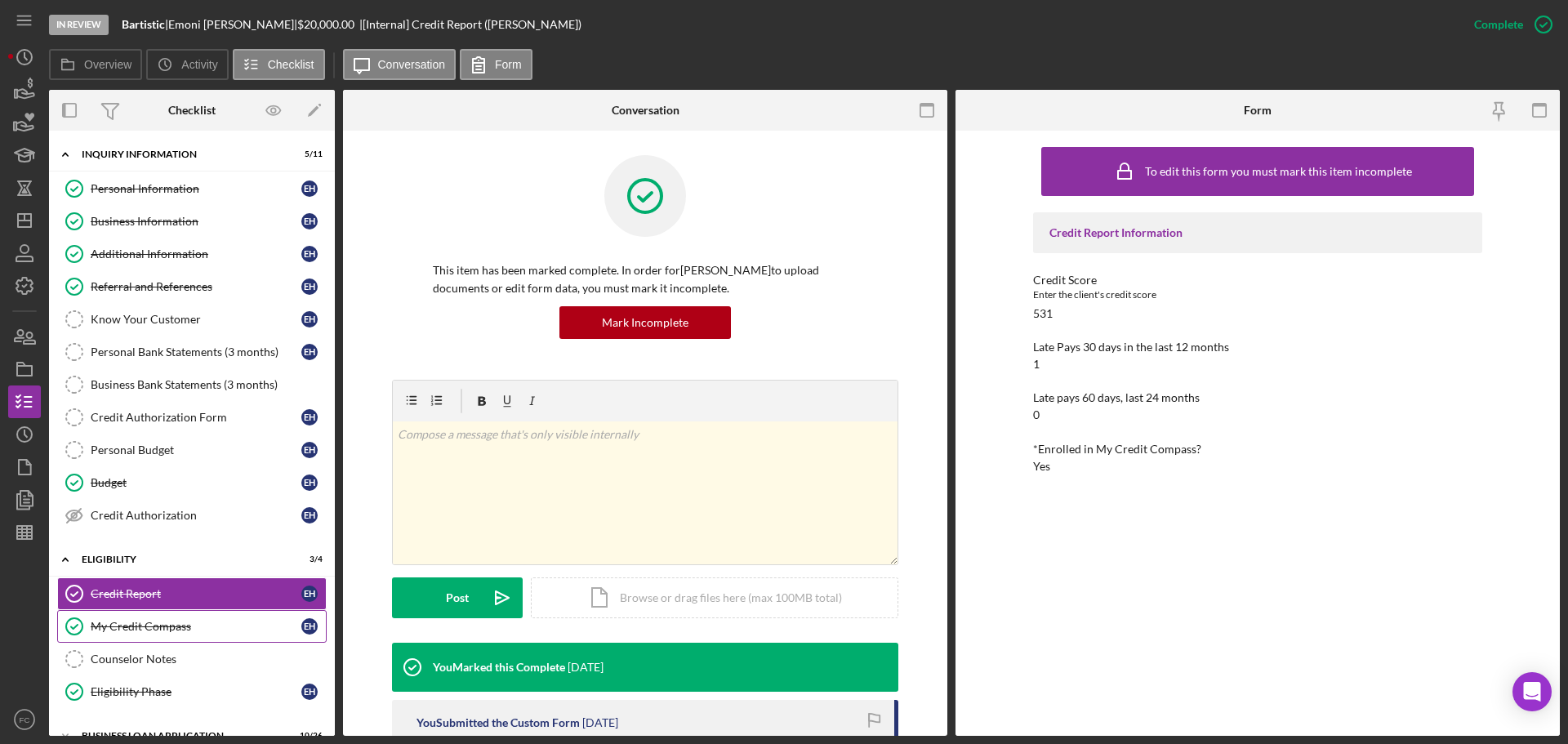
scroll to position [135, 0]
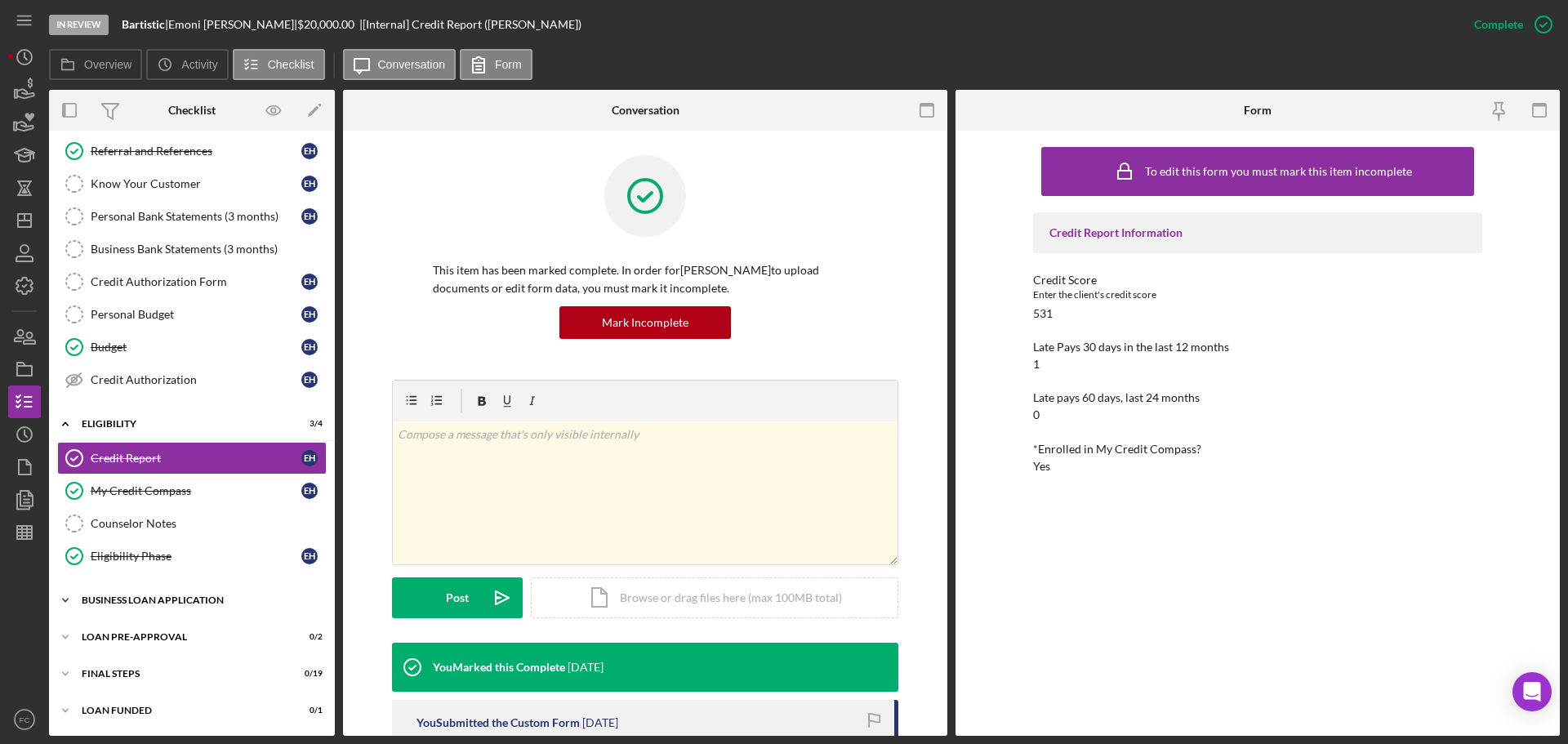
click at [145, 605] on div "Icon/Expander BUSINESS LOAN APPLICATION 10 / 26" at bounding box center [192, 599] width 285 height 32
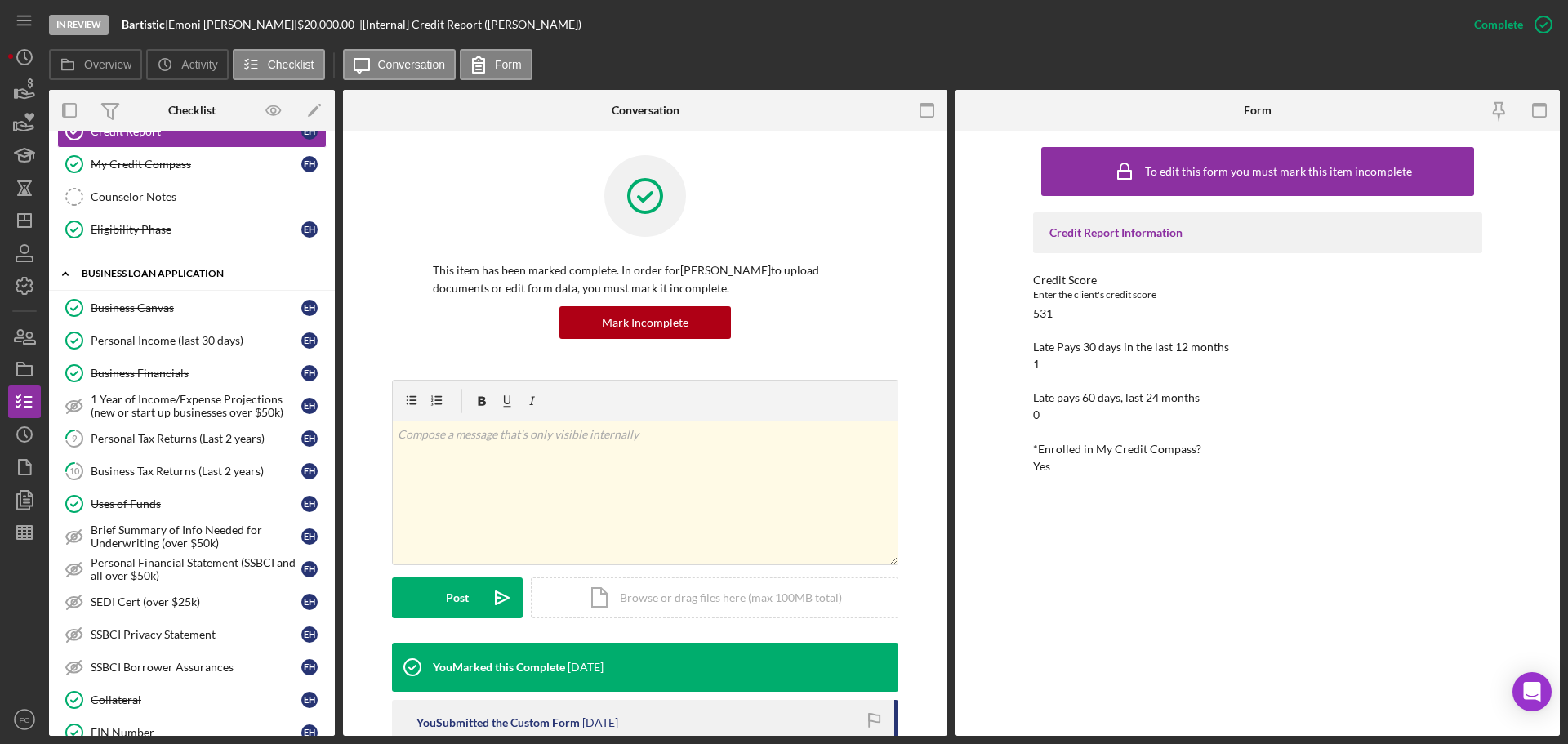
scroll to position [544, 0]
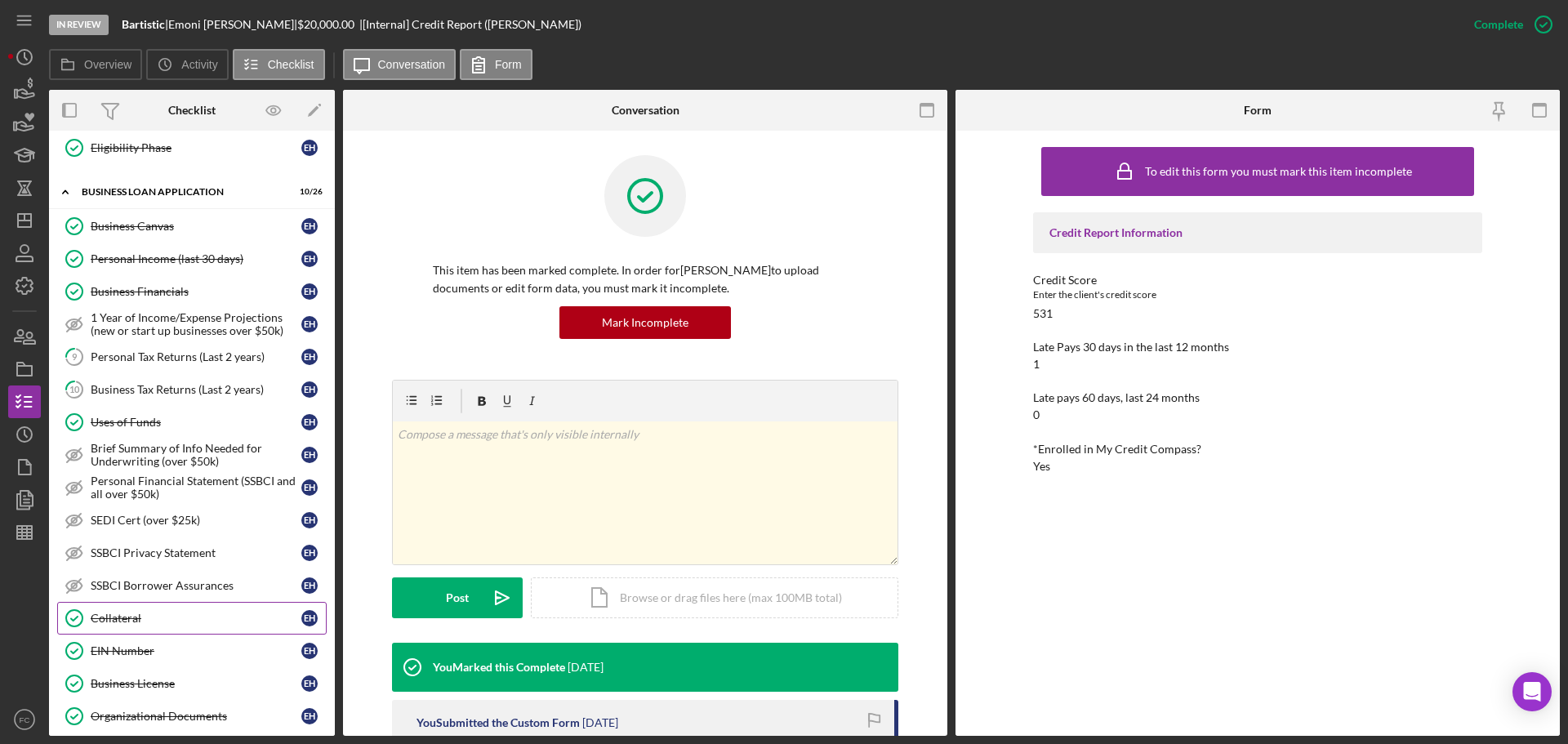
click at [143, 613] on div "Collateral" at bounding box center [196, 618] width 210 height 13
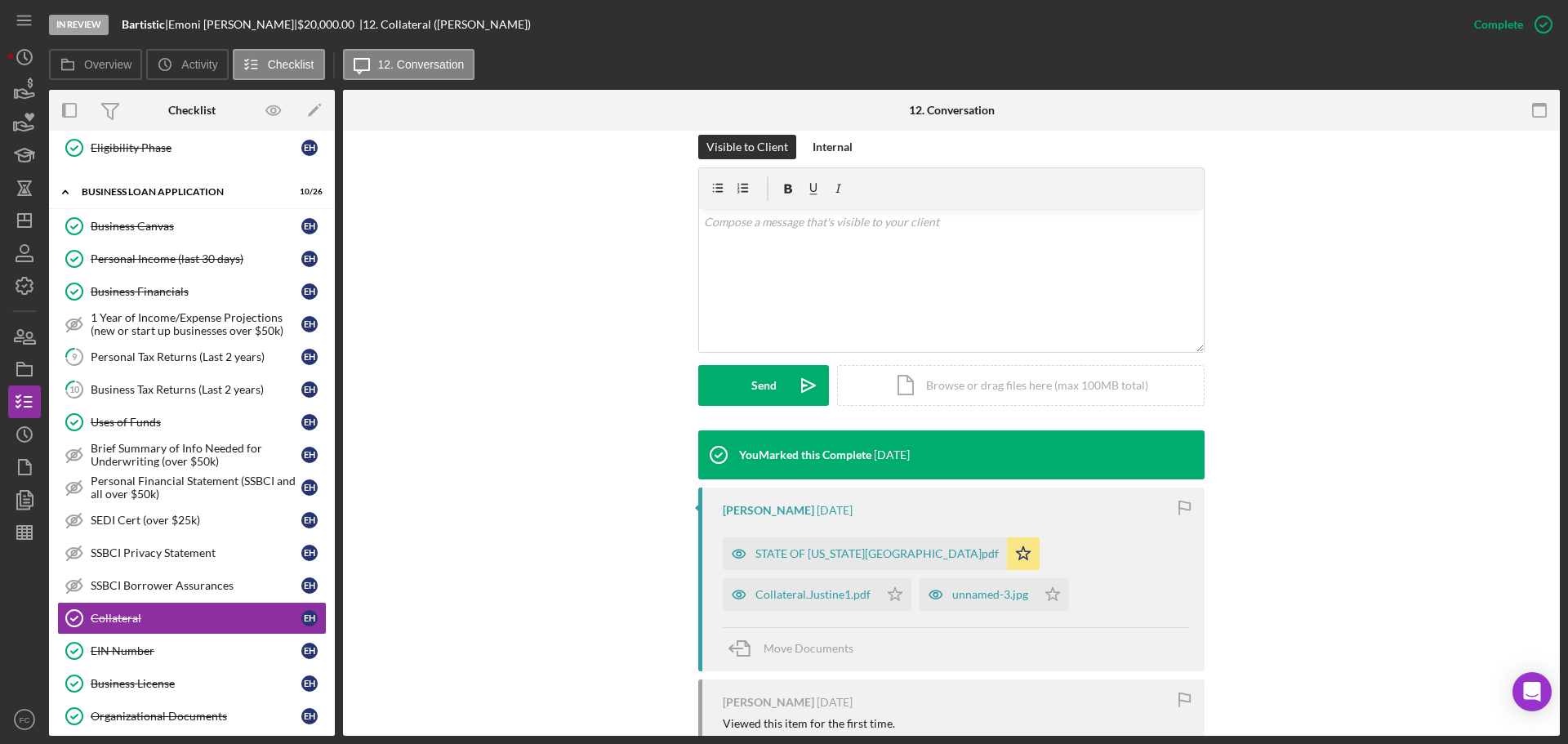
scroll to position [409, 0]
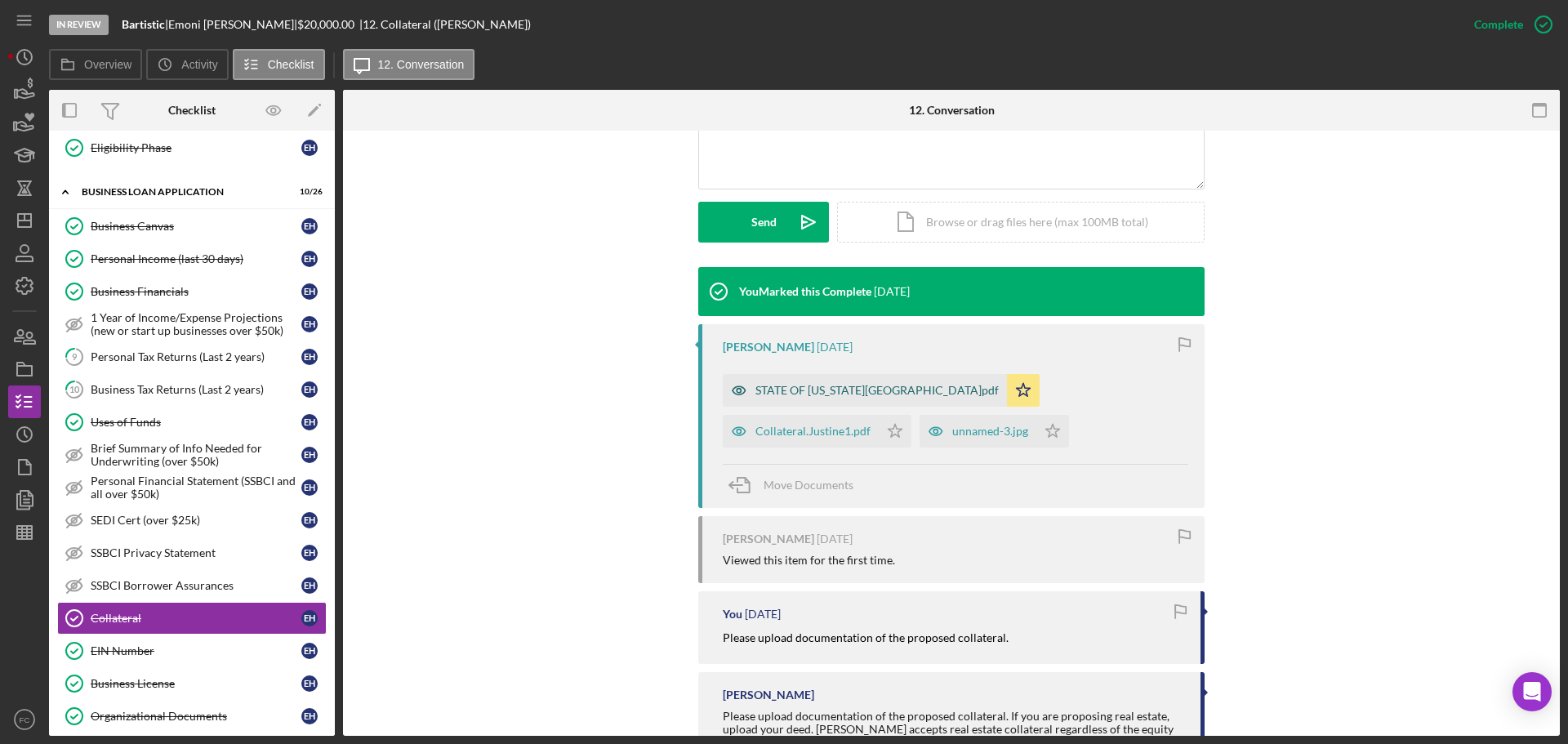
click at [811, 397] on div "STATE OF [US_STATE][GEOGRAPHIC_DATA]pdf" at bounding box center [865, 390] width 285 height 32
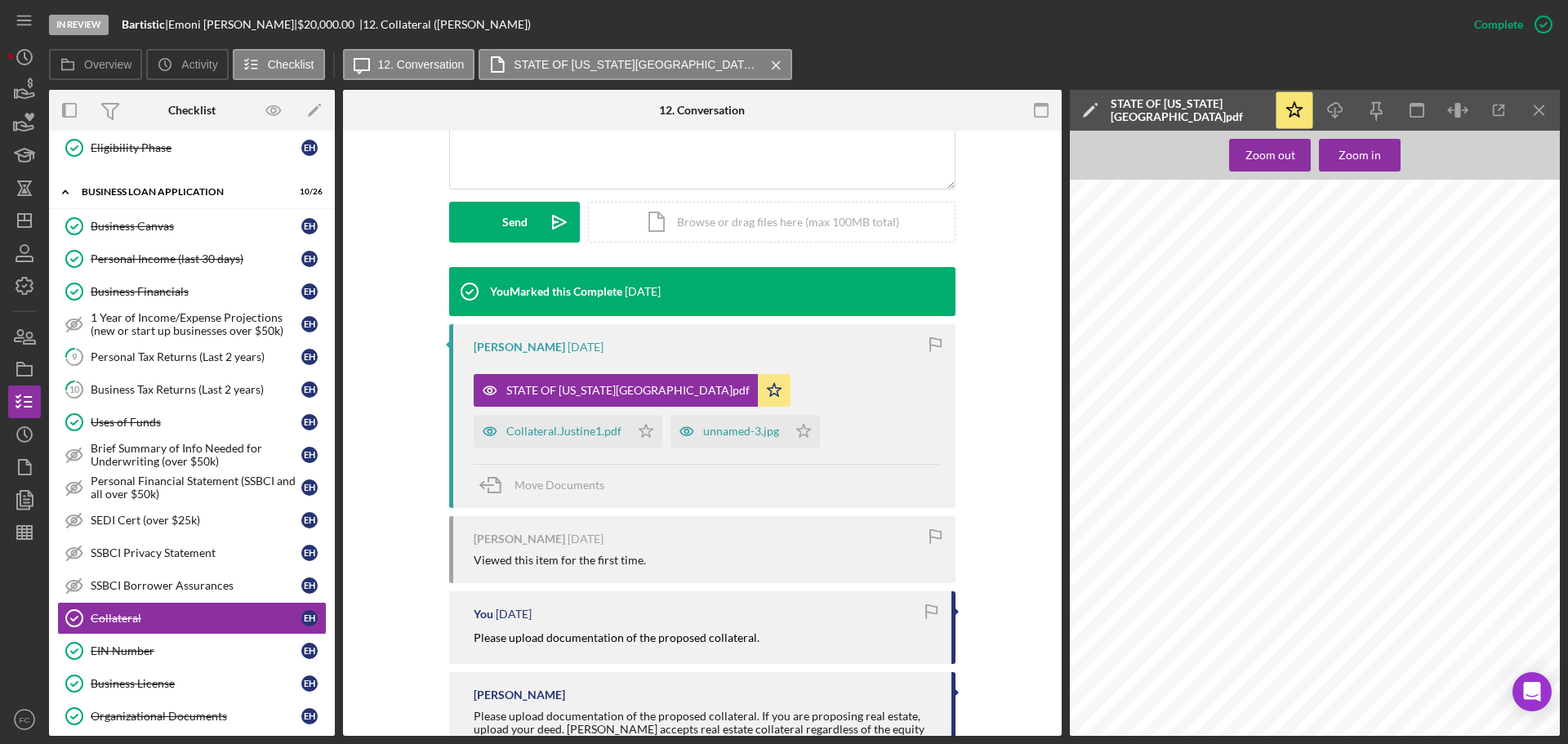
scroll to position [572, 211]
click at [18, 334] on icon "button" at bounding box center [19, 335] width 9 height 11
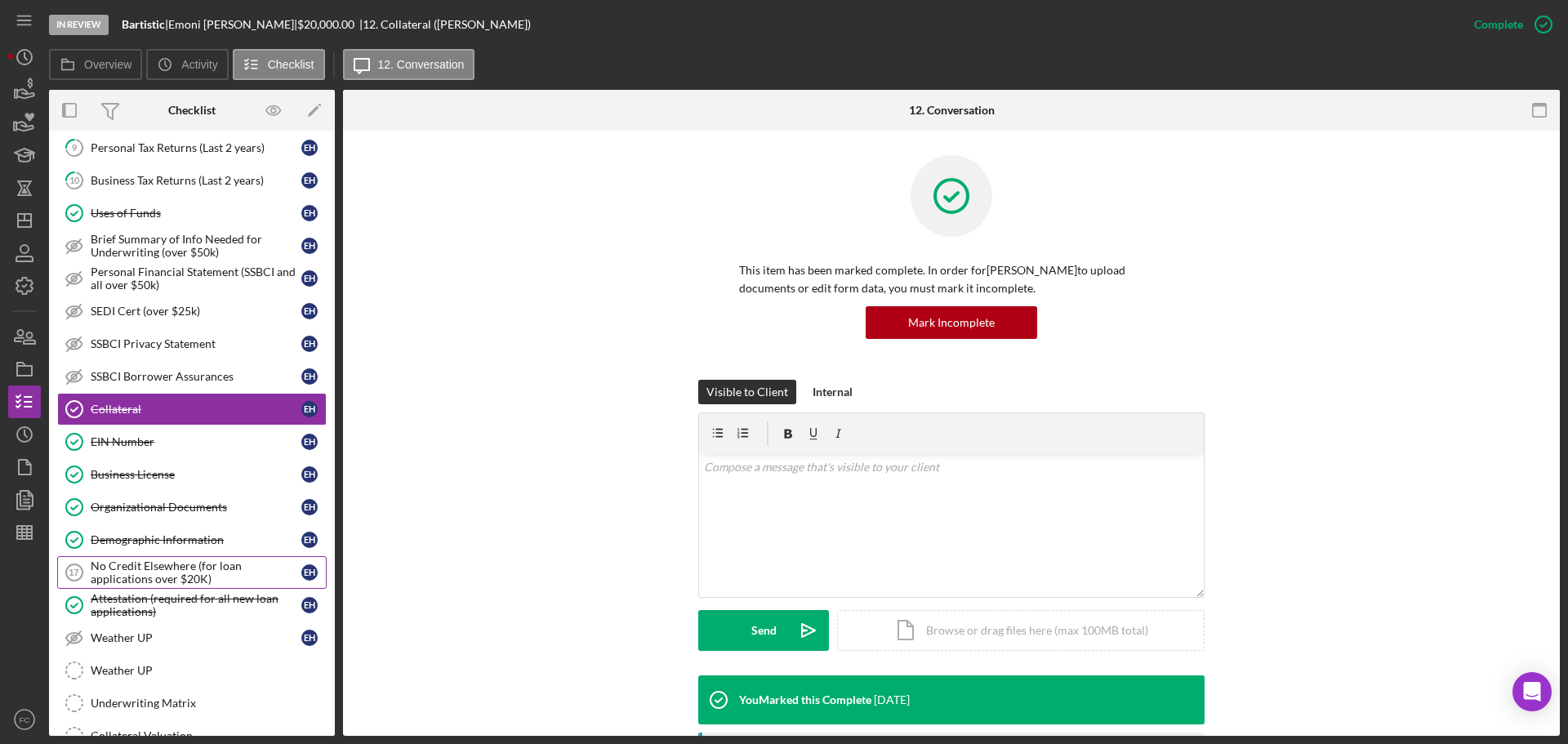
scroll to position [327, 0]
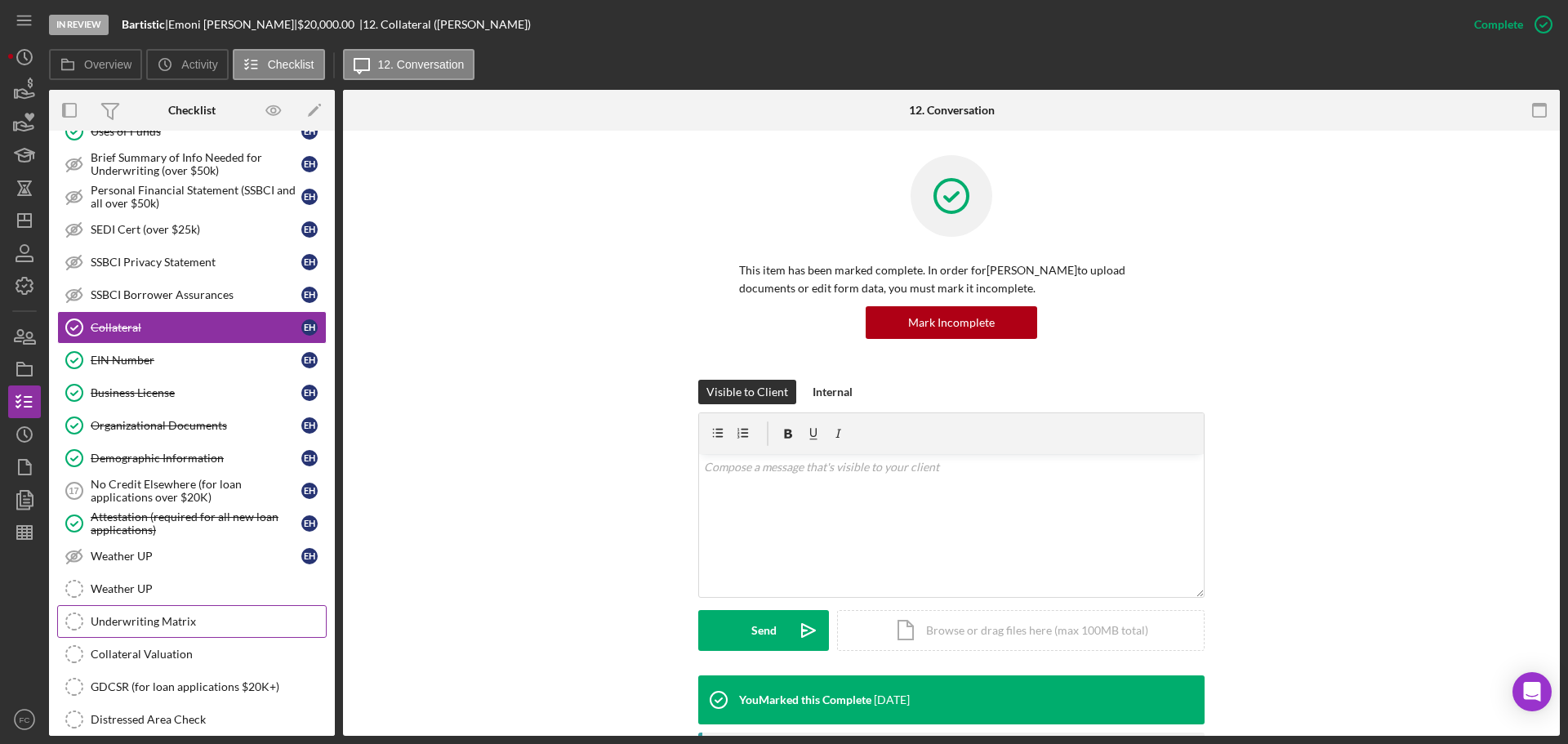
click at [180, 618] on div "Underwriting Matrix" at bounding box center [209, 622] width 235 height 13
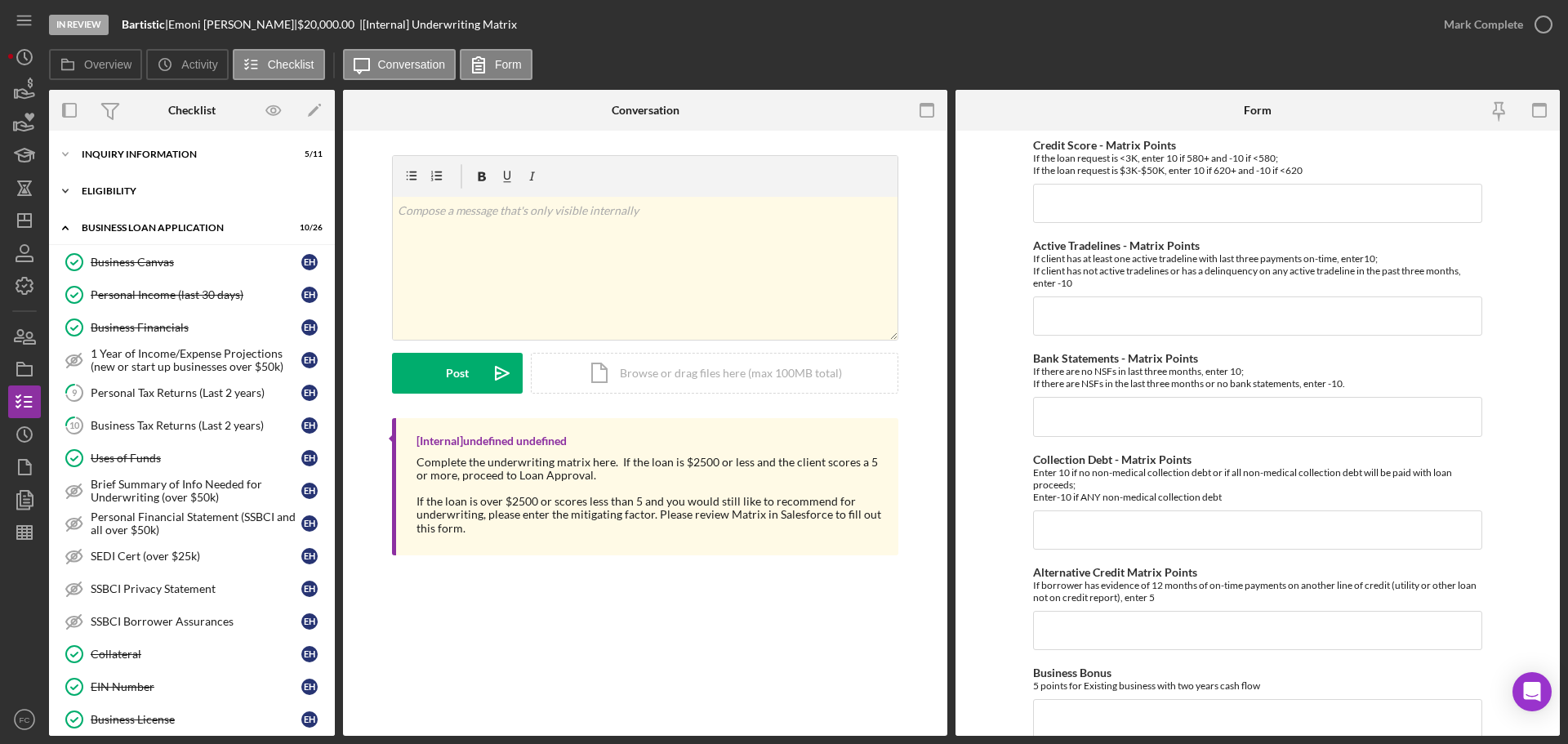
click at [115, 194] on div "ELIGIBILITY" at bounding box center [197, 191] width 233 height 10
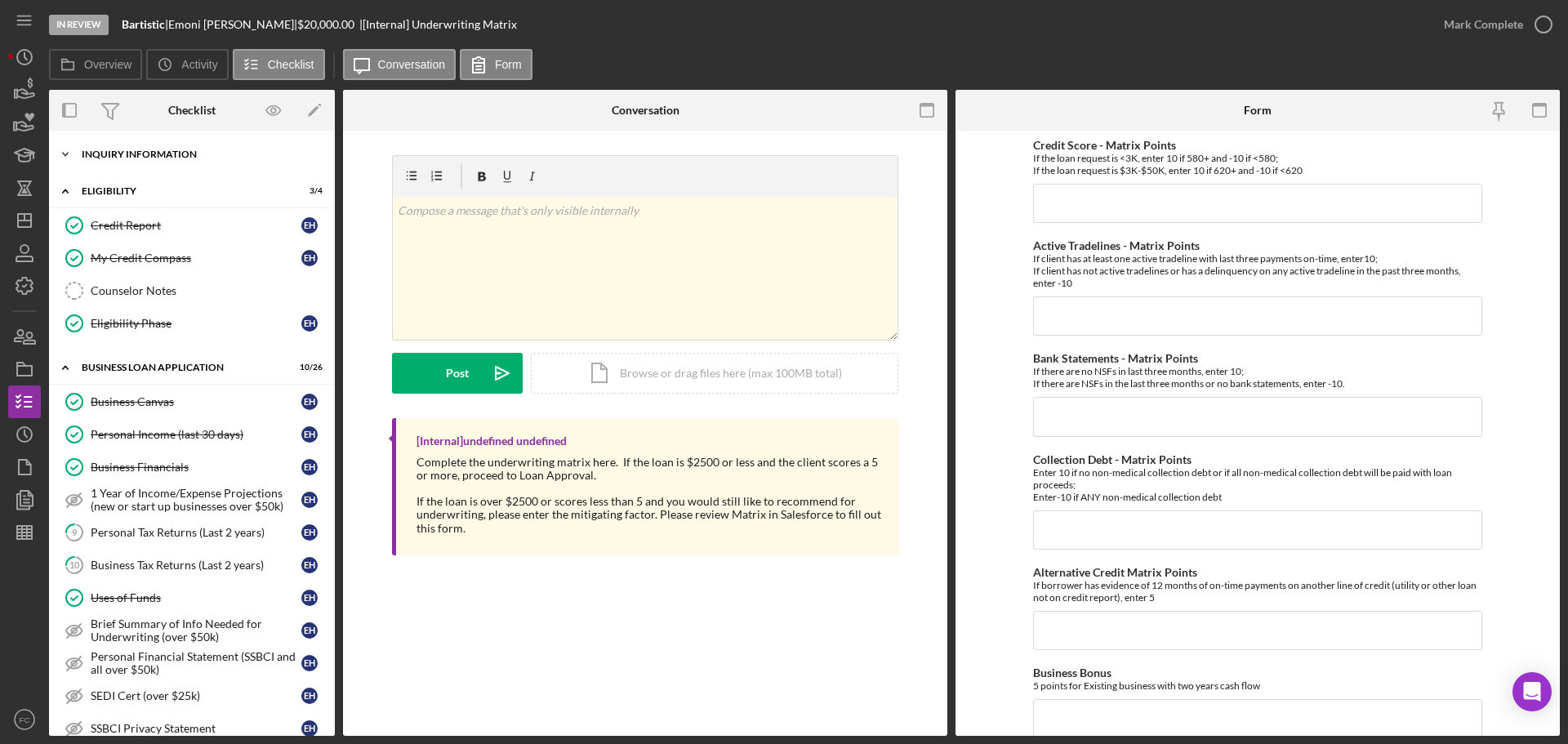
click at [139, 159] on div "Icon/Expander INQUIRY INFORMATION 5 / 11" at bounding box center [192, 154] width 285 height 32
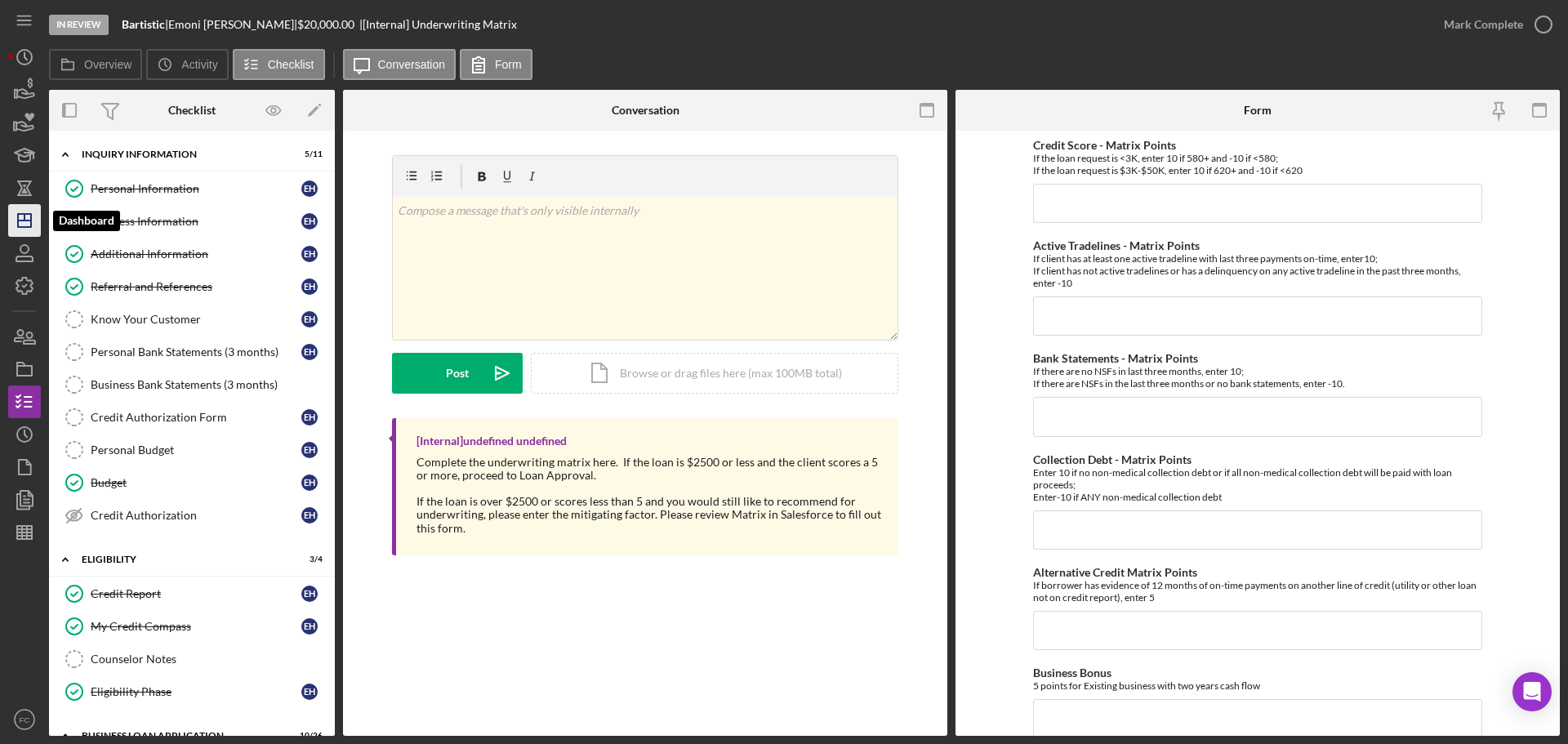
click at [17, 213] on icon "Icon/Dashboard" at bounding box center [24, 221] width 41 height 41
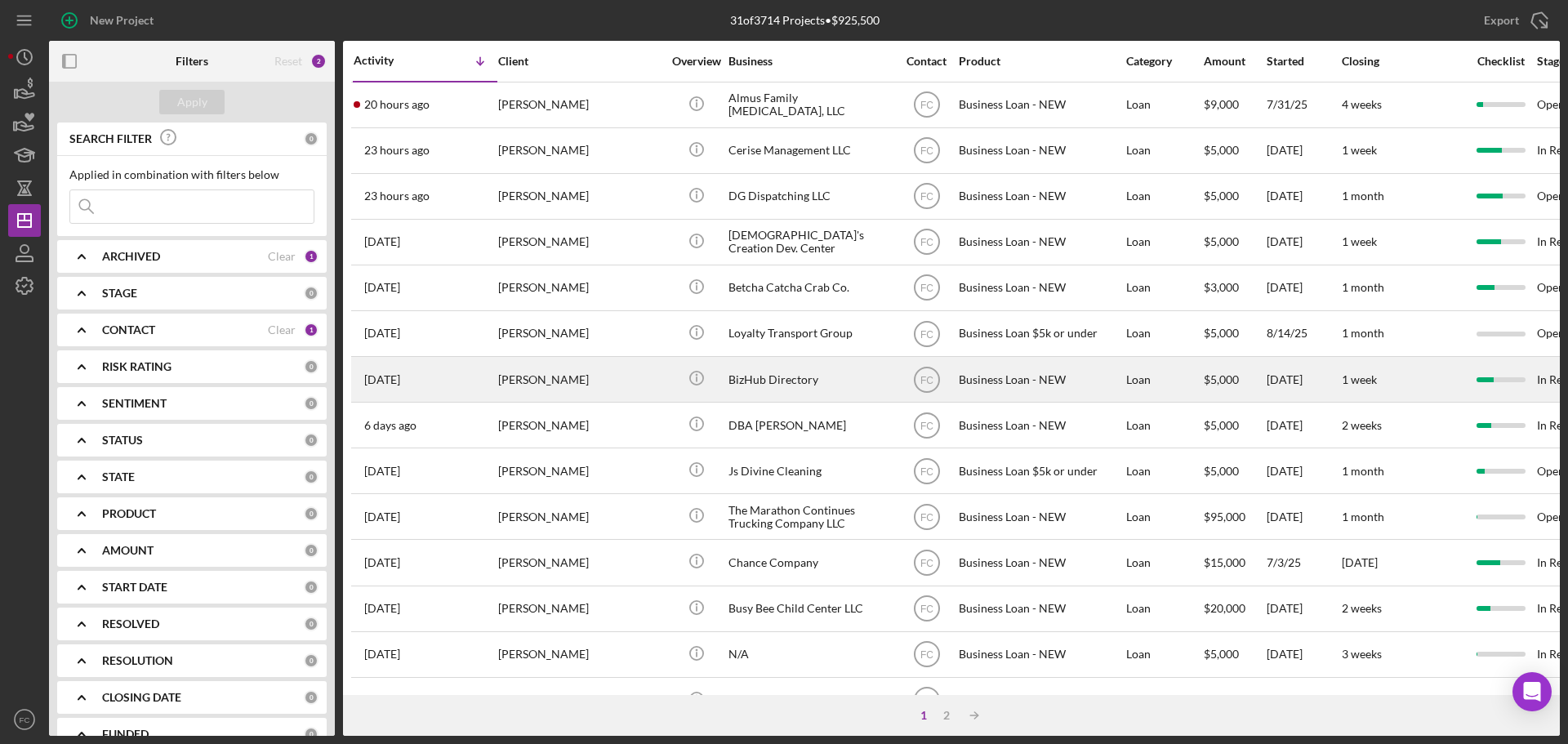
click at [582, 378] on div "[PERSON_NAME]" at bounding box center [580, 379] width 163 height 44
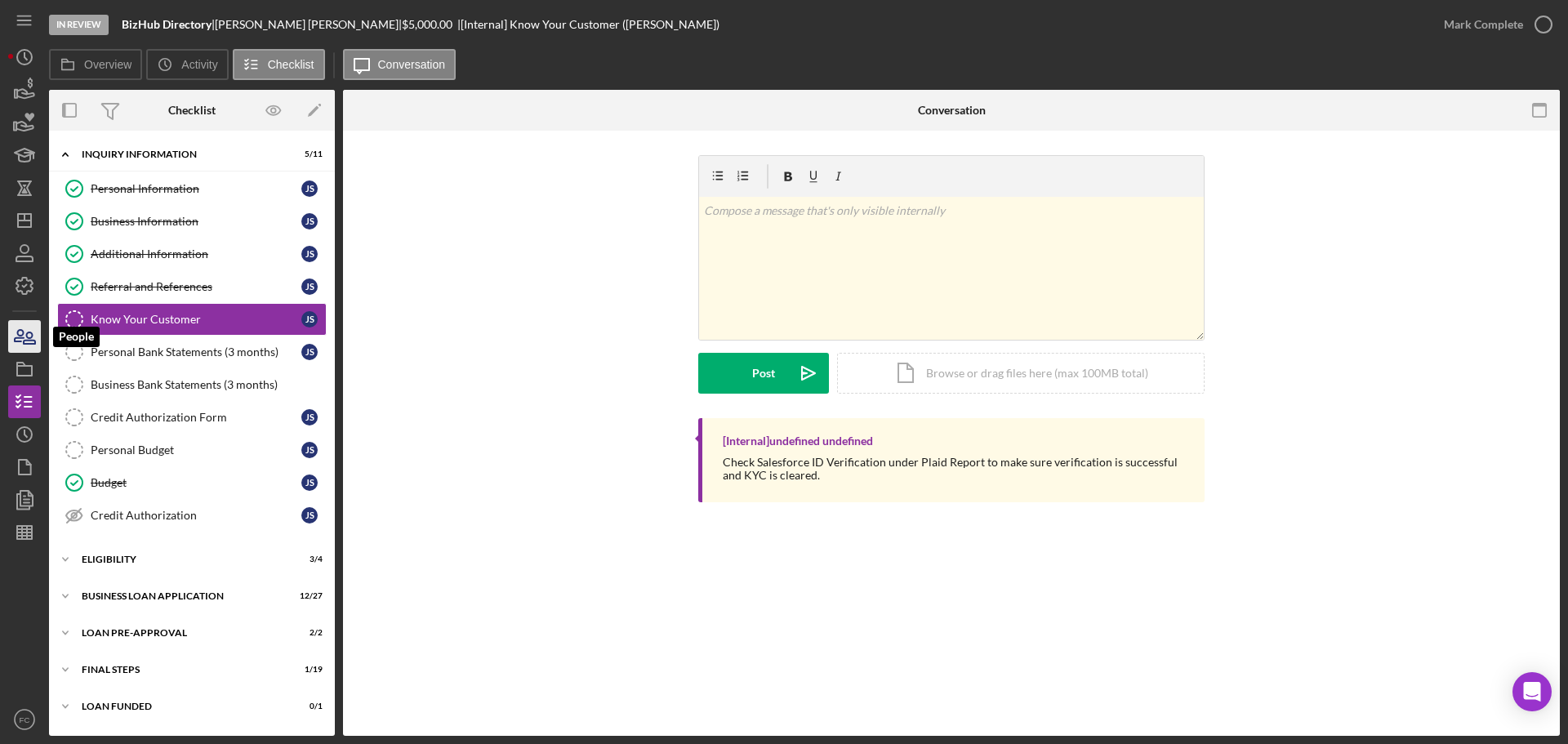
click at [22, 343] on icon "button" at bounding box center [24, 336] width 41 height 41
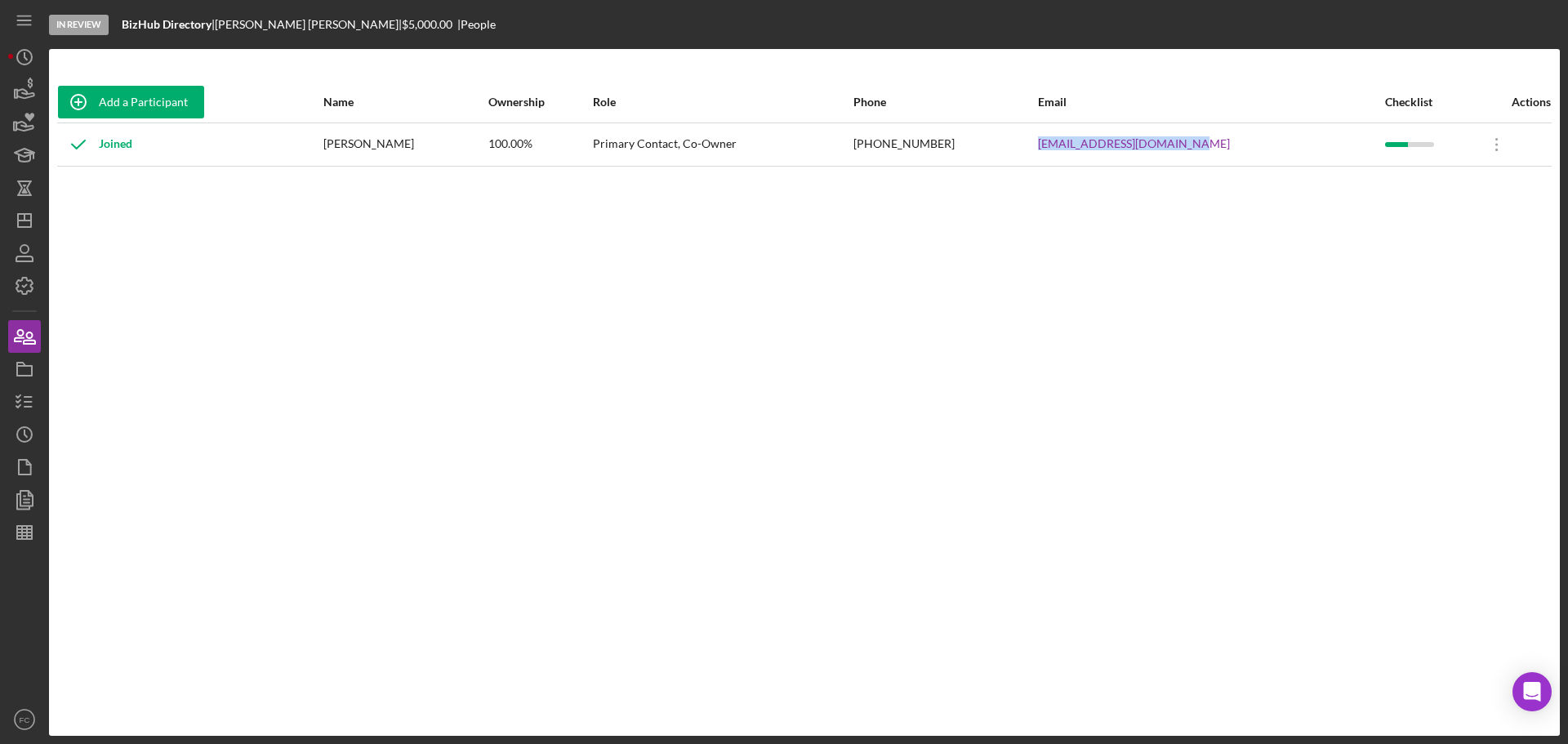
drag, startPoint x: 1056, startPoint y: 147, endPoint x: 1224, endPoint y: 145, distance: 168.0
click at [1224, 145] on tr "Joined [PERSON_NAME] 100.00% Primary Contact, Co-Owner [PHONE_NUMBER] [EMAIL_AD…" at bounding box center [804, 144] width 1495 height 44
copy tr "[EMAIL_ADDRESS][DOMAIN_NAME]"
click at [23, 217] on icon "Icon/Dashboard" at bounding box center [24, 221] width 41 height 41
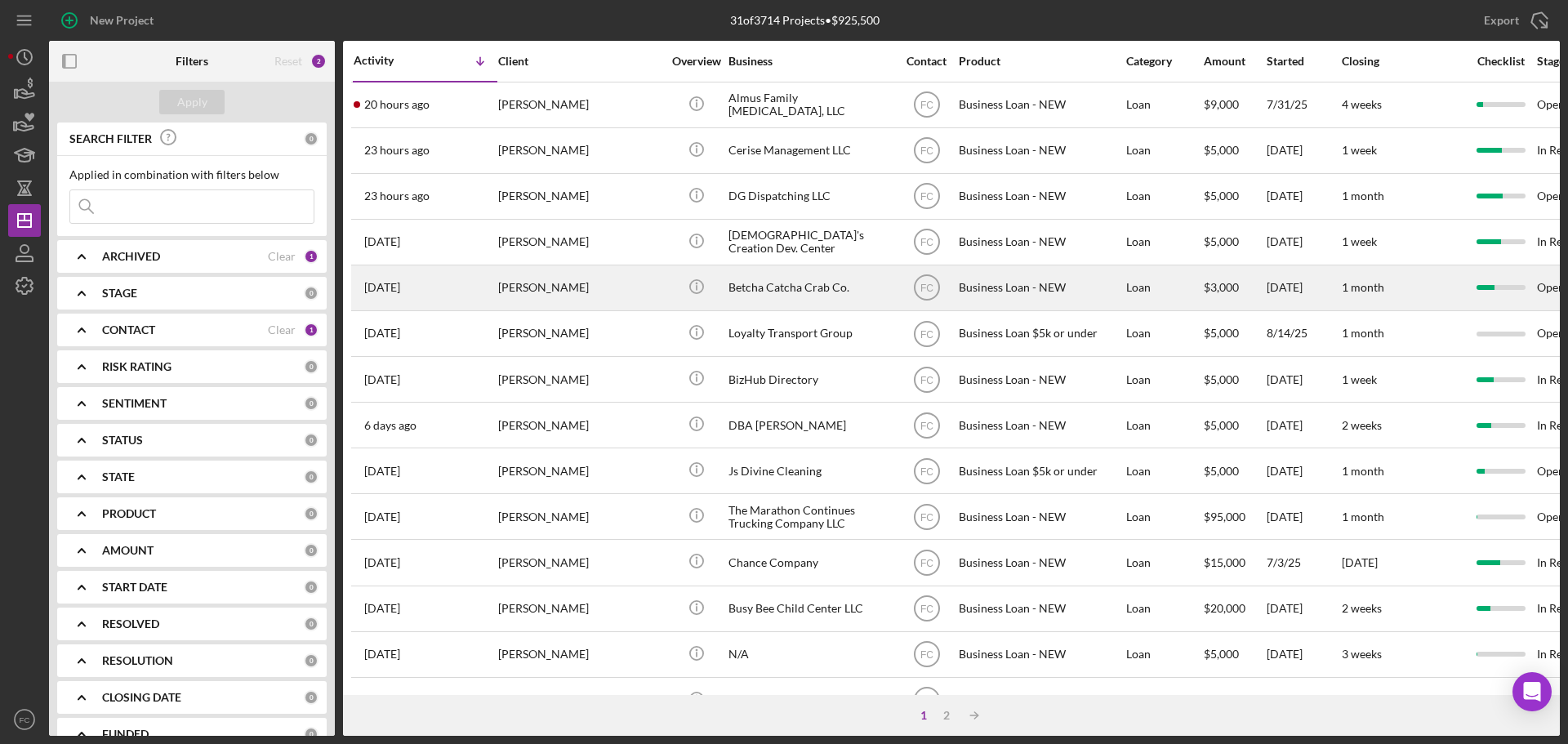
click at [610, 291] on div "[PERSON_NAME]" at bounding box center [580, 287] width 163 height 44
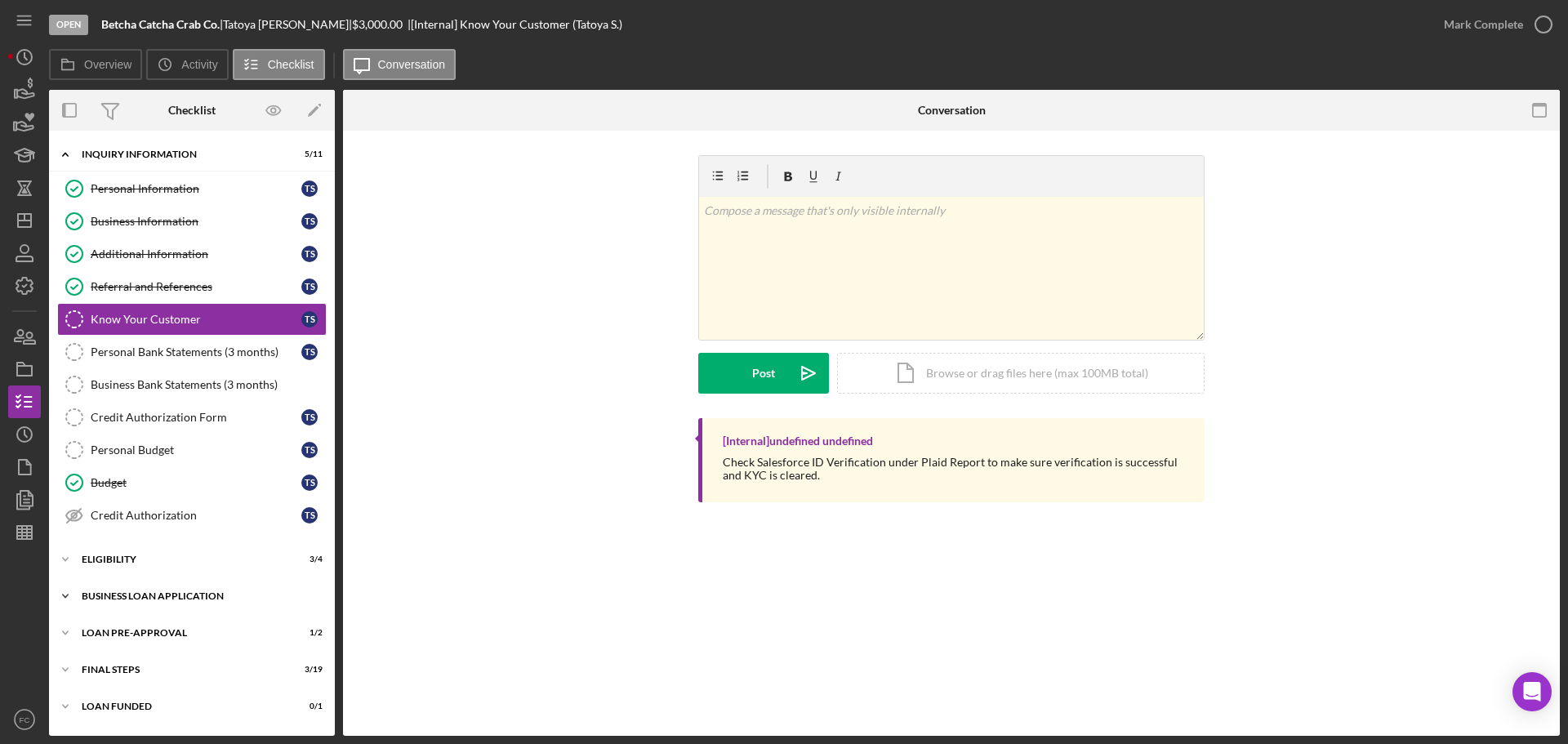
click at [143, 604] on div "Icon/Expander BUSINESS LOAN APPLICATION 12 / 27" at bounding box center [192, 596] width 285 height 32
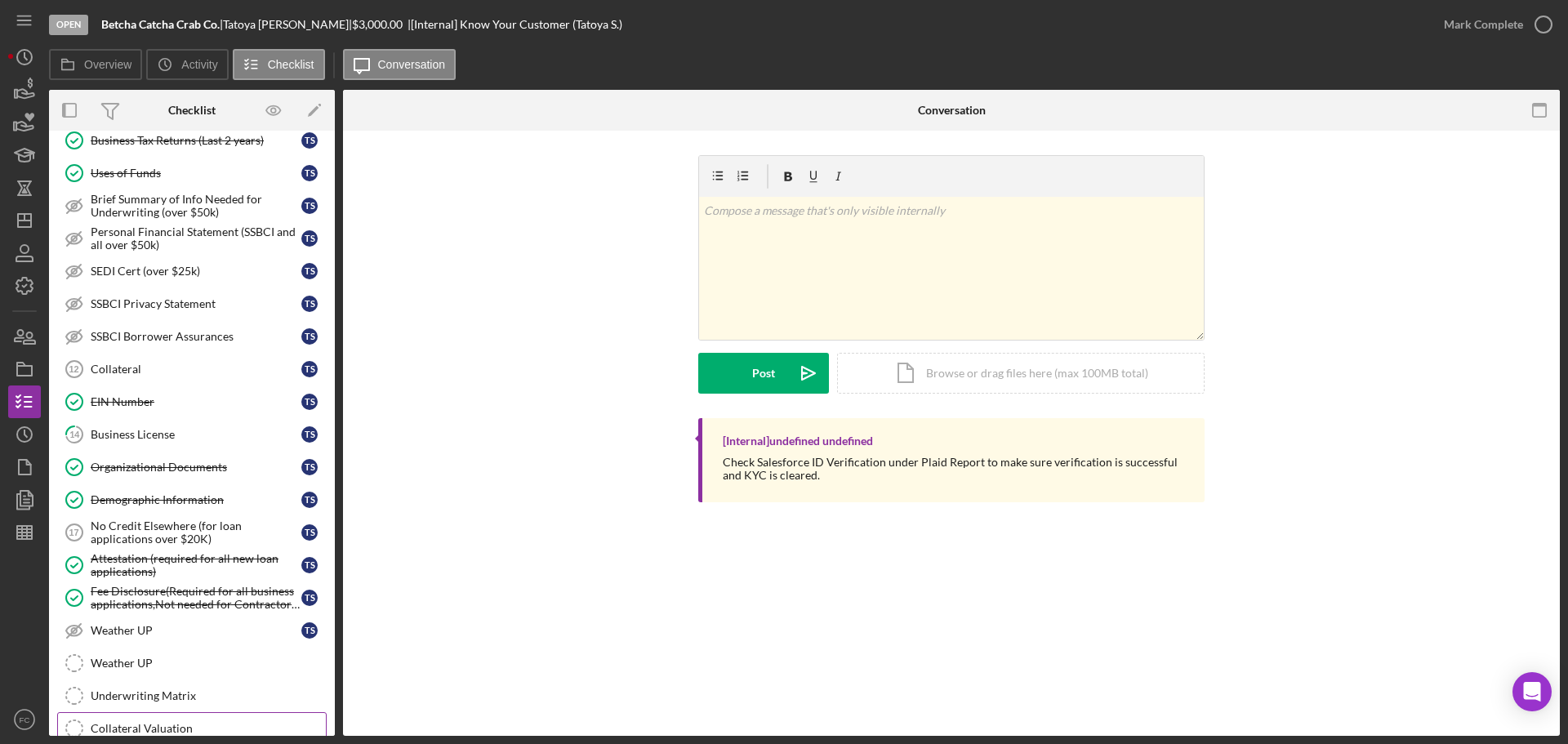
scroll to position [816, 0]
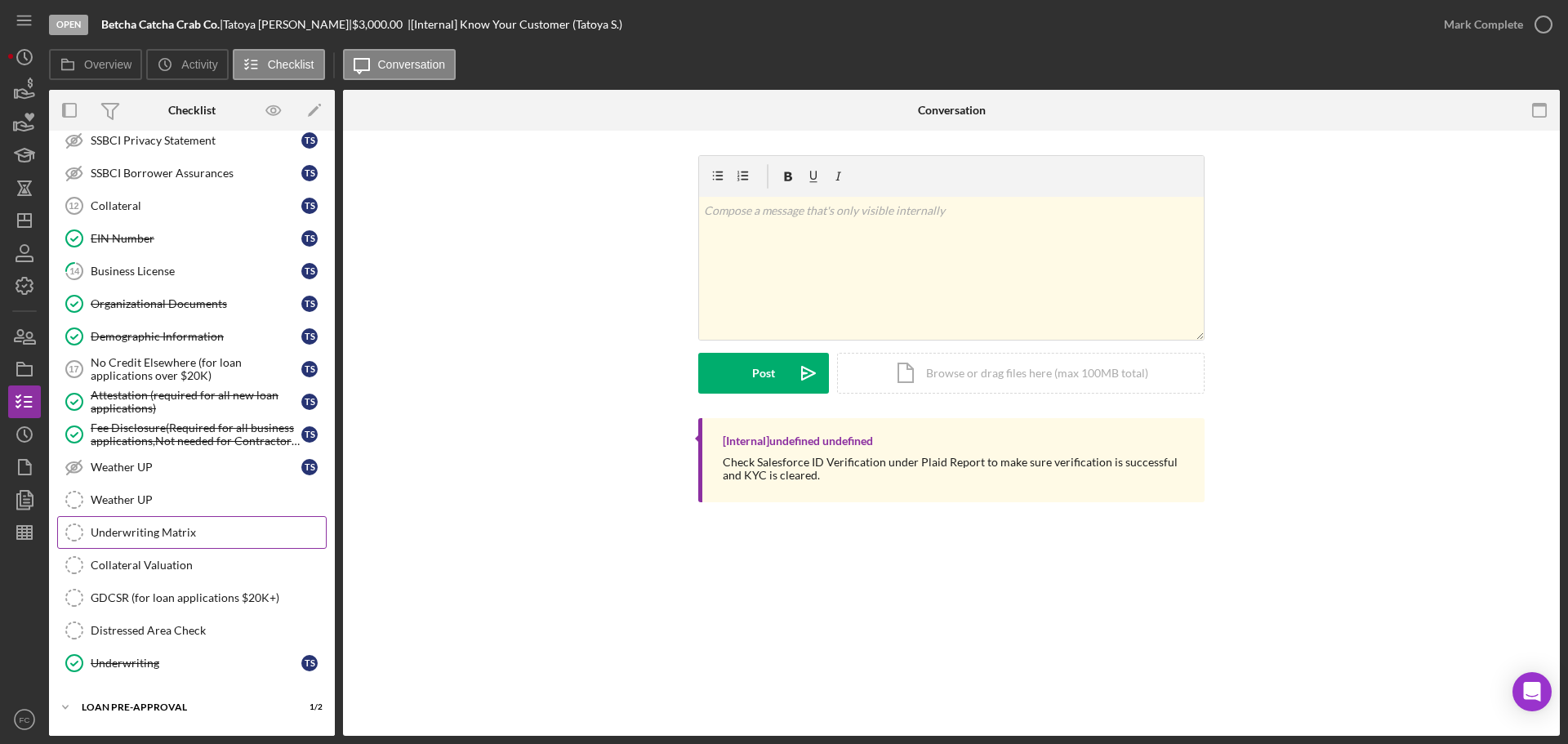
click at [189, 543] on link "Underwriting Matrix Underwriting Matrix" at bounding box center [192, 532] width 270 height 32
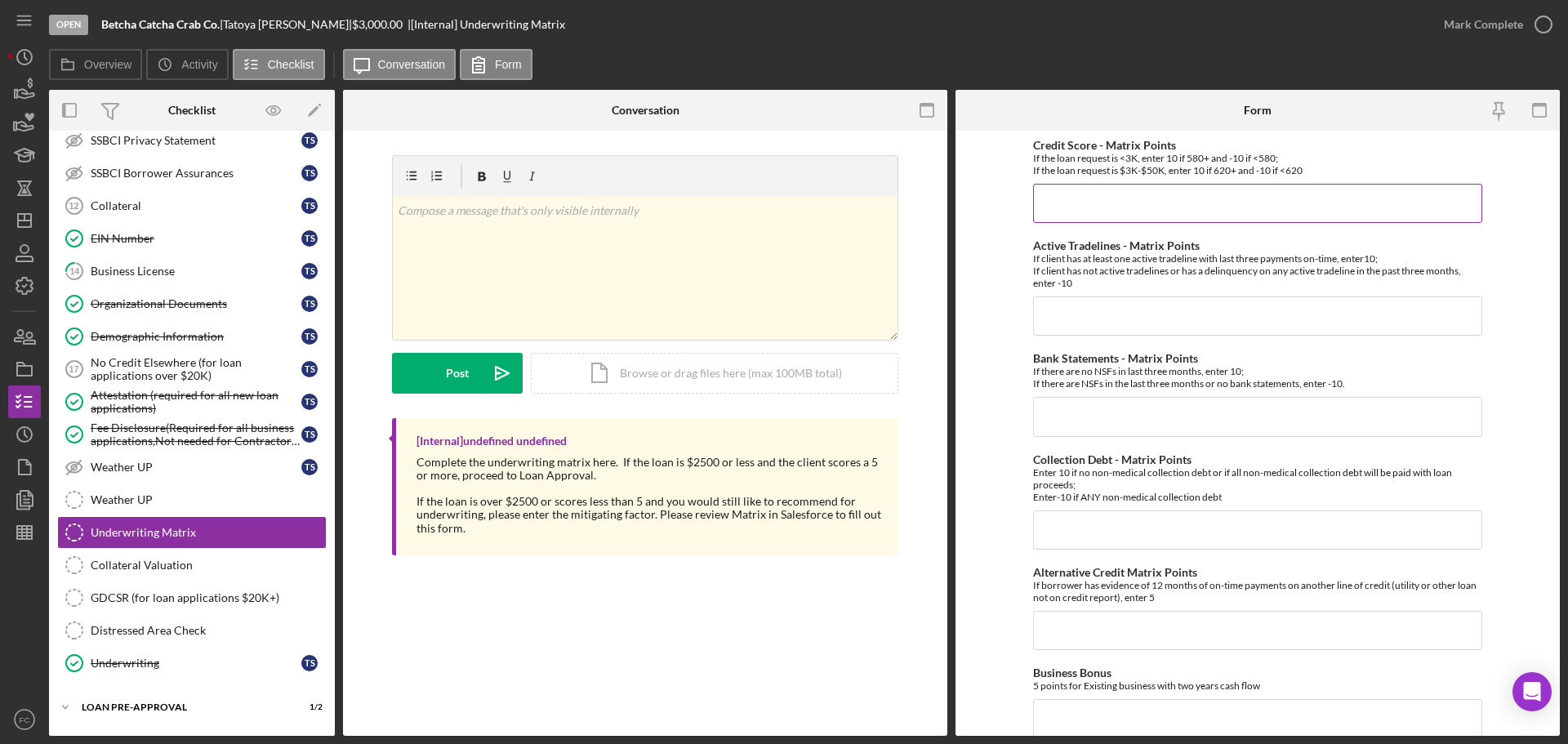
click at [1081, 197] on input "Credit Score - Matrix Points" at bounding box center [1258, 203] width 449 height 39
type input "-10"
click at [1069, 310] on input "Active Tradelines - Matrix Points" at bounding box center [1258, 316] width 449 height 39
type input "10"
click at [1056, 410] on input "Bank Statements - Matrix Points" at bounding box center [1258, 416] width 449 height 39
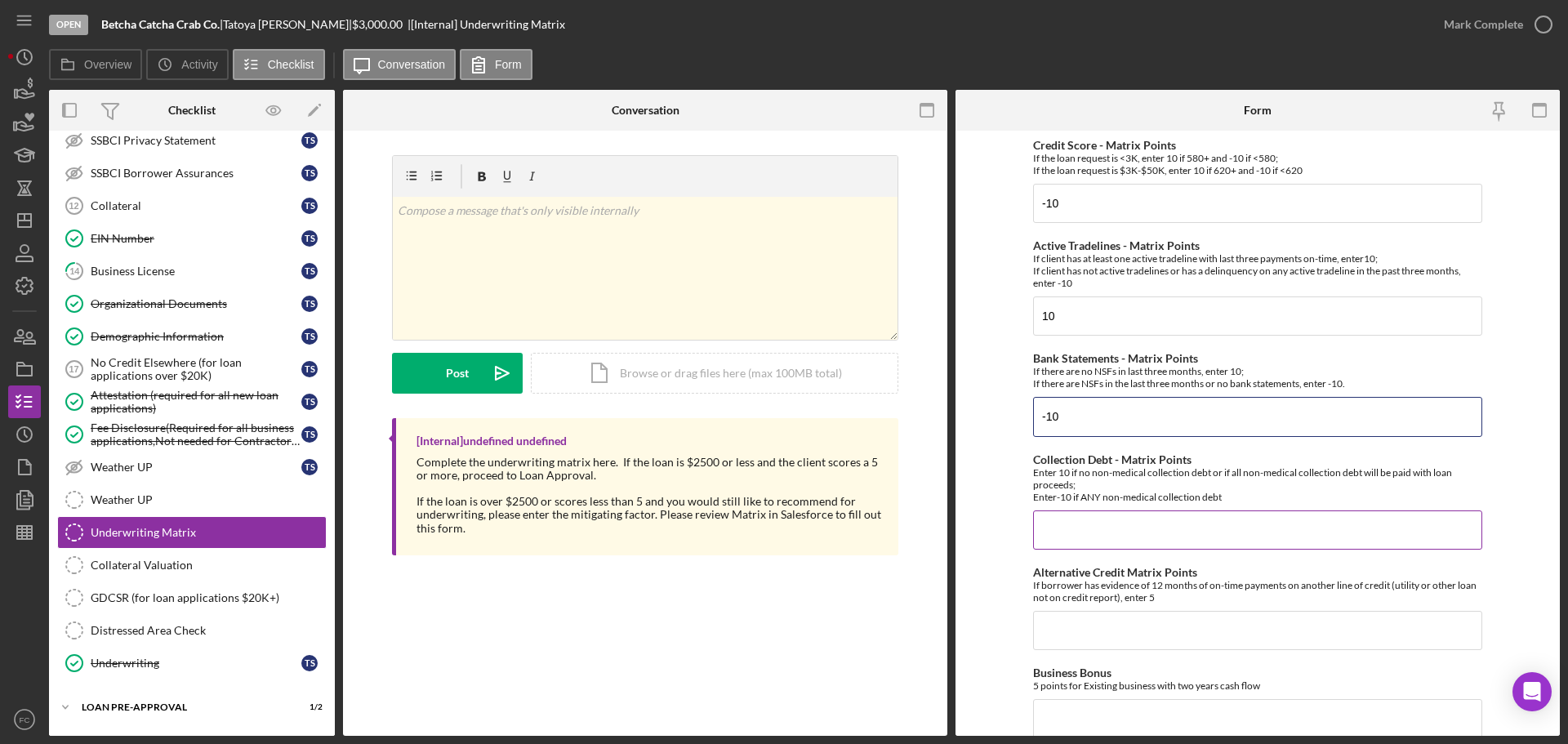
type input "-10"
click at [1035, 538] on input "Collection Debt - Matrix Points" at bounding box center [1258, 530] width 449 height 39
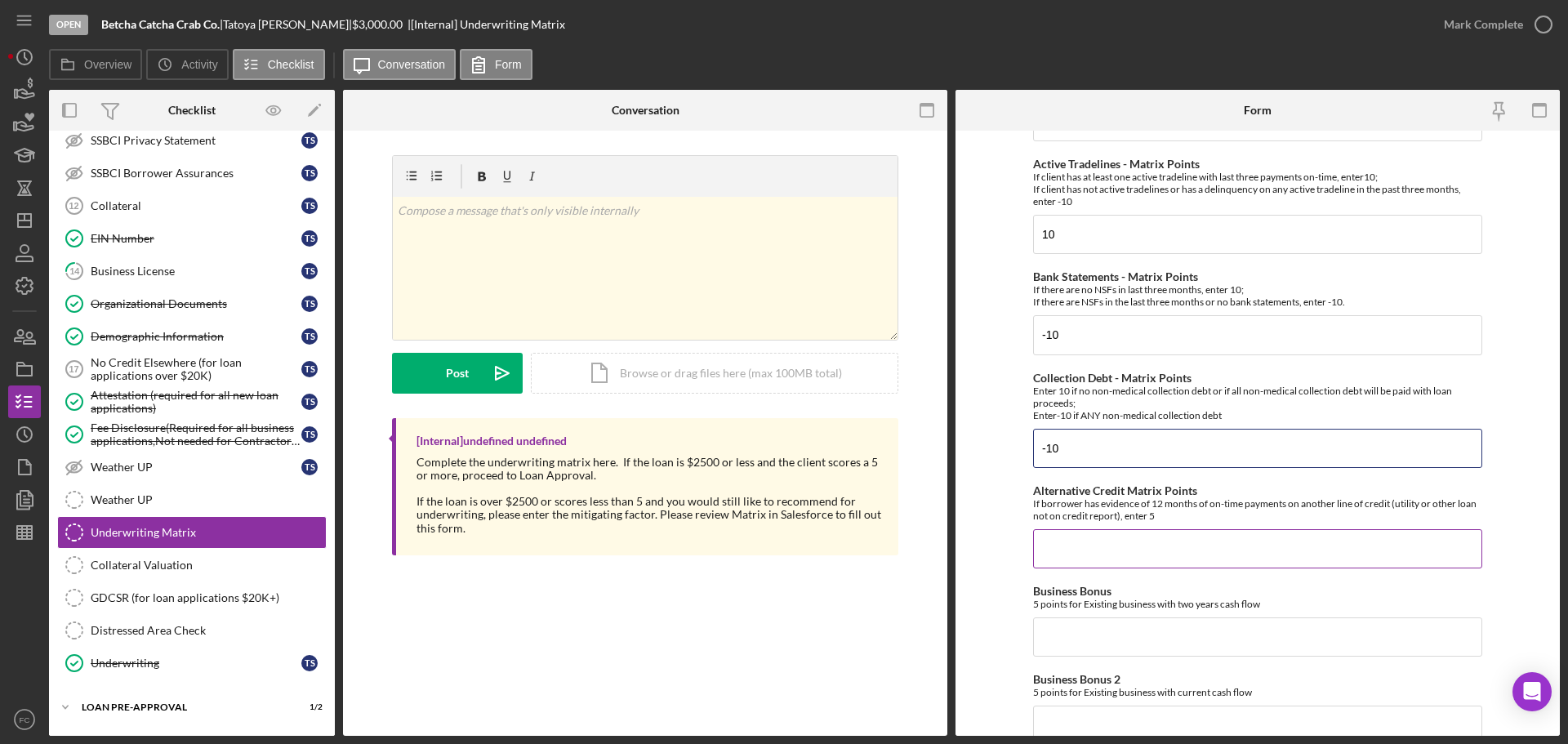
type input "-10"
click at [1081, 538] on input "Alternative Credit Matrix Points" at bounding box center [1258, 549] width 449 height 39
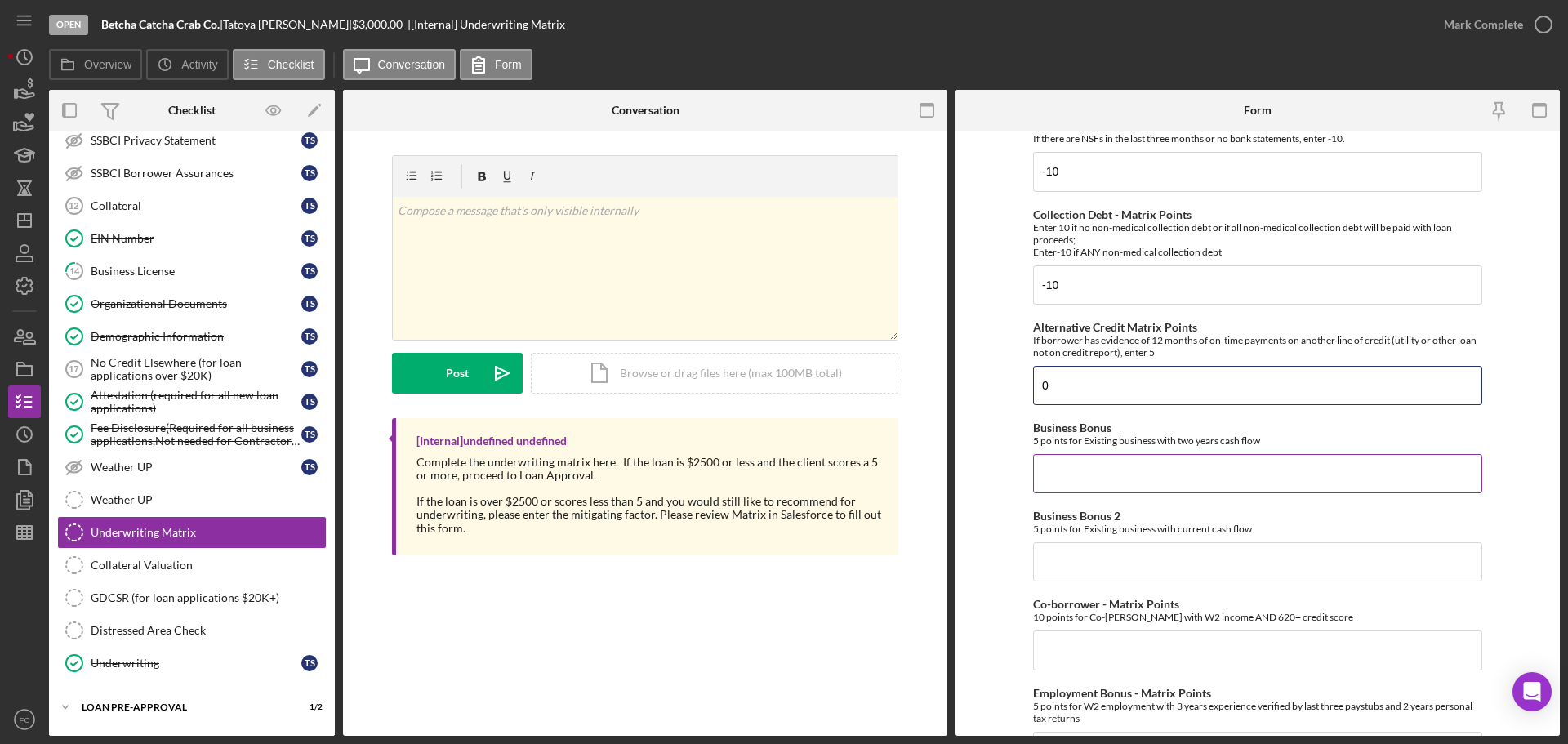
type input "0"
click at [1048, 473] on input "Business Bonus" at bounding box center [1258, 473] width 449 height 39
type input "0"
click at [1050, 552] on input "Business Bonus 2" at bounding box center [1258, 561] width 449 height 39
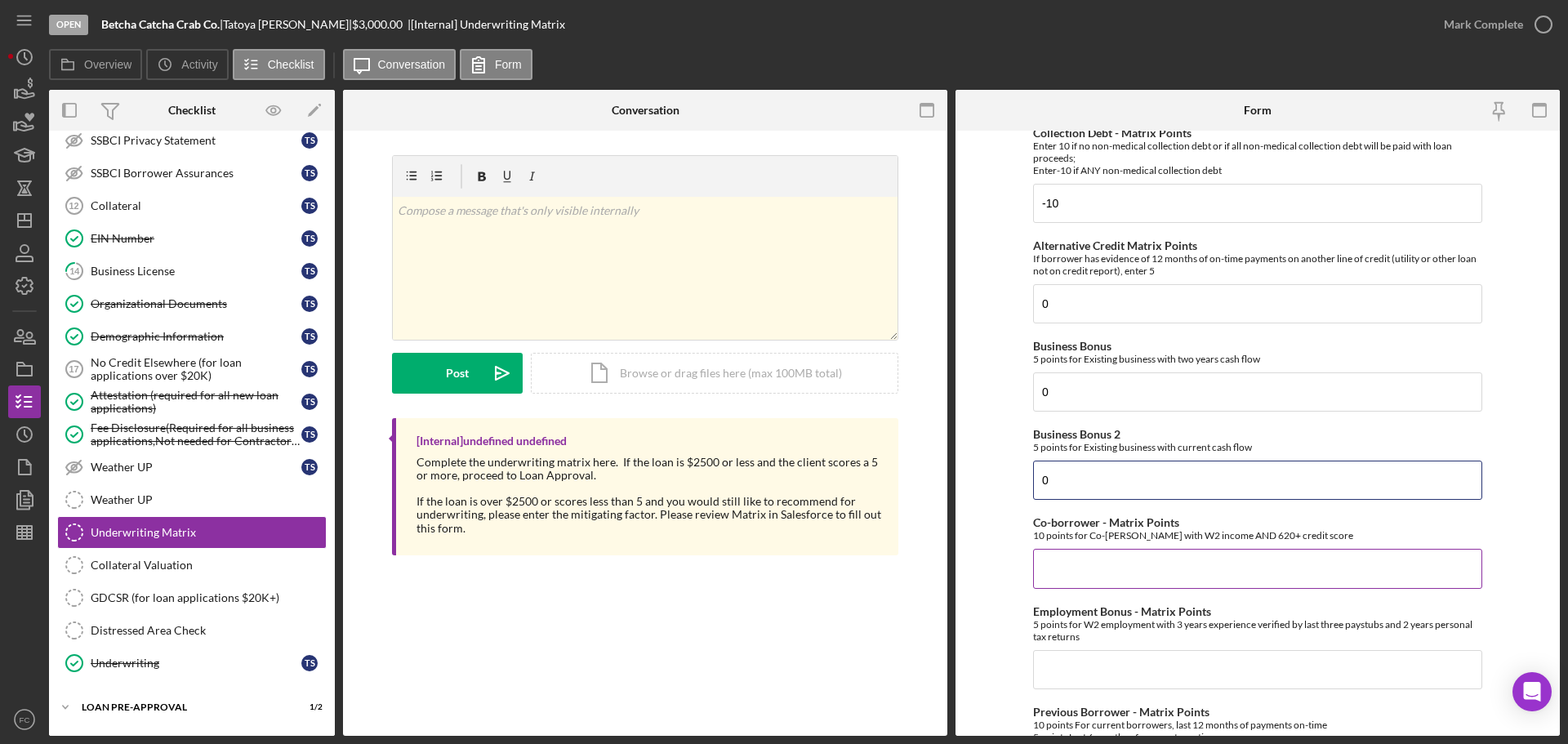
type input "0"
click at [1057, 566] on input "Co-borrower - Matrix Points" at bounding box center [1258, 568] width 449 height 39
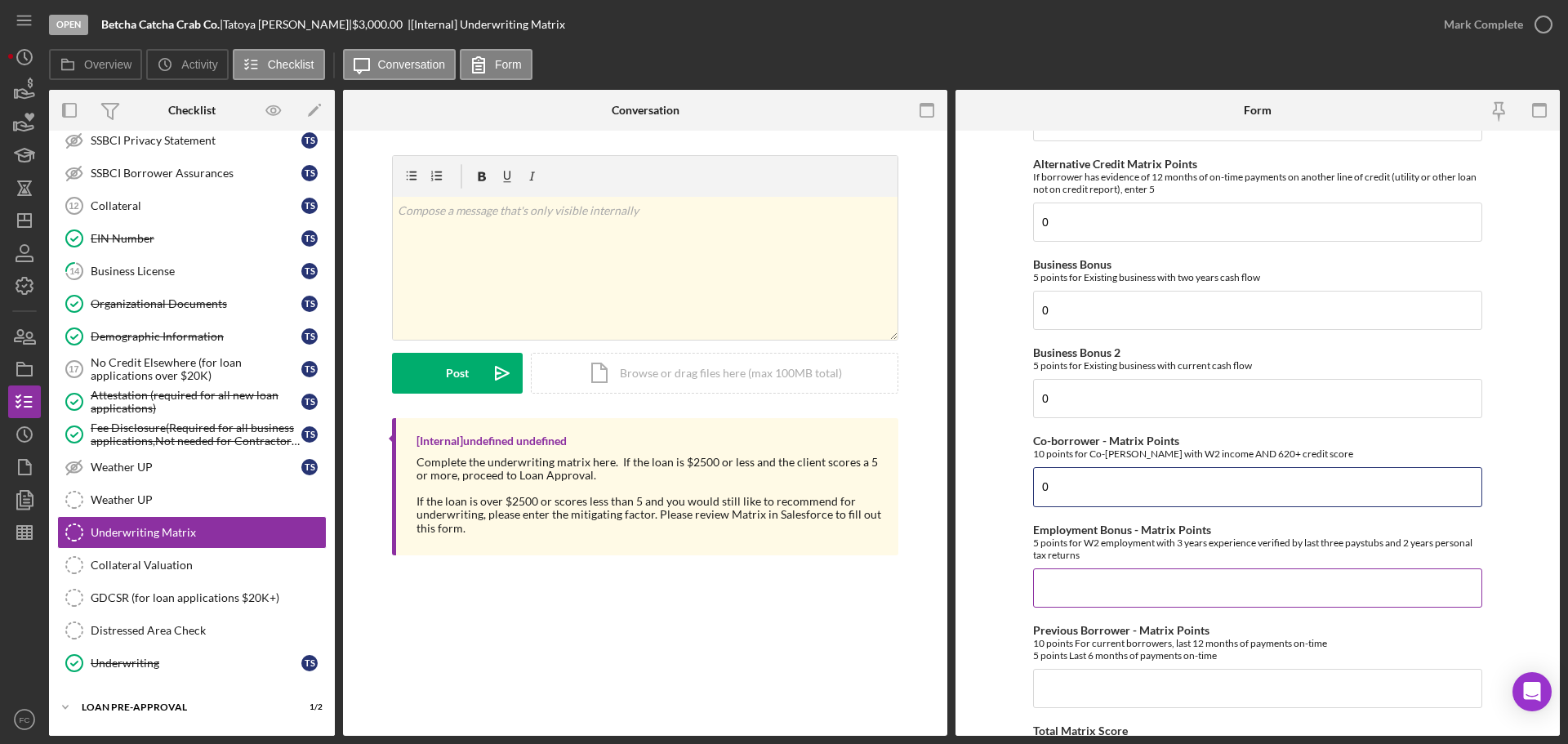
type input "0"
click at [1046, 589] on input "Employment Bonus - Matrix Points" at bounding box center [1258, 587] width 449 height 39
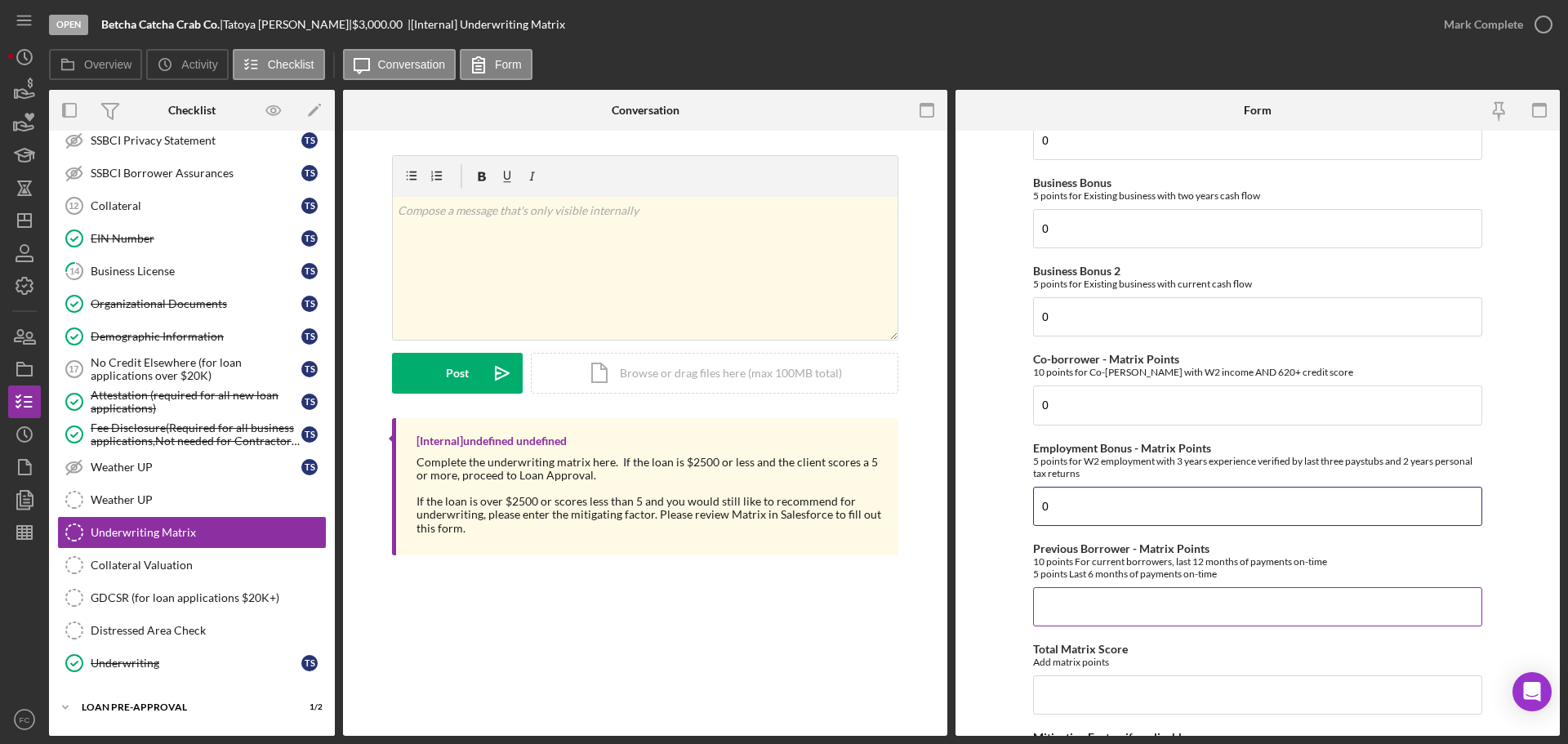
type input "0"
click at [1061, 599] on input "Previous Borrower - Matrix Points" at bounding box center [1258, 607] width 449 height 39
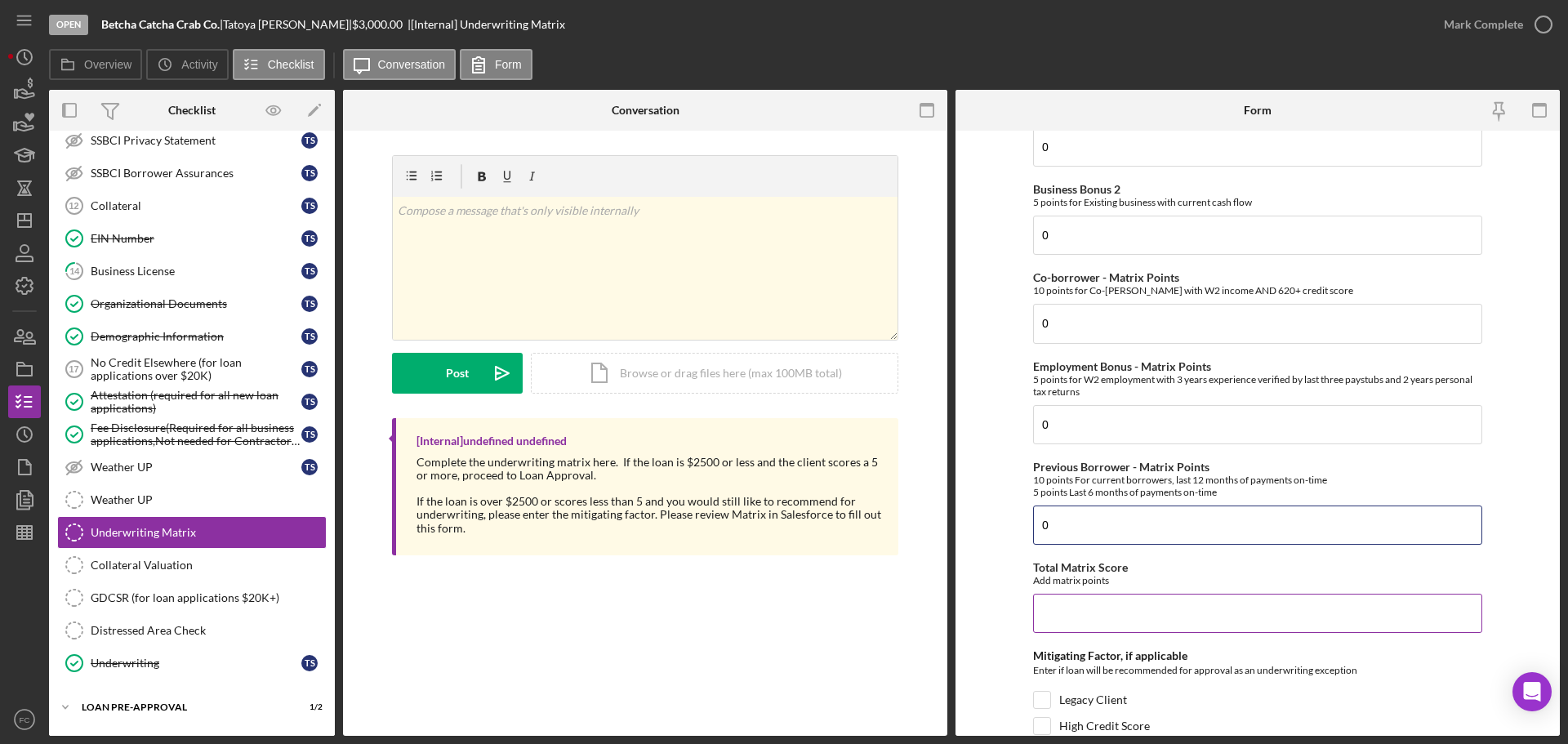
type input "0"
click at [1061, 615] on input "Total Matrix Score" at bounding box center [1258, 613] width 449 height 39
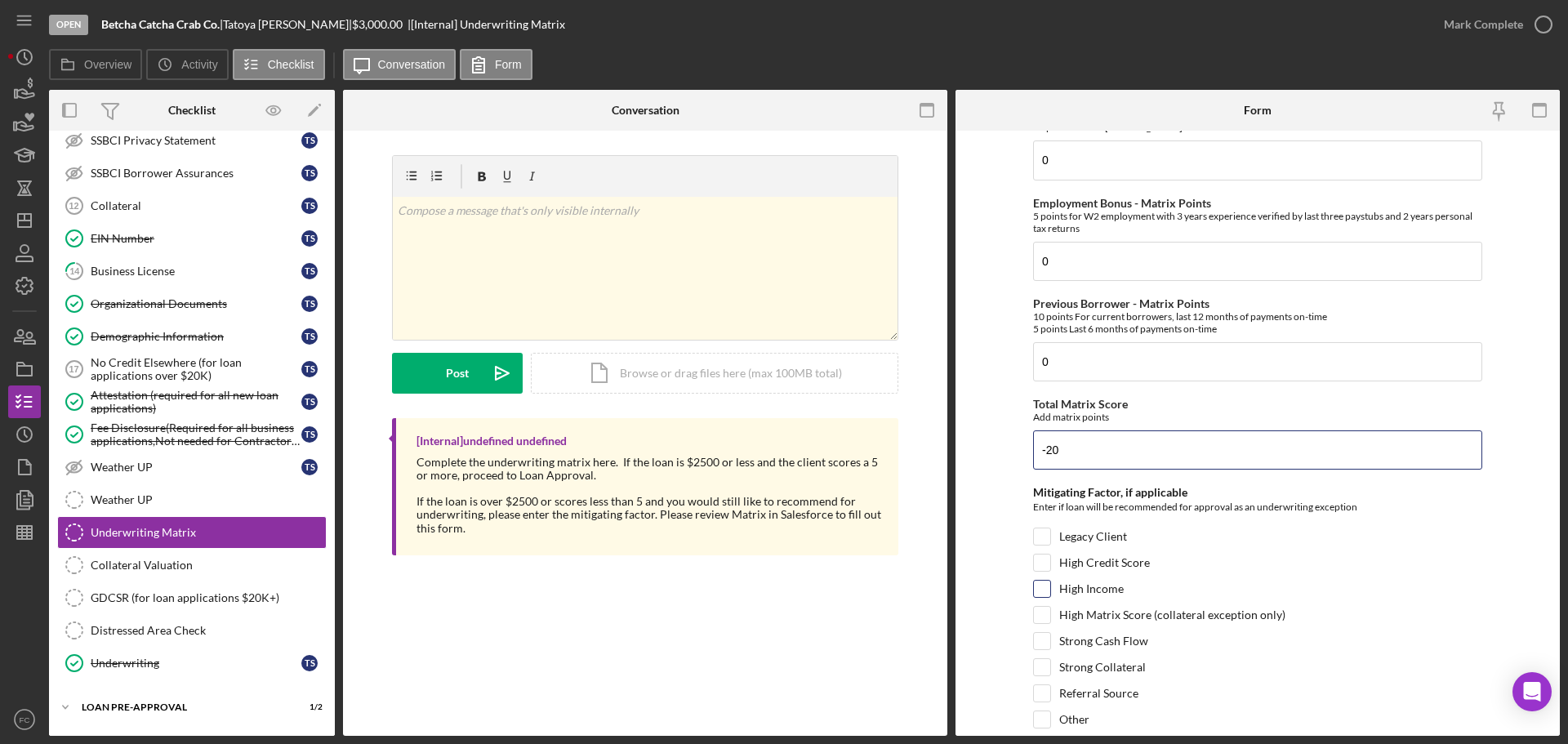
scroll to position [795, 0]
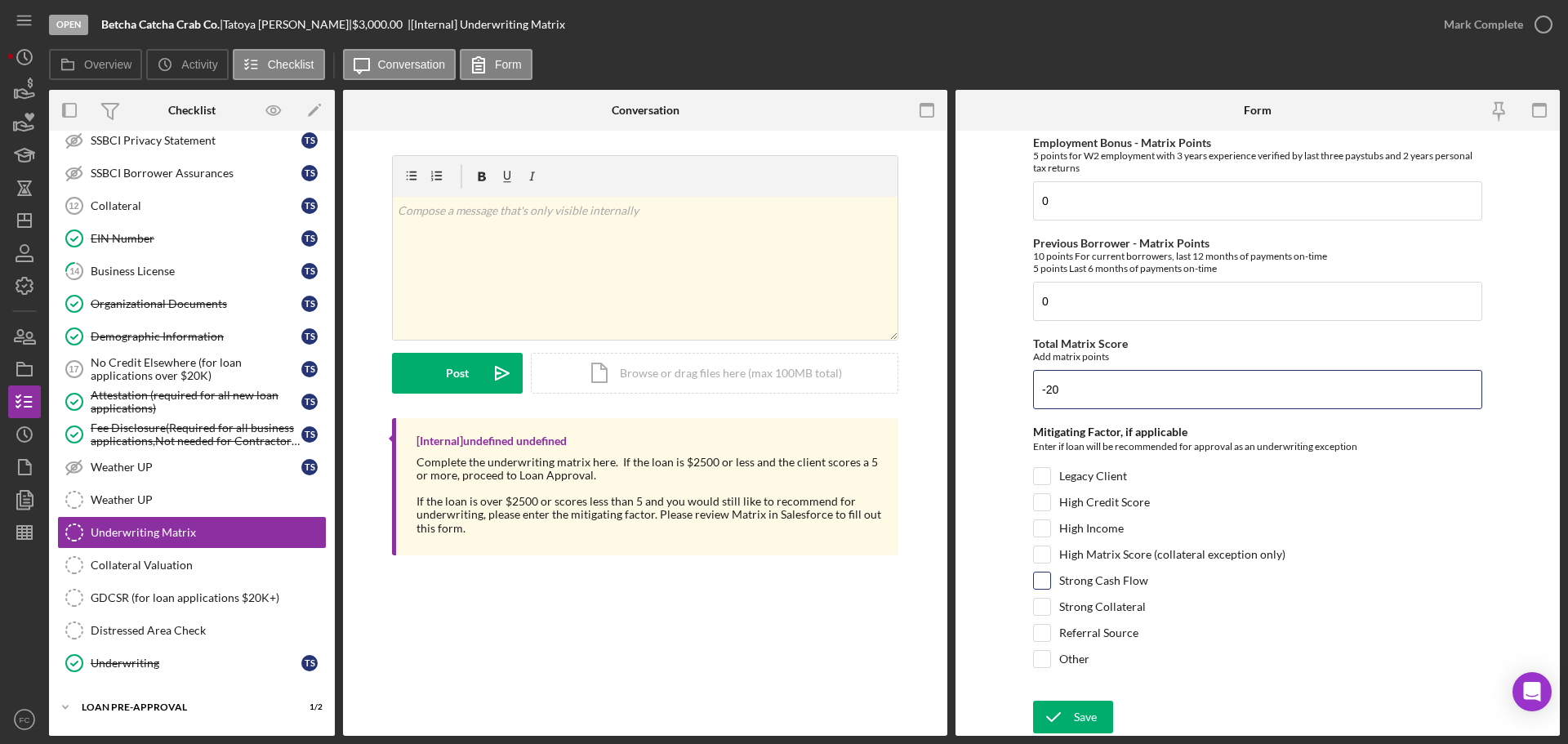
type input "-20"
click at [1043, 578] on input "Strong Cash Flow" at bounding box center [1043, 581] width 17 height 17
checkbox input "true"
click at [1043, 531] on input "High Income" at bounding box center [1043, 528] width 17 height 17
checkbox input "true"
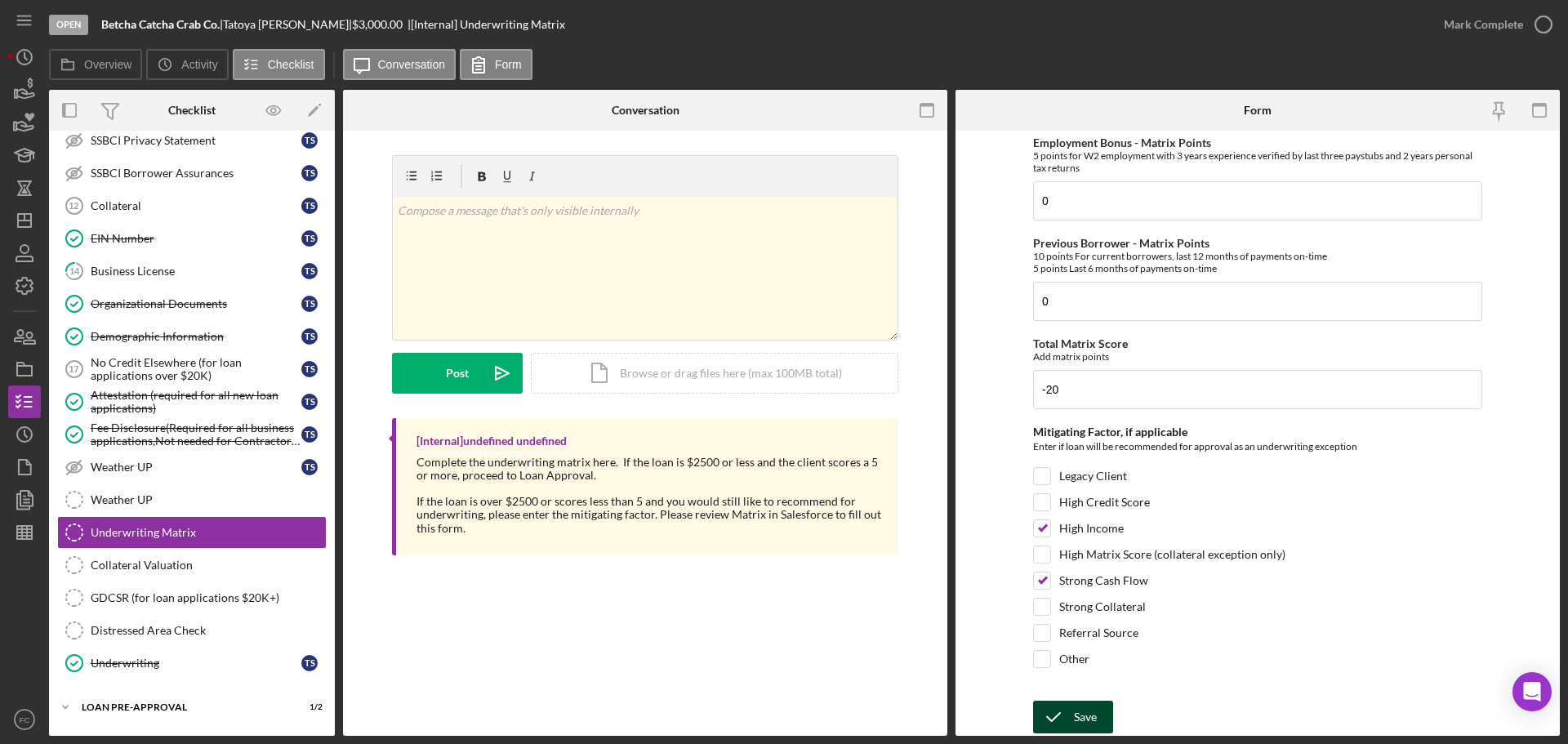
click at [1078, 716] on div "Save" at bounding box center [1085, 716] width 23 height 32
